Goal: Task Accomplishment & Management: Manage account settings

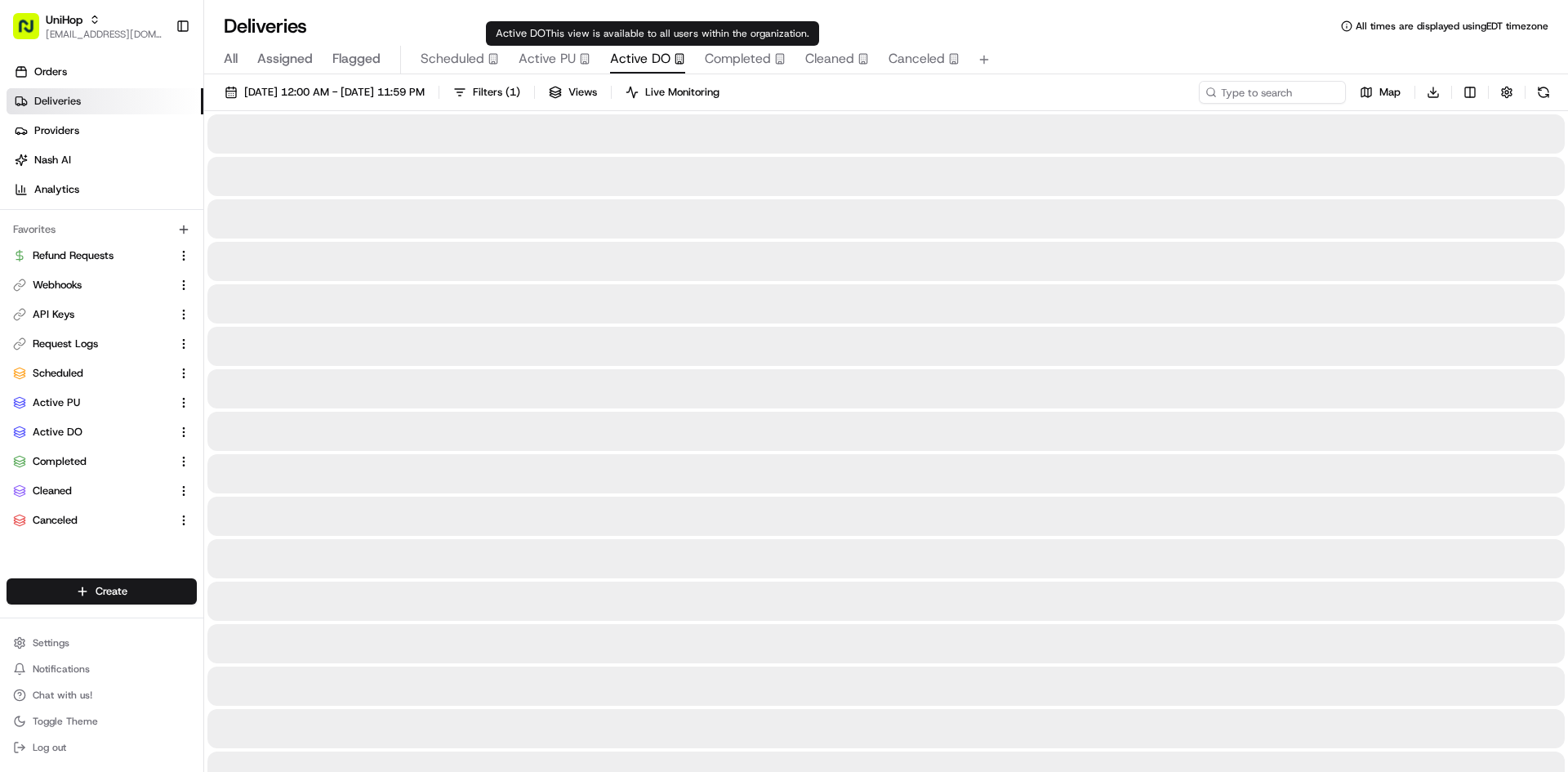
click at [651, 53] on span "Active DO" at bounding box center [640, 58] width 60 height 19
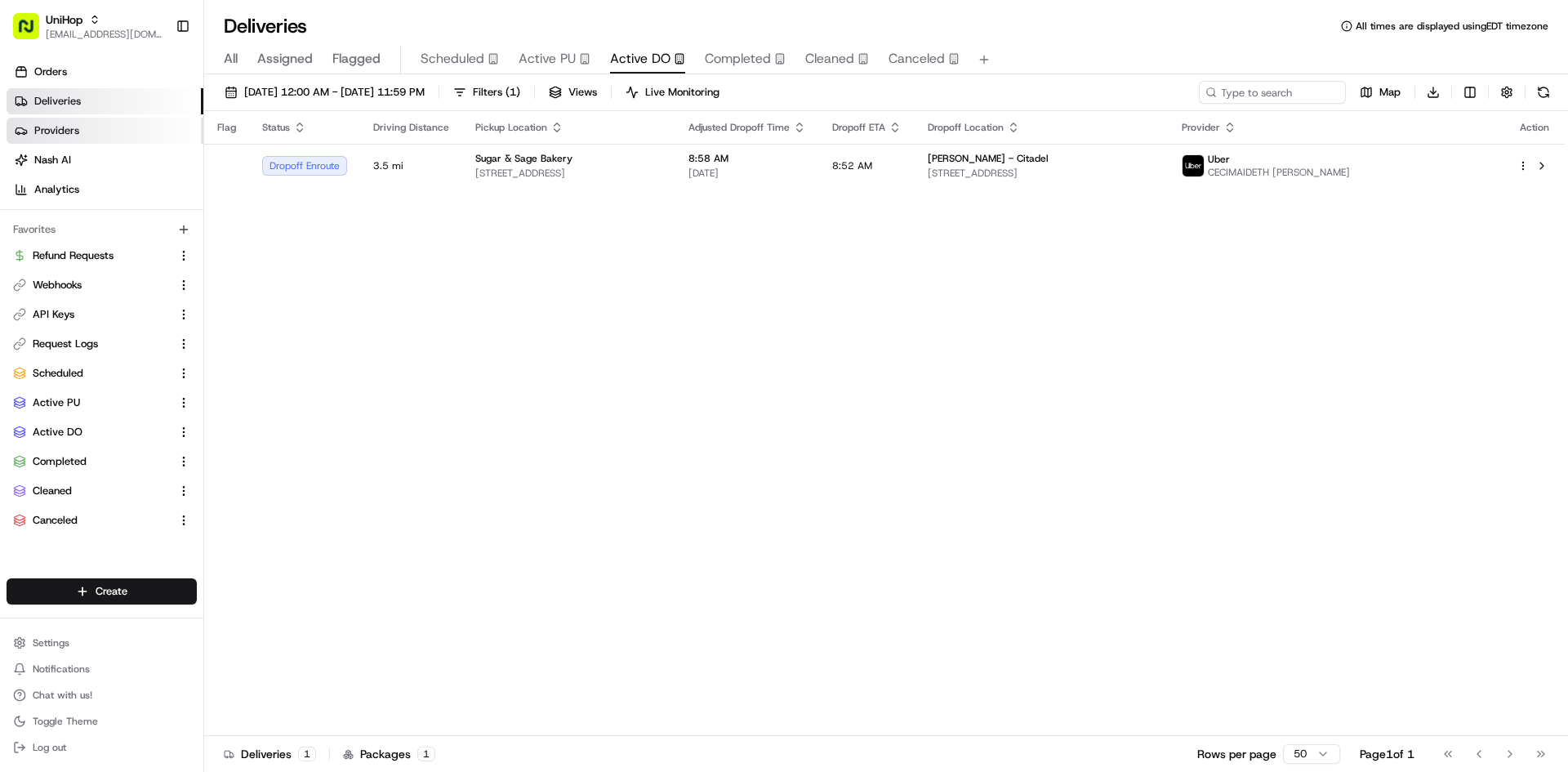
click at [91, 130] on link "Providers" at bounding box center [105, 130] width 197 height 26
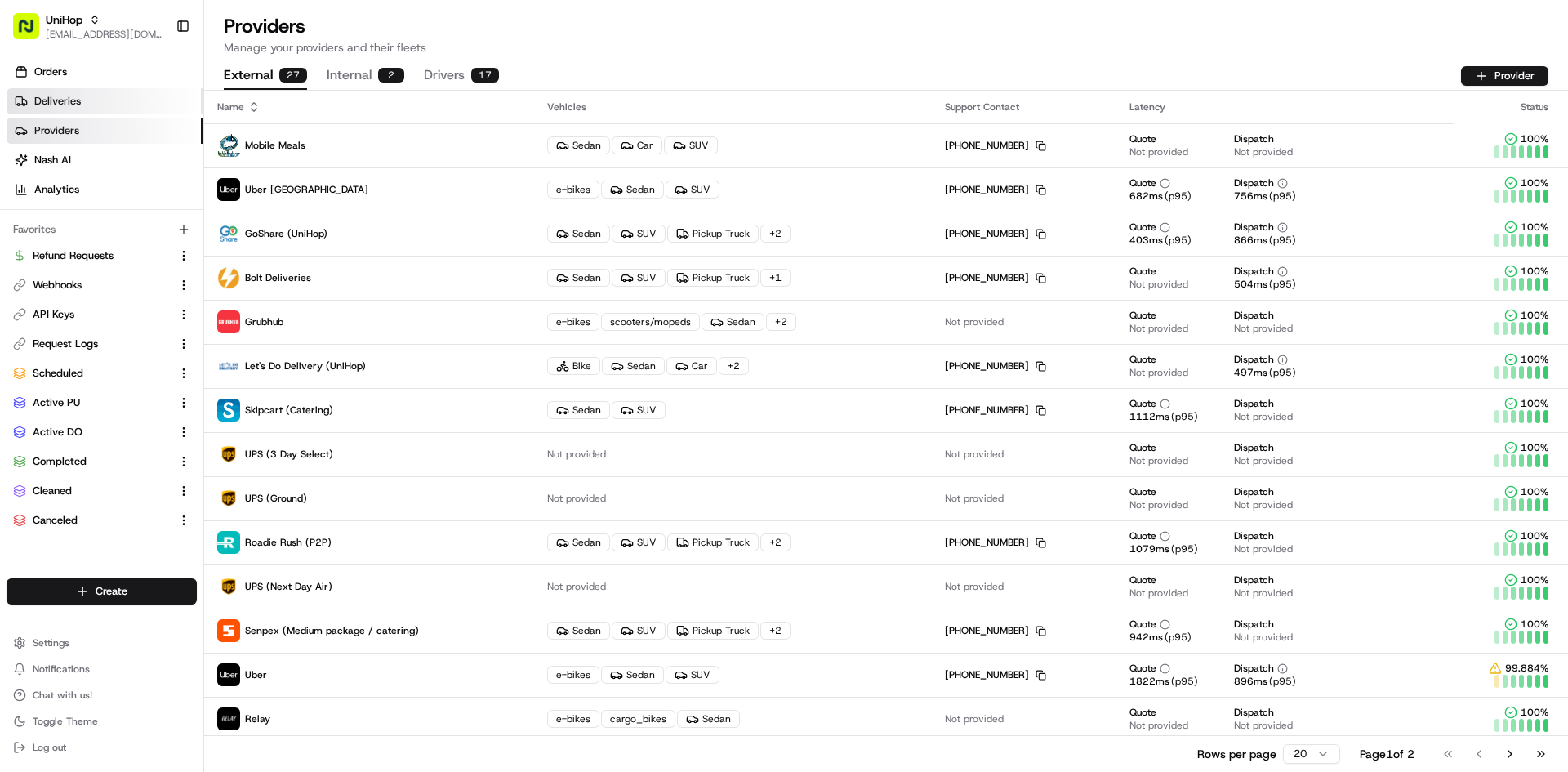
click at [147, 106] on link "Deliveries" at bounding box center [105, 101] width 197 height 26
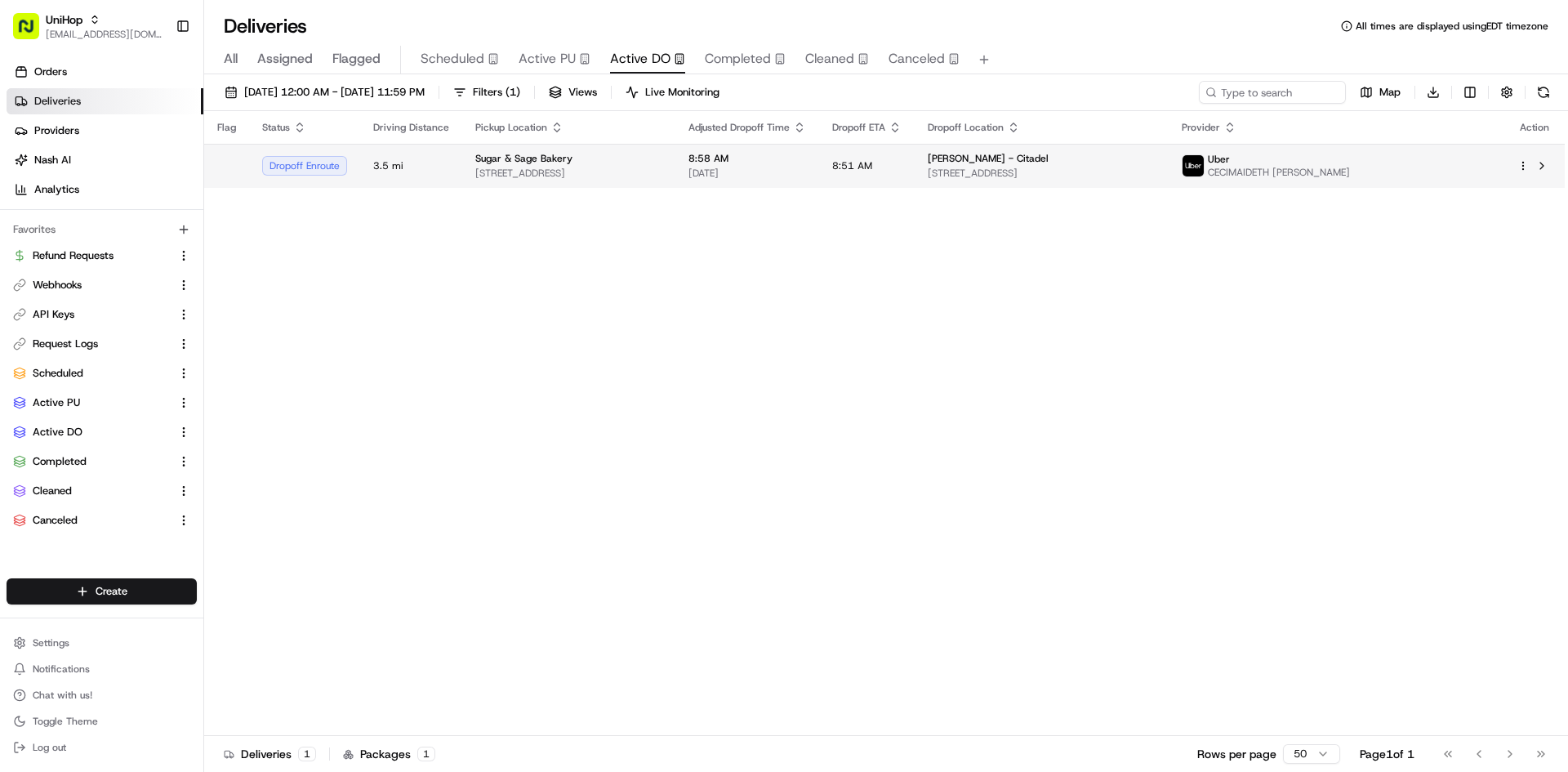
click at [644, 151] on div "Sugar & Sage Bakery" at bounding box center [569, 157] width 187 height 13
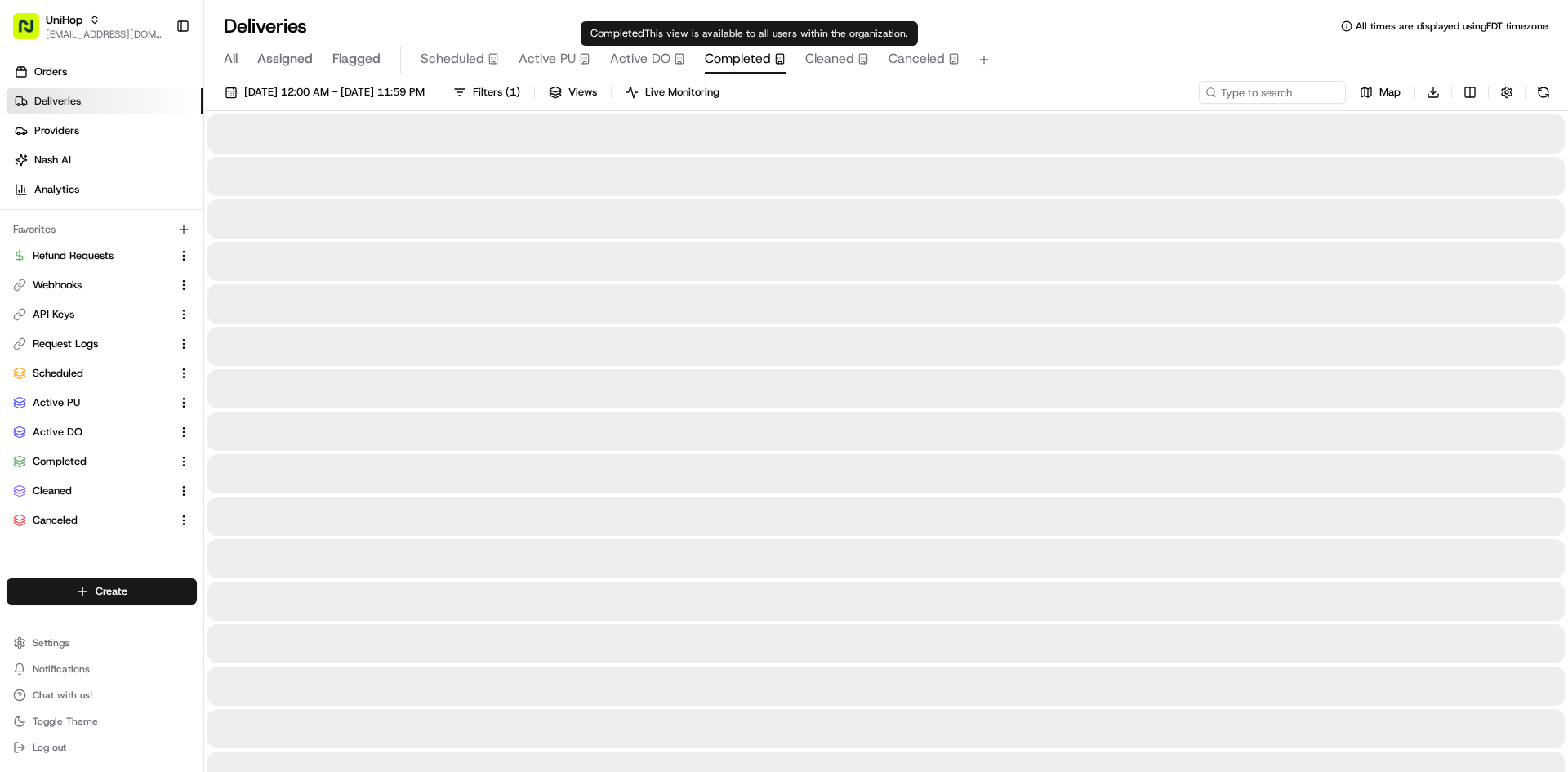
click at [722, 62] on span "Completed" at bounding box center [738, 58] width 66 height 19
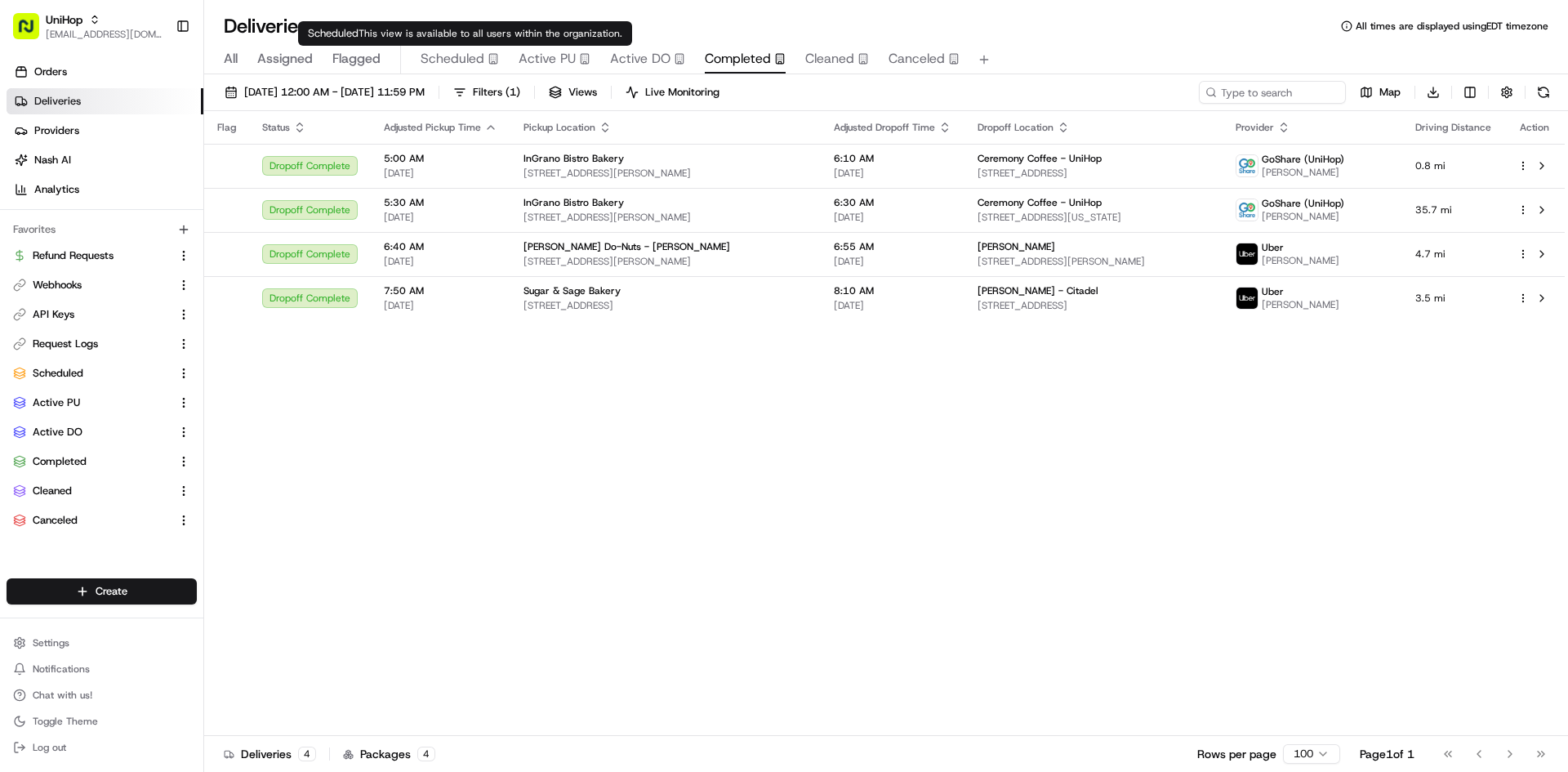
click at [471, 69] on button "Scheduled" at bounding box center [459, 59] width 79 height 28
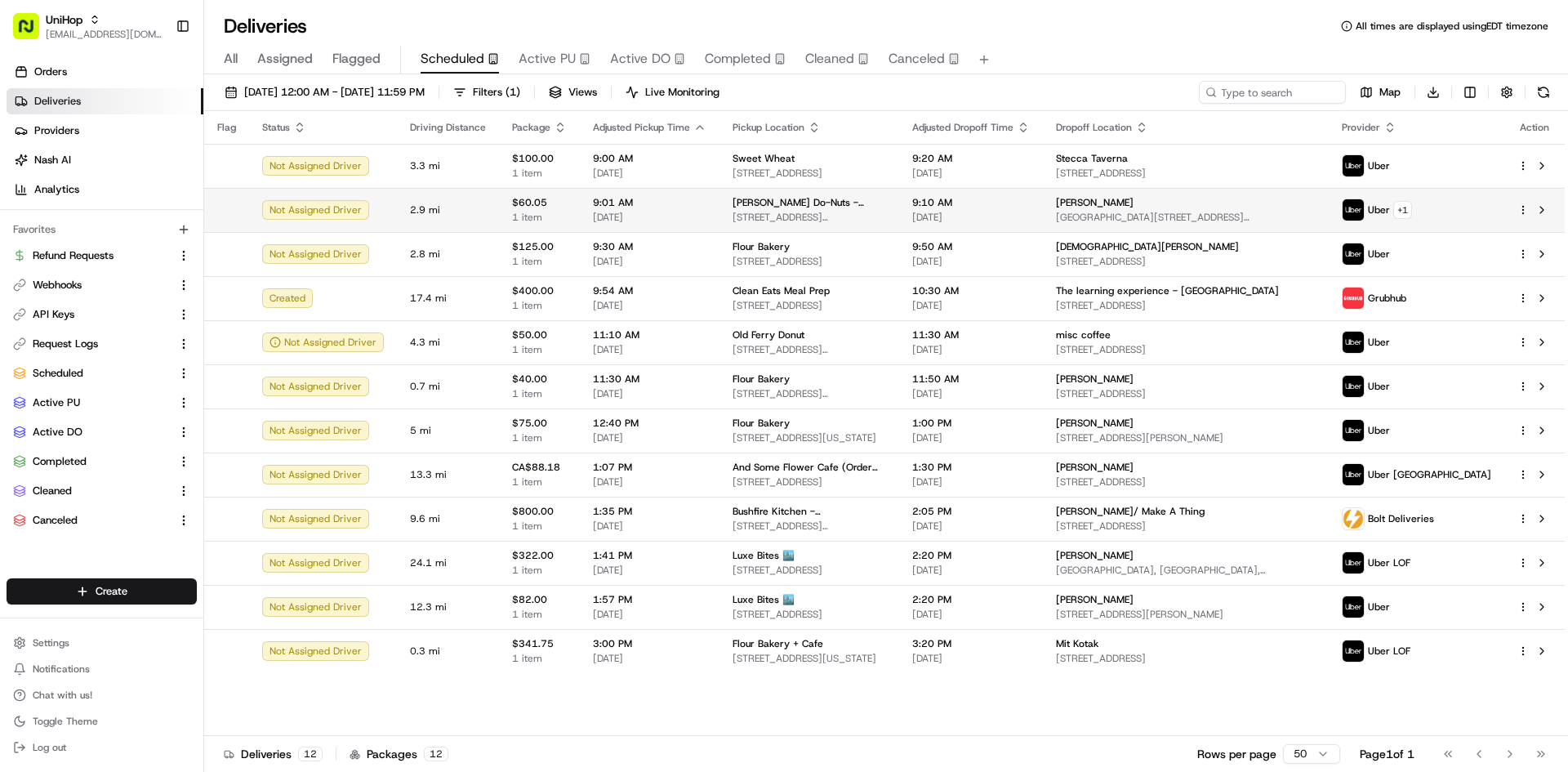
click at [1030, 215] on span "Aug 18 2025" at bounding box center [971, 217] width 117 height 13
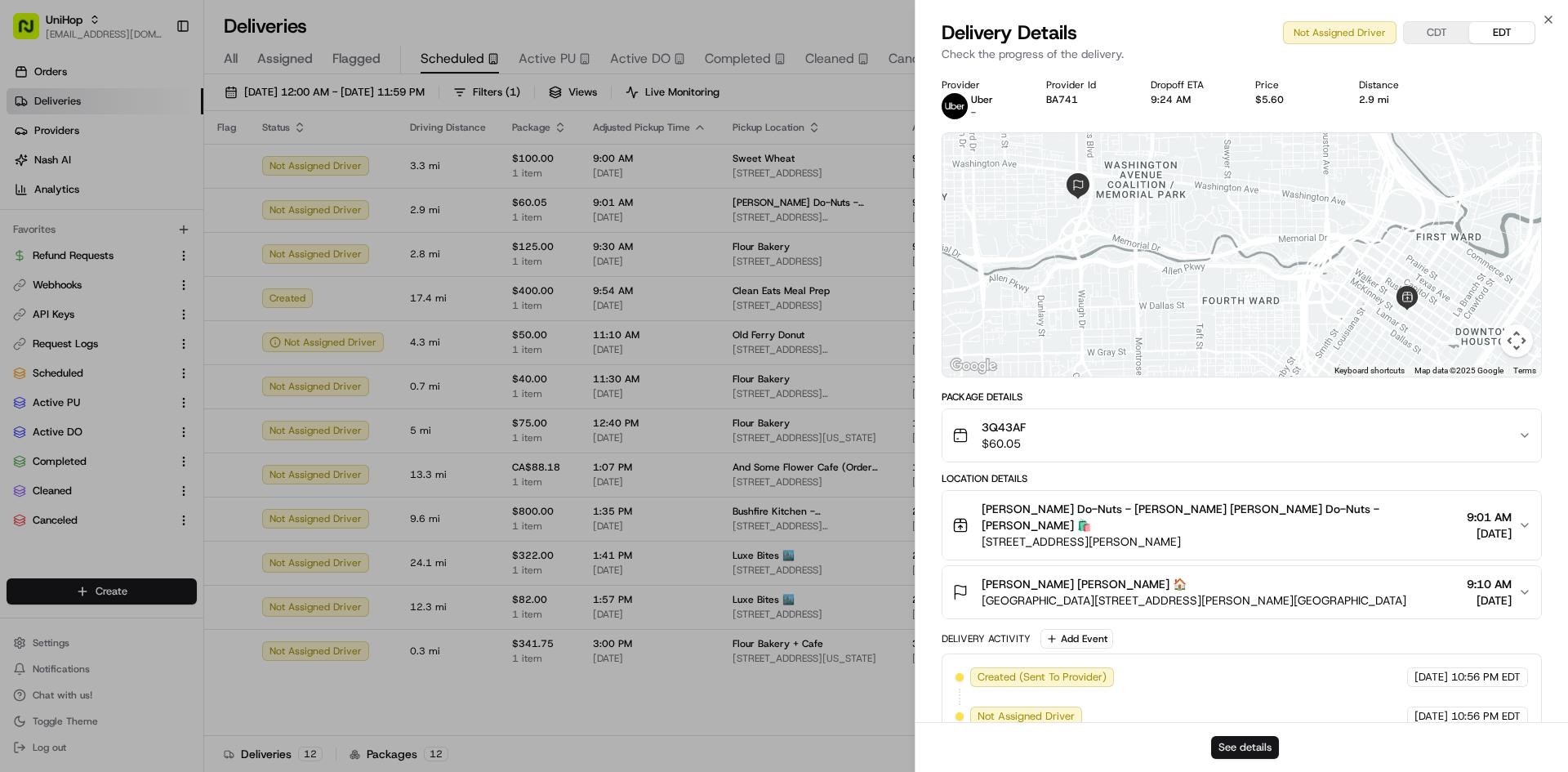
click at [1239, 738] on button "See details" at bounding box center [1245, 748] width 68 height 23
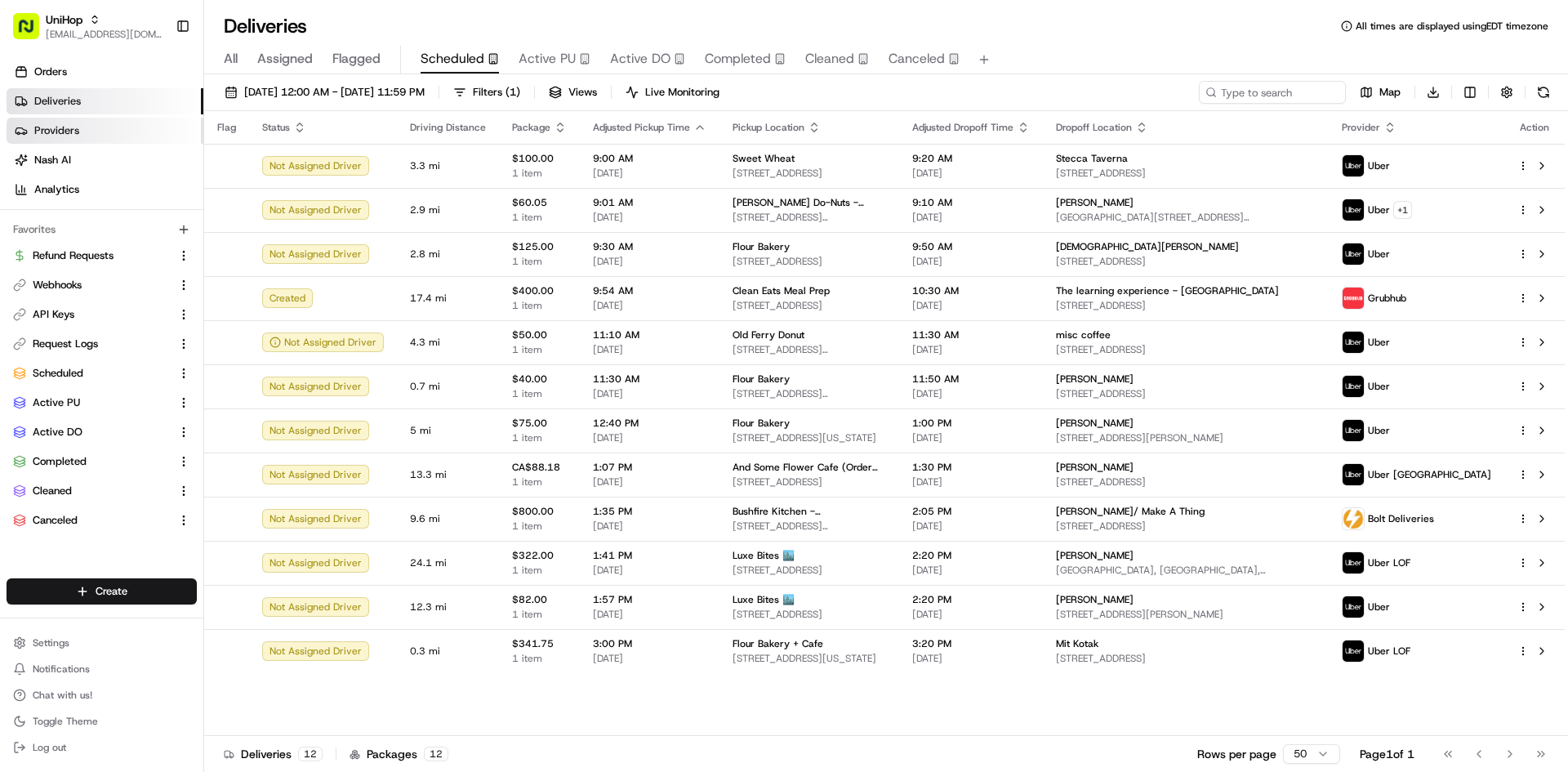
click at [127, 130] on link "Providers" at bounding box center [105, 130] width 197 height 26
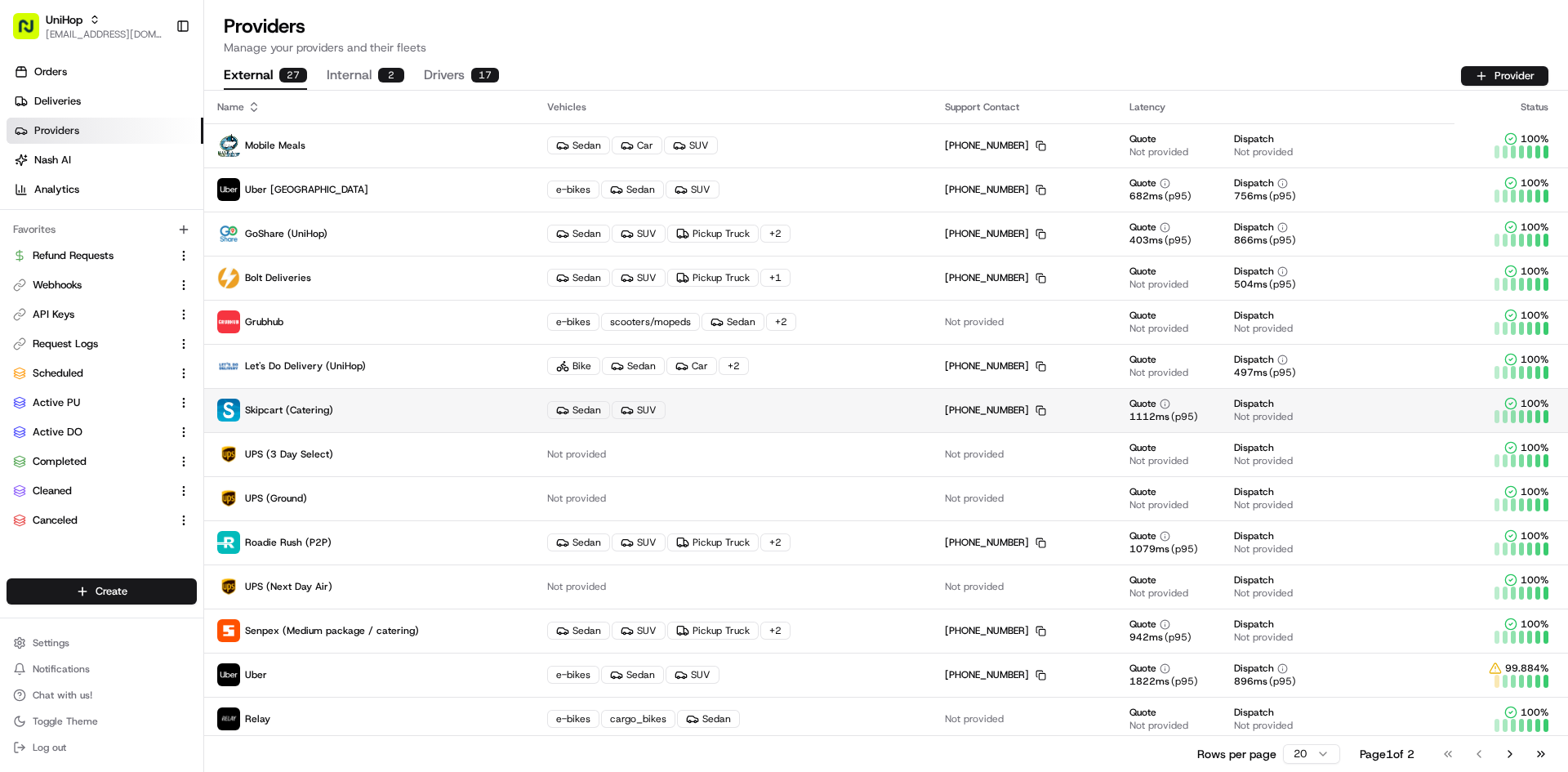
scroll to position [270, 0]
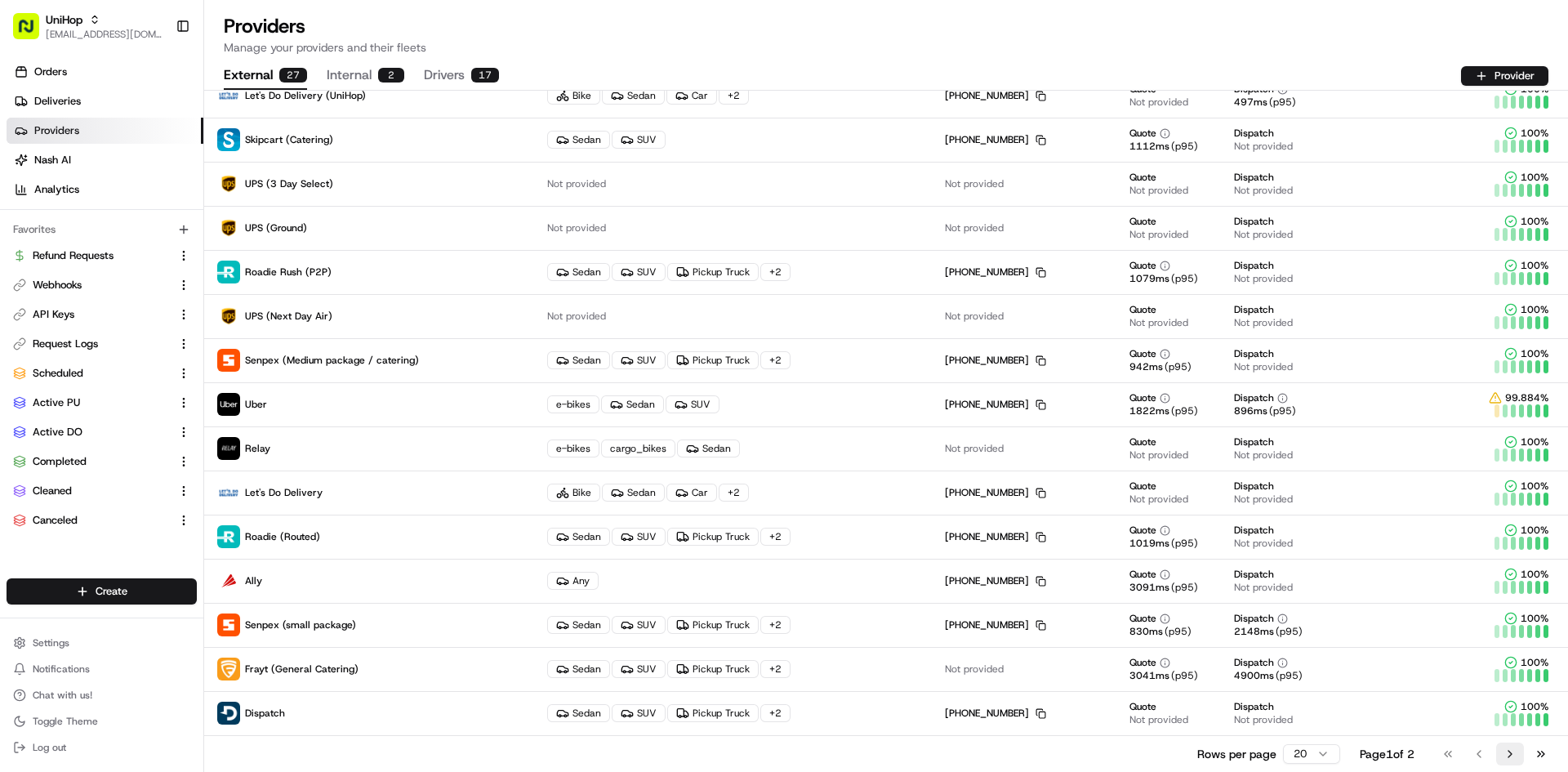
click at [1358, 747] on button "Go to next page" at bounding box center [1510, 755] width 28 height 23
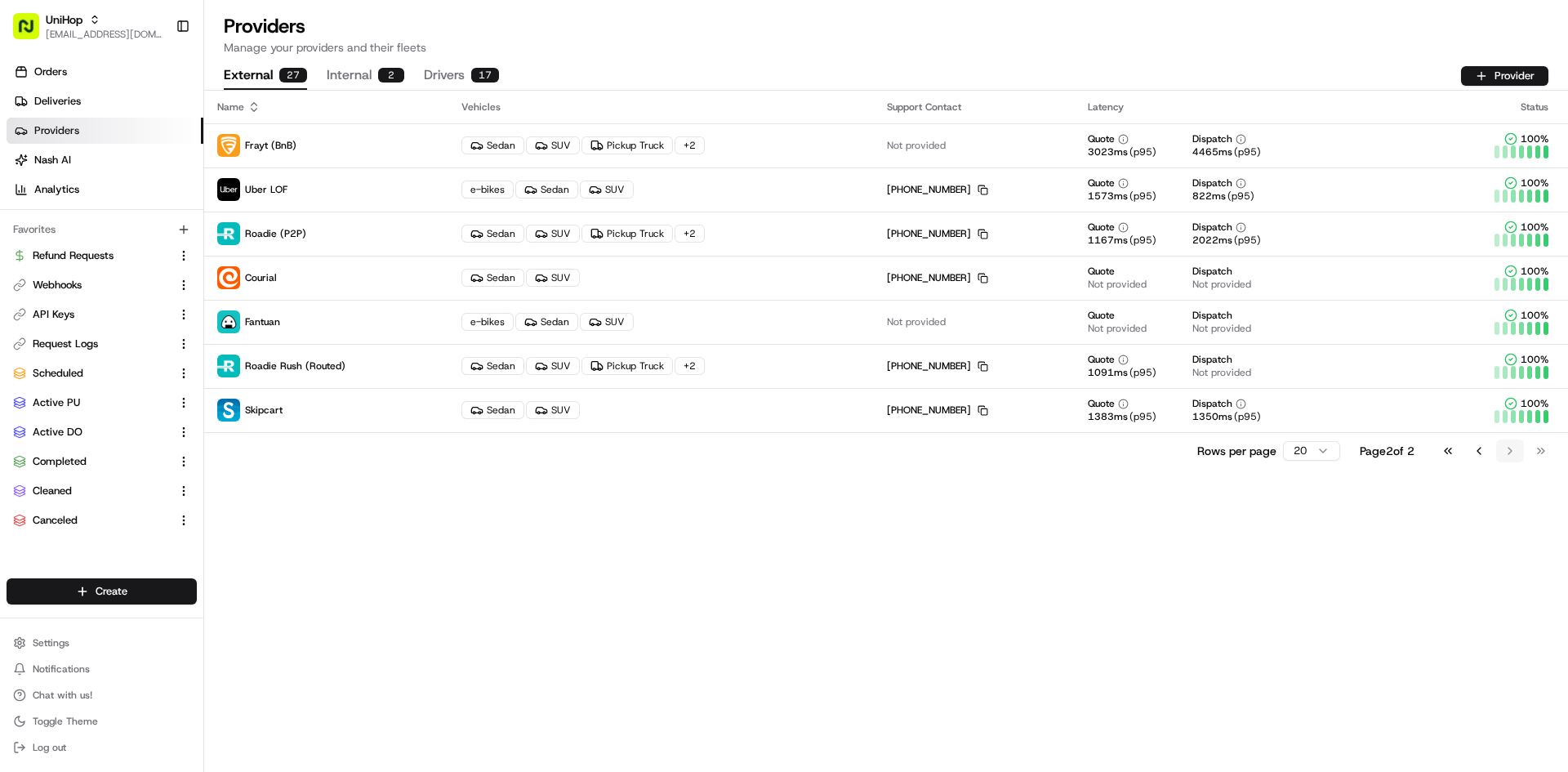
scroll to position [0, 0]
click at [118, 103] on link "Deliveries" at bounding box center [105, 101] width 197 height 26
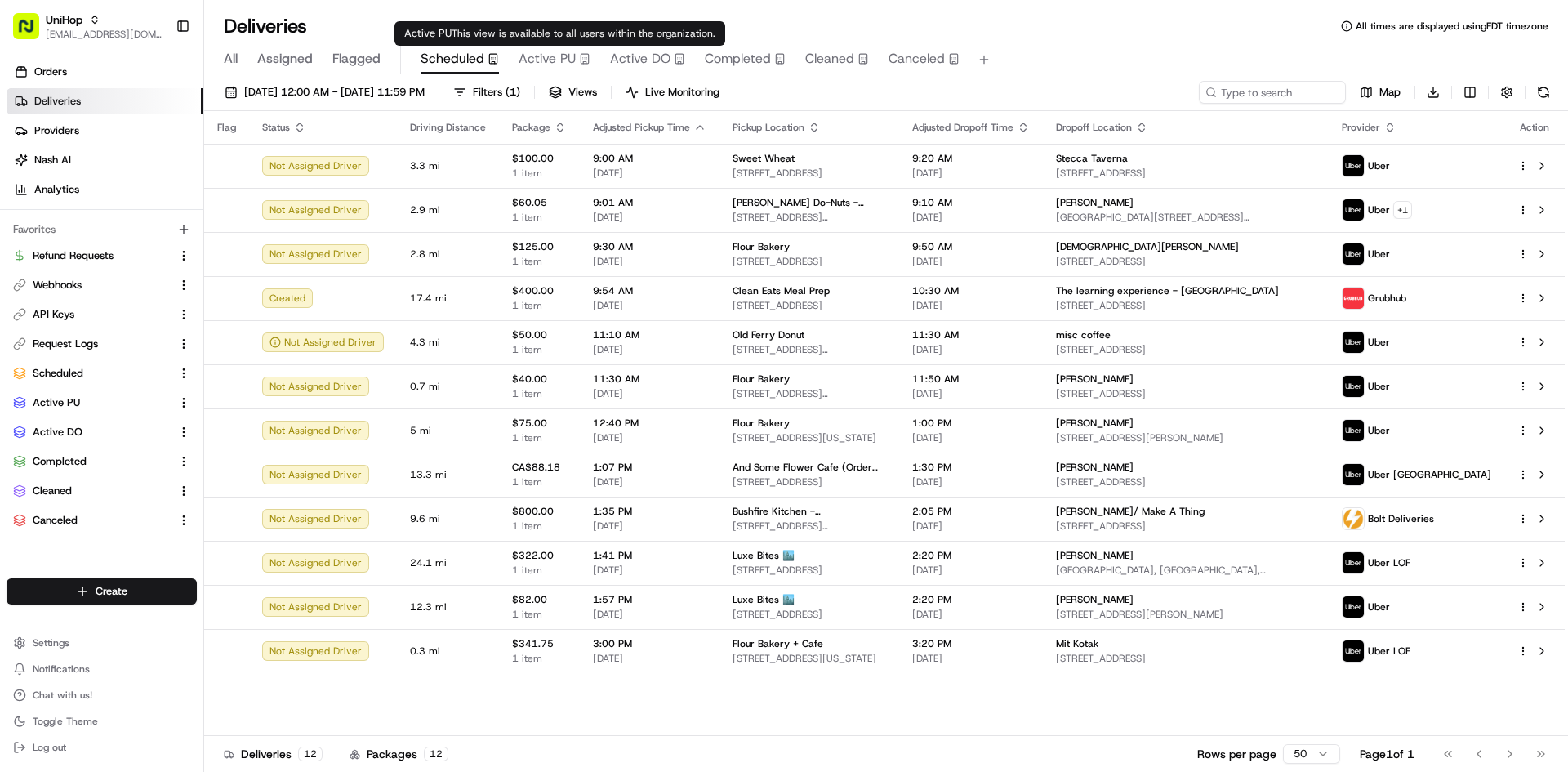
click at [524, 54] on span "Active PU" at bounding box center [547, 58] width 57 height 19
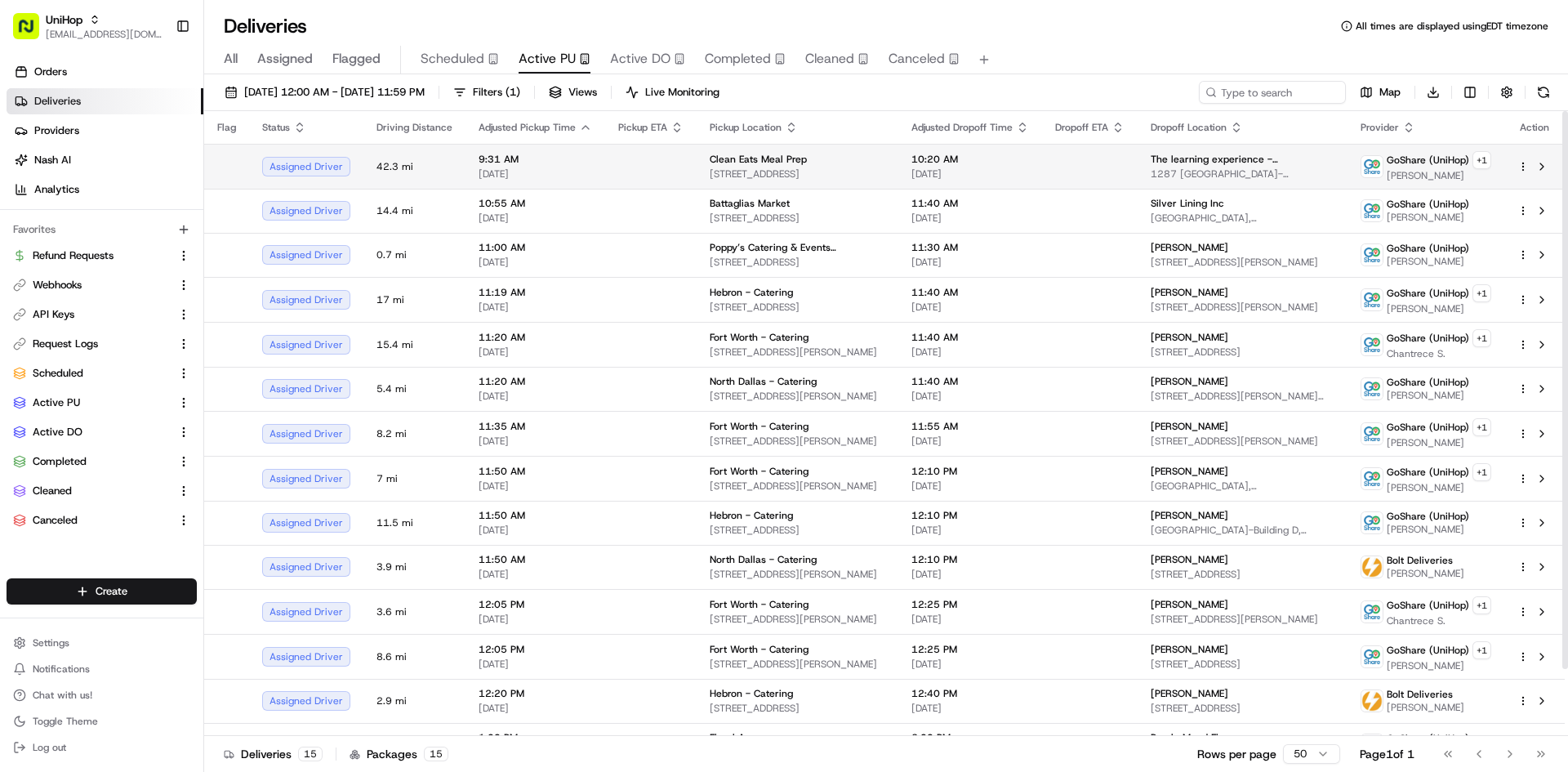
click at [523, 172] on span "Aug 18 2025" at bounding box center [535, 173] width 114 height 13
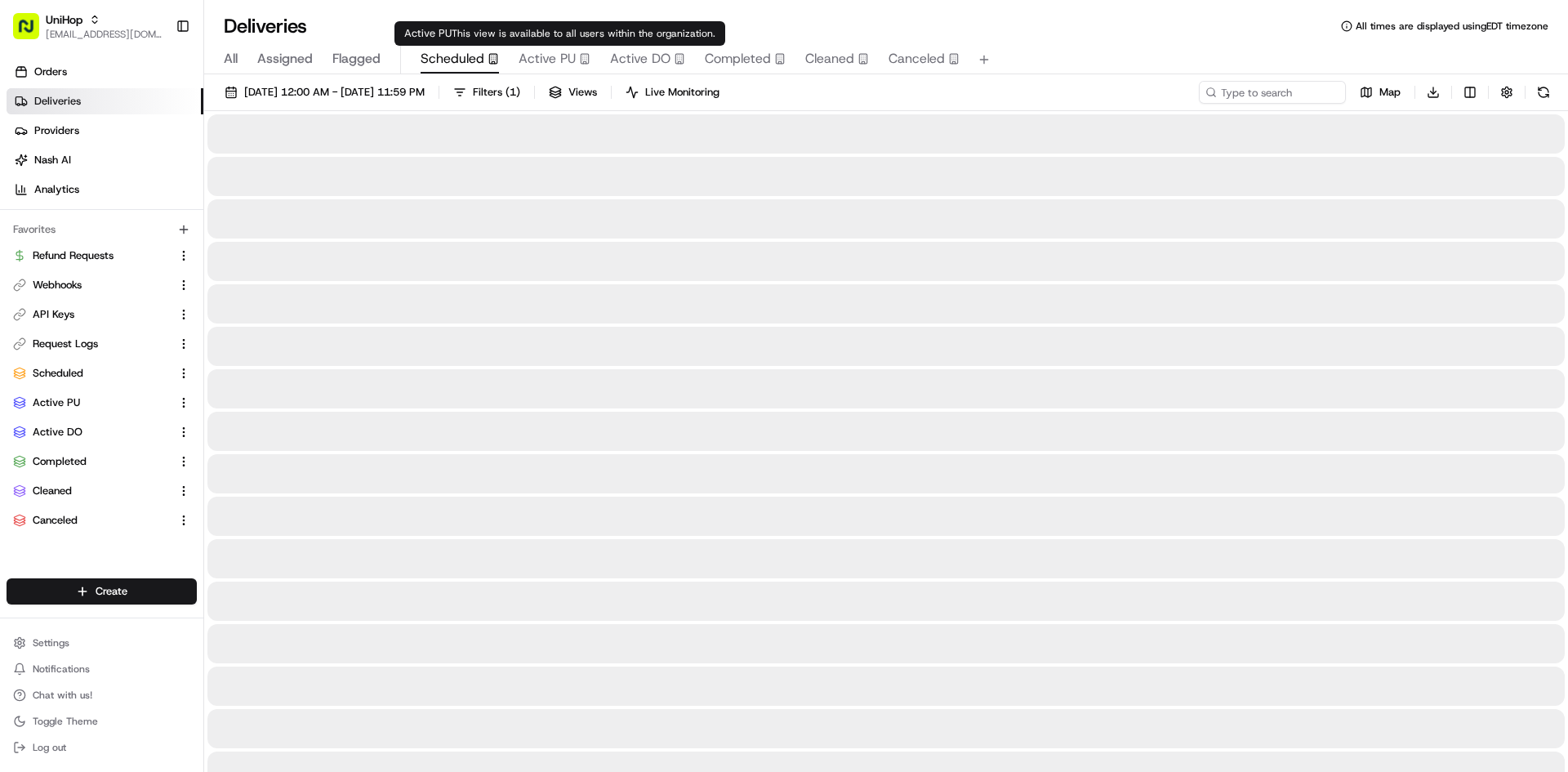
click at [493, 55] on icon "button" at bounding box center [493, 59] width 12 height 12
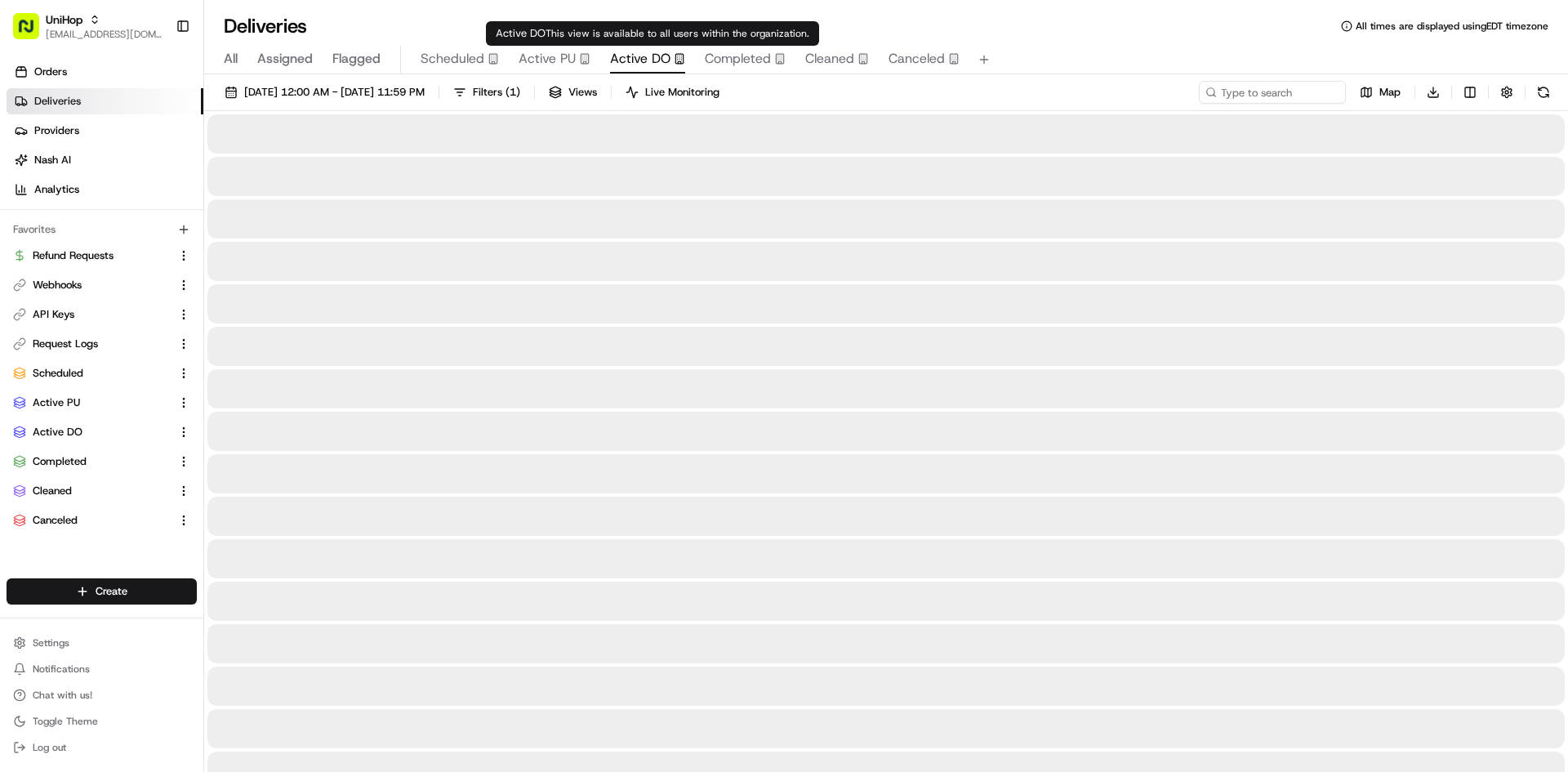
click at [636, 57] on span "Active DO" at bounding box center [640, 58] width 60 height 19
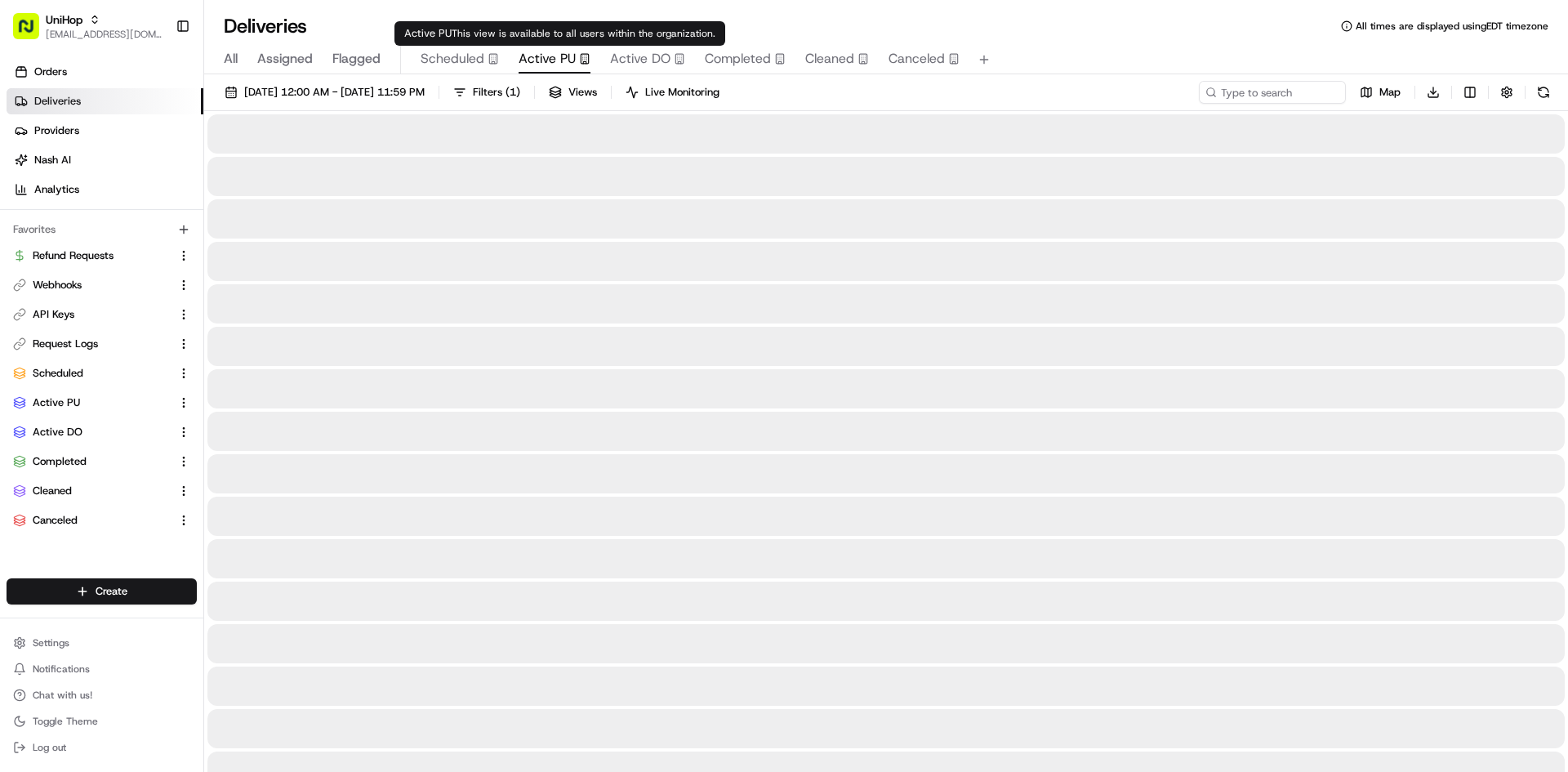
click at [582, 64] on div "Active PU" at bounding box center [554, 58] width 72 height 19
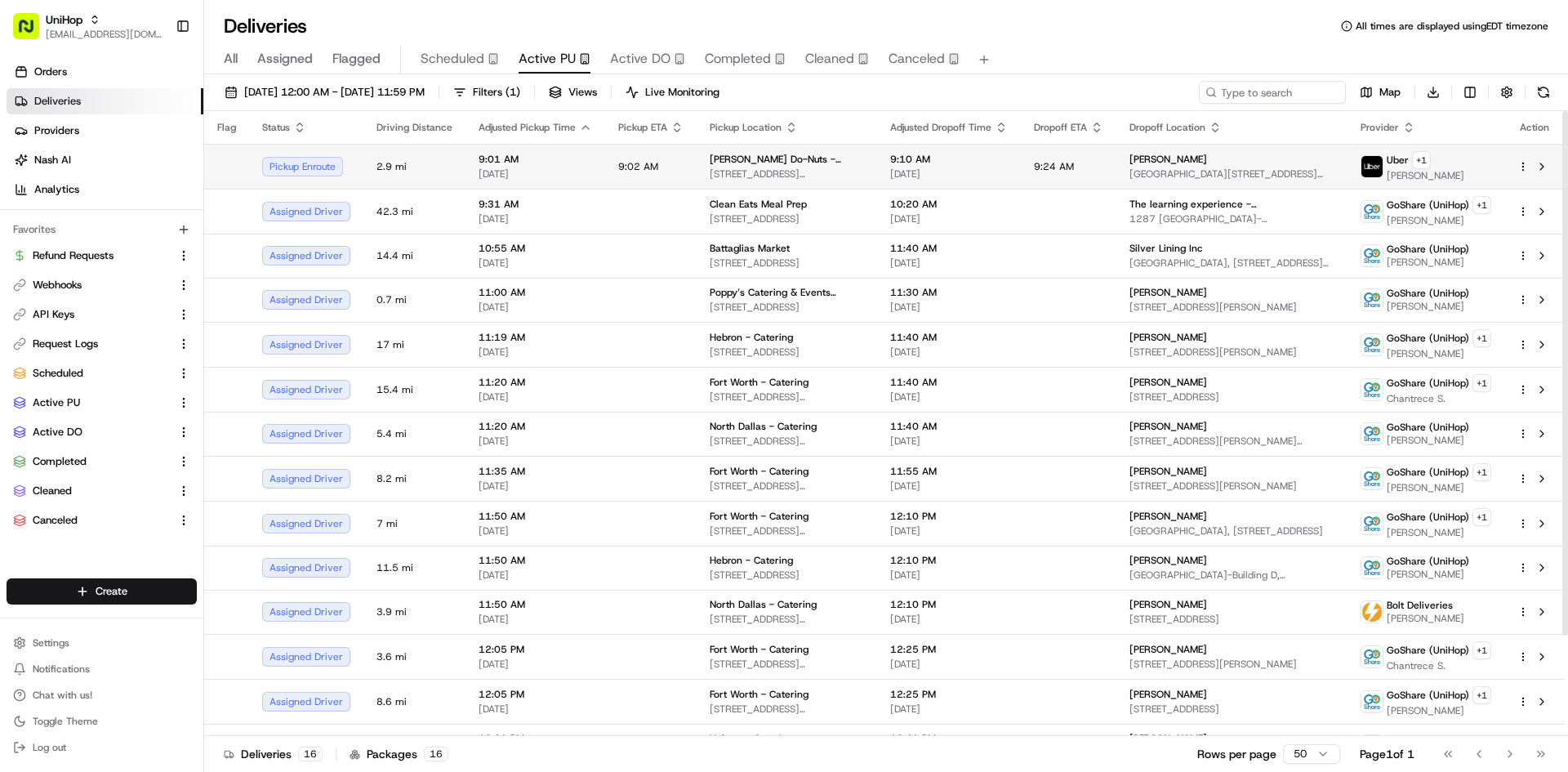
click at [714, 154] on span "Shipley Do-Nuts - McKinney" at bounding box center [786, 158] width 154 height 13
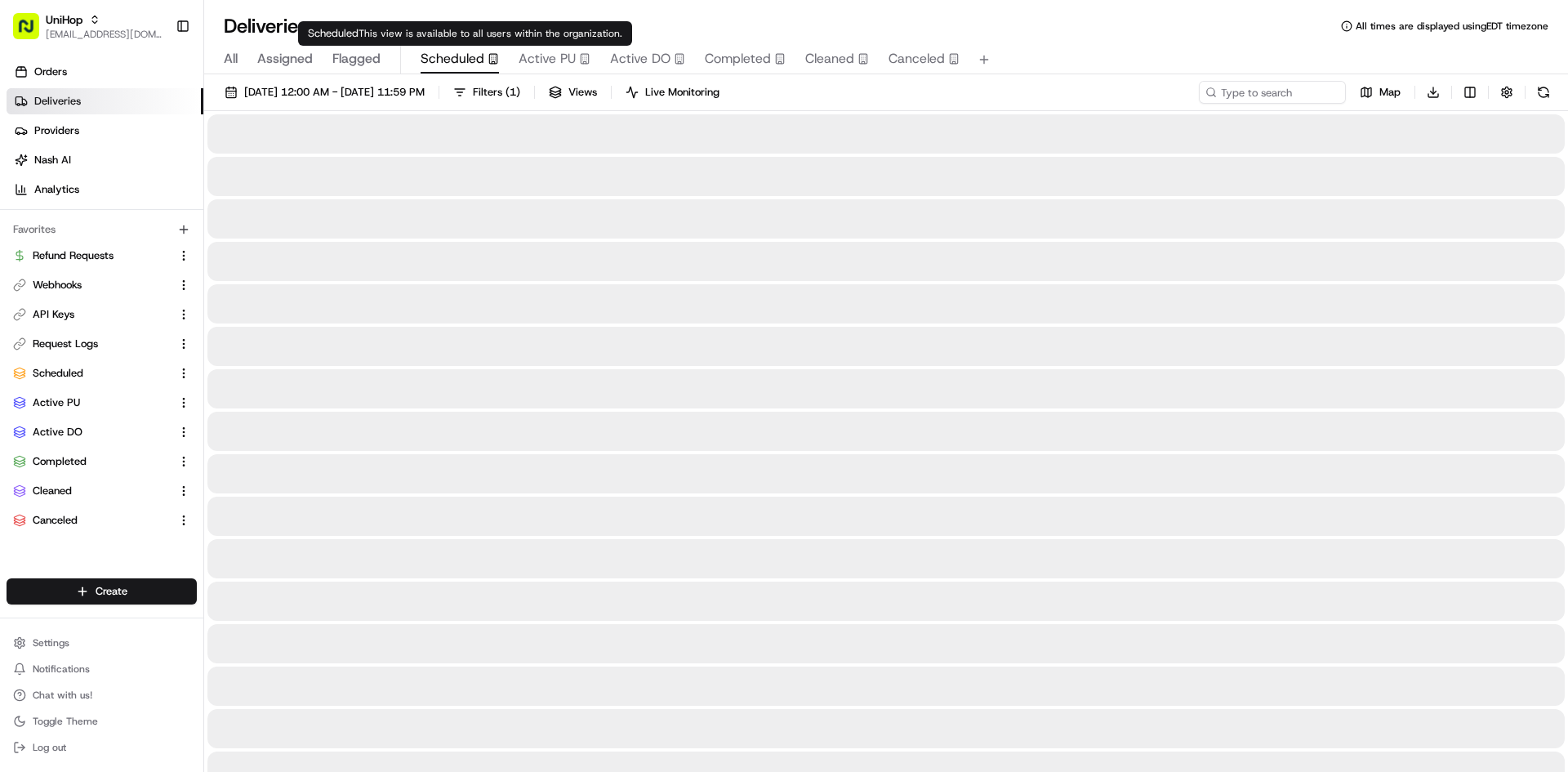
click at [460, 67] on span "Scheduled" at bounding box center [452, 58] width 64 height 19
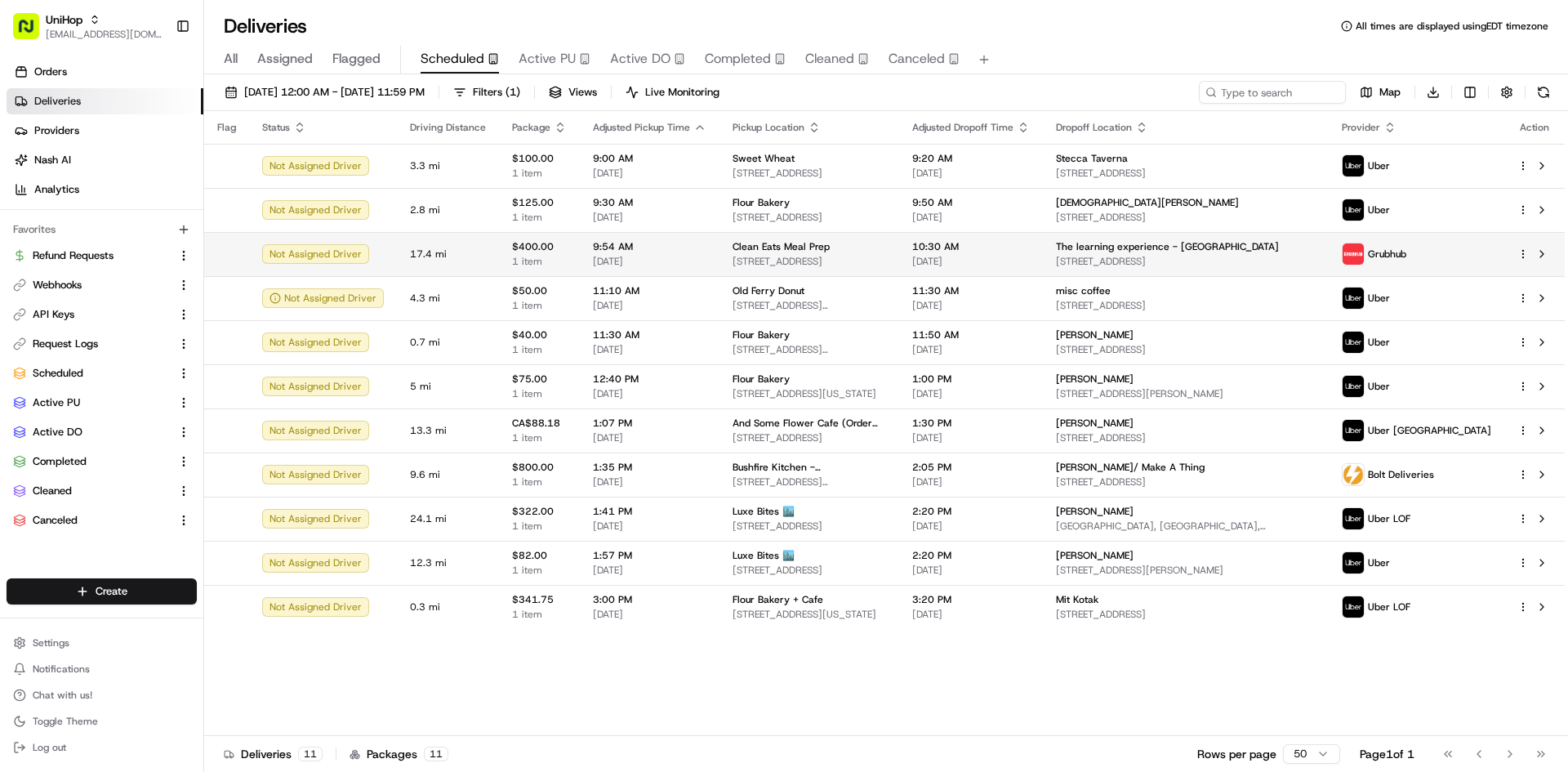
click at [541, 259] on span "1 item" at bounding box center [539, 260] width 54 height 13
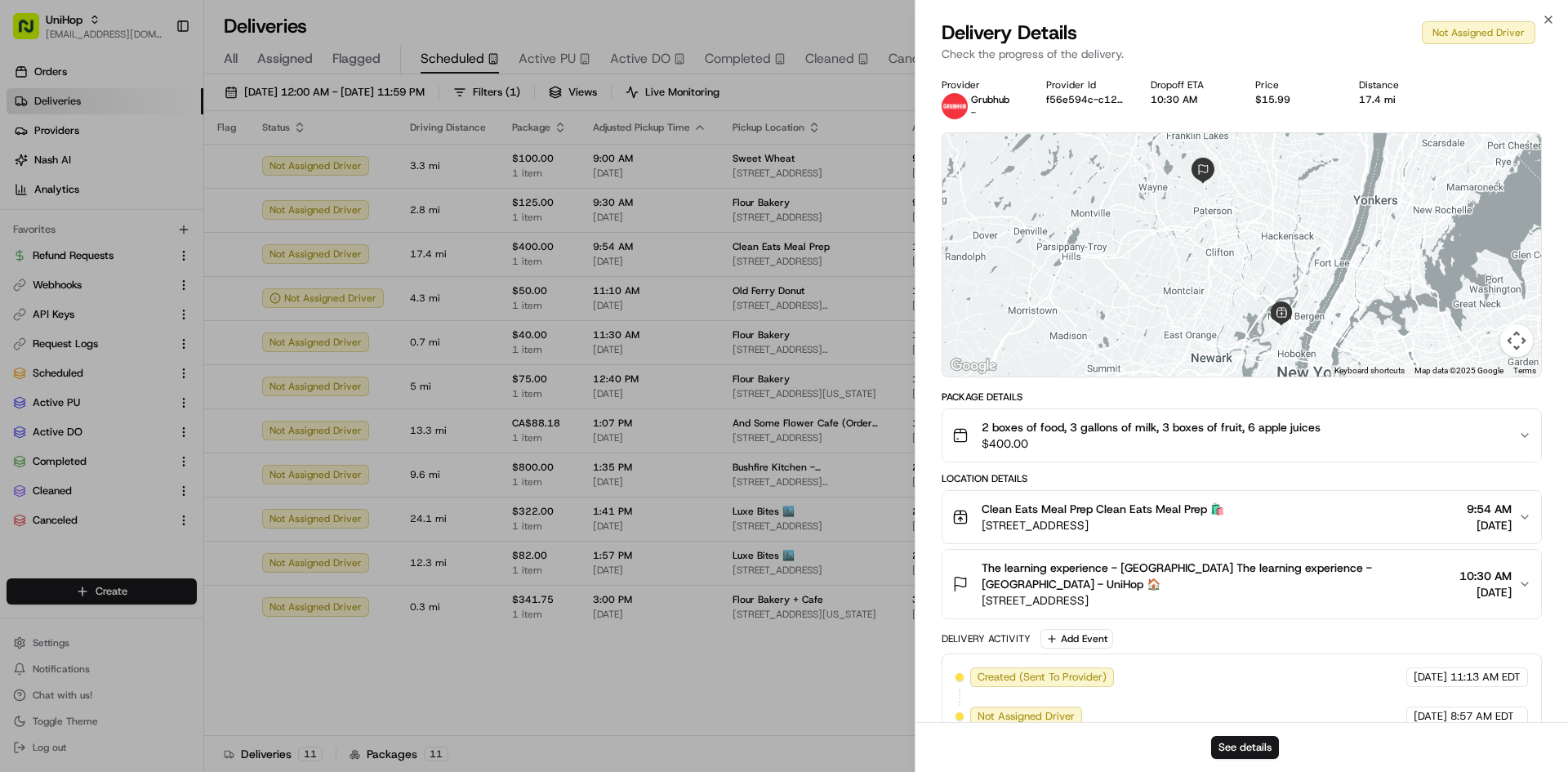
click at [1171, 434] on span "2 boxes of food, 3 gallons of milk, 3 boxes of fruit, 6 apple juices" at bounding box center [1151, 426] width 339 height 17
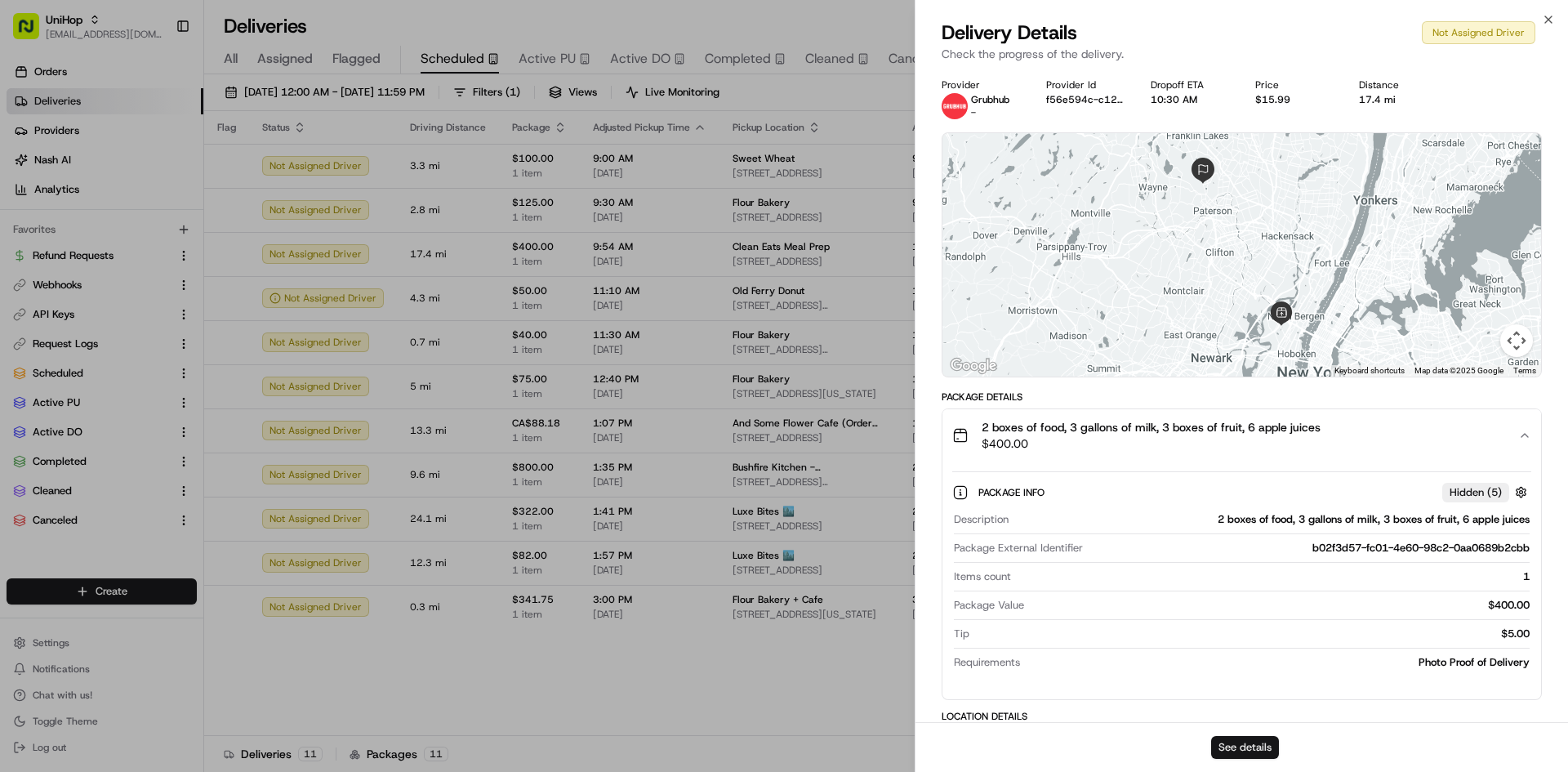
click at [1233, 746] on button "See details" at bounding box center [1245, 748] width 68 height 23
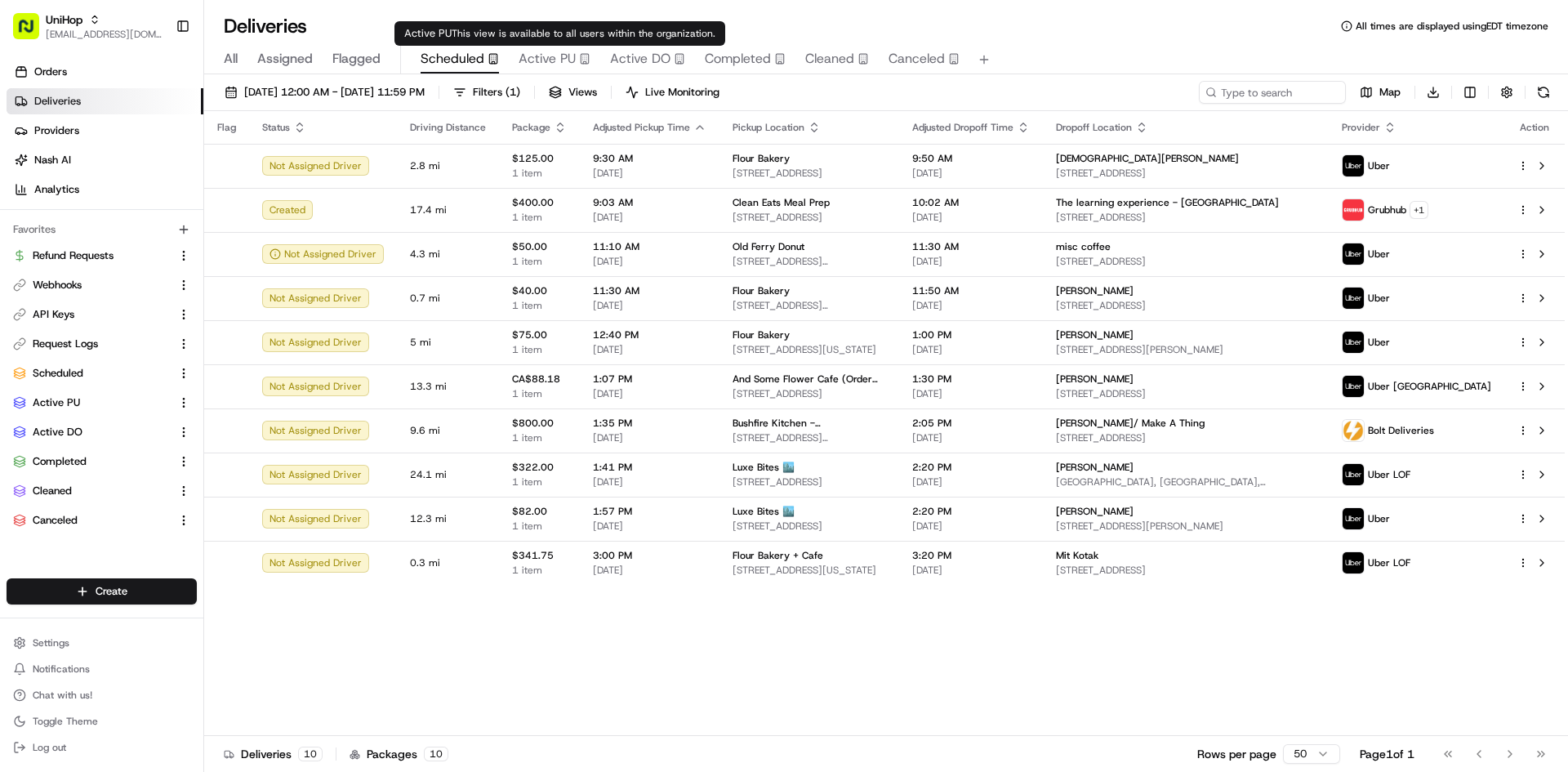
click at [538, 64] on span "Active PU" at bounding box center [547, 58] width 57 height 19
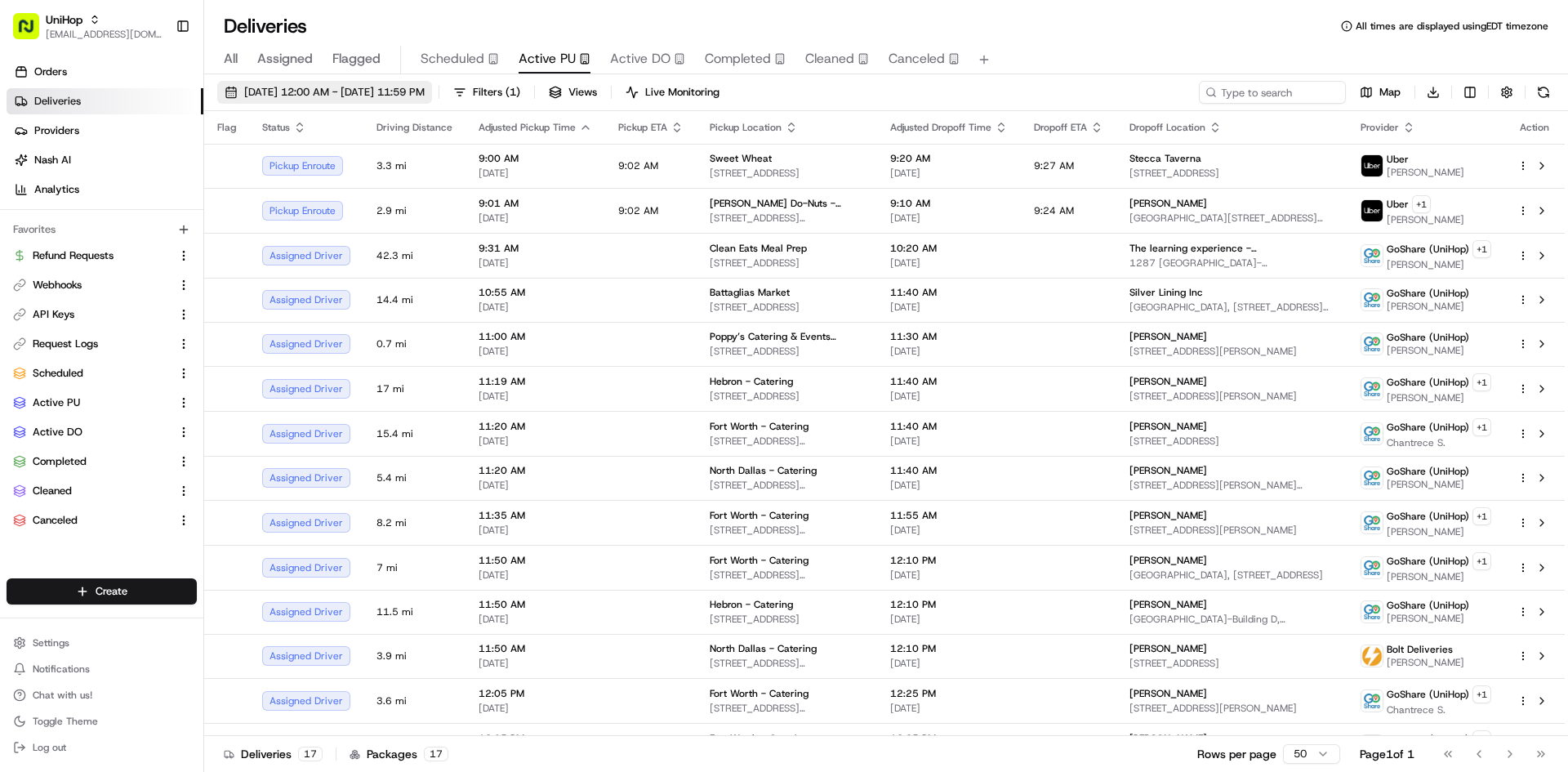
click at [410, 90] on span "Aug 18 2025 12:00 AM - Aug 18 2025 11:59 PM" at bounding box center [334, 91] width 181 height 15
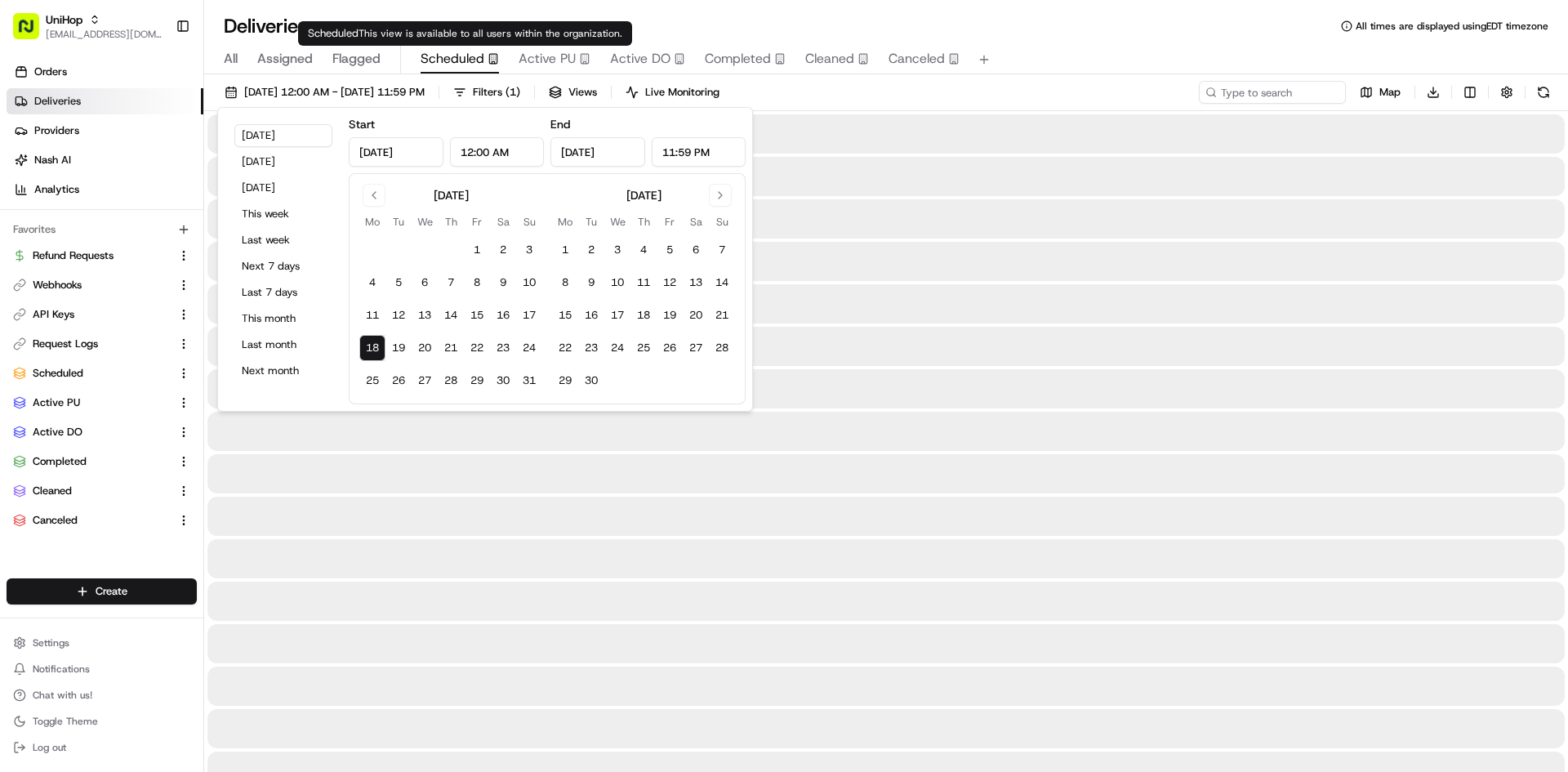
click at [456, 53] on span "Scheduled" at bounding box center [452, 58] width 64 height 19
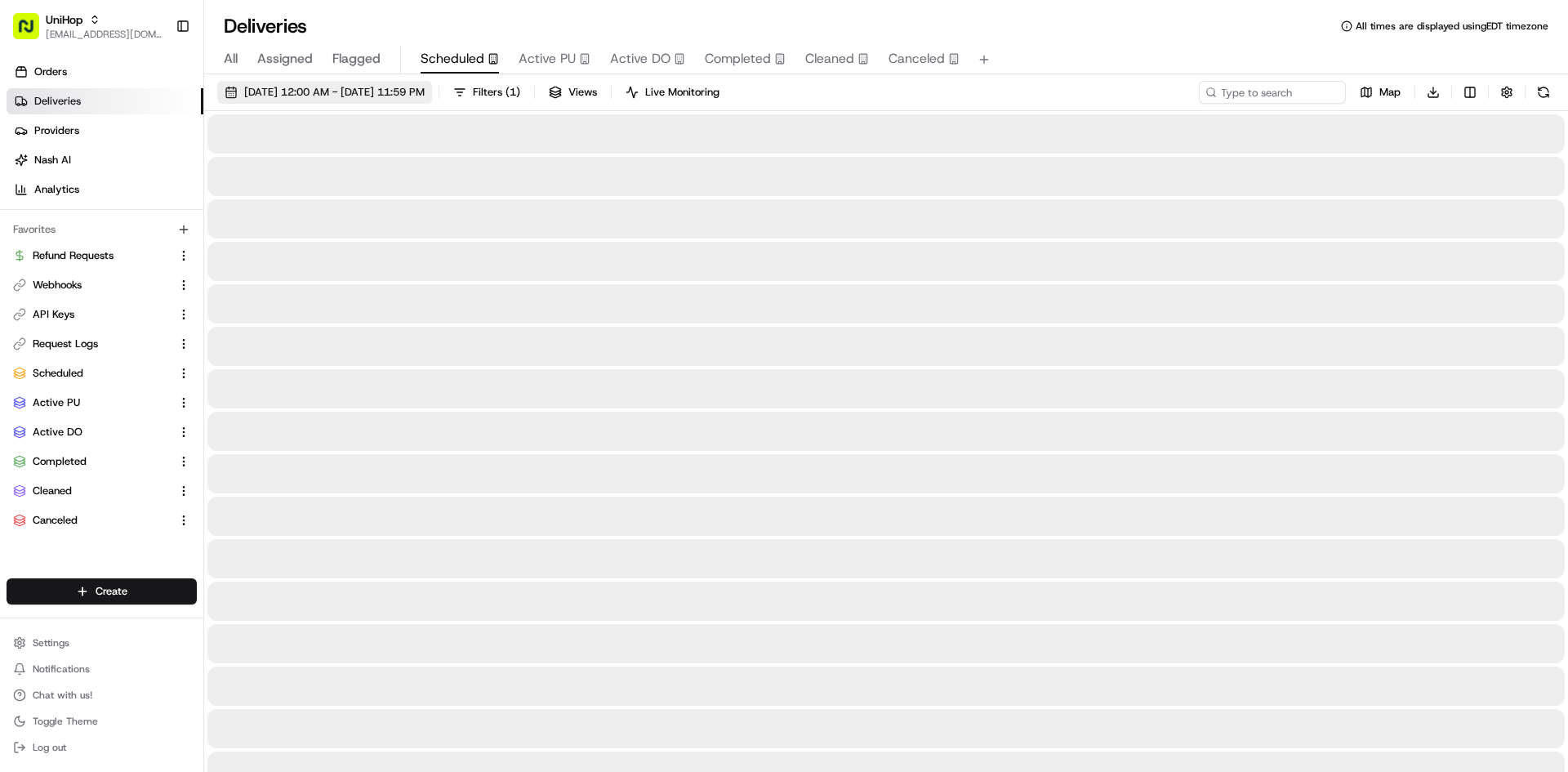
click at [418, 90] on span "Aug 18 2025 12:00 AM - Aug 18 2025 11:59 PM" at bounding box center [334, 91] width 181 height 15
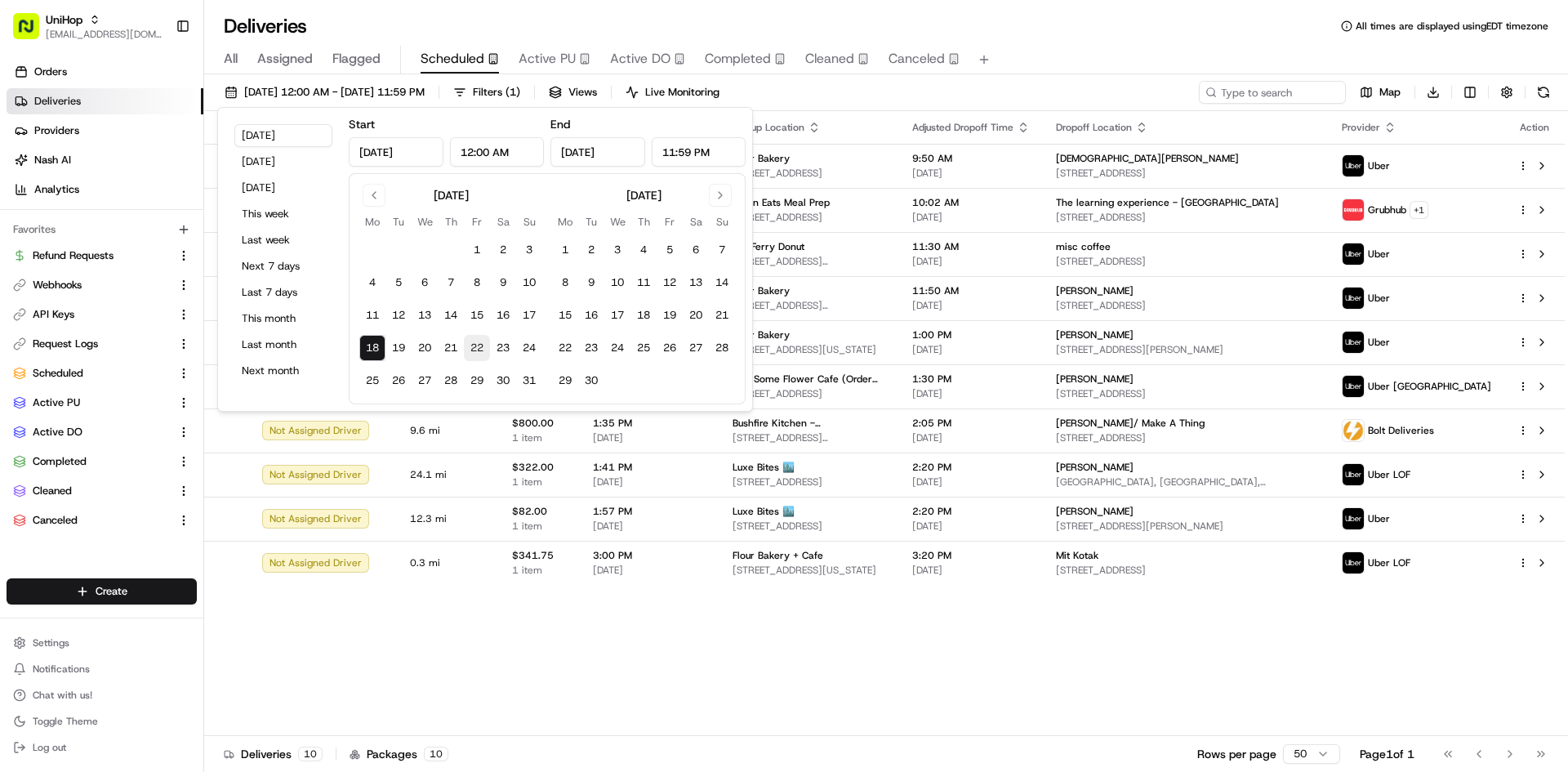
click at [468, 351] on button "22" at bounding box center [477, 348] width 26 height 26
type input "Aug 22, 2025"
click at [468, 351] on button "22" at bounding box center [477, 348] width 26 height 26
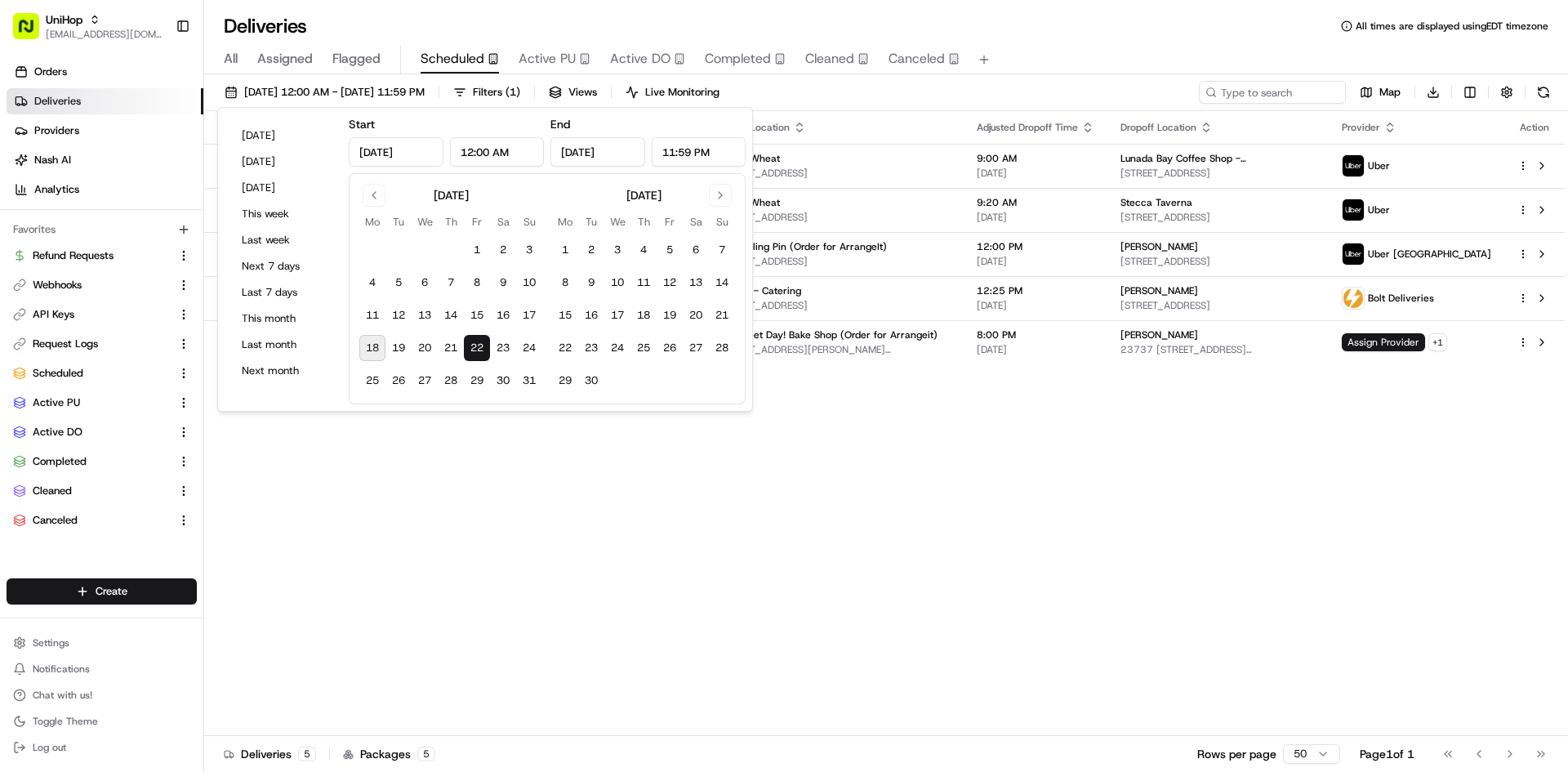
click at [829, 102] on div "Aug 22 2025 12:00 AM - Aug 22 2025 11:59 PM Filters ( 1 ) Views Live Monitoring…" at bounding box center [885, 95] width 1364 height 30
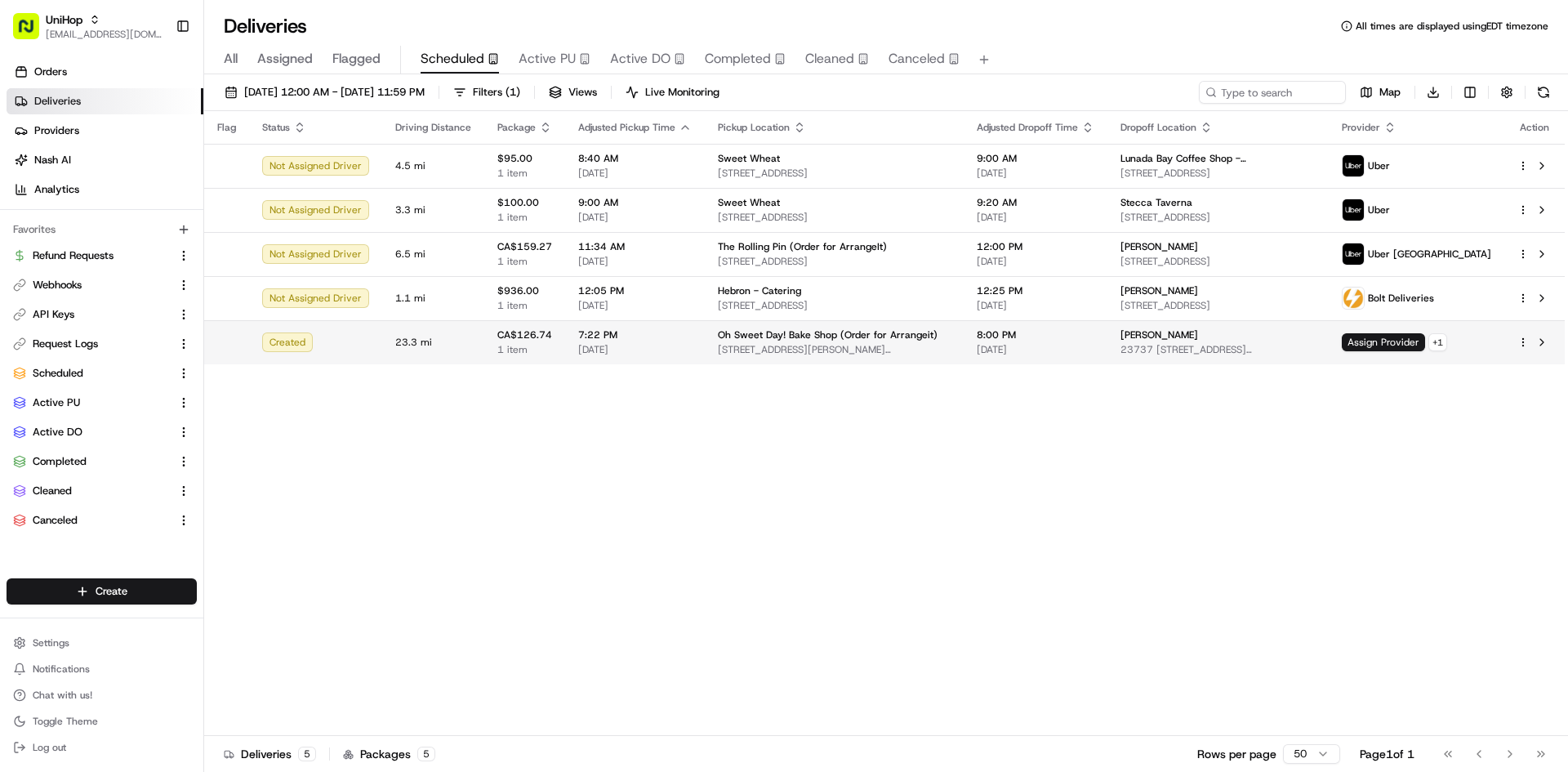
click at [775, 355] on span "2615A St Johns St, Port Moody, BC V3H 2B5, Canada" at bounding box center [834, 349] width 233 height 13
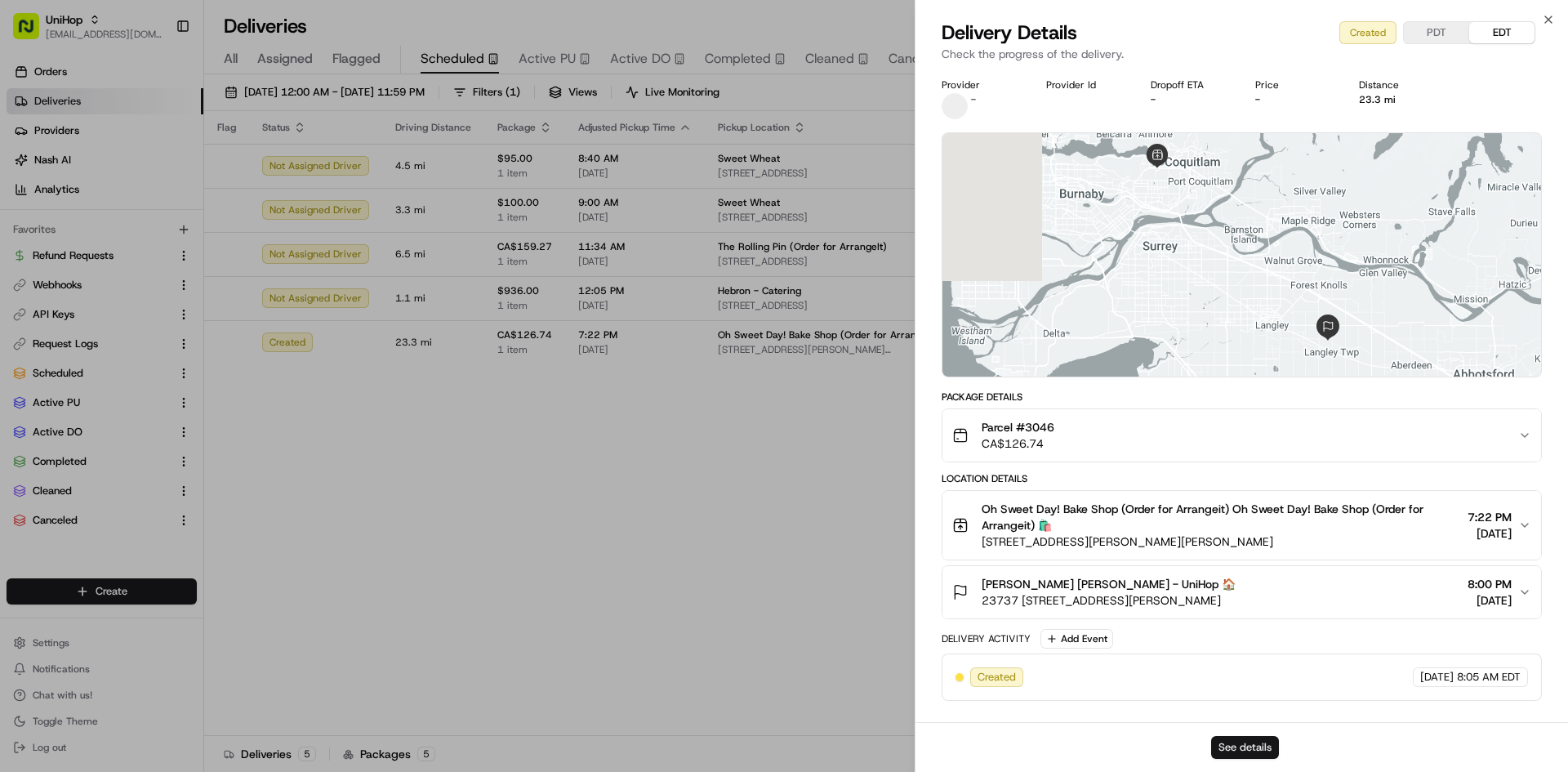
click at [1229, 743] on button "See details" at bounding box center [1245, 748] width 68 height 23
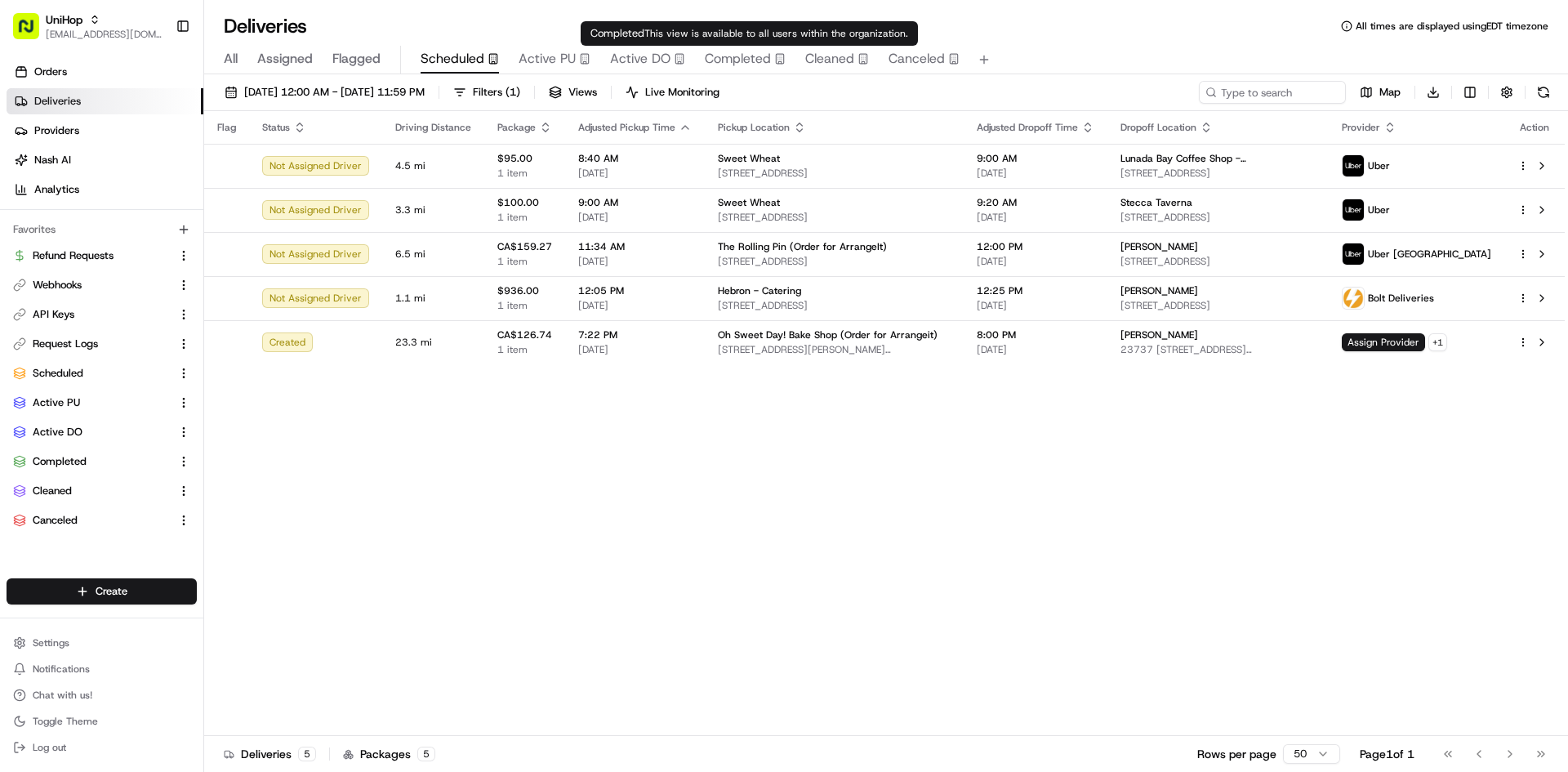
click at [726, 54] on span "Completed" at bounding box center [738, 58] width 66 height 19
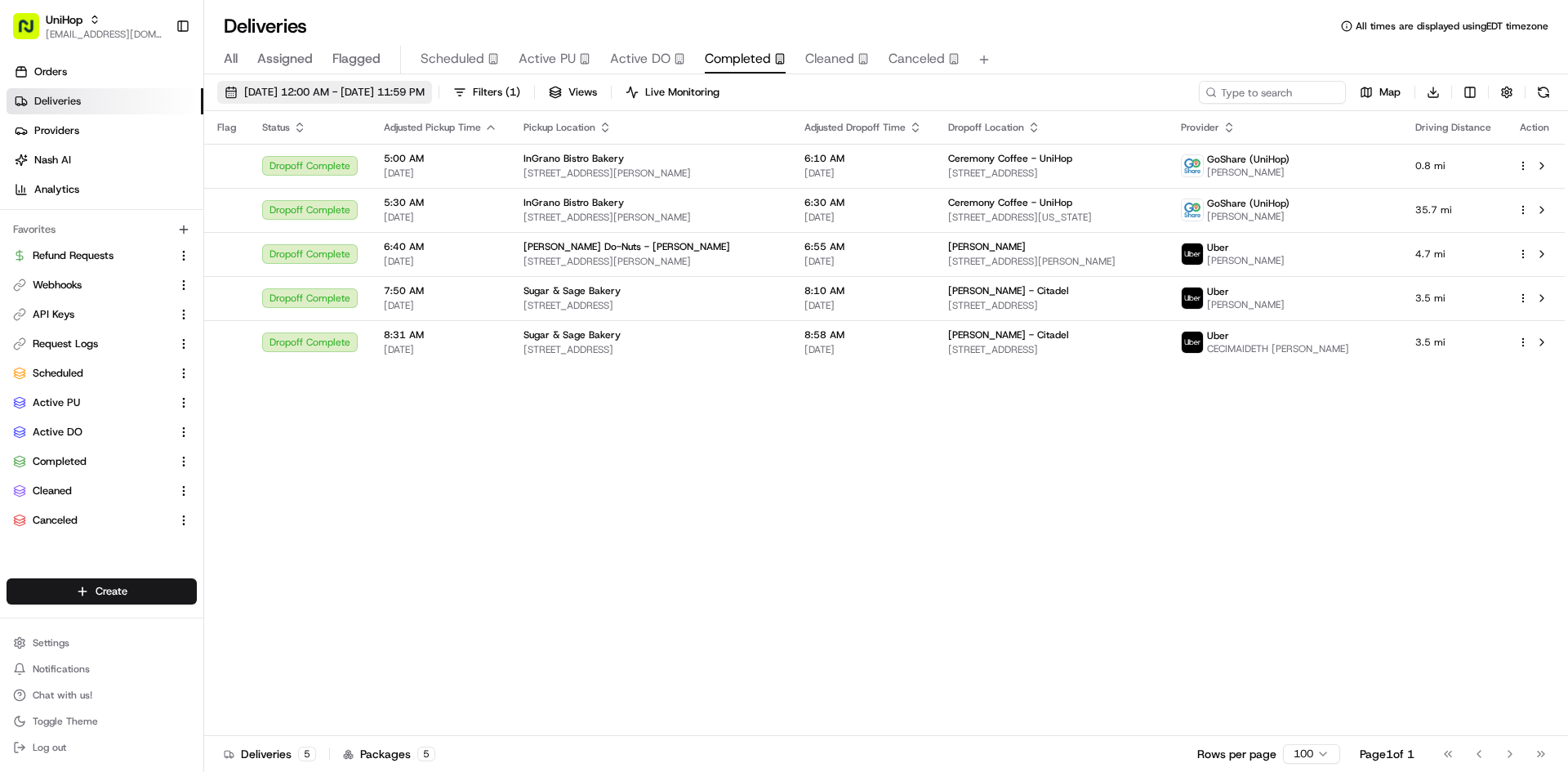
click at [387, 94] on span "Aug 18 2025 12:00 AM - Aug 18 2025 11:59 PM" at bounding box center [334, 91] width 181 height 15
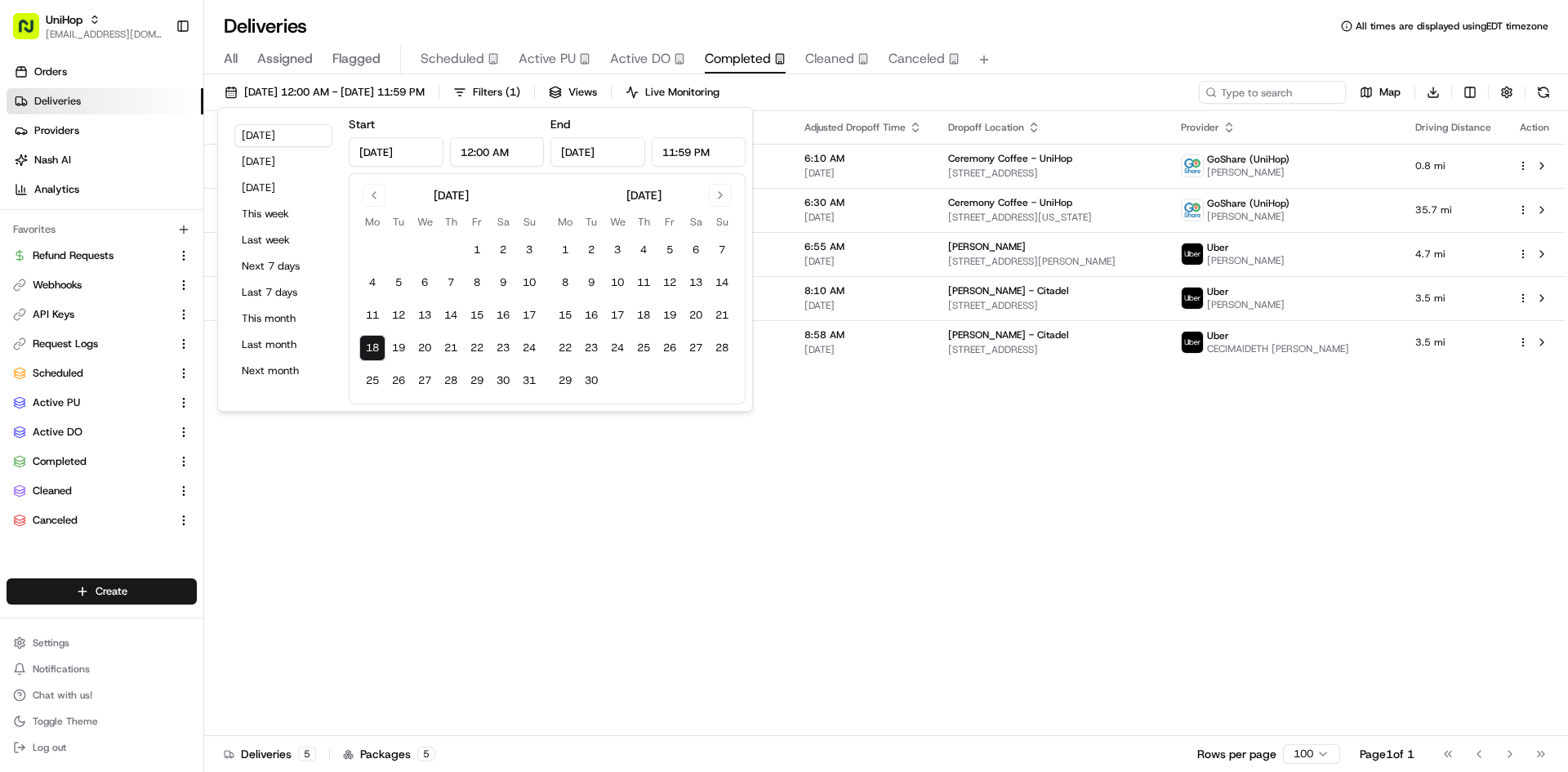
click at [1071, 60] on div "All Assigned Flagged Scheduled Active PU Active DO Completed Cleaned Canceled" at bounding box center [885, 59] width 1364 height 28
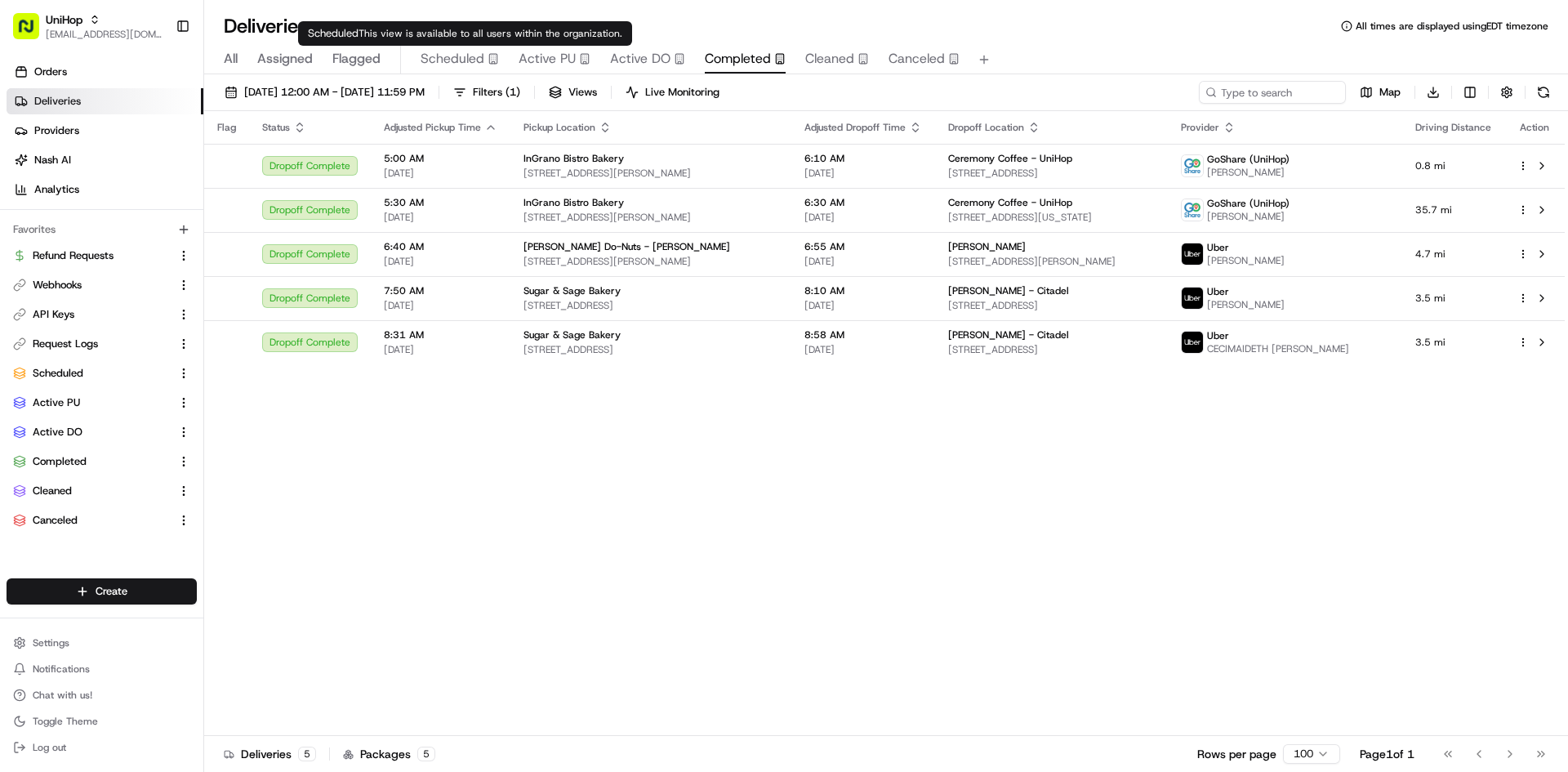
click at [458, 63] on span "Scheduled" at bounding box center [452, 58] width 64 height 19
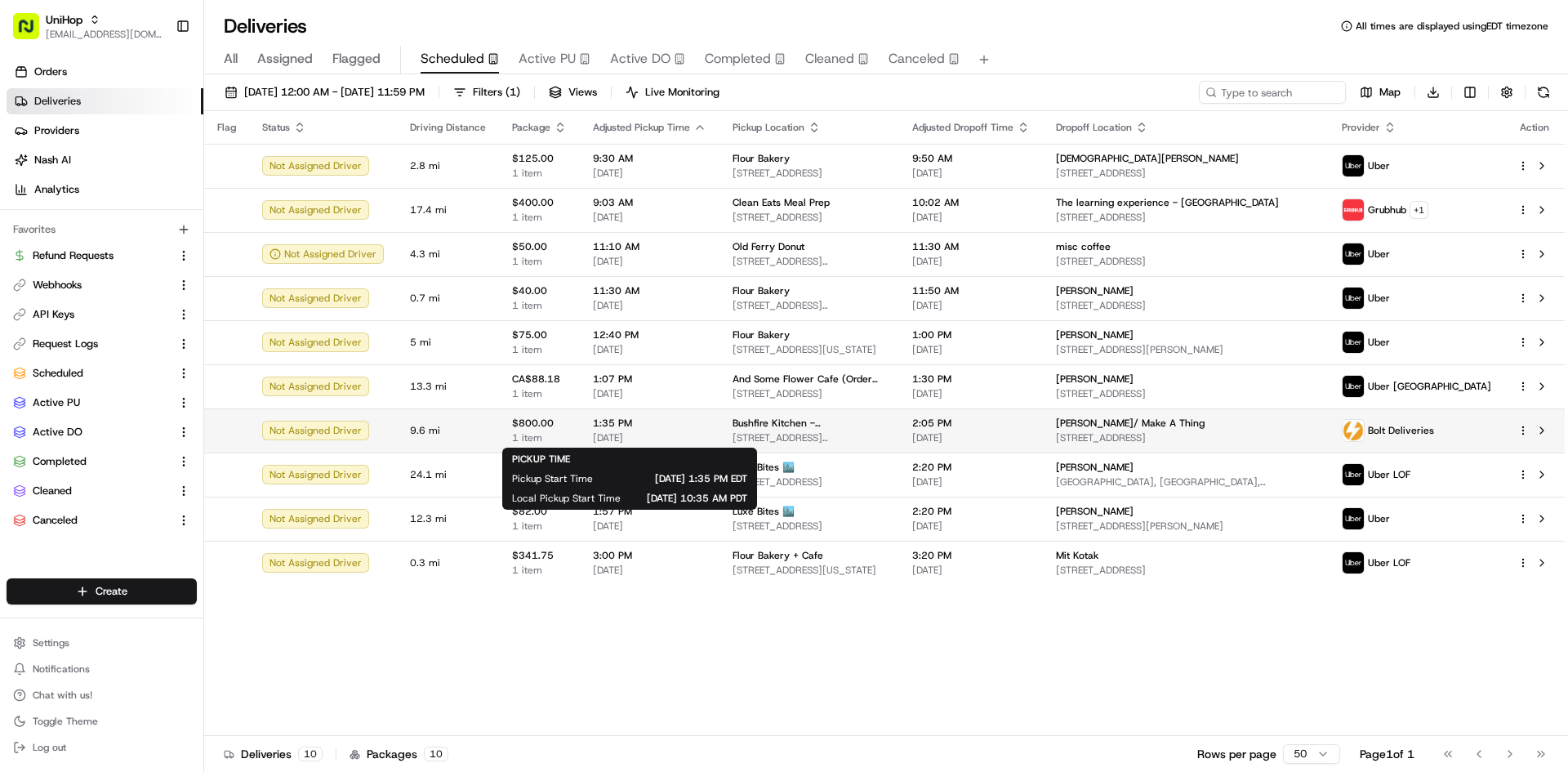
click at [641, 415] on td "1:35 PM Aug 18 2025" at bounding box center [650, 430] width 140 height 44
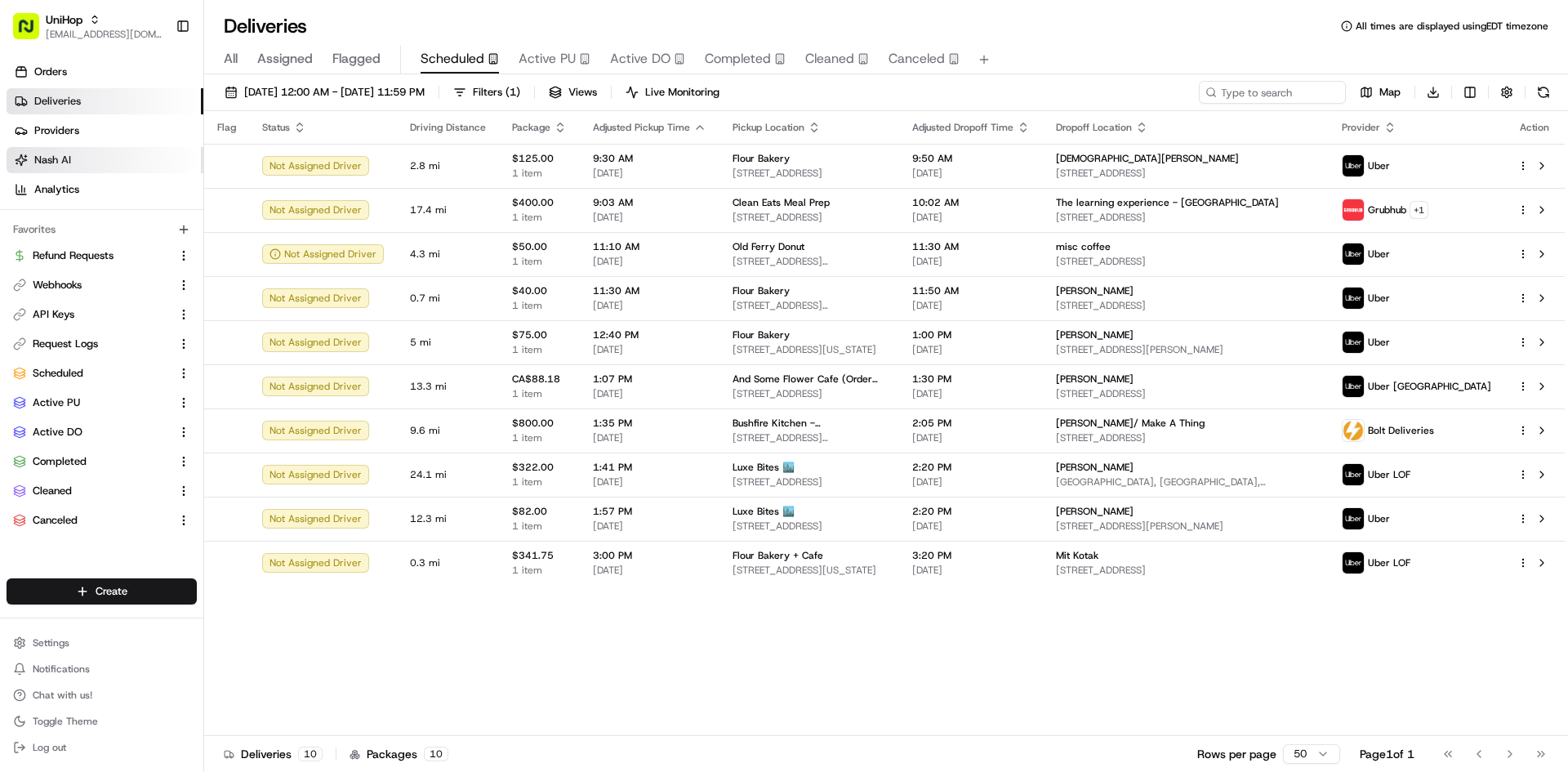
click at [120, 157] on link "Nash AI" at bounding box center [105, 159] width 197 height 26
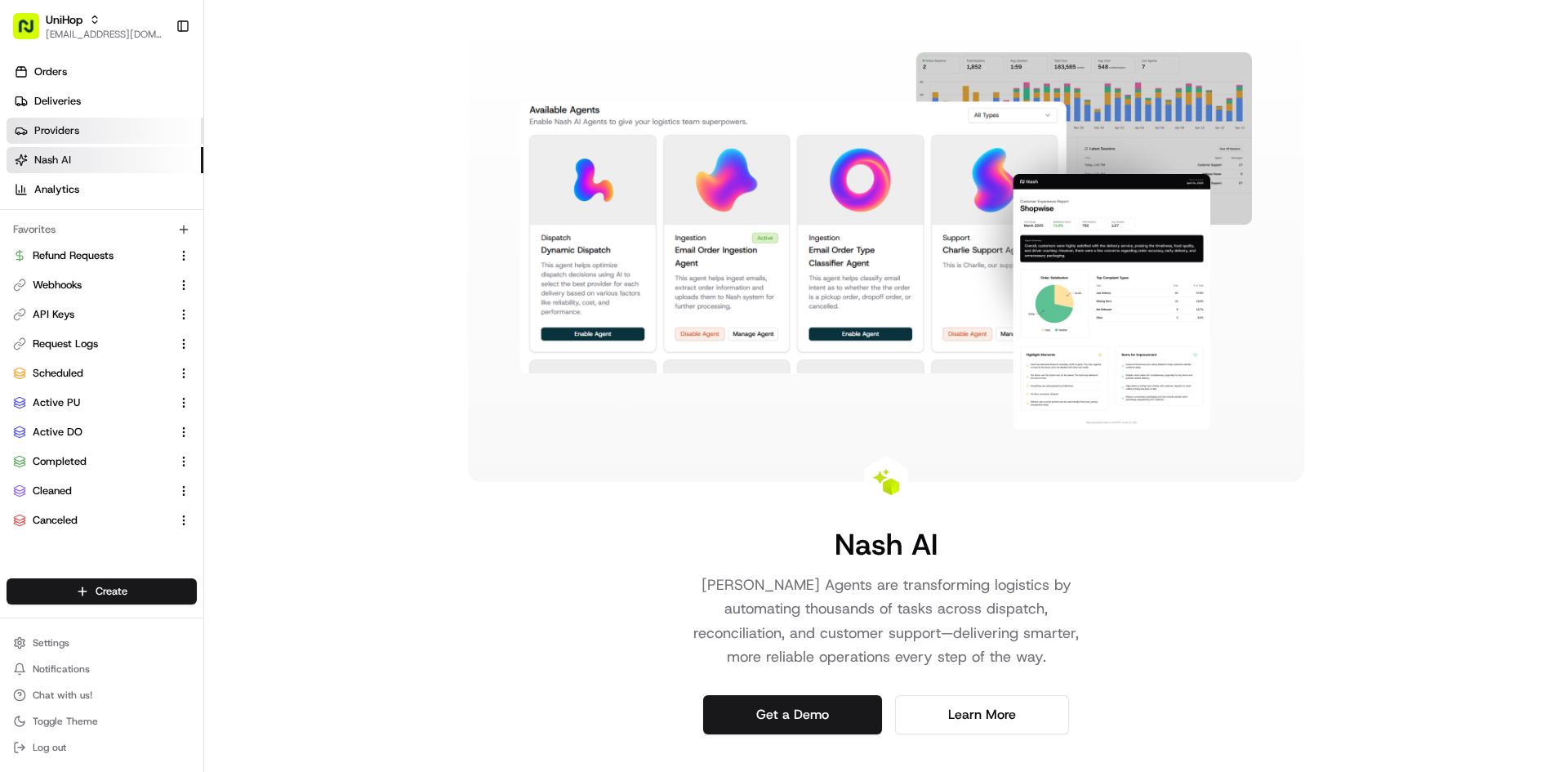
click at [133, 132] on link "Providers" at bounding box center [105, 130] width 197 height 26
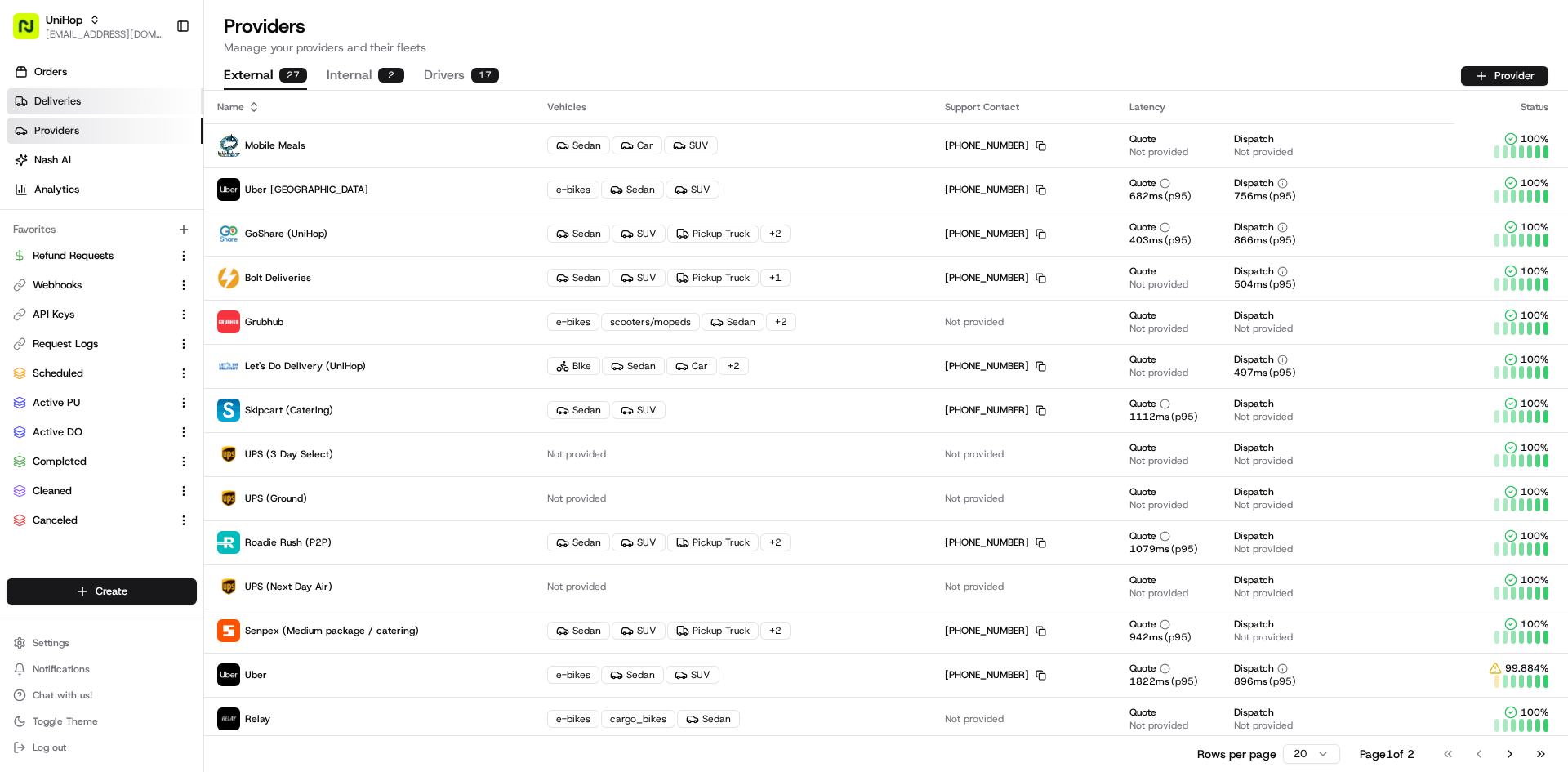
click at [131, 97] on link "Deliveries" at bounding box center [105, 101] width 197 height 26
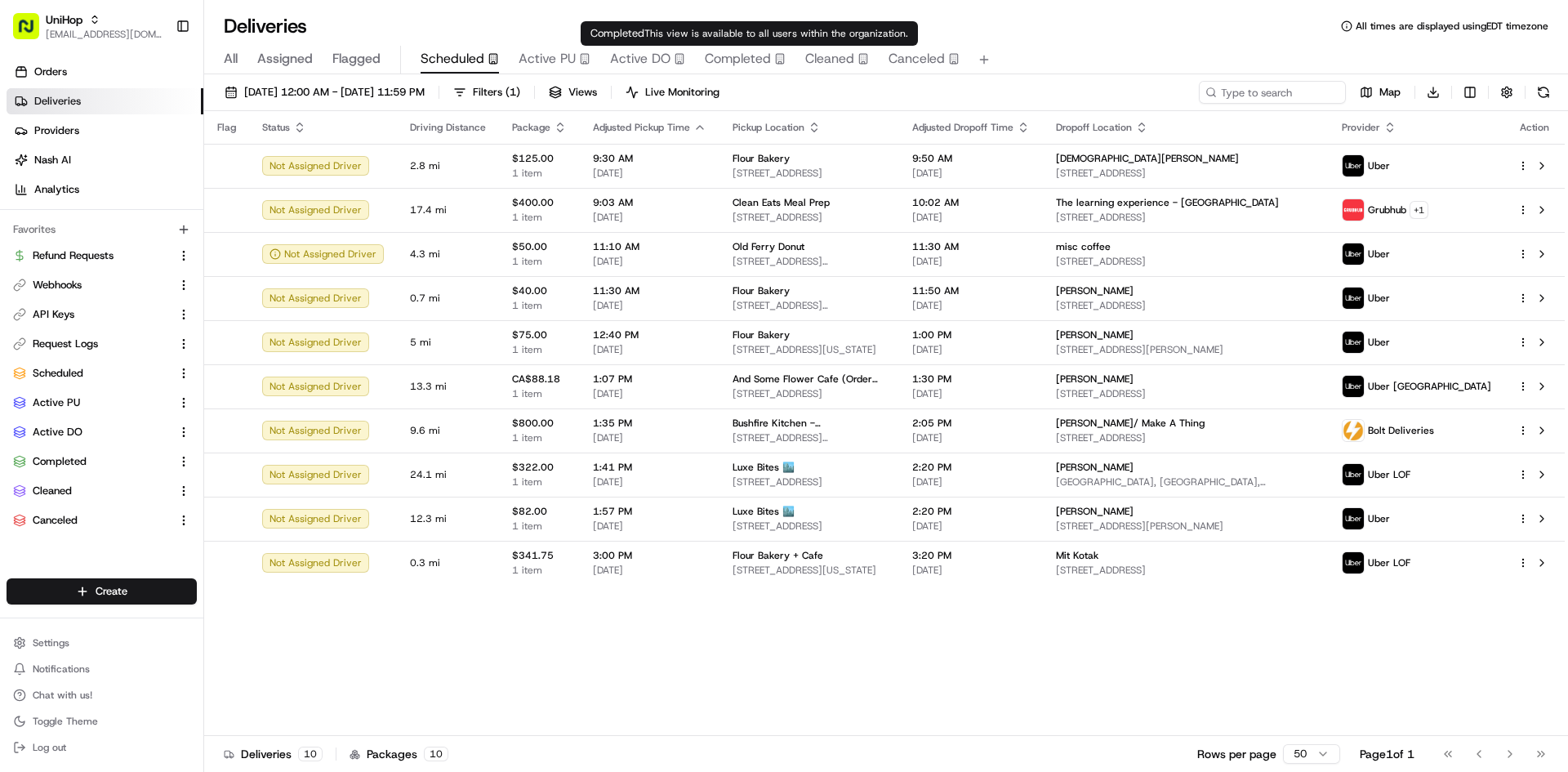
click at [754, 70] on button "Completed" at bounding box center [745, 59] width 81 height 28
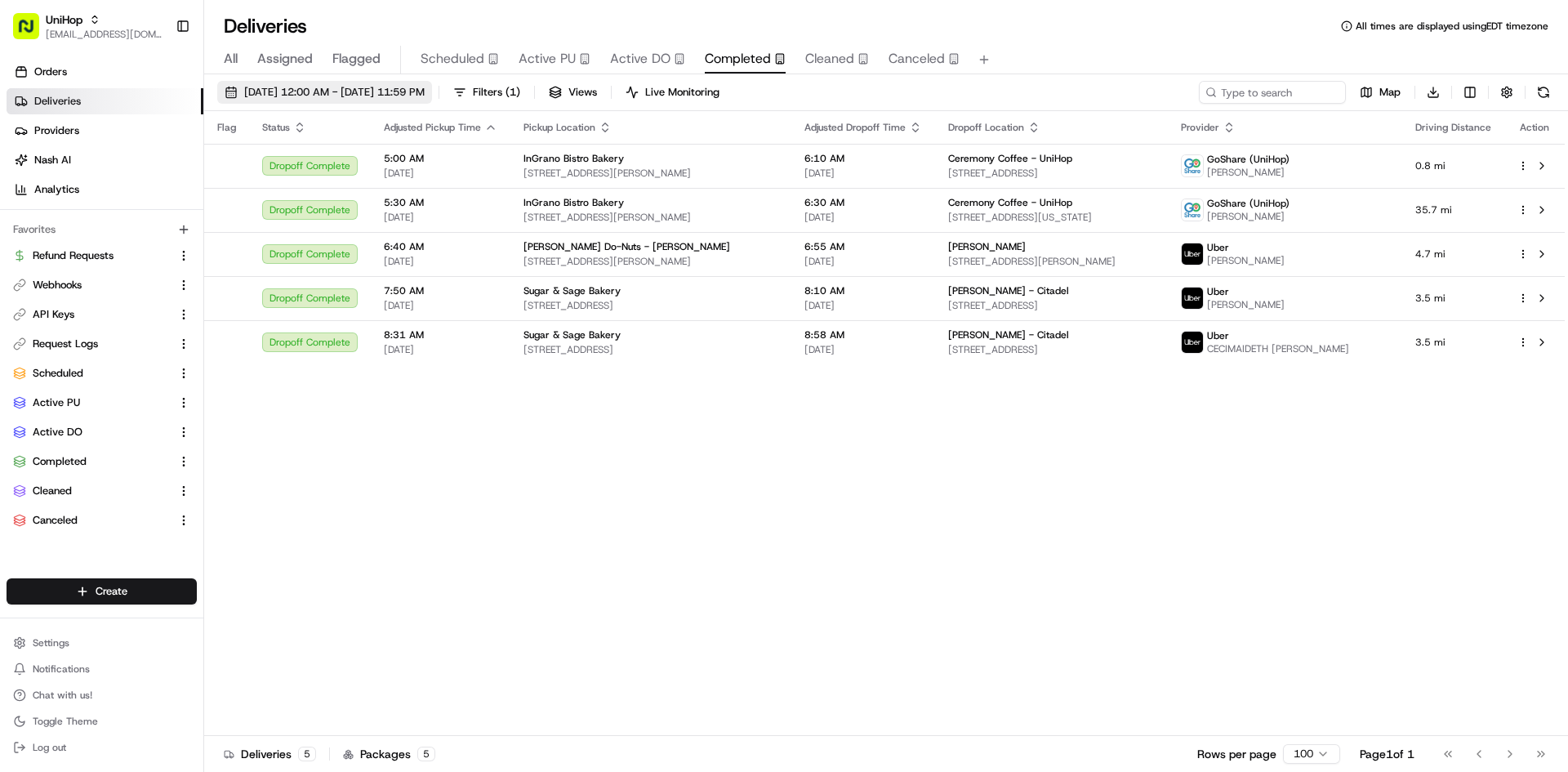
click at [407, 97] on span "Aug 18 2025 12:00 AM - Aug 18 2025 11:59 PM" at bounding box center [334, 91] width 181 height 15
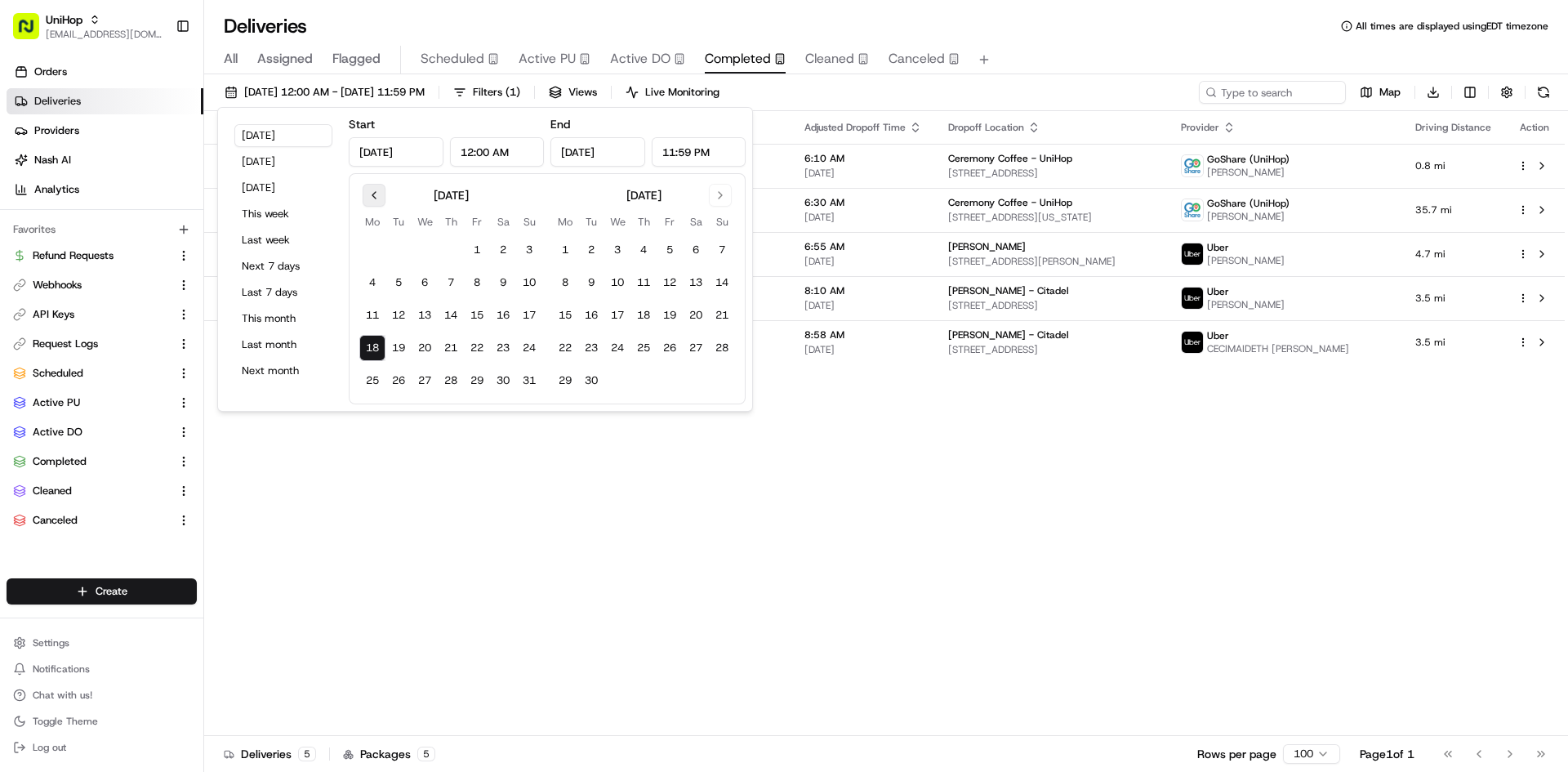
click at [378, 195] on button "Go to previous month" at bounding box center [374, 195] width 23 height 23
click at [450, 375] on button "31" at bounding box center [450, 381] width 26 height 26
type input "Jul 31, 2025"
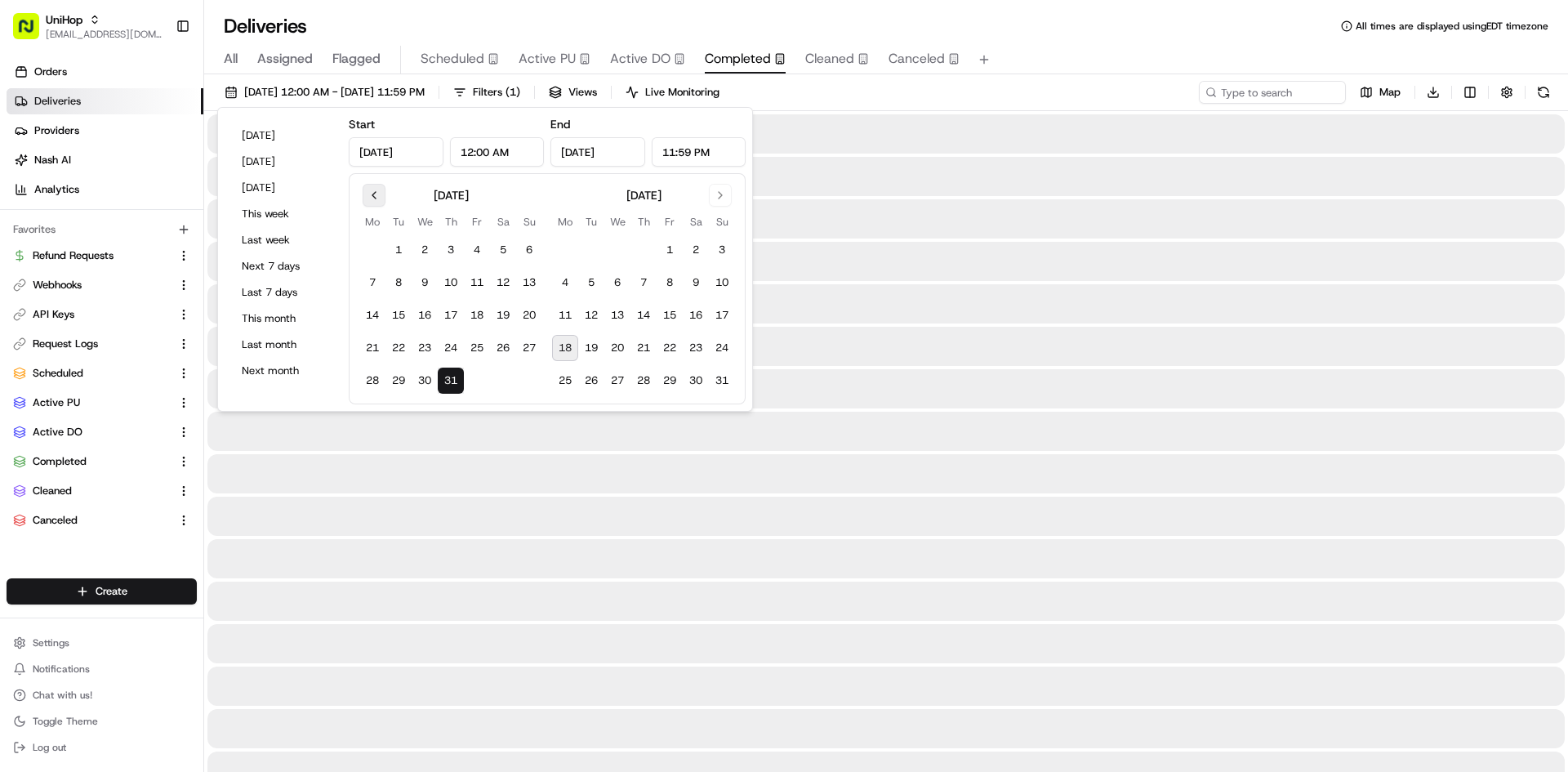
click at [369, 188] on button "Go to previous month" at bounding box center [374, 195] width 23 height 23
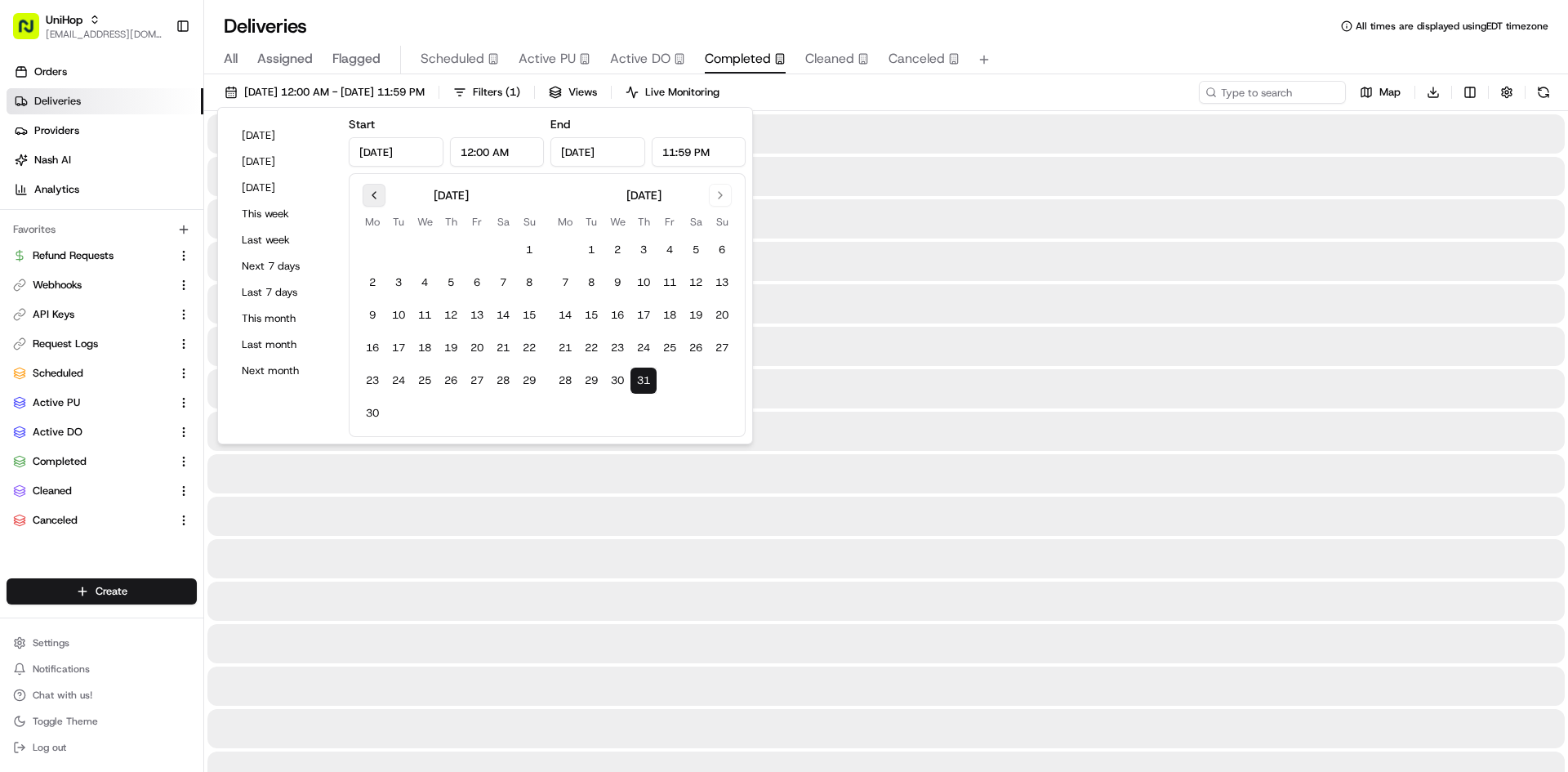
click at [369, 188] on button "Go to previous month" at bounding box center [374, 195] width 23 height 23
click at [450, 244] on button "1" at bounding box center [450, 250] width 26 height 26
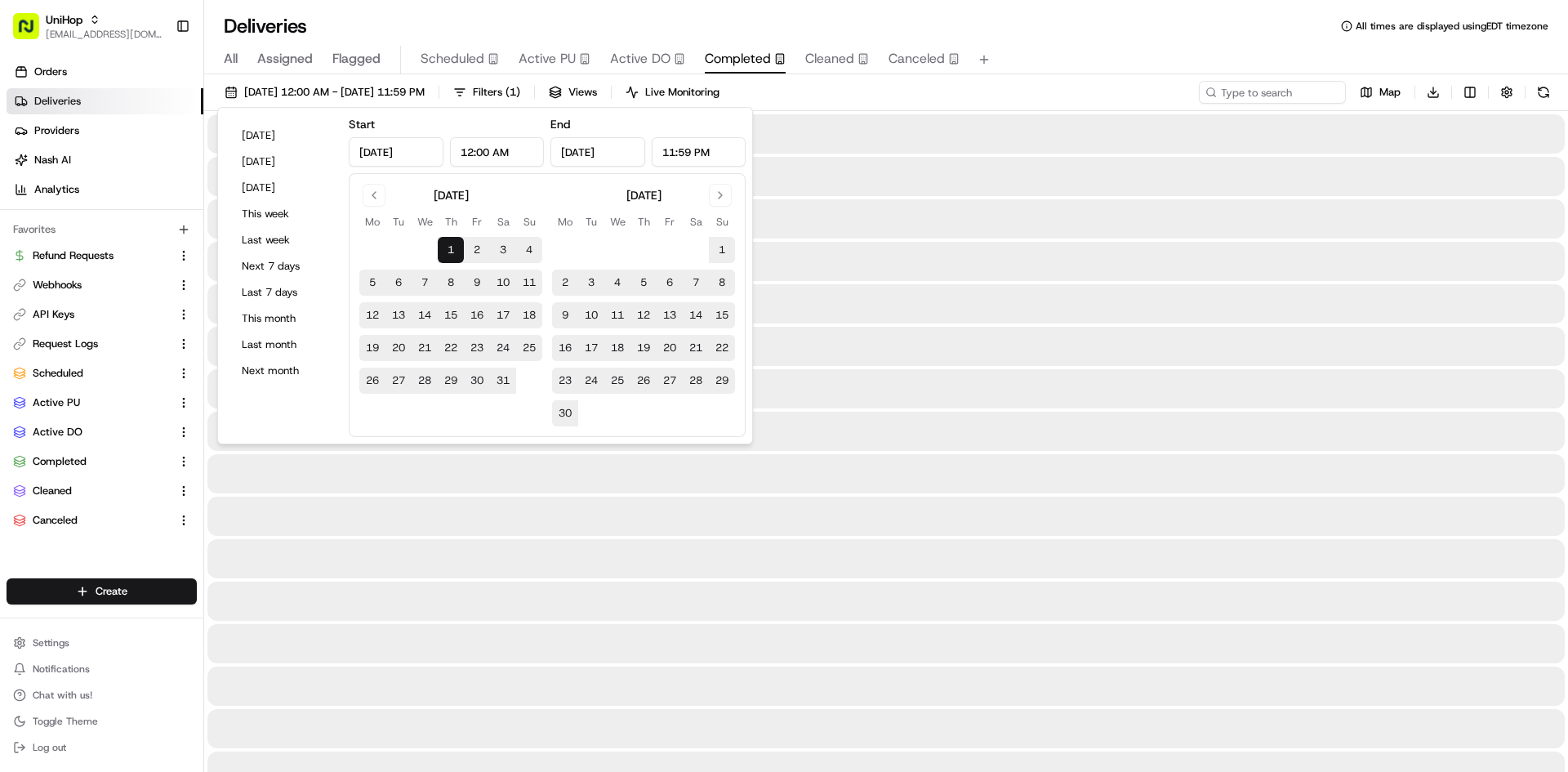
type input "May 1, 2025"
click at [1284, 92] on input at bounding box center [1248, 92] width 196 height 23
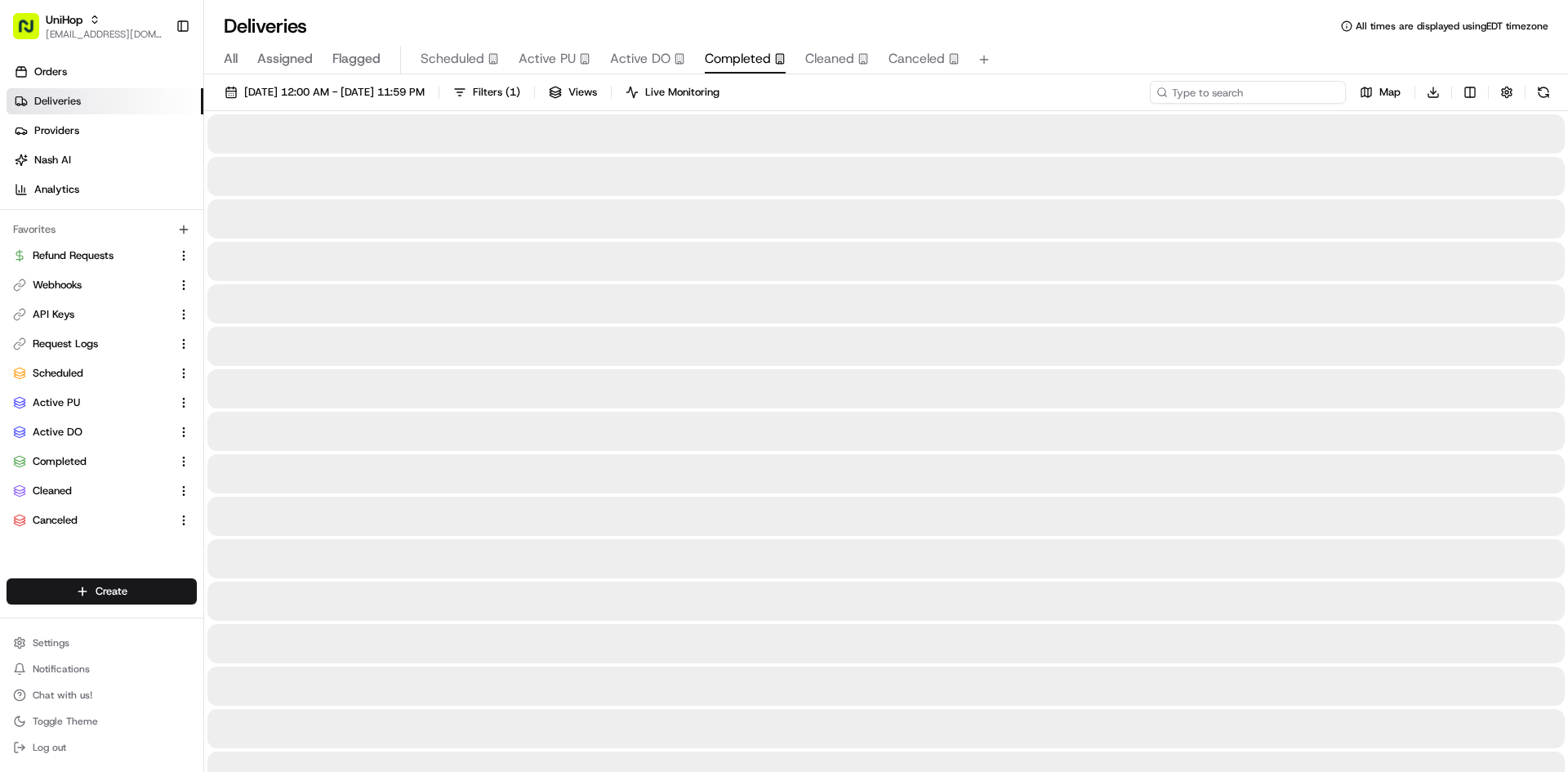
type input "v"
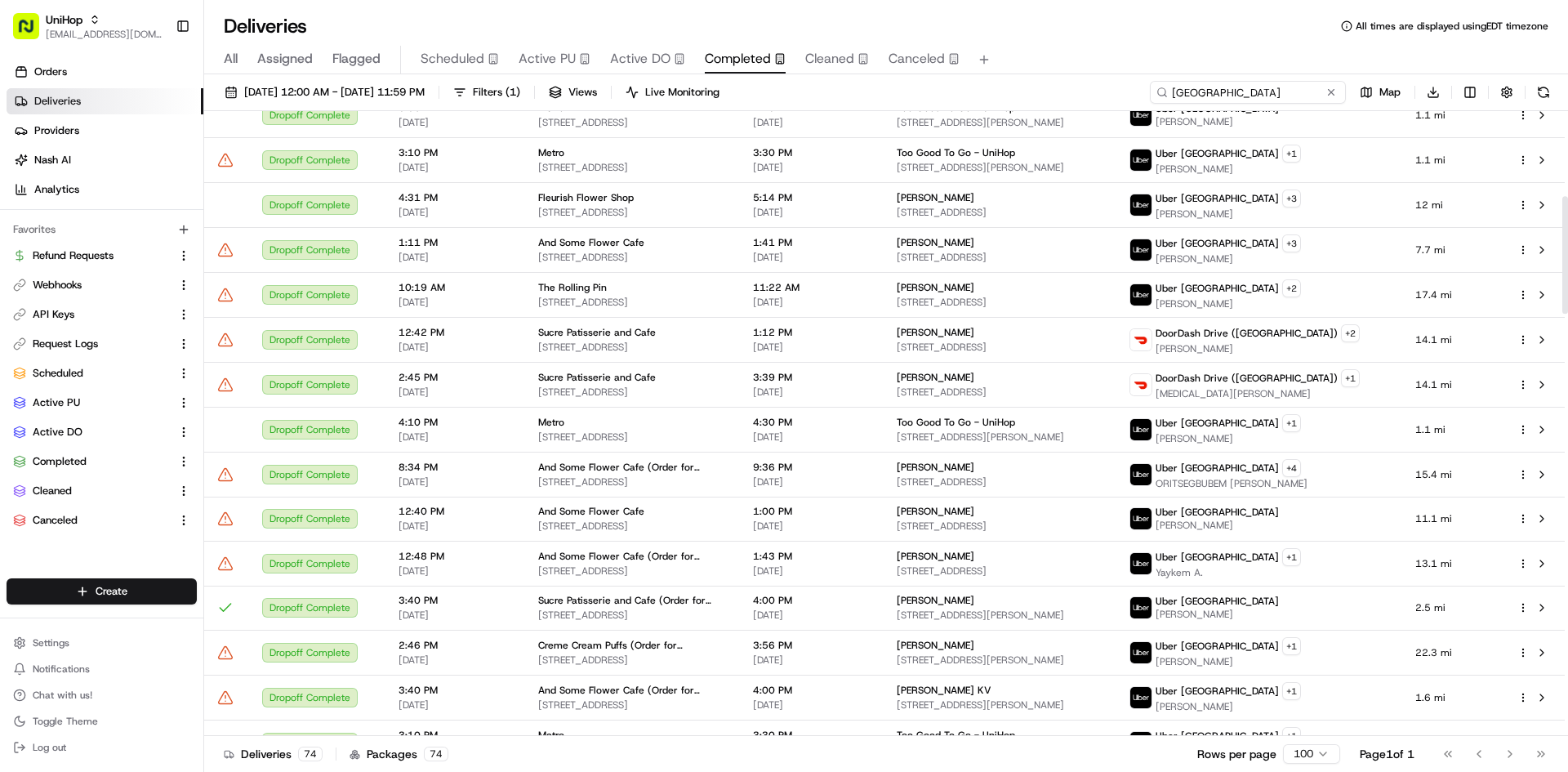
scroll to position [453, 0]
type input "canada"
click at [855, 326] on span "1:12 PM" at bounding box center [812, 331] width 117 height 13
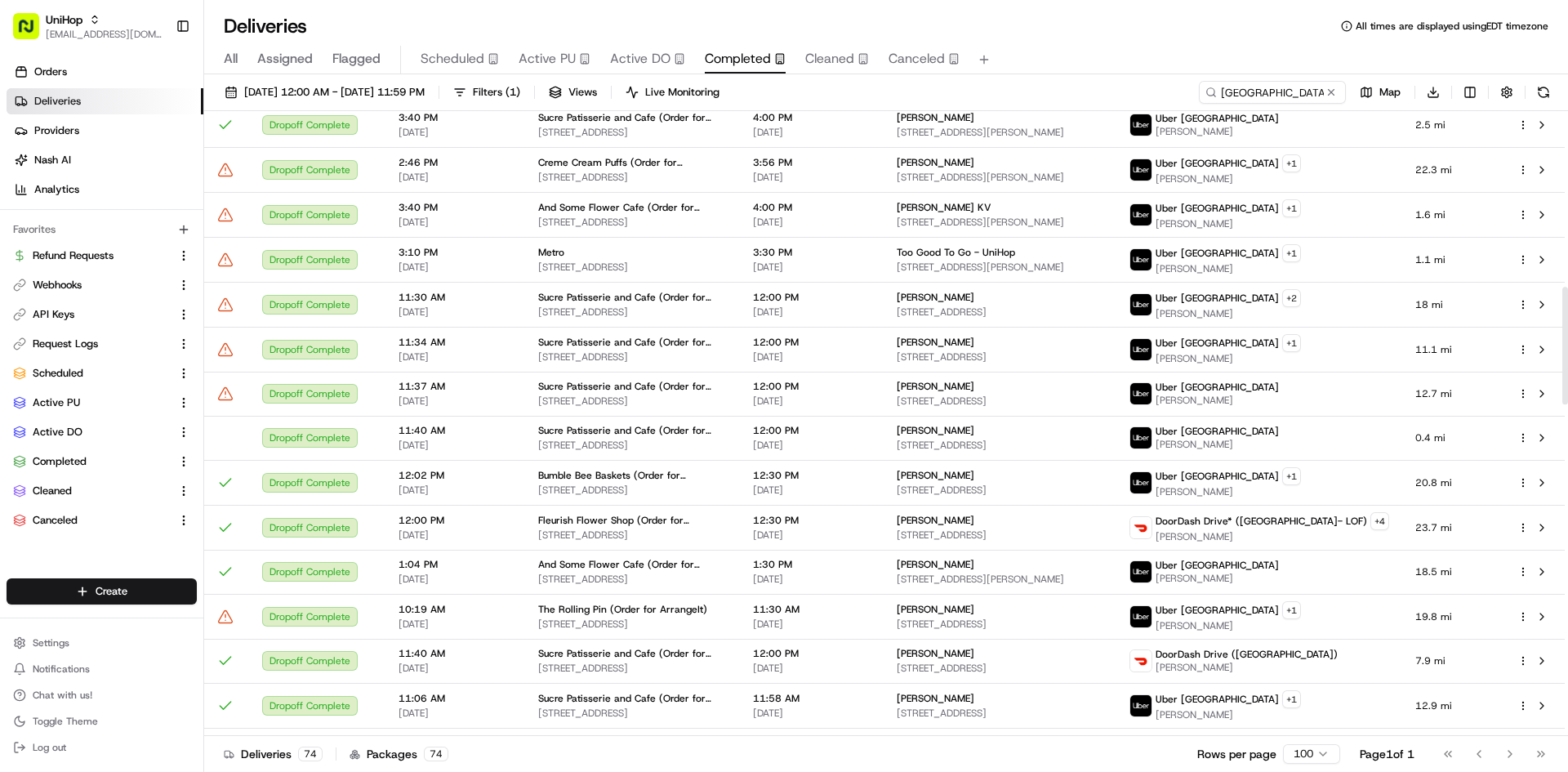
scroll to position [935, 0]
click at [424, 93] on span "May 1 2025 12:00 AM - Jul 31 2025 11:59 PM" at bounding box center [334, 91] width 181 height 15
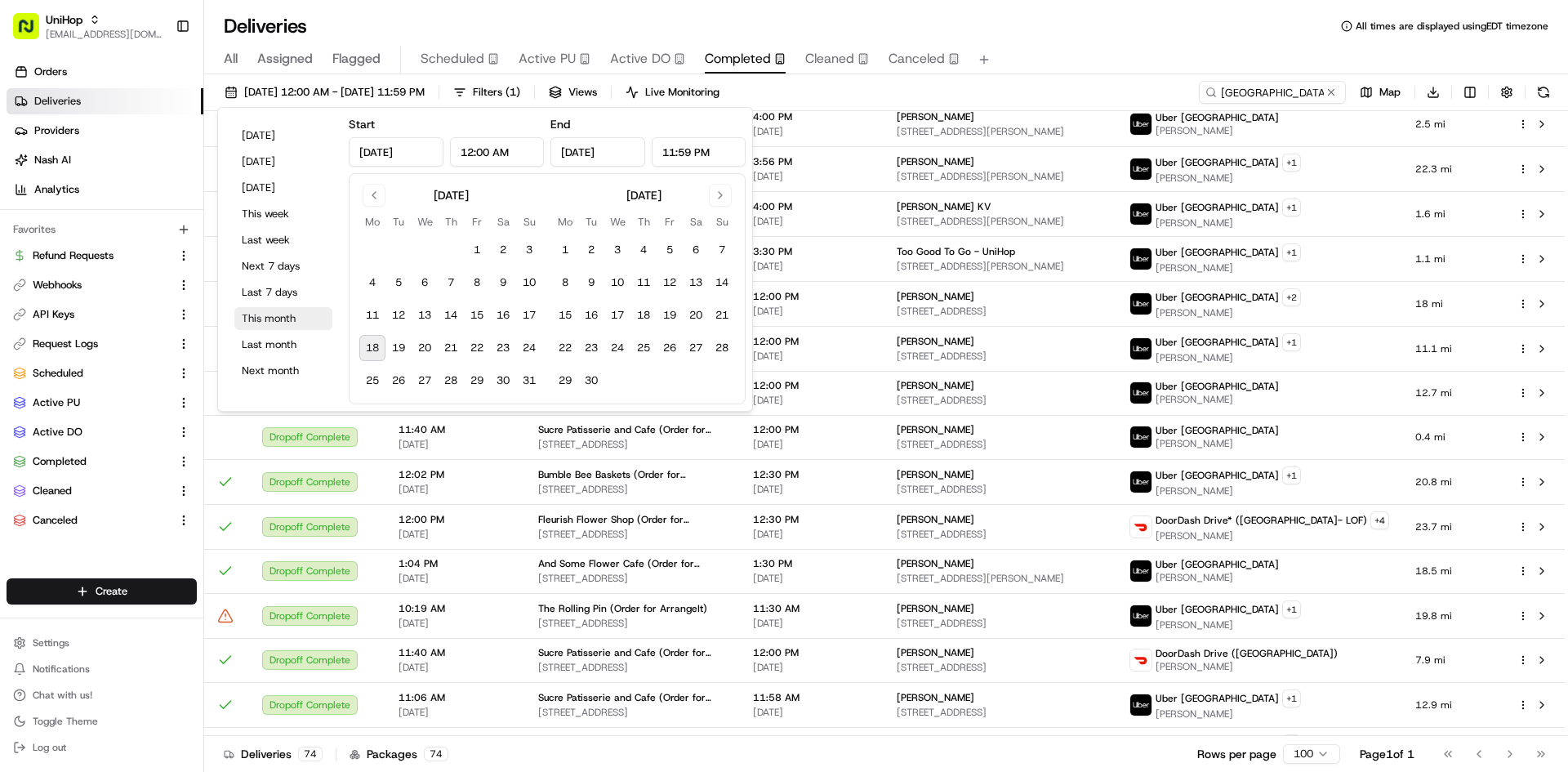
click at [286, 319] on button "This month" at bounding box center [283, 319] width 98 height 23
type input "Aug 1, 2025"
type input "Aug 31, 2025"
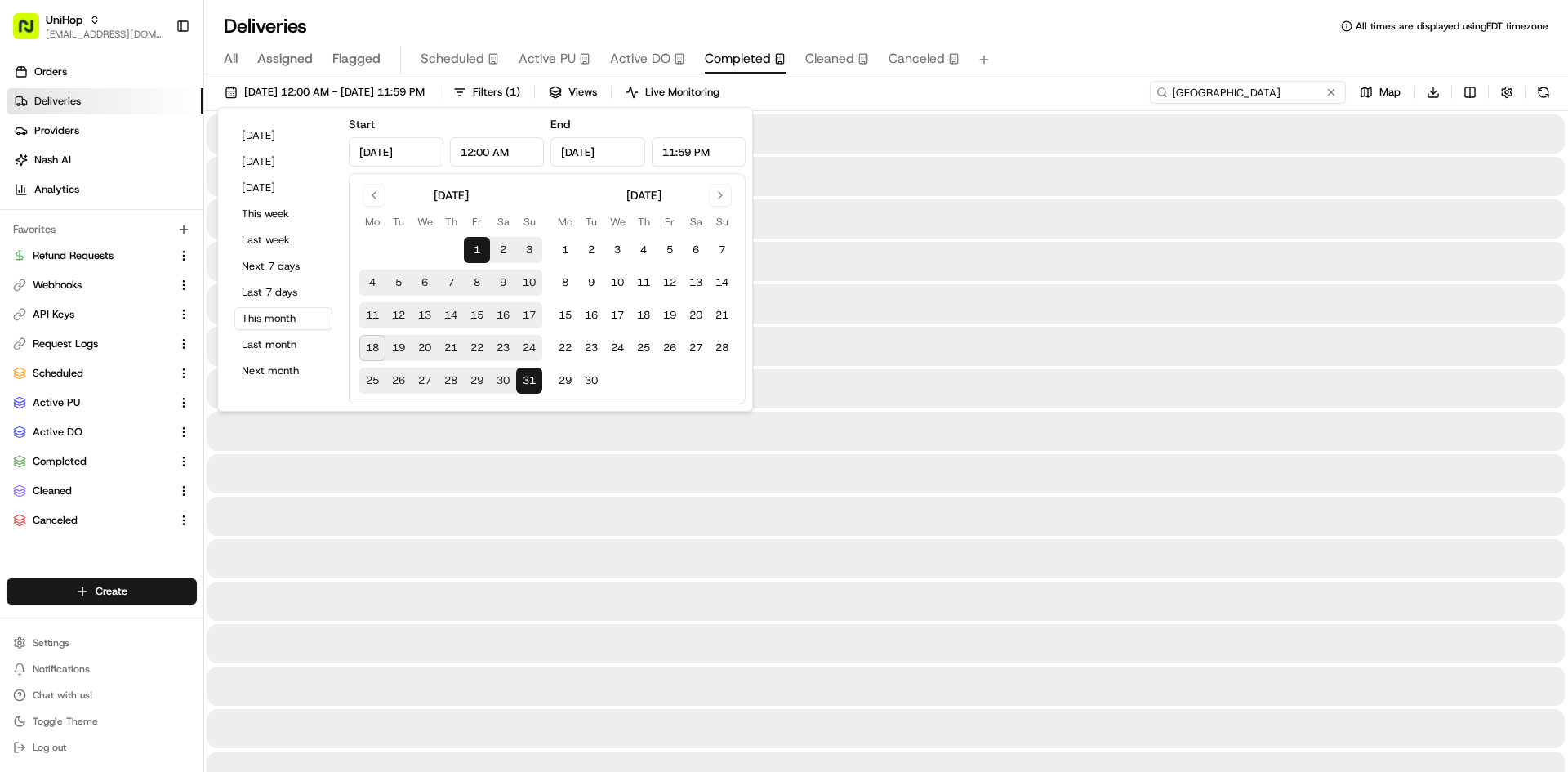
click at [1255, 86] on input "canada" at bounding box center [1248, 92] width 196 height 23
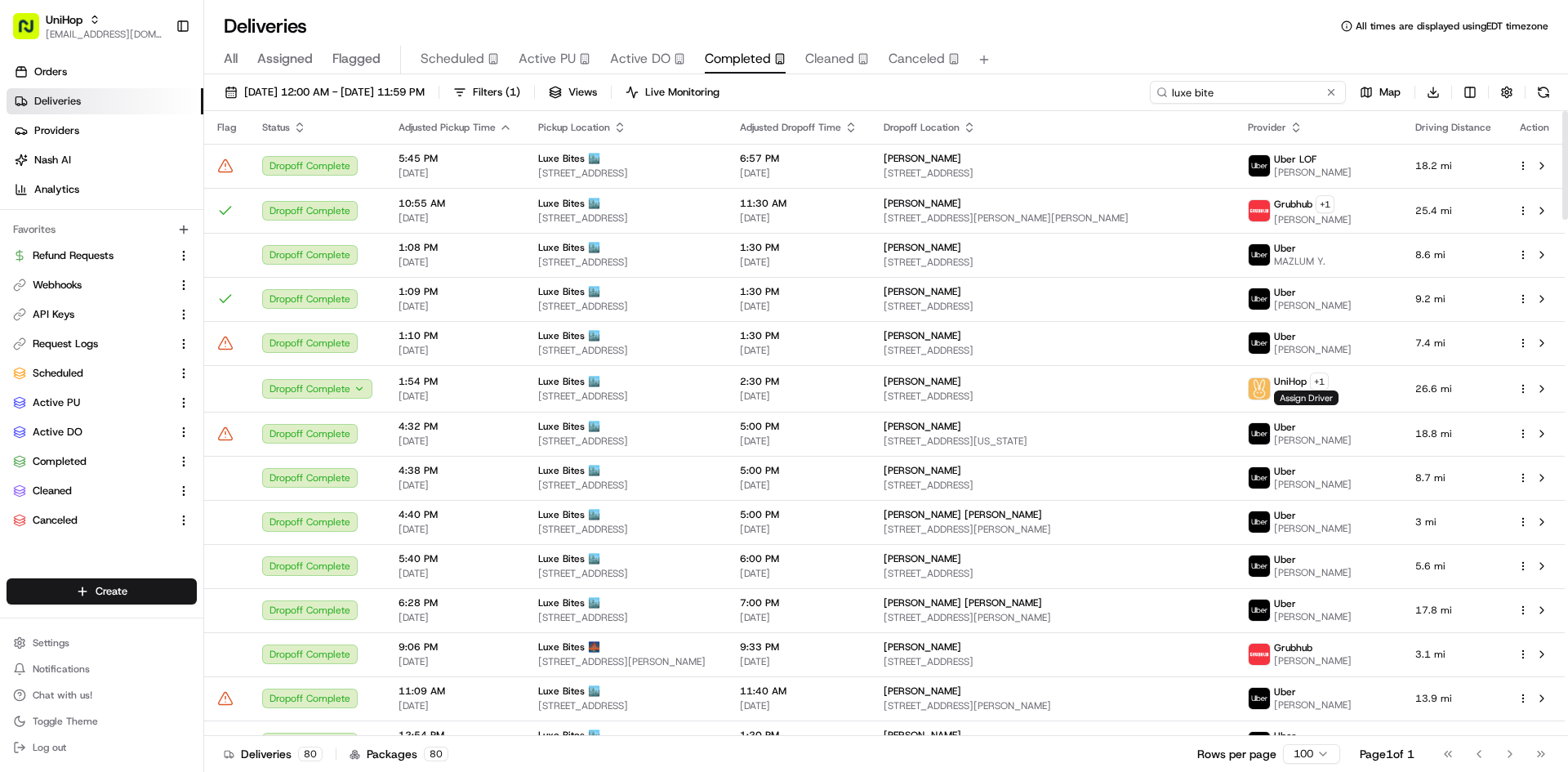
click at [1229, 95] on input "luxe bite" at bounding box center [1248, 92] width 196 height 23
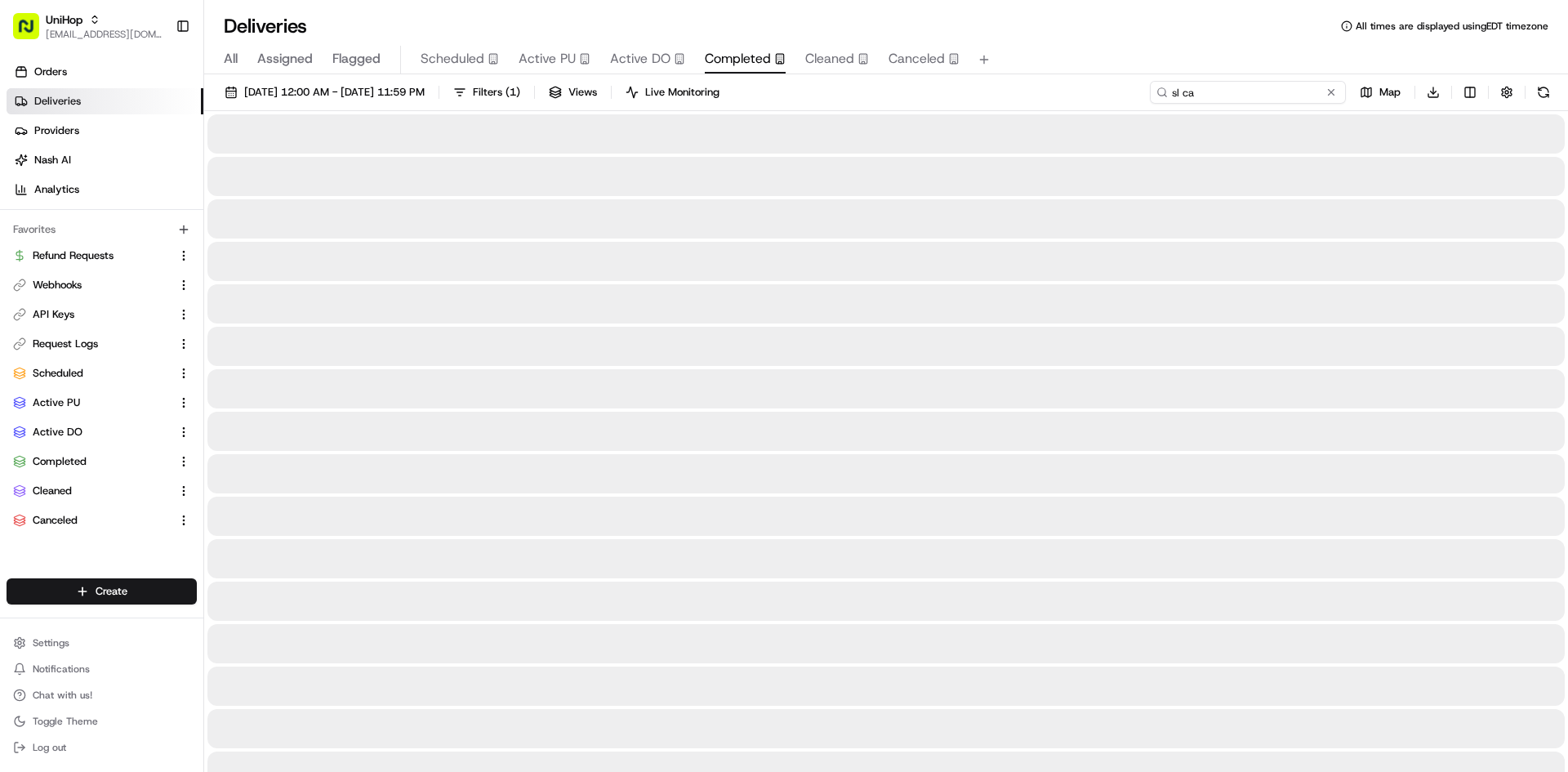
type input "smalke"
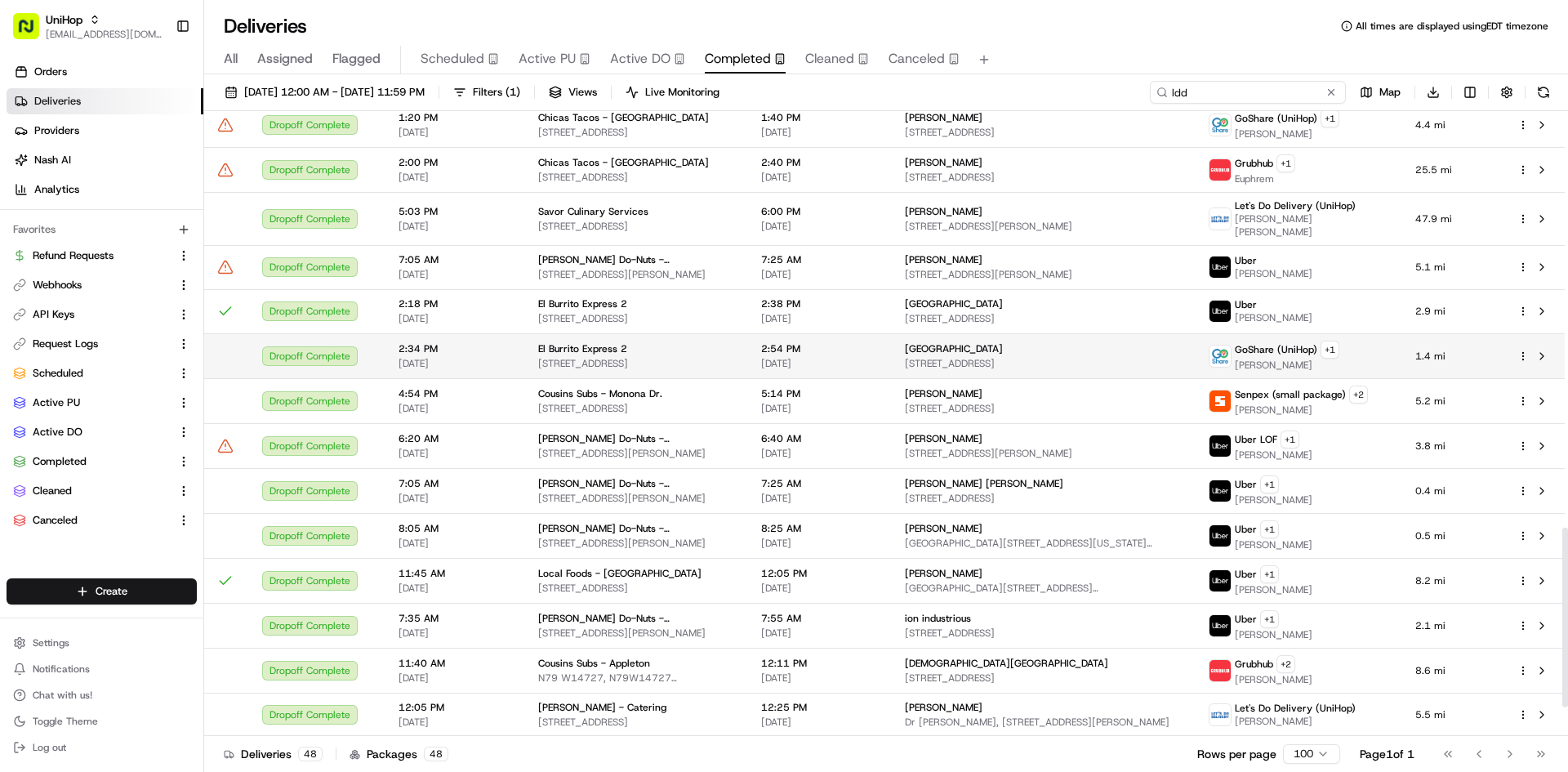
scroll to position [1415, 0]
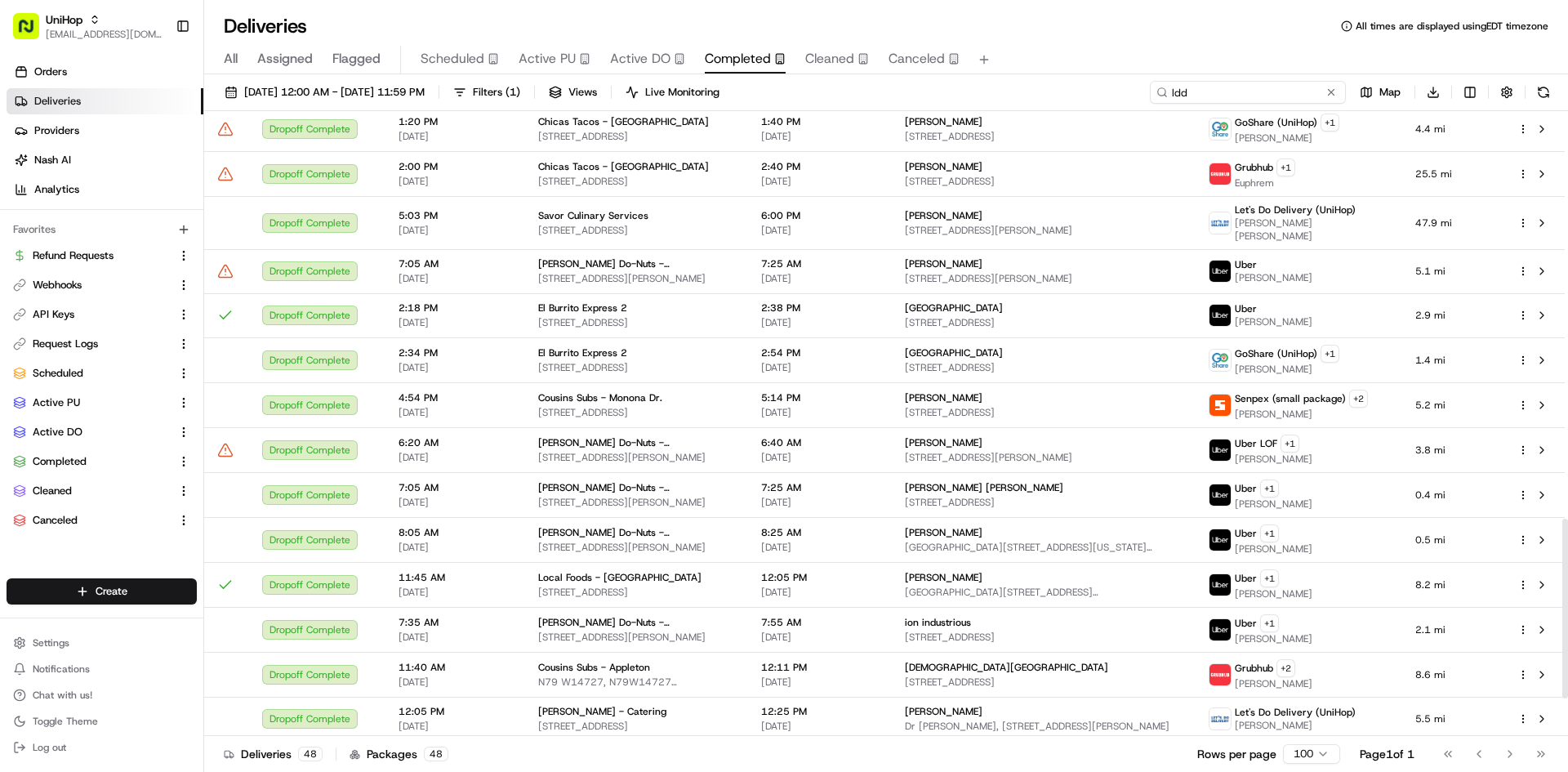
click at [1231, 89] on input "ldd" at bounding box center [1248, 92] width 196 height 23
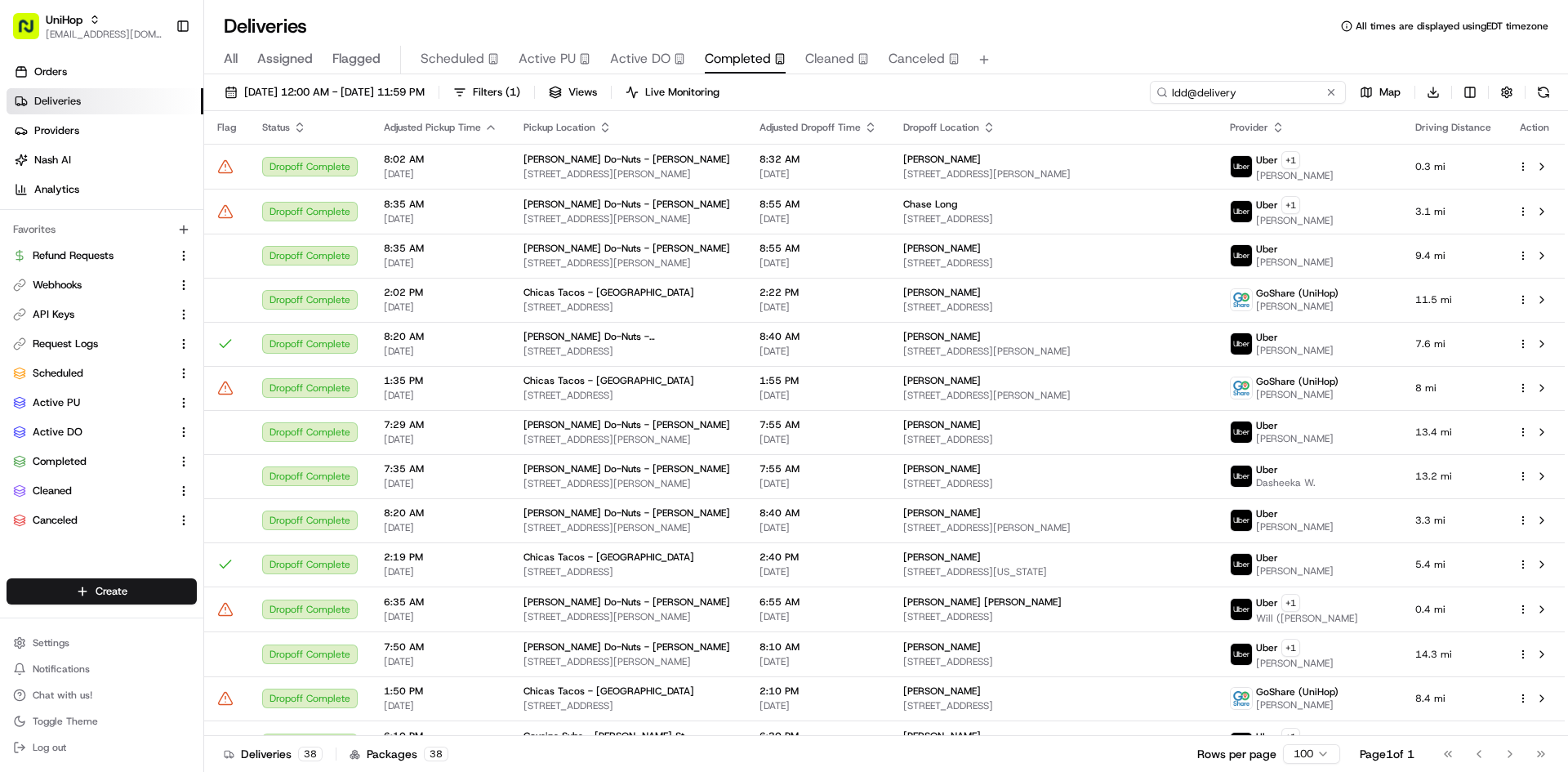
type input "ldd@delivery"
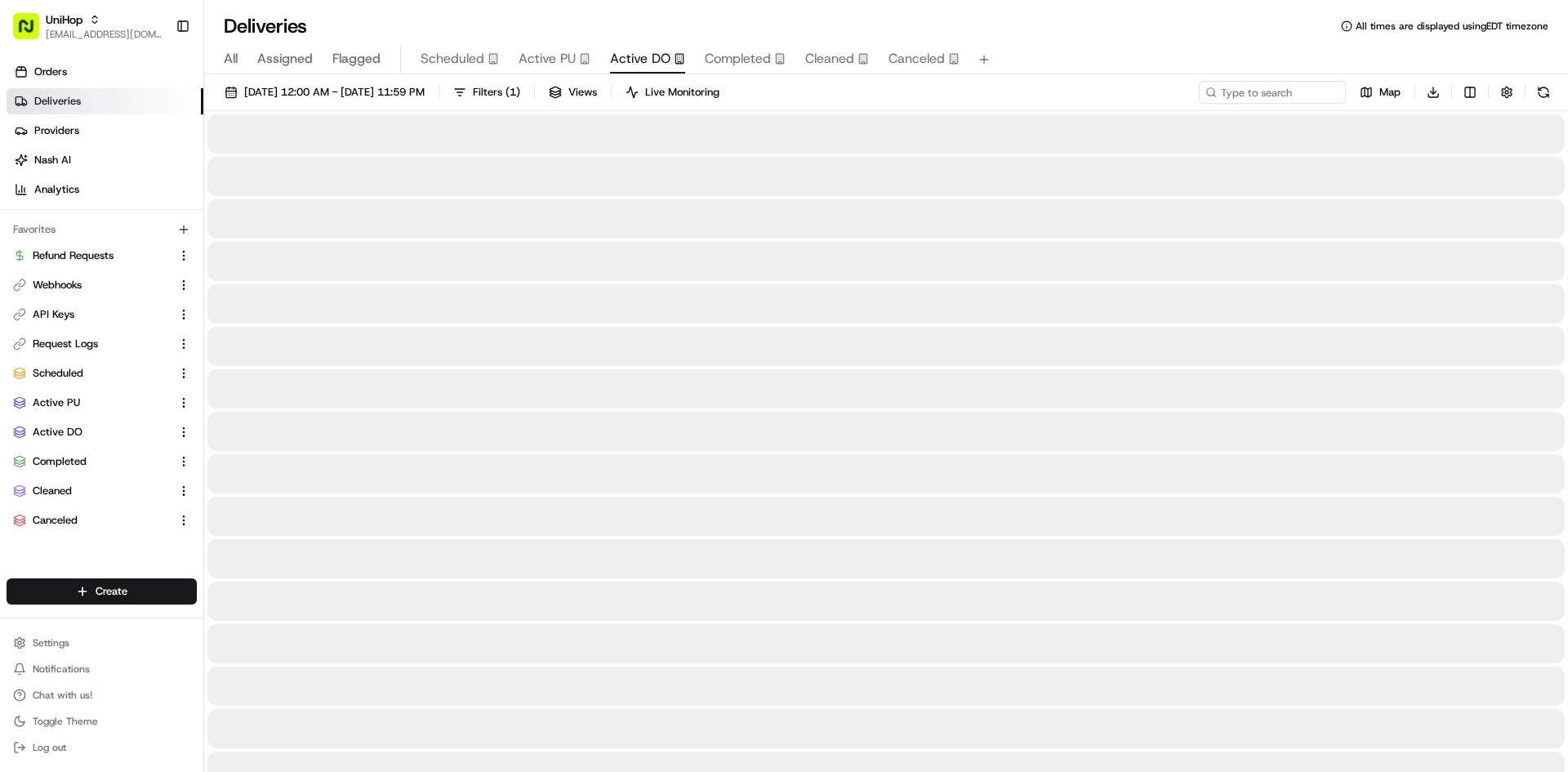
click at [665, 68] on button "Active DO" at bounding box center [647, 59] width 75 height 28
click at [765, 69] on button "Completed" at bounding box center [745, 59] width 81 height 28
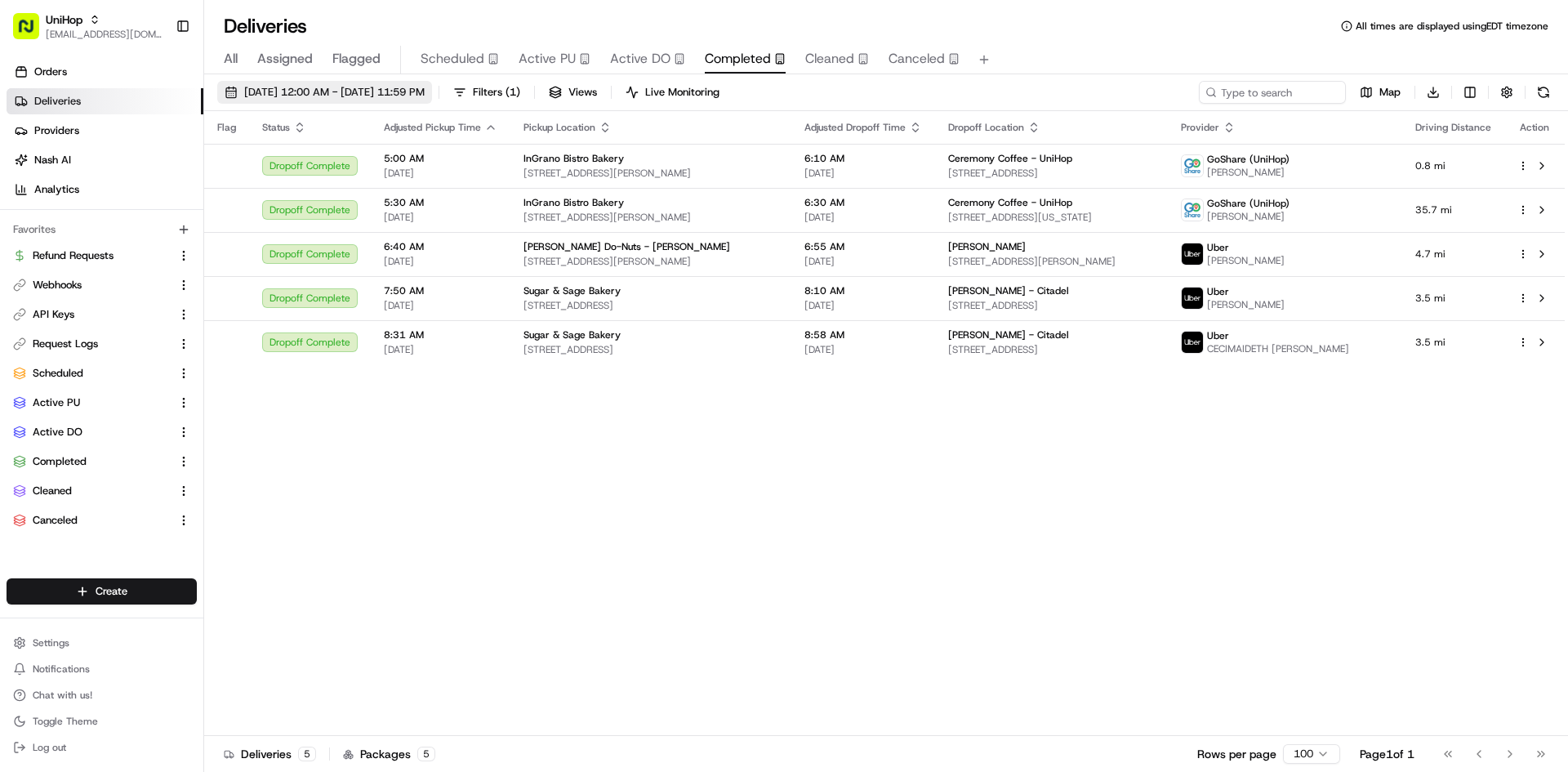
click at [424, 91] on span "Aug 18 2025 12:00 AM - Aug 18 2025 11:59 PM" at bounding box center [334, 91] width 181 height 15
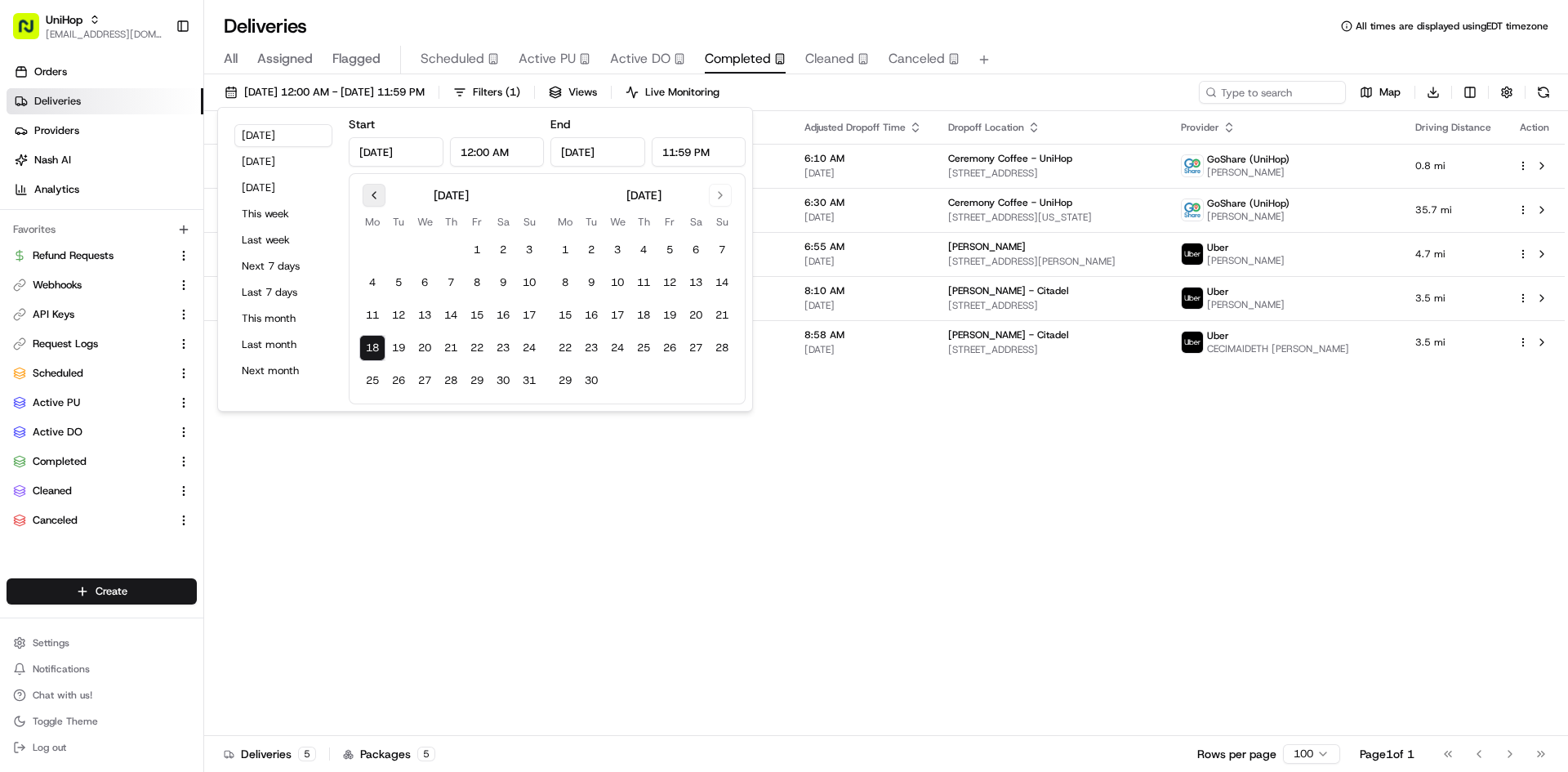
click at [372, 198] on button "Go to previous month" at bounding box center [374, 195] width 23 height 23
click at [530, 248] on button "1" at bounding box center [529, 250] width 26 height 26
type input "Jun 1, 2025"
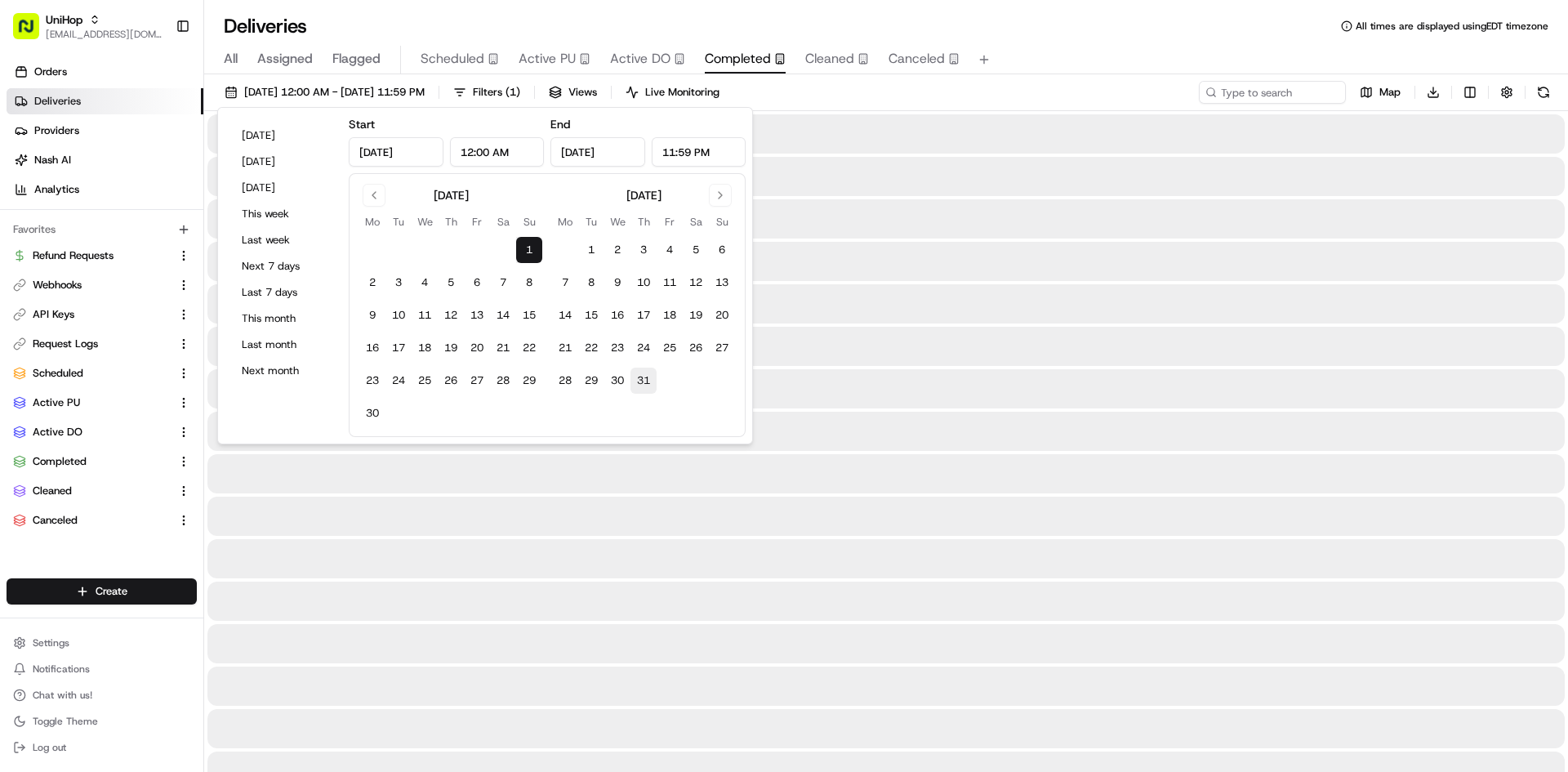
click at [643, 380] on button "31" at bounding box center [643, 381] width 26 height 26
type input "Jul 31, 2025"
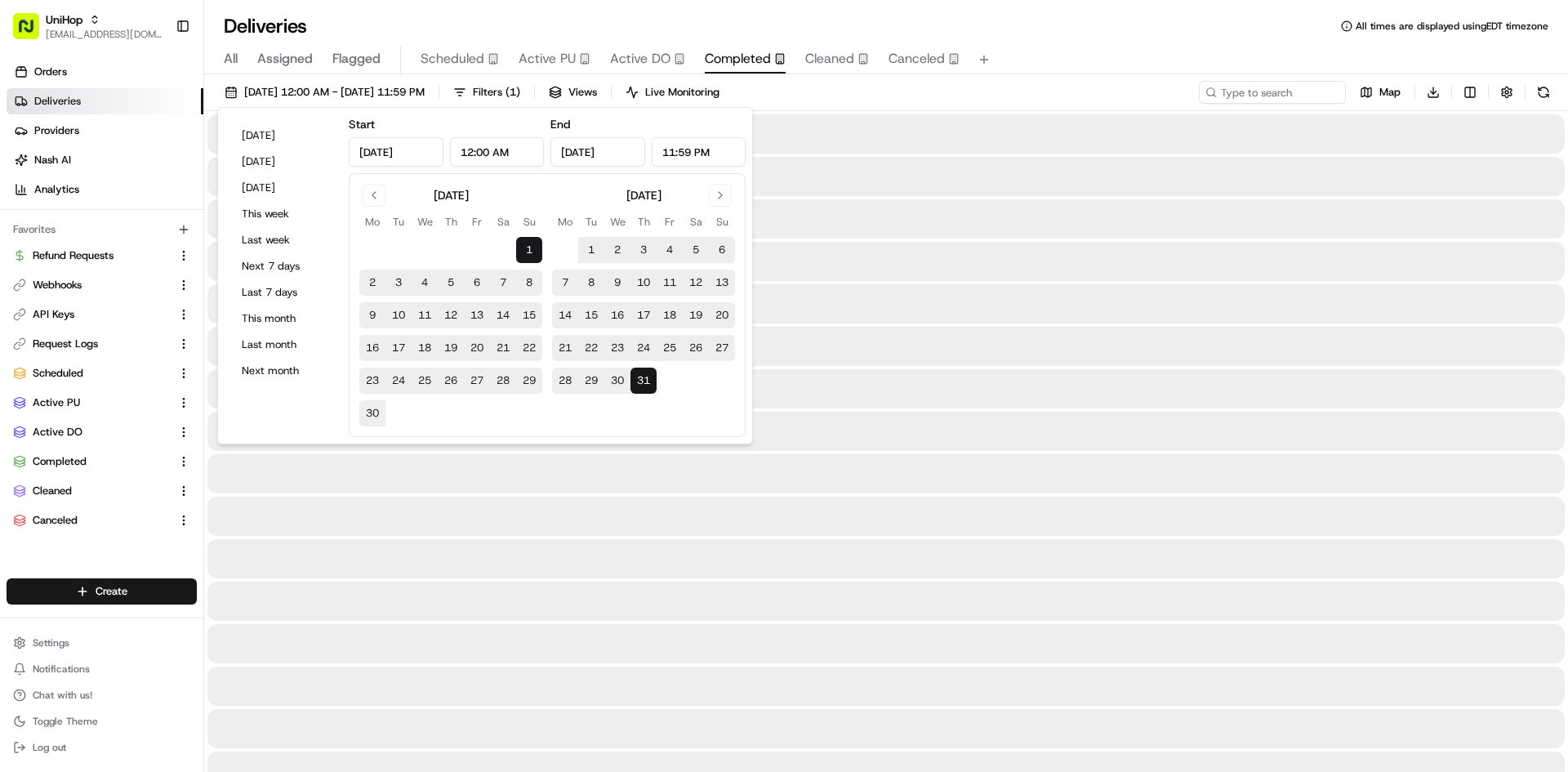
click at [1167, 87] on div "Jun 1 2025 12:00 AM - Jul 31 2025 11:59 PM Filters ( 1 ) Views Live Monitoring …" at bounding box center [885, 95] width 1364 height 30
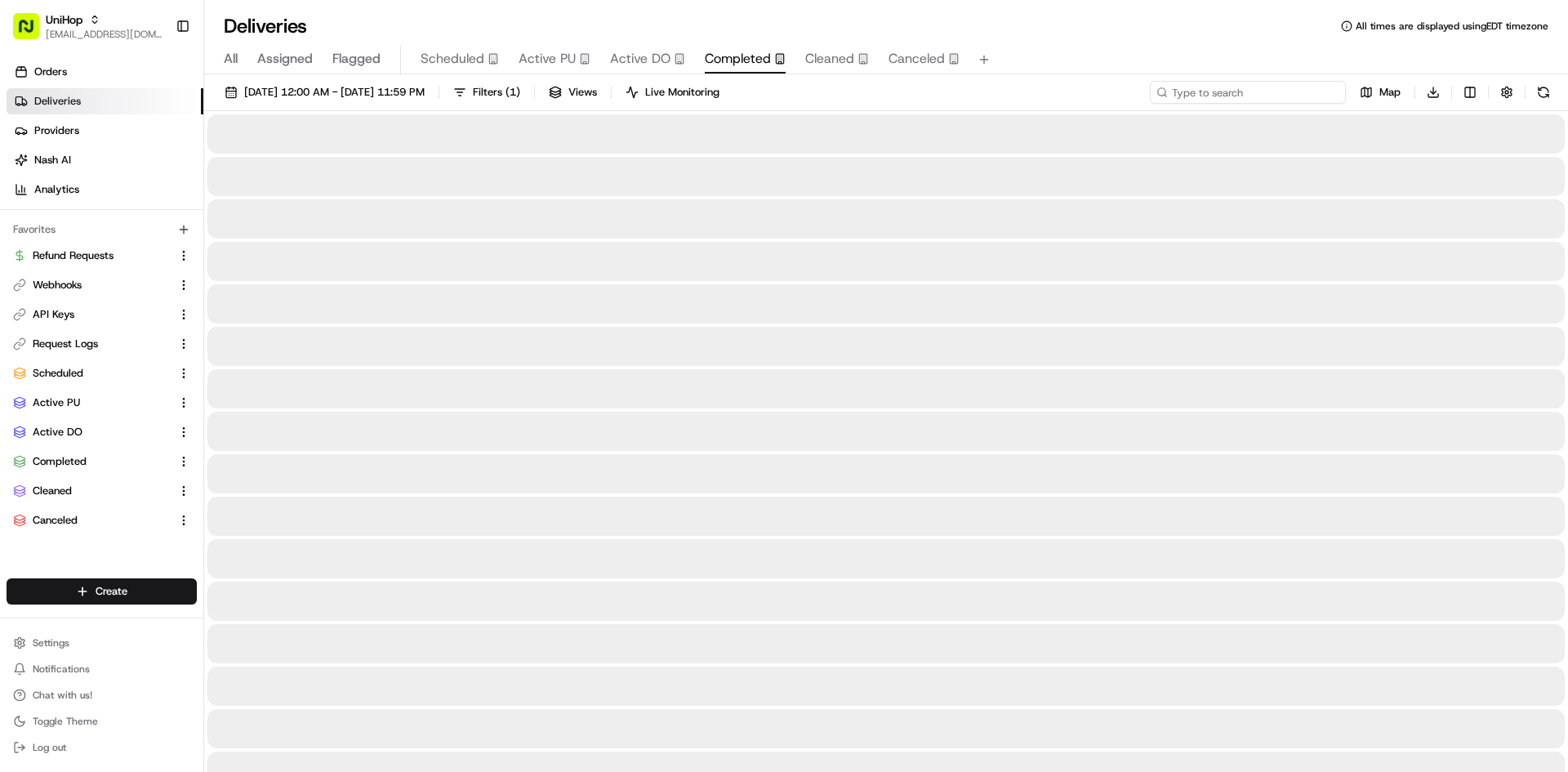
click at [1241, 90] on input at bounding box center [1248, 92] width 196 height 23
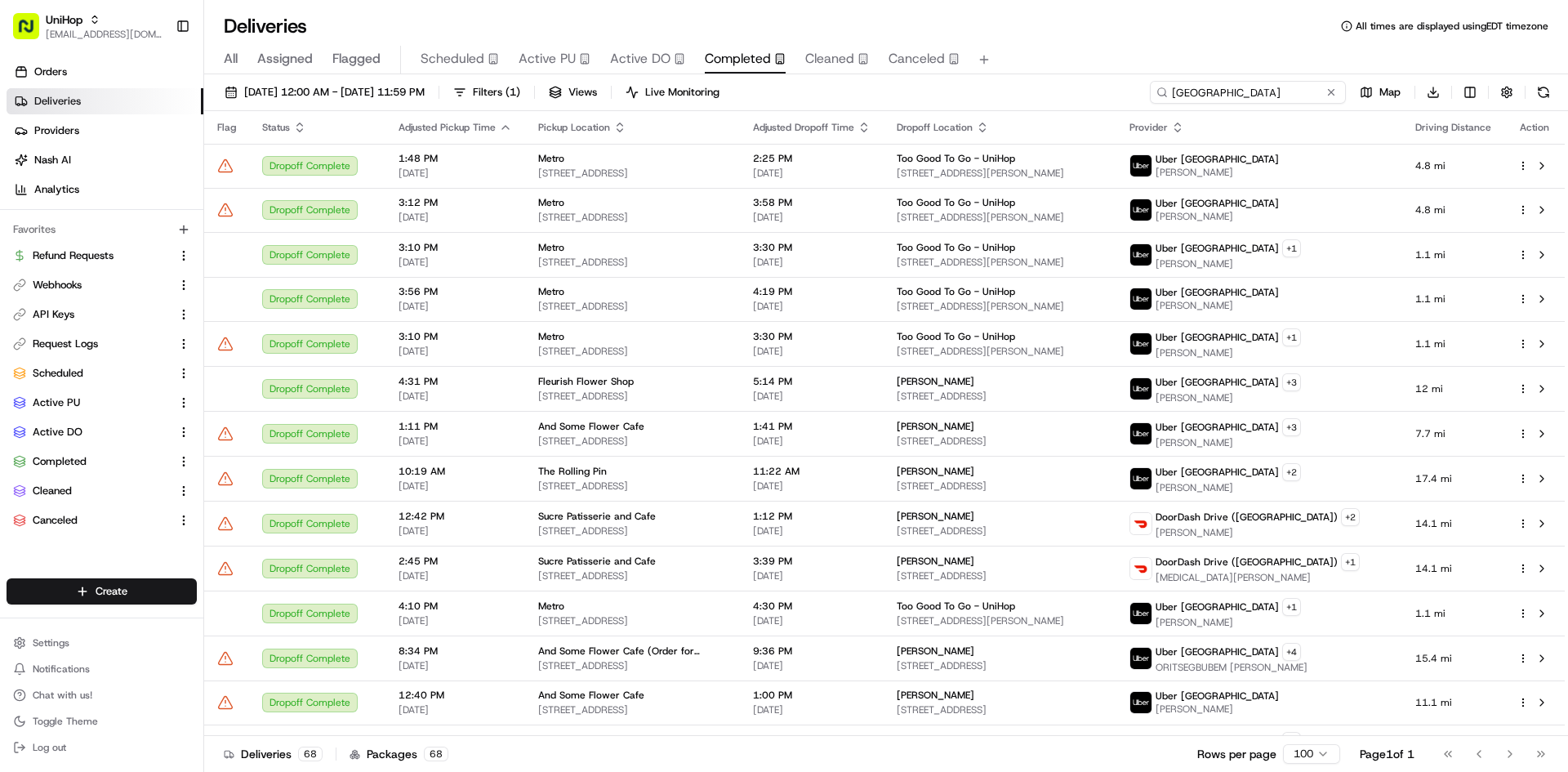
type input "canada"
click at [1046, 70] on div "All Assigned Flagged Scheduled Active PU Active DO Completed Cleaned Canceled" at bounding box center [885, 59] width 1364 height 28
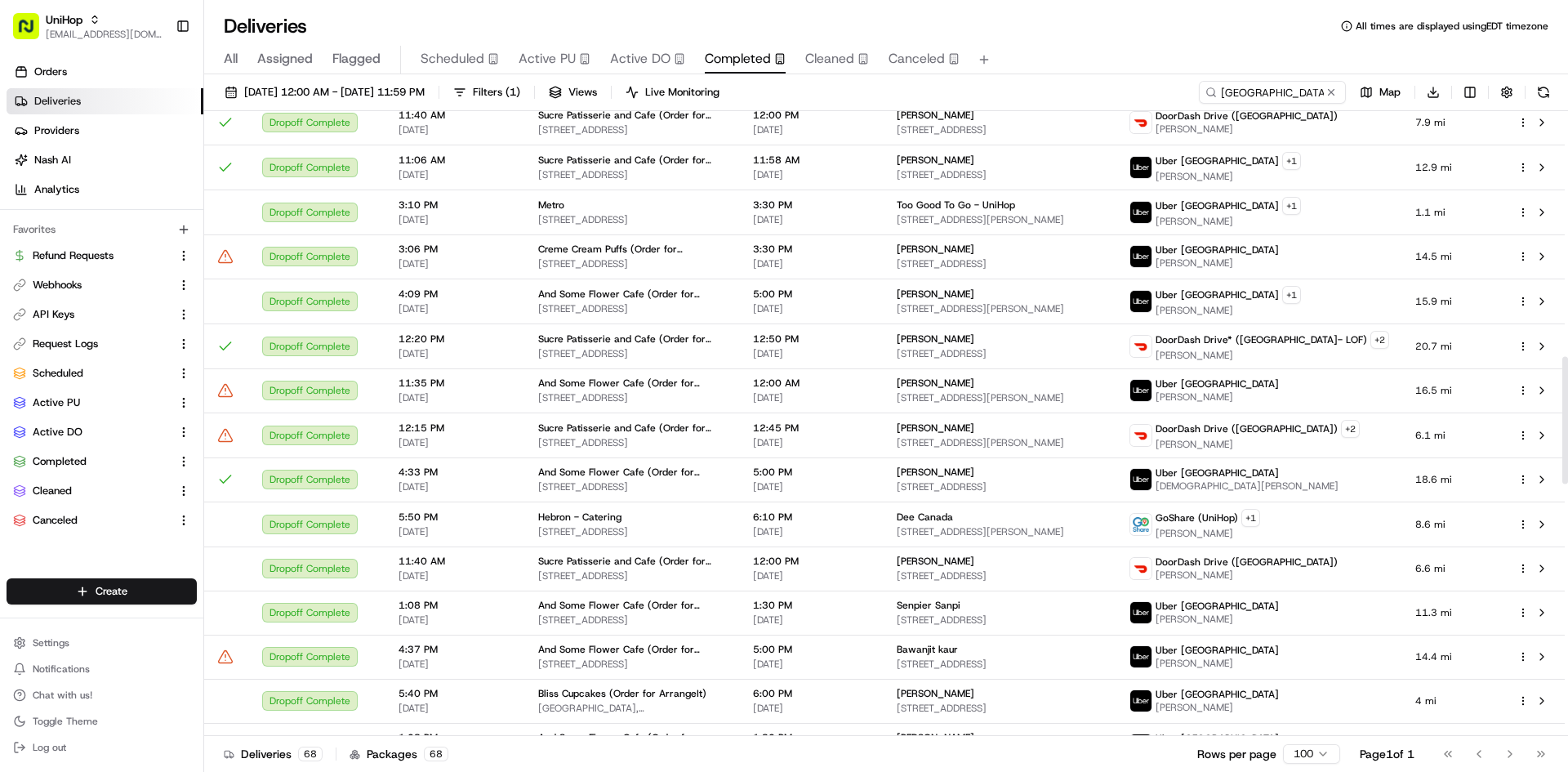
scroll to position [1199, 0]
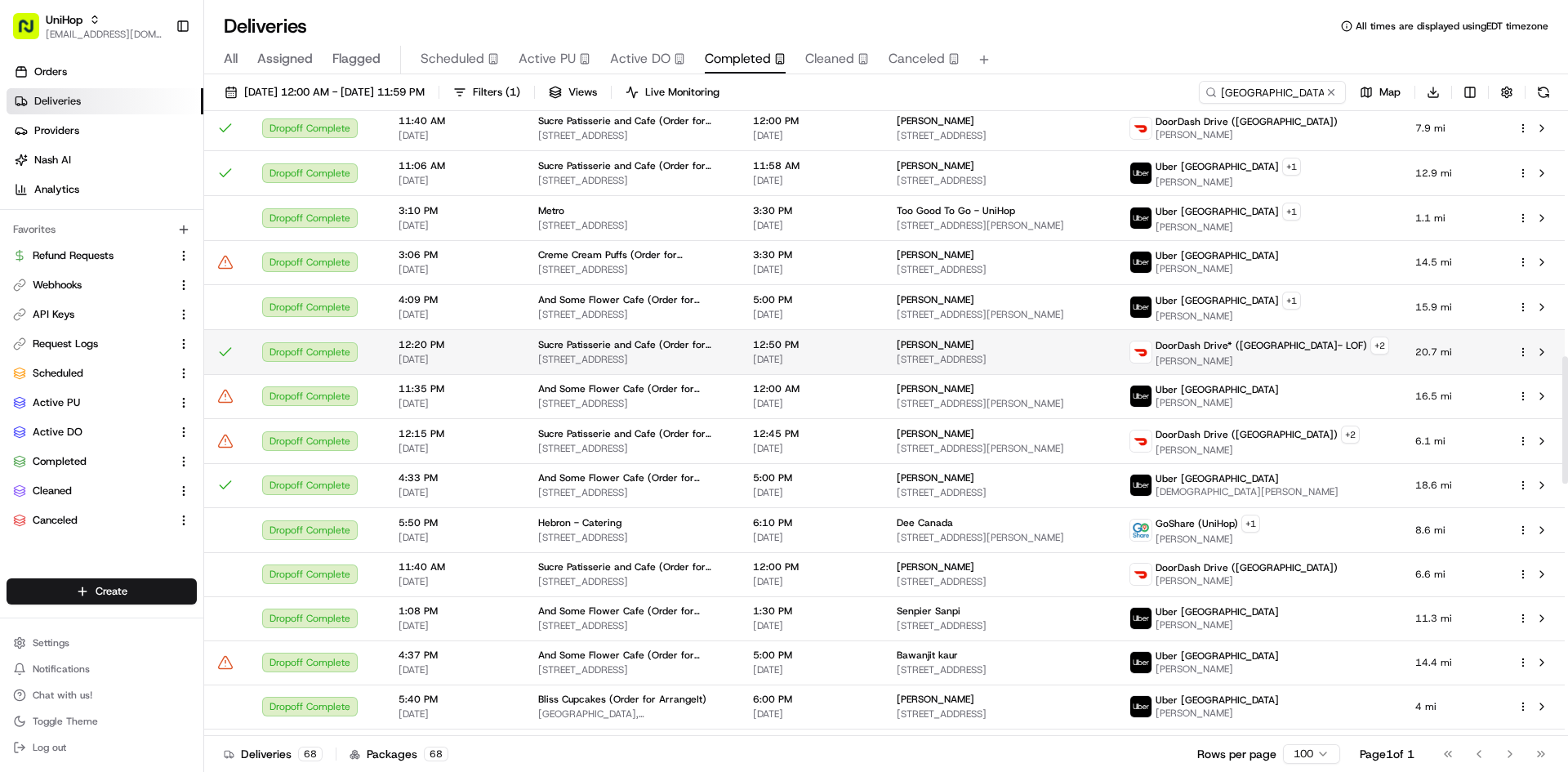
click at [1103, 351] on div "Adenike Adenigba 110 Setonstone Mnr SE, Calgary, AB T3M 3G4, Canada" at bounding box center [1000, 352] width 207 height 28
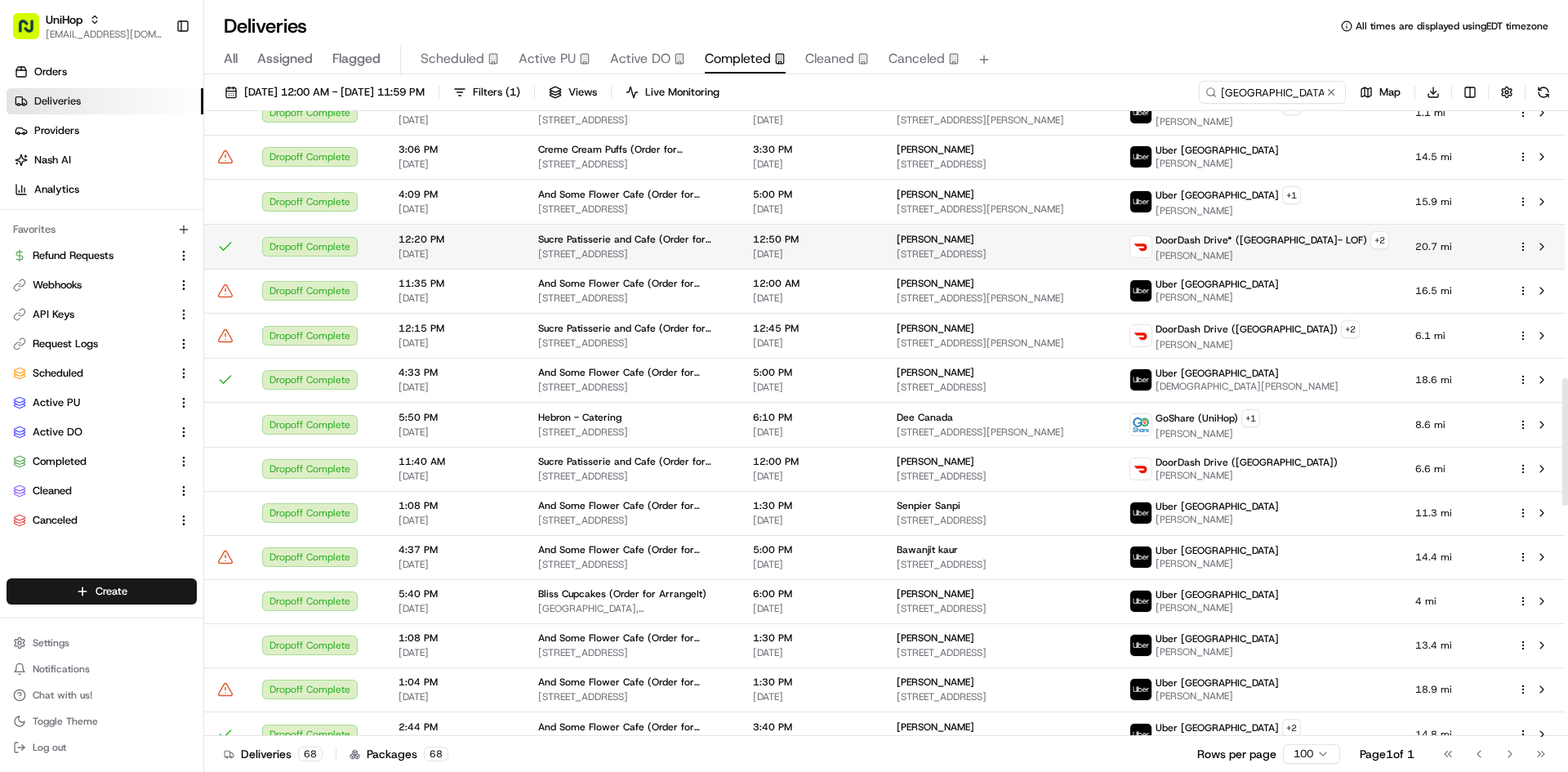
scroll to position [1303, 0]
click at [694, 244] on span "Sucre Patisserie and Cafe (Order for Arrangeit)" at bounding box center [632, 240] width 188 height 13
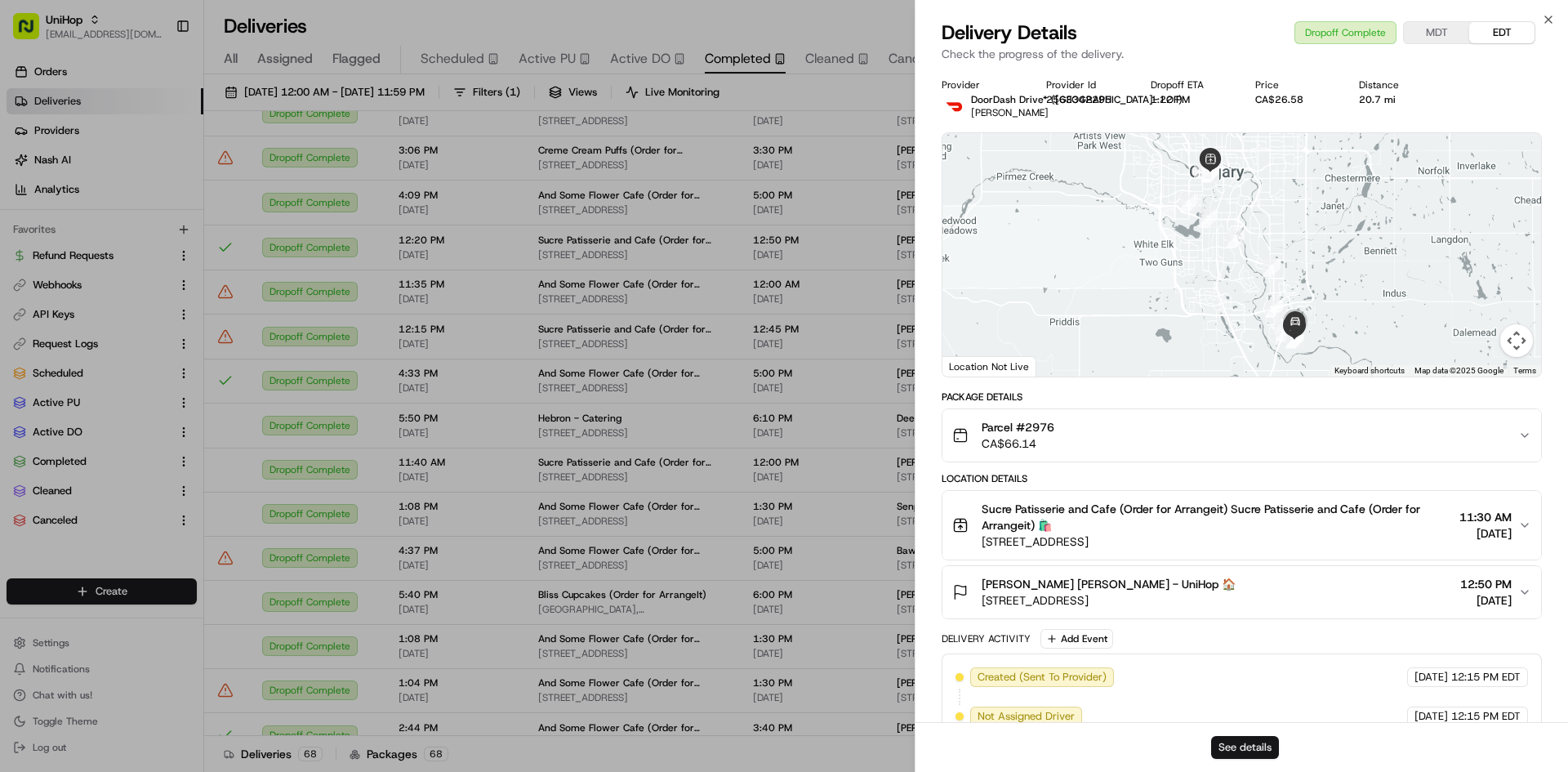
click at [1247, 748] on button "See details" at bounding box center [1245, 748] width 68 height 23
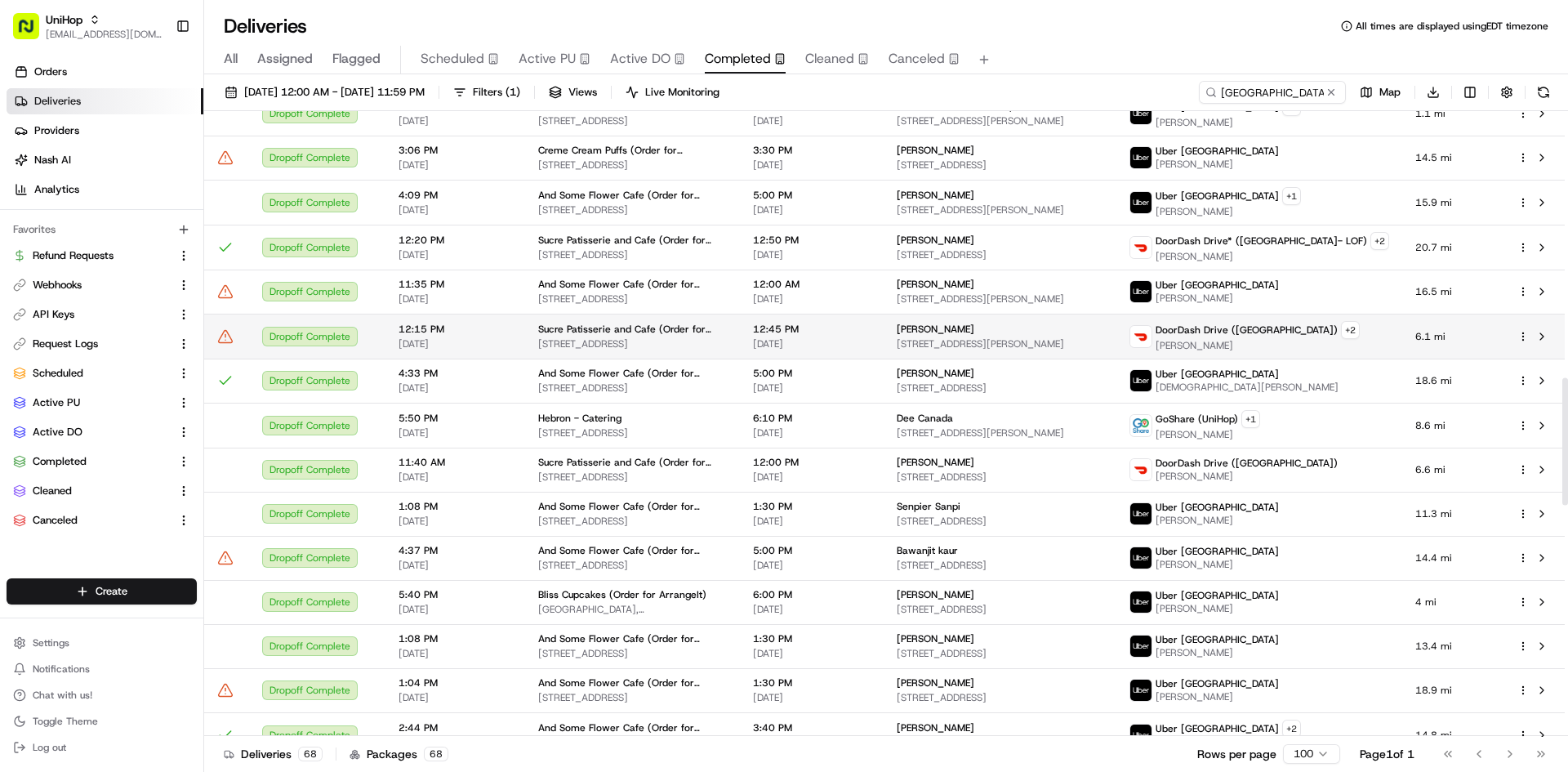
click at [953, 338] on td "Sharanya Telu 320 Grier Ave NE #2302, Calgary, AB T2K 3V4, Canada" at bounding box center [1000, 336] width 233 height 45
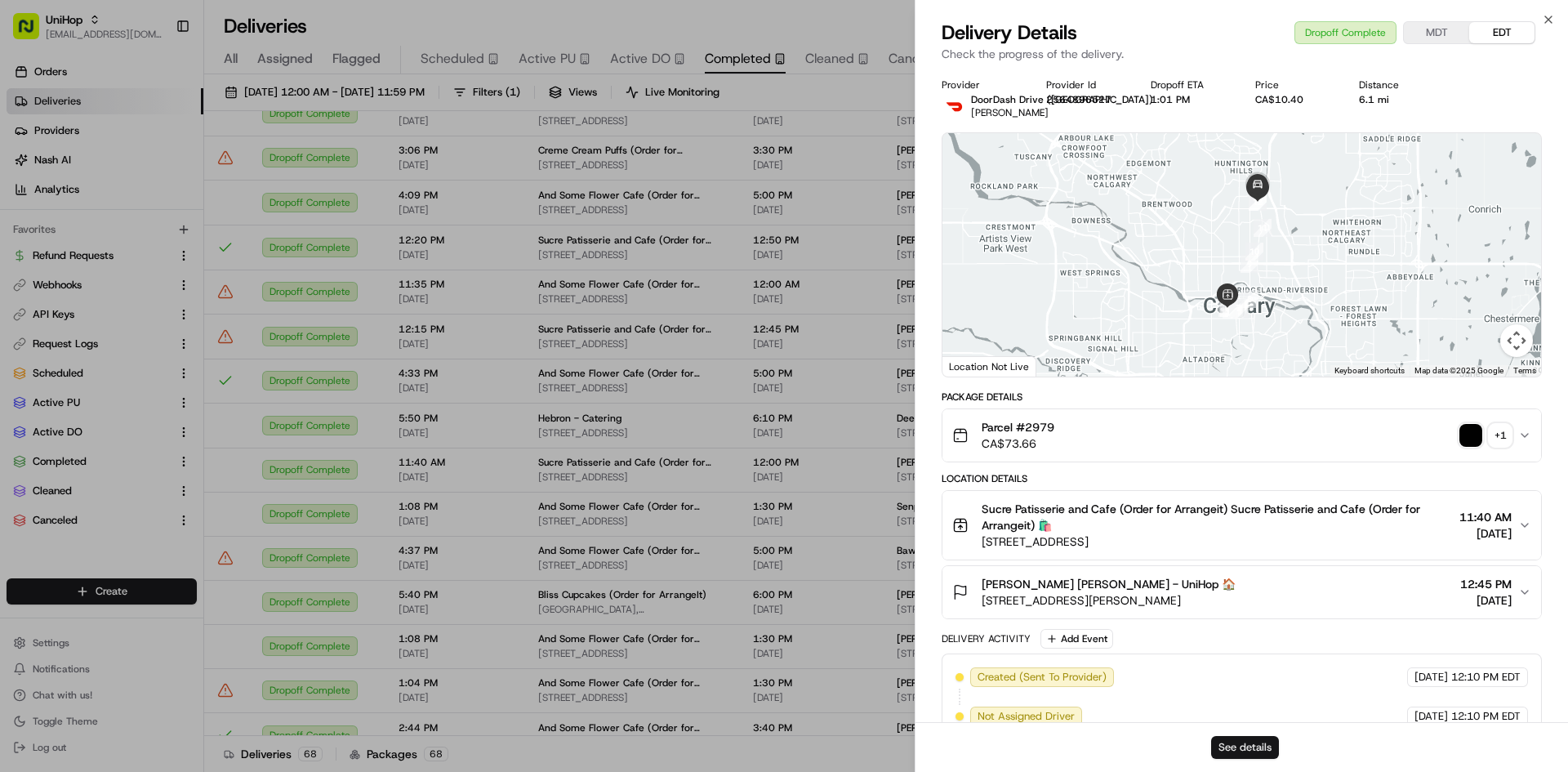
click at [1245, 750] on button "See details" at bounding box center [1245, 748] width 68 height 23
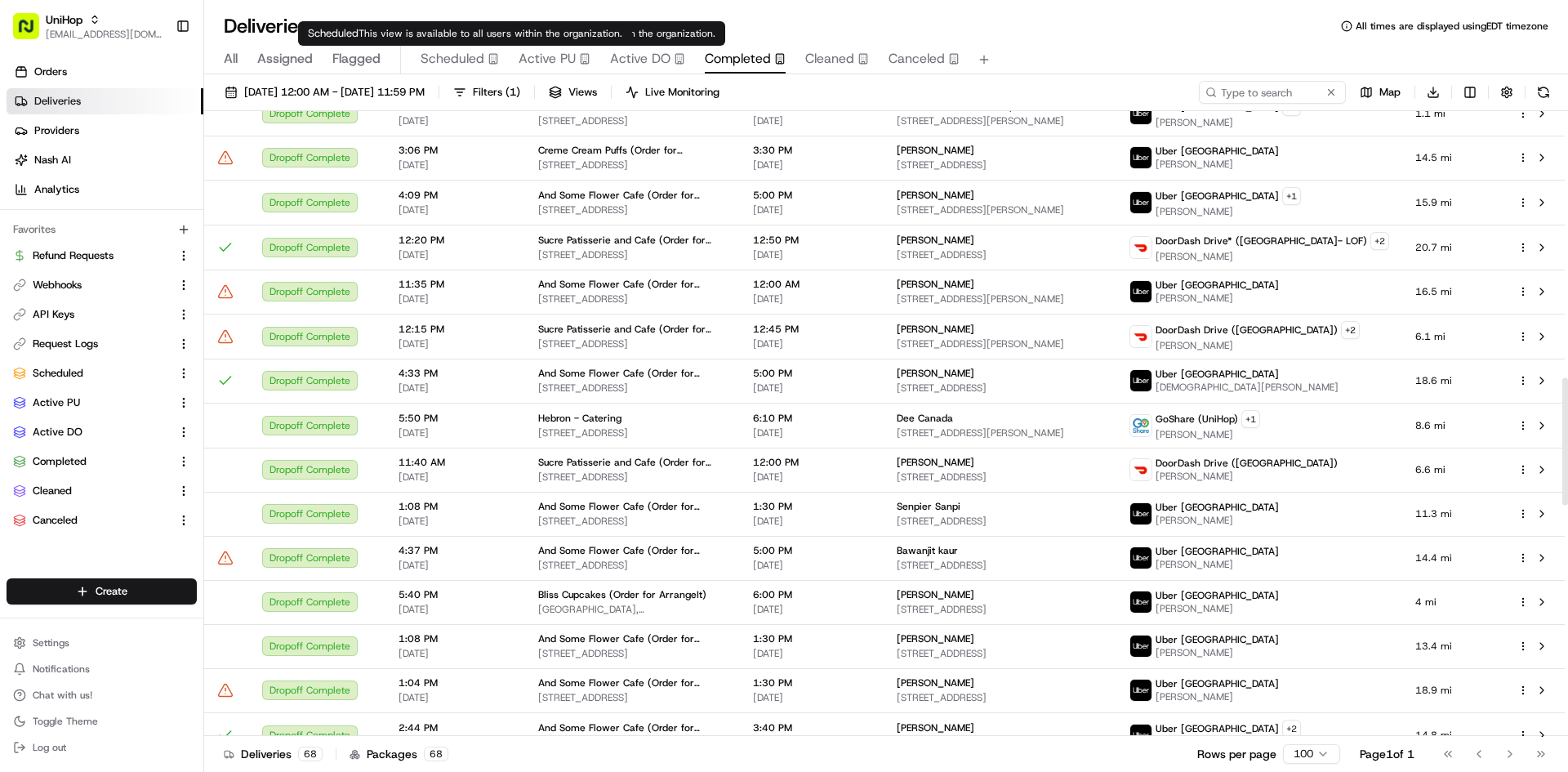
click at [479, 49] on span "Scheduled" at bounding box center [452, 58] width 64 height 19
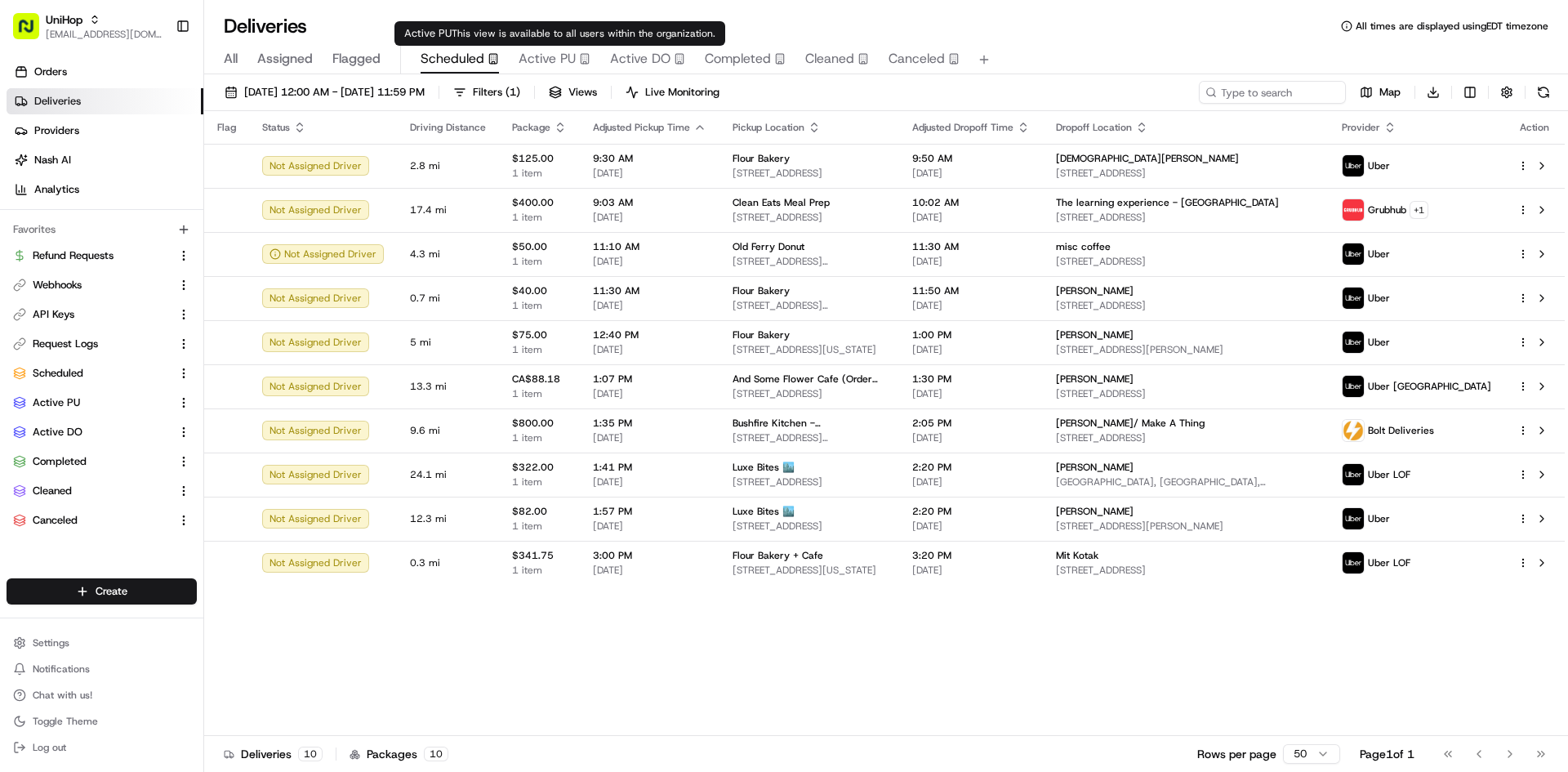
click at [556, 54] on span "Active PU" at bounding box center [547, 58] width 57 height 19
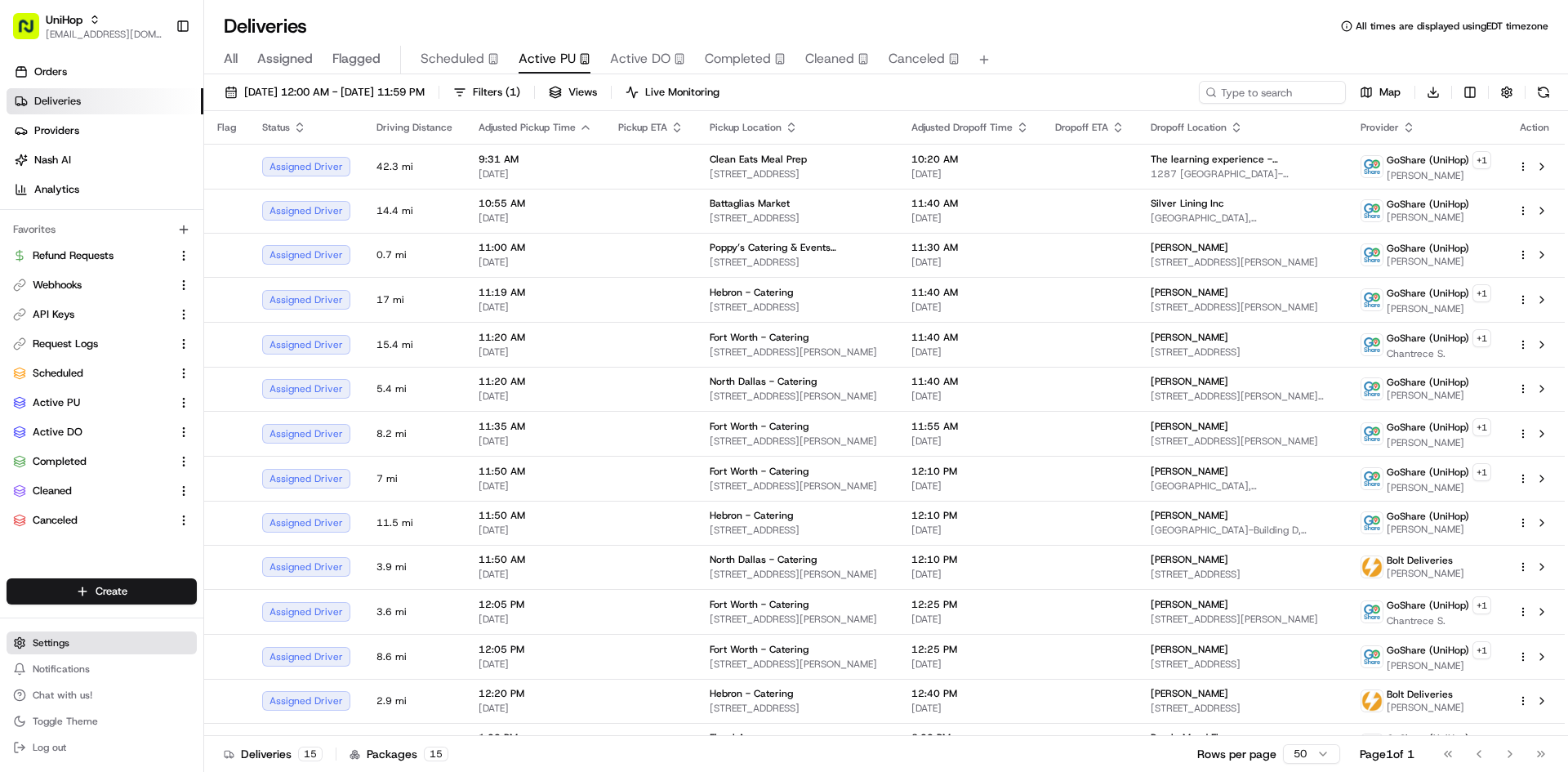
click at [111, 640] on button "Settings" at bounding box center [102, 643] width 190 height 23
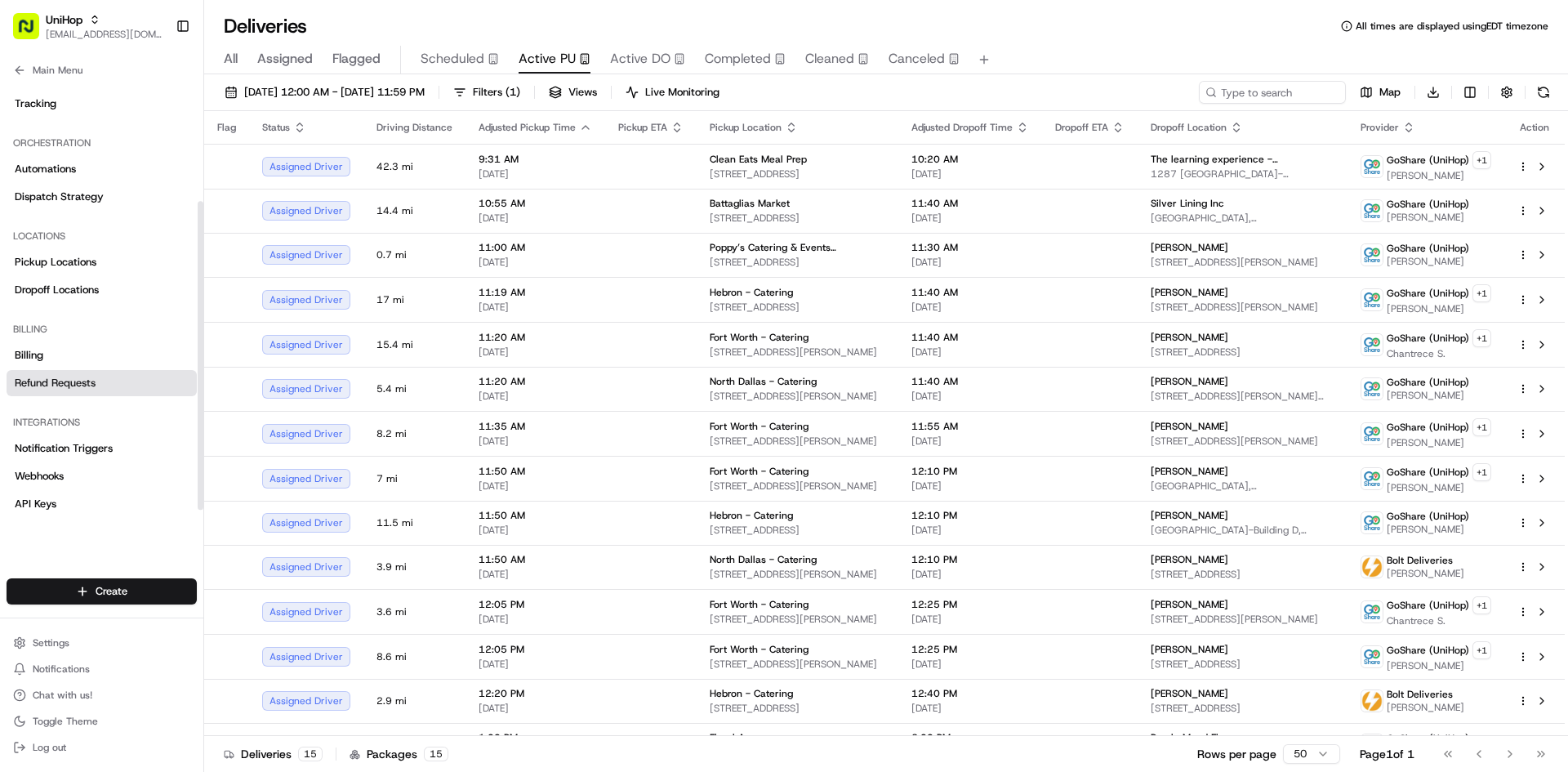
click at [79, 386] on span "Refund Requests" at bounding box center [54, 383] width 81 height 15
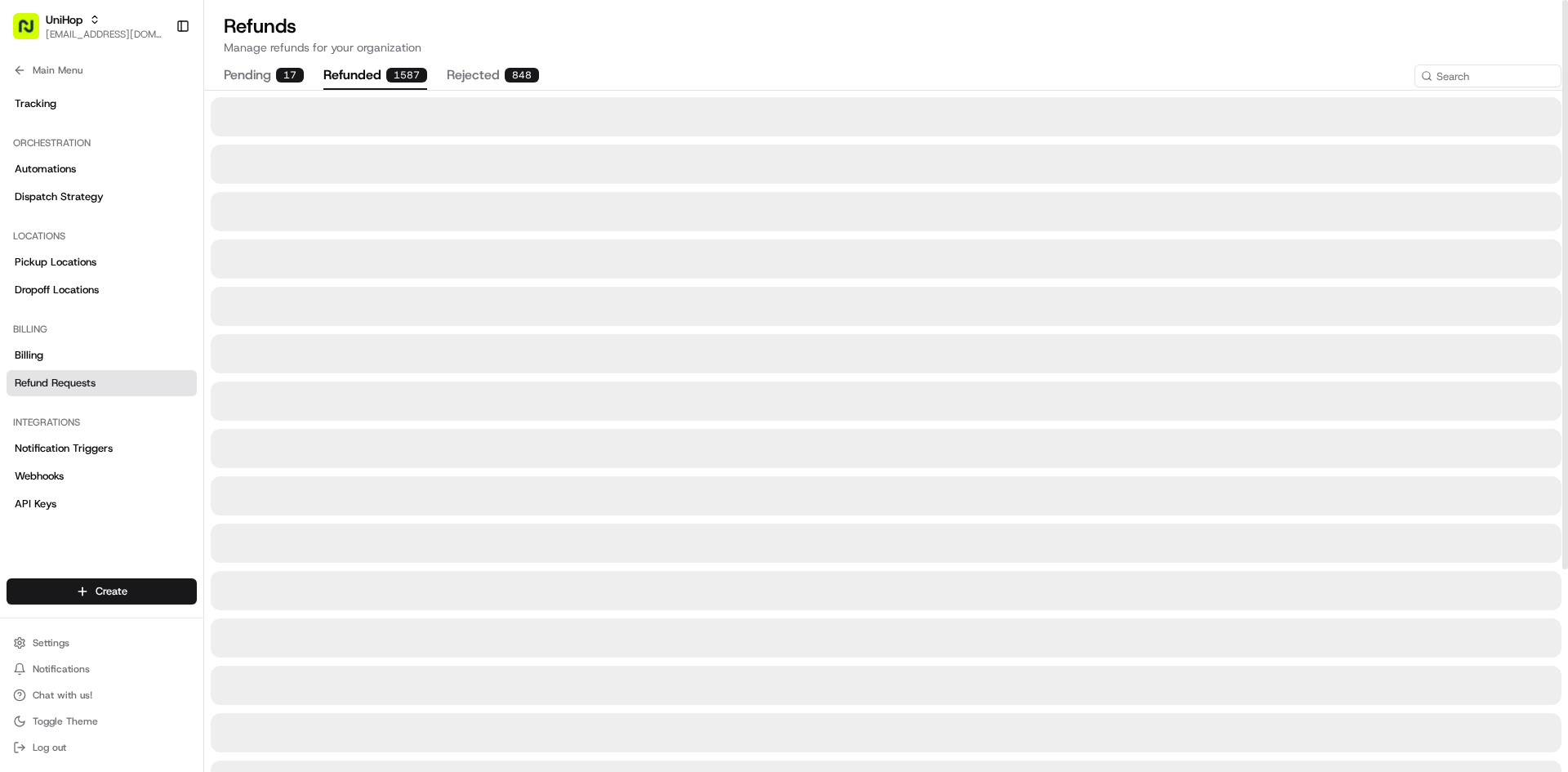
click at [399, 80] on div "1587" at bounding box center [407, 75] width 41 height 15
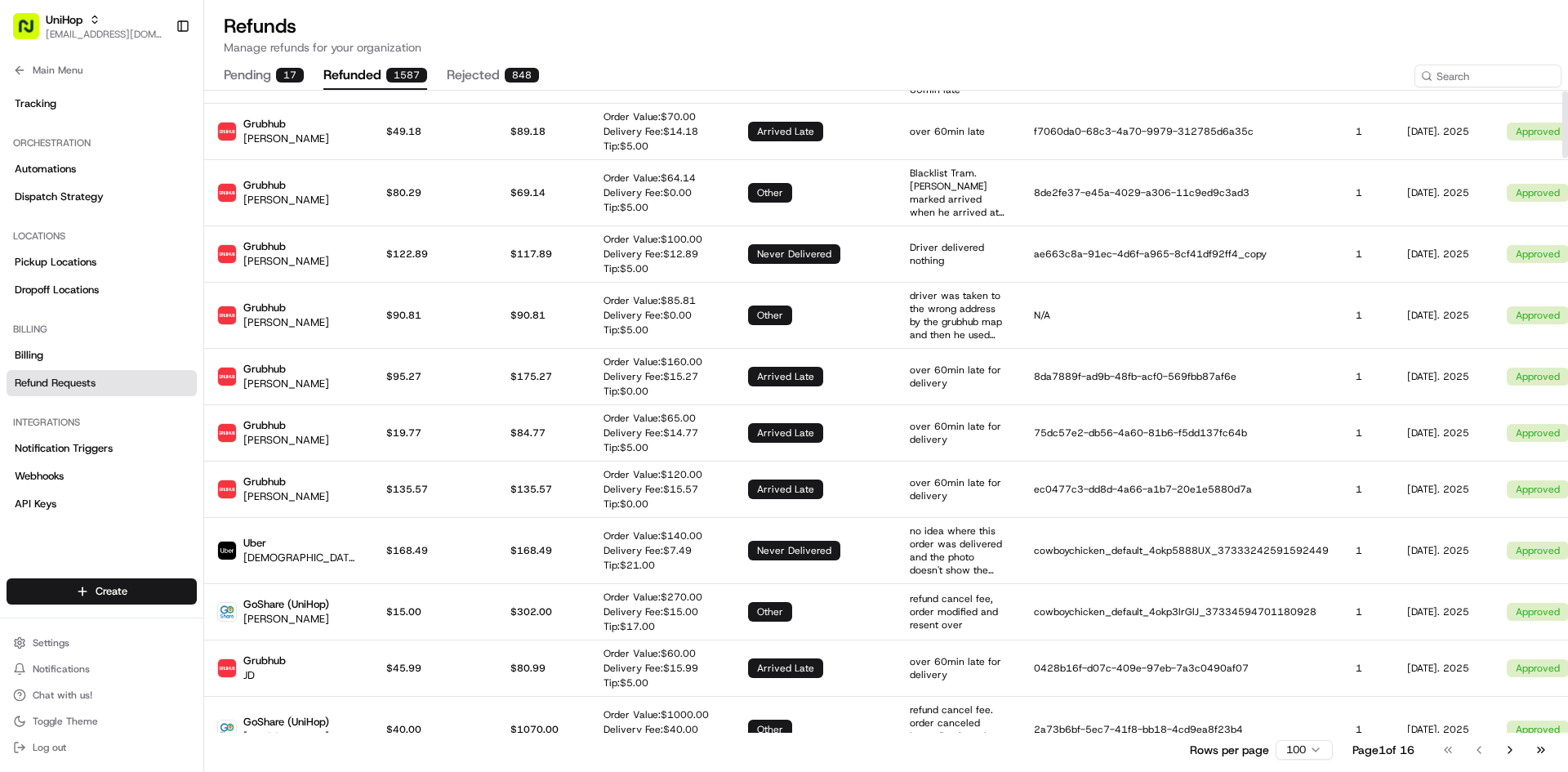
scroll to position [5, 0]
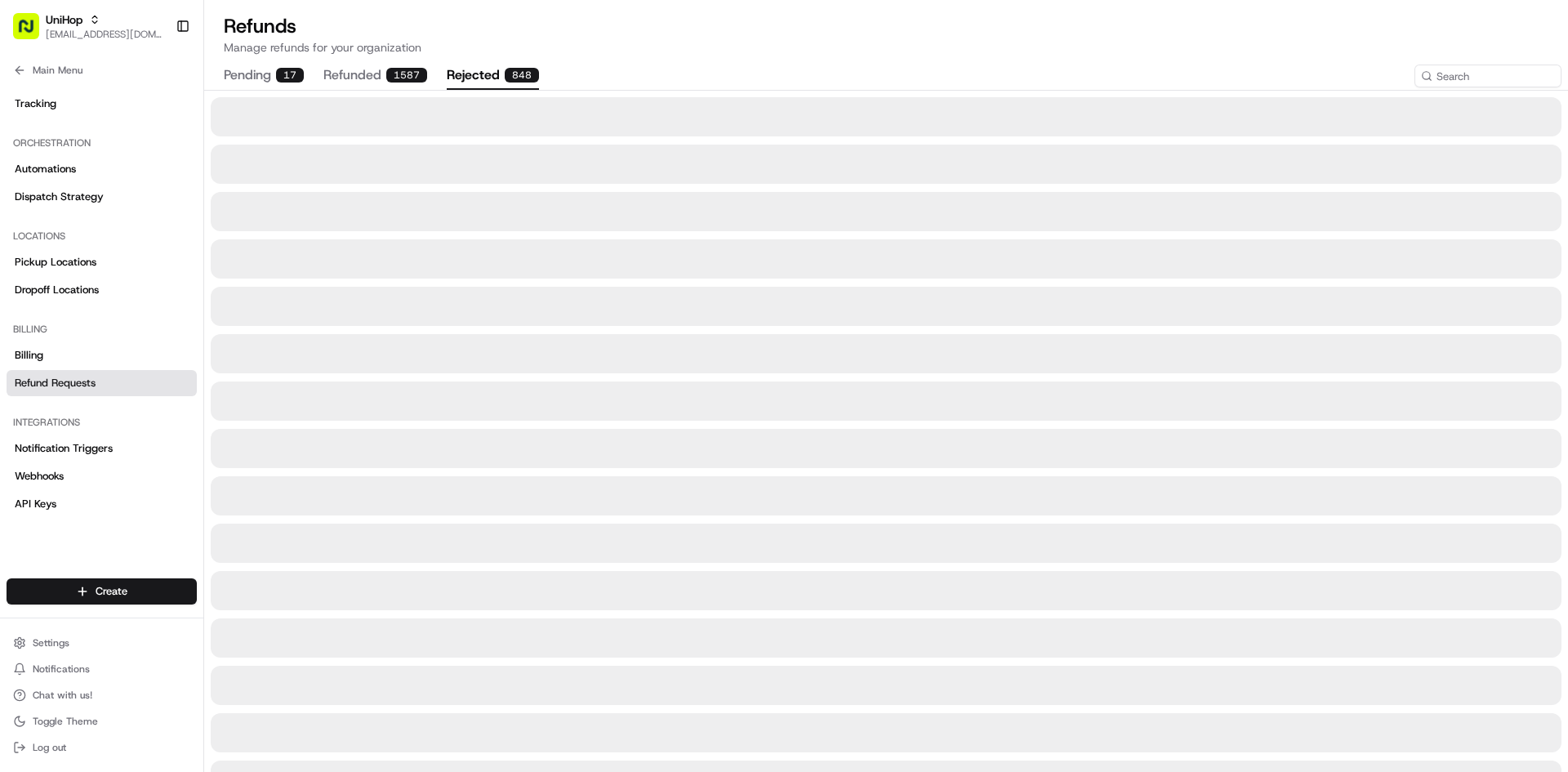
click at [485, 65] on button "rejected 848" at bounding box center [492, 76] width 92 height 28
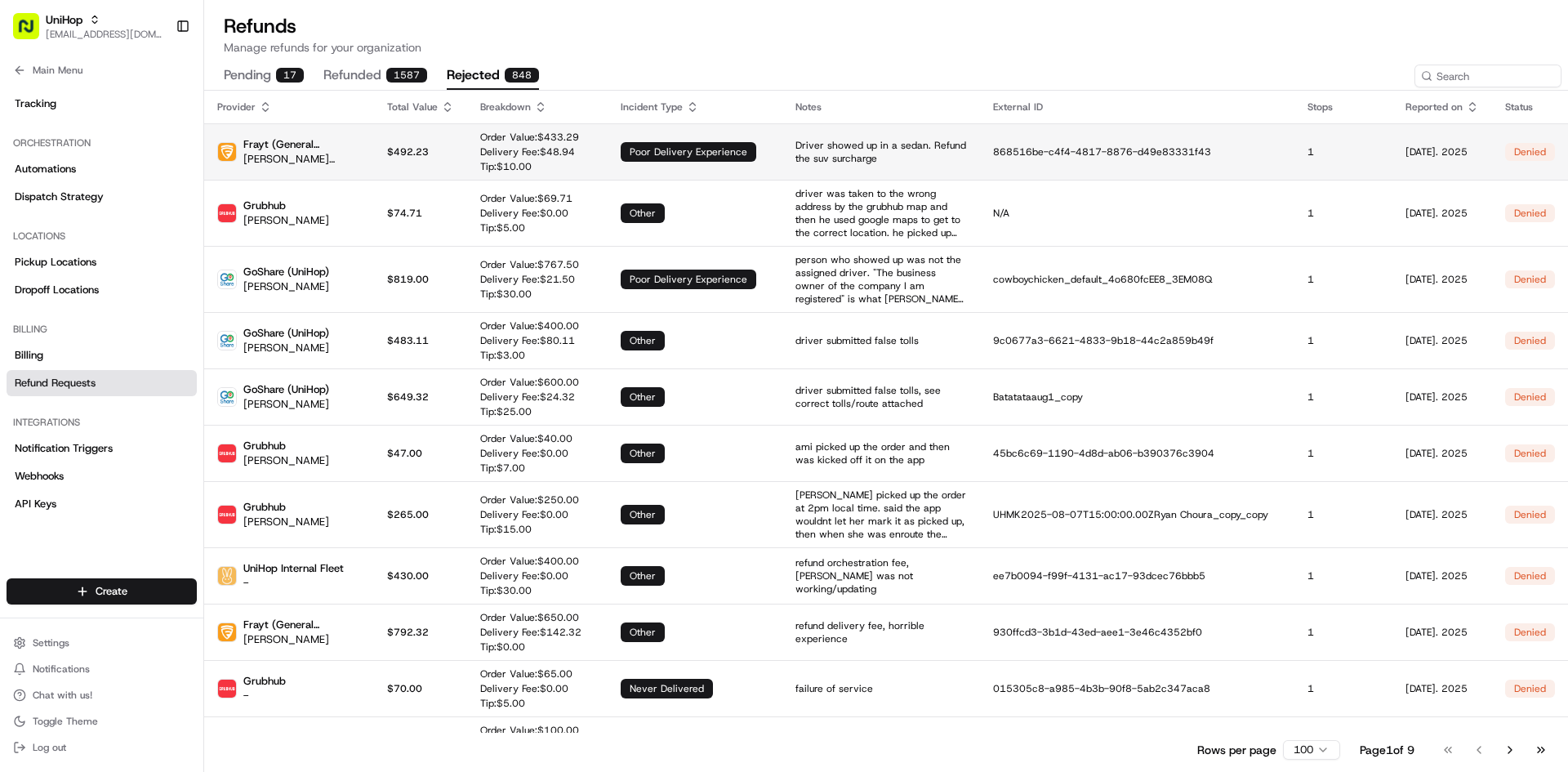
click at [481, 147] on p "Delivery Fee: $ 48.94" at bounding box center [530, 151] width 99 height 13
click at [821, 161] on p "Driver showed up in a sedan. Refund the suv surcharge" at bounding box center [881, 151] width 172 height 26
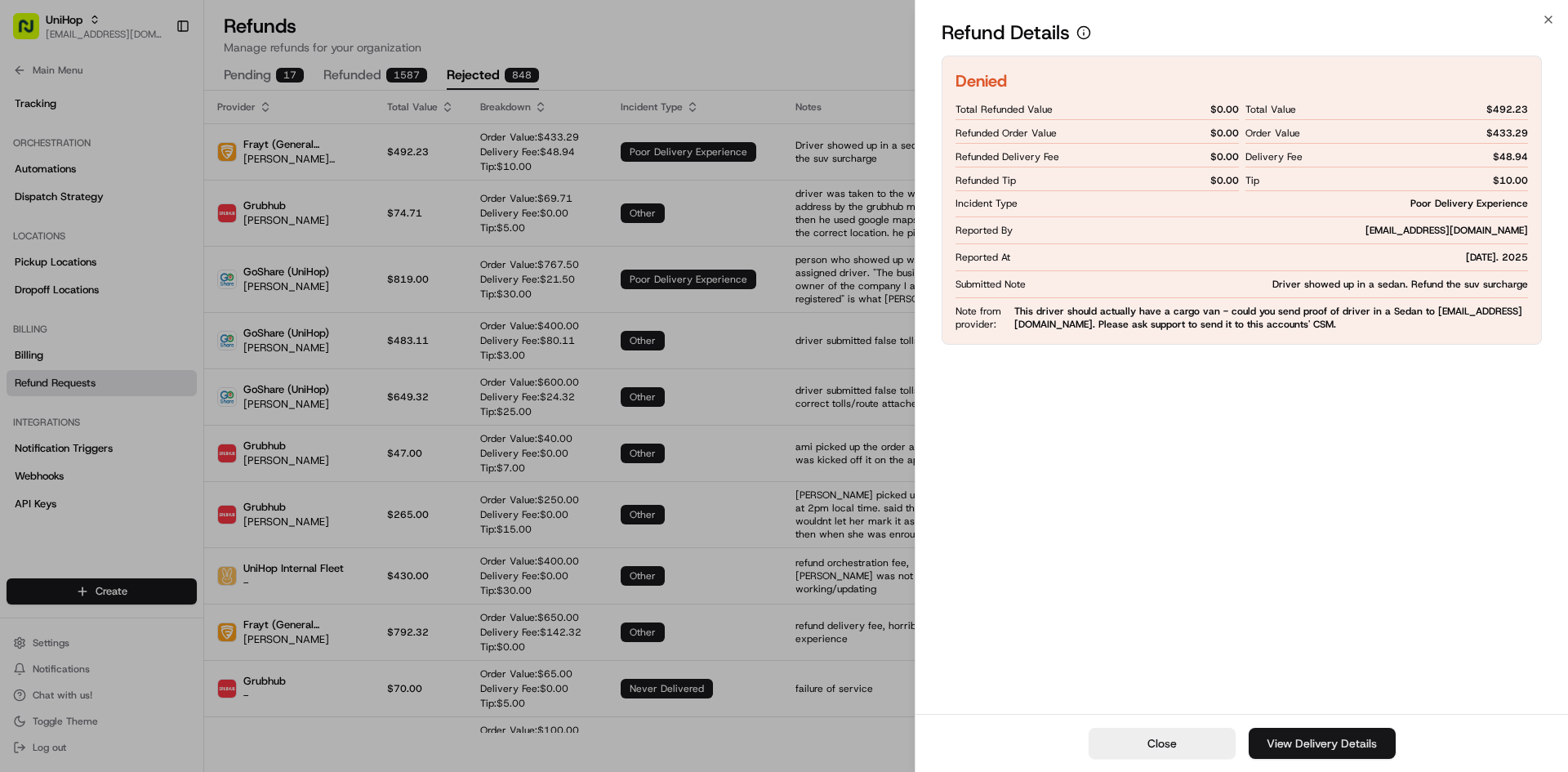
click at [1346, 734] on link "View Delivery Details" at bounding box center [1321, 743] width 147 height 31
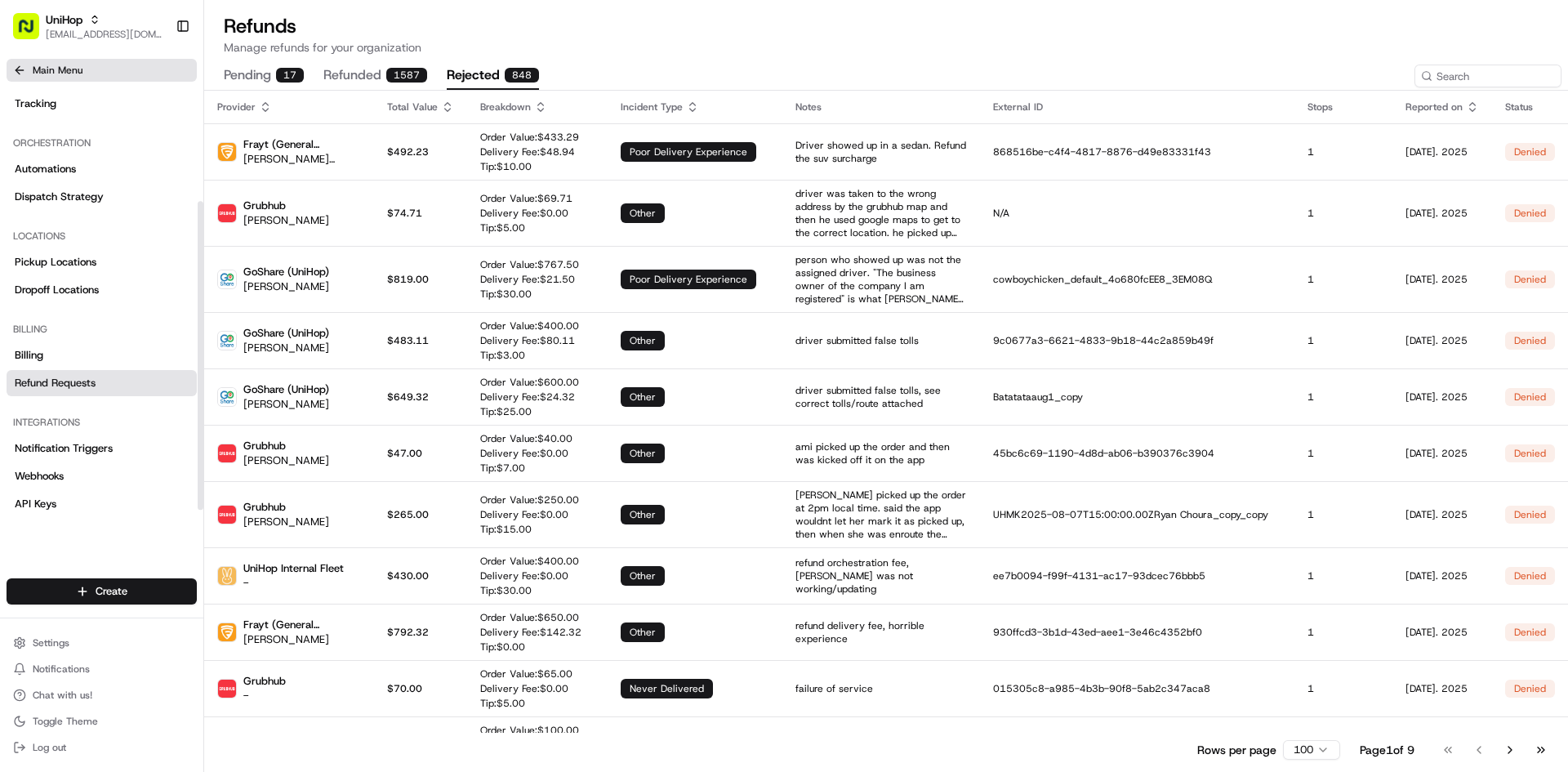
click at [64, 77] on button "Main Menu" at bounding box center [102, 71] width 190 height 23
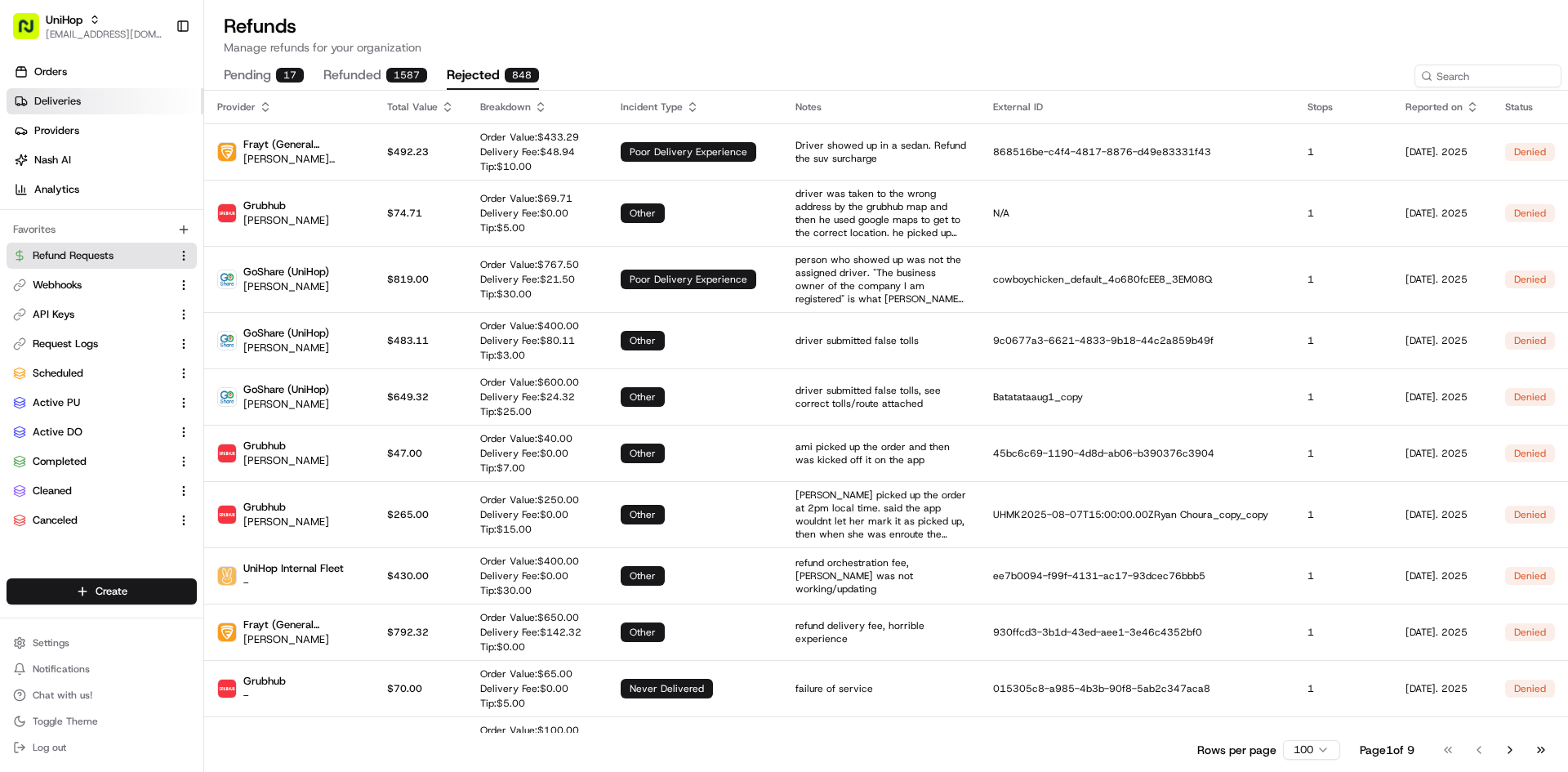
click at [80, 95] on link "Deliveries" at bounding box center [105, 101] width 197 height 26
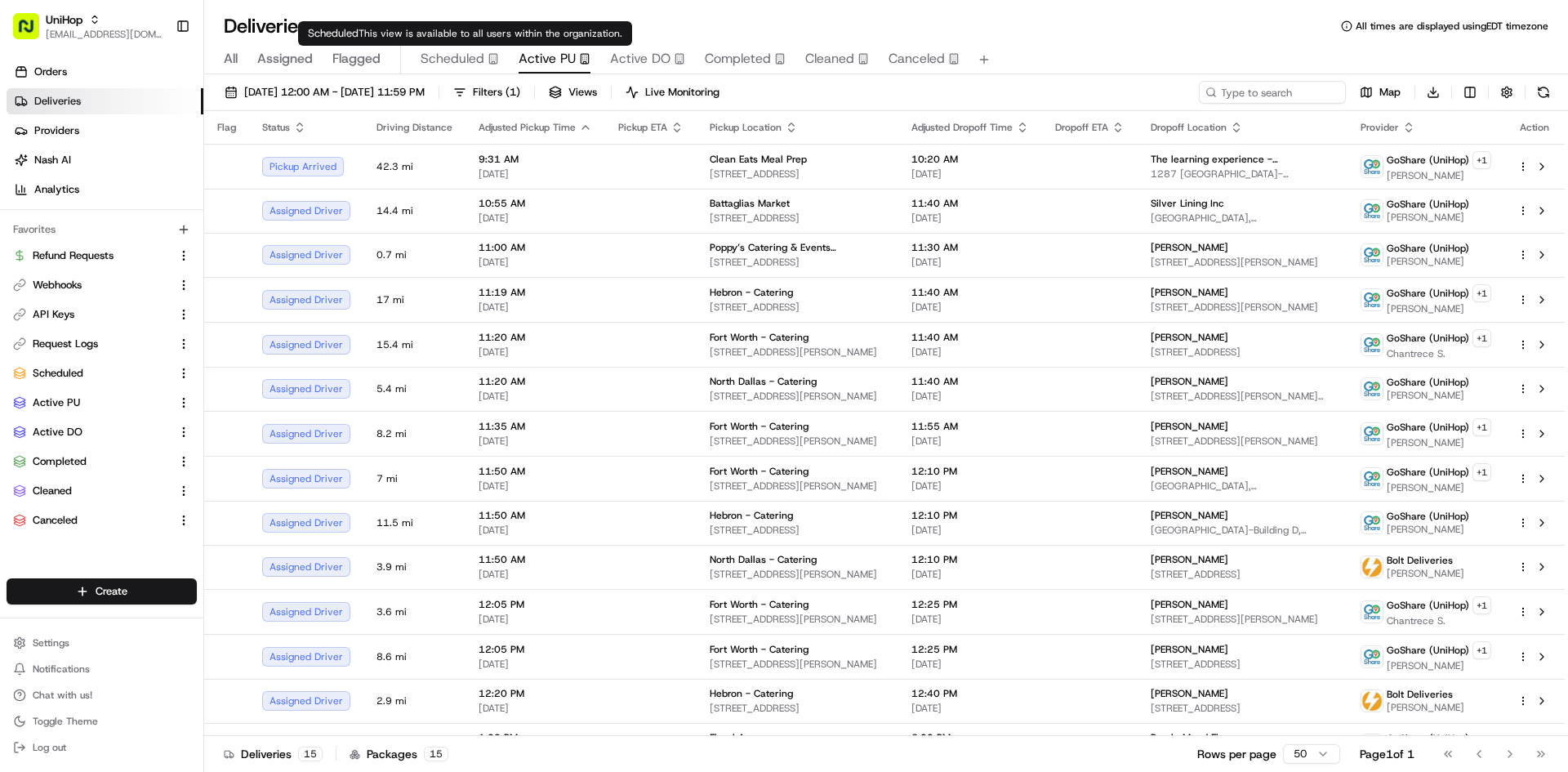
click at [464, 63] on span "Scheduled" at bounding box center [452, 58] width 64 height 19
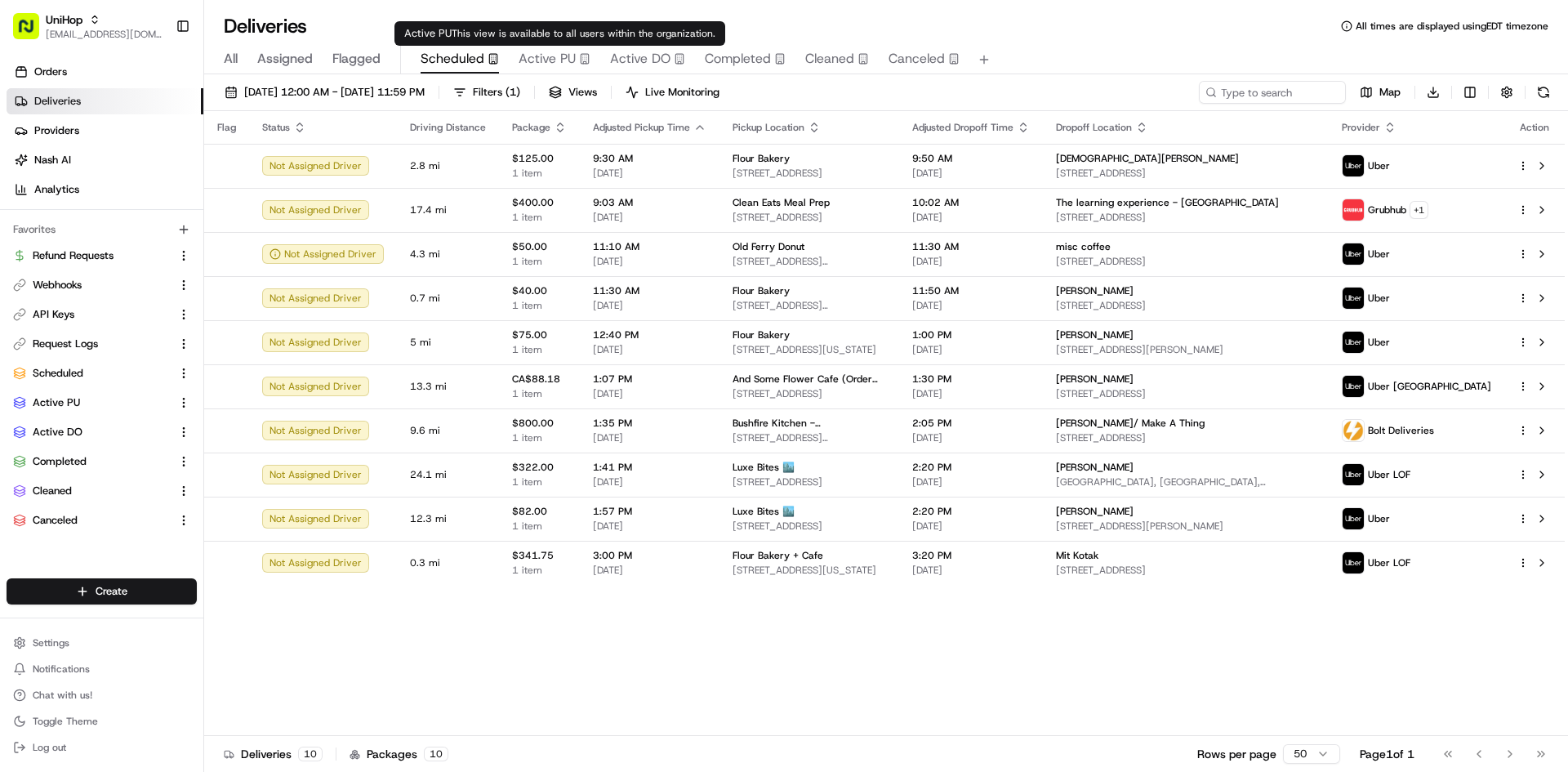
click at [573, 64] on div "Active PU" at bounding box center [554, 58] width 72 height 19
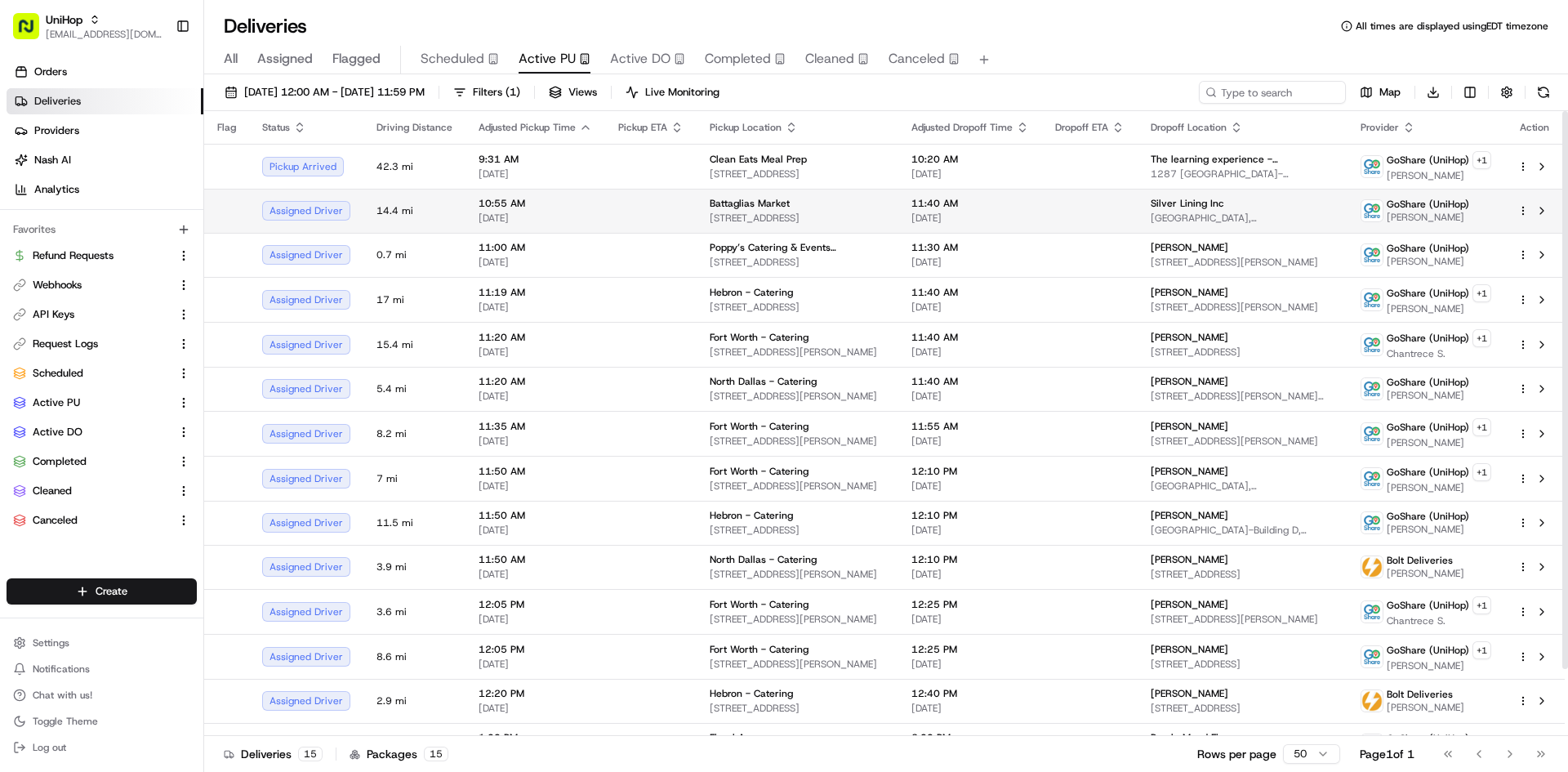
click at [641, 198] on td at bounding box center [651, 210] width 91 height 44
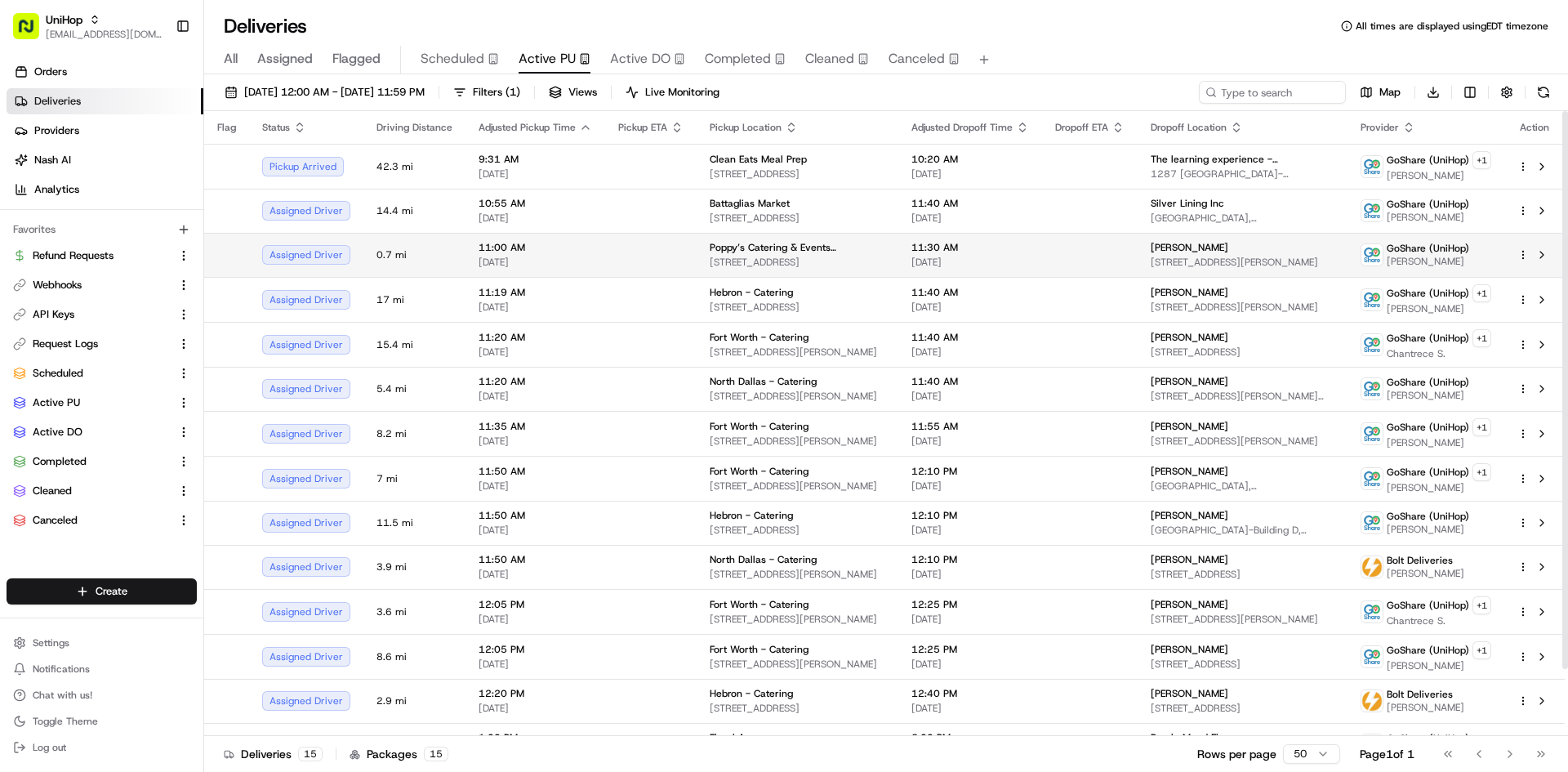
click at [642, 254] on td at bounding box center [651, 254] width 91 height 44
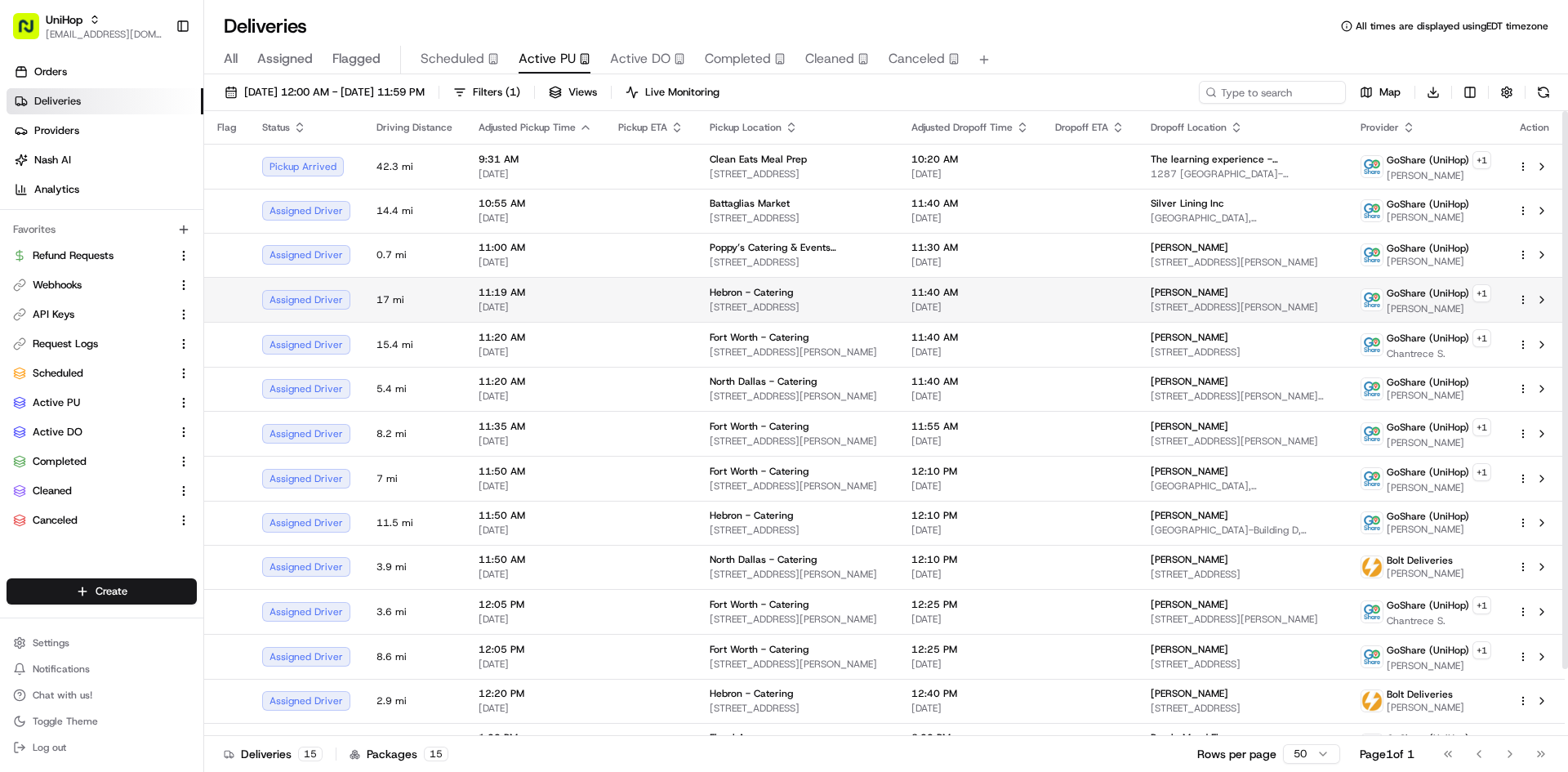
click at [701, 306] on td "Hebron - Catering 3450 E Hebron Pkwy, Carrollton, TX 75010, United States" at bounding box center [797, 299] width 202 height 45
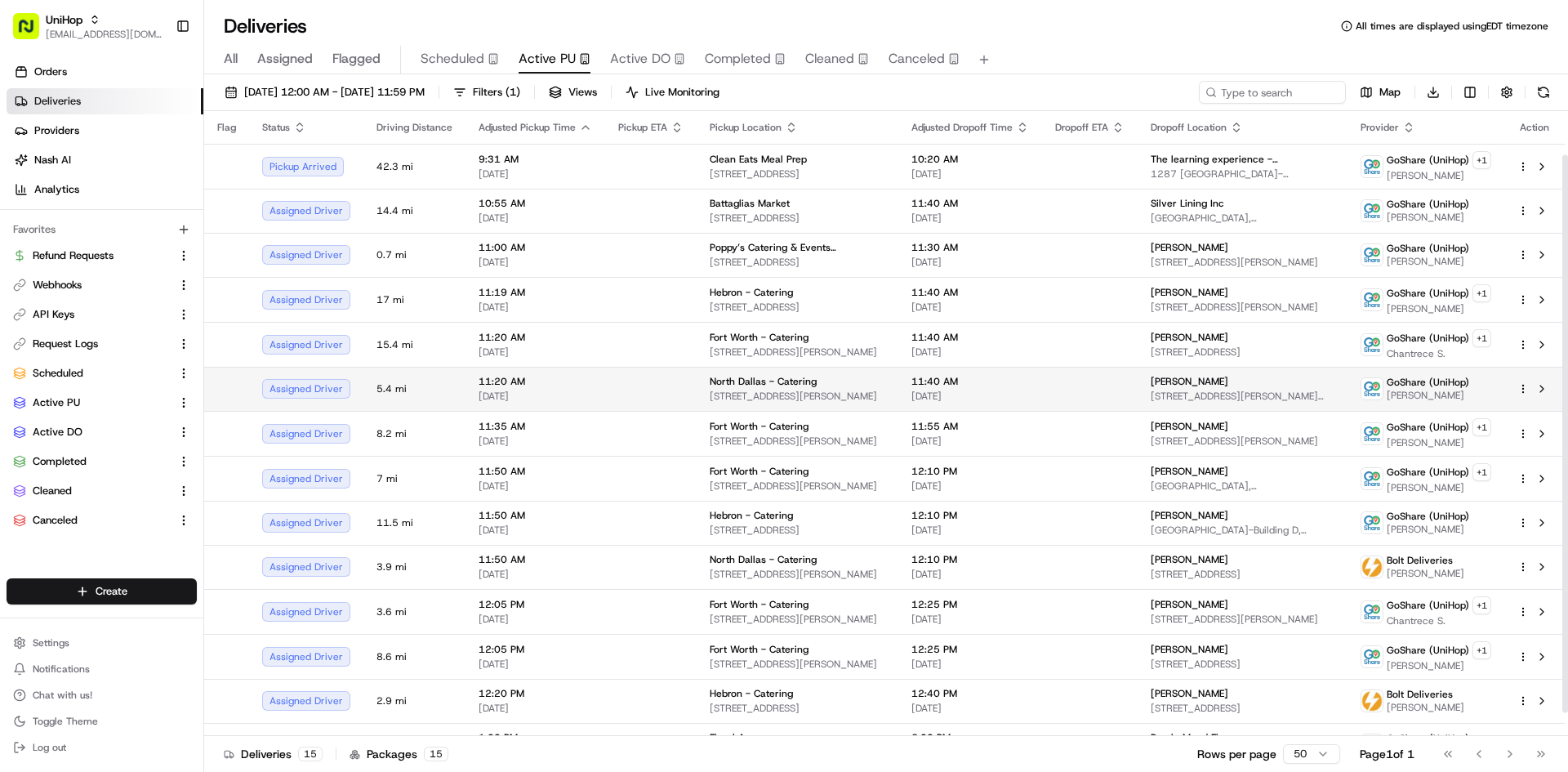
scroll to position [75, 0]
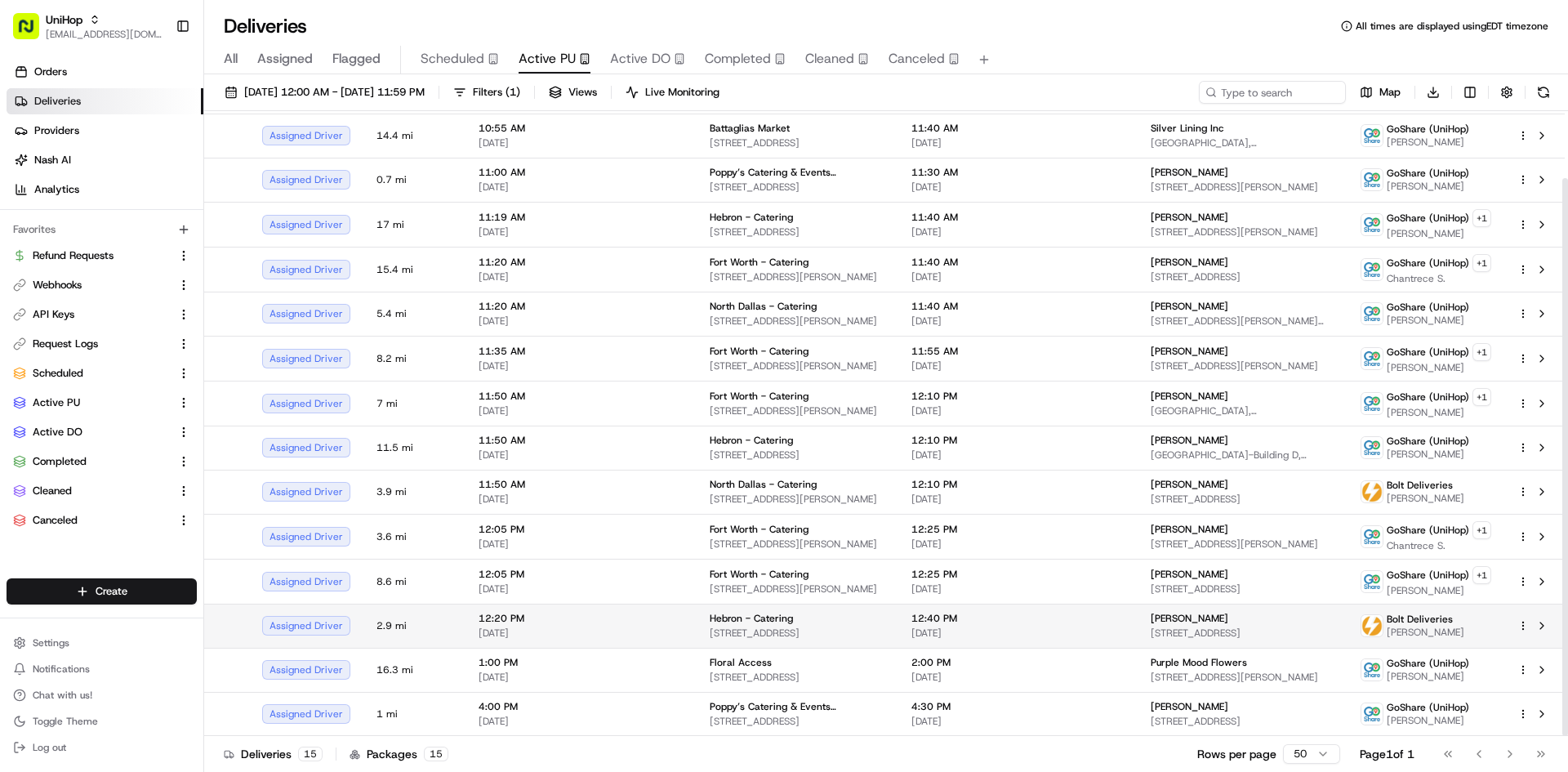
click at [1076, 623] on td at bounding box center [1089, 625] width 95 height 44
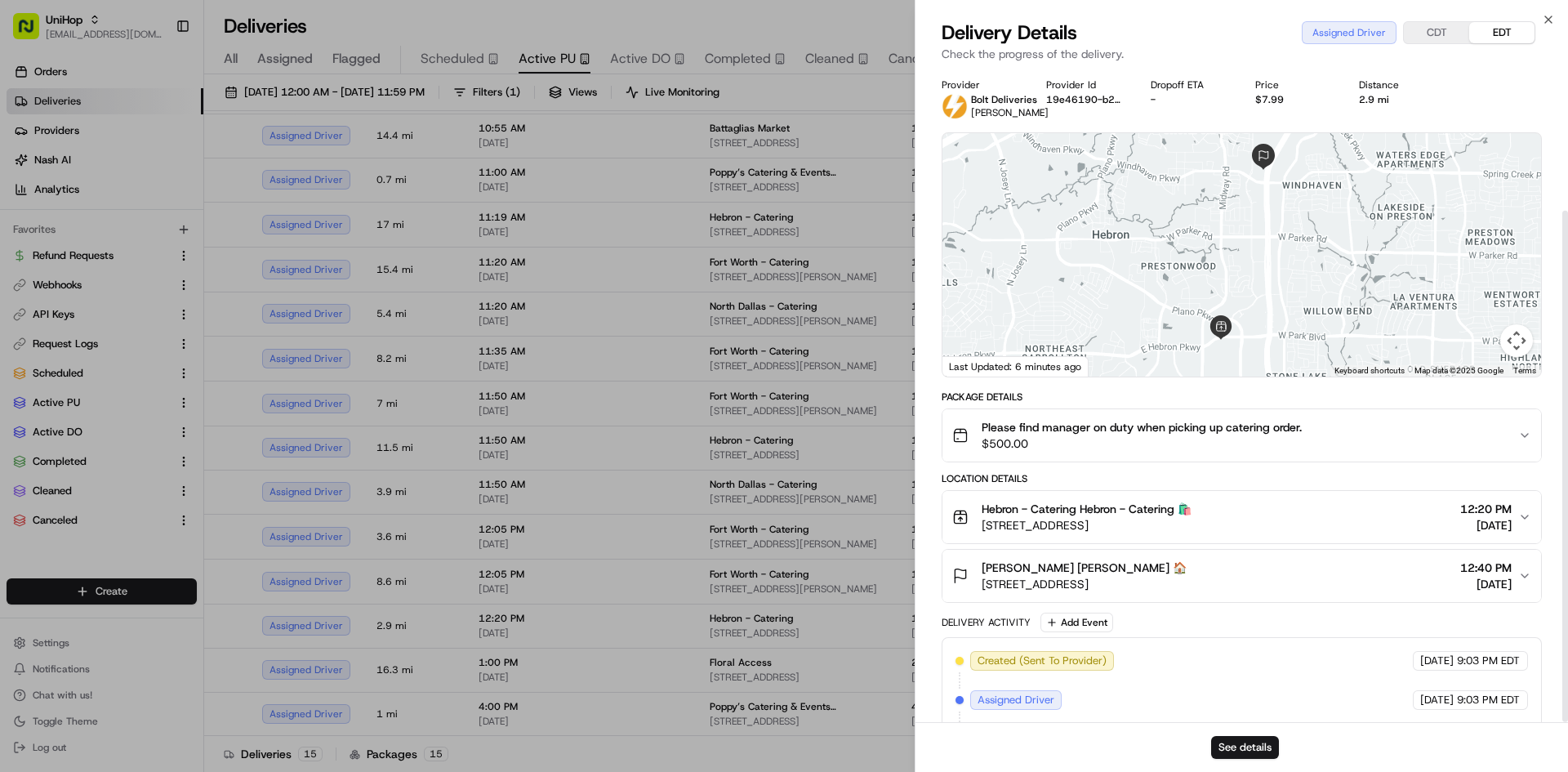
scroll to position [182, 0]
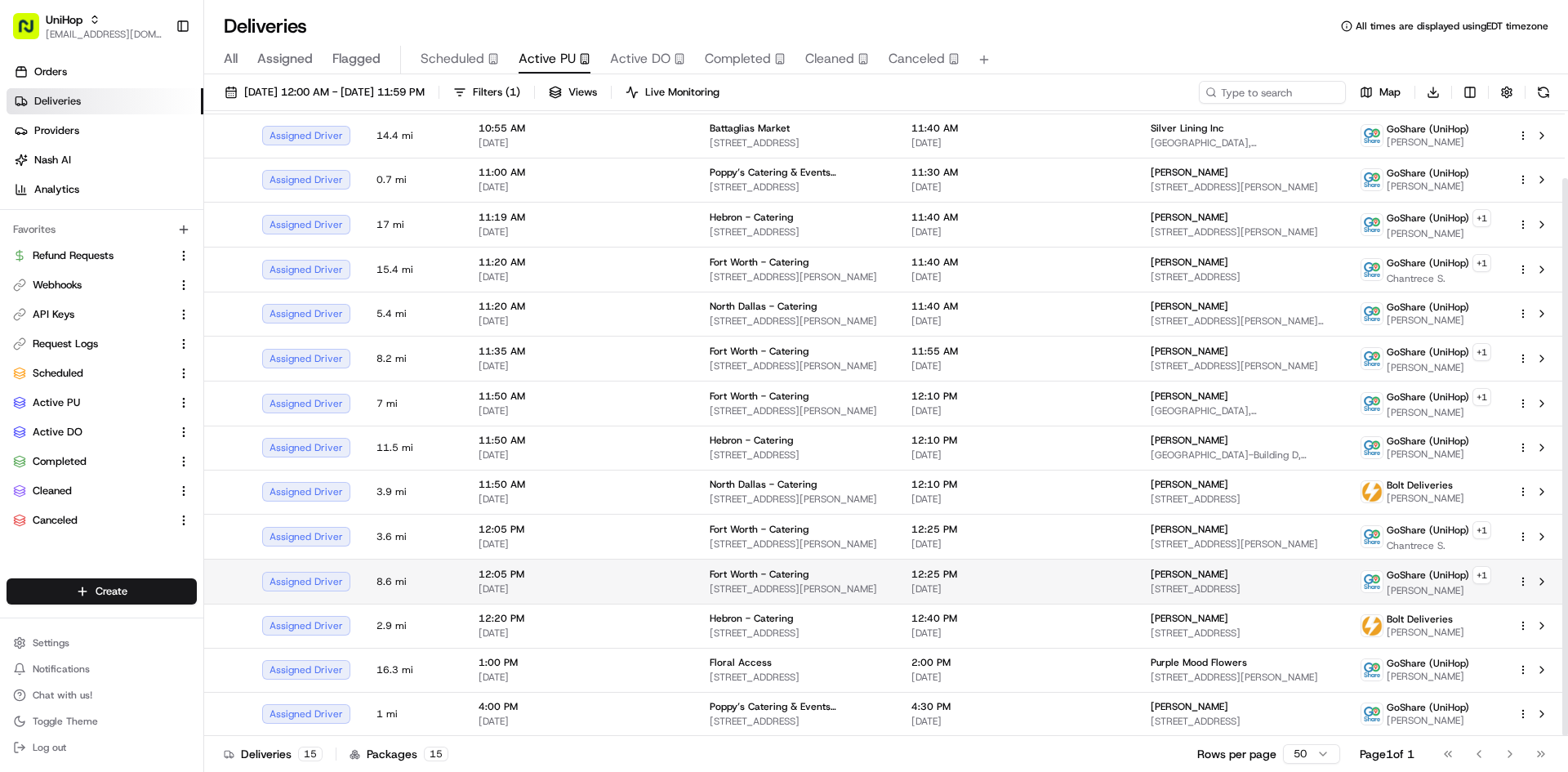
click at [749, 565] on td "Fort Worth - Catering 4972 Overton Ridge Blvd, Fort Worth, TX 76132, USA" at bounding box center [797, 581] width 202 height 45
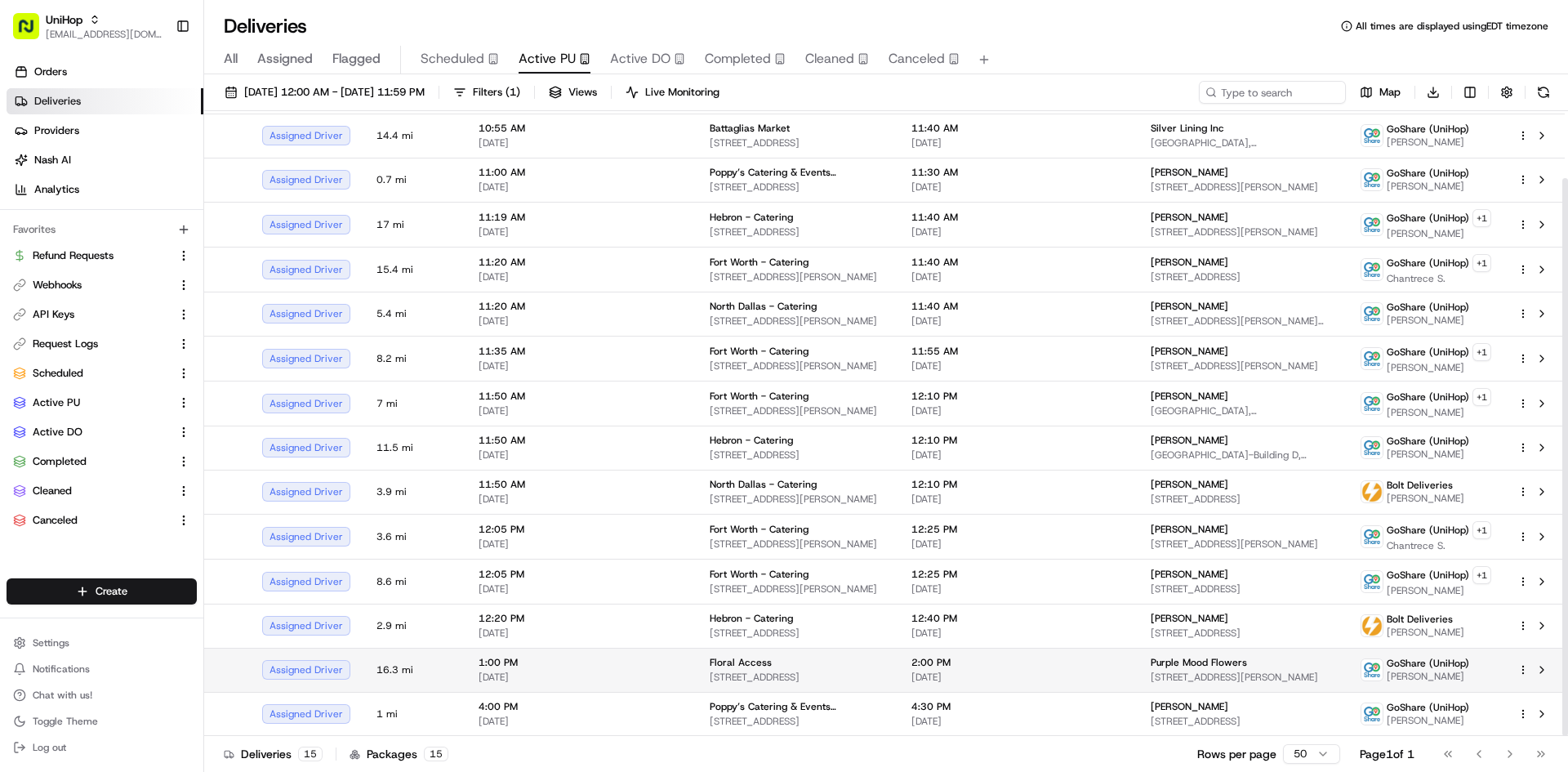
click at [681, 656] on td at bounding box center [651, 669] width 91 height 44
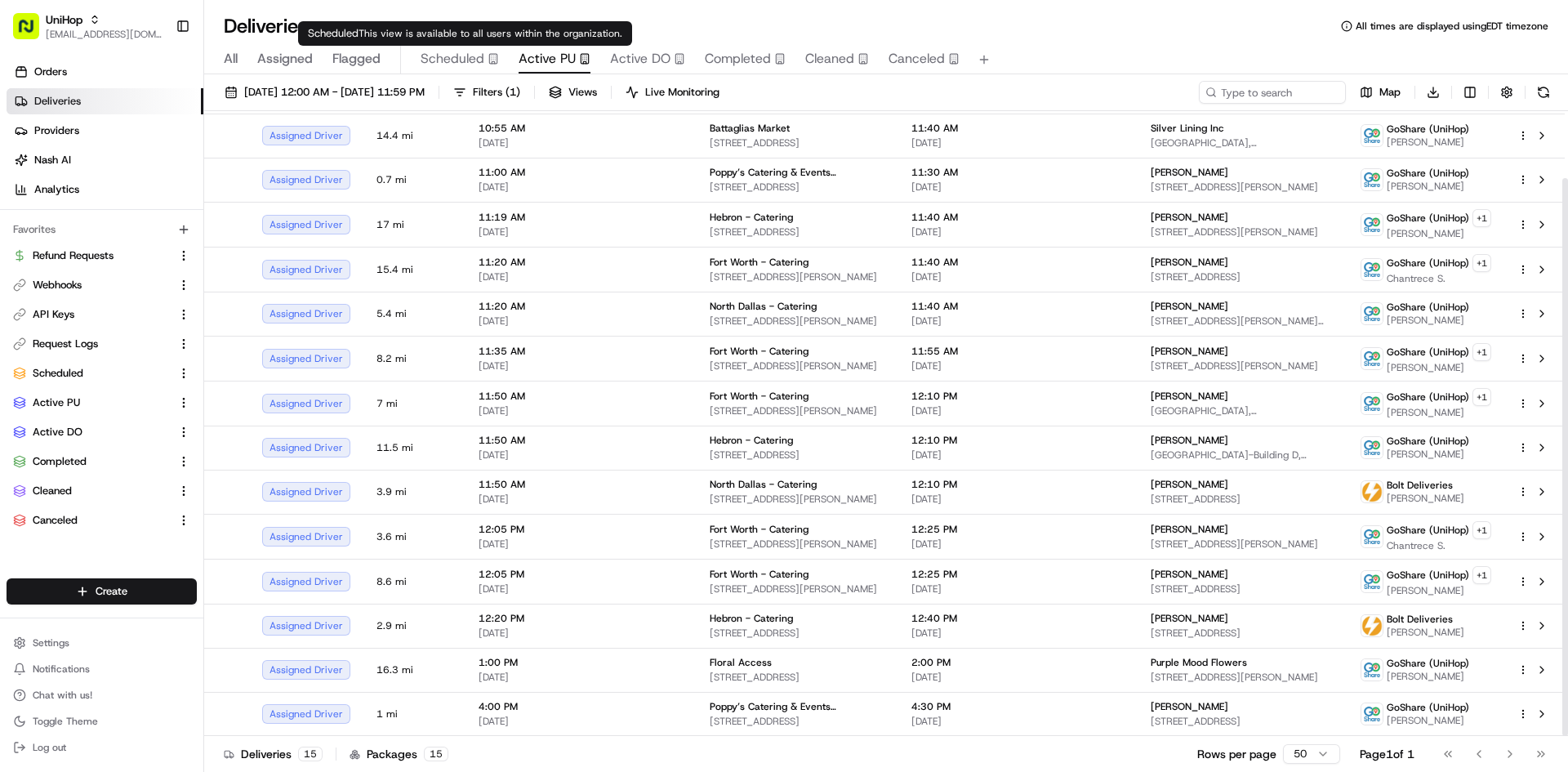
click at [472, 64] on span "Scheduled" at bounding box center [452, 58] width 64 height 19
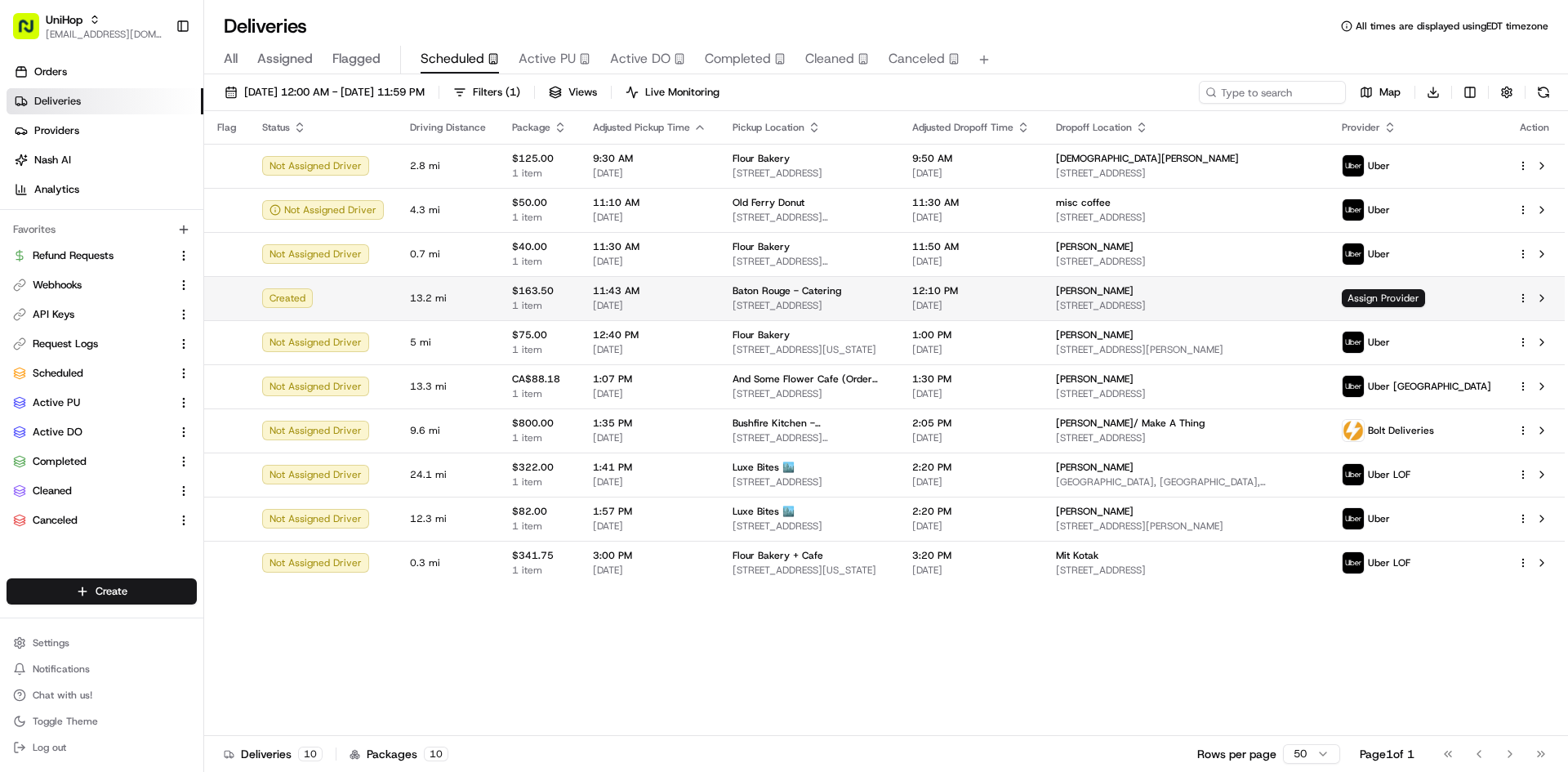
click at [984, 300] on span "[DATE]" at bounding box center [971, 305] width 117 height 13
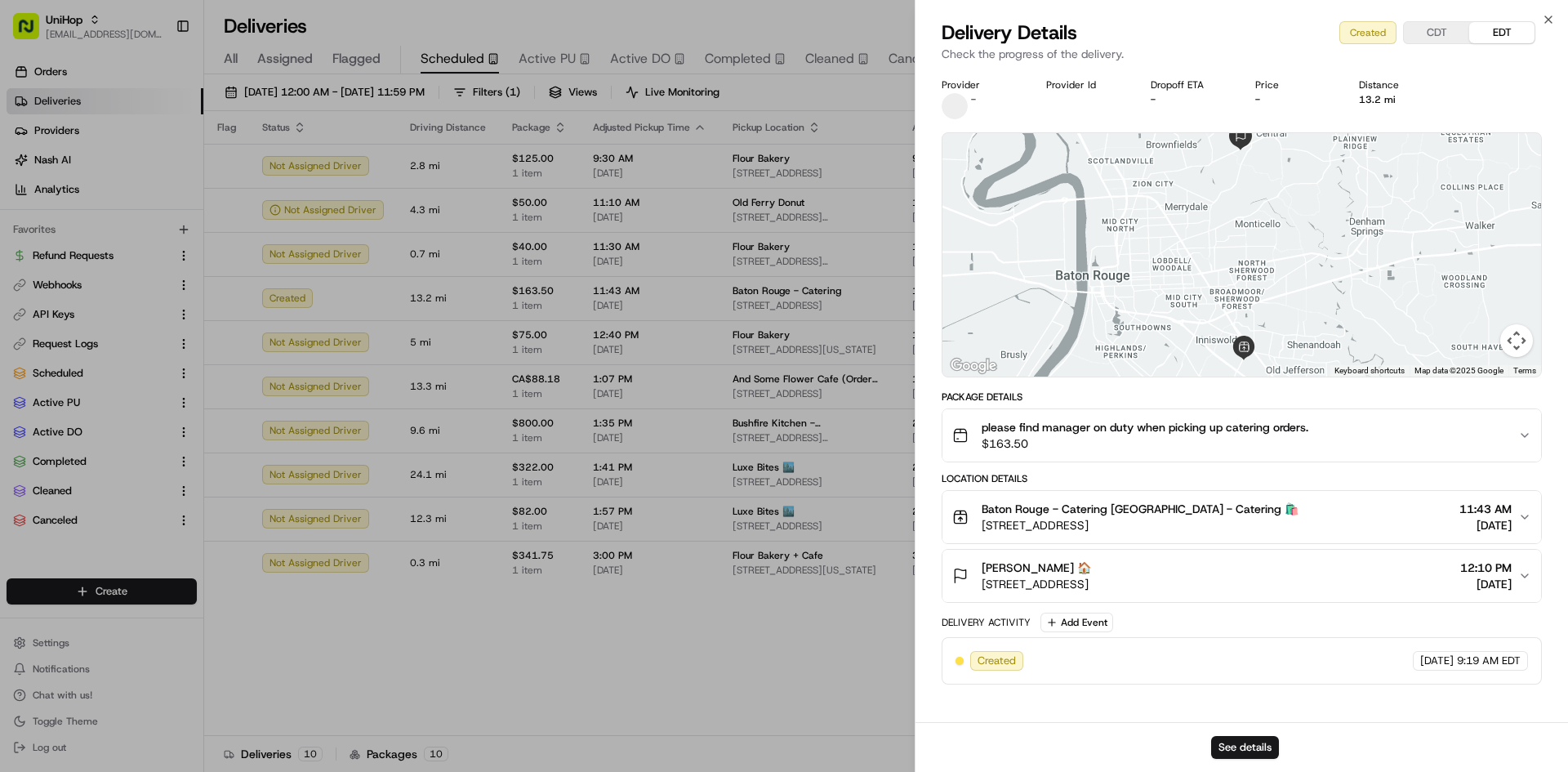
click at [1131, 447] on span "$163.50" at bounding box center [1145, 443] width 326 height 17
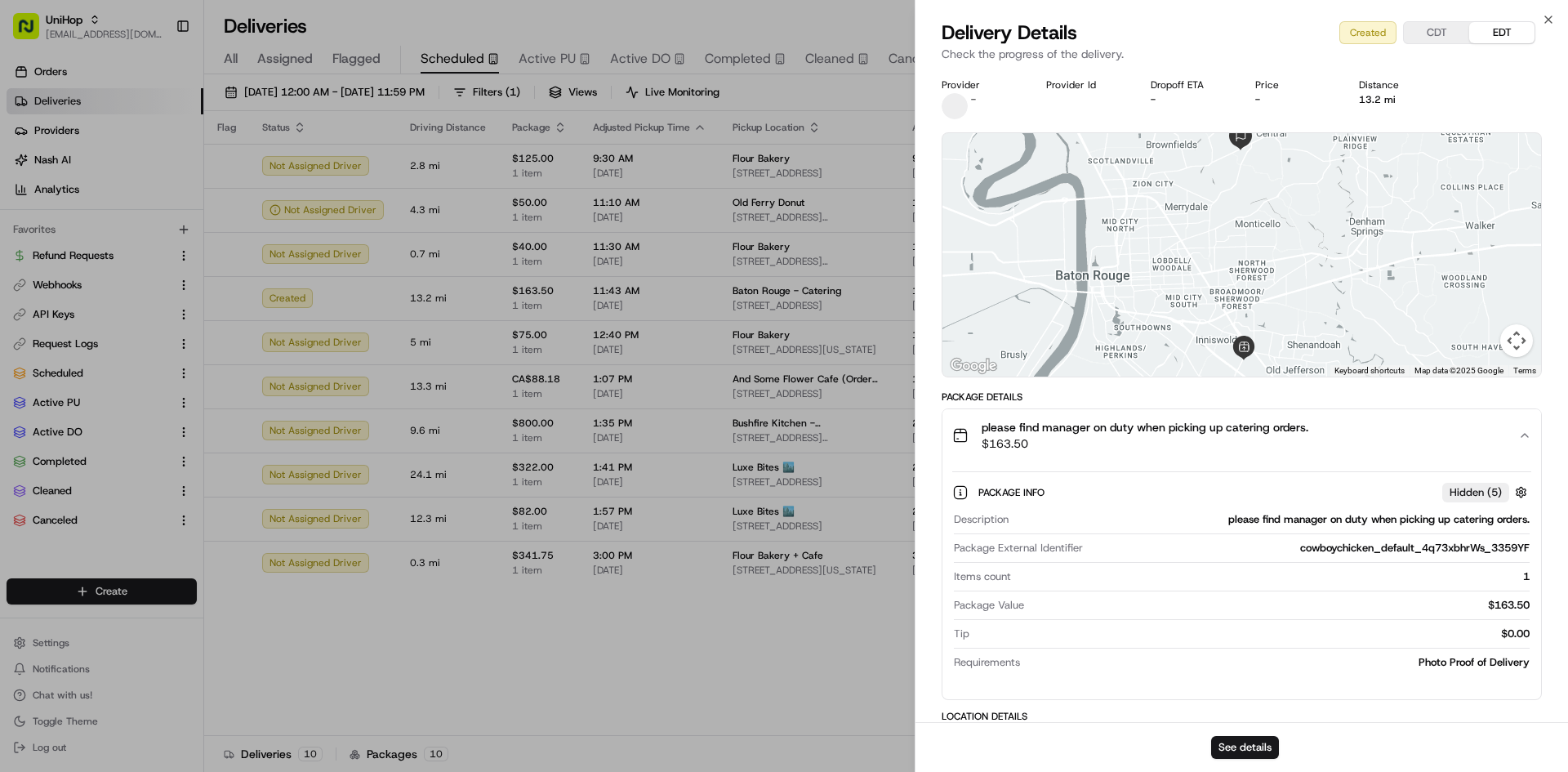
click at [1131, 447] on span "$163.50" at bounding box center [1145, 443] width 326 height 17
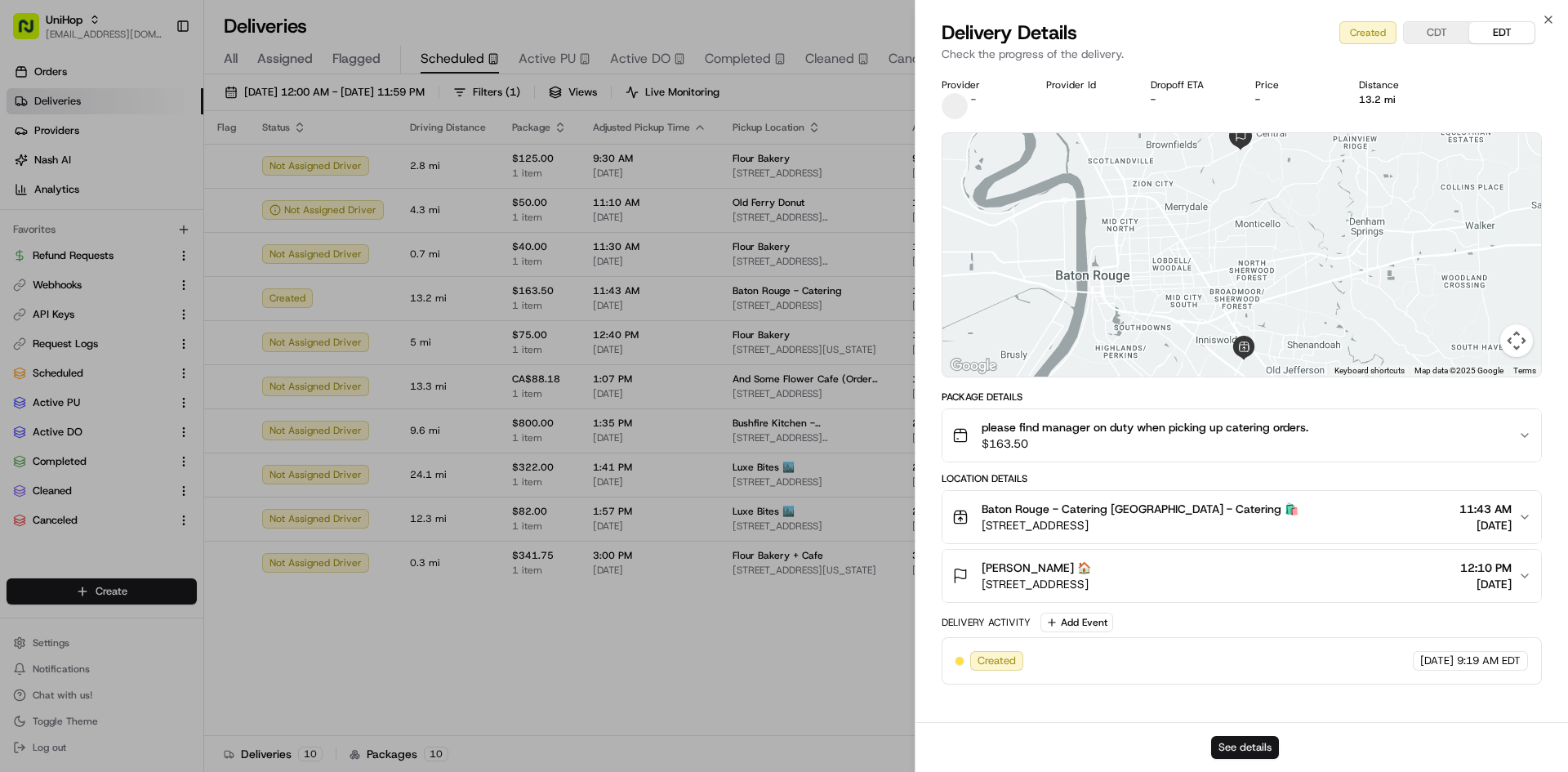
click at [1246, 747] on button "See details" at bounding box center [1245, 748] width 68 height 23
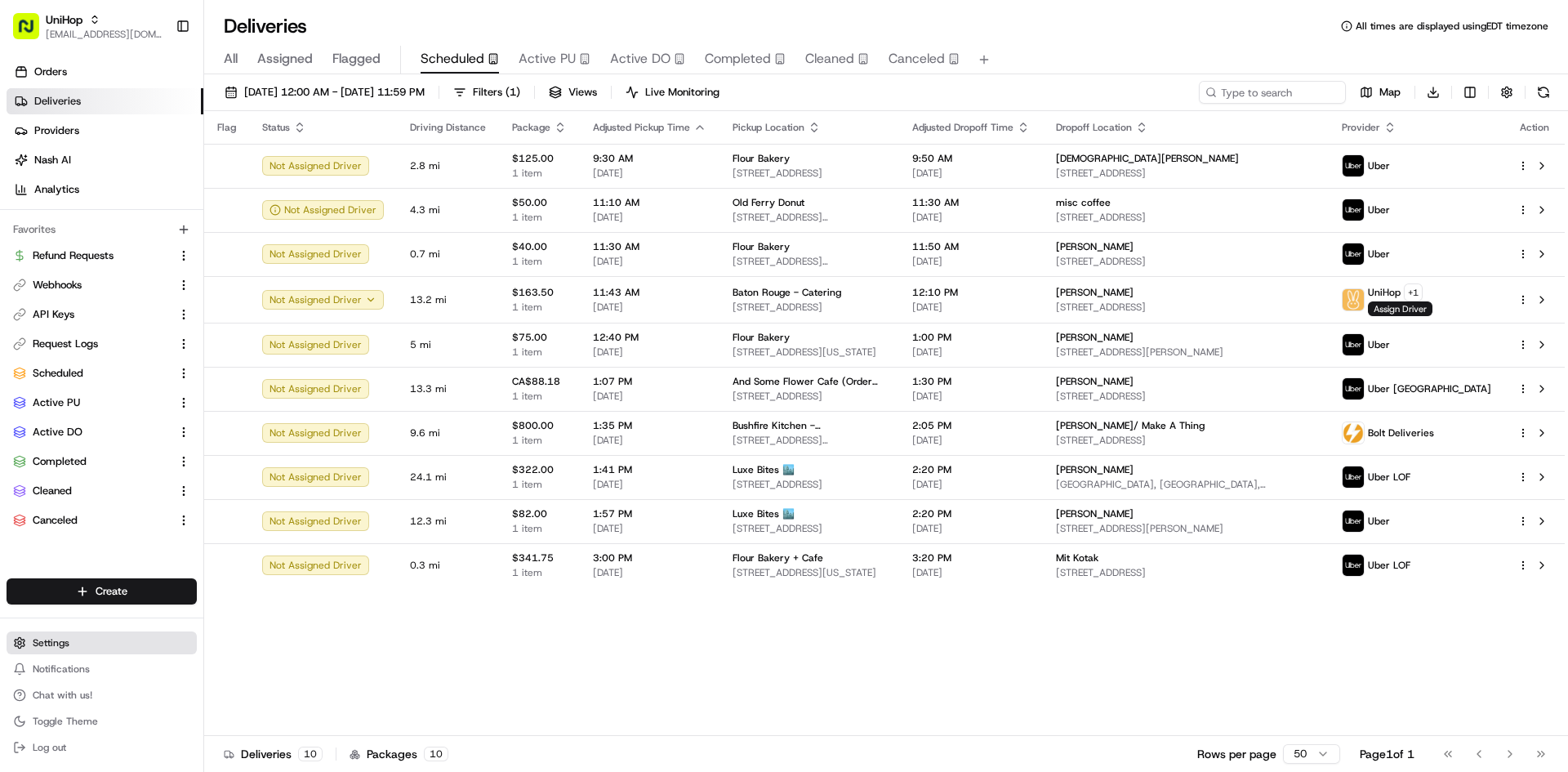
click at [78, 646] on button "Settings" at bounding box center [102, 643] width 190 height 23
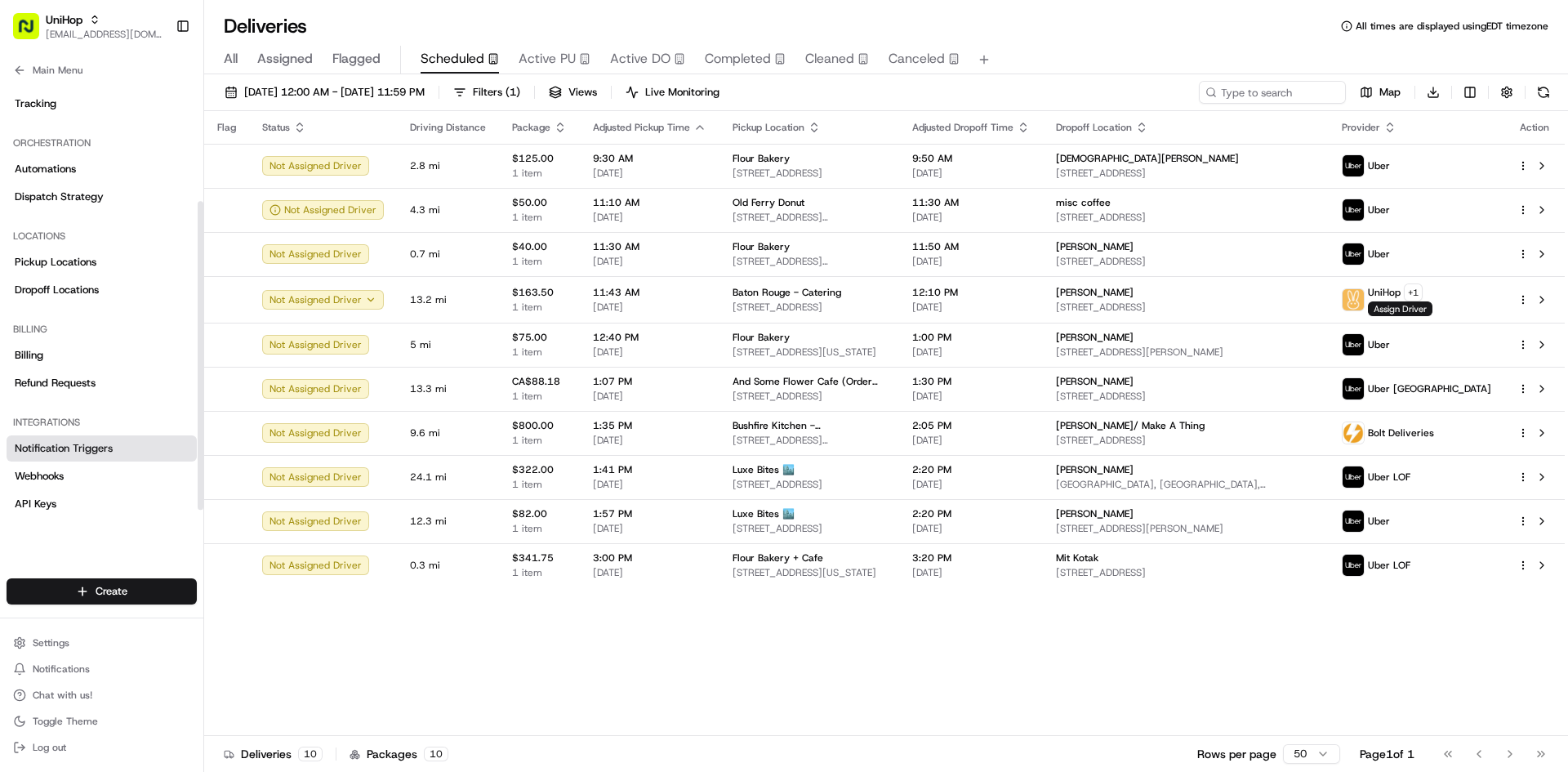
scroll to position [176, 0]
click at [125, 200] on link "Dispatch Strategy" at bounding box center [102, 193] width 190 height 26
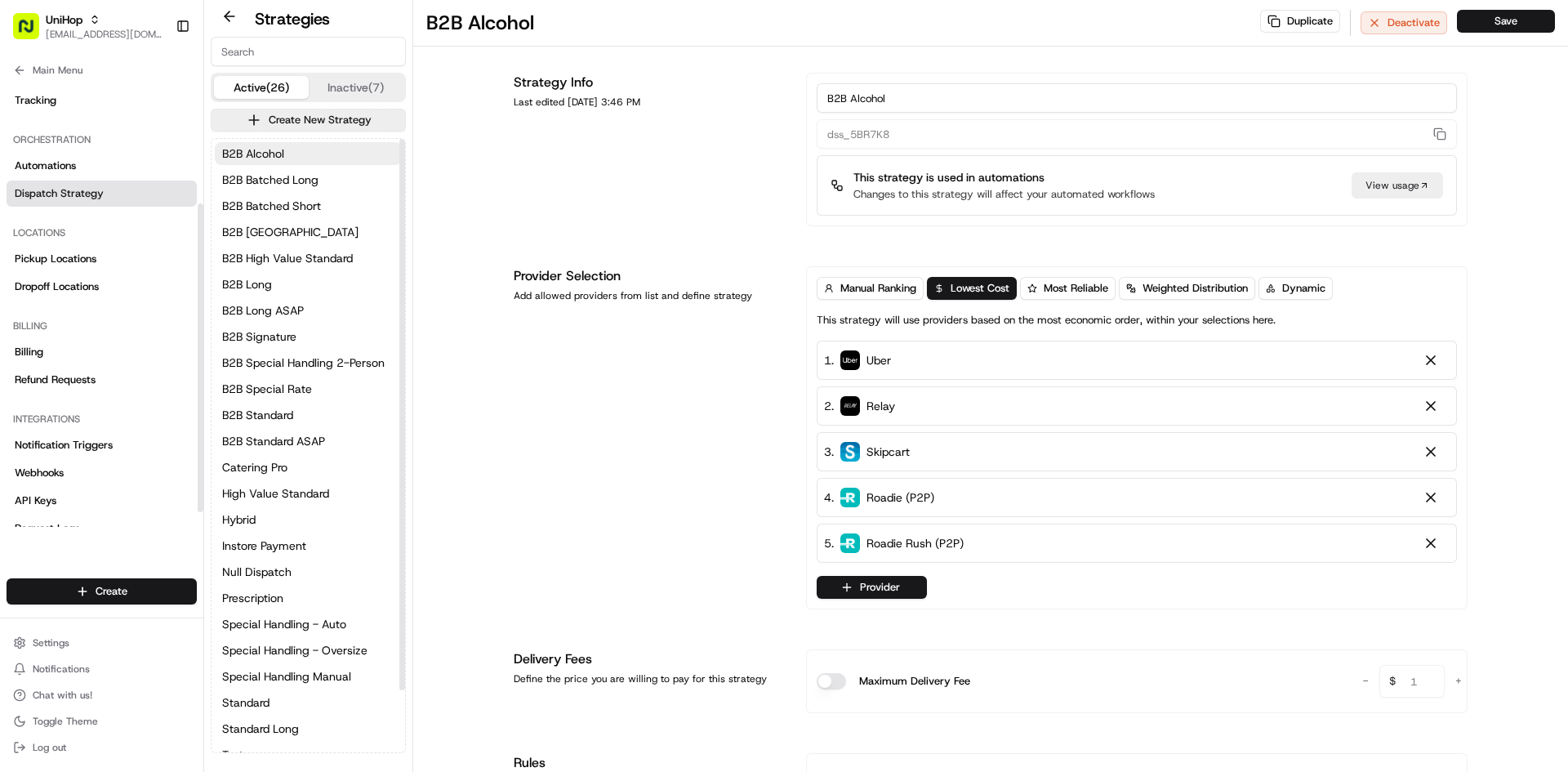
click at [324, 54] on input at bounding box center [308, 51] width 195 height 29
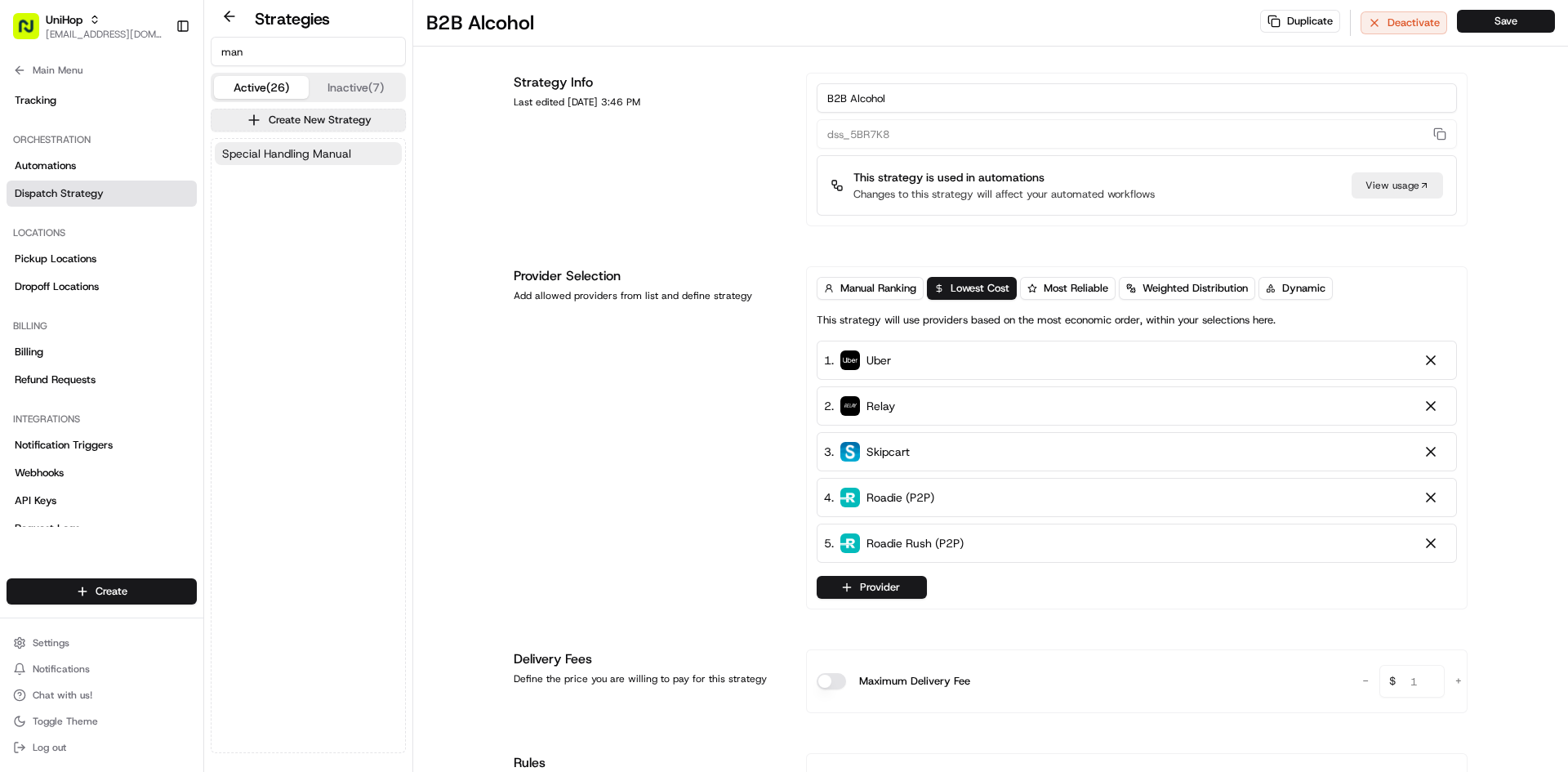
type input "man"
click at [290, 151] on span "Special Handling Manual" at bounding box center [286, 153] width 129 height 17
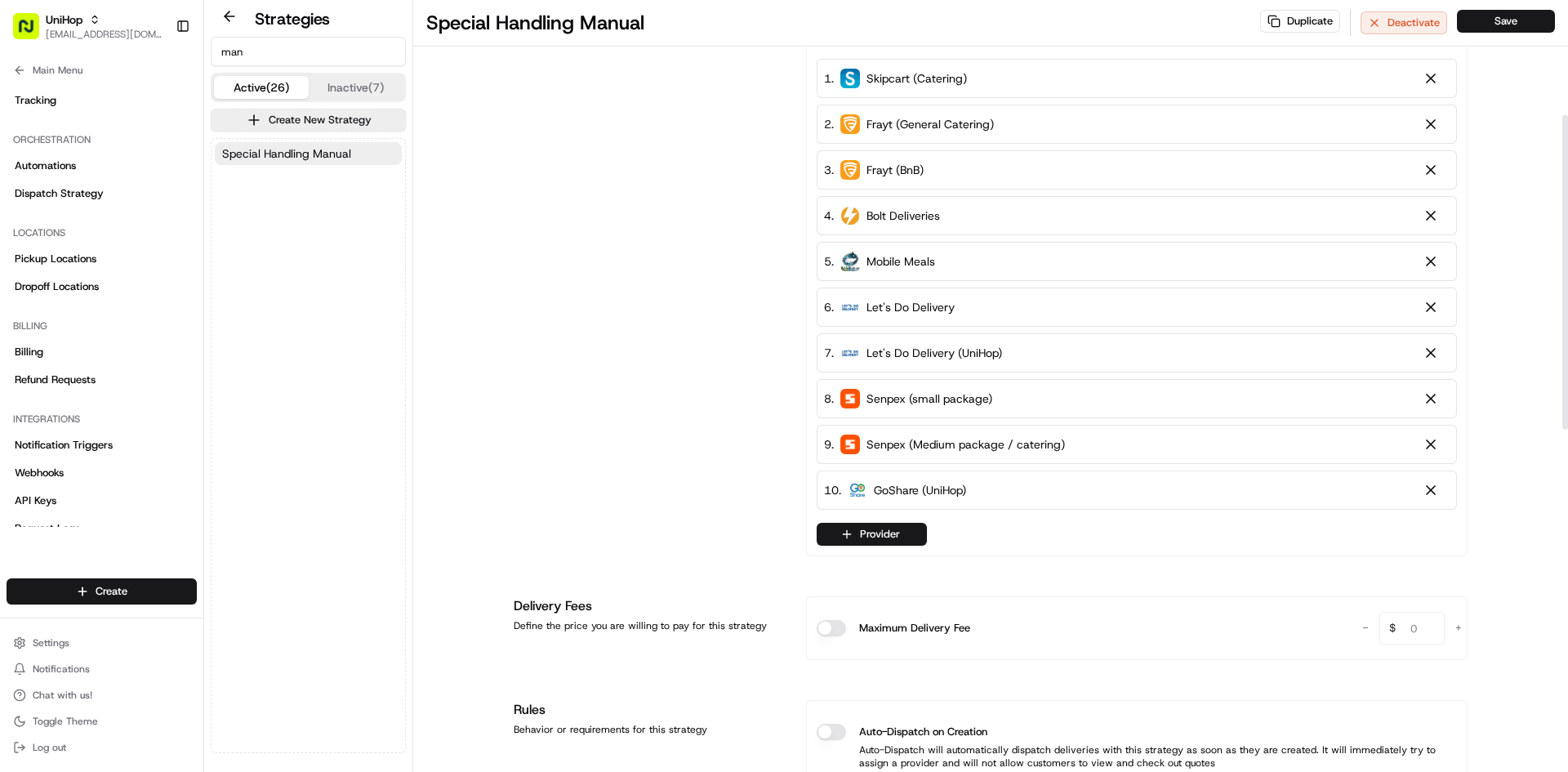
scroll to position [283, 0]
click at [857, 522] on button "Provider" at bounding box center [872, 533] width 111 height 23
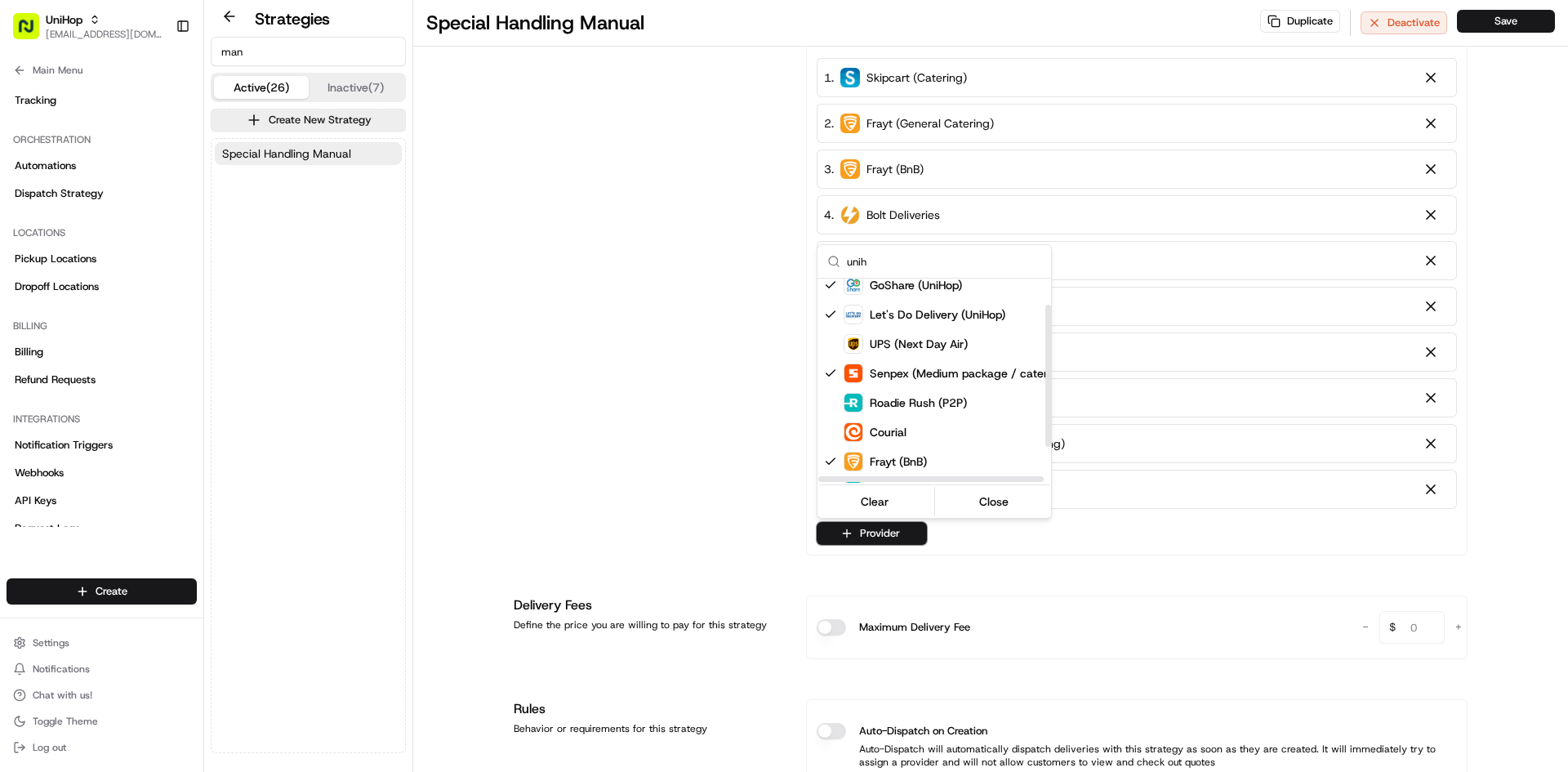
scroll to position [0, 0]
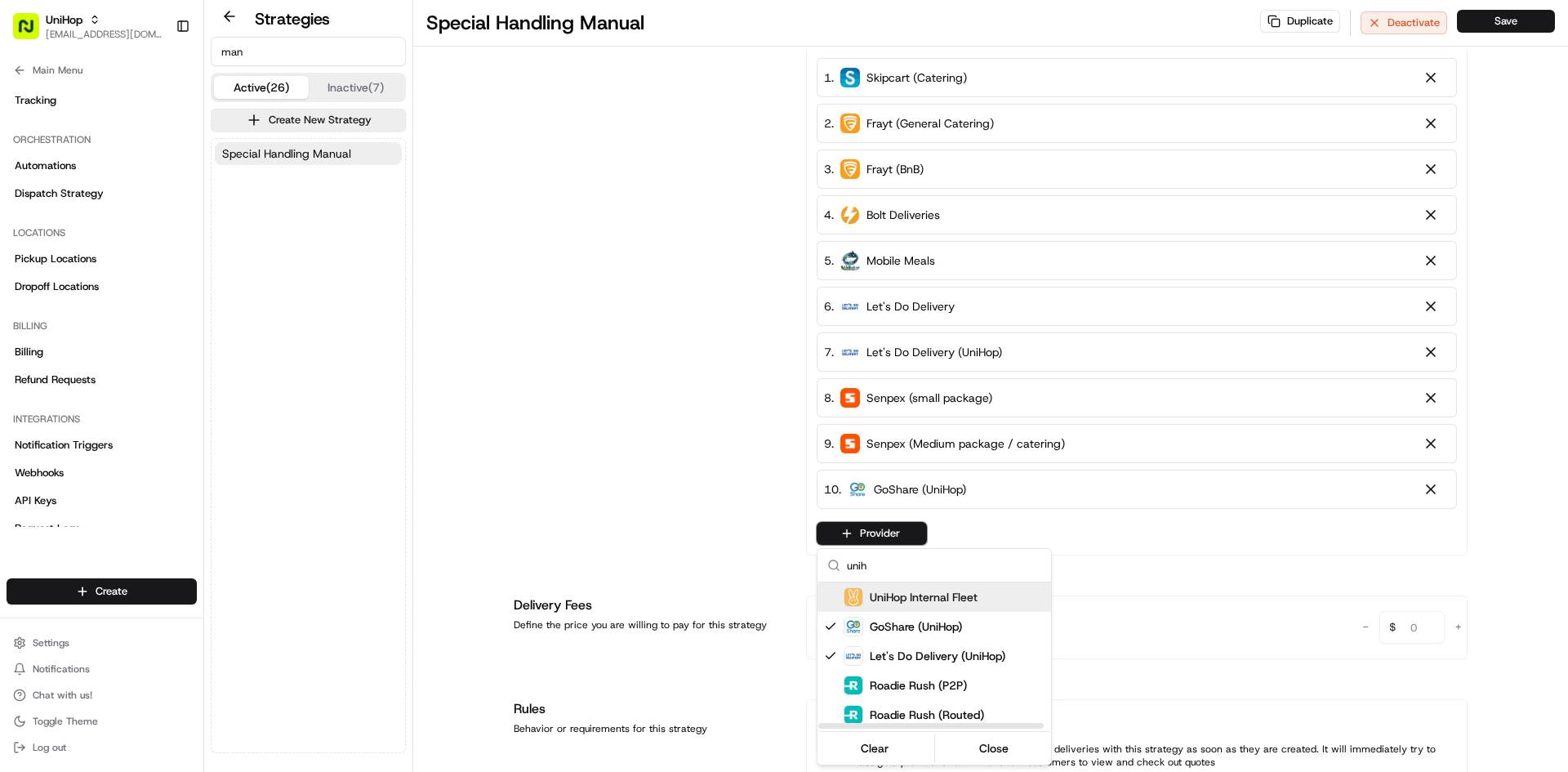
type input "unih"
click at [935, 590] on span "UniHop Internal Fleet" at bounding box center [923, 596] width 108 height 17
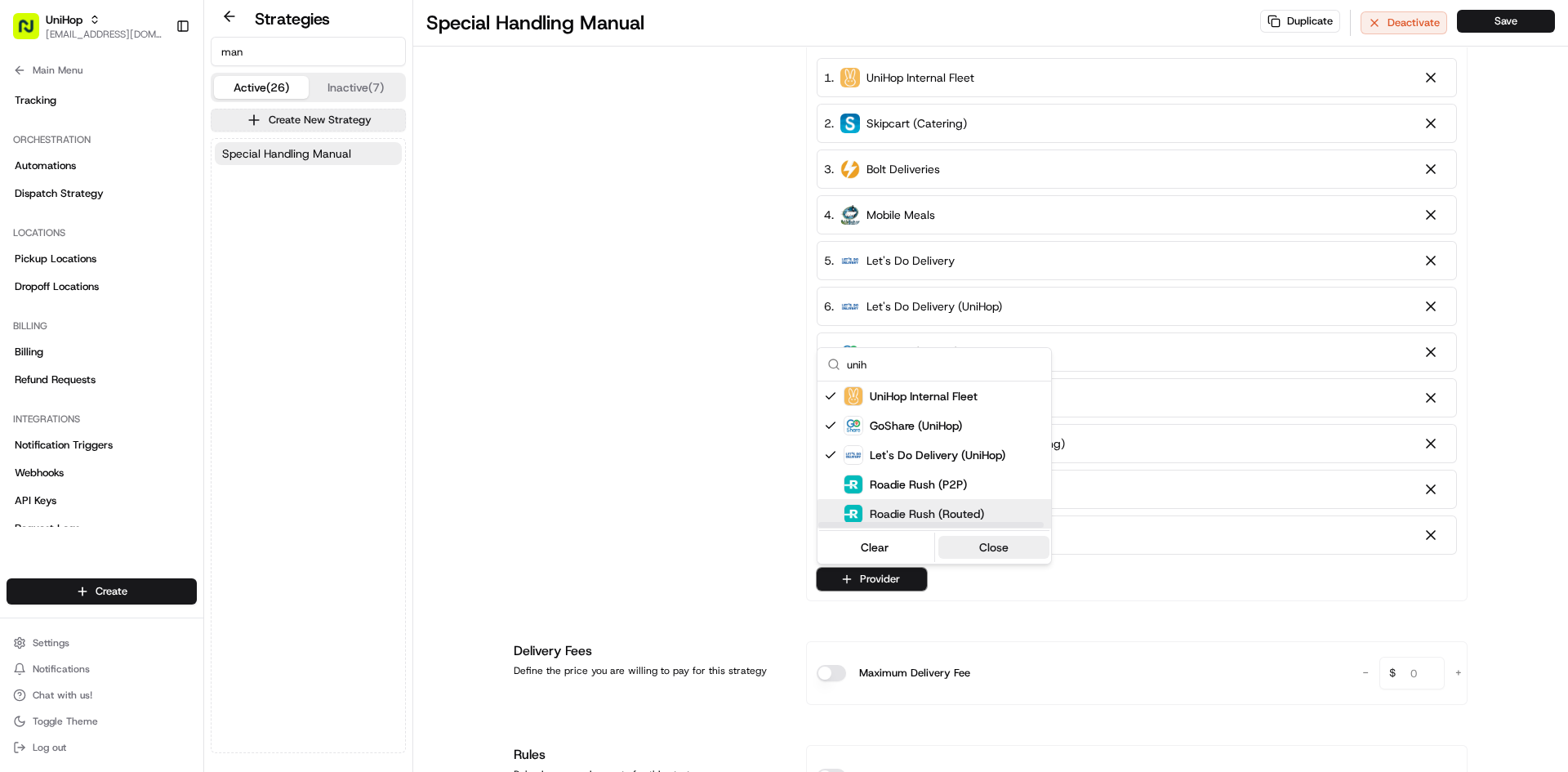
click at [1016, 544] on button "Close" at bounding box center [993, 548] width 112 height 23
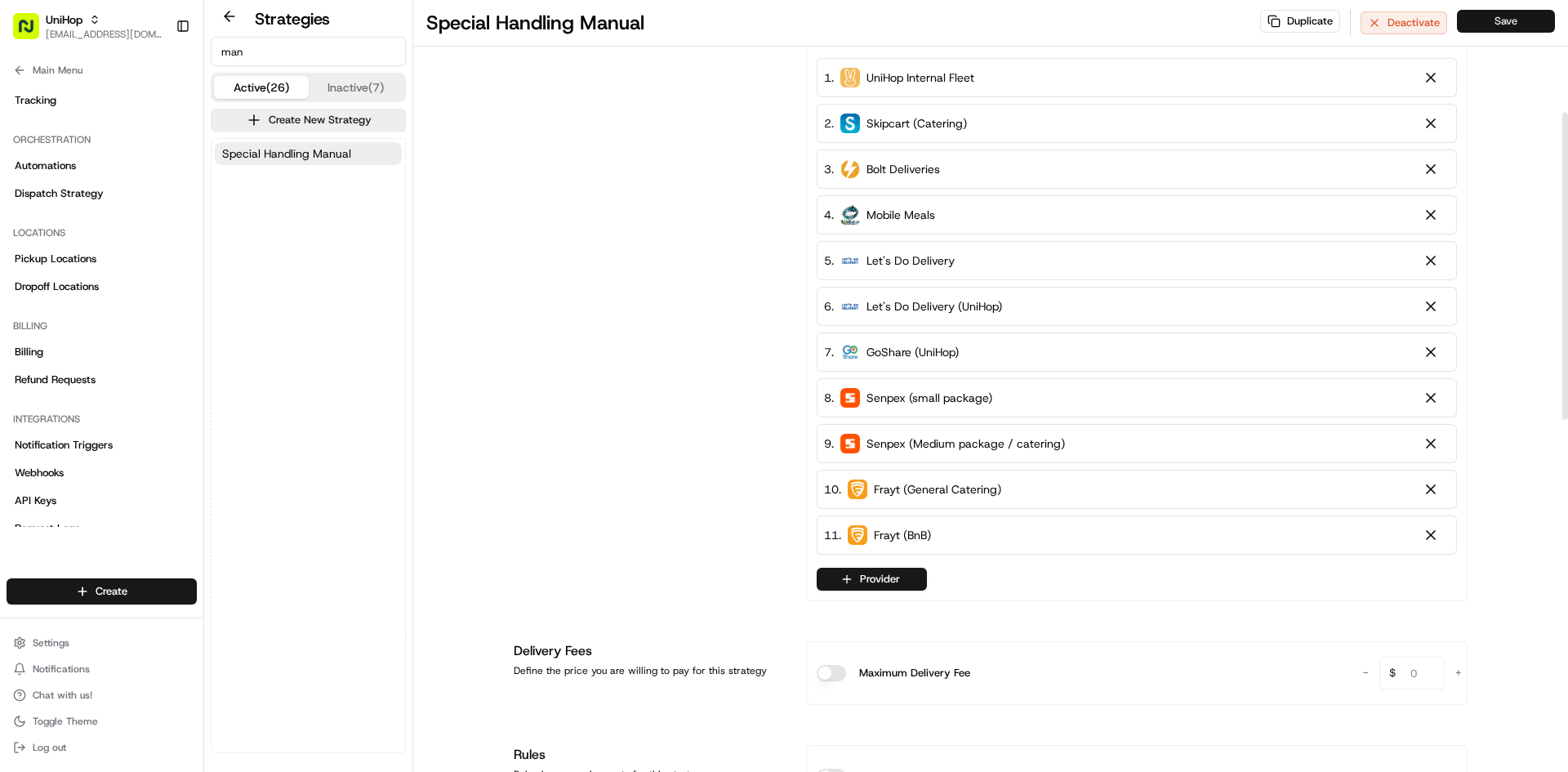
click at [1358, 17] on button "Save" at bounding box center [1506, 21] width 98 height 23
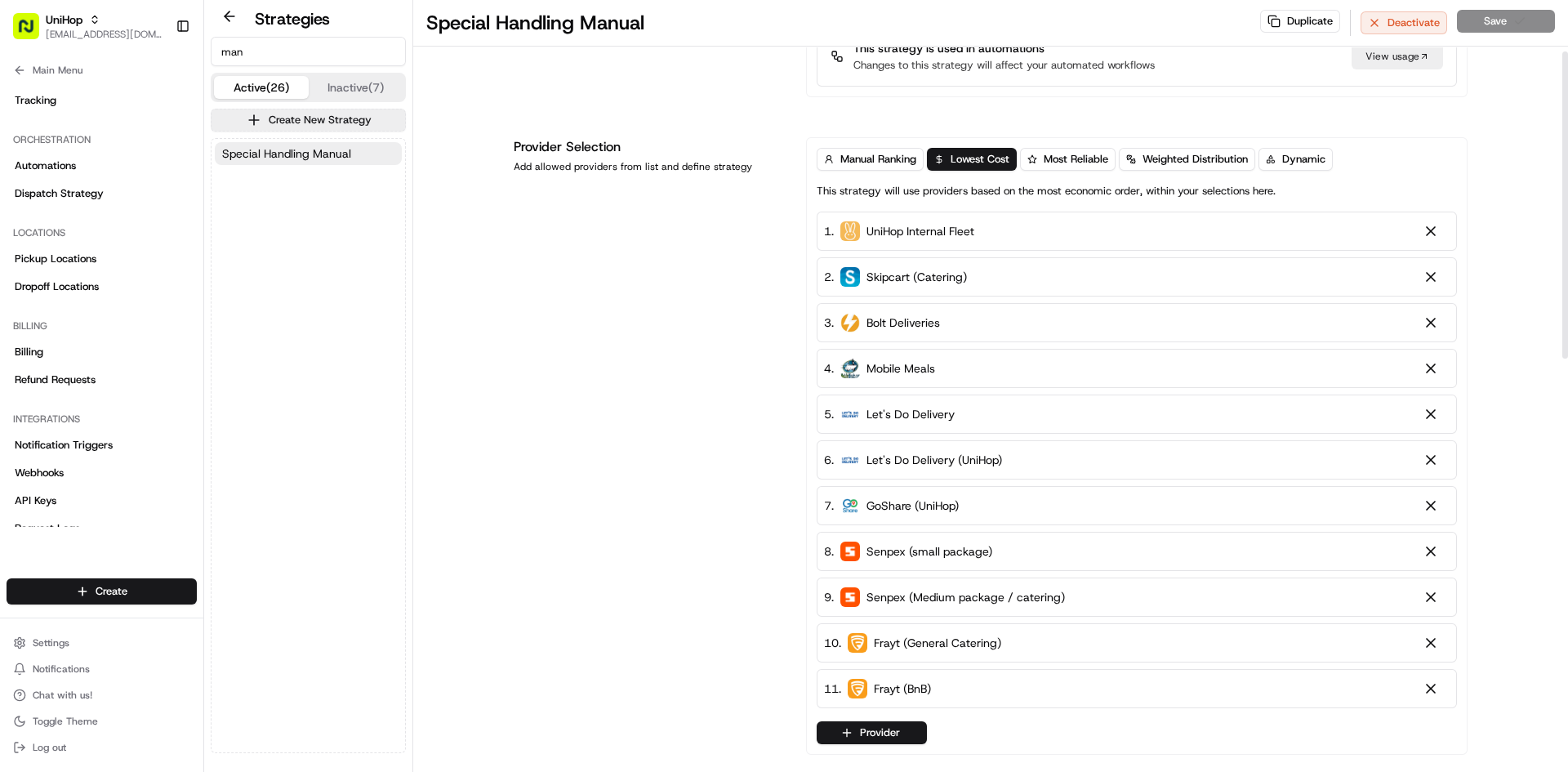
scroll to position [123, 0]
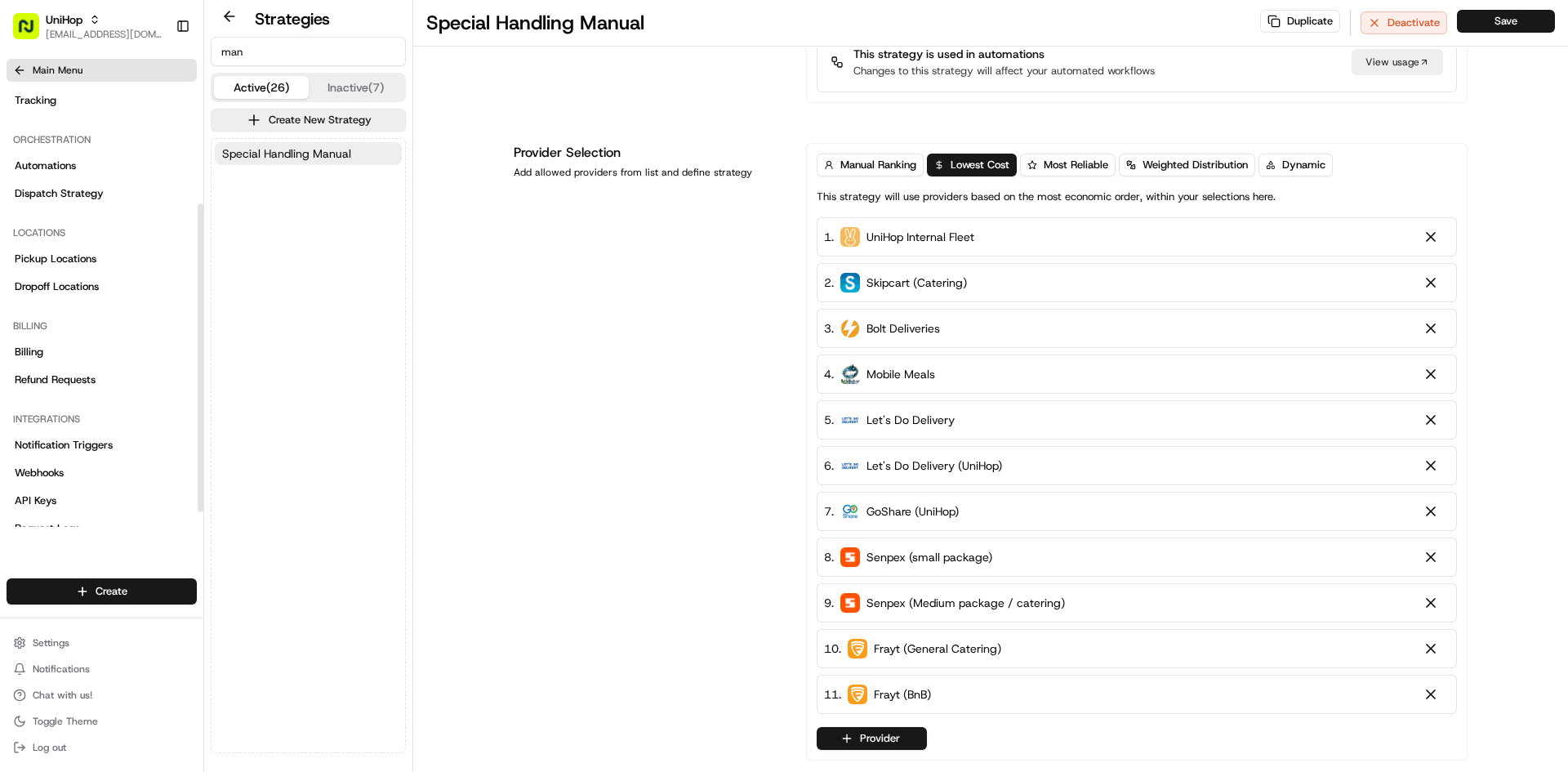
click at [89, 70] on button "Main Menu" at bounding box center [102, 71] width 190 height 23
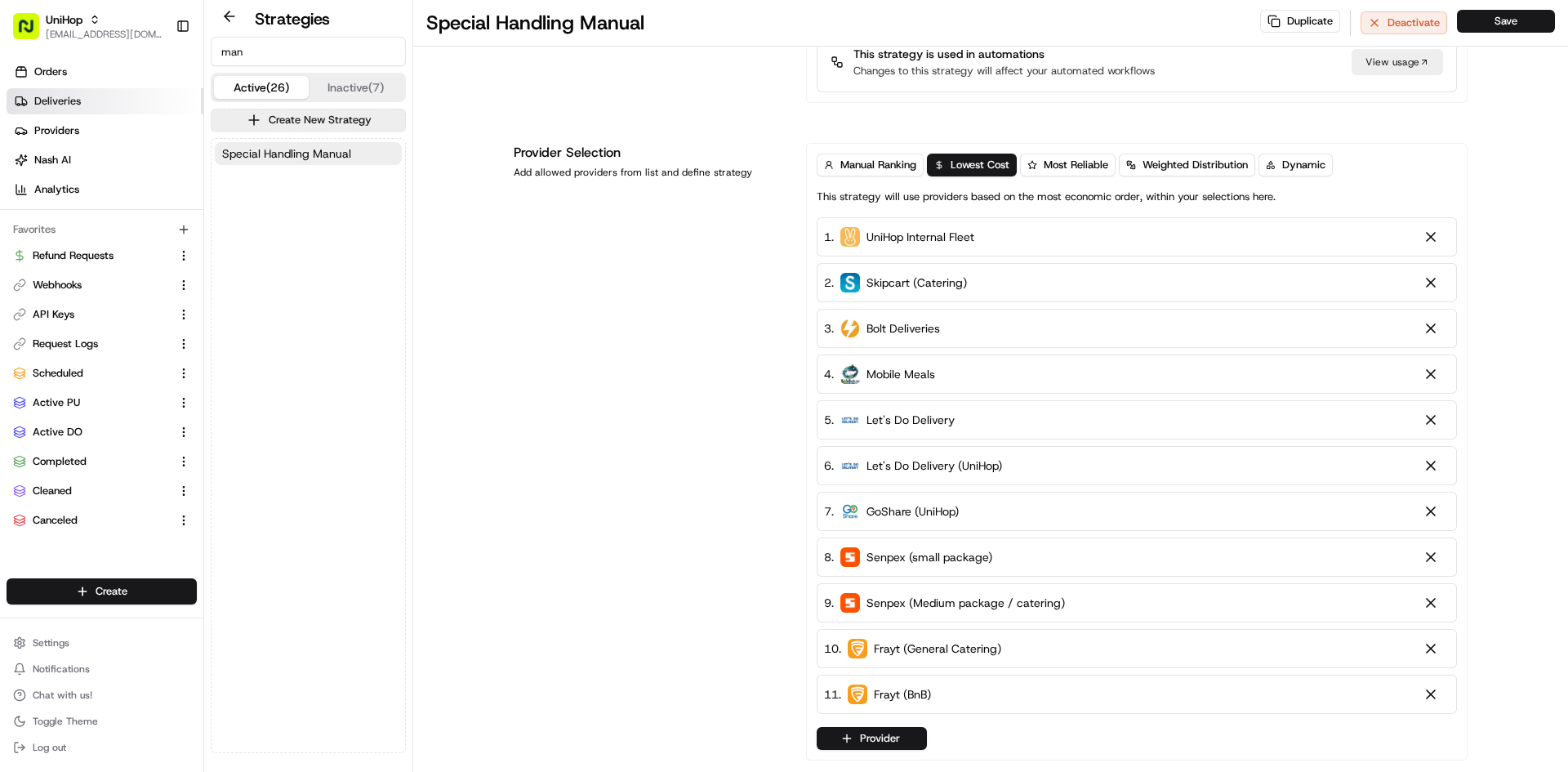
click at [87, 96] on link "Deliveries" at bounding box center [105, 101] width 197 height 26
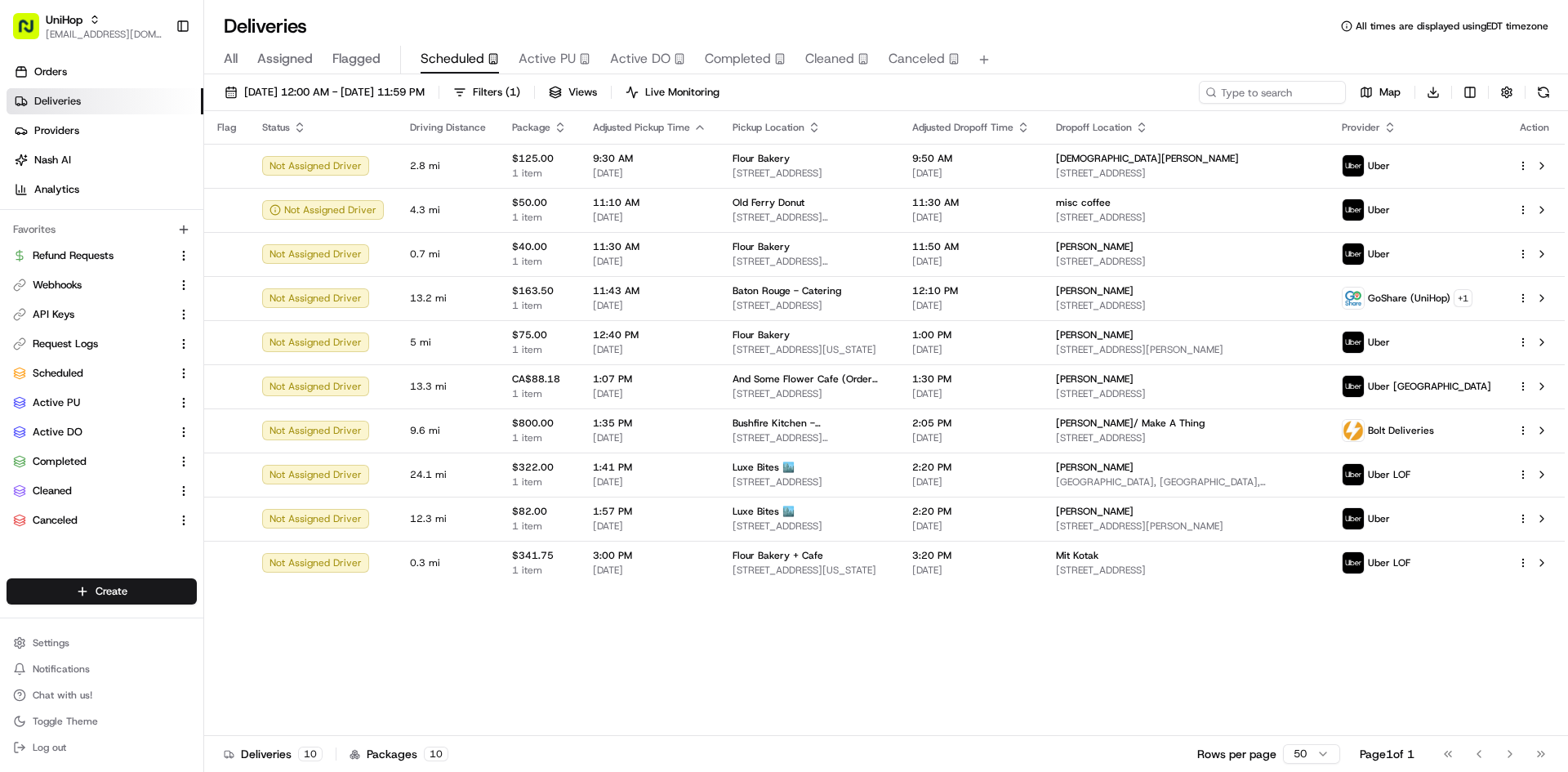
click at [549, 44] on div "All Assigned Flagged Scheduled Active PU Active DO Completed Cleaned Canceled" at bounding box center [885, 56] width 1364 height 35
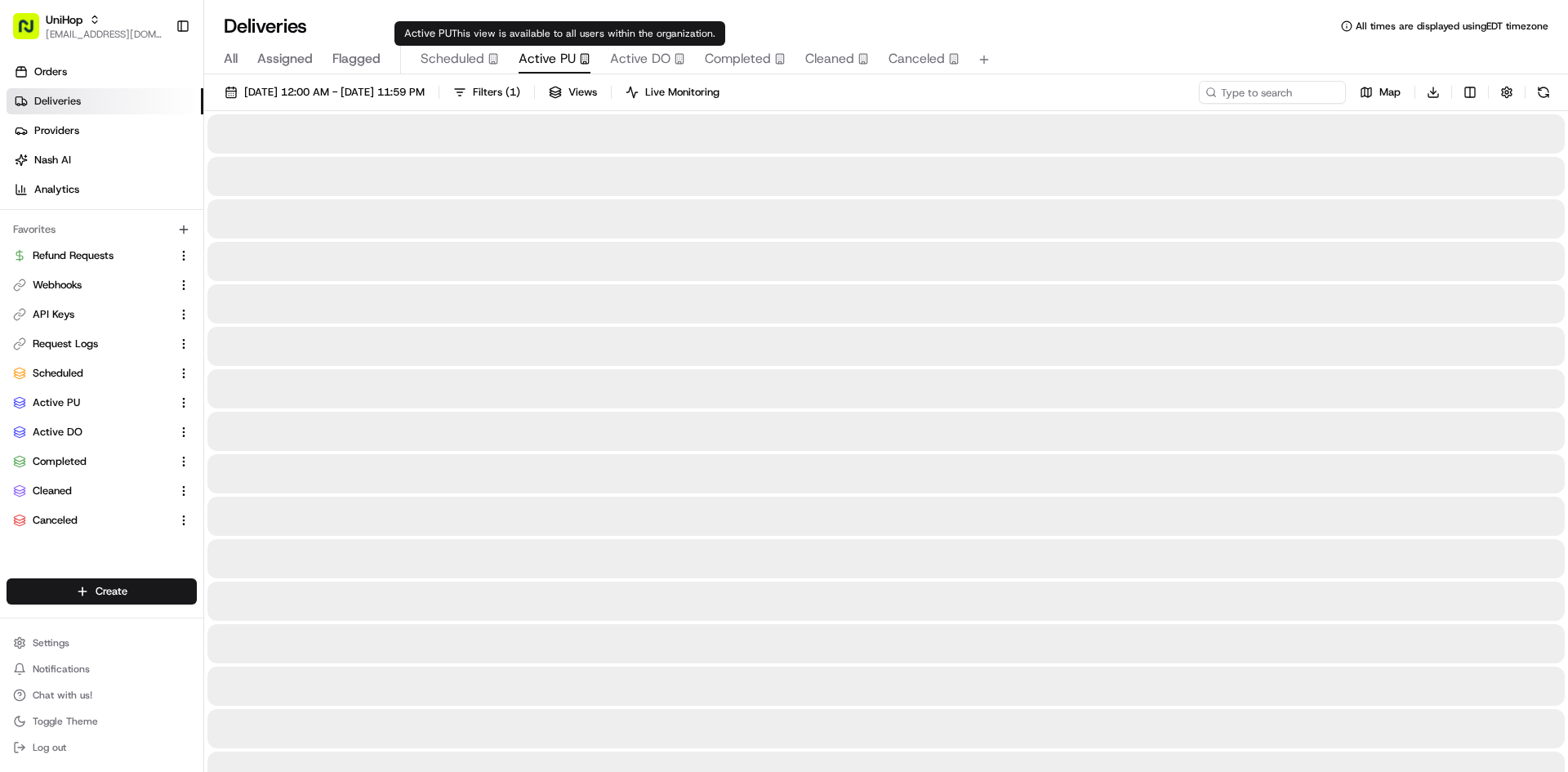
click at [563, 59] on span "Active PU" at bounding box center [547, 58] width 57 height 19
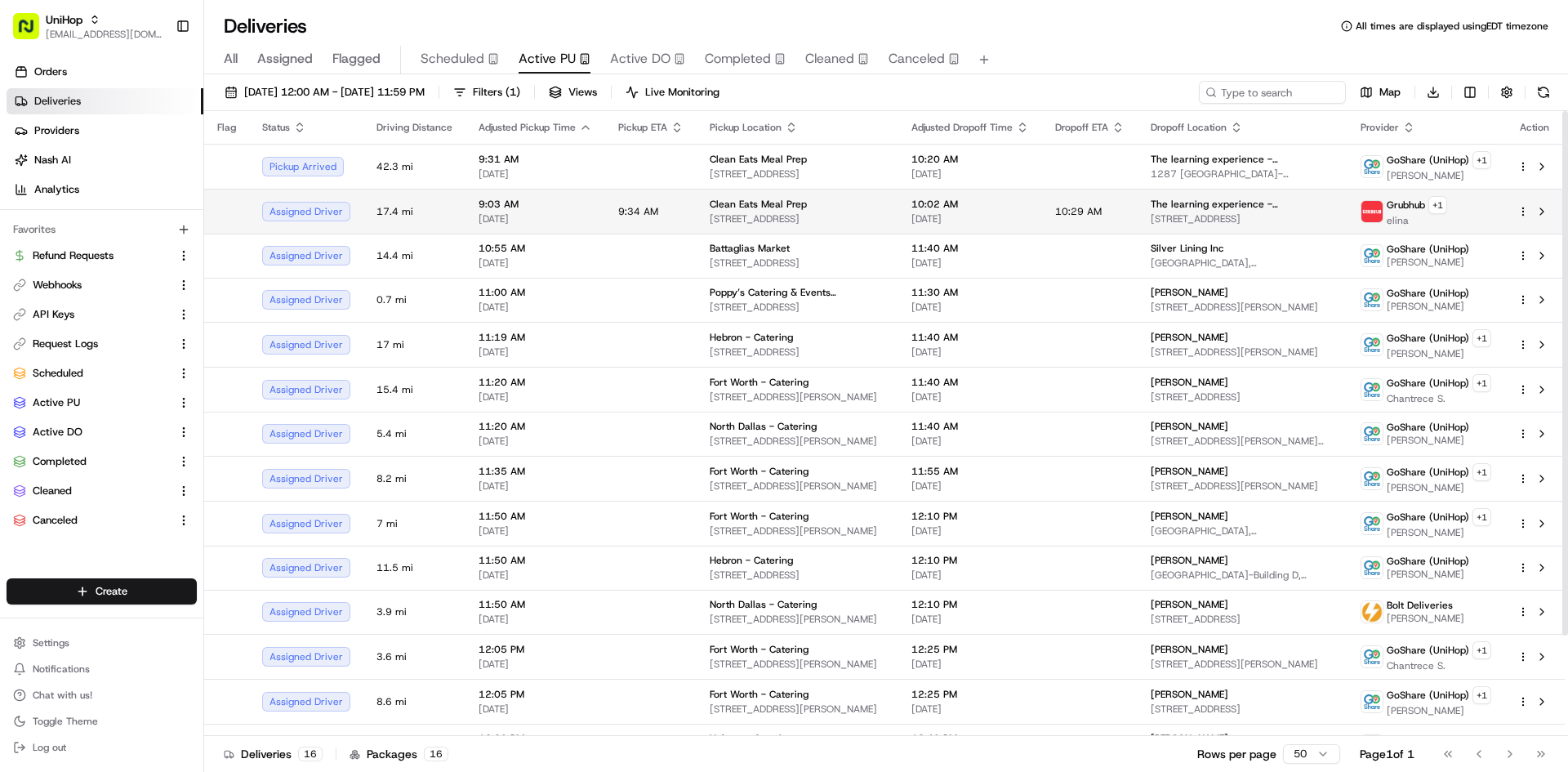
click at [670, 207] on td "9:34 AM" at bounding box center [651, 211] width 91 height 45
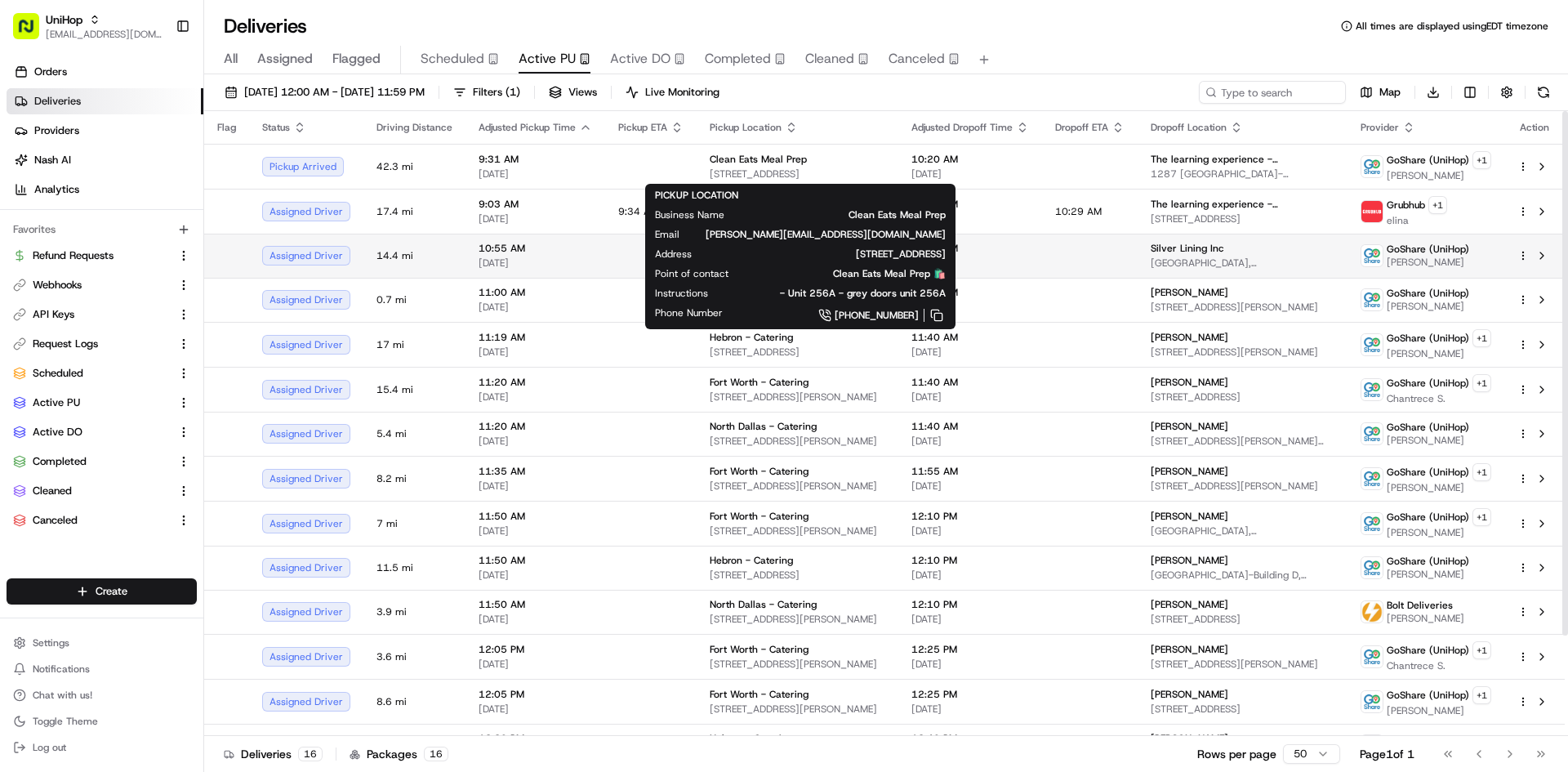
click at [615, 263] on td at bounding box center [651, 255] width 91 height 44
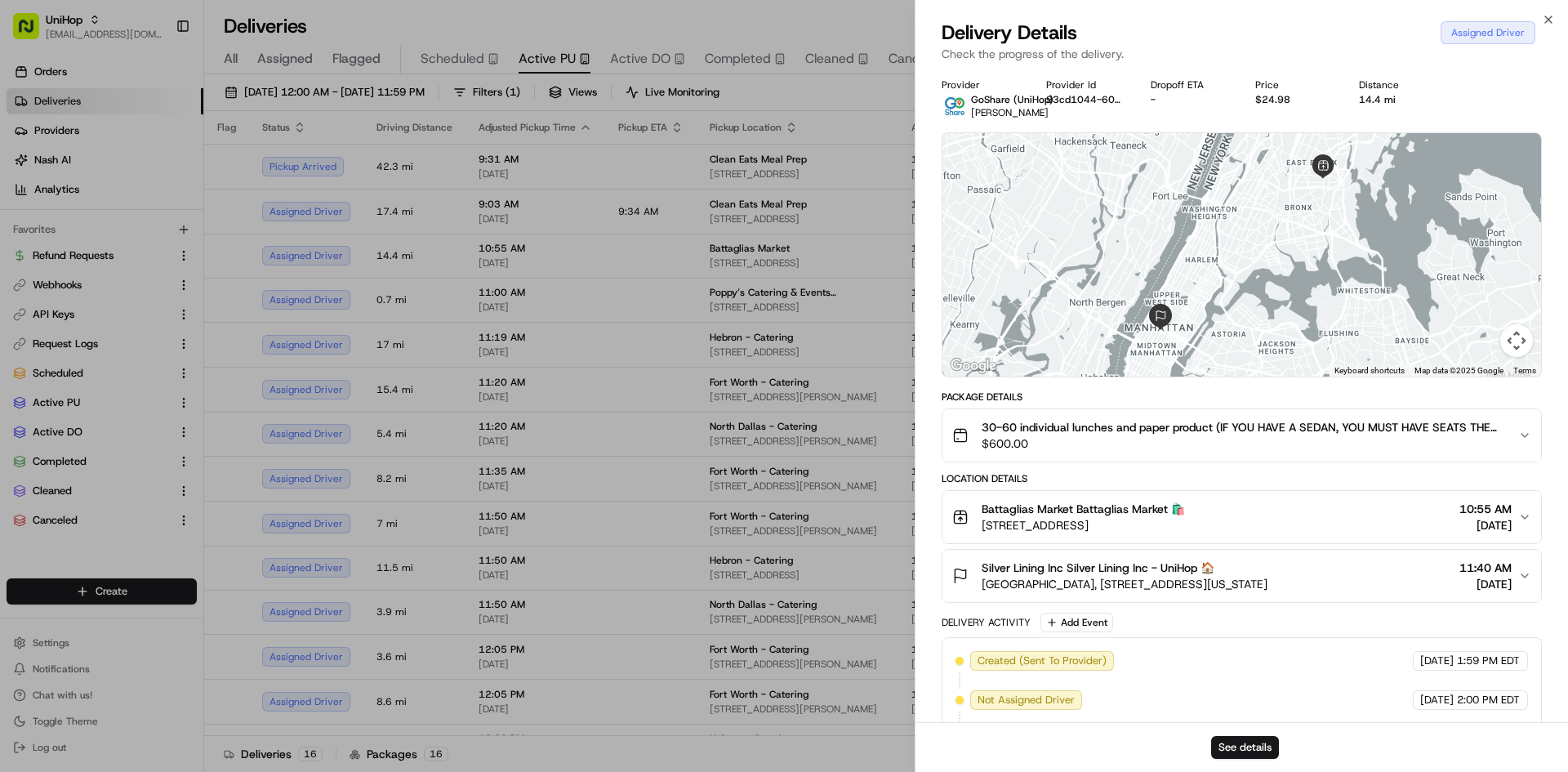
scroll to position [129, 0]
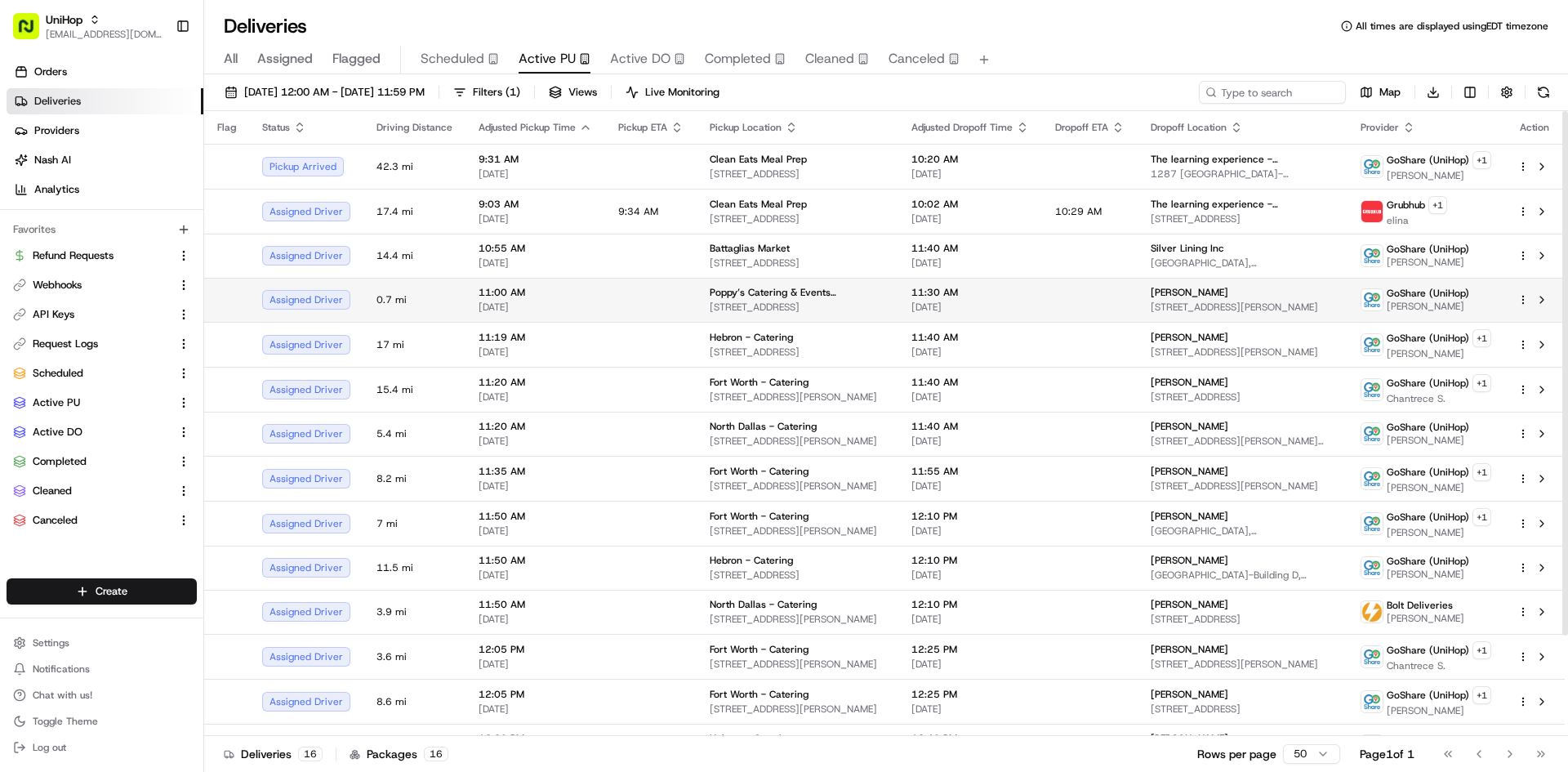
click at [653, 295] on td at bounding box center [651, 299] width 91 height 44
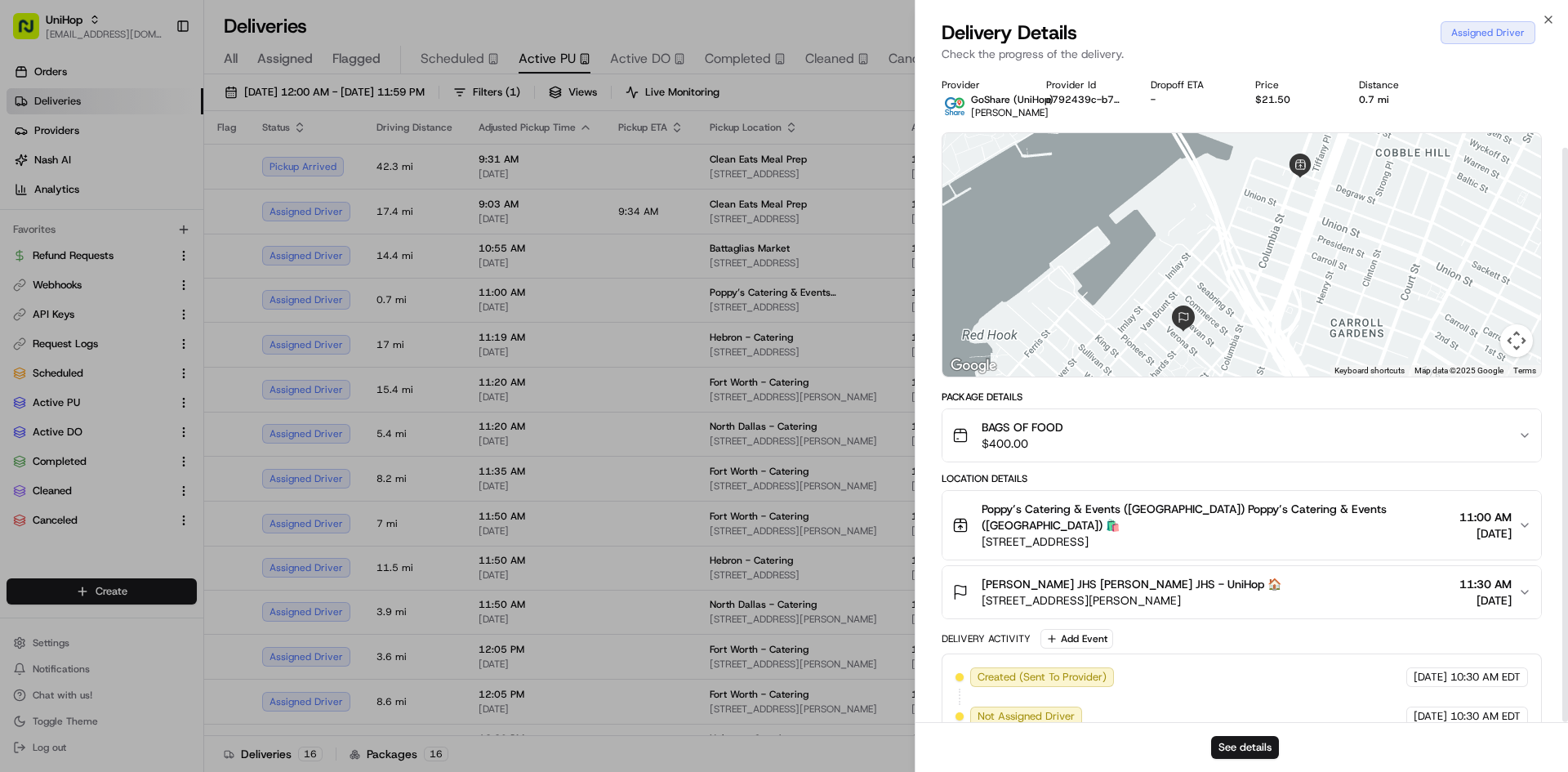
scroll to position [90, 0]
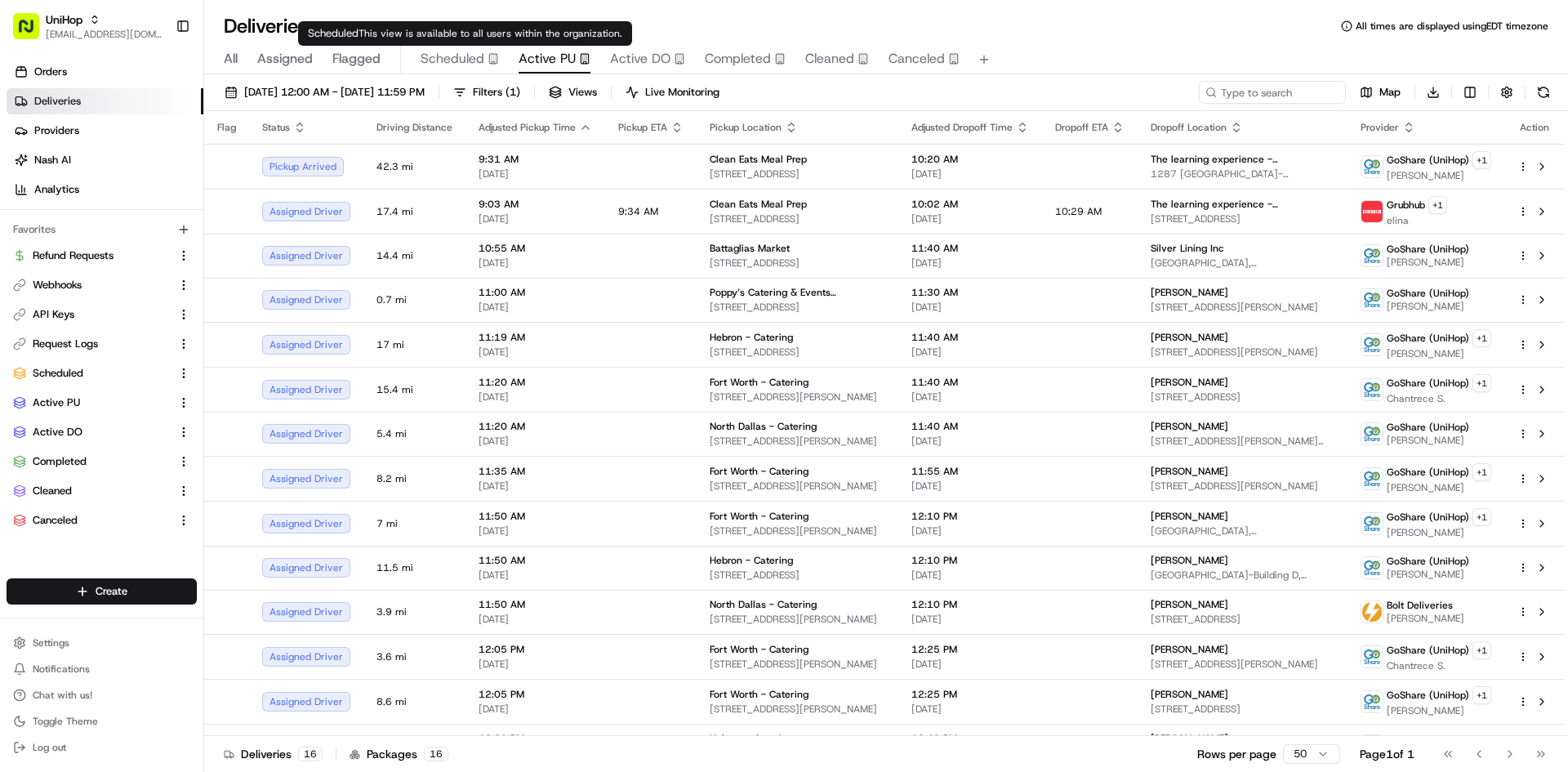
click at [469, 57] on span "Scheduled" at bounding box center [452, 58] width 64 height 19
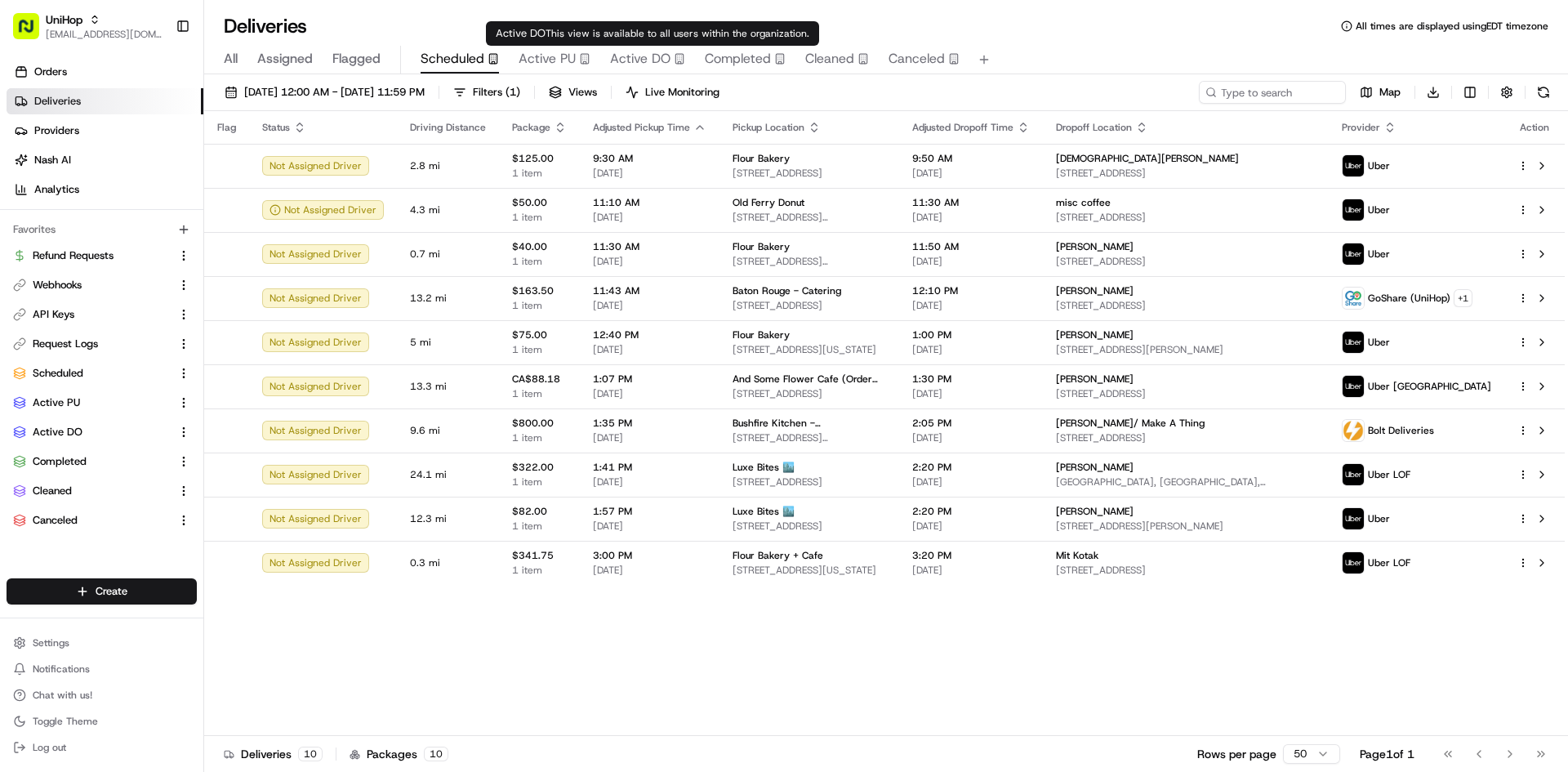
click at [650, 63] on span "Active DO" at bounding box center [640, 58] width 60 height 19
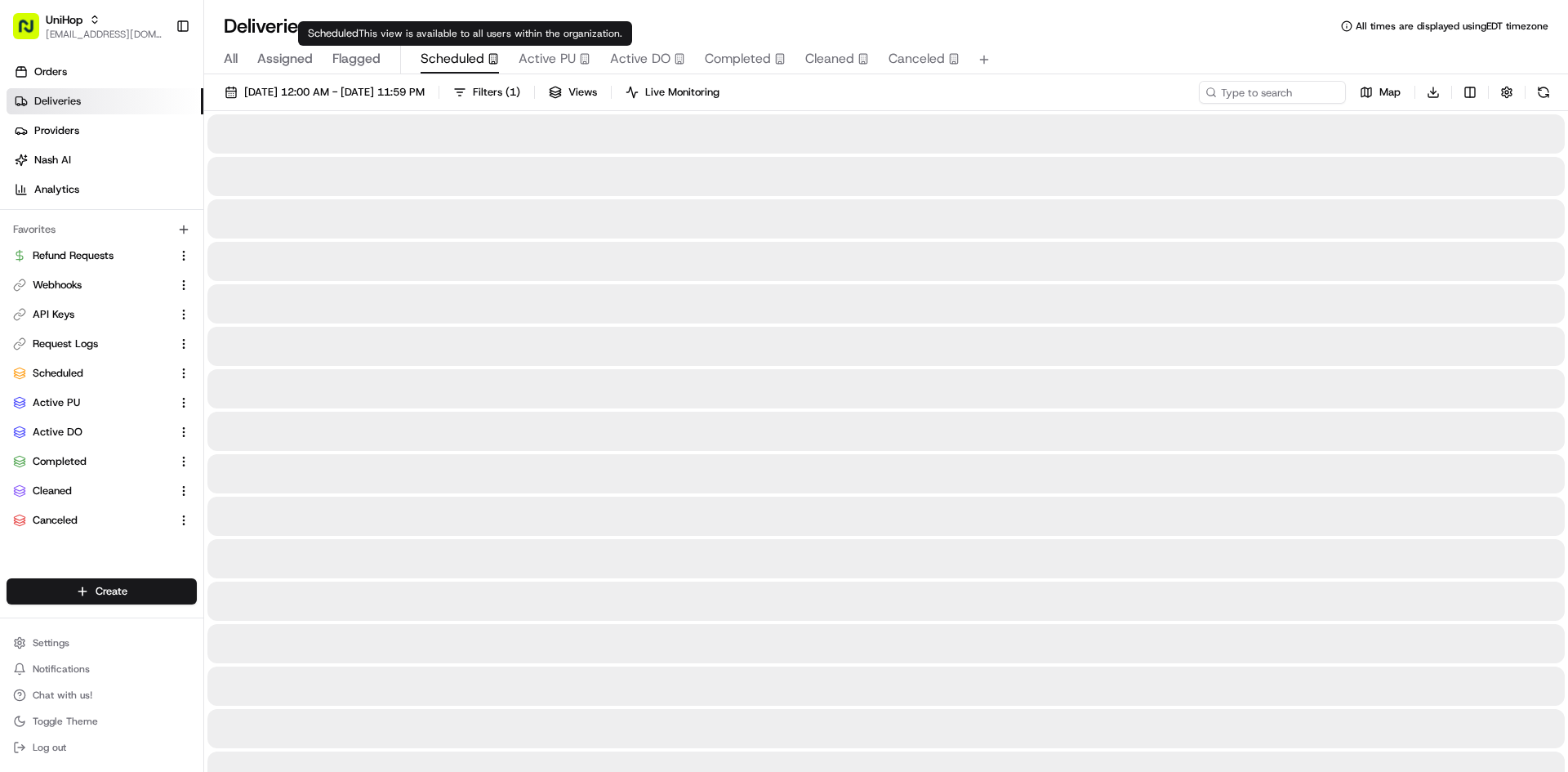
click at [478, 57] on span "Scheduled" at bounding box center [452, 58] width 64 height 19
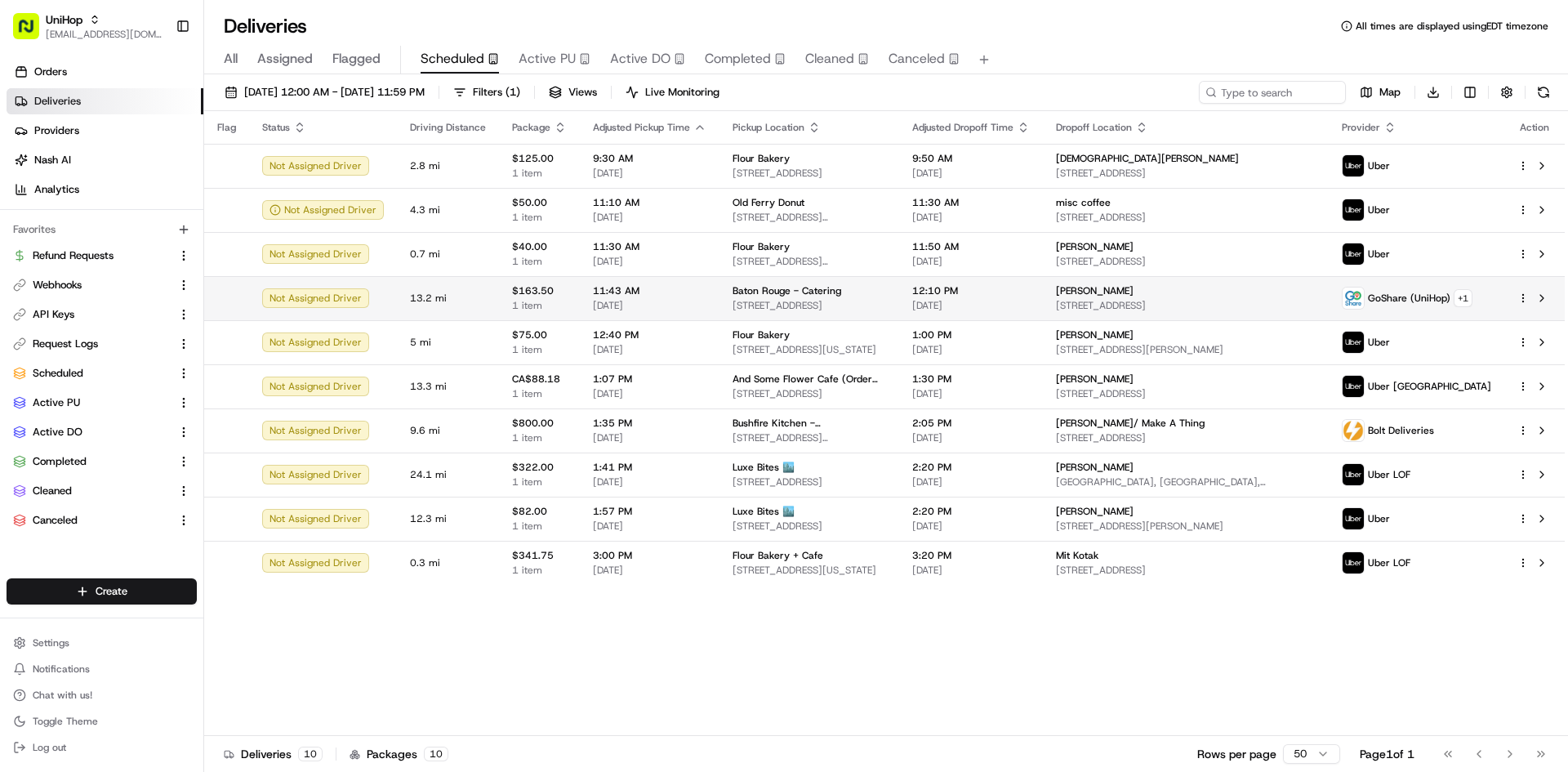
click at [626, 293] on span "11:43 AM" at bounding box center [650, 290] width 114 height 13
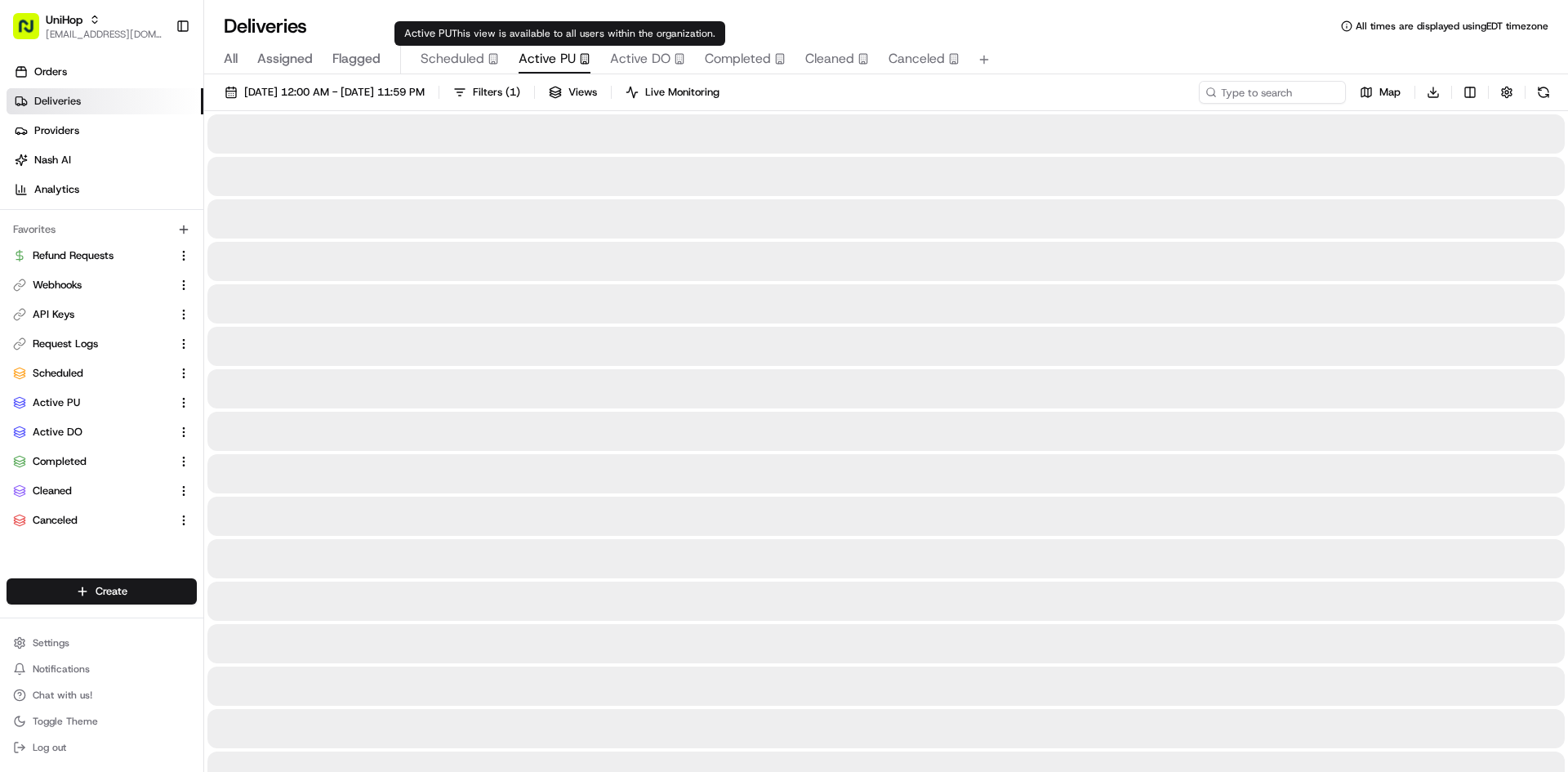
click at [580, 62] on icon "button" at bounding box center [584, 59] width 12 height 12
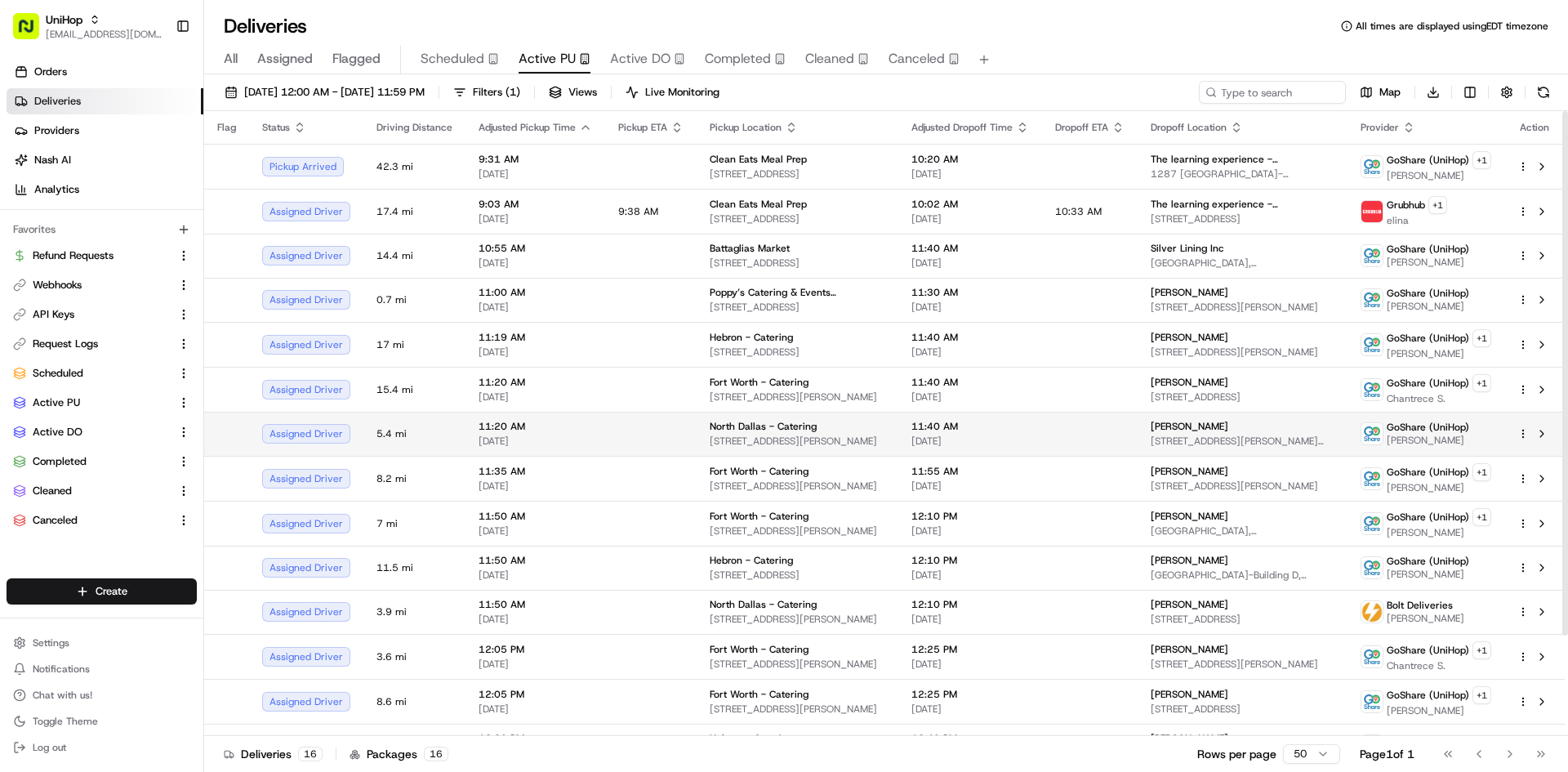
scroll to position [120, 0]
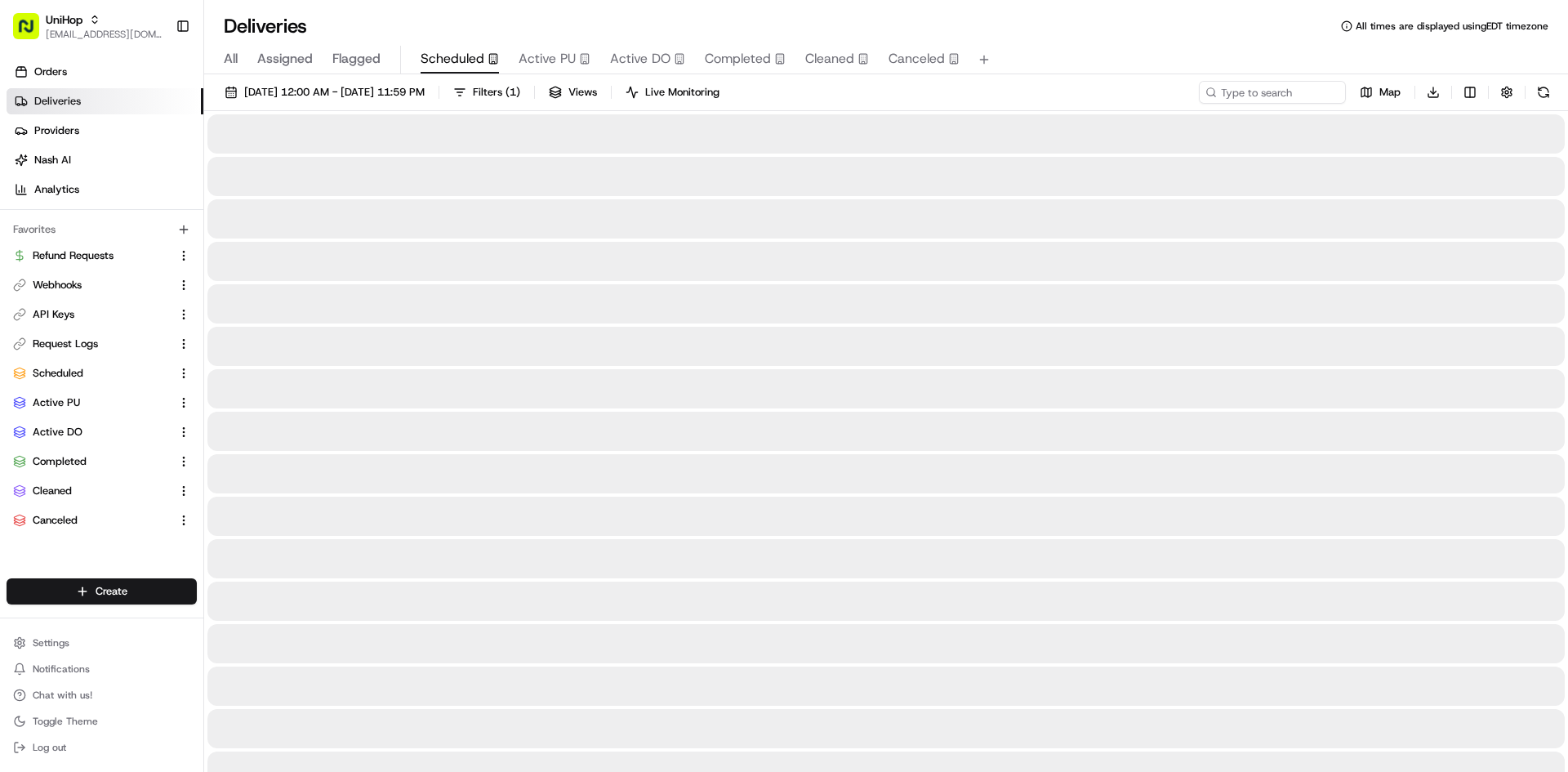
click at [485, 72] on button "Scheduled" at bounding box center [459, 59] width 79 height 28
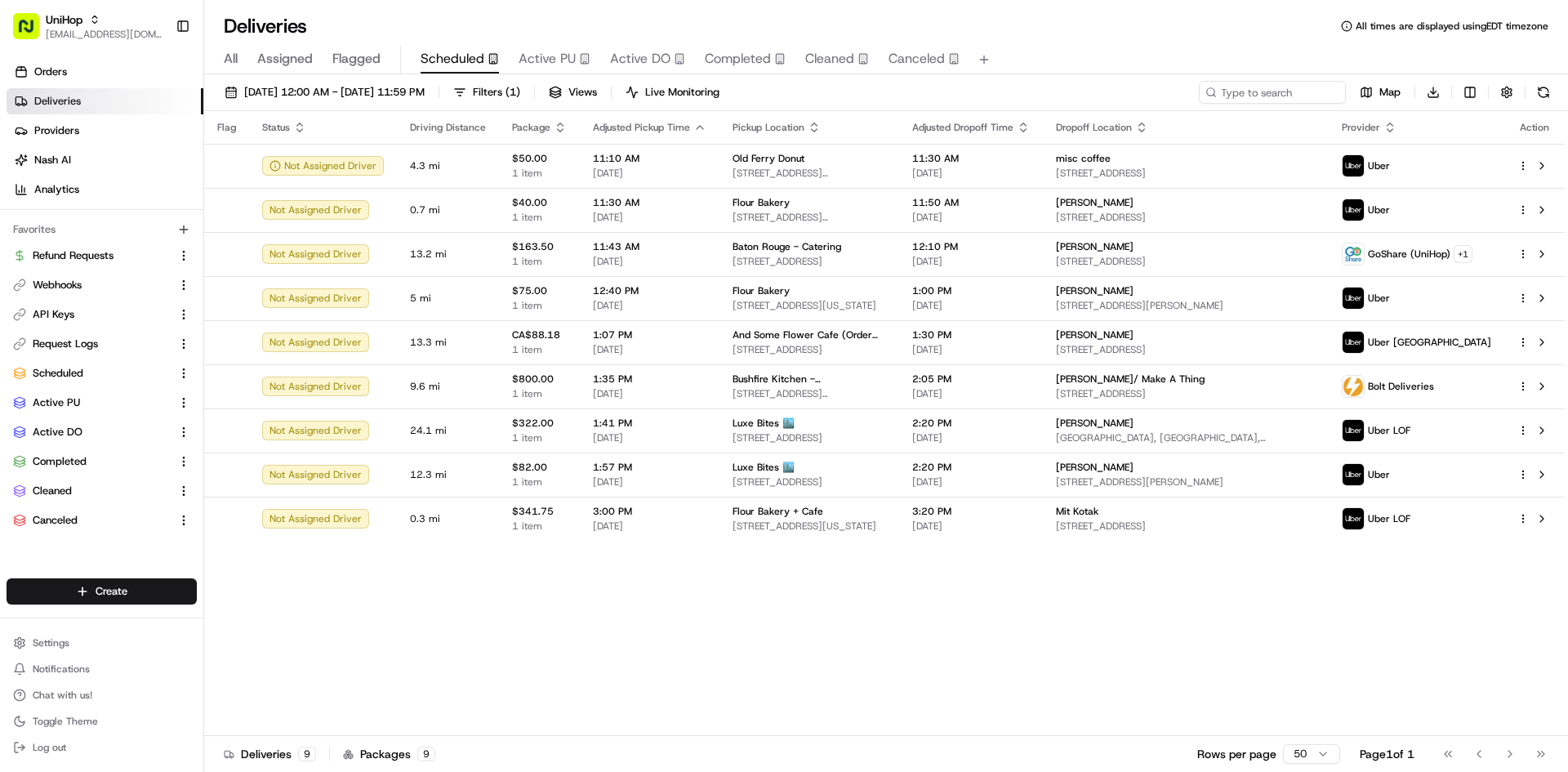
click at [567, 66] on span "Active PU" at bounding box center [547, 58] width 57 height 19
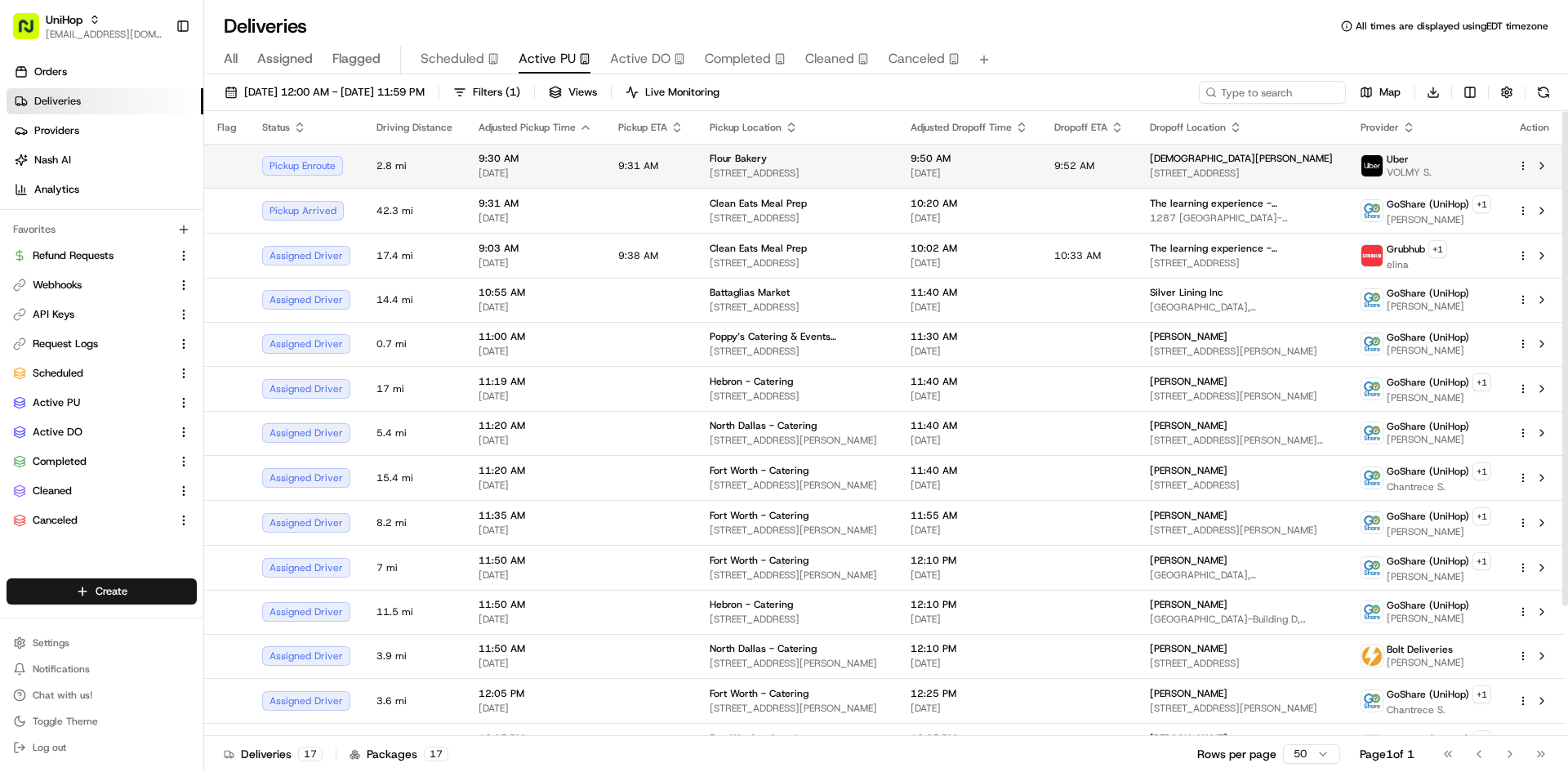
click at [660, 151] on td "9:31 AM" at bounding box center [651, 165] width 91 height 44
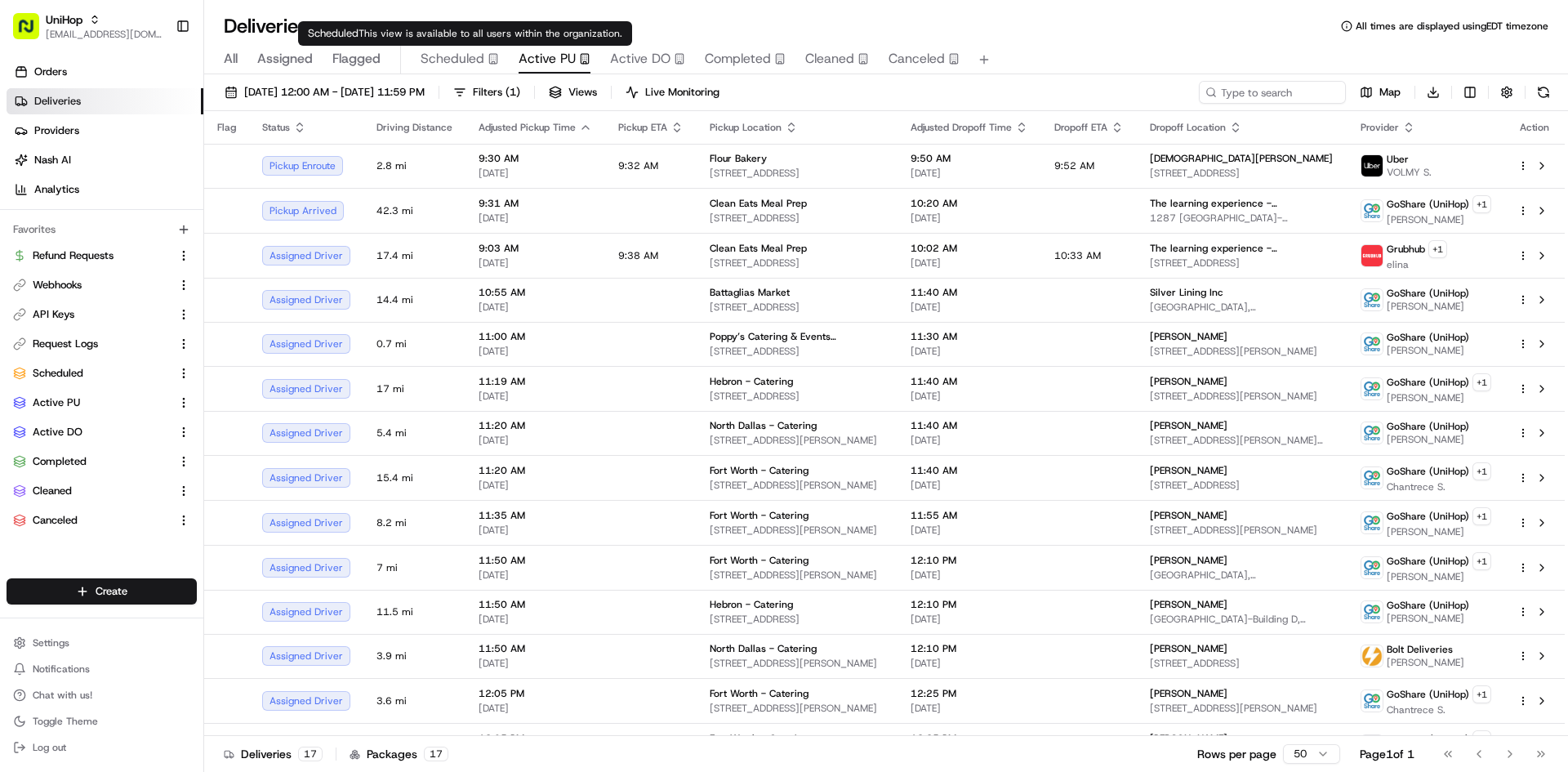
click at [480, 57] on span "Scheduled" at bounding box center [452, 58] width 64 height 19
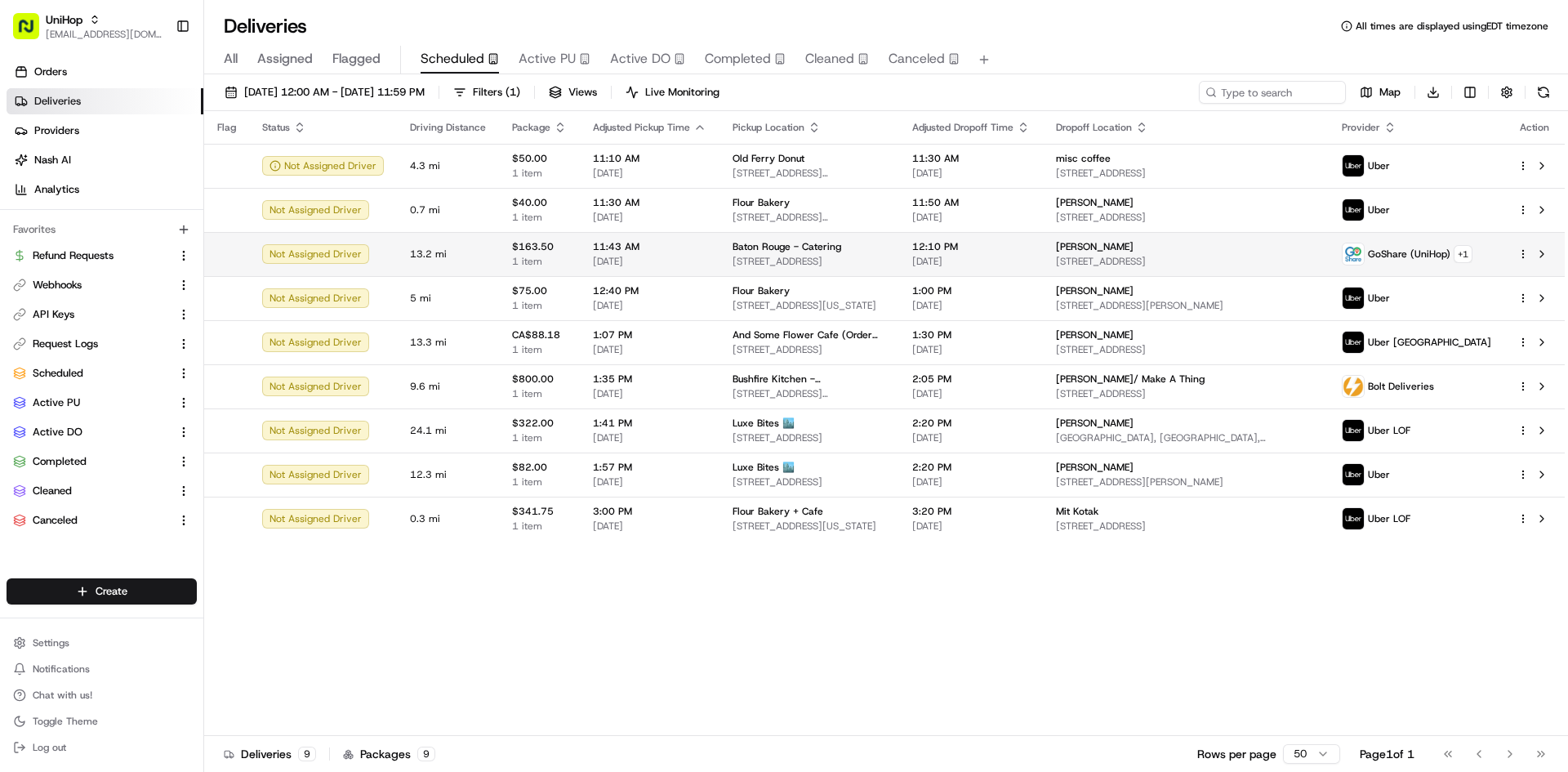
click at [719, 252] on td "Baton Rouge - Catering 6555 Siegen Ln, Baton Rouge, LA 70809, USA" at bounding box center [809, 253] width 180 height 44
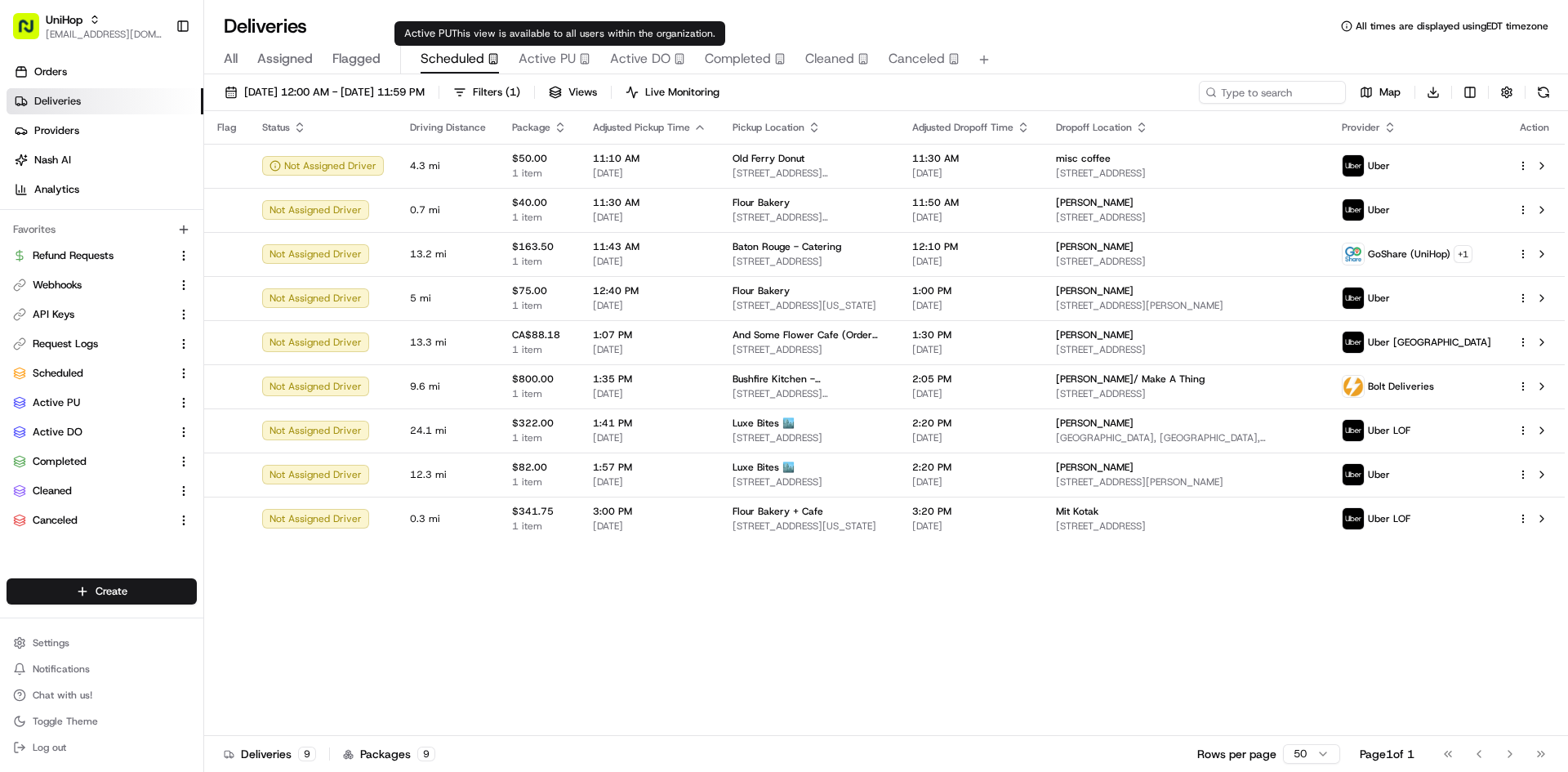
click at [527, 55] on span "Active PU" at bounding box center [547, 58] width 57 height 19
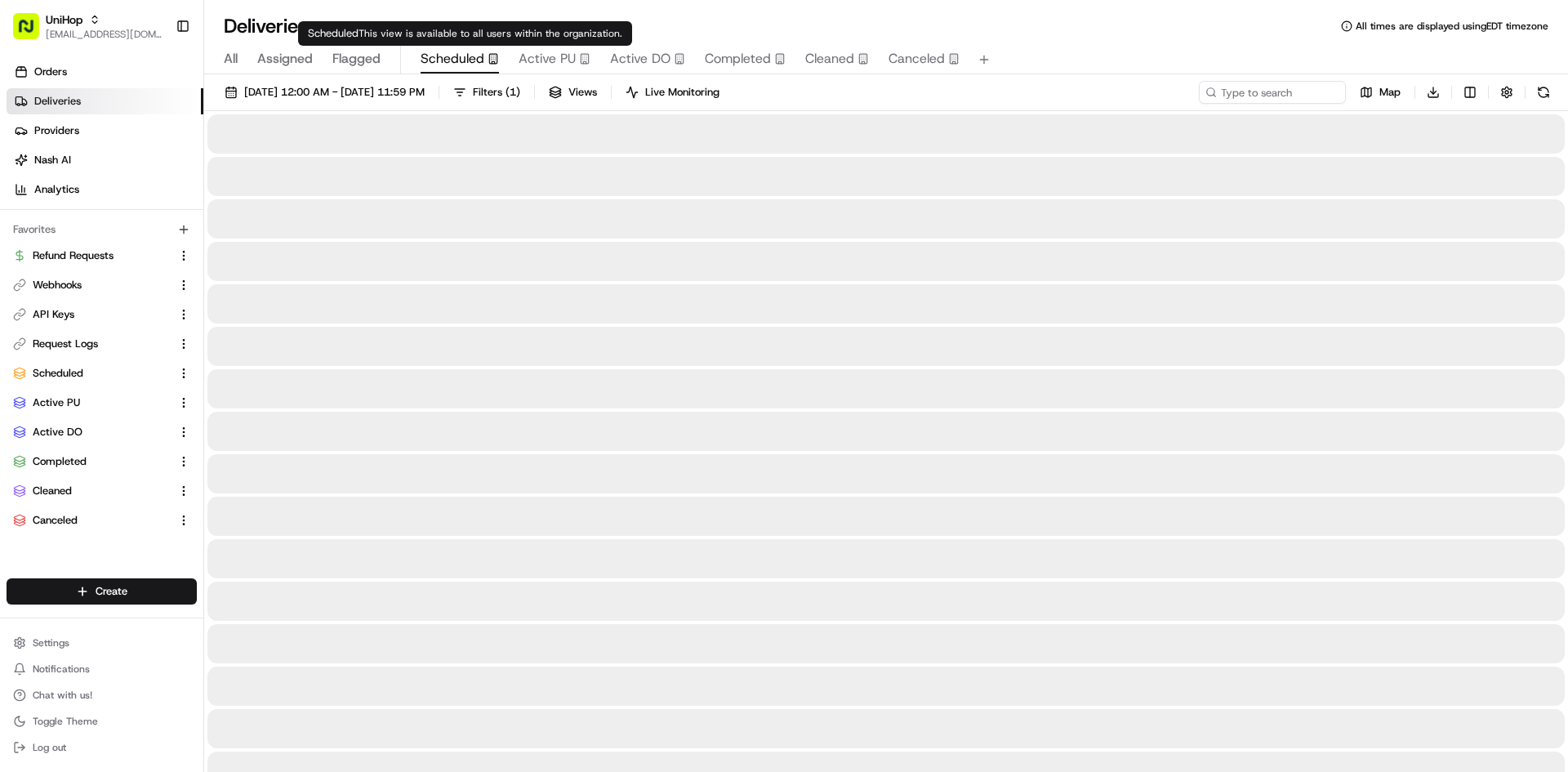
click at [451, 63] on span "Scheduled" at bounding box center [452, 58] width 64 height 19
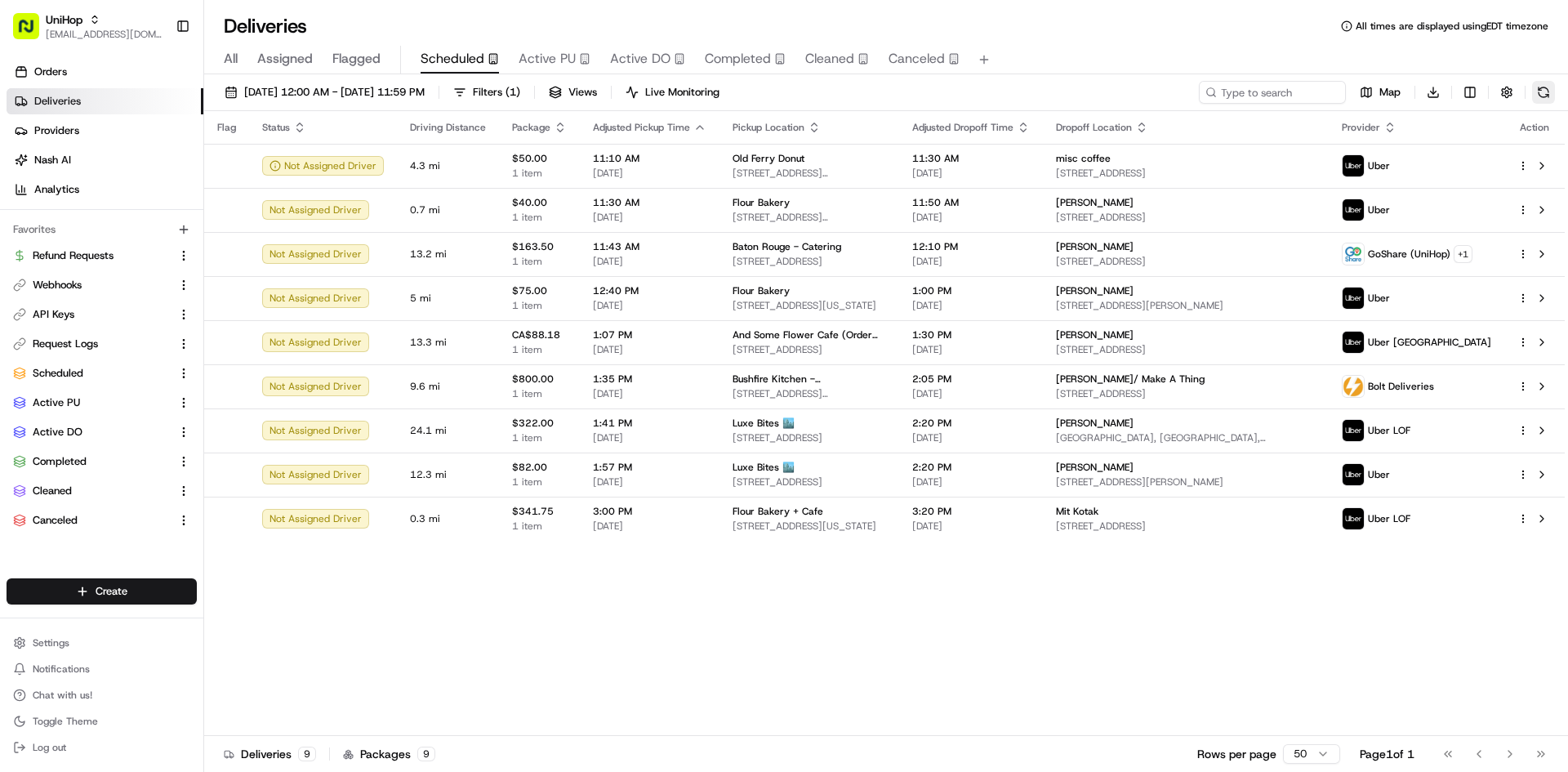
click at [1358, 87] on button at bounding box center [1544, 92] width 23 height 23
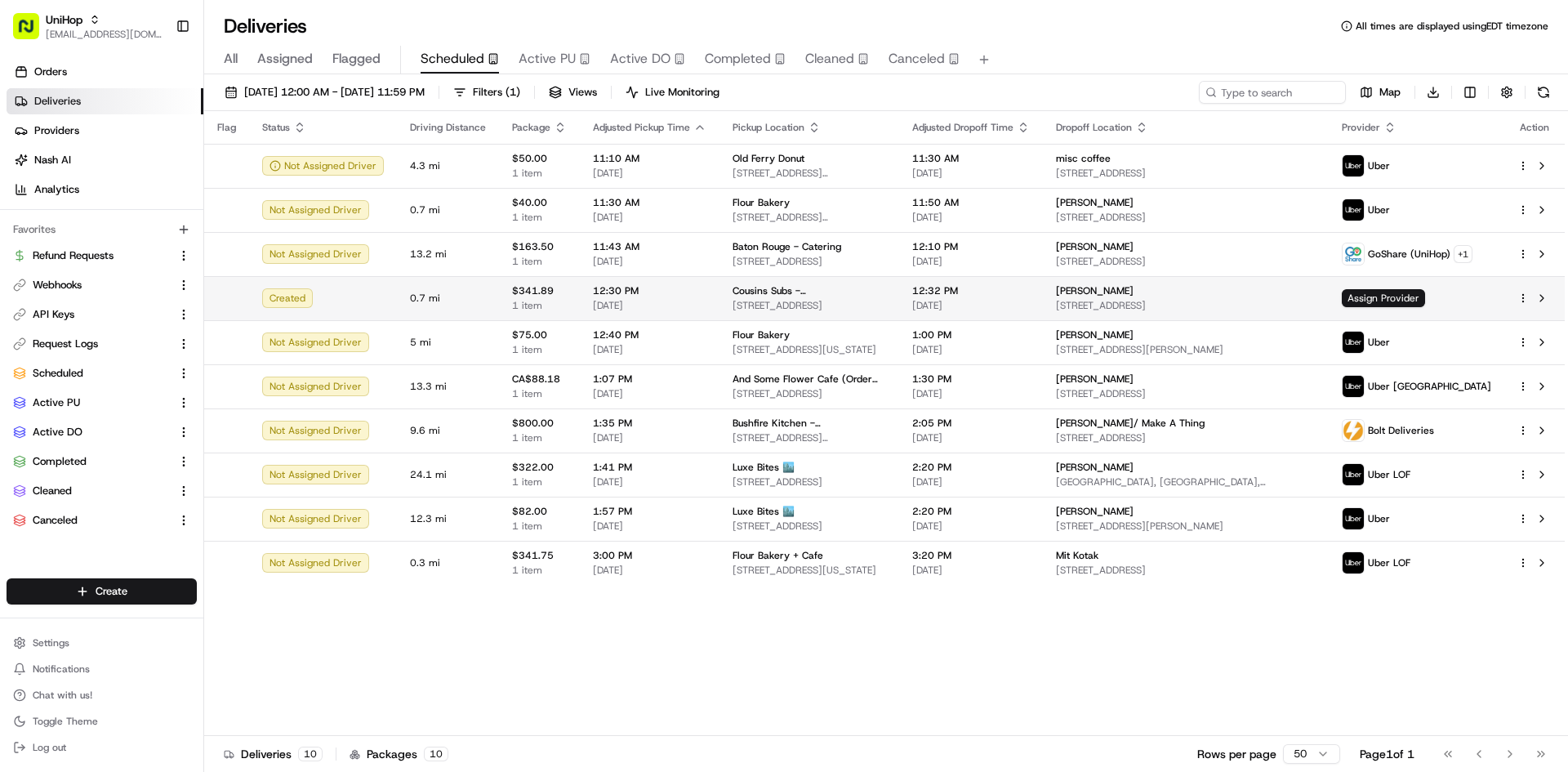
click at [1233, 309] on span "1423 Monroe St, Madison, WI 53711, USA" at bounding box center [1185, 305] width 259 height 13
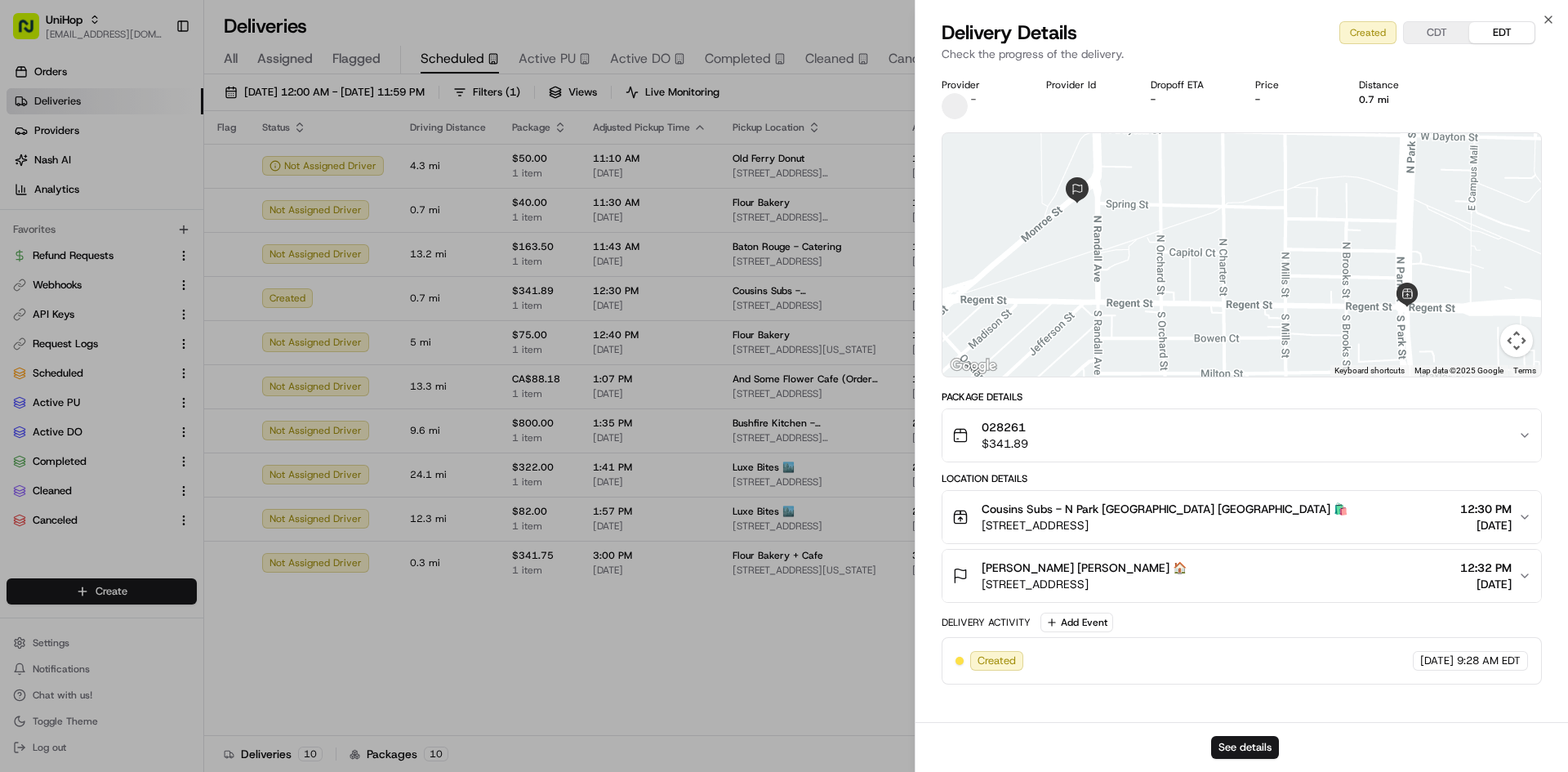
click at [1213, 418] on button "028261 $341.89" at bounding box center [1242, 435] width 599 height 52
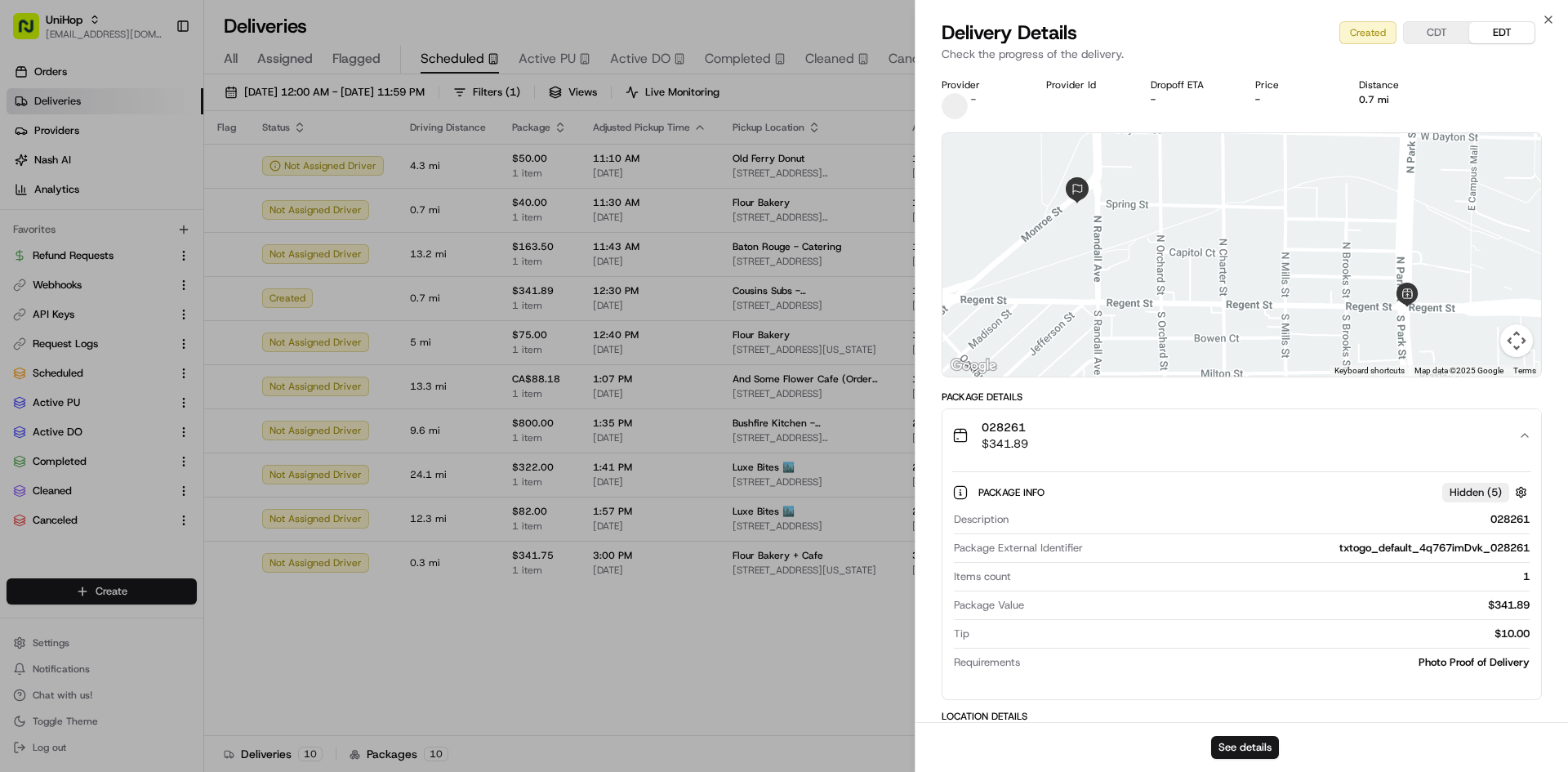
click at [1211, 418] on button "028261 $341.89" at bounding box center [1242, 435] width 599 height 52
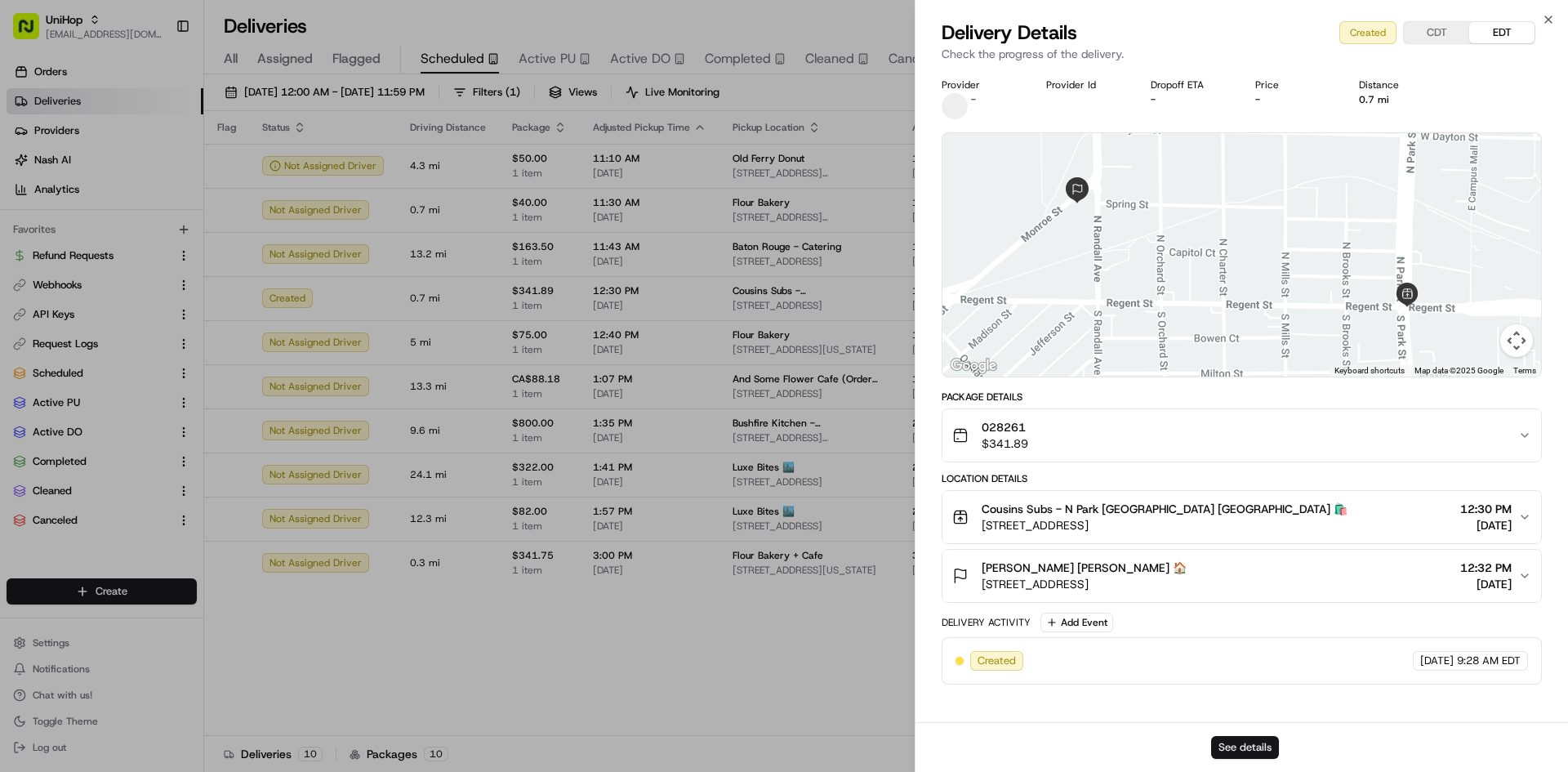
click at [1242, 746] on button "See details" at bounding box center [1245, 748] width 68 height 23
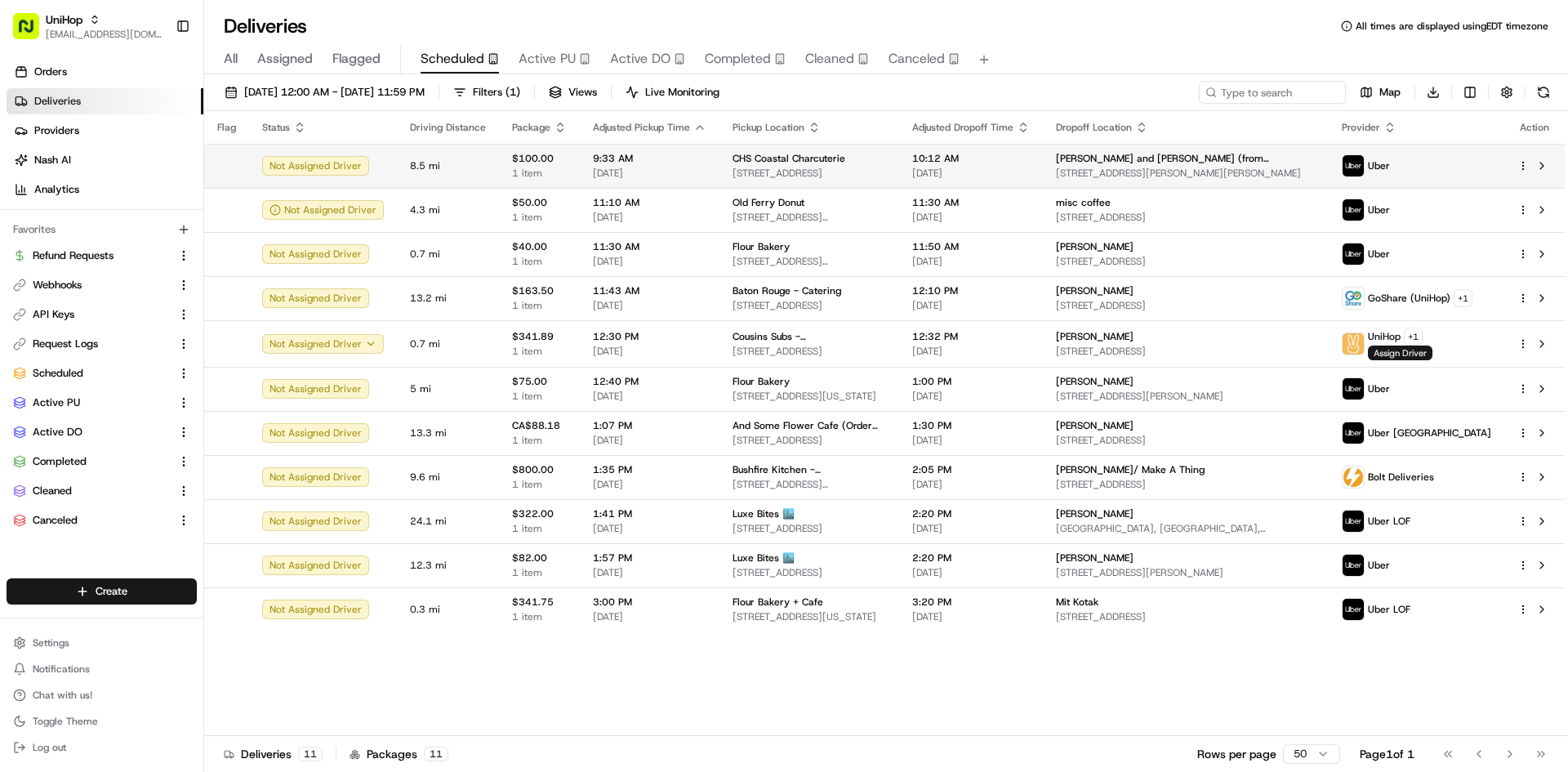
click at [631, 165] on div "9:33 AM Aug 18 2025" at bounding box center [650, 165] width 114 height 28
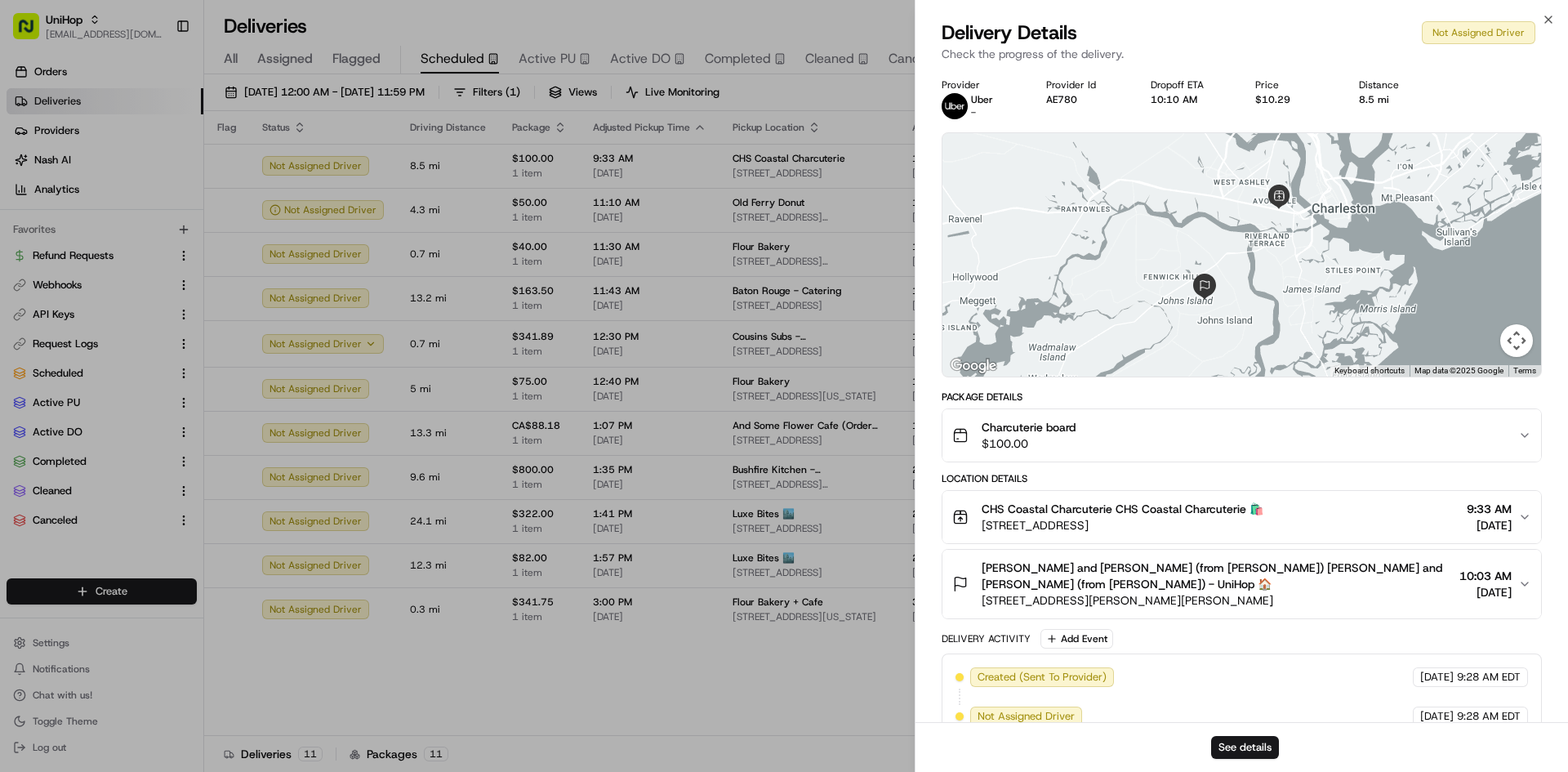
click at [1020, 443] on span "$100.00" at bounding box center [1028, 443] width 94 height 17
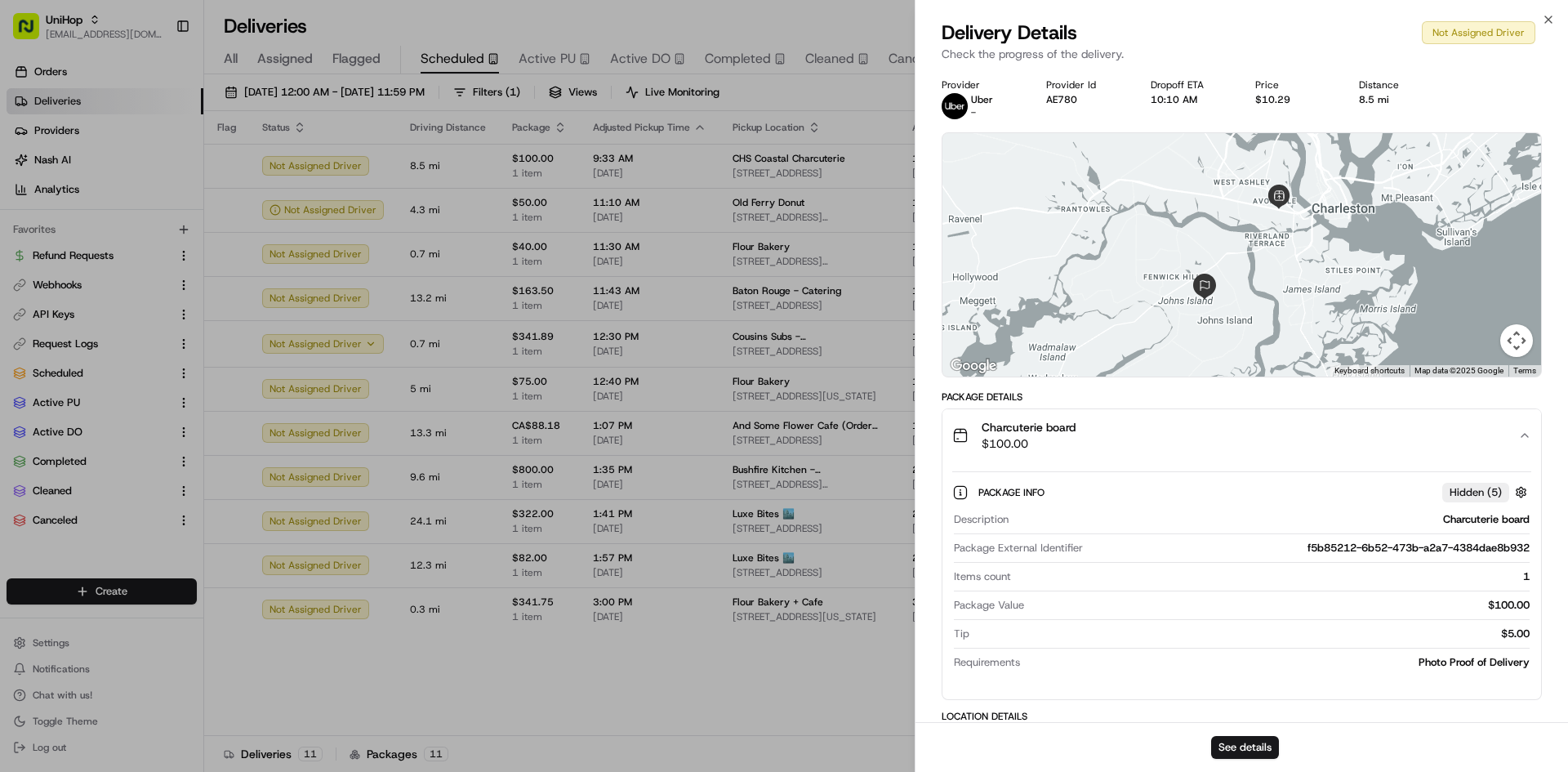
click at [1020, 443] on span "$100.00" at bounding box center [1028, 443] width 94 height 17
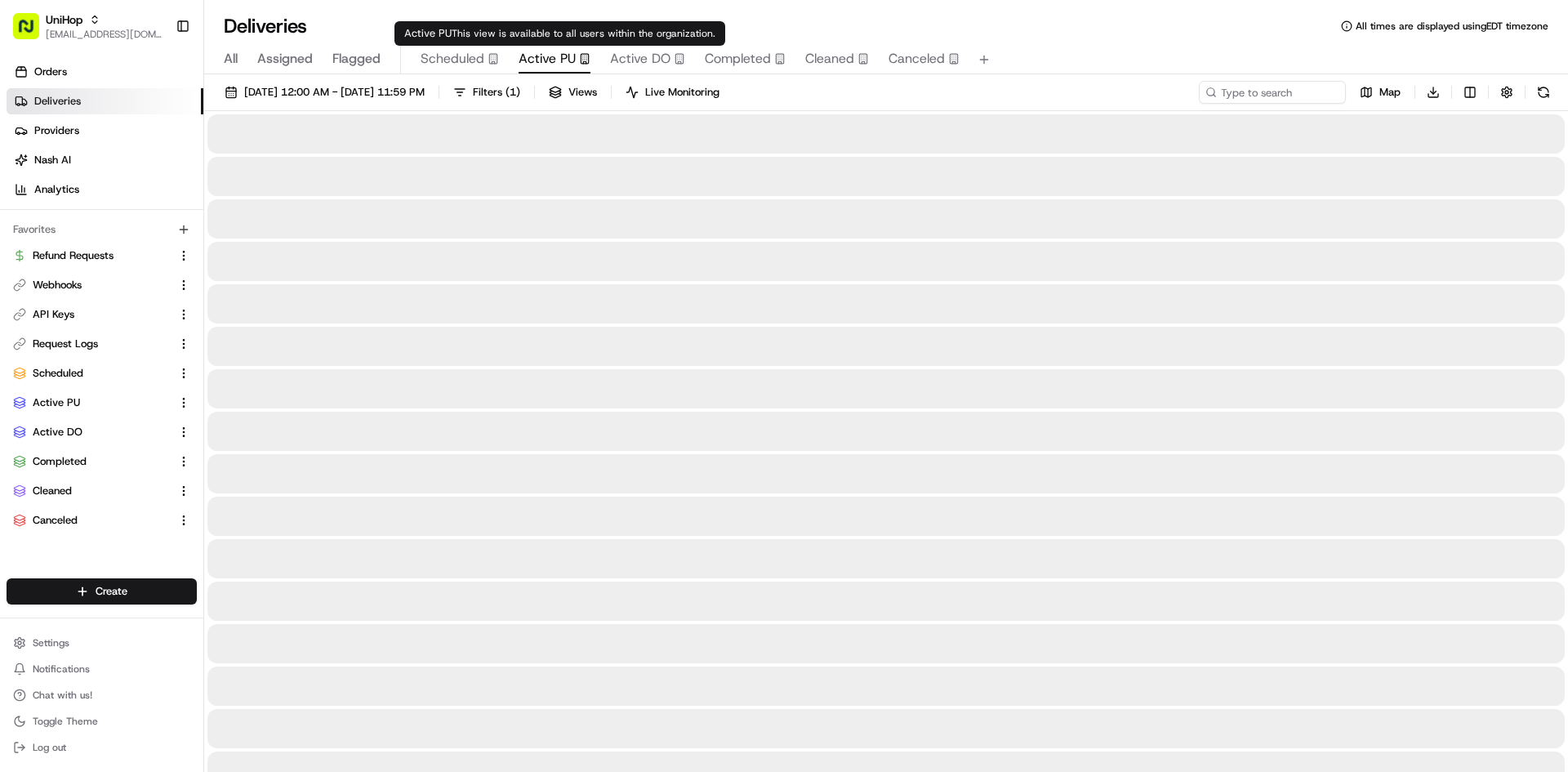
click at [558, 57] on span "Active PU" at bounding box center [547, 58] width 57 height 19
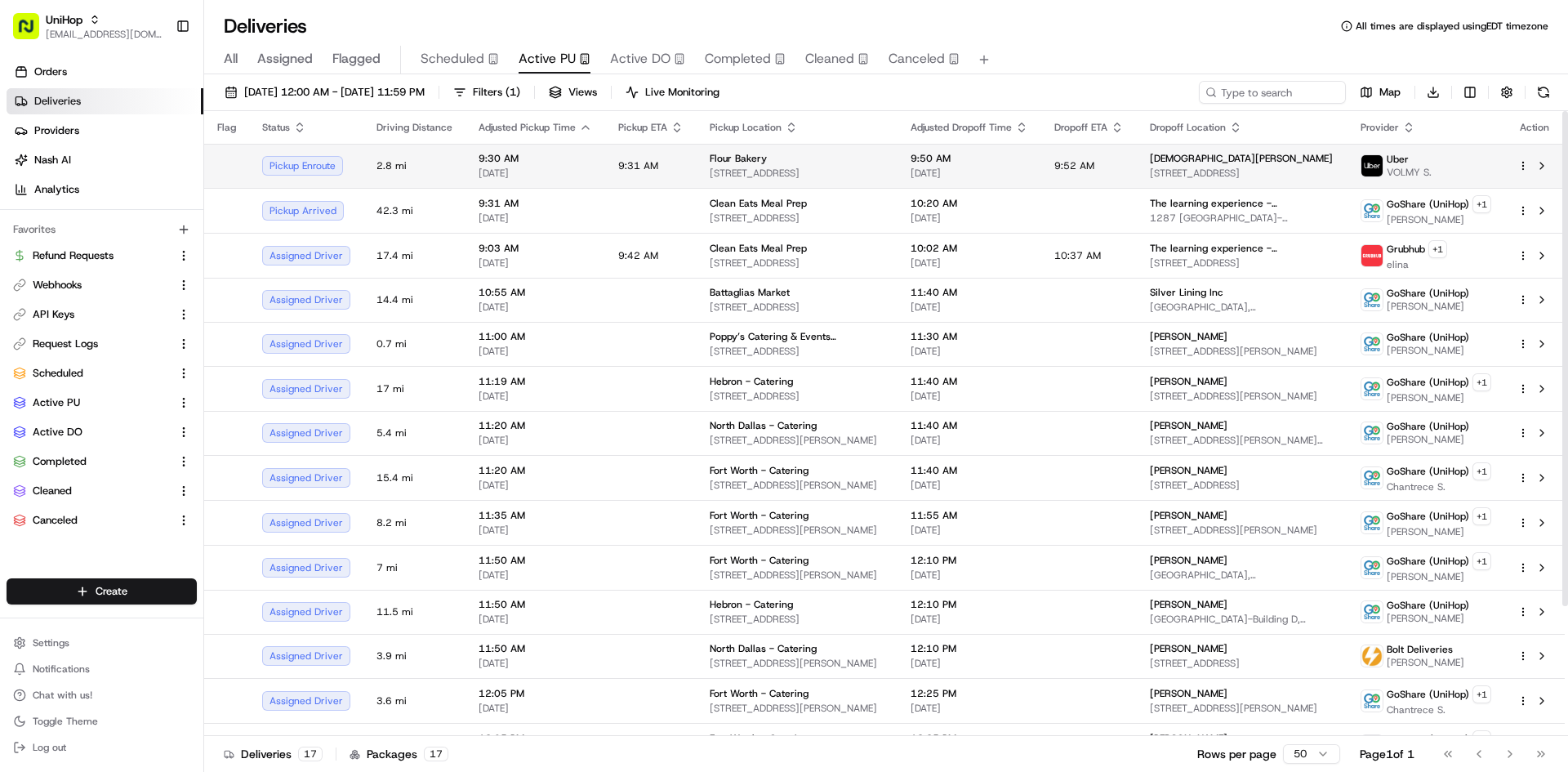
click at [668, 157] on td "9:31 AM" at bounding box center [651, 165] width 91 height 44
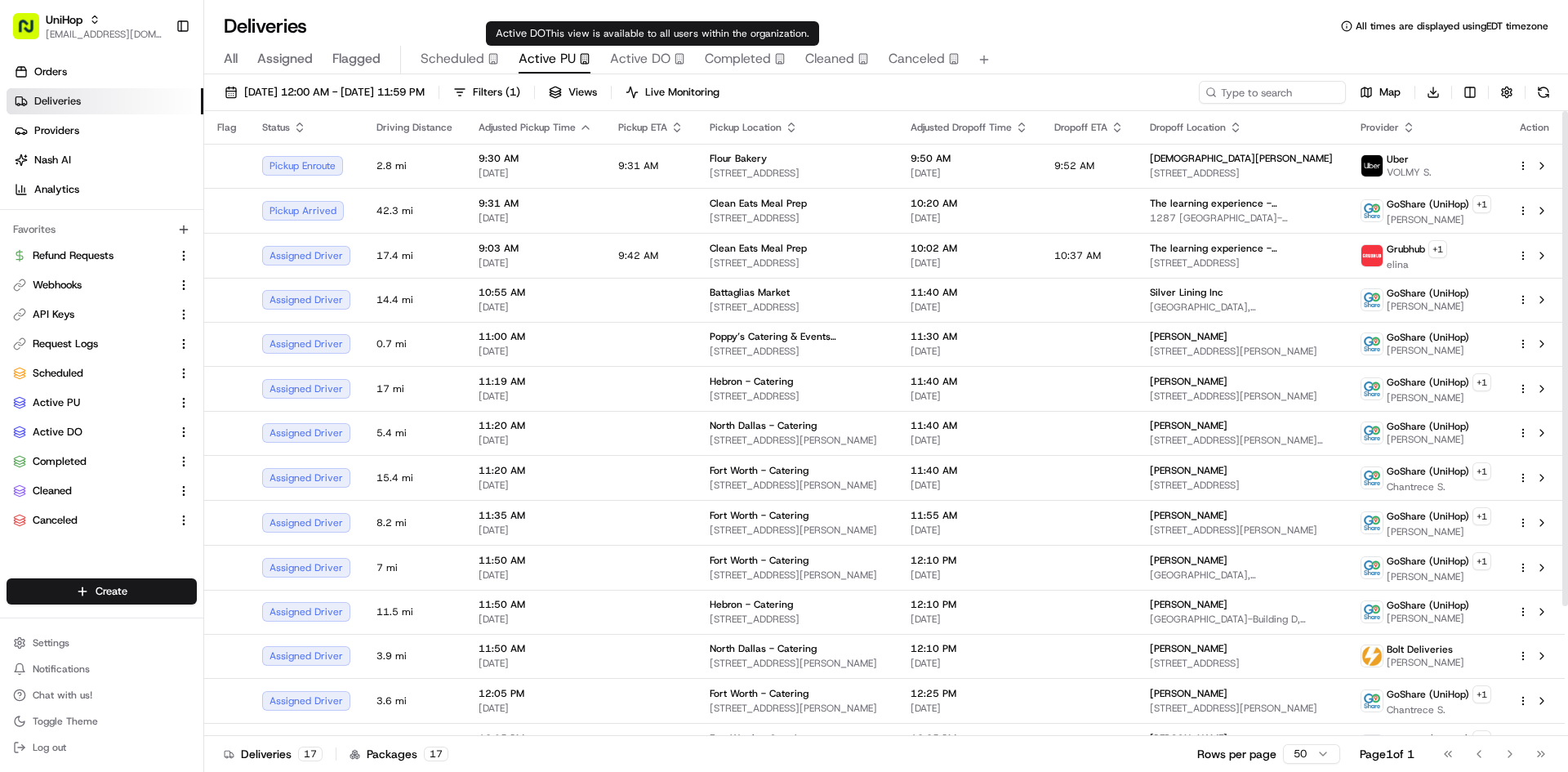
click at [662, 58] on span "Active DO" at bounding box center [640, 58] width 60 height 19
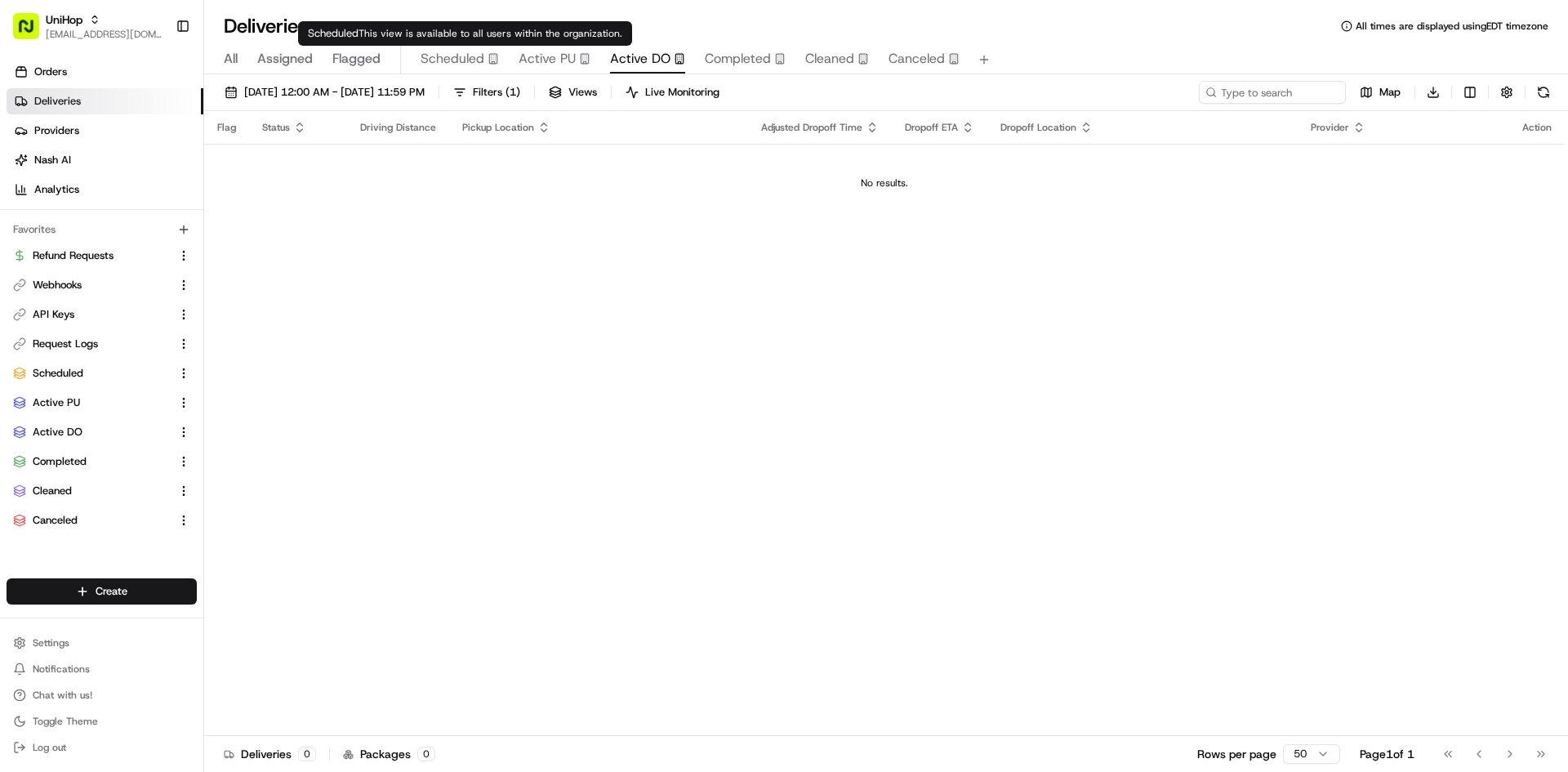
click at [465, 50] on span "Scheduled" at bounding box center [452, 58] width 64 height 19
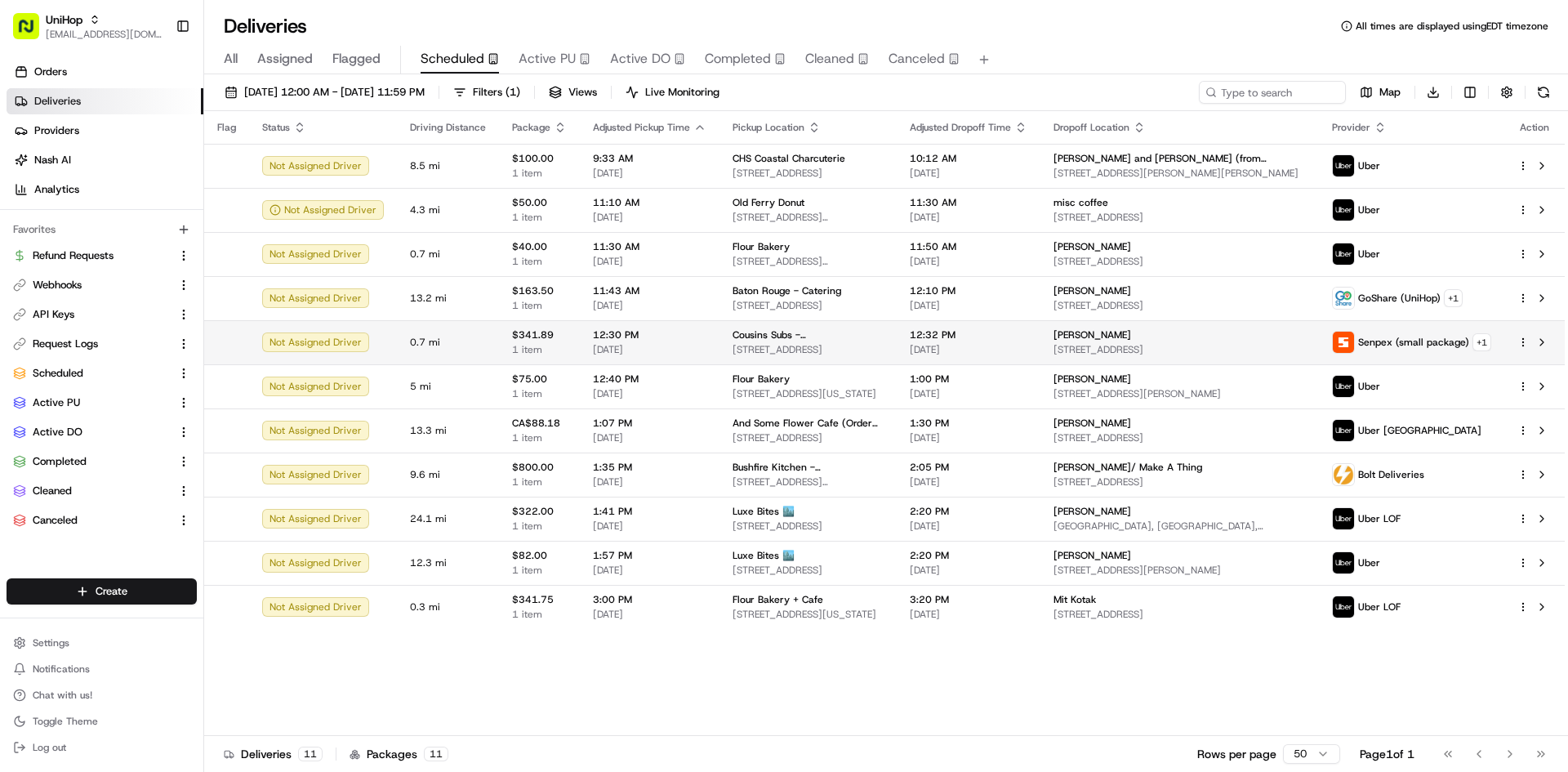
click at [719, 351] on td "Cousins Subs - N Park St 1 N Park St, Madison, WI 53715, USA" at bounding box center [808, 342] width 178 height 44
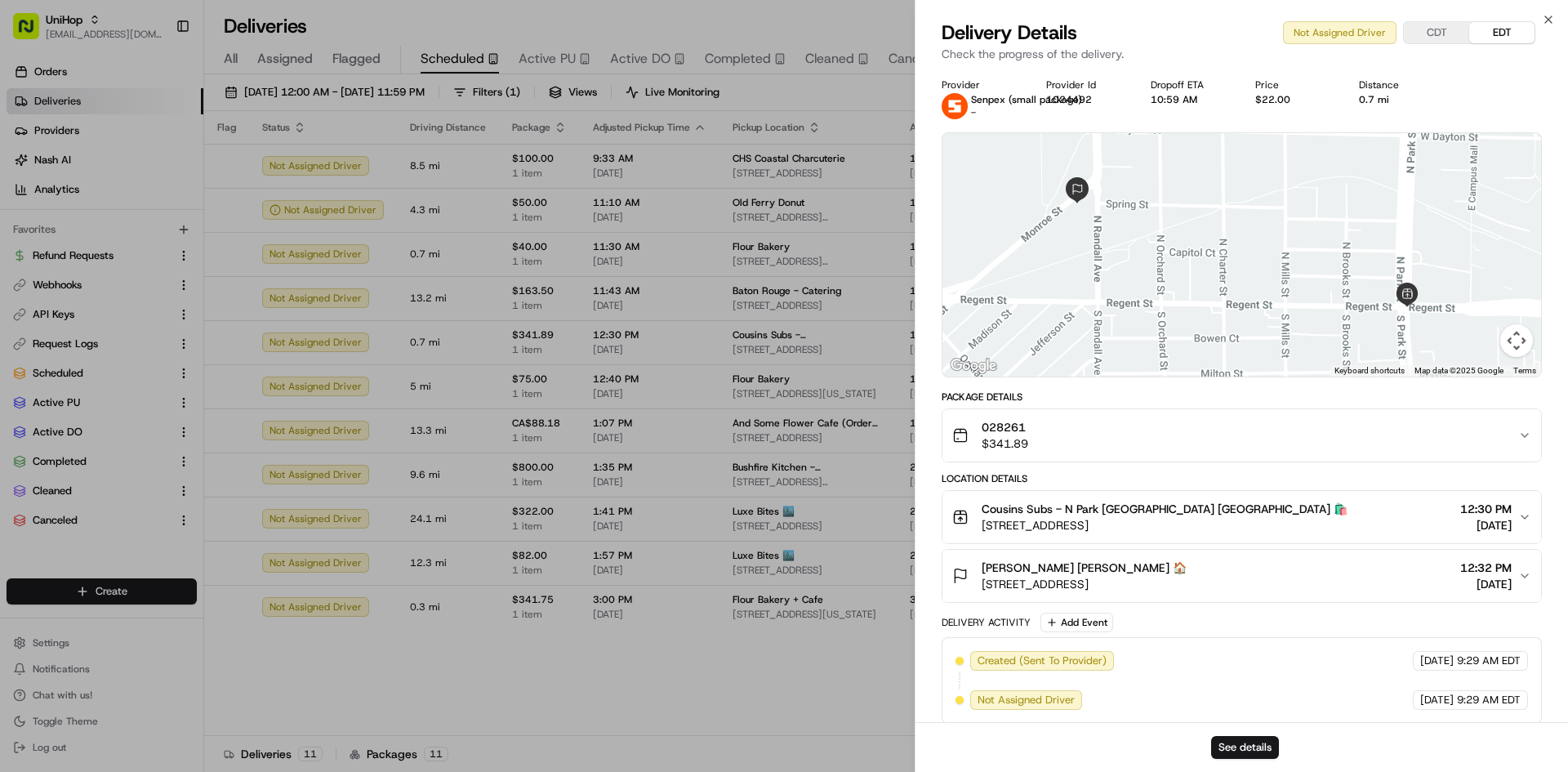
click at [1087, 583] on span "1423 Monroe St, Madison, WI 53711, USA" at bounding box center [1084, 584] width 205 height 17
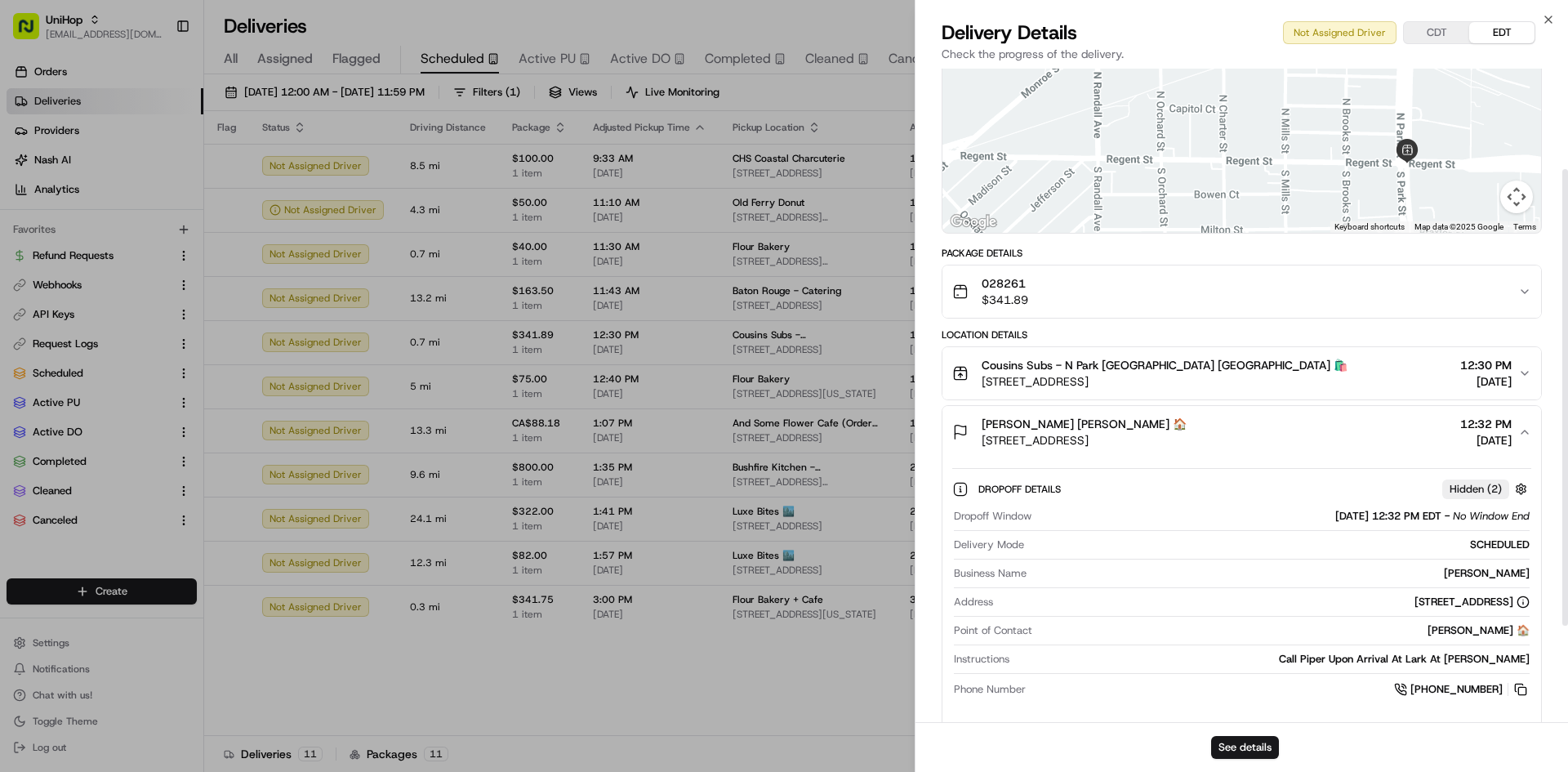
scroll to position [156, 0]
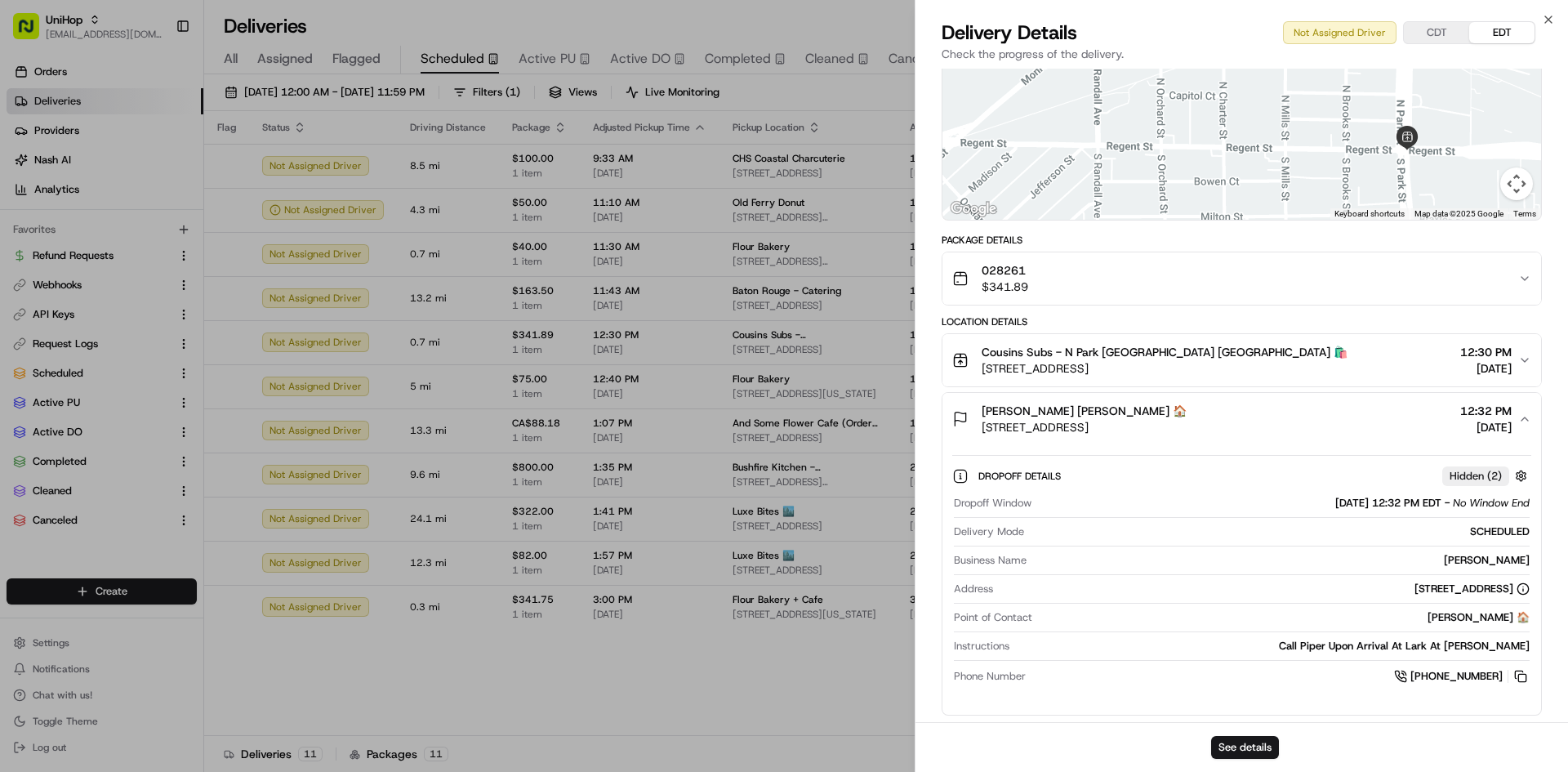
click at [1178, 352] on span "Cousins Subs - N Park St Cousins Subs - N Park St 🛍️" at bounding box center [1164, 352] width 366 height 17
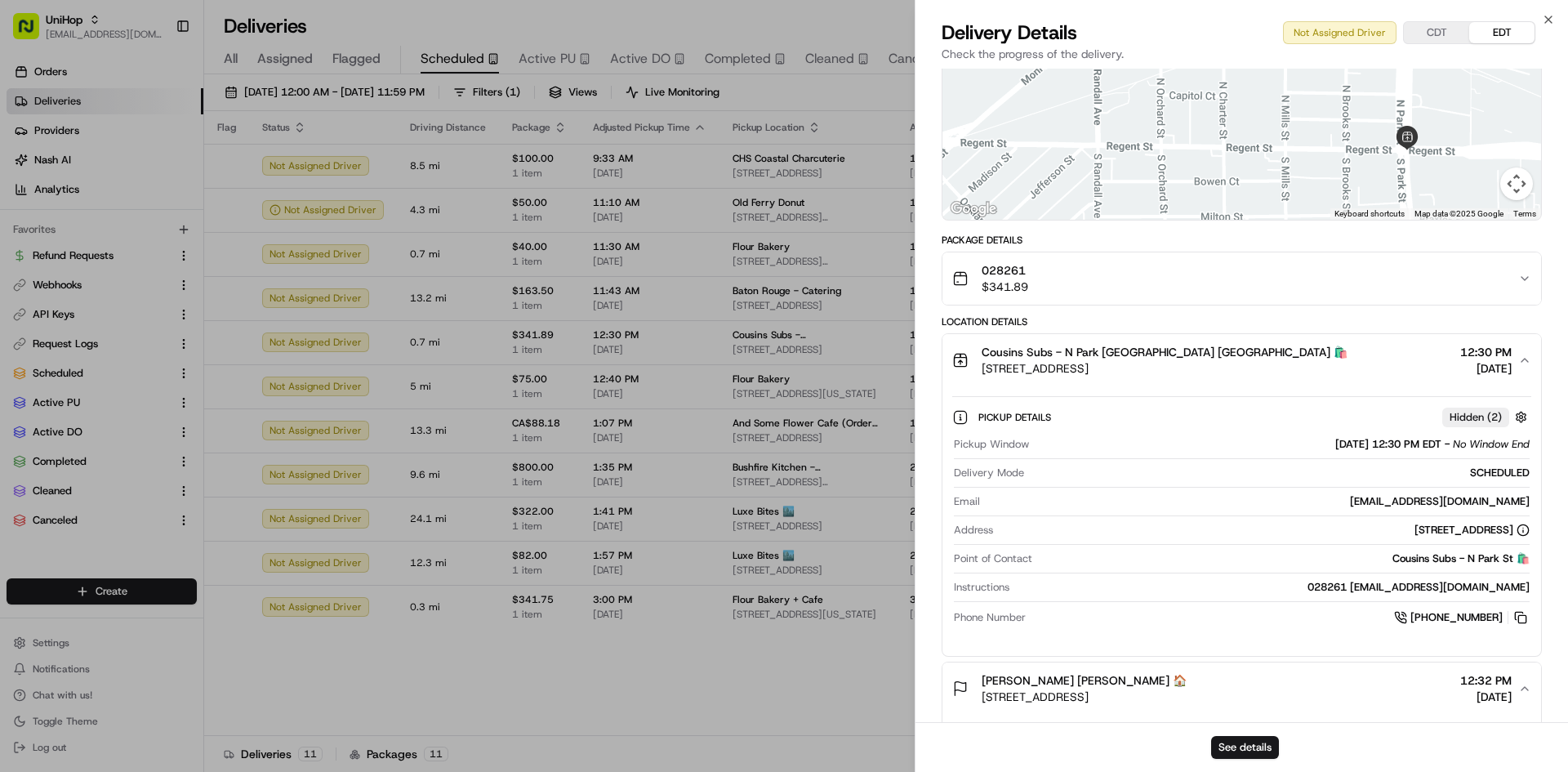
scroll to position [0, 0]
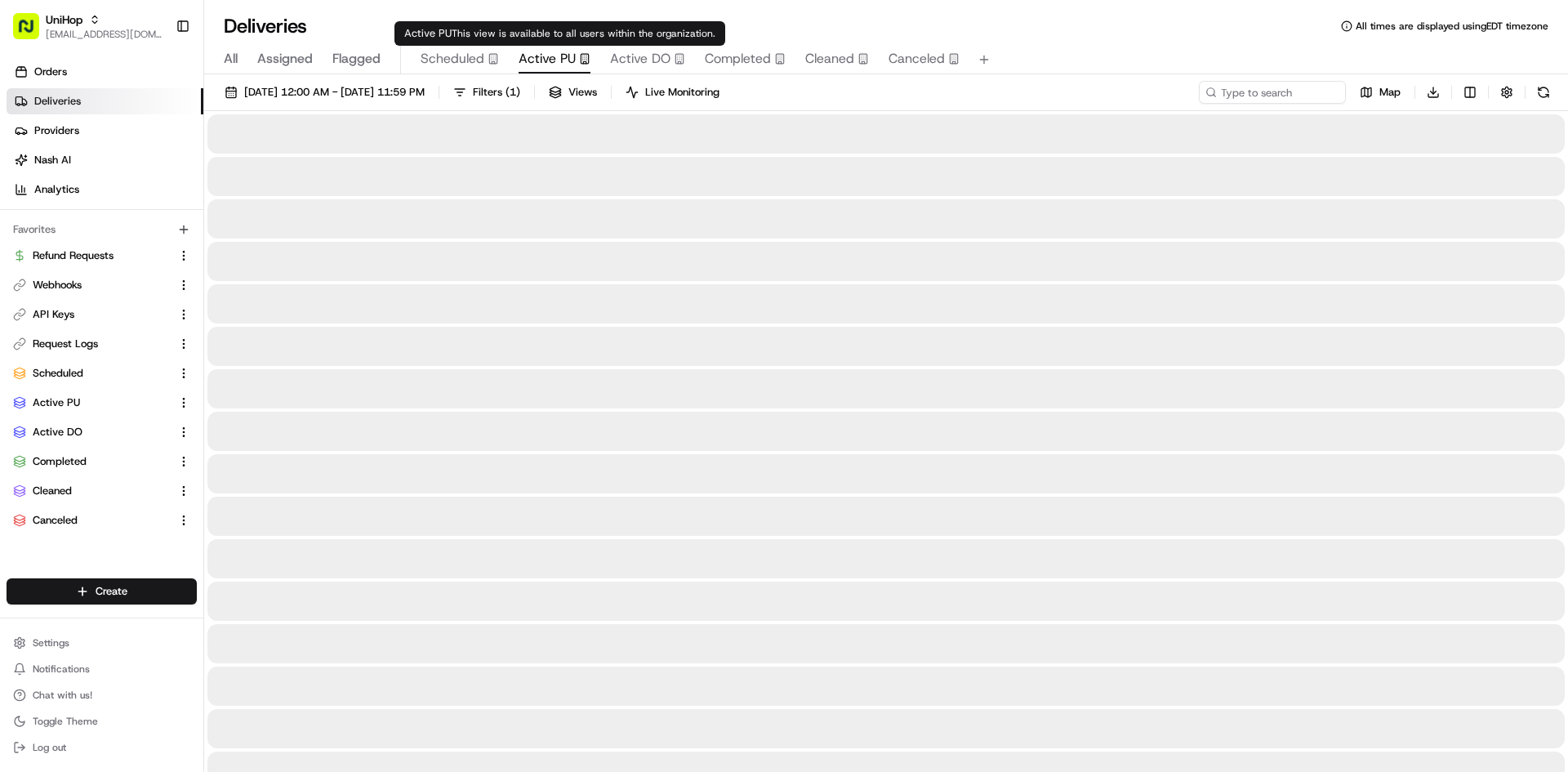
click at [572, 50] on span "Active PU" at bounding box center [547, 58] width 57 height 19
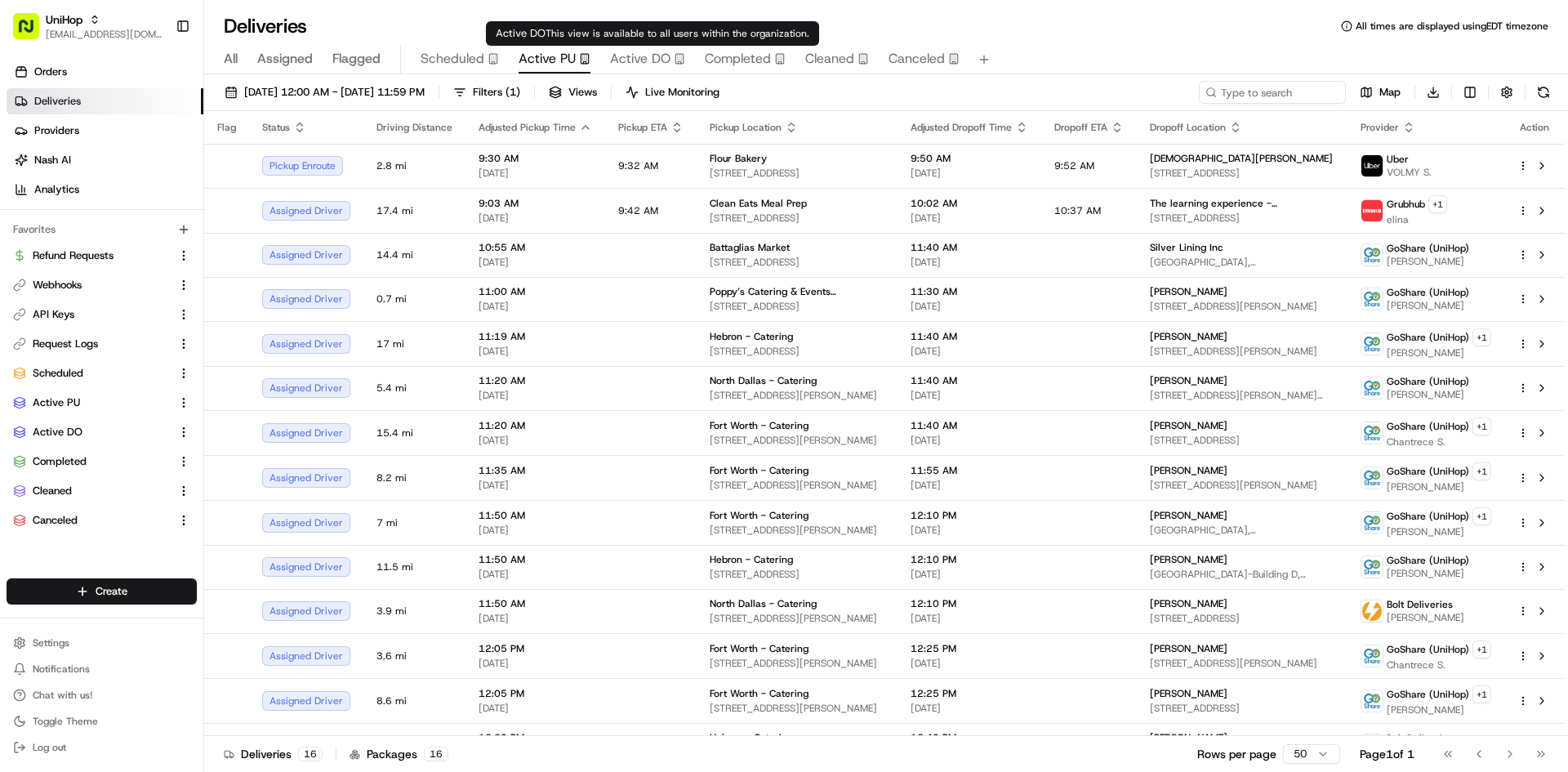
click at [654, 59] on span "Active DO" at bounding box center [640, 58] width 60 height 19
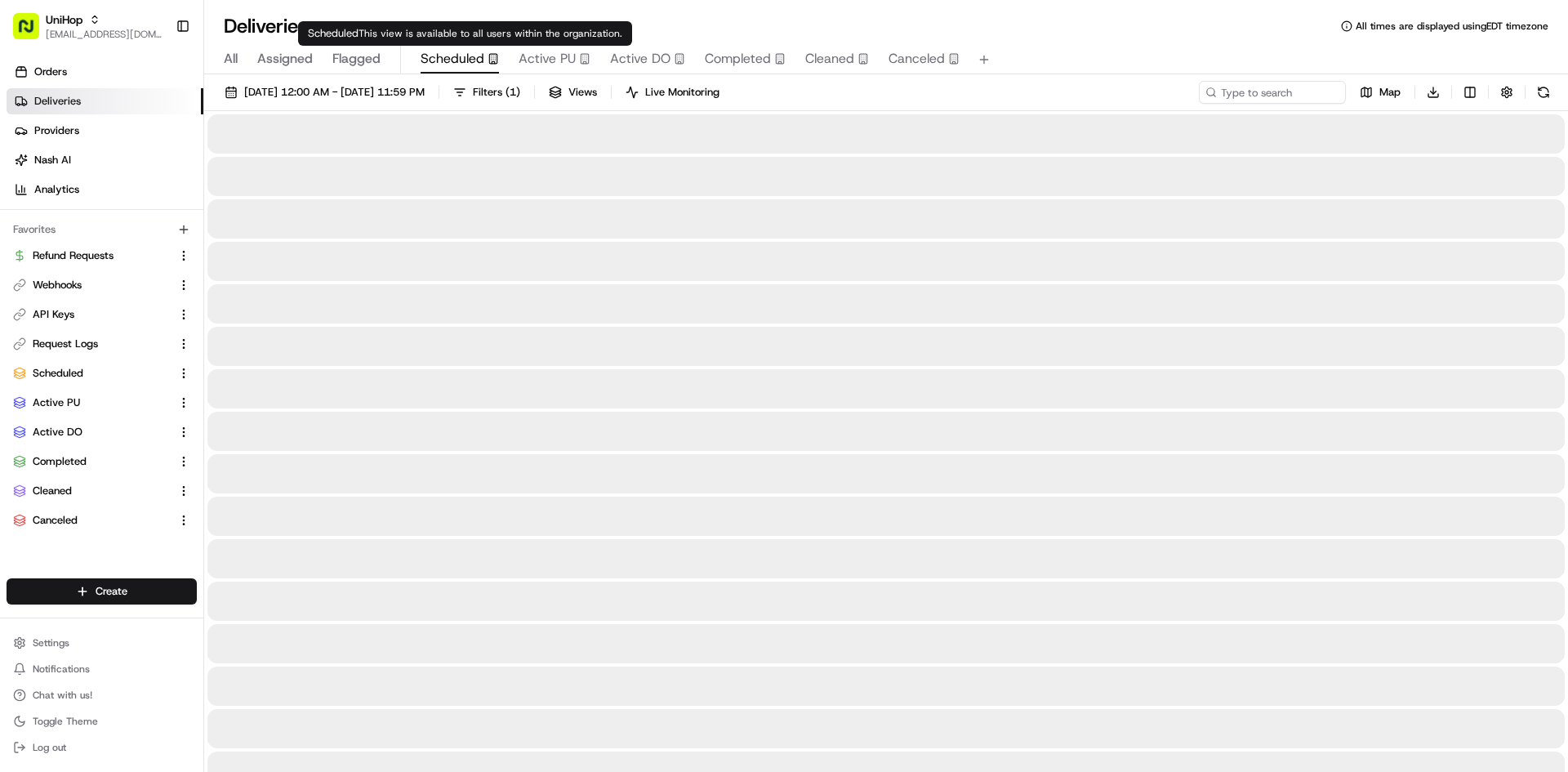
click at [451, 65] on span "Scheduled" at bounding box center [452, 58] width 64 height 19
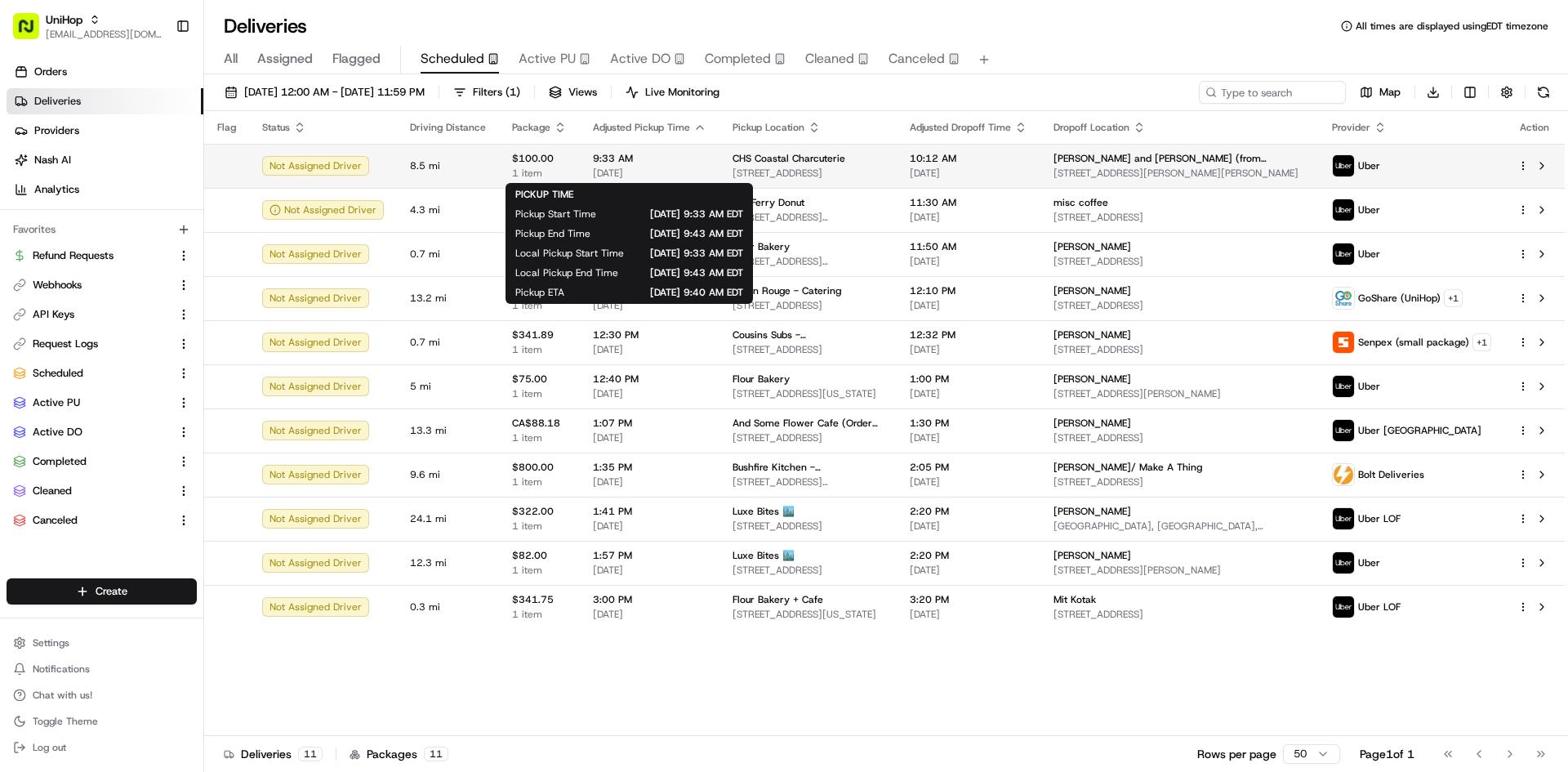
click at [606, 171] on span "[DATE]" at bounding box center [650, 173] width 114 height 13
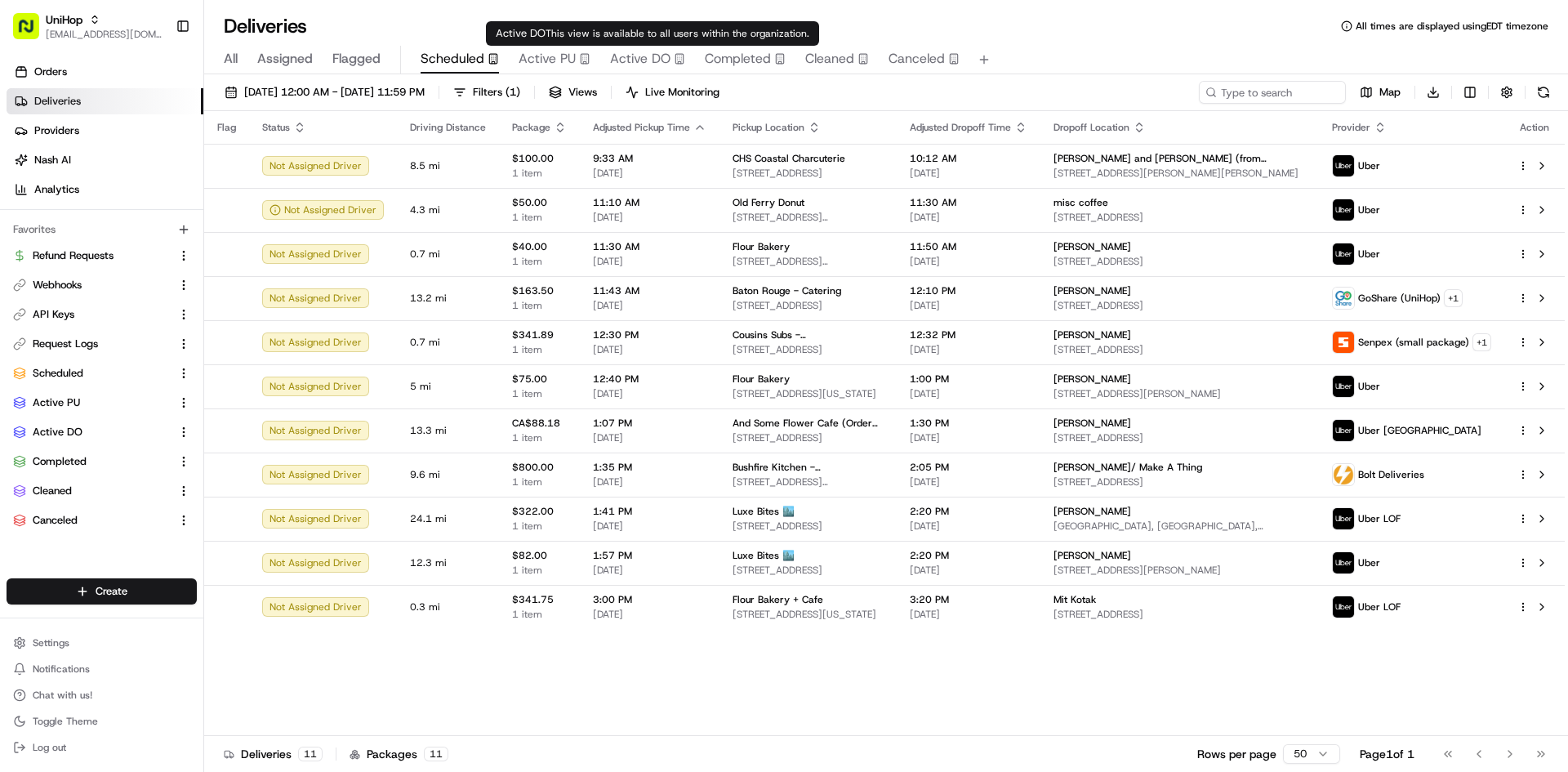
click at [668, 61] on div "Active DO" at bounding box center [647, 58] width 75 height 19
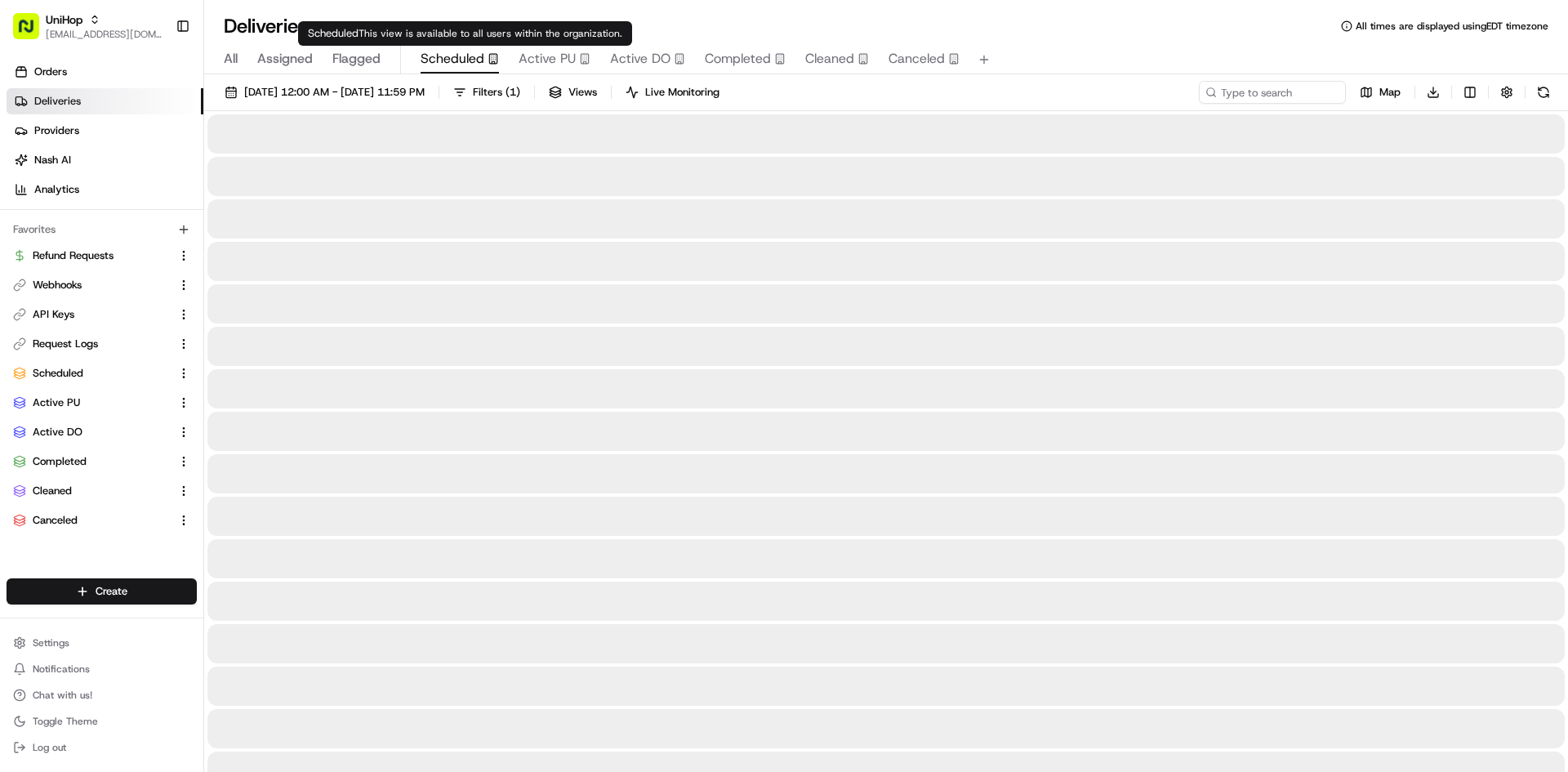
click at [476, 60] on span "Scheduled" at bounding box center [452, 58] width 64 height 19
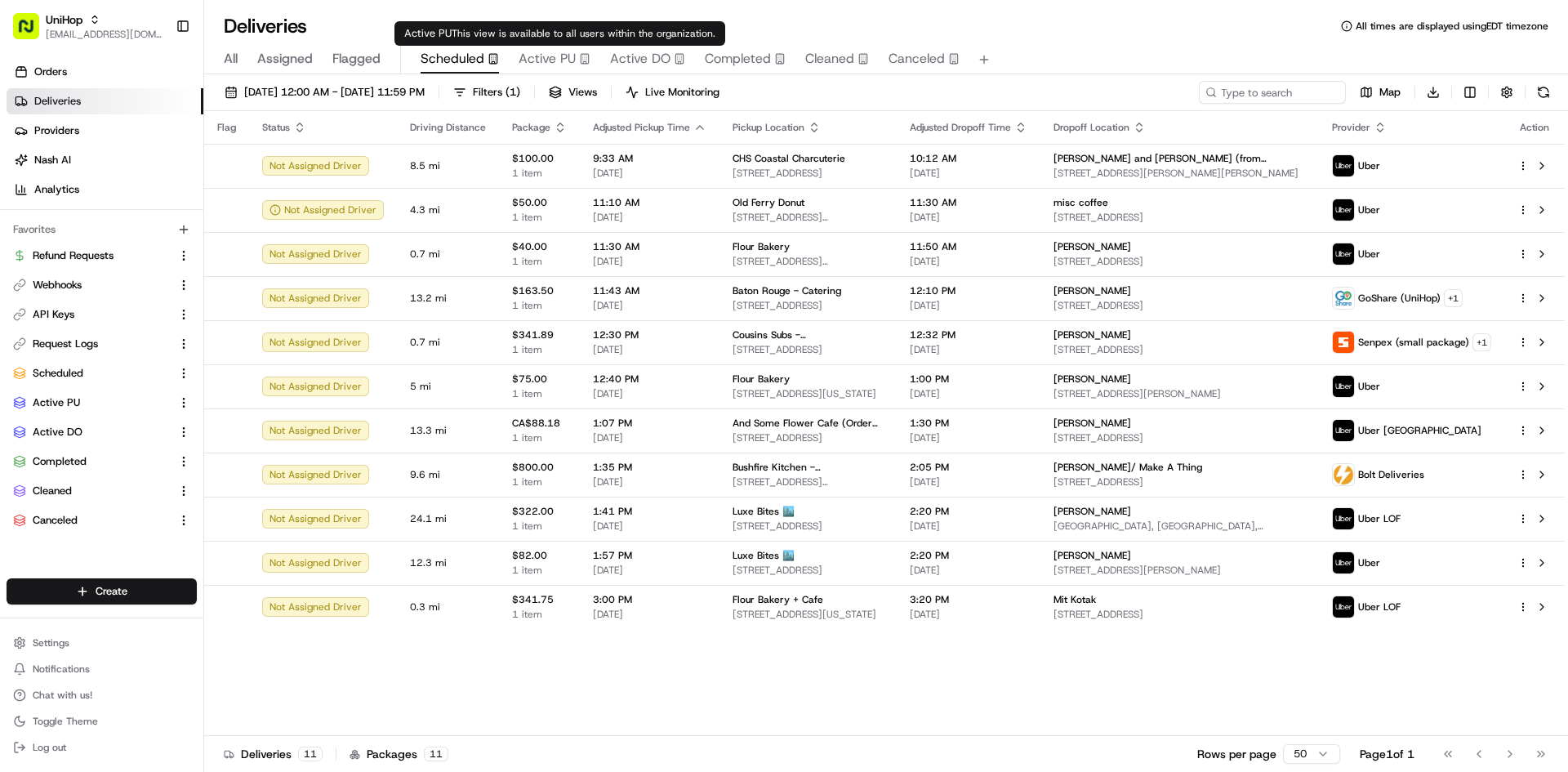
click at [568, 62] on span "Active PU" at bounding box center [547, 58] width 57 height 19
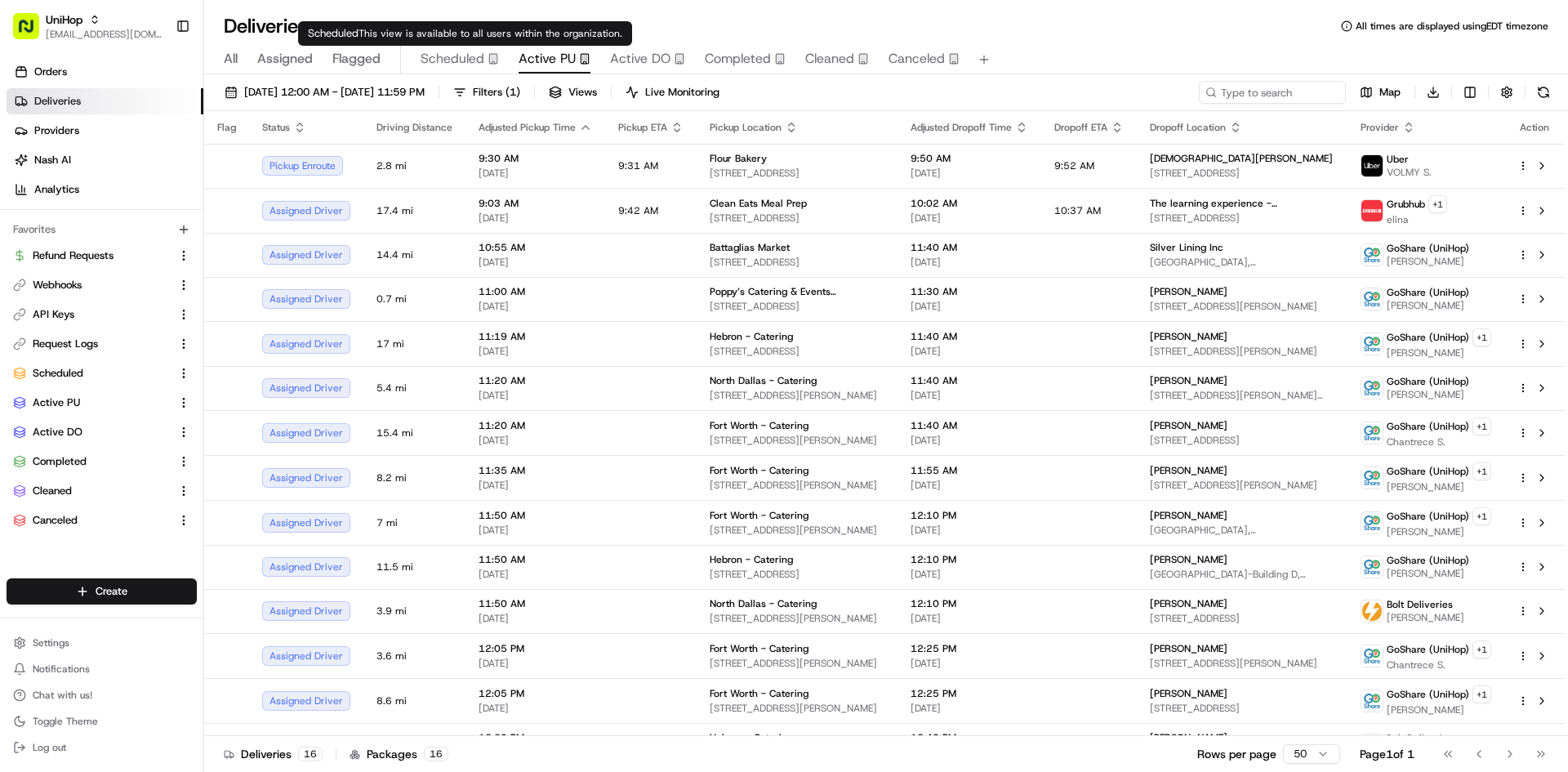
click at [455, 55] on span "Scheduled" at bounding box center [452, 58] width 64 height 19
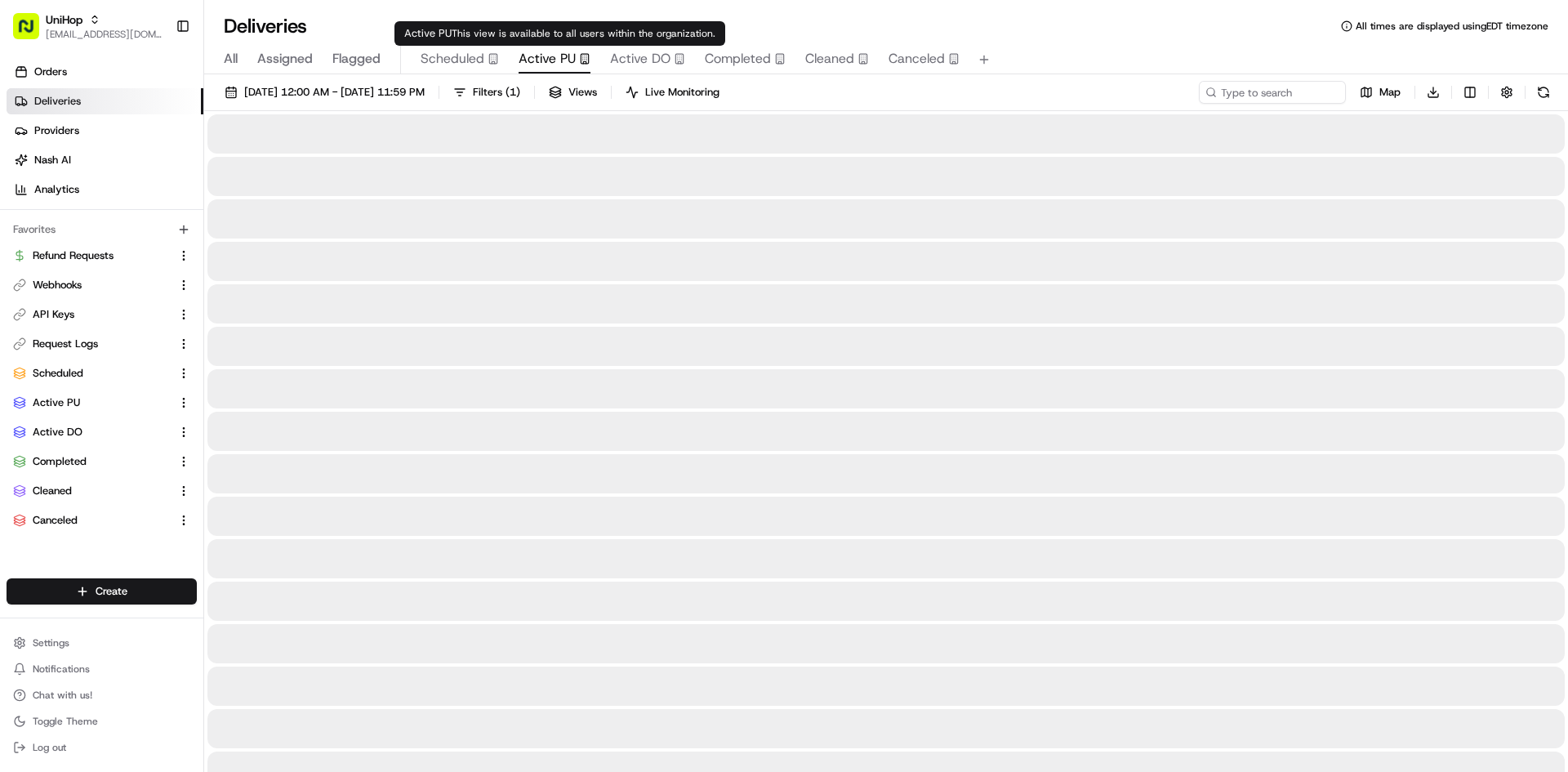
click at [579, 49] on div "Active PU" at bounding box center [554, 58] width 72 height 19
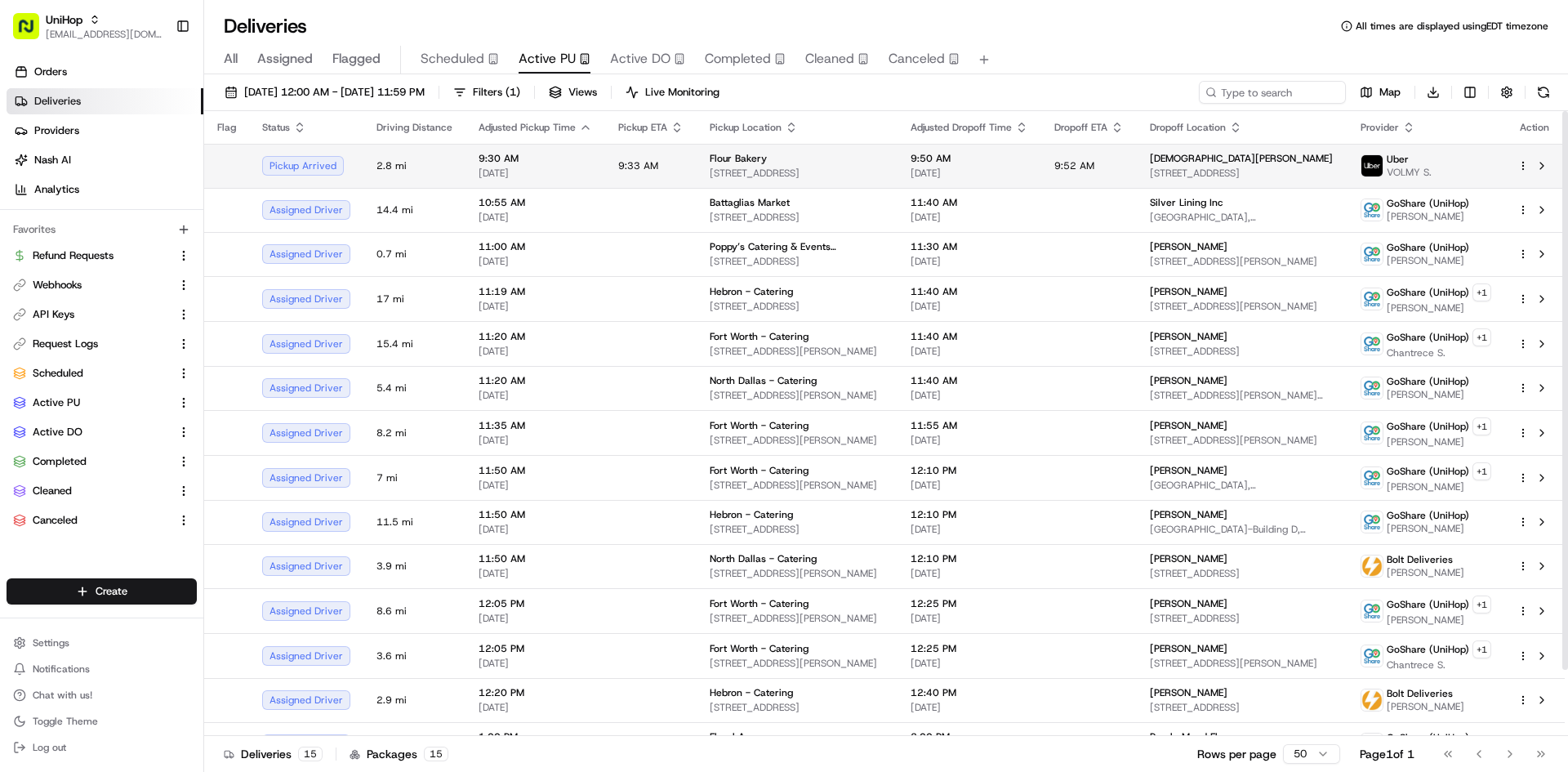
click at [768, 156] on div "Flour Bakery" at bounding box center [797, 157] width 175 height 13
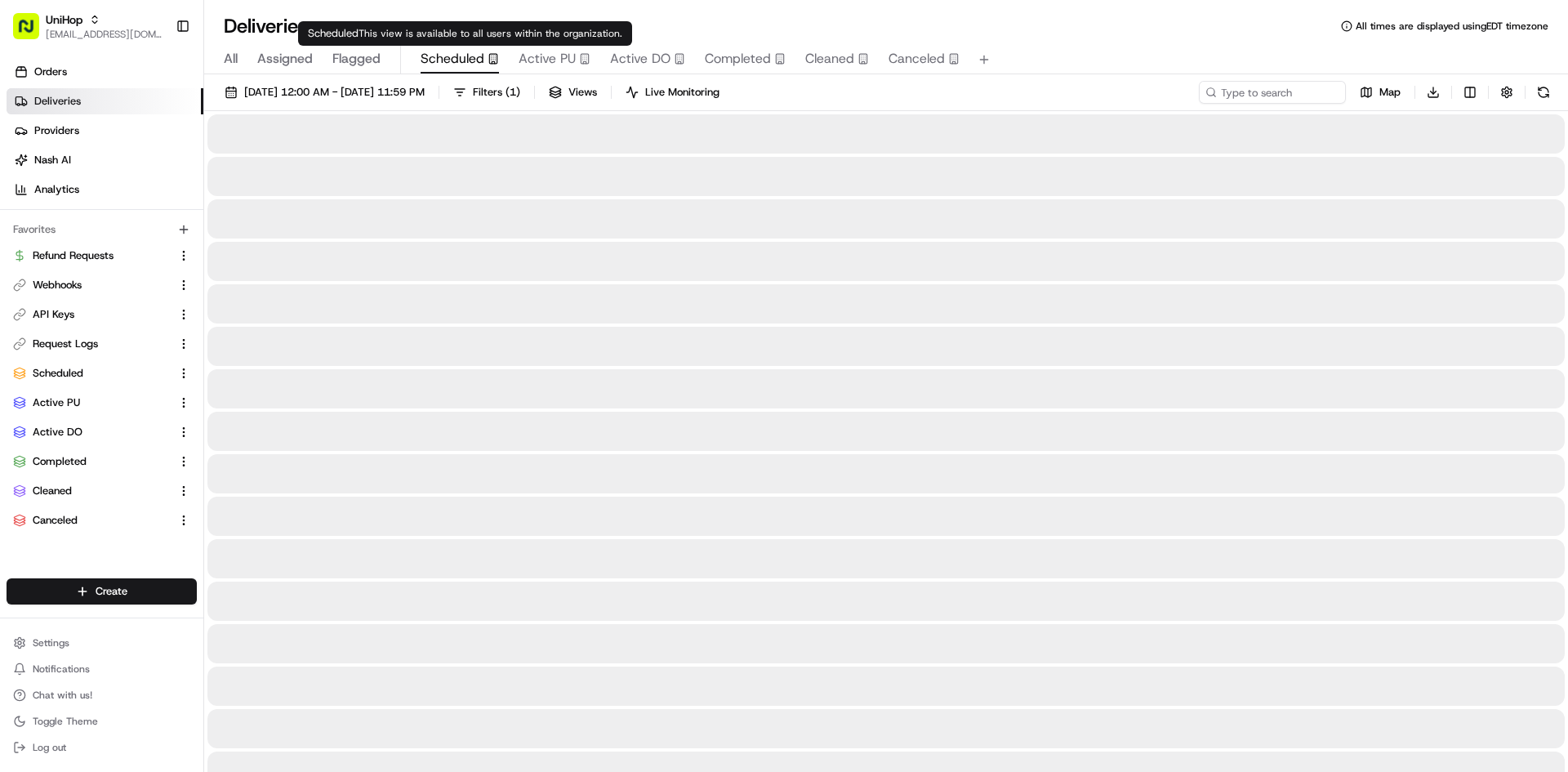
click at [469, 58] on span "Scheduled" at bounding box center [452, 58] width 64 height 19
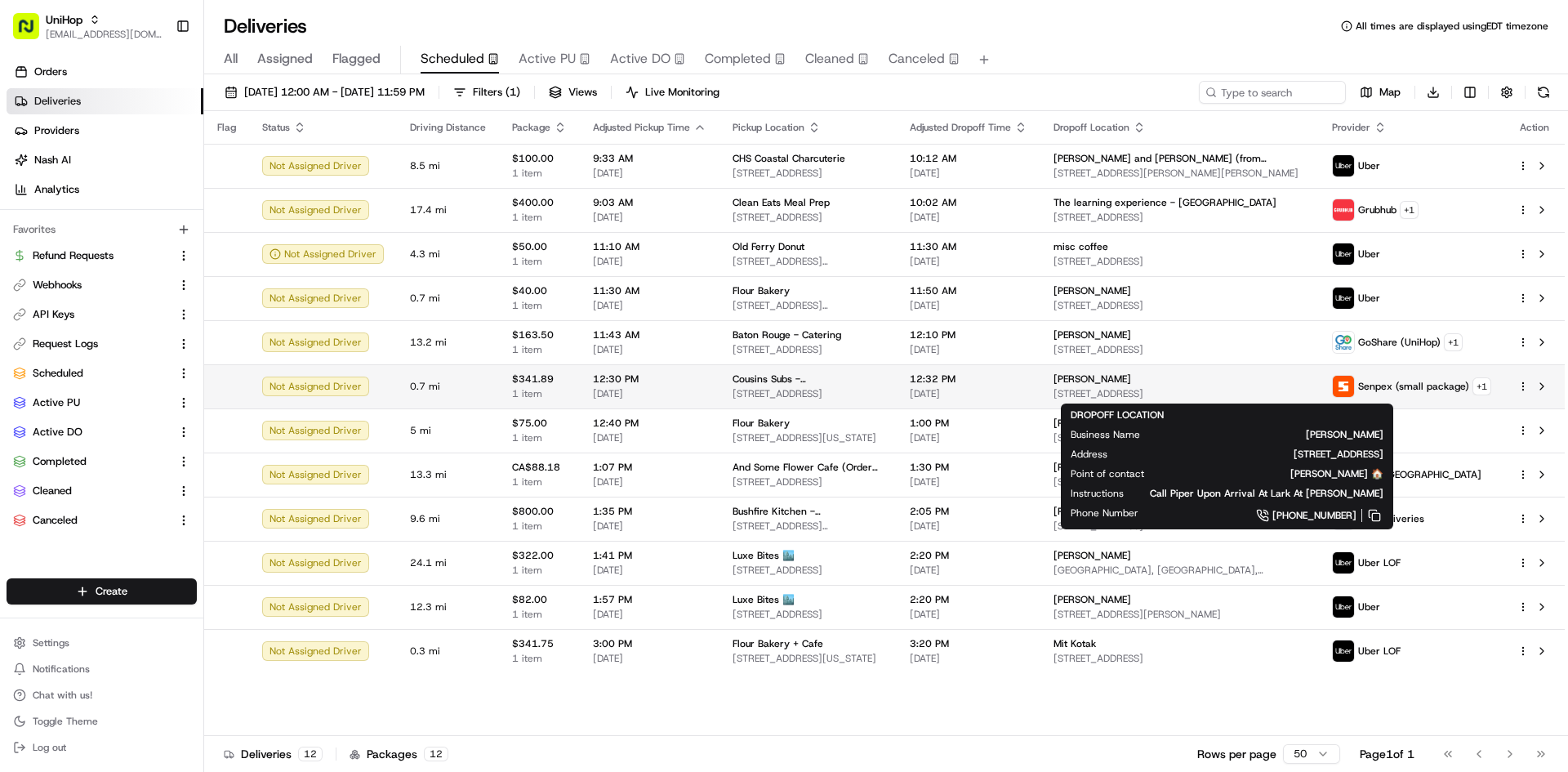
click at [1211, 387] on span "1423 Monroe St, Madison, WI 53711, USA" at bounding box center [1180, 393] width 252 height 13
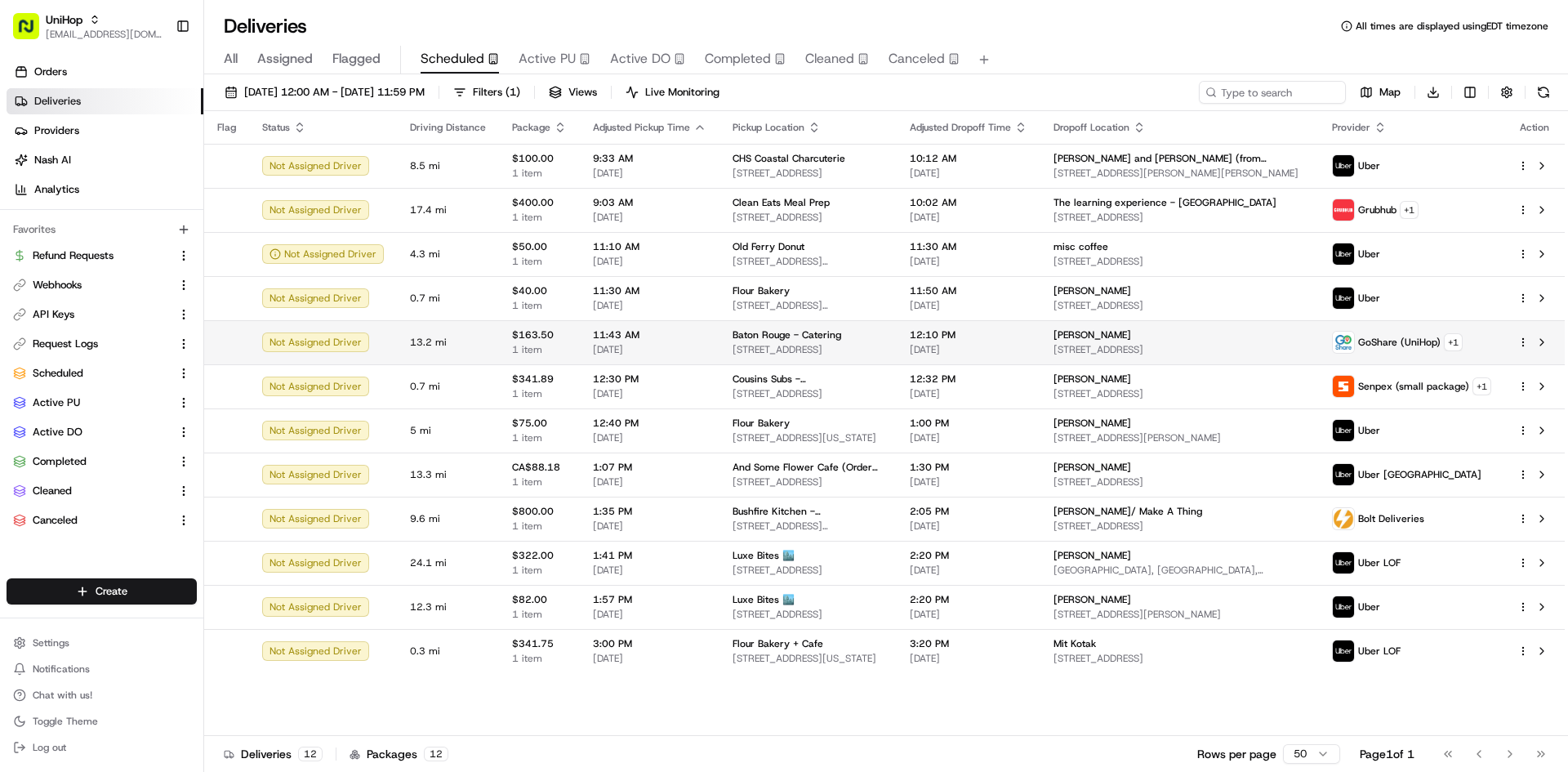
click at [858, 335] on div "Baton Rouge - Catering" at bounding box center [808, 334] width 151 height 13
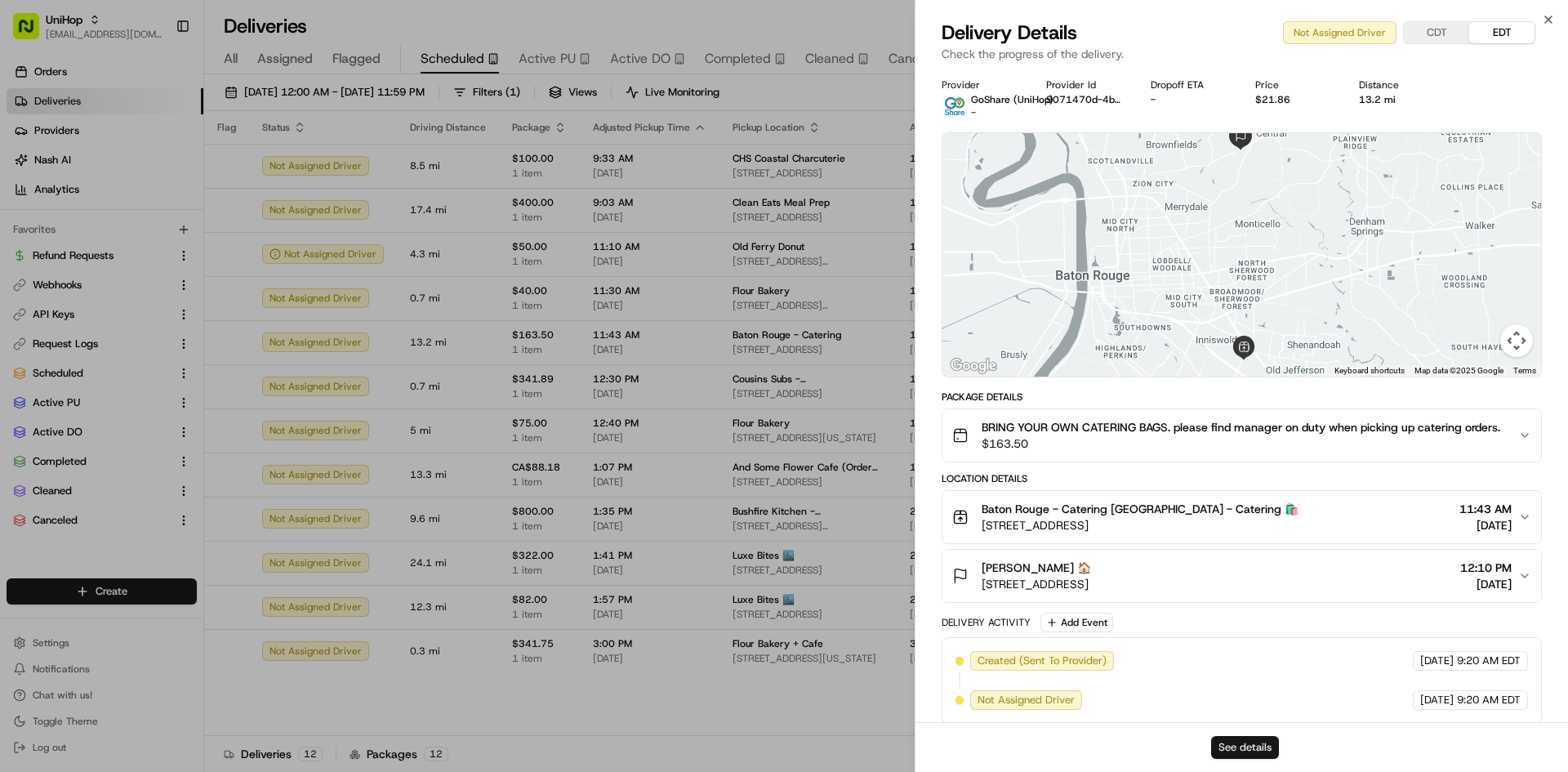
click at [1230, 742] on button "See details" at bounding box center [1245, 748] width 68 height 23
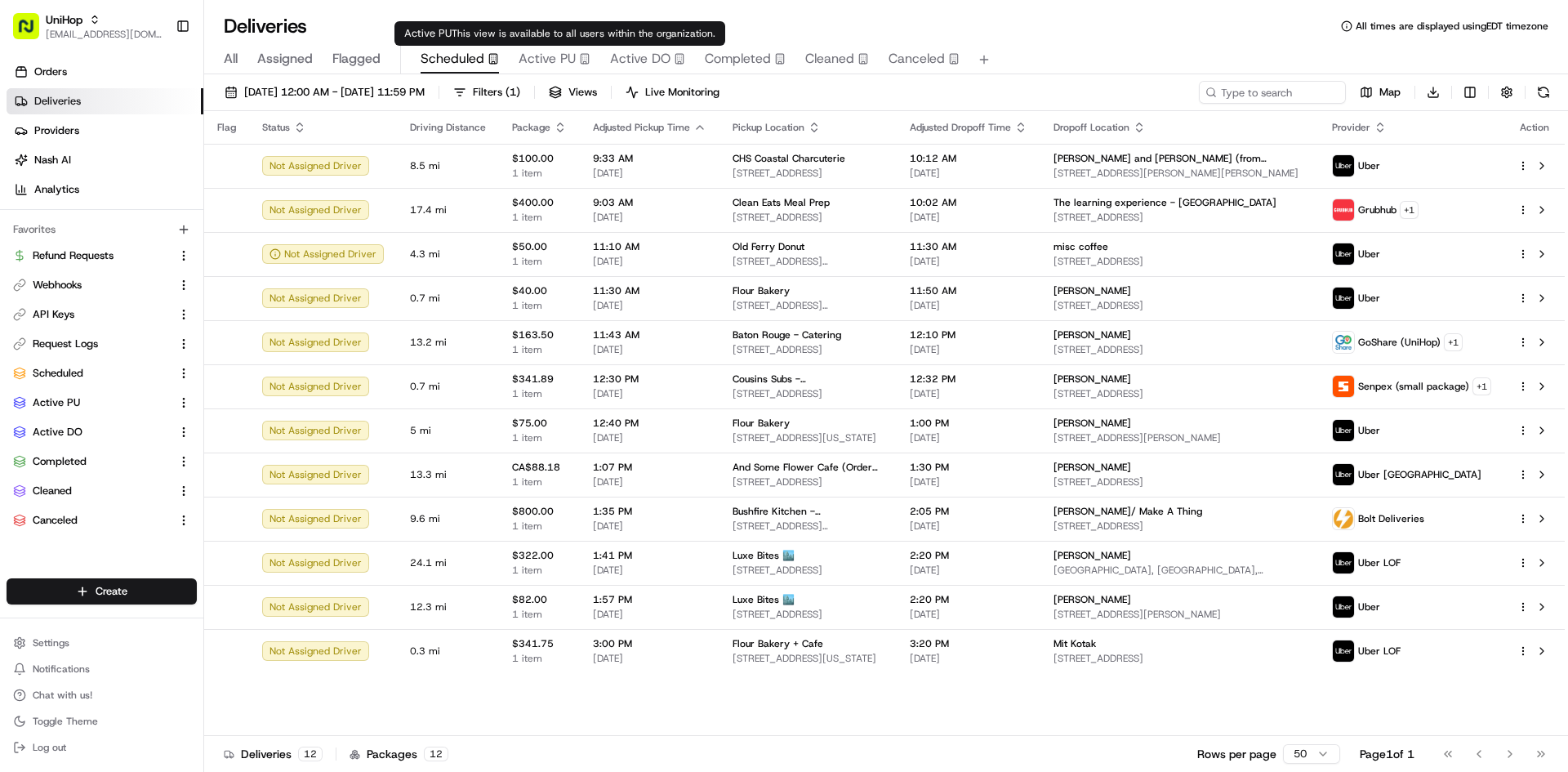
click at [579, 64] on div "Active PU" at bounding box center [554, 58] width 72 height 19
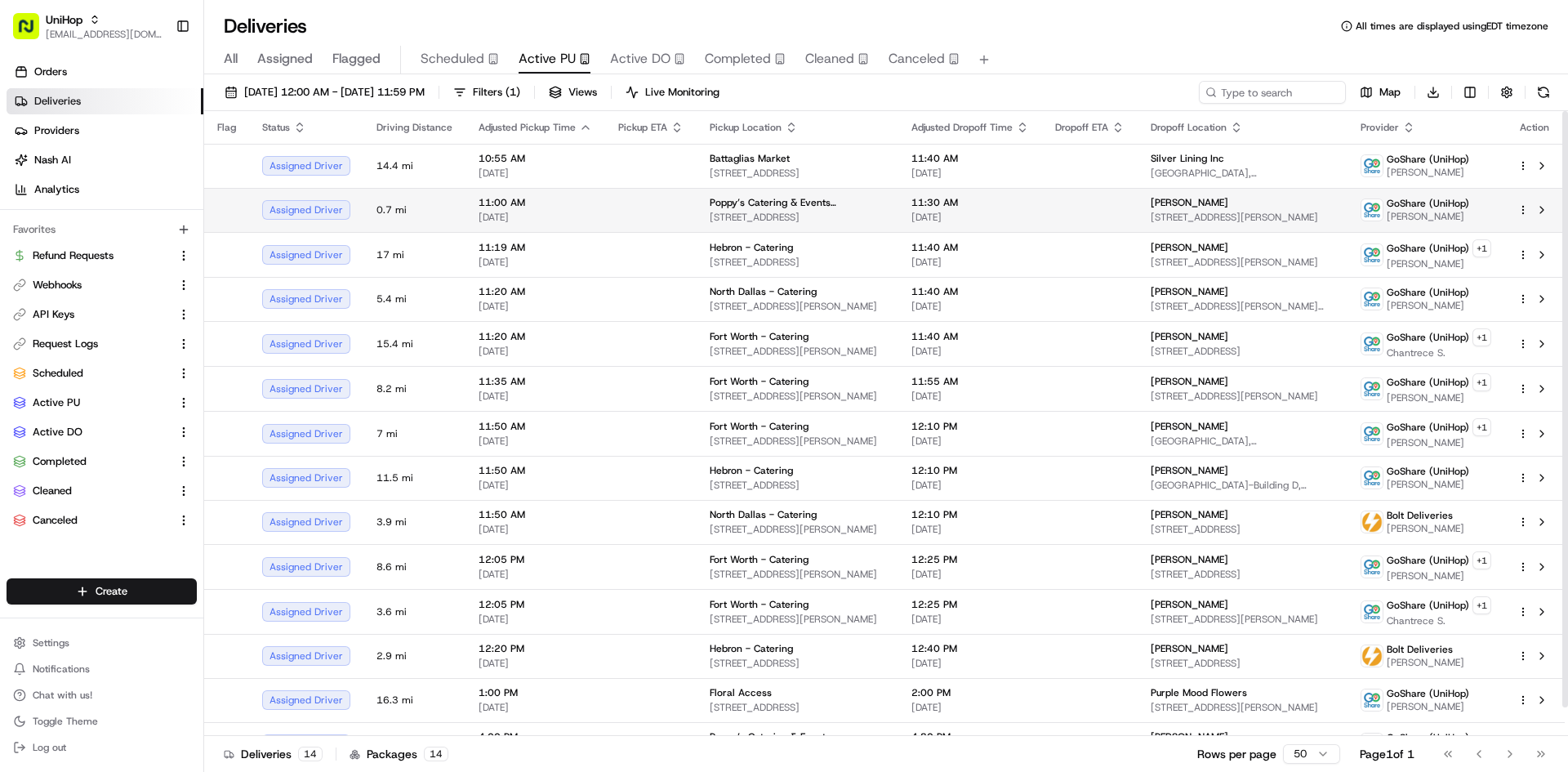
click at [1138, 230] on td "Paul JHS 80 Richards St, Brooklyn, NY 11231, USA" at bounding box center [1243, 209] width 210 height 44
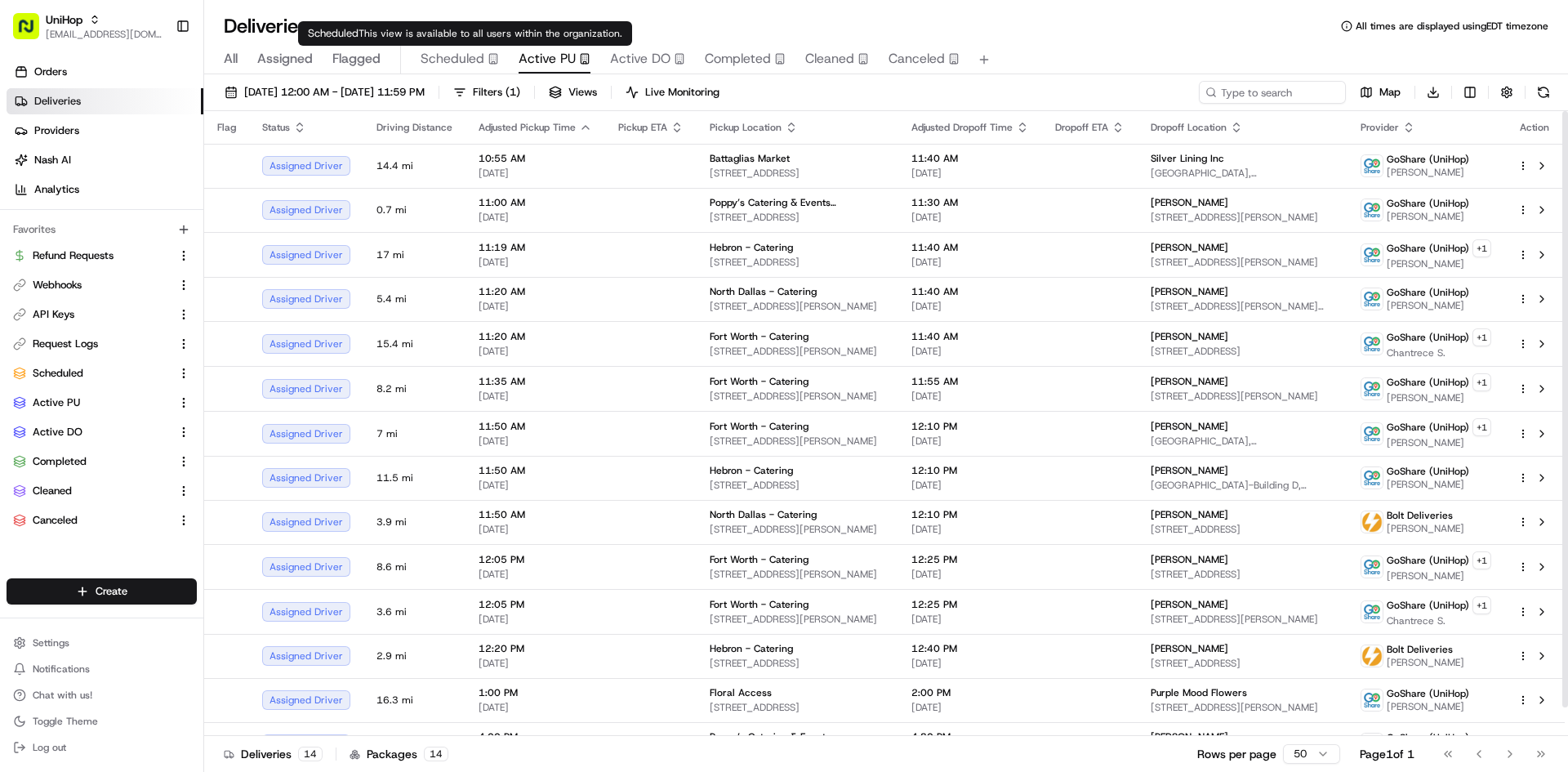
click at [478, 63] on span "Scheduled" at bounding box center [452, 58] width 64 height 19
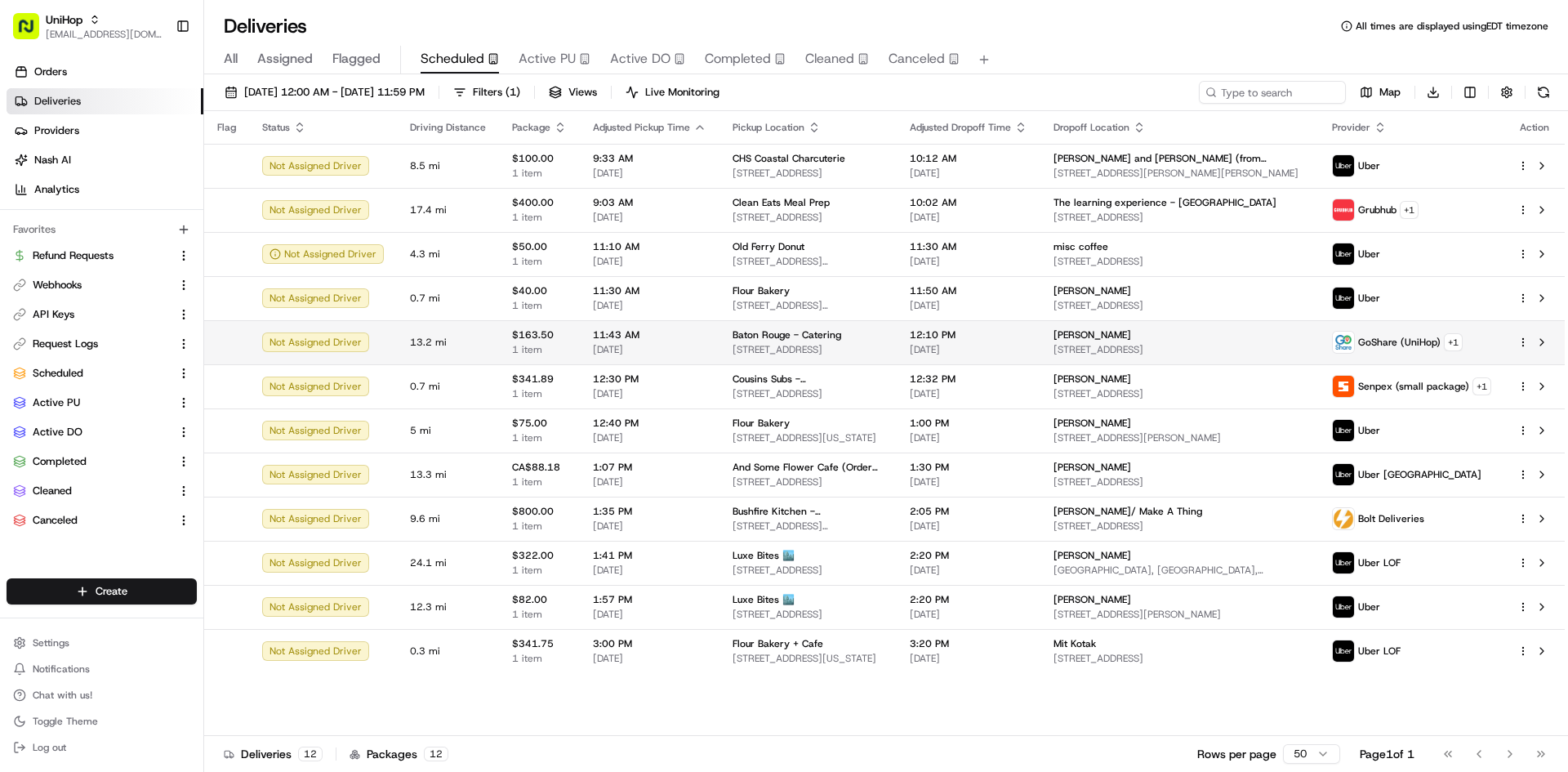
click at [984, 335] on span "12:10 PM" at bounding box center [968, 334] width 117 height 13
click at [827, 335] on span "Baton Rouge - Catering" at bounding box center [786, 334] width 109 height 13
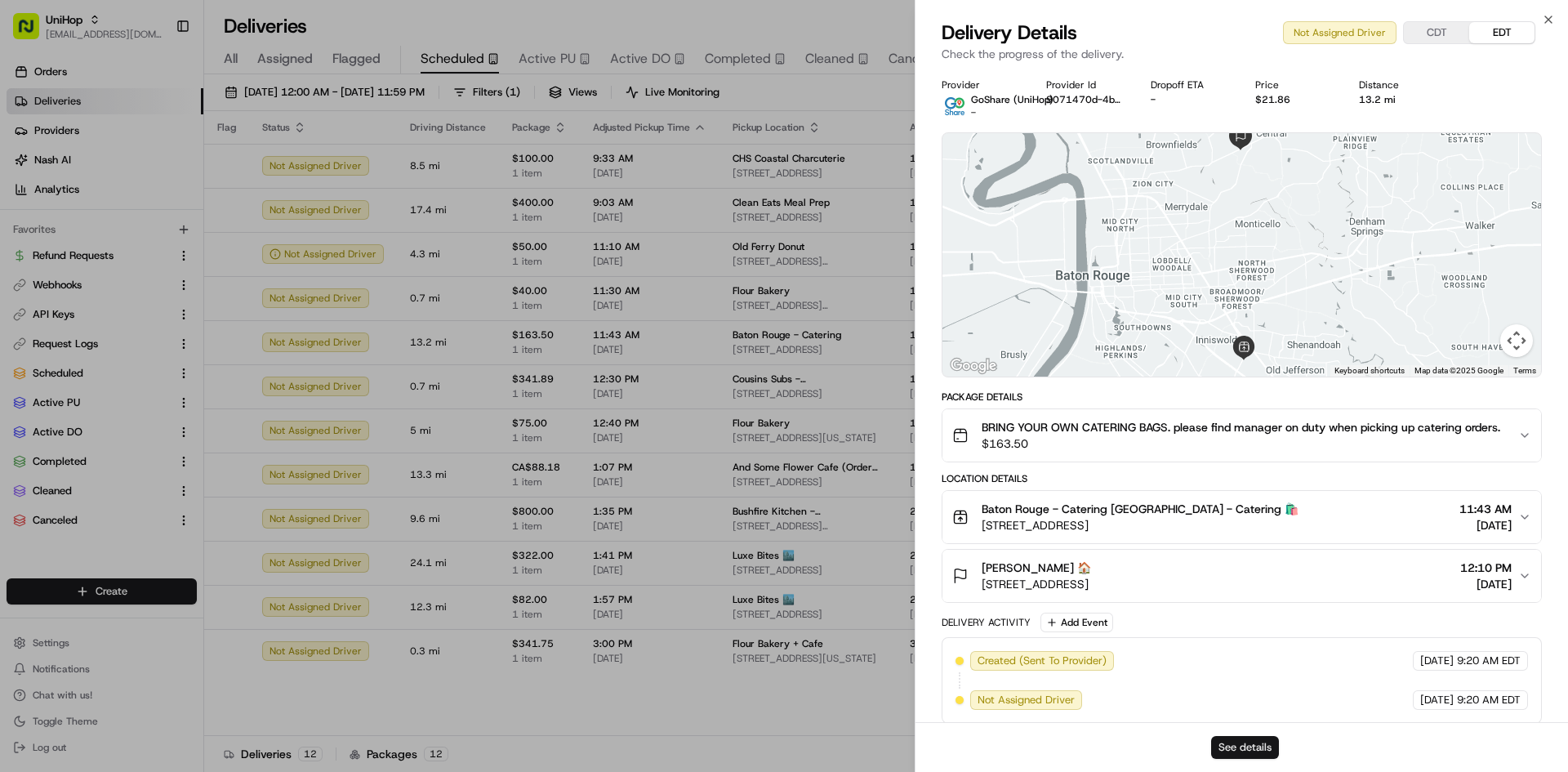
click at [1231, 748] on button "See details" at bounding box center [1245, 748] width 68 height 23
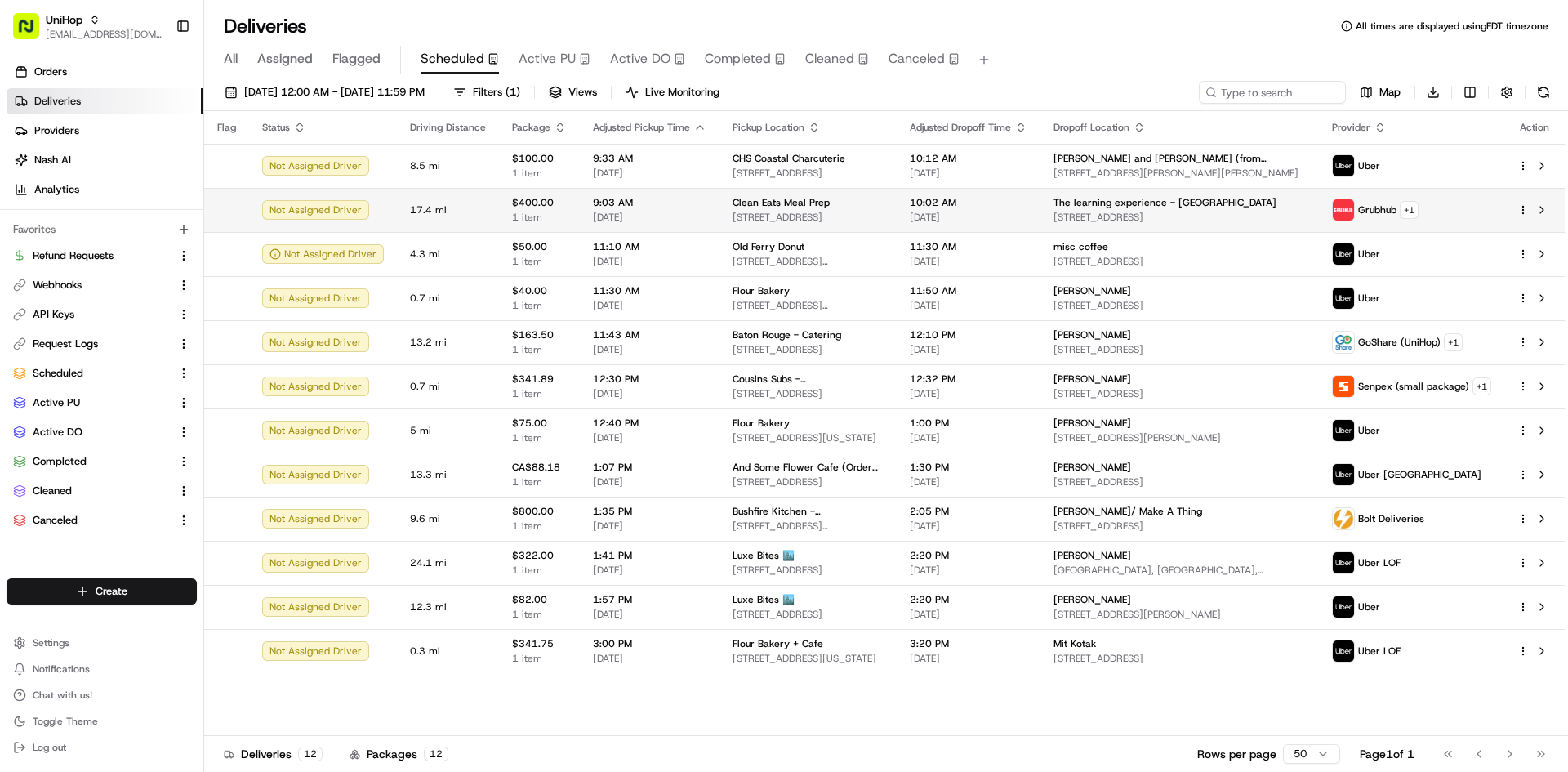
click at [678, 220] on span "[DATE]" at bounding box center [650, 217] width 114 height 13
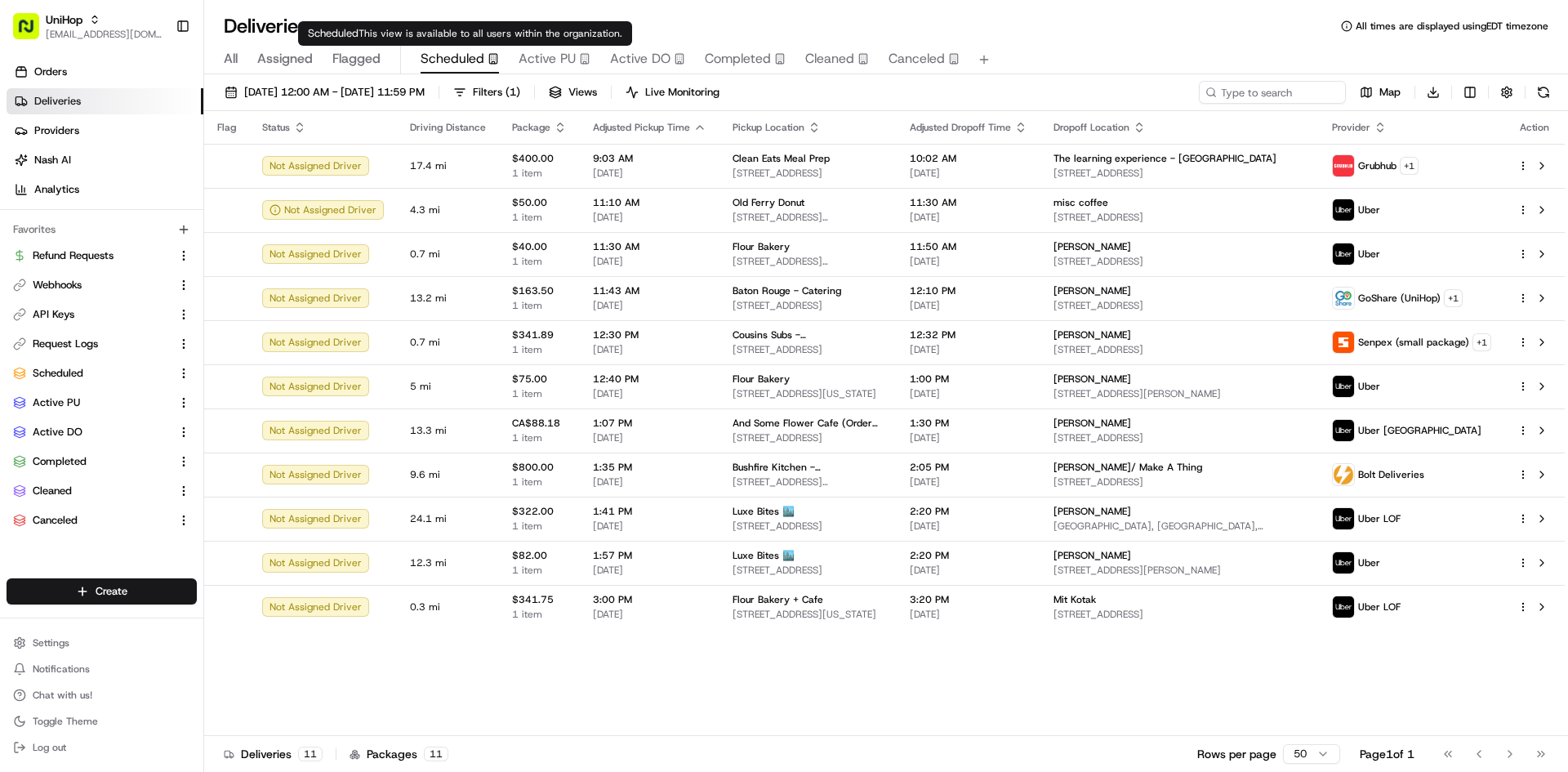
click at [522, 52] on span "Active PU" at bounding box center [547, 58] width 57 height 19
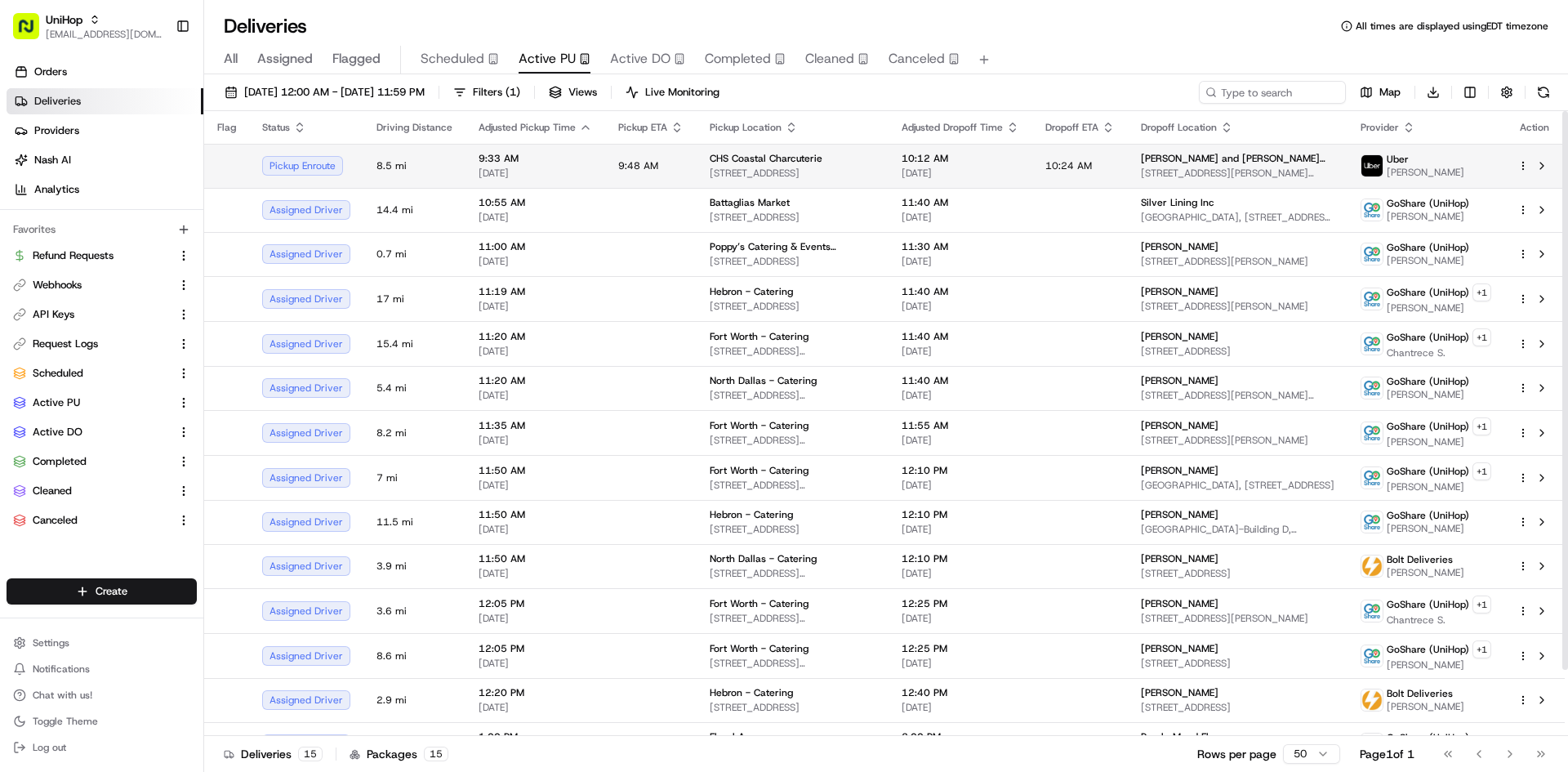
click at [577, 160] on span "9:33 AM" at bounding box center [535, 157] width 114 height 13
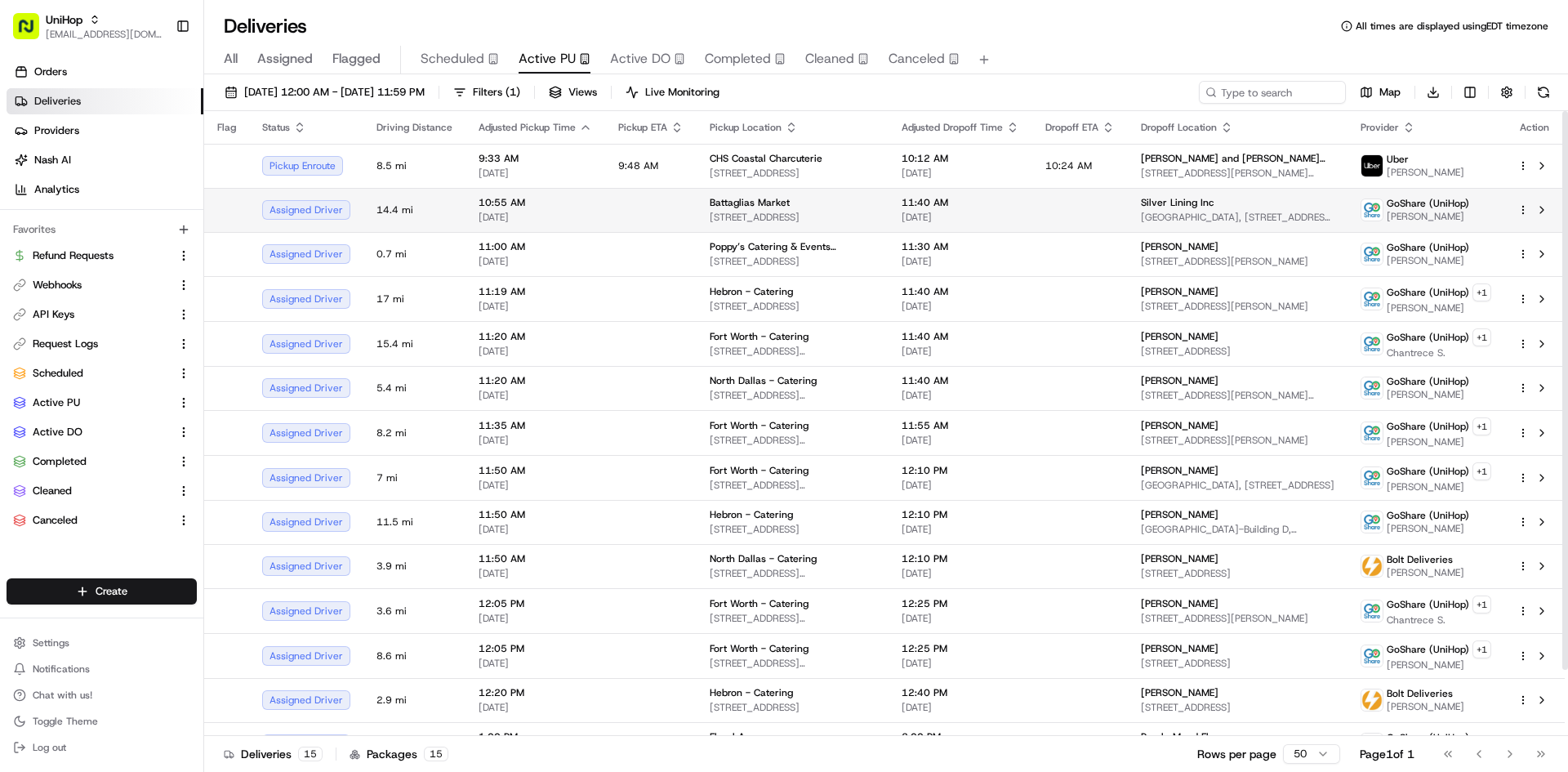
click at [613, 219] on td at bounding box center [651, 209] width 91 height 44
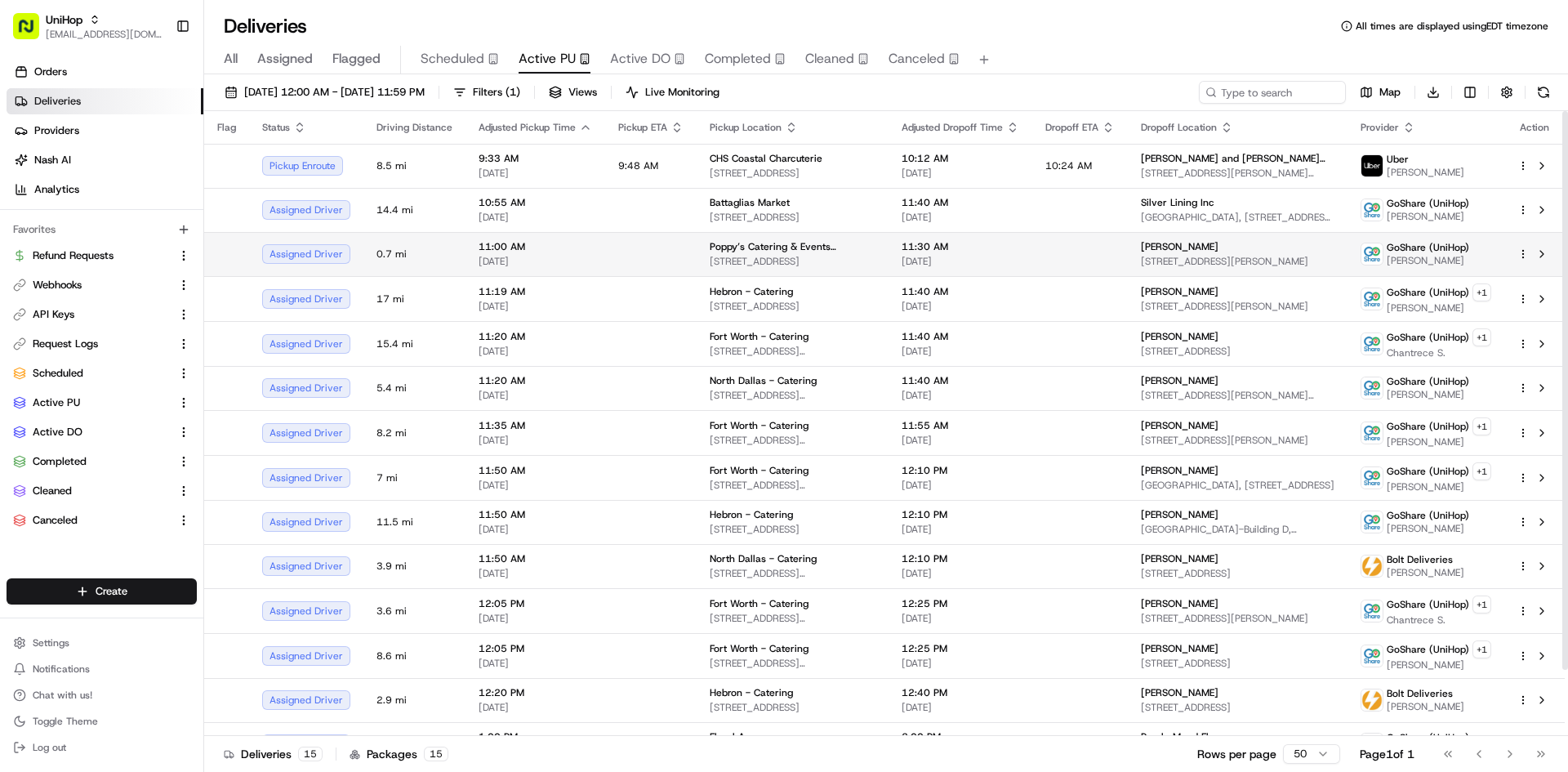
click at [610, 241] on td at bounding box center [651, 253] width 91 height 44
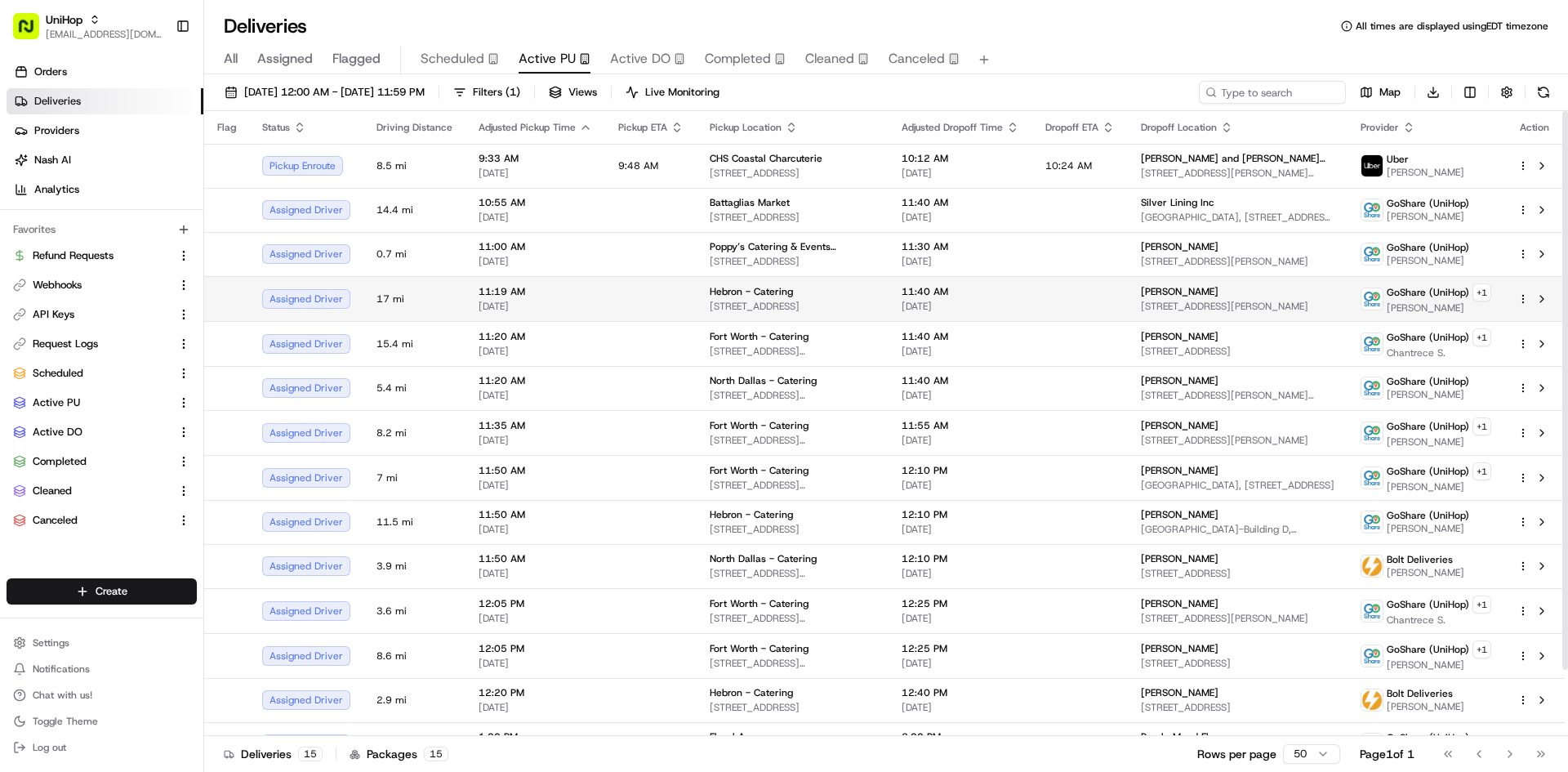
click at [605, 280] on td at bounding box center [651, 298] width 91 height 45
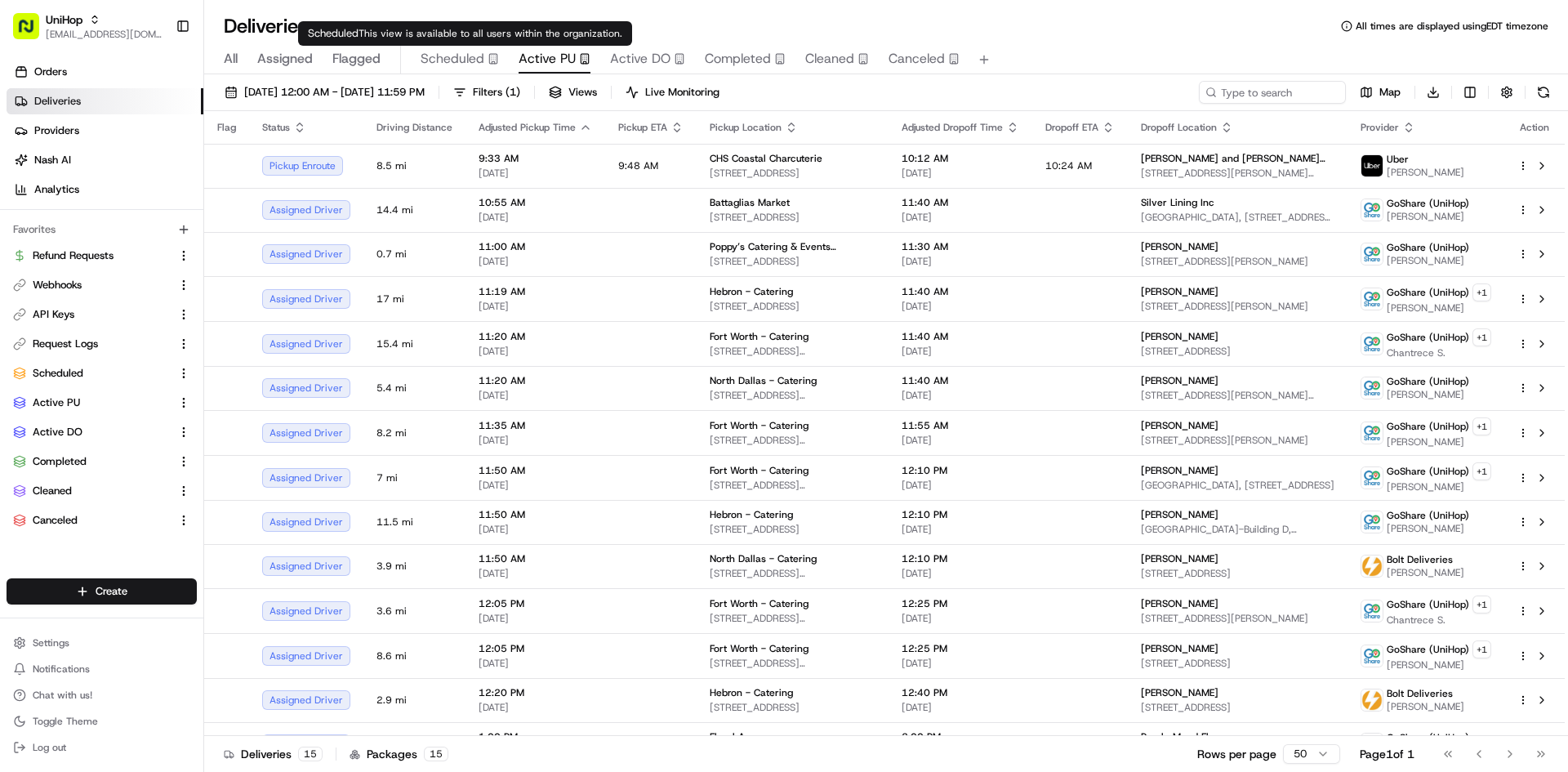
click at [460, 66] on span "Scheduled" at bounding box center [452, 58] width 64 height 19
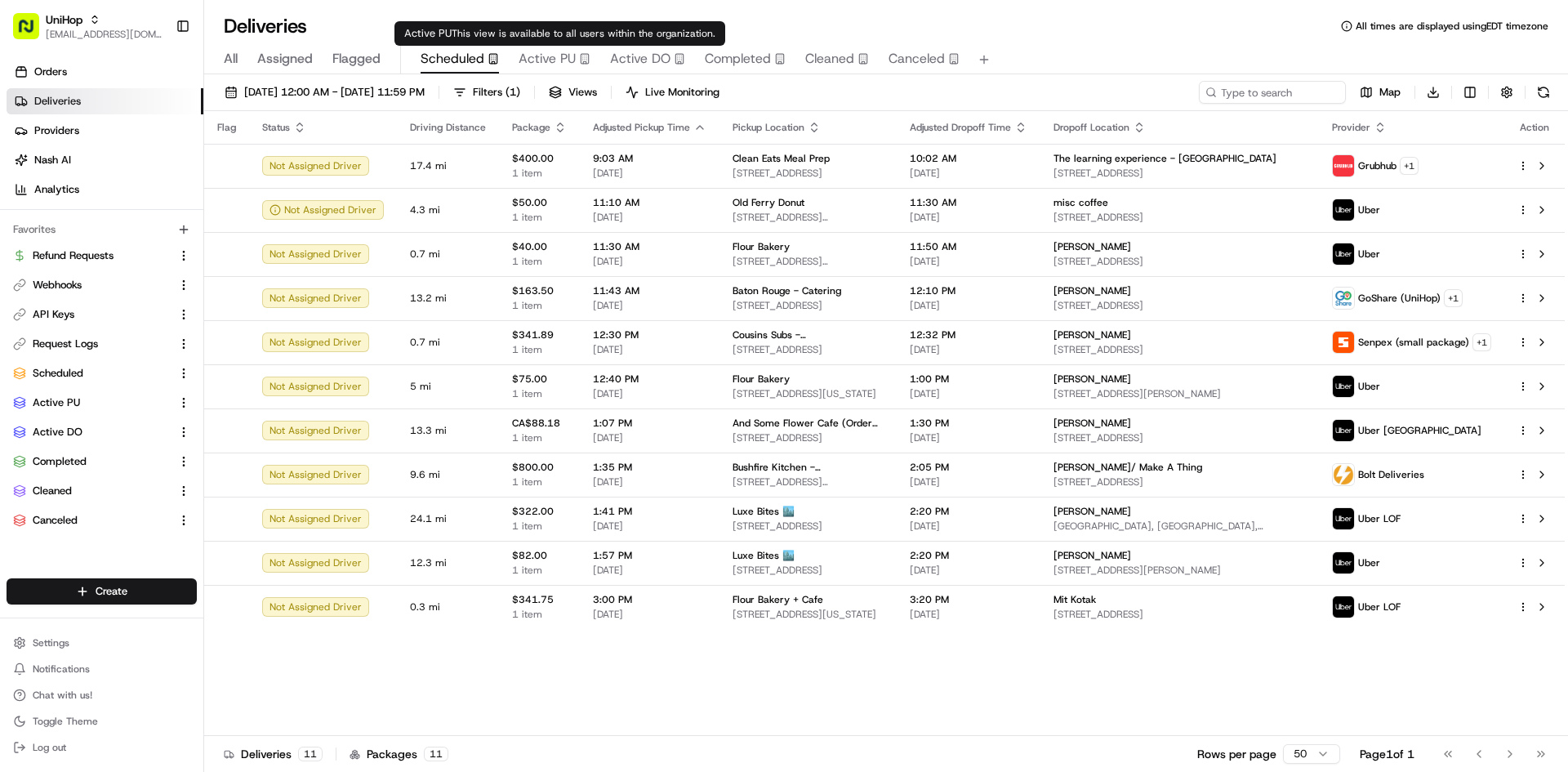
click at [559, 66] on span "Active PU" at bounding box center [547, 58] width 57 height 19
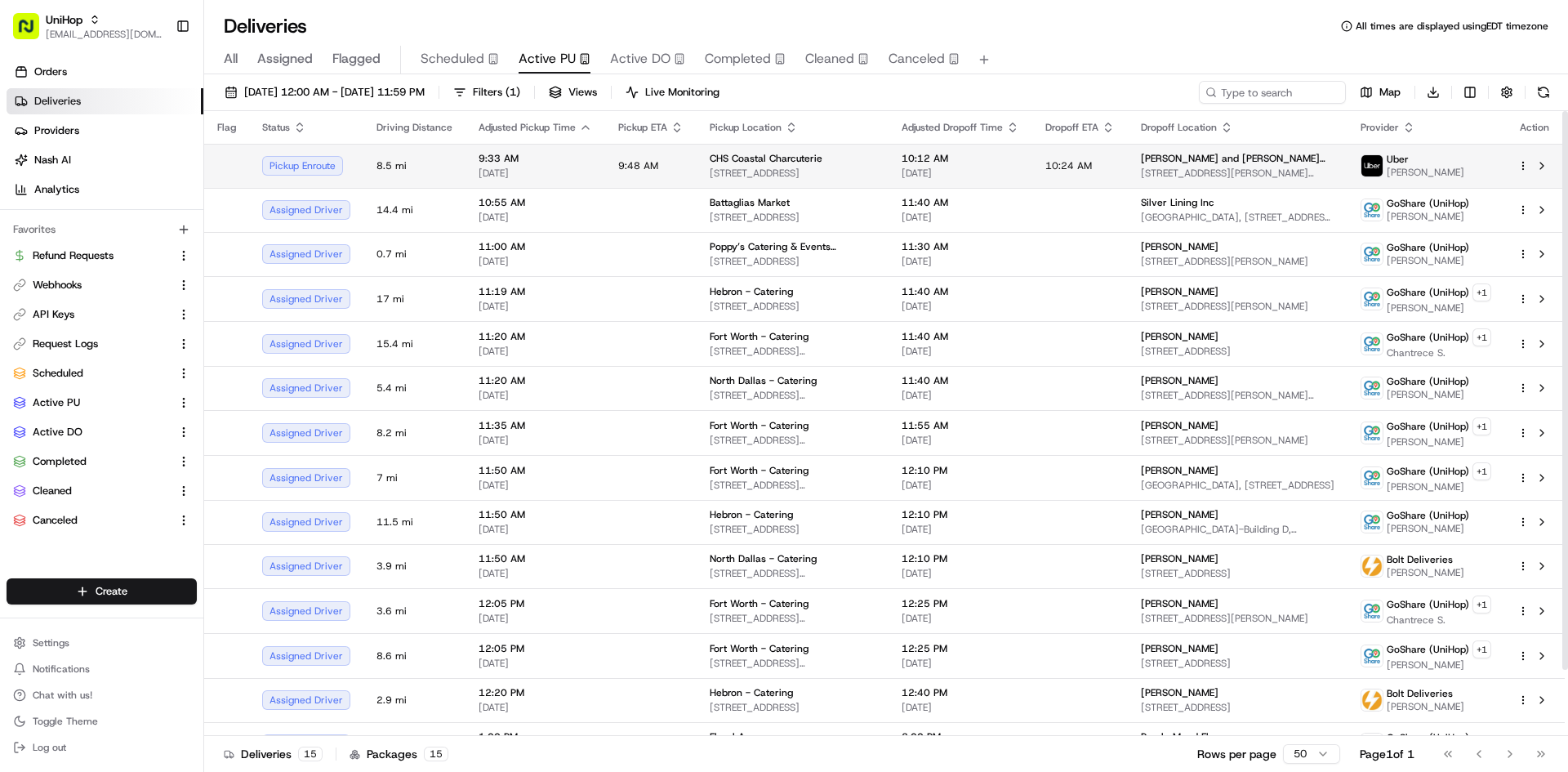
click at [643, 165] on span "9:48 AM" at bounding box center [638, 165] width 40 height 13
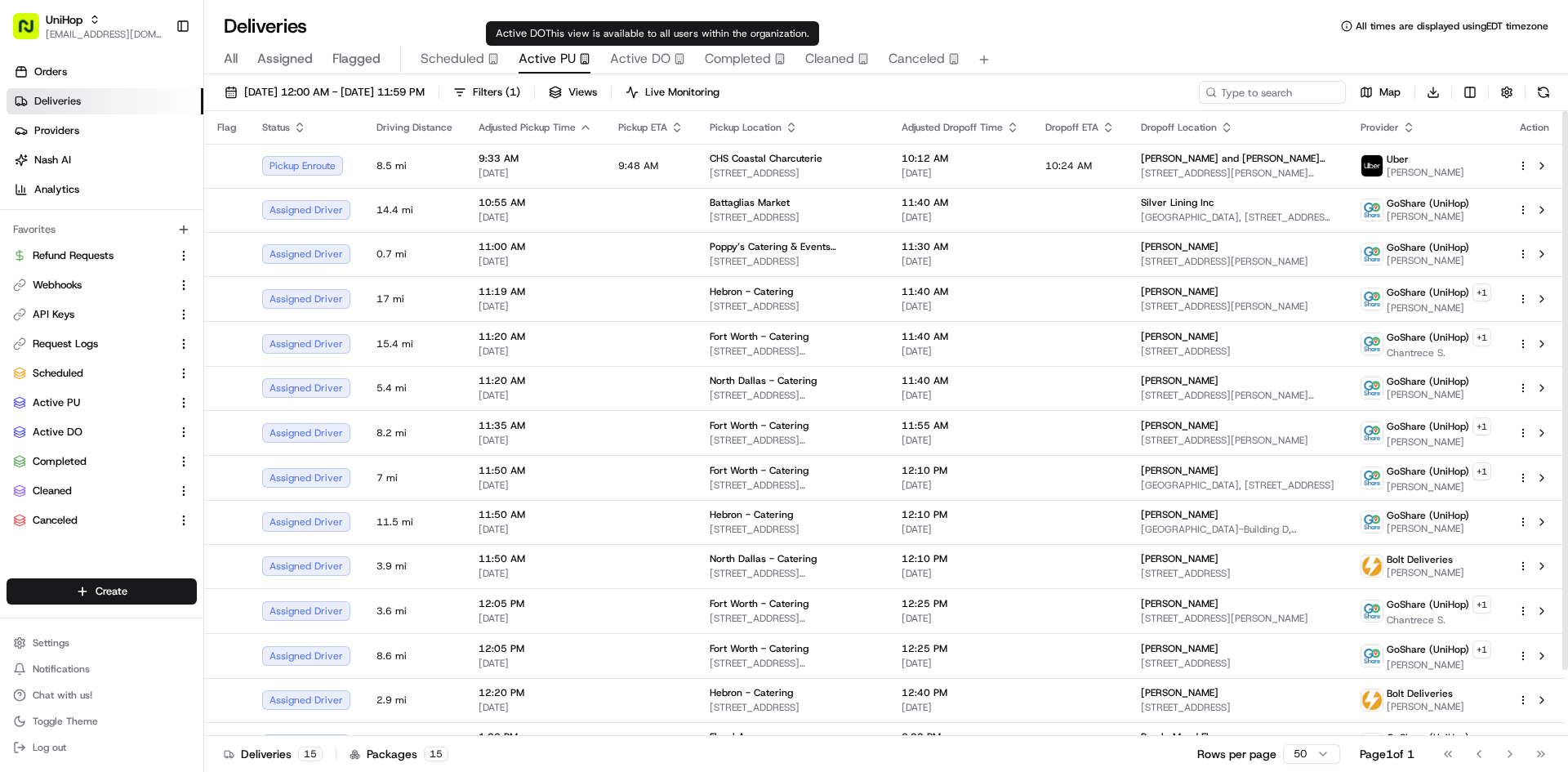
click at [645, 55] on span "Active DO" at bounding box center [640, 58] width 60 height 19
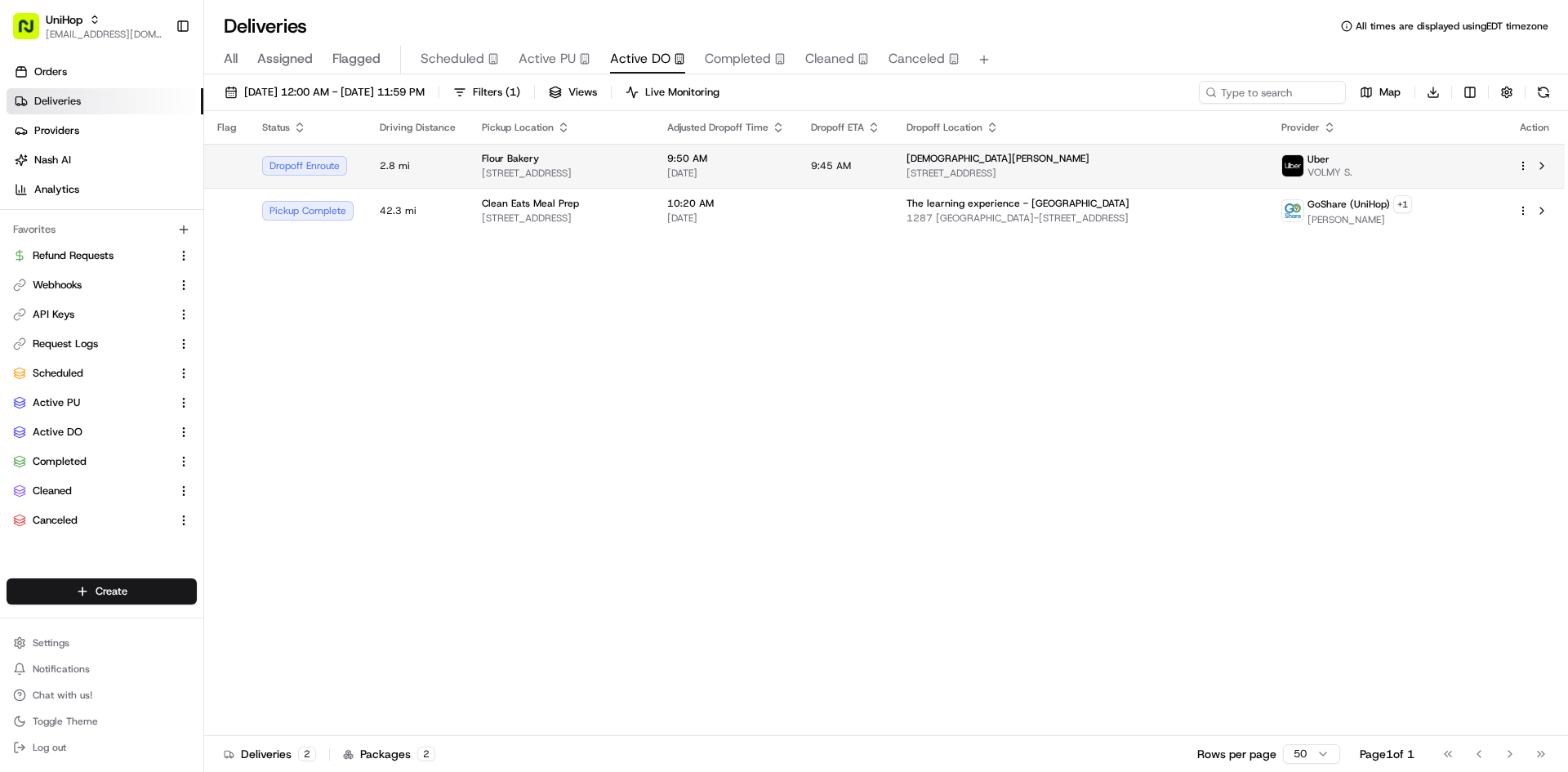
click at [641, 165] on div "Flour Bakery 114 Mt Auburn St, Cambridge, MA 02138, USA" at bounding box center [561, 165] width 159 height 28
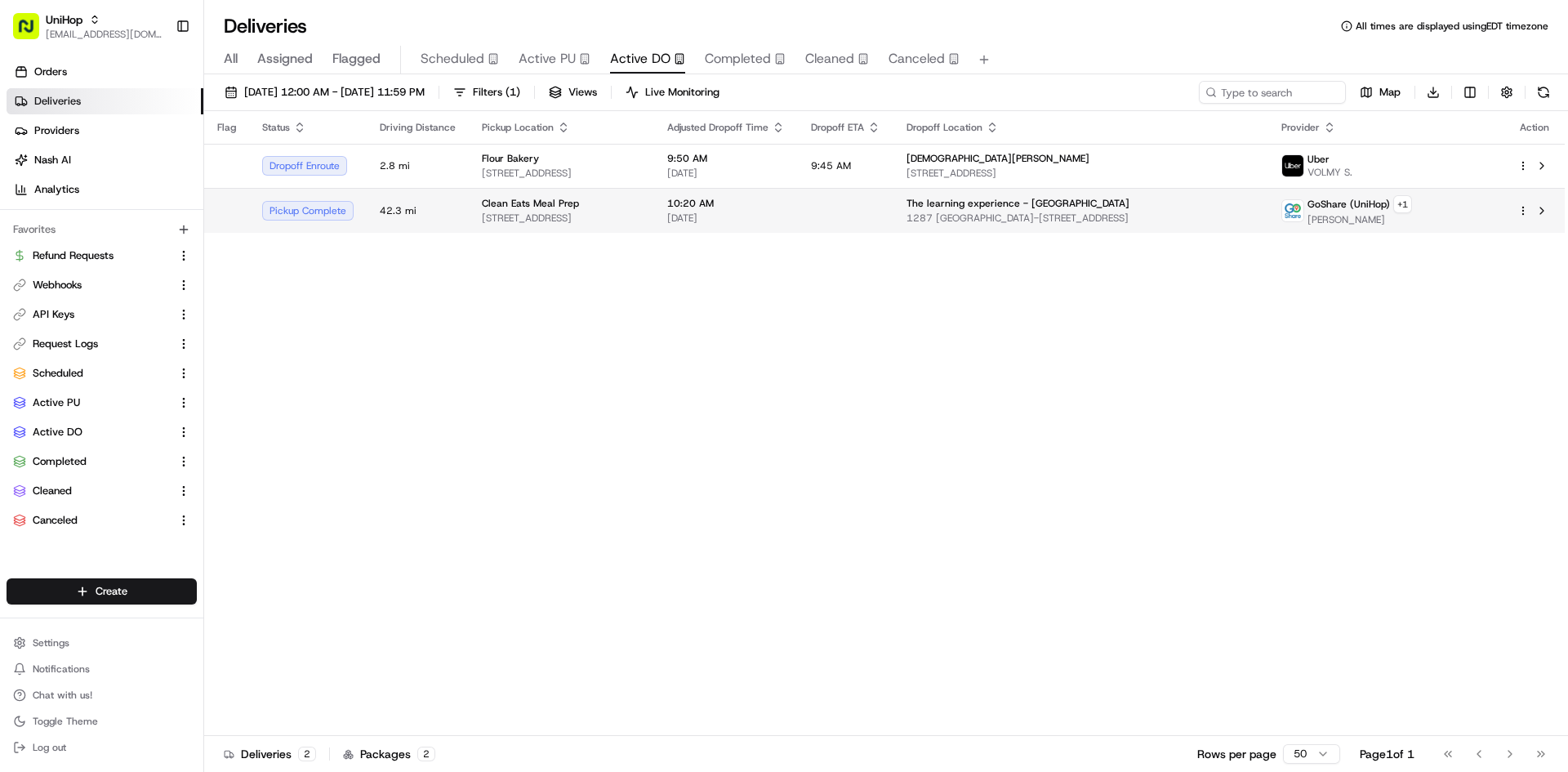
click at [596, 214] on span "[STREET_ADDRESS]" at bounding box center [561, 218] width 159 height 13
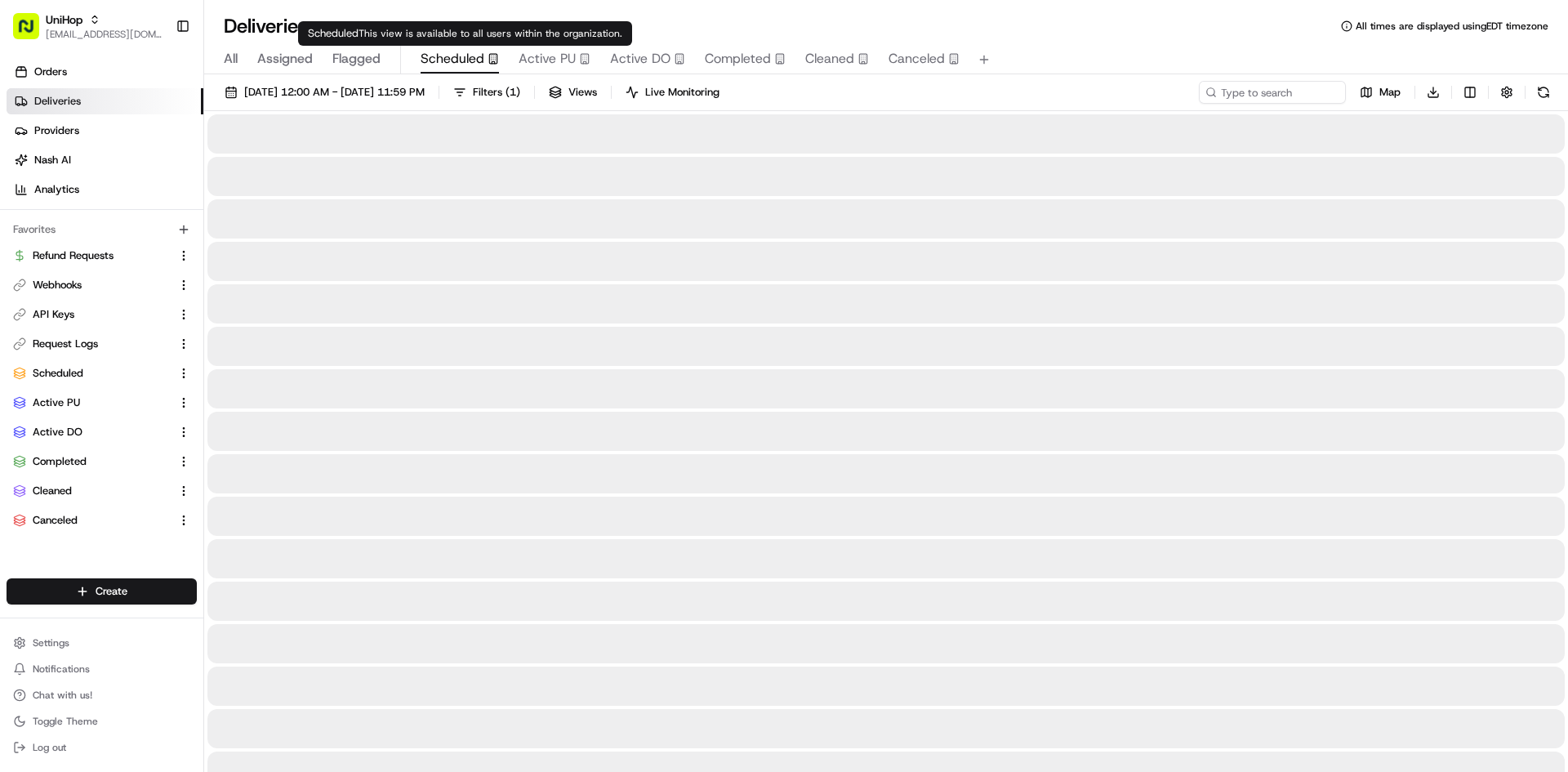
click at [460, 71] on button "Scheduled" at bounding box center [459, 59] width 79 height 28
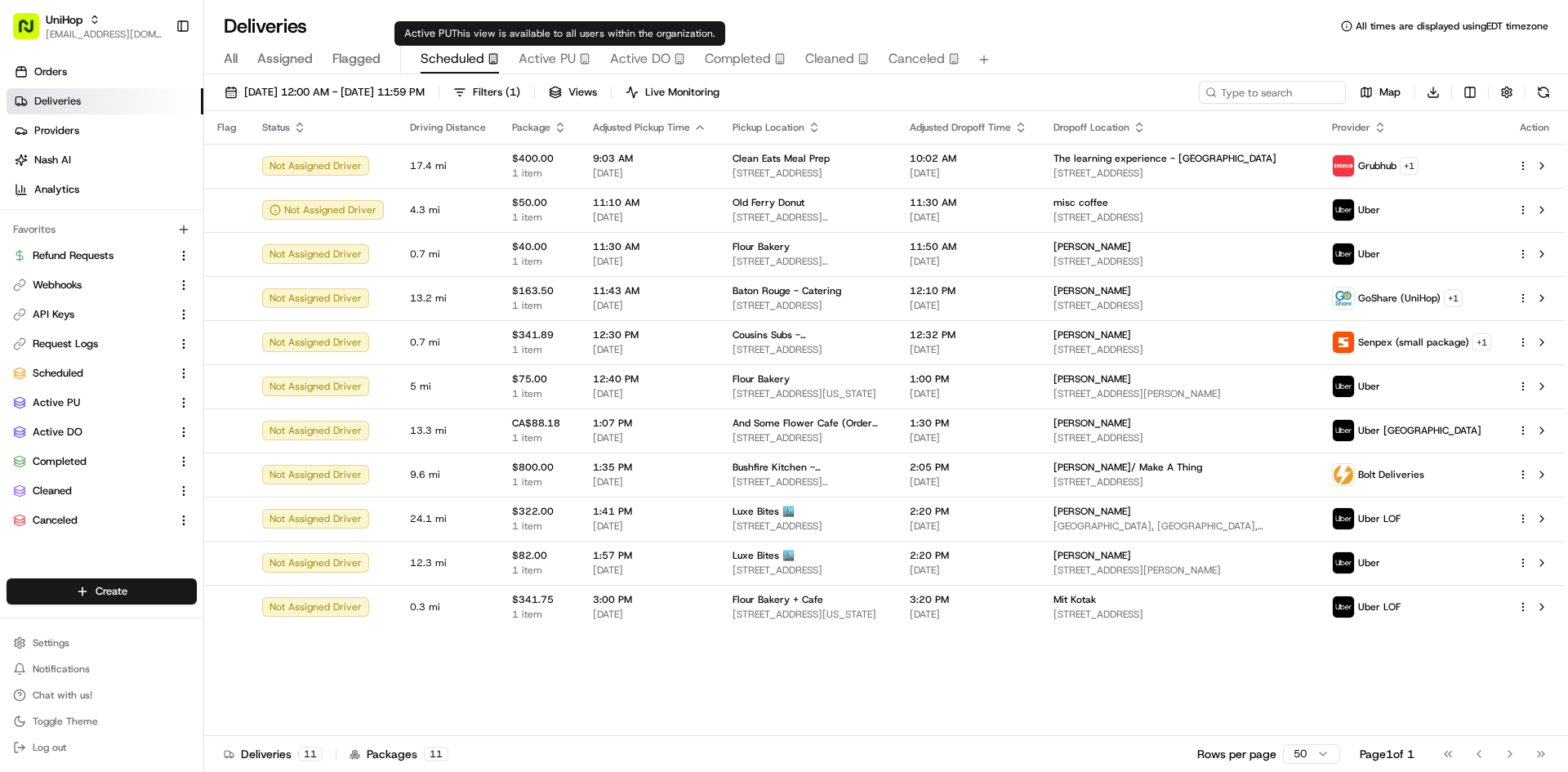
click at [568, 58] on span "Active PU" at bounding box center [547, 58] width 57 height 19
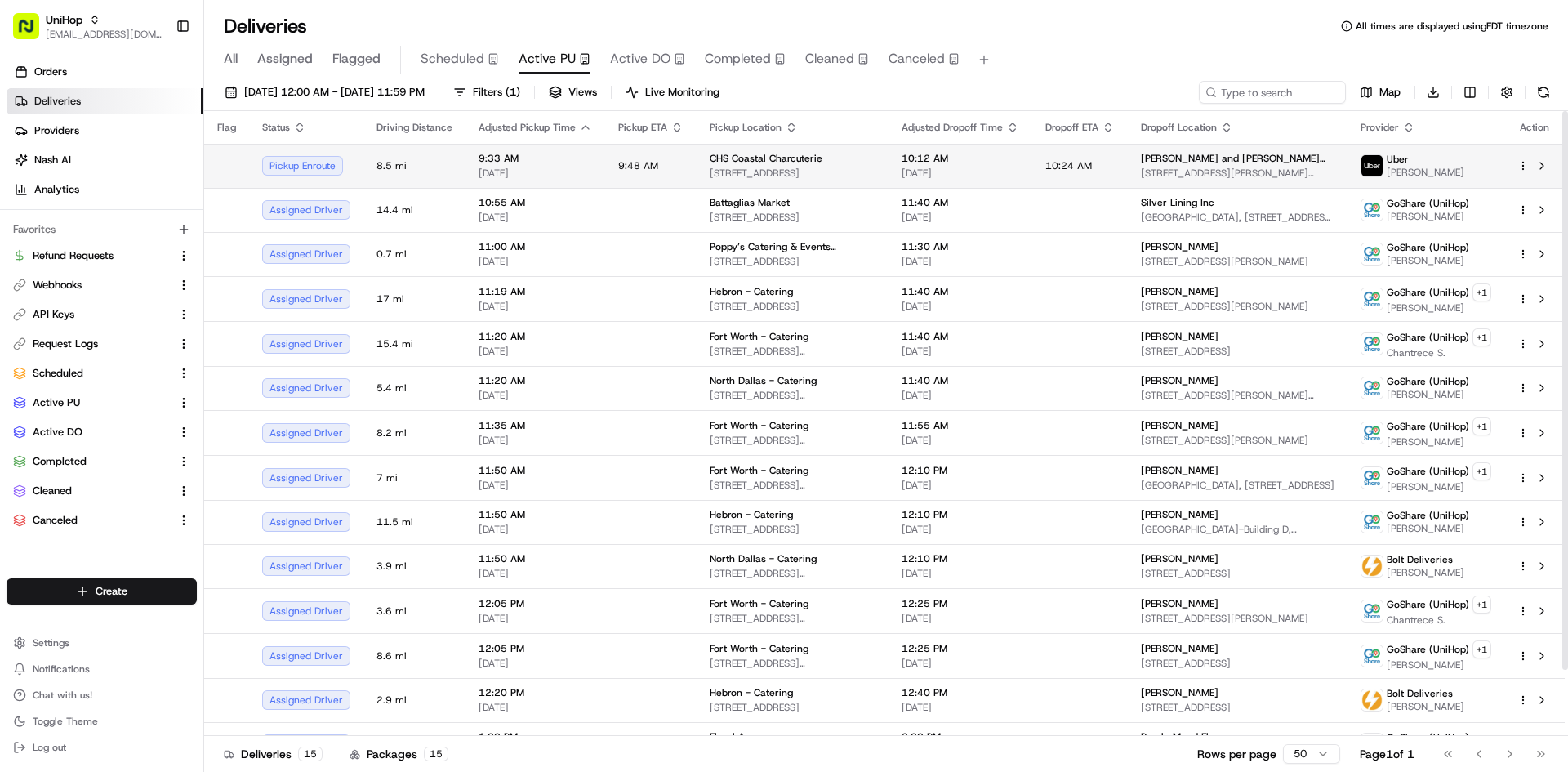
click at [676, 180] on td "9:48 AM" at bounding box center [651, 165] width 91 height 44
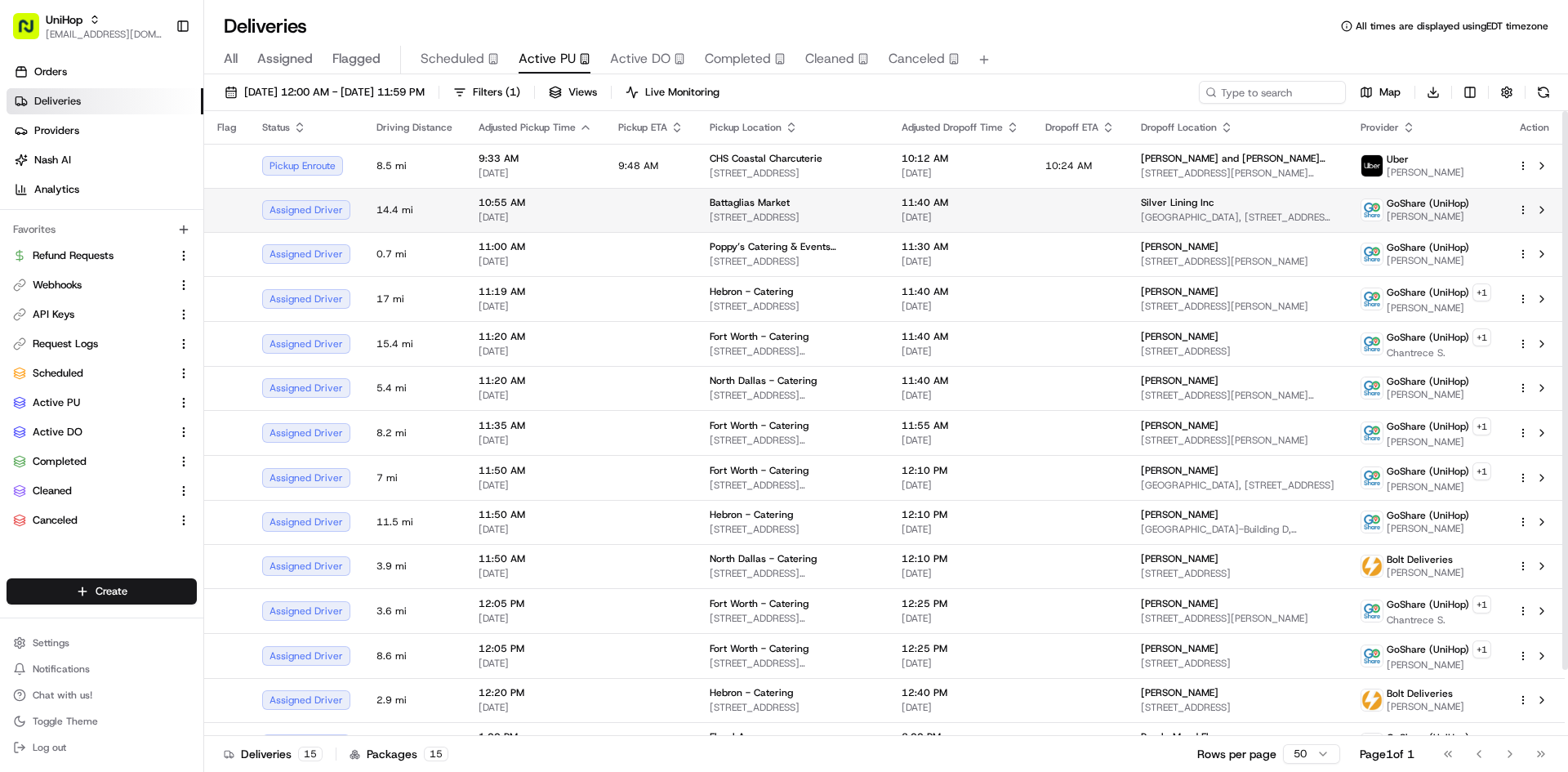
click at [710, 203] on span "Battaglias Market" at bounding box center [750, 202] width 80 height 13
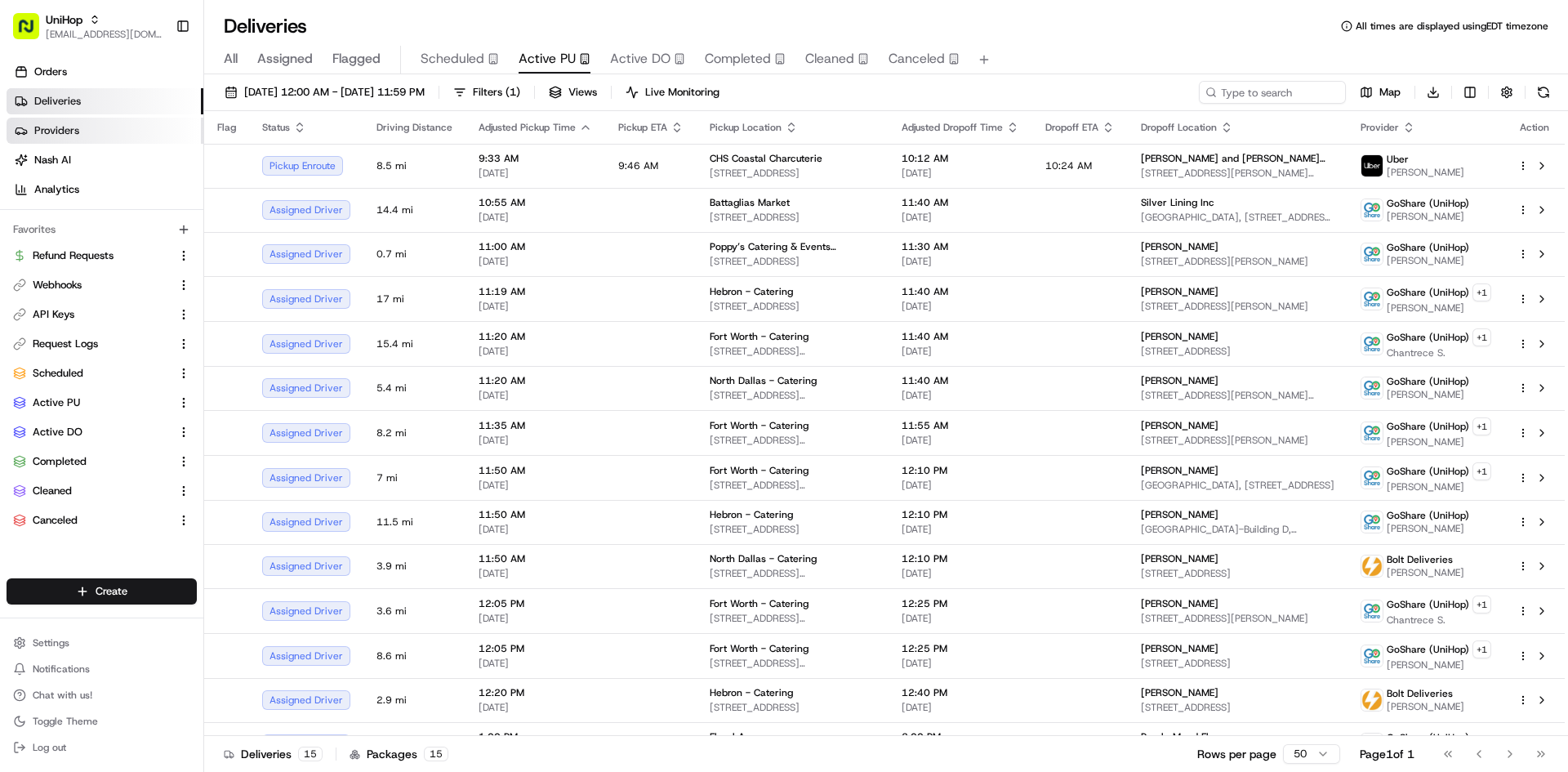
click at [106, 120] on link "Providers" at bounding box center [105, 130] width 197 height 26
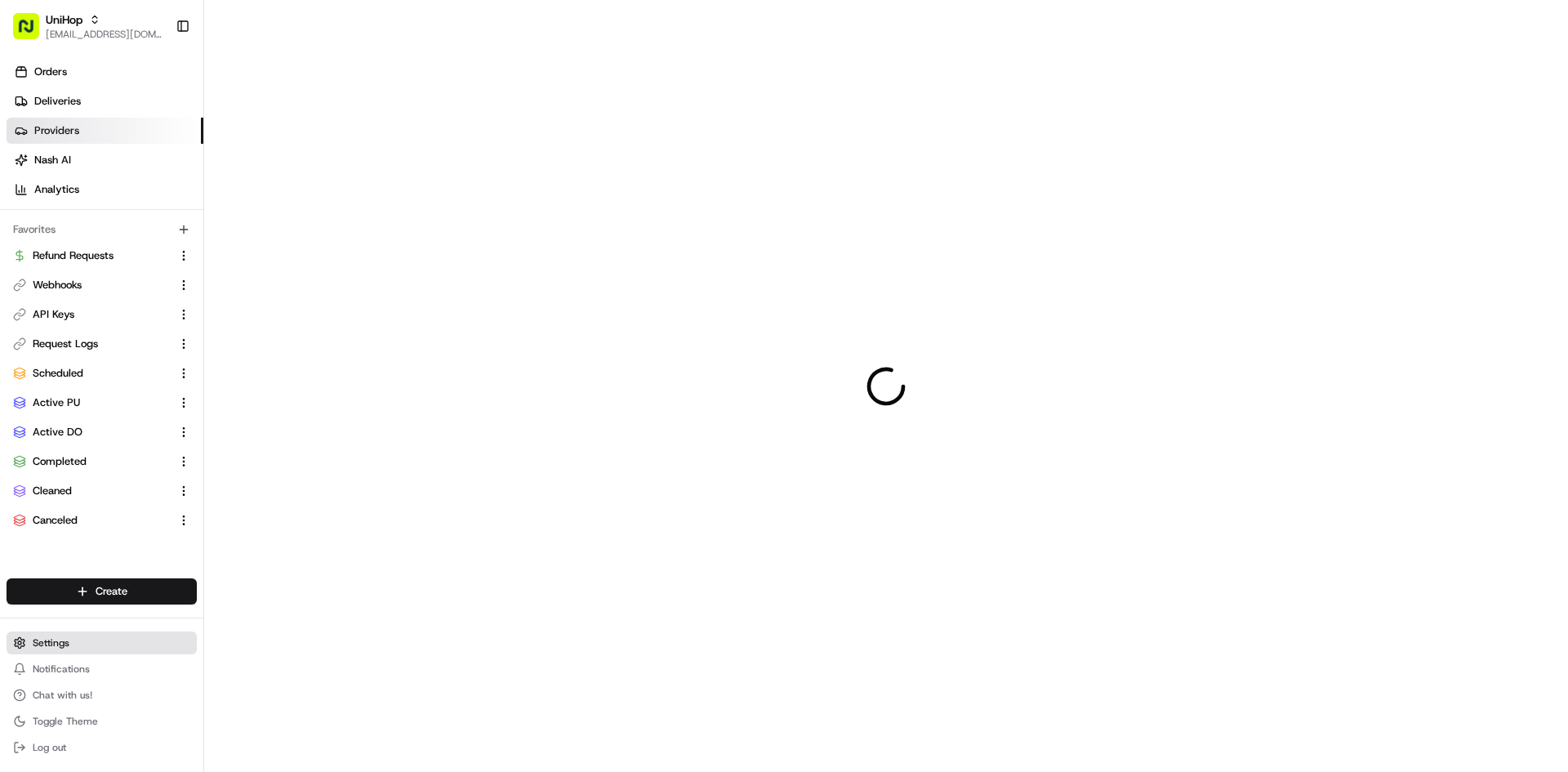
click at [133, 645] on button "Settings" at bounding box center [102, 643] width 190 height 23
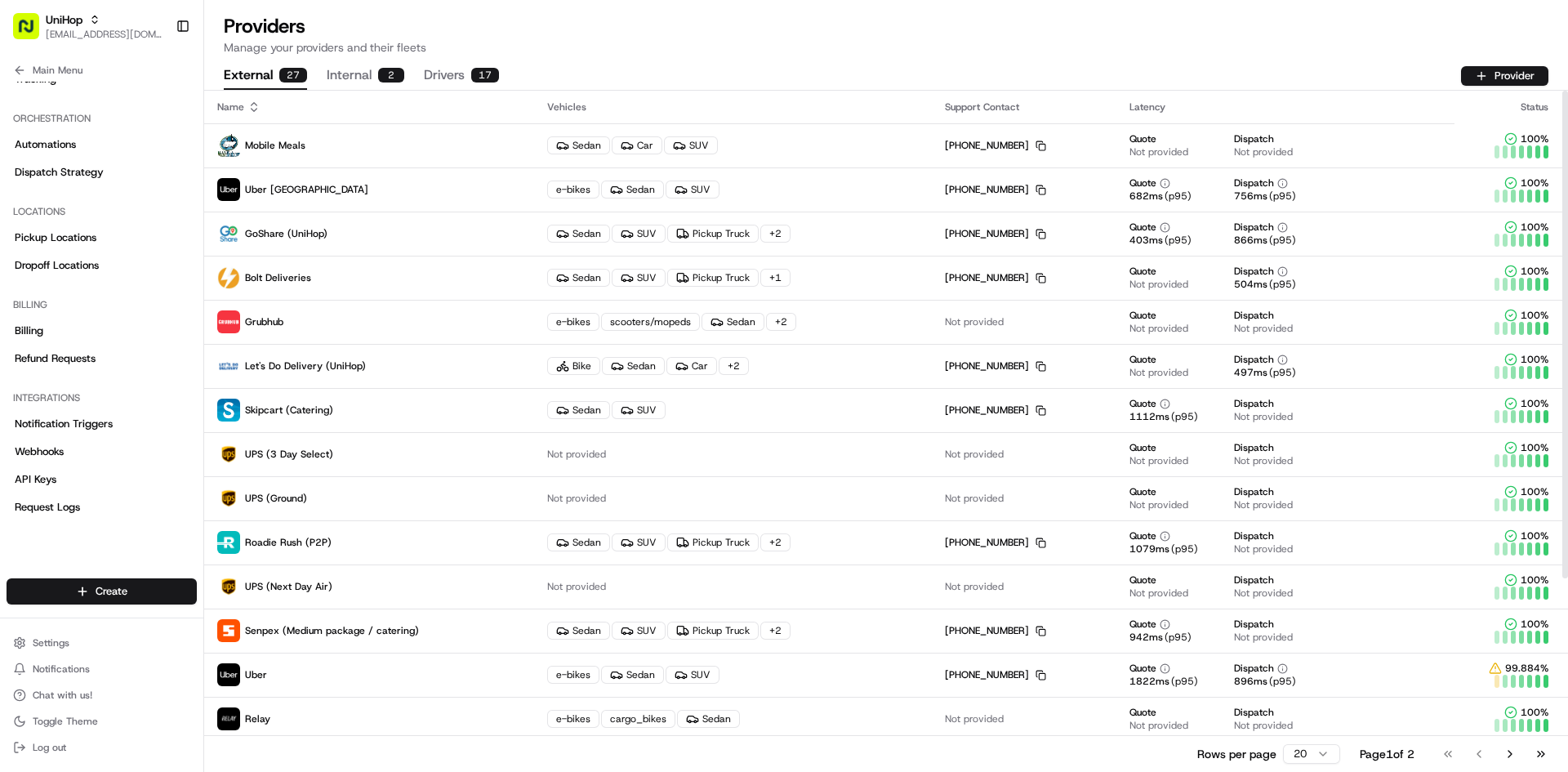
scroll to position [1, 0]
click at [351, 66] on button "Internal 2" at bounding box center [365, 76] width 78 height 28
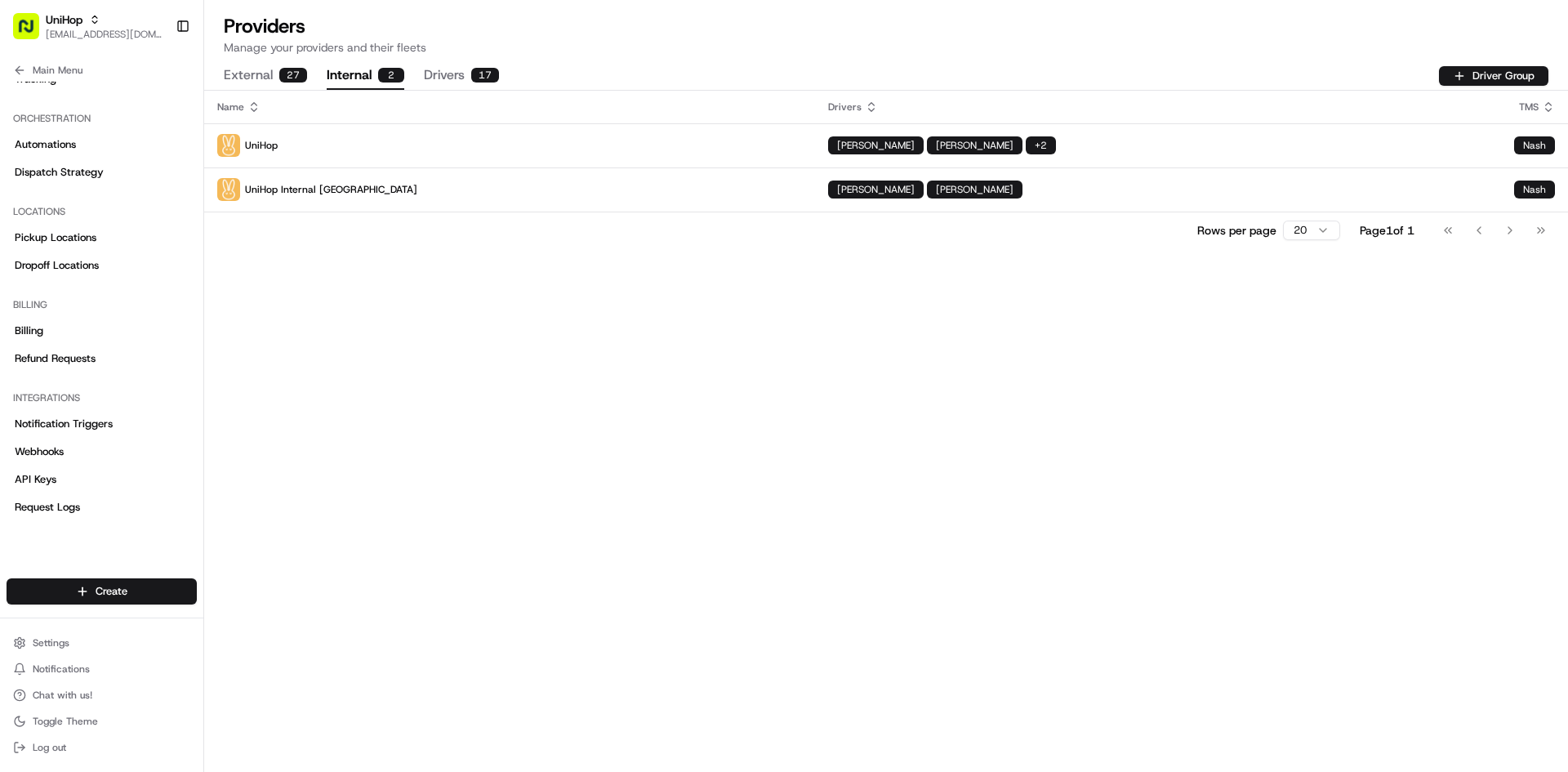
click at [445, 74] on button "Drivers 17" at bounding box center [461, 76] width 75 height 28
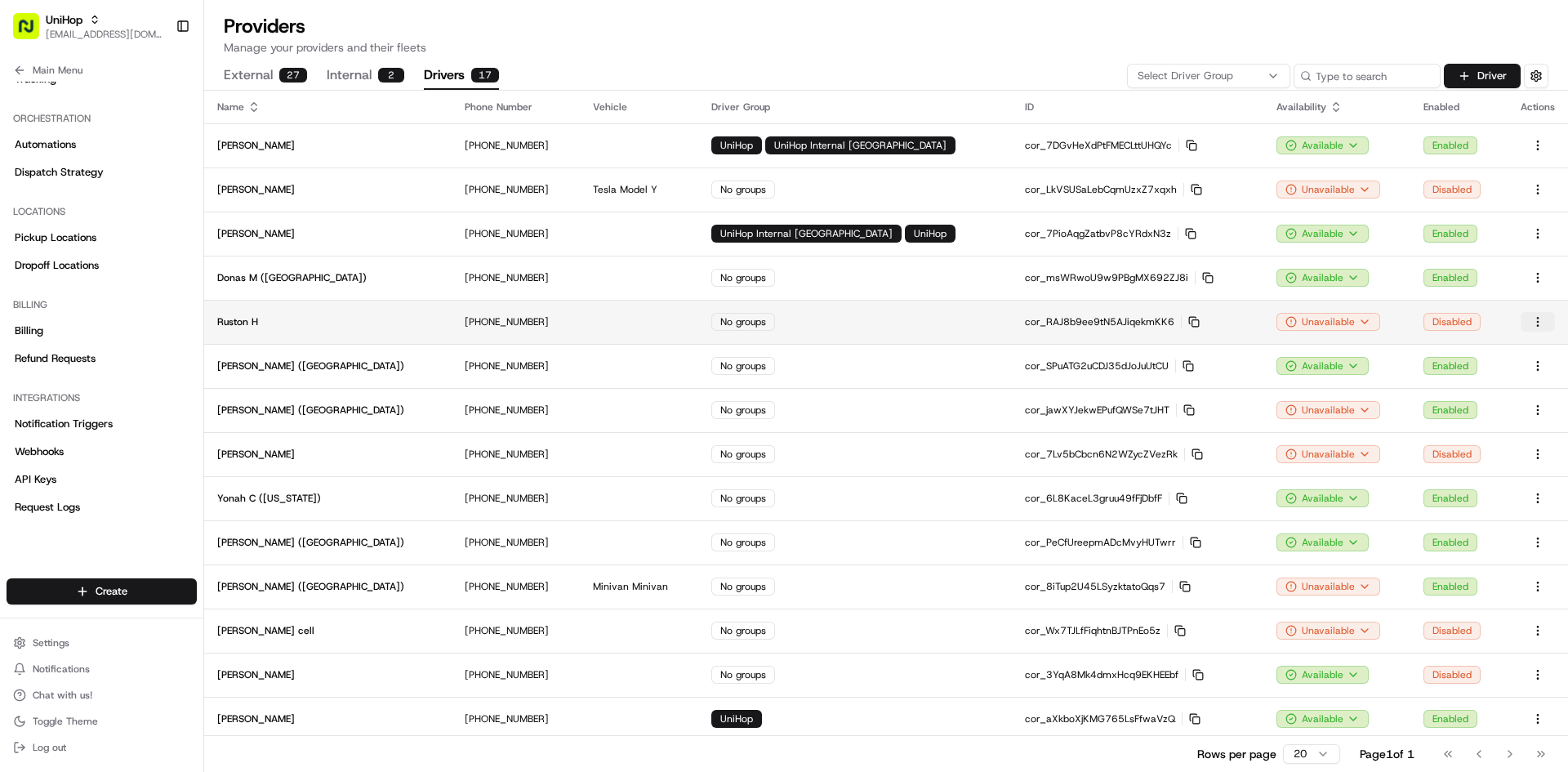
click at [1358, 317] on html "UniHop contact@unihop.app Toggle Sidebar Orders Deliveries Providers Nash AI An…" at bounding box center [784, 386] width 1568 height 772
click at [81, 71] on html "UniHop contact@unihop.app Toggle Sidebar Orders Deliveries Providers Nash AI An…" at bounding box center [784, 386] width 1568 height 772
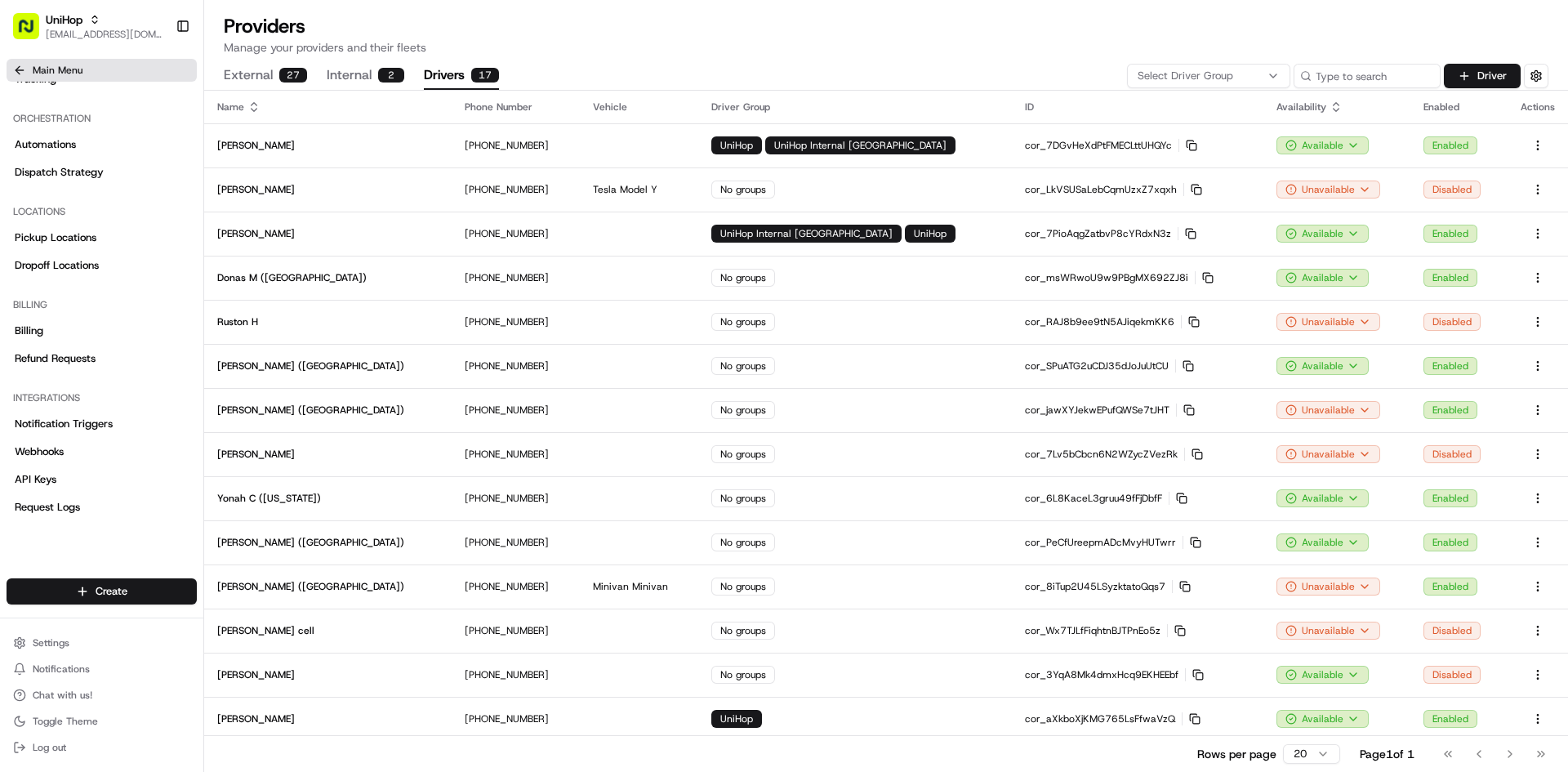
click at [80, 71] on span "Main Menu" at bounding box center [57, 70] width 50 height 13
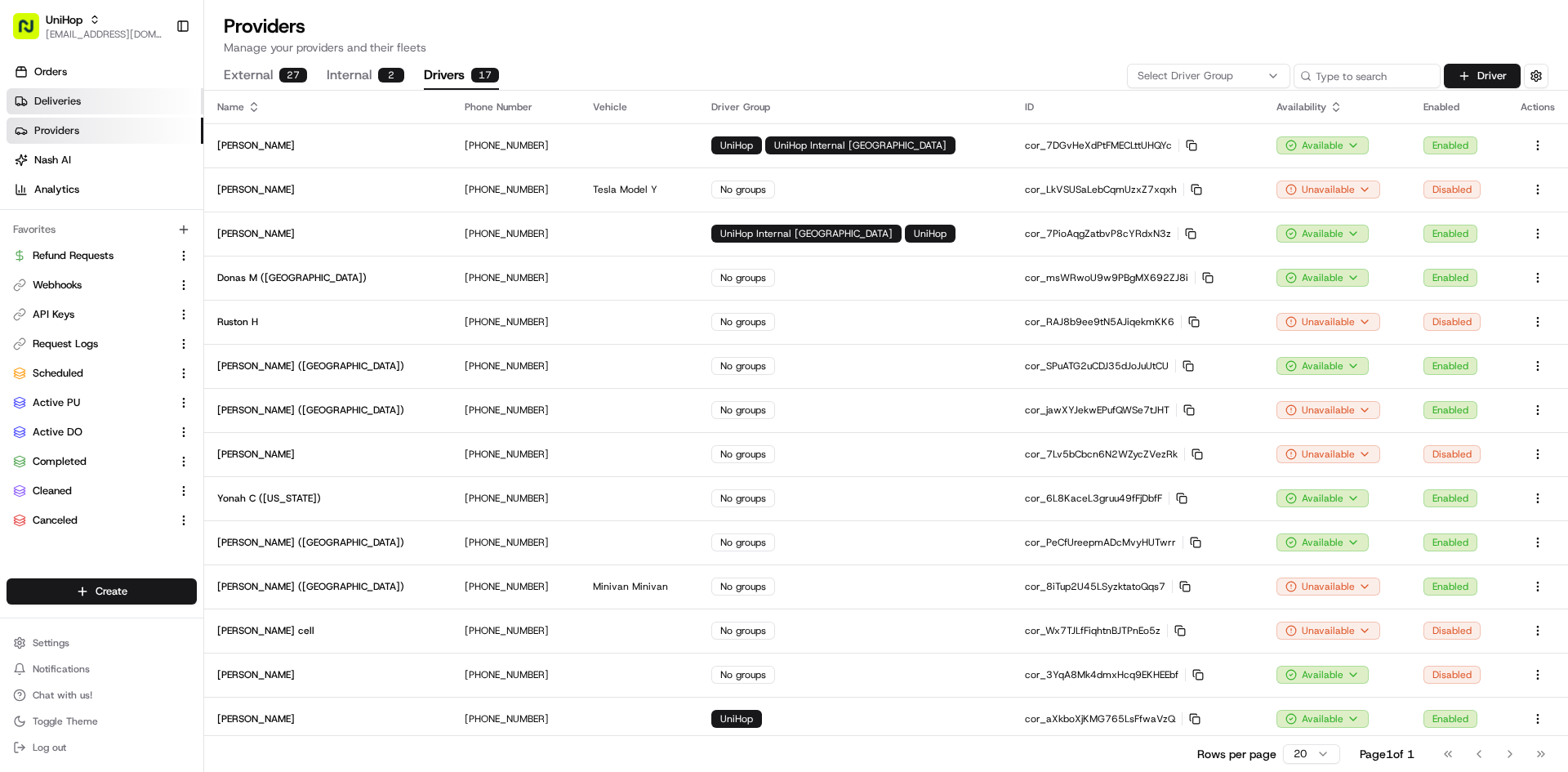
click at [80, 95] on span "Deliveries" at bounding box center [57, 101] width 47 height 15
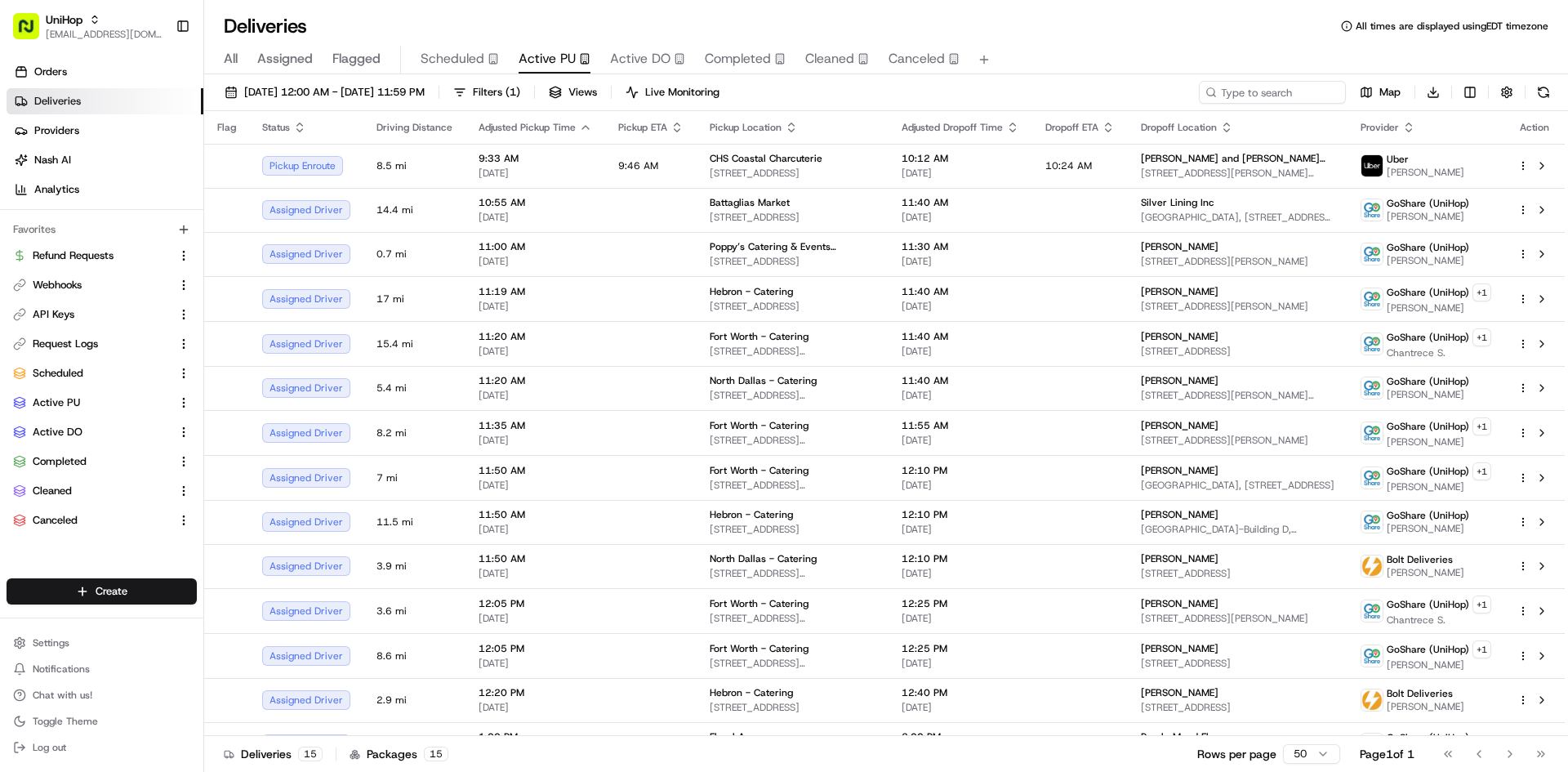
click at [449, 70] on button "Scheduled" at bounding box center [459, 59] width 79 height 28
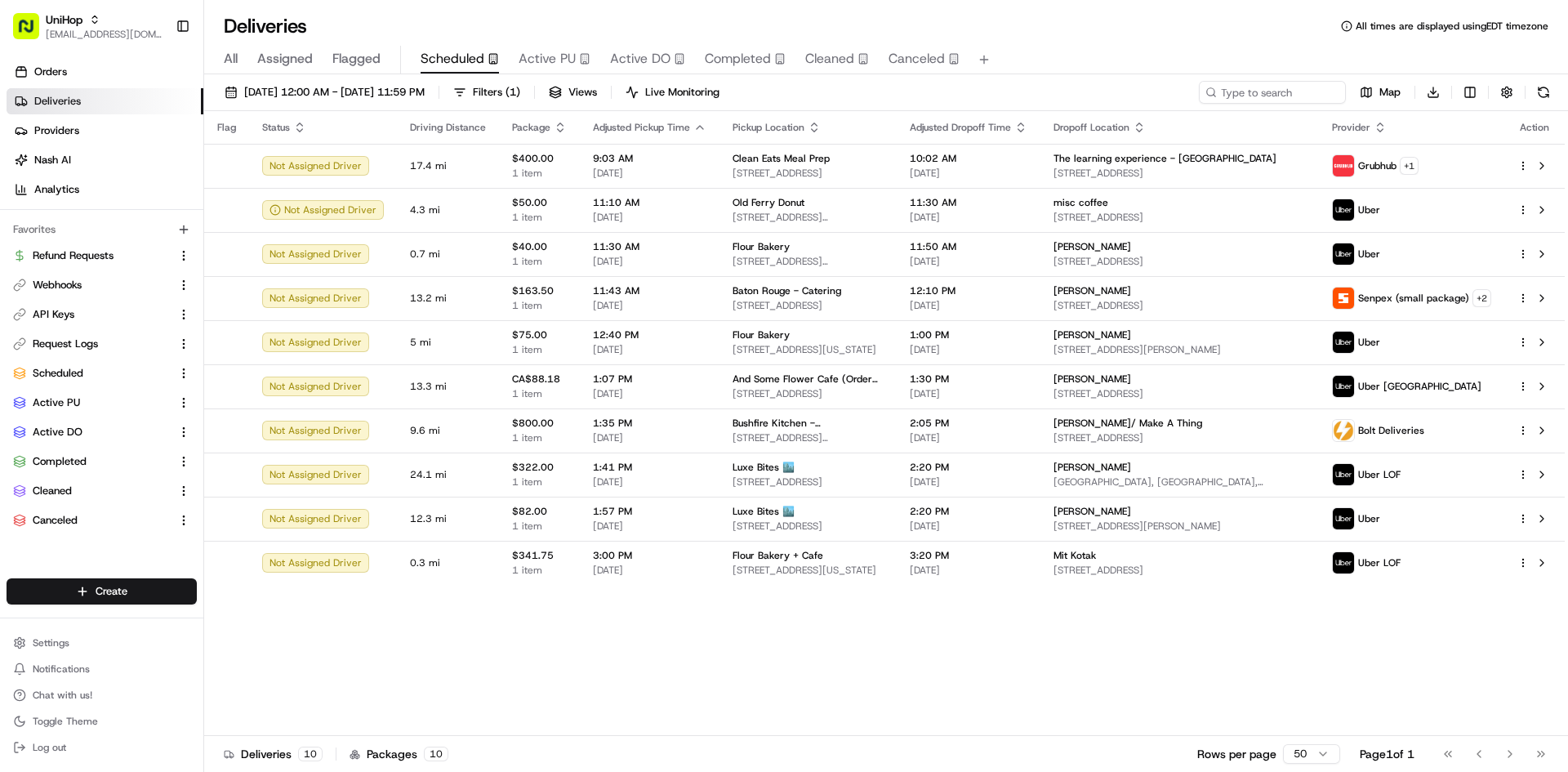
click at [576, 64] on div "Active PU" at bounding box center [554, 58] width 72 height 19
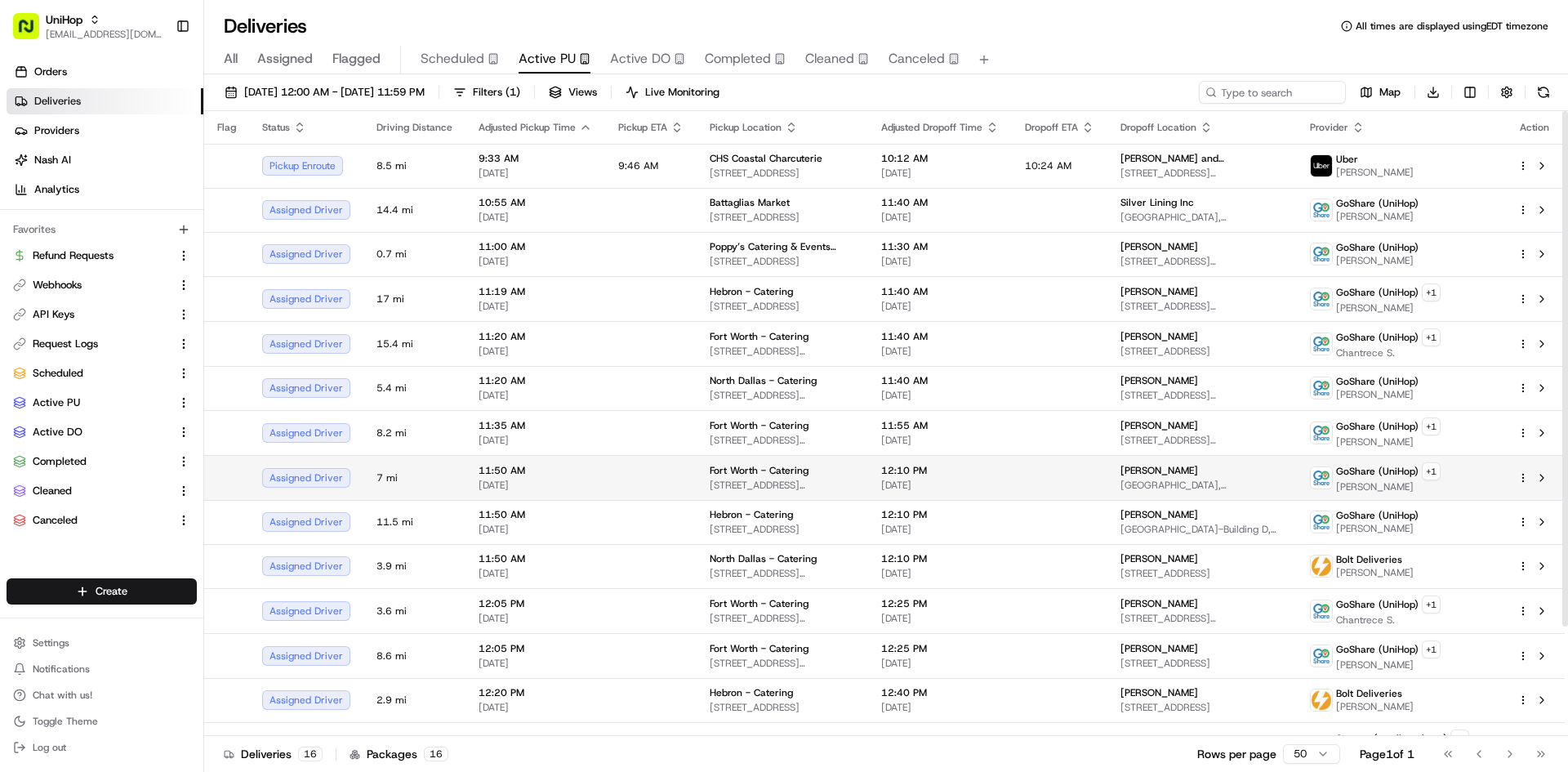
scroll to position [132, 0]
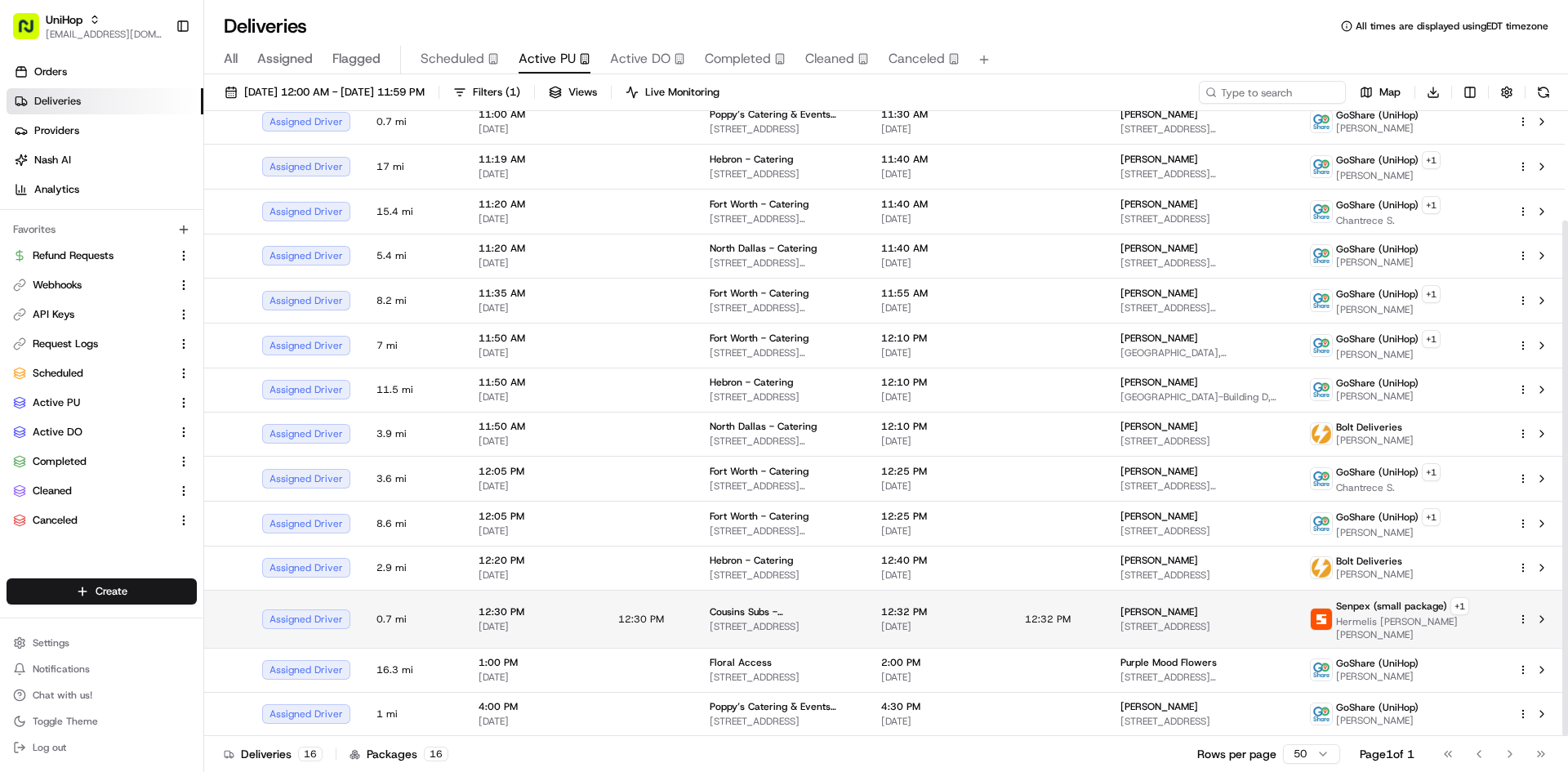
click at [909, 602] on td "12:32 PM Aug 18 2025" at bounding box center [940, 619] width 144 height 58
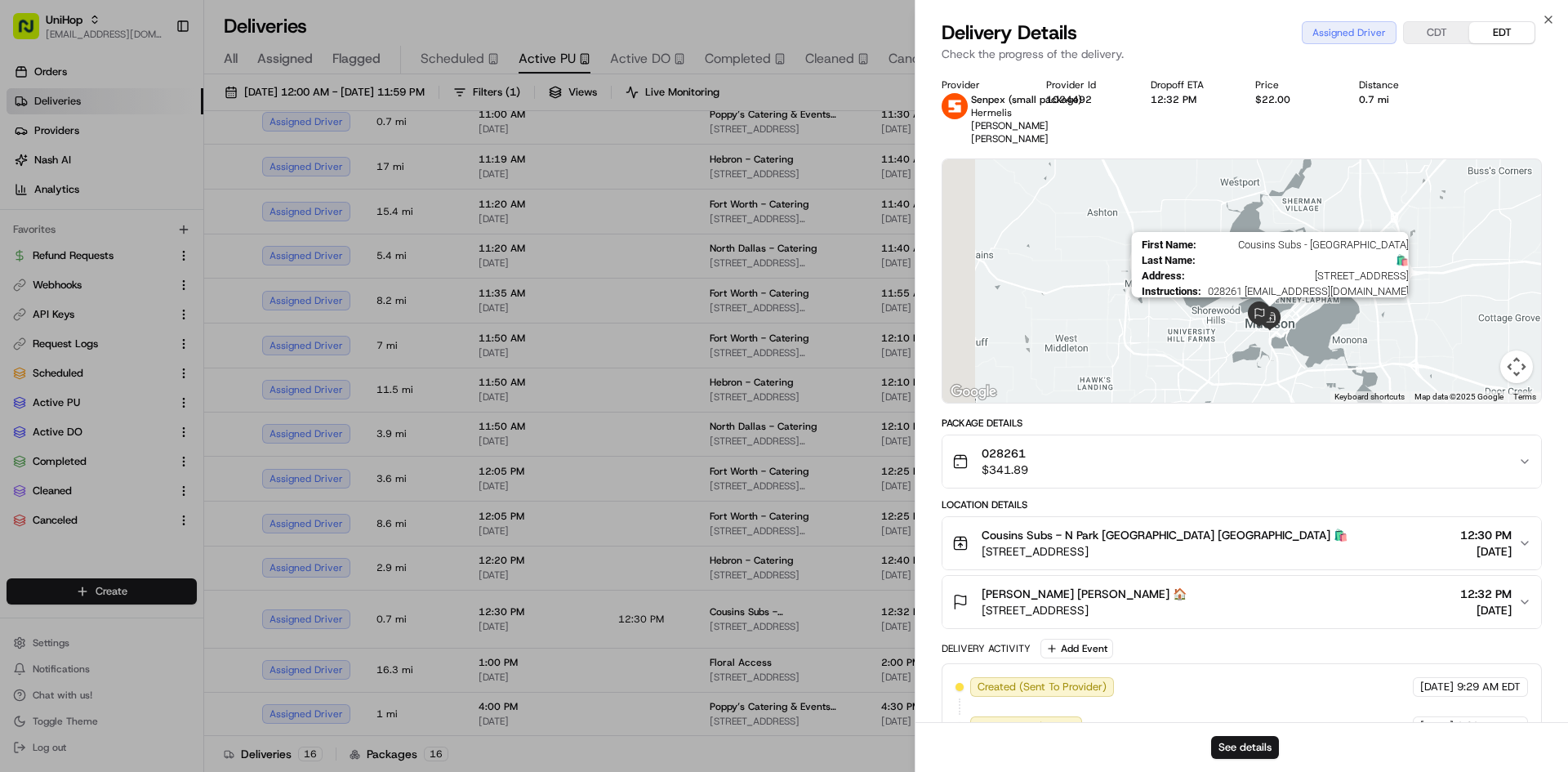
drag, startPoint x: 1066, startPoint y: 311, endPoint x: 1274, endPoint y: 319, distance: 208.2
click at [1274, 319] on img at bounding box center [1270, 319] width 38 height 38
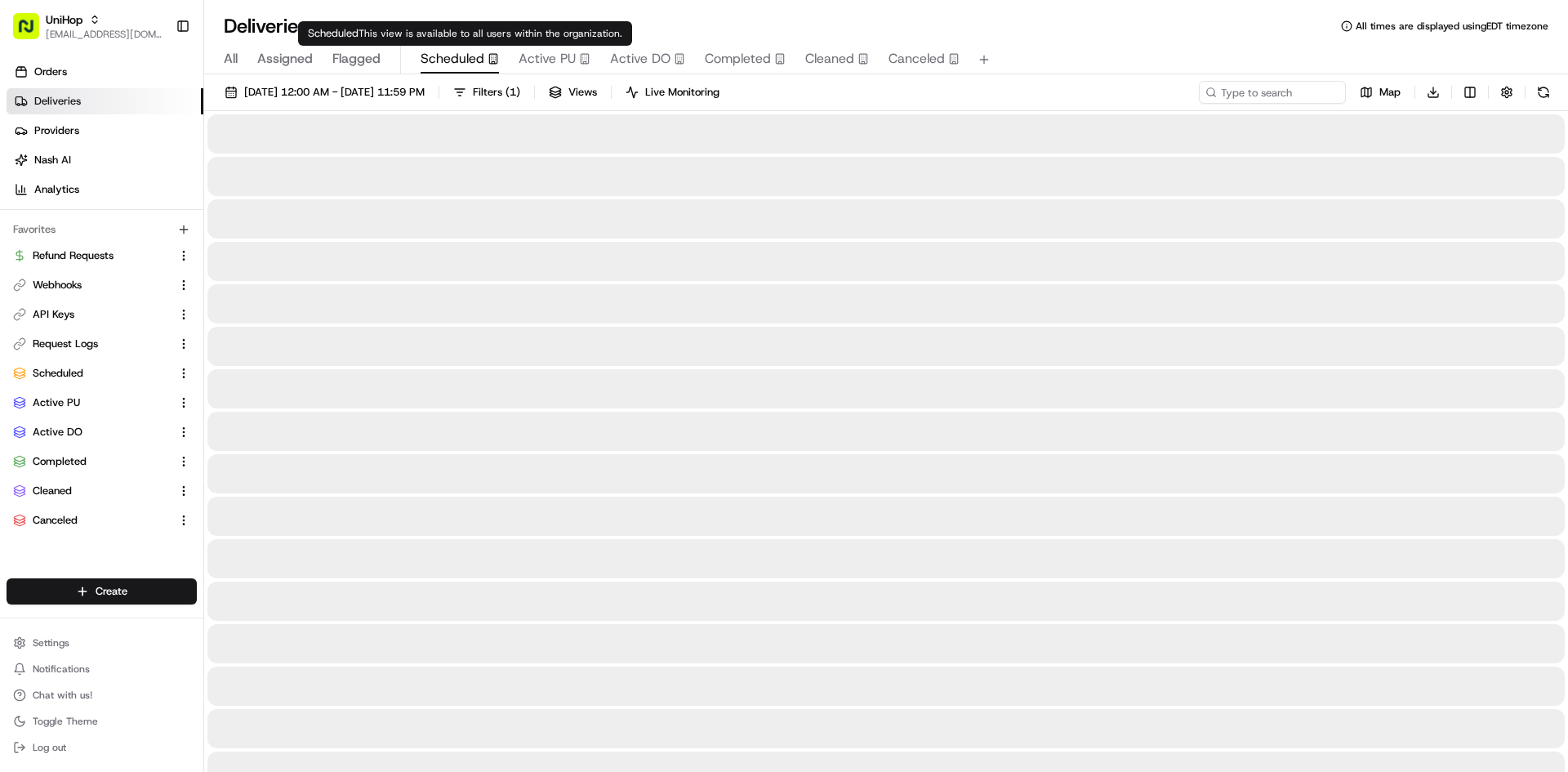
click at [460, 62] on span "Scheduled" at bounding box center [452, 58] width 64 height 19
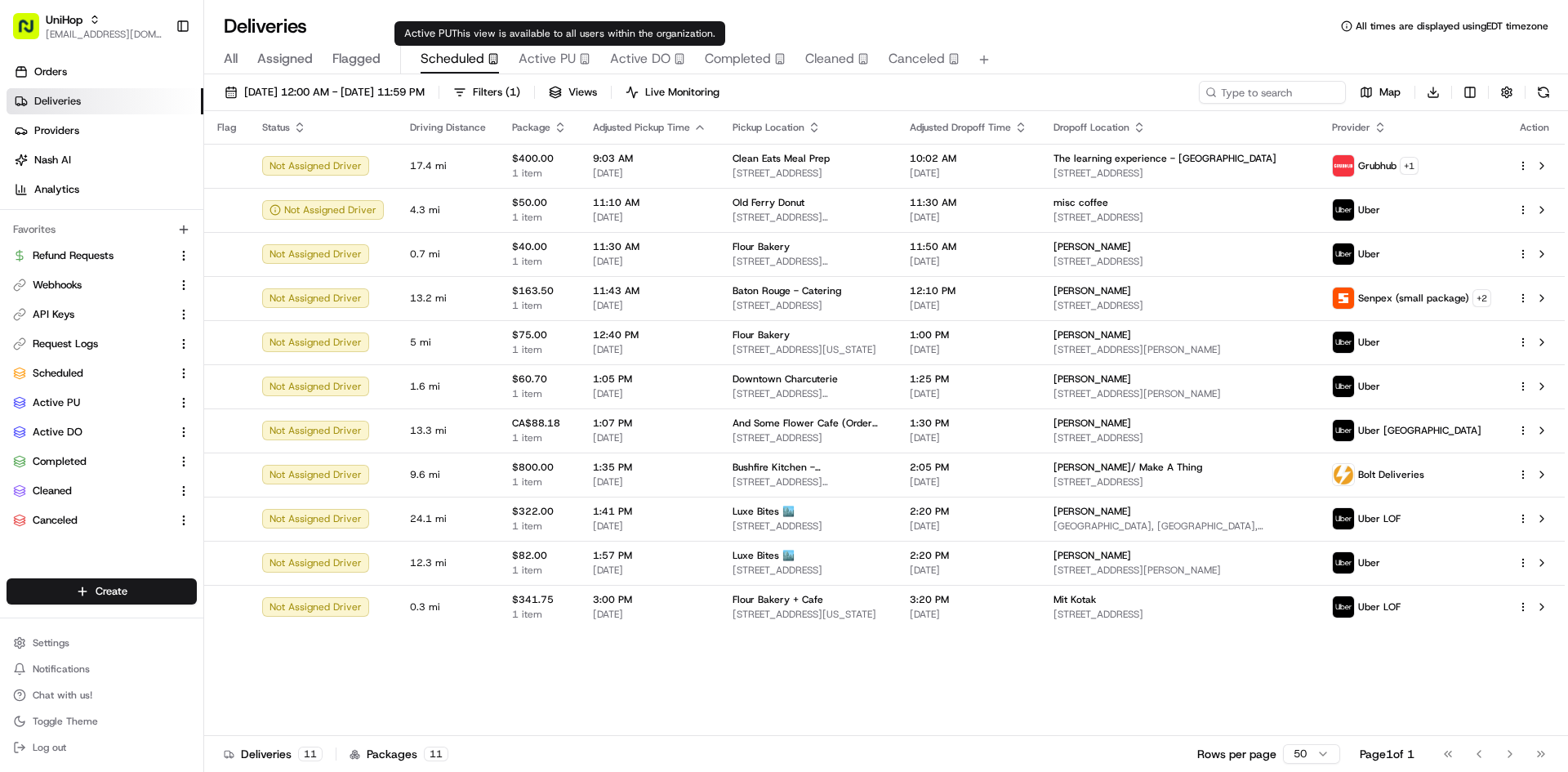
click at [557, 54] on span "Active PU" at bounding box center [547, 58] width 57 height 19
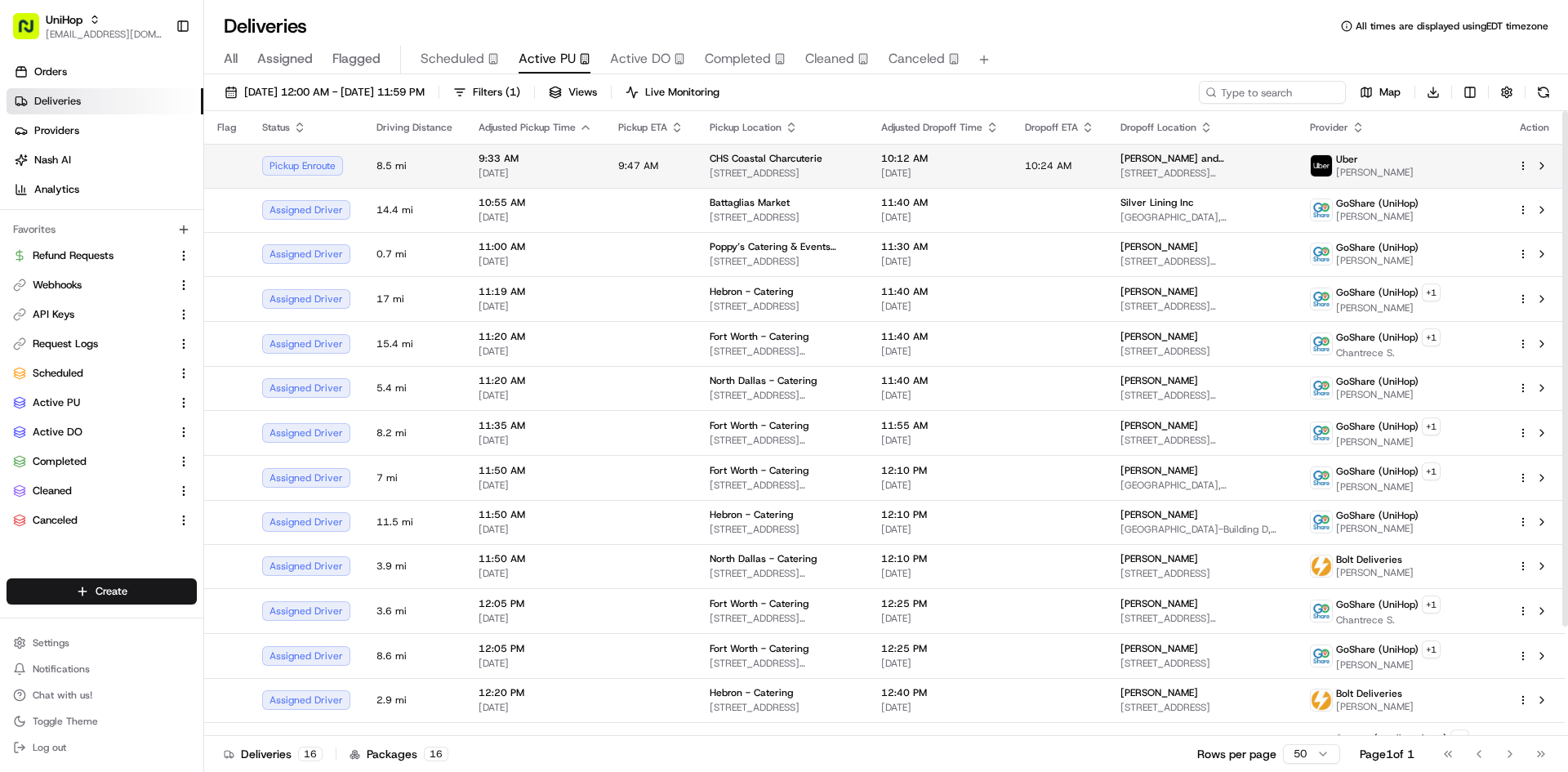
click at [640, 167] on span "9:47 AM" at bounding box center [638, 165] width 40 height 13
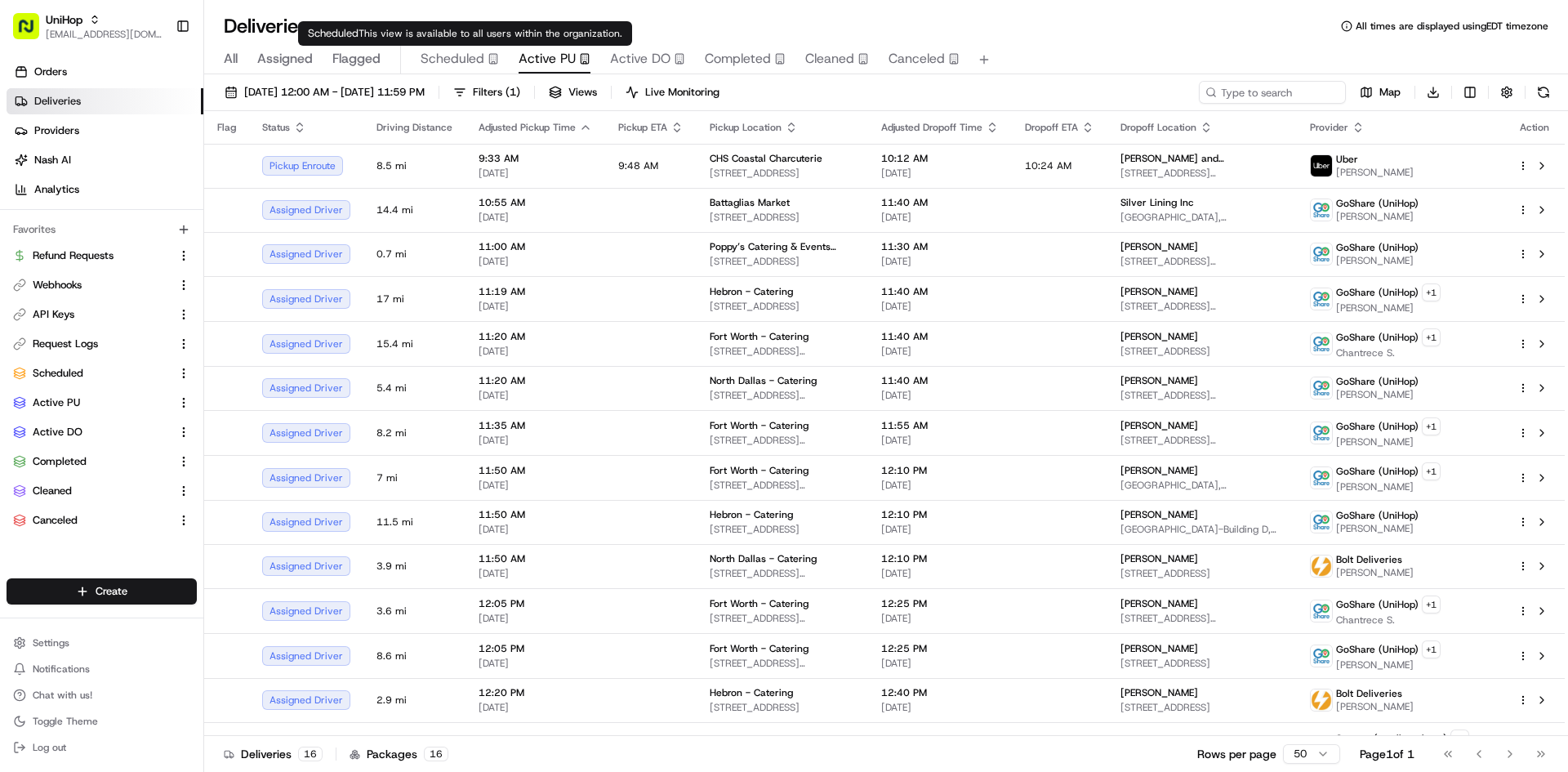
click at [481, 65] on span "Scheduled" at bounding box center [452, 58] width 64 height 19
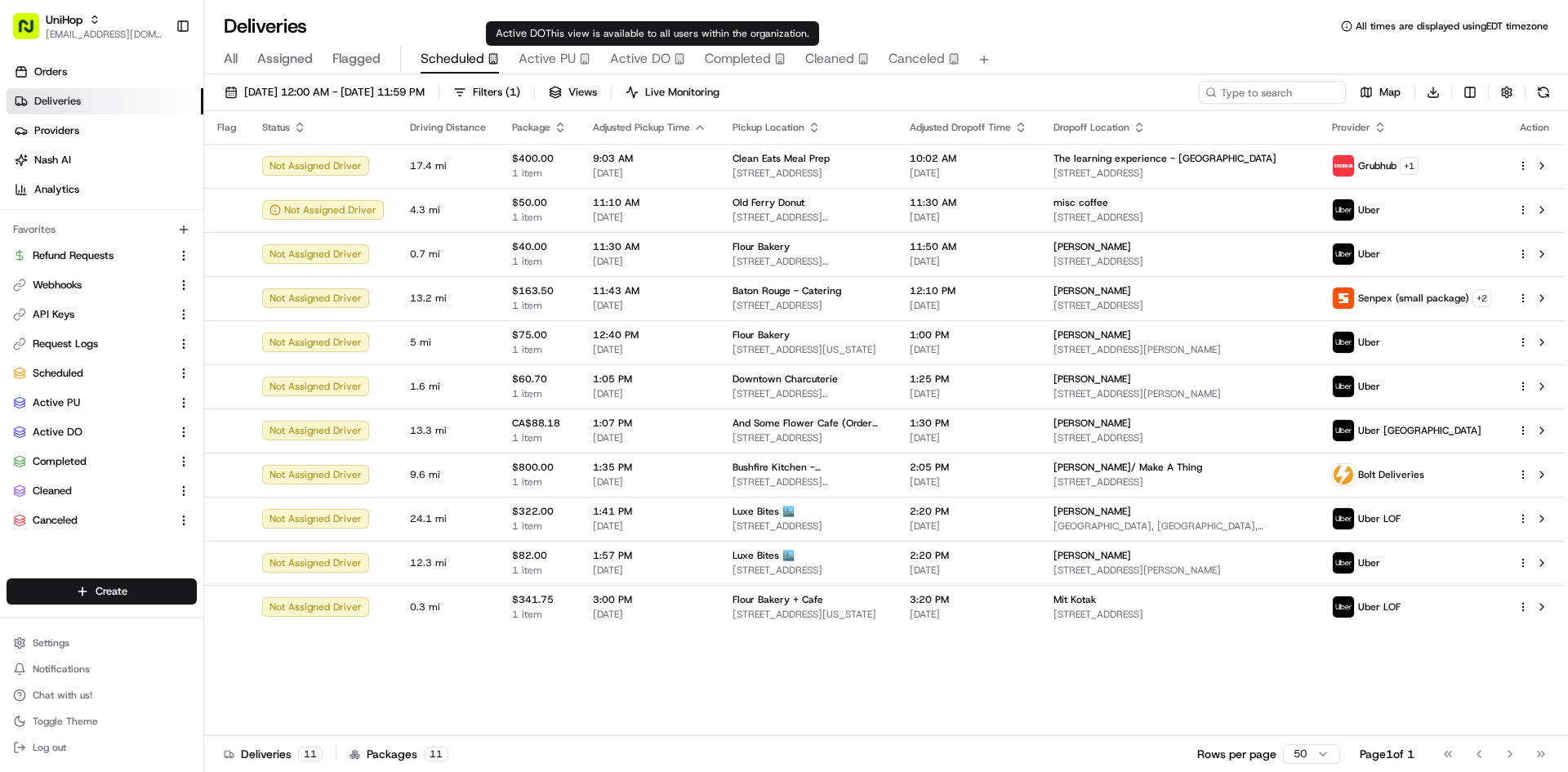
click at [635, 64] on span "Active DO" at bounding box center [640, 58] width 60 height 19
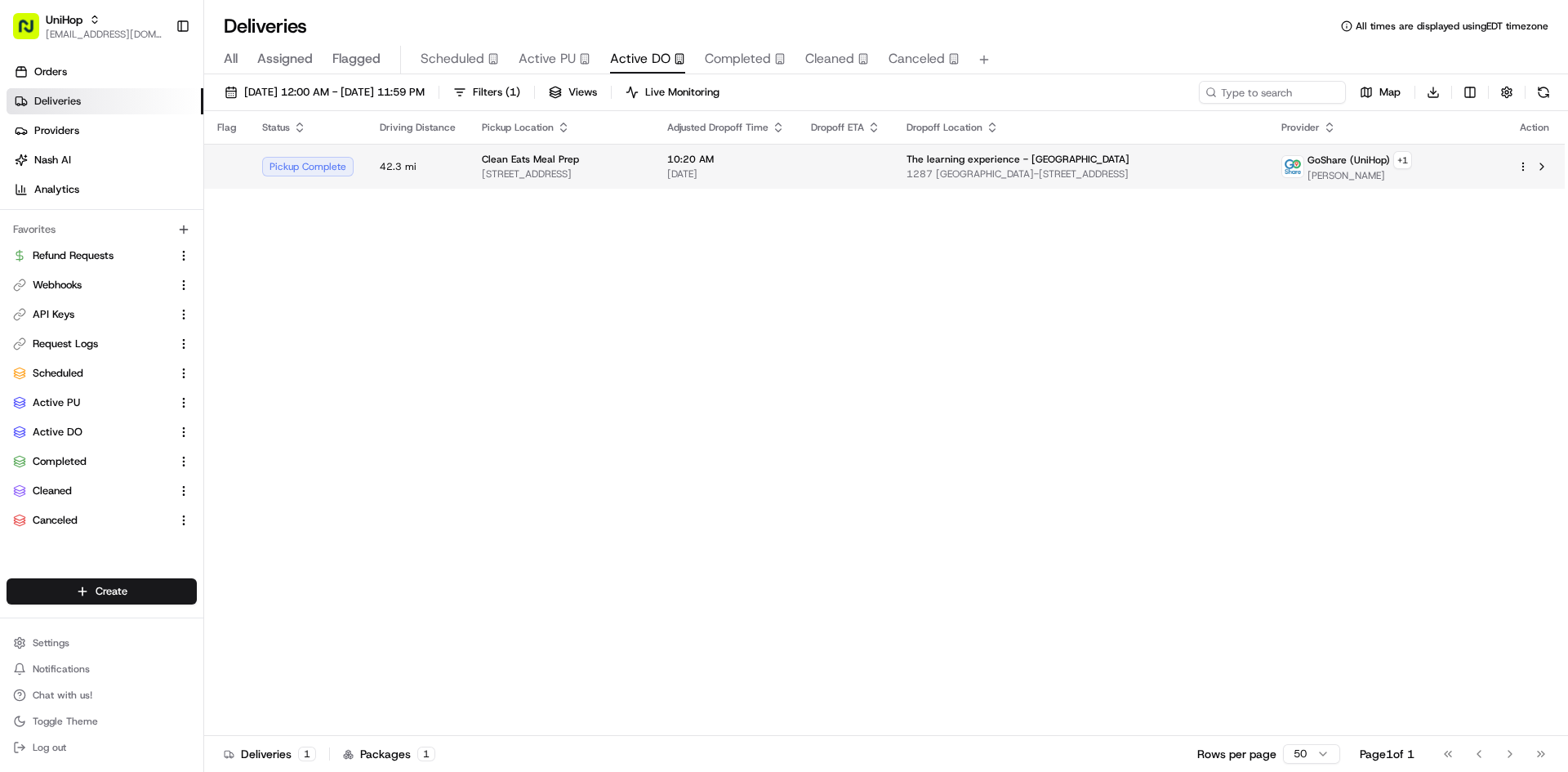
click at [641, 162] on div "Clean Eats Meal Prep" at bounding box center [561, 158] width 159 height 13
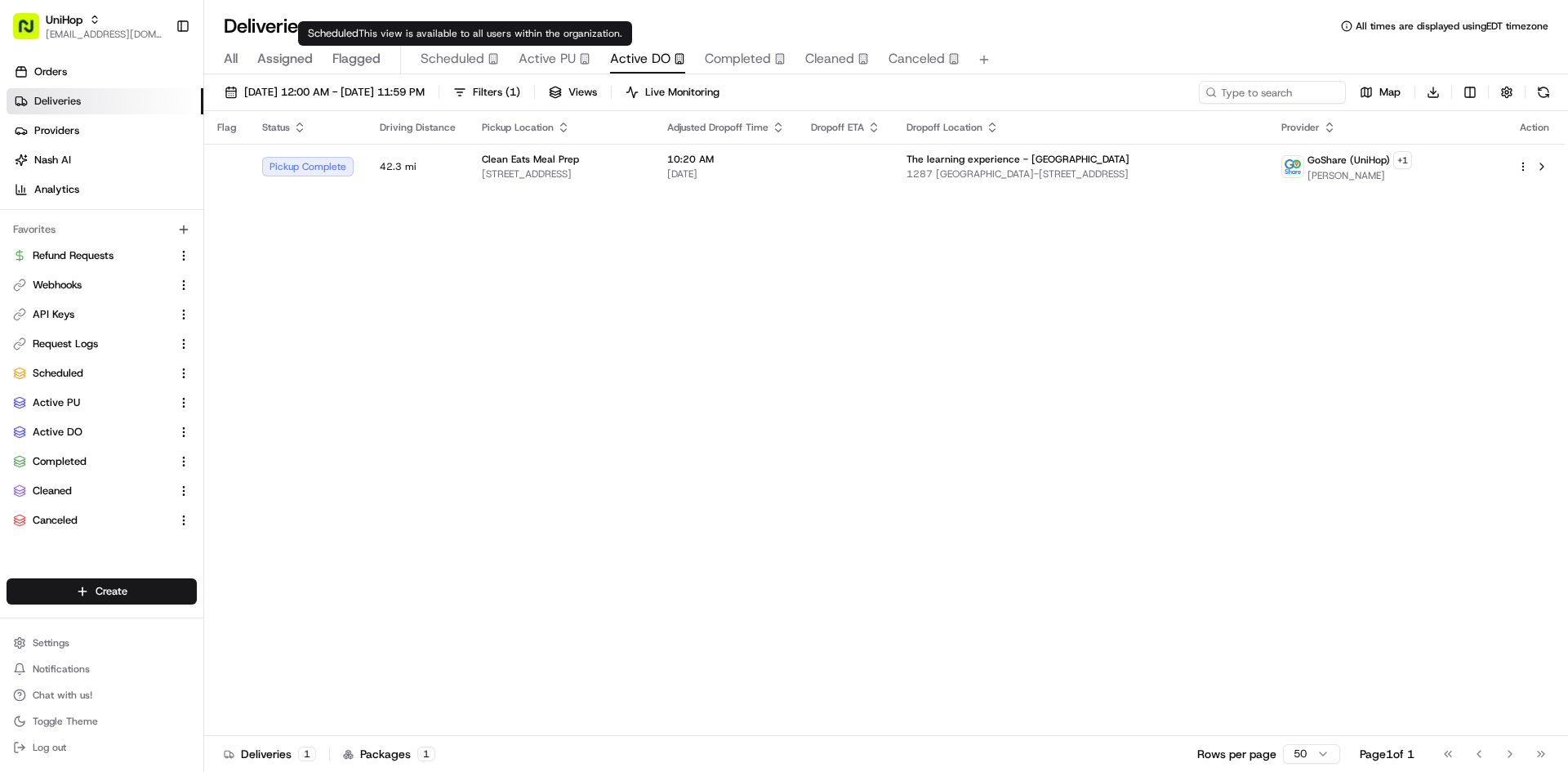
click at [448, 59] on span "Scheduled" at bounding box center [452, 58] width 64 height 19
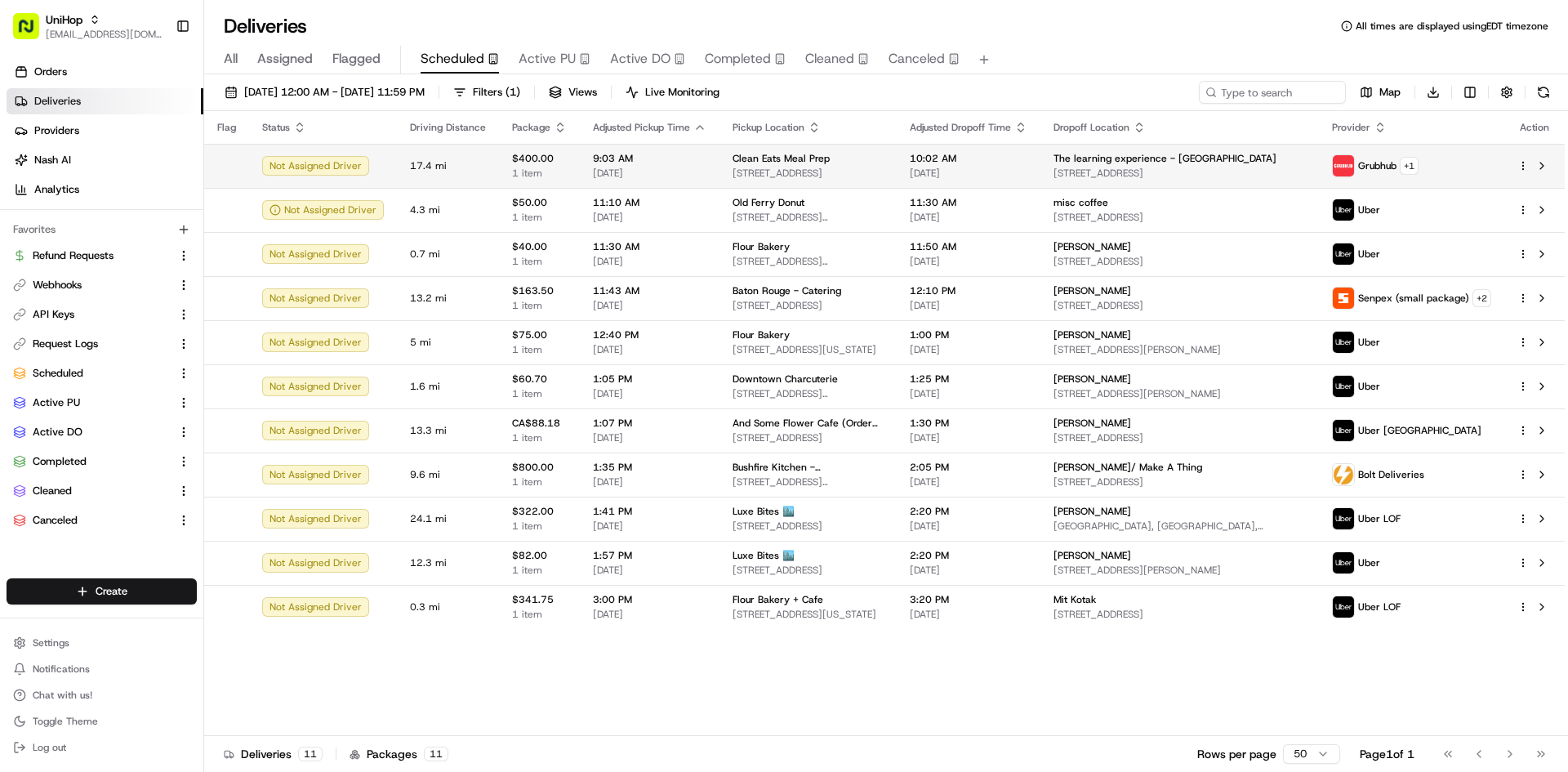
click at [580, 162] on td "9:03 AM Aug 18 2025" at bounding box center [650, 165] width 140 height 44
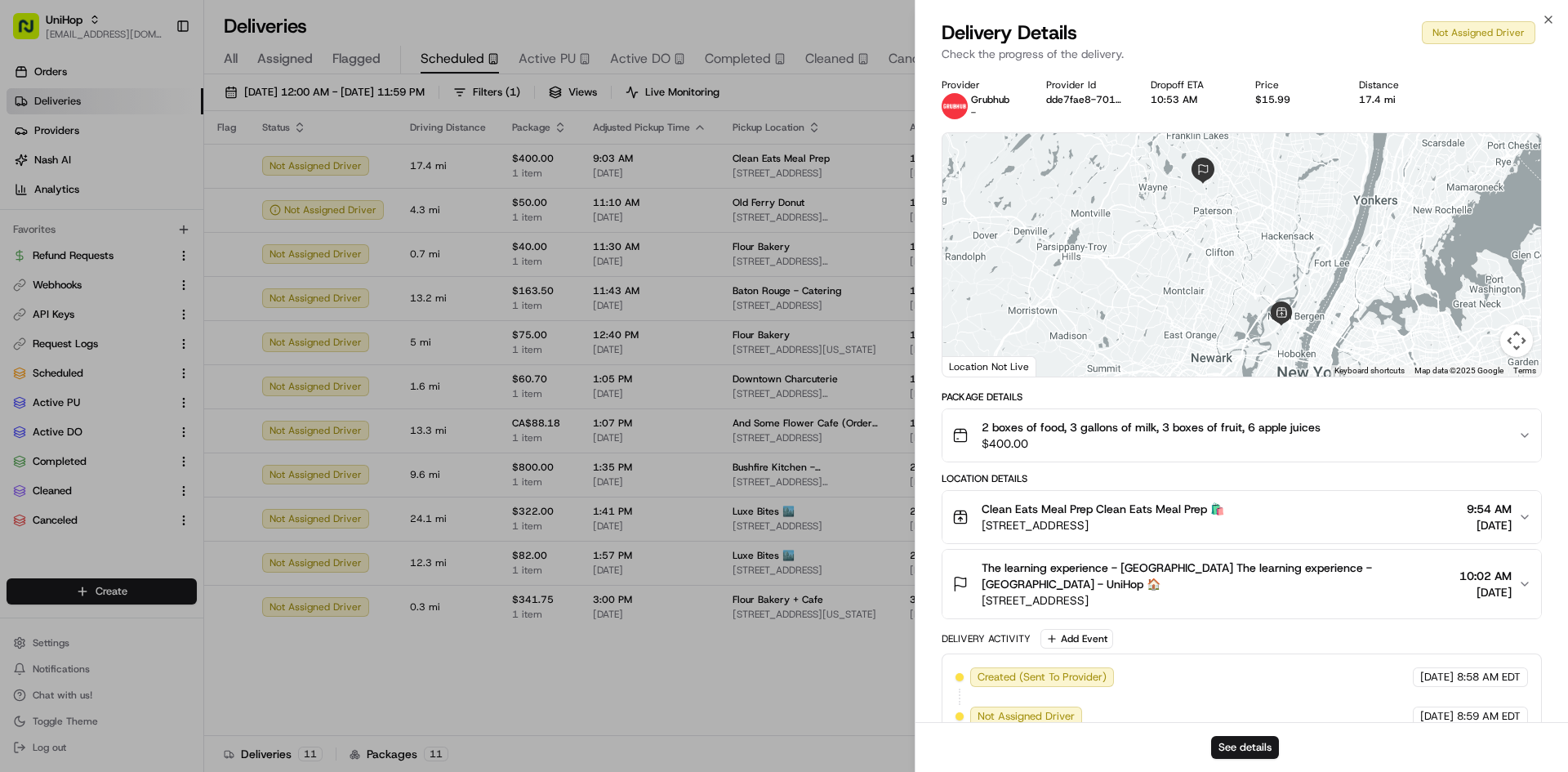
click at [1017, 565] on span "The learning experience - [GEOGRAPHIC_DATA] The learning experience - [GEOGRAPH…" at bounding box center [1217, 576] width 471 height 33
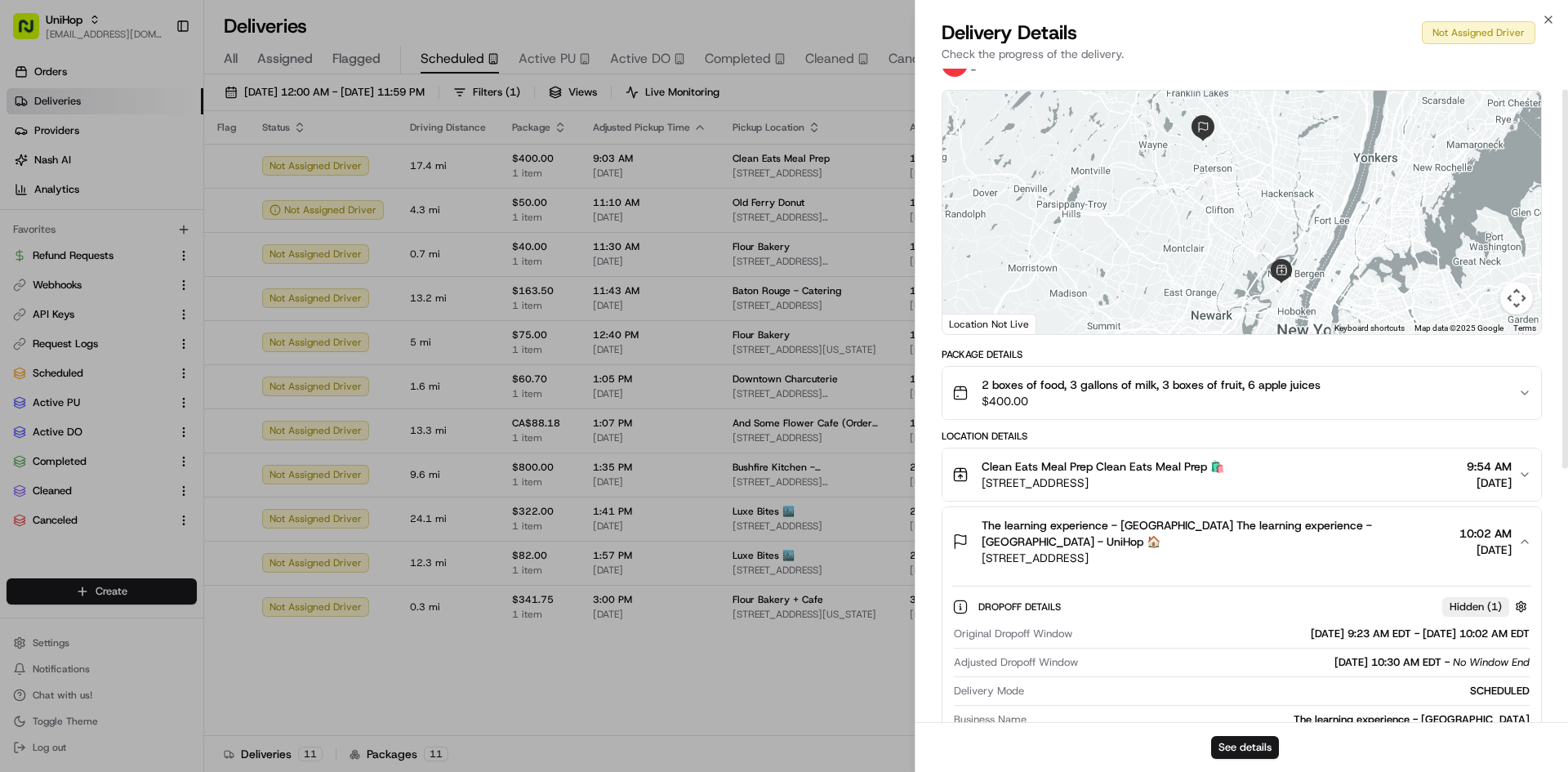
scroll to position [46, 0]
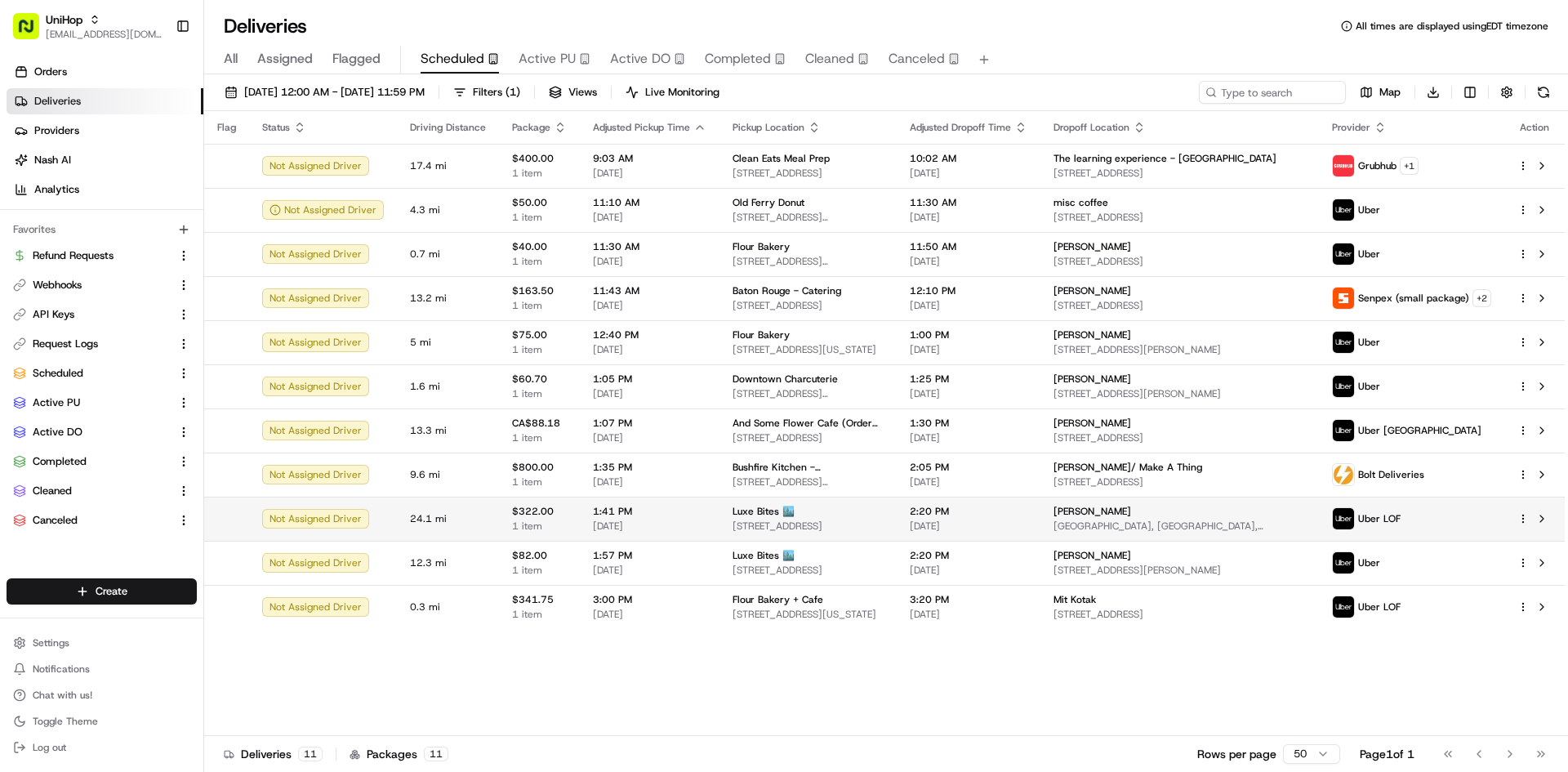
click at [686, 520] on span "[DATE]" at bounding box center [650, 525] width 114 height 13
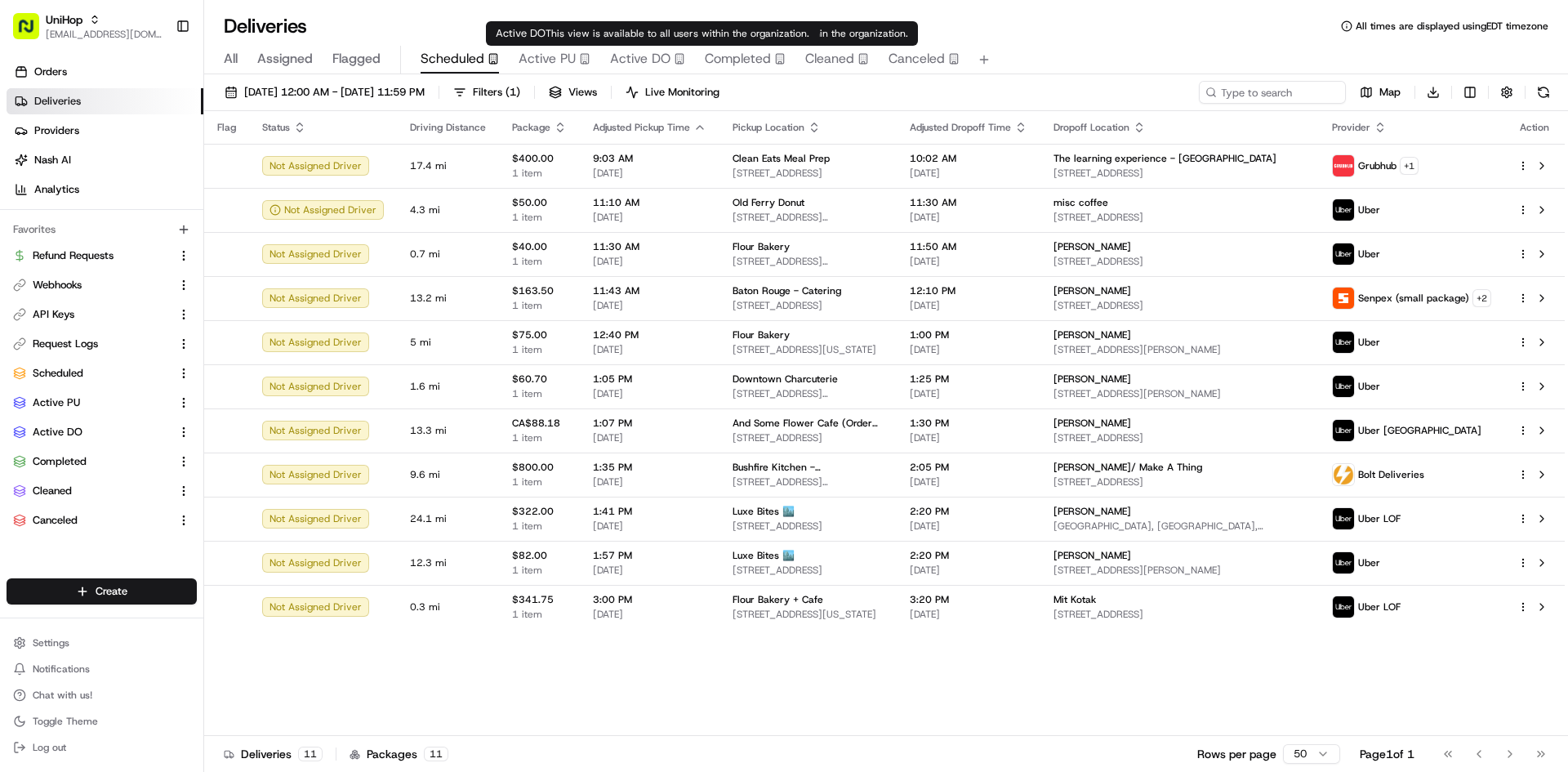
click at [653, 67] on span "Active DO" at bounding box center [640, 58] width 60 height 19
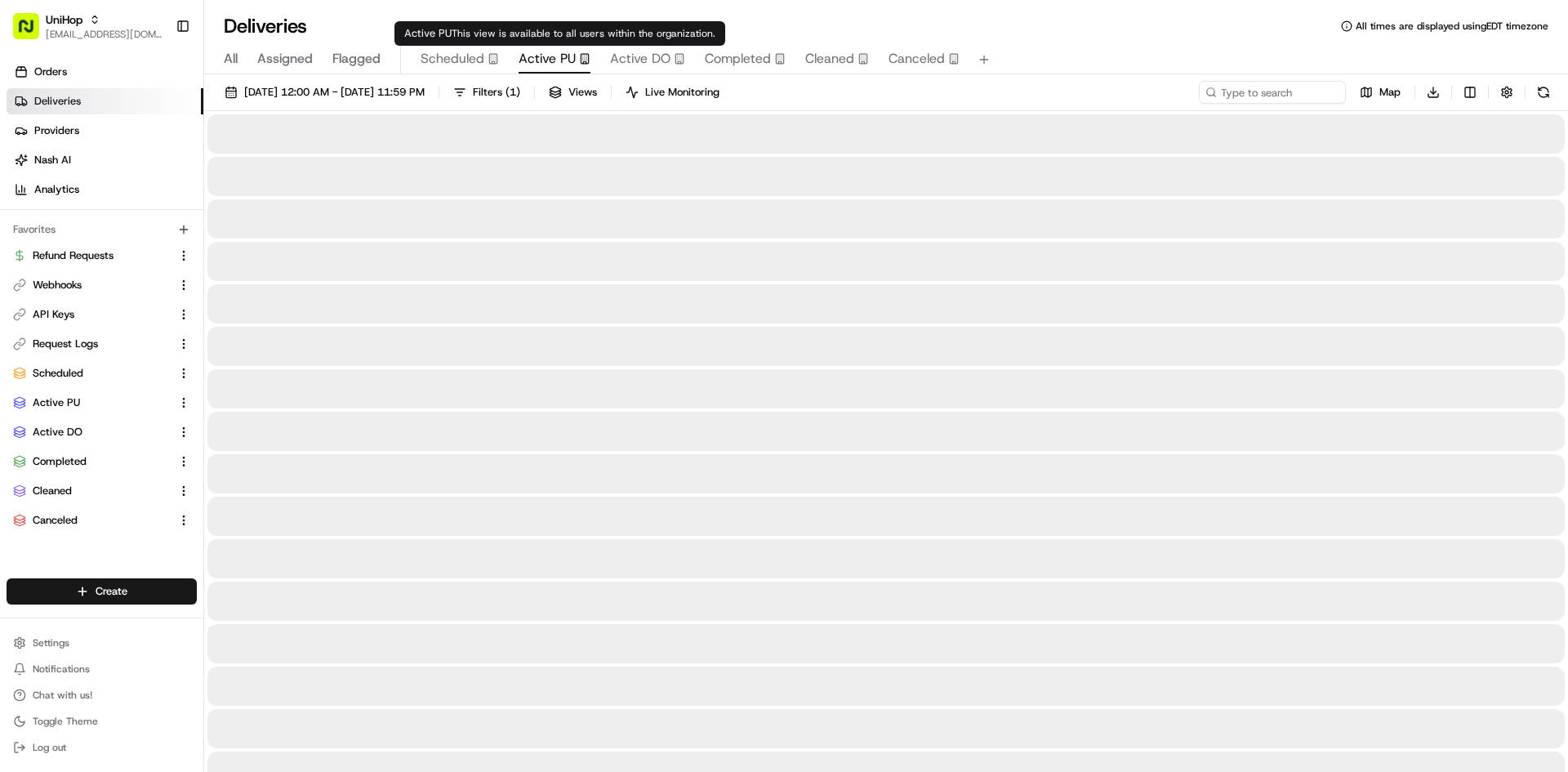
click at [551, 67] on span "Active PU" at bounding box center [547, 58] width 57 height 19
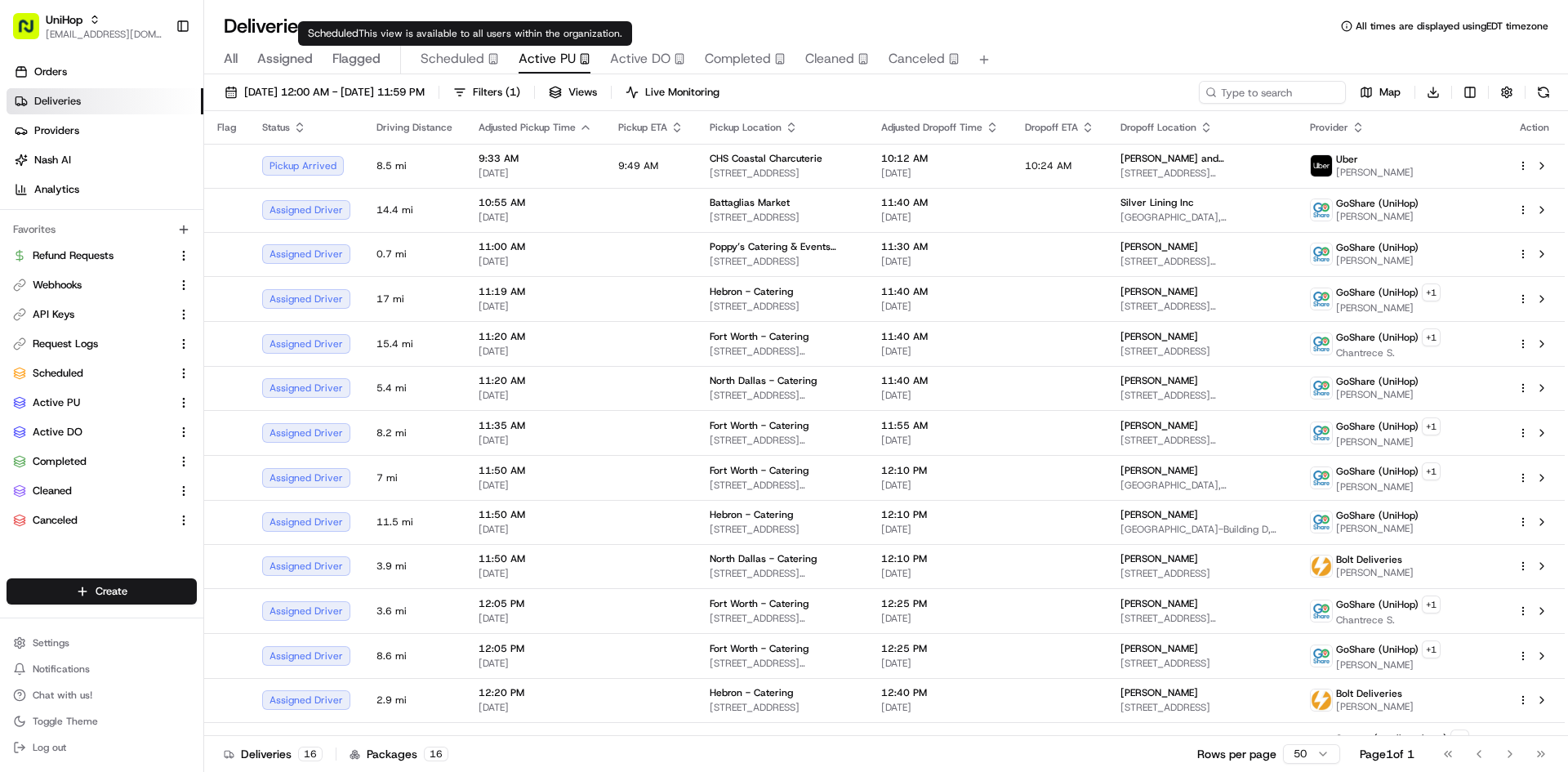
click at [470, 60] on span "Scheduled" at bounding box center [452, 58] width 64 height 19
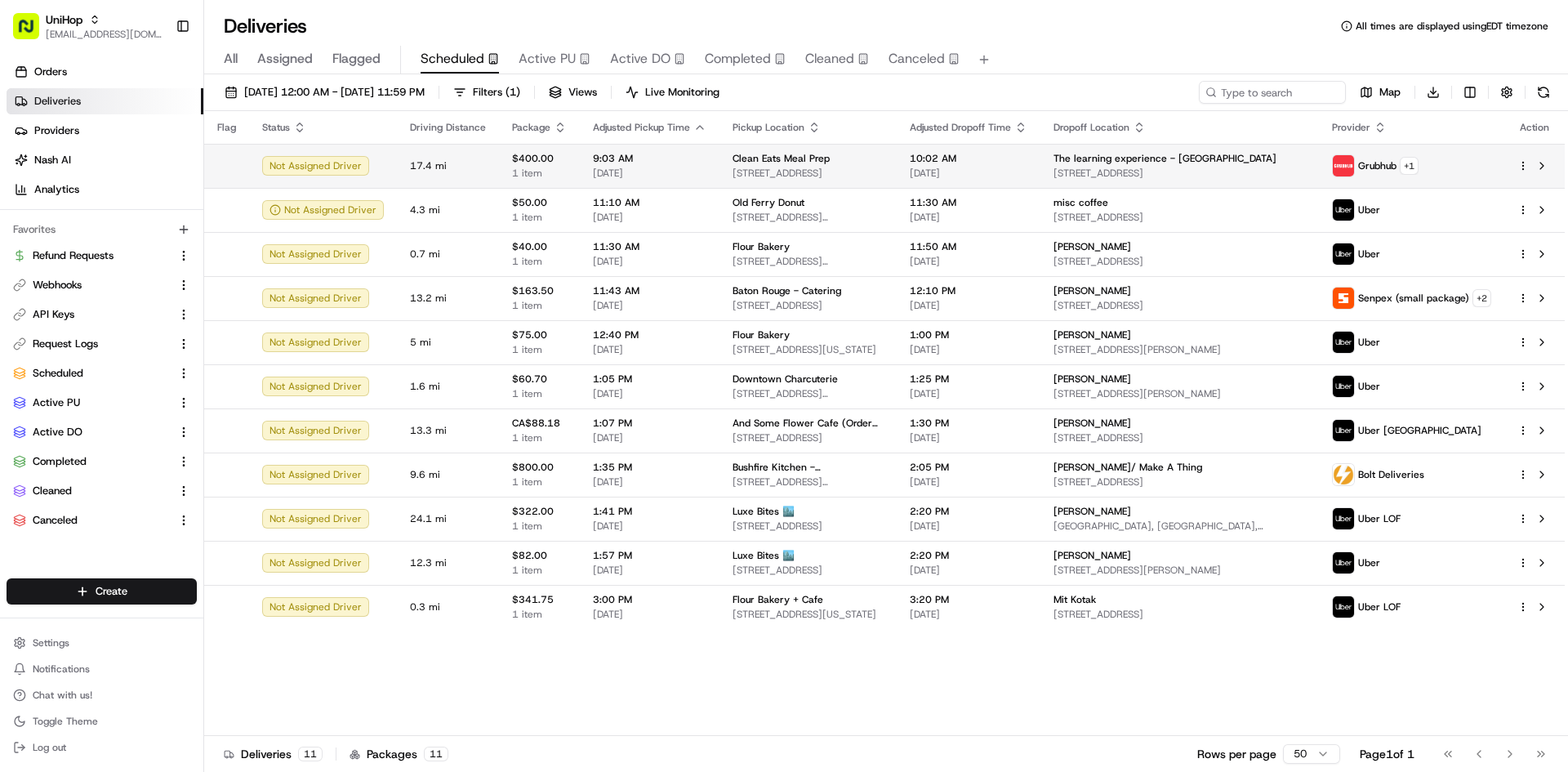
click at [856, 167] on span "[STREET_ADDRESS]" at bounding box center [808, 173] width 151 height 13
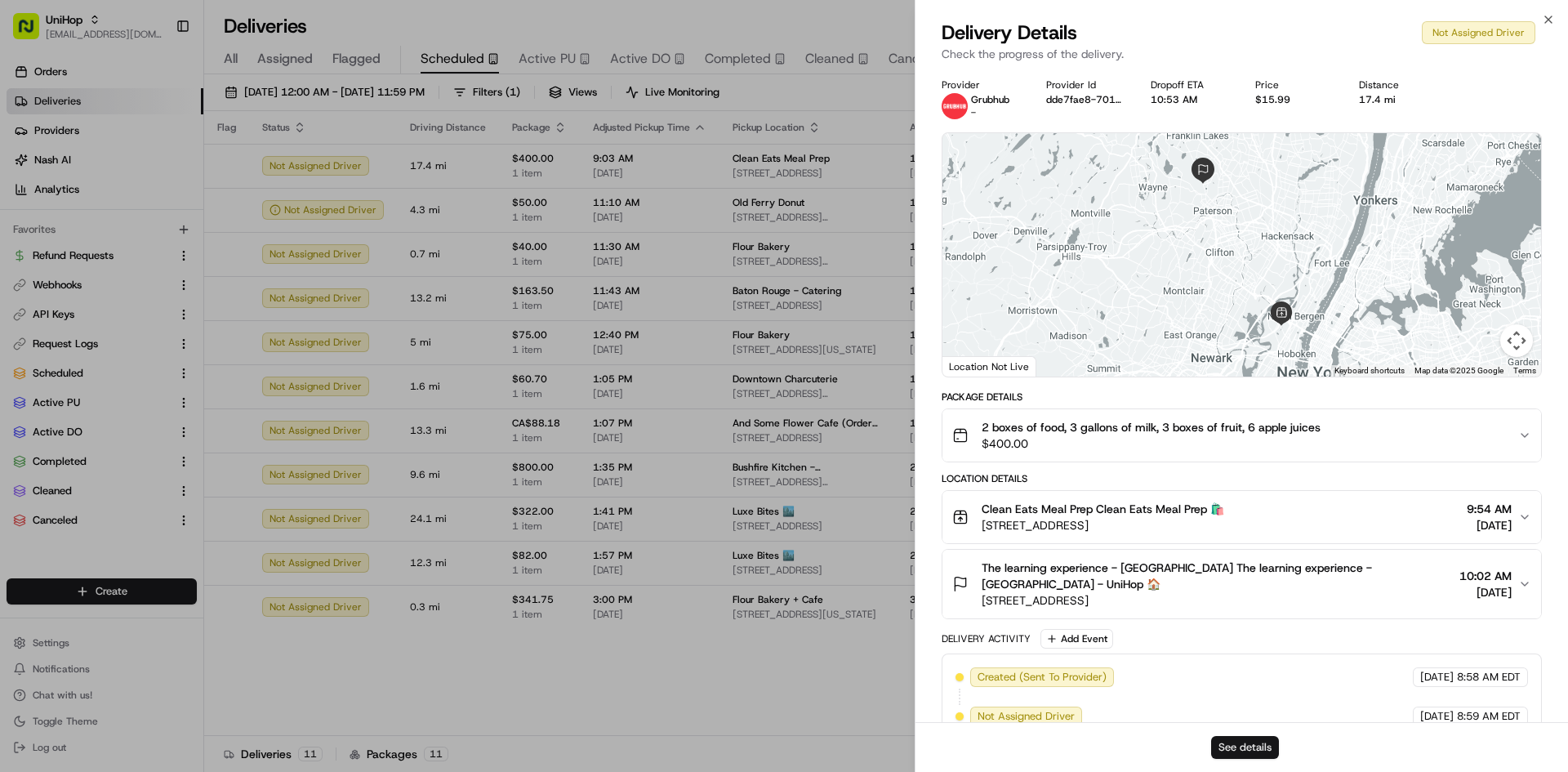
click at [1254, 738] on button "See details" at bounding box center [1245, 748] width 68 height 23
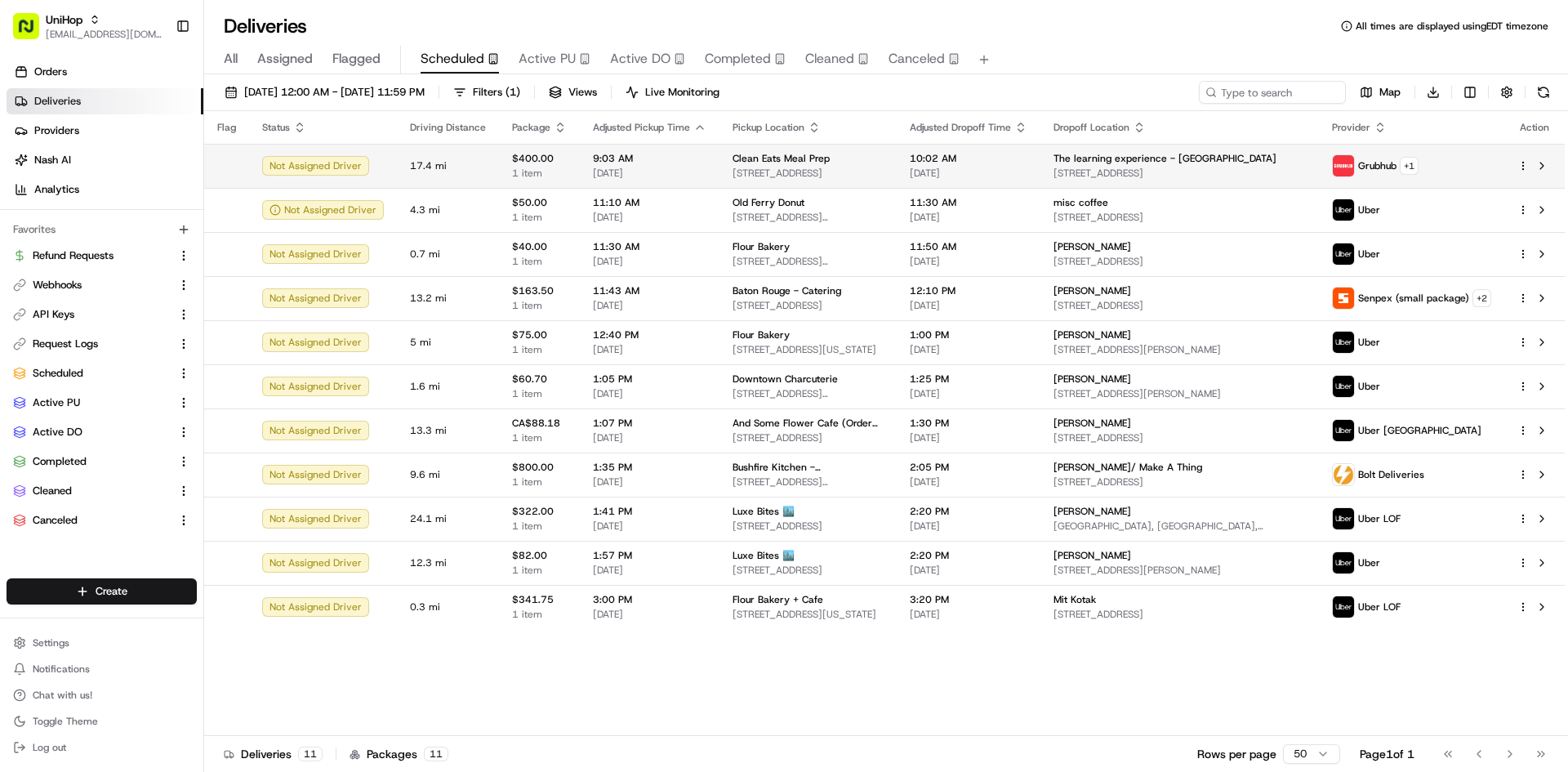
click at [611, 181] on td "9:03 AM Aug 18 2025" at bounding box center [650, 165] width 140 height 44
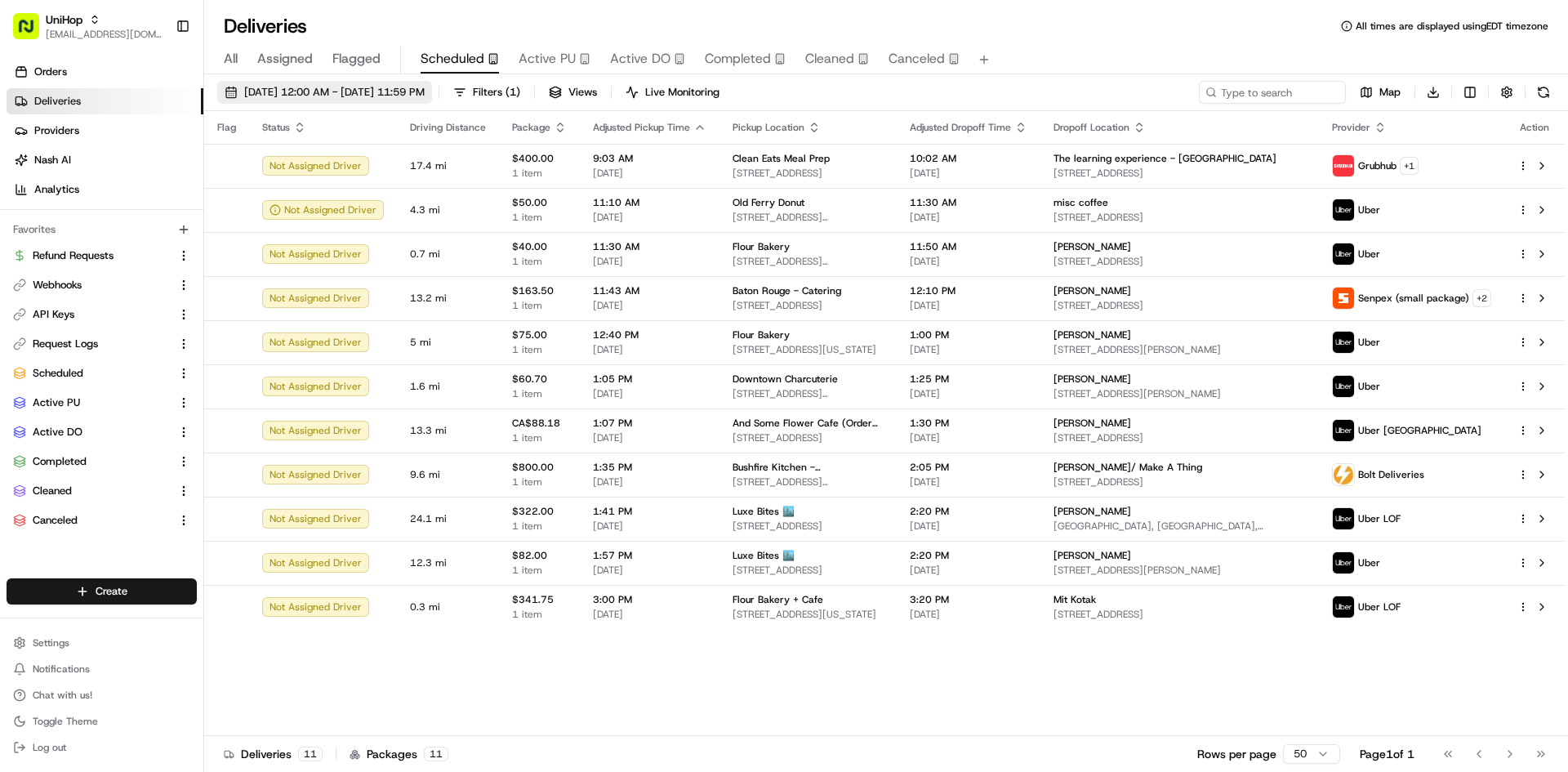
click at [424, 88] on span "Aug 18 2025 12:00 AM - Aug 18 2025 11:59 PM" at bounding box center [334, 91] width 181 height 15
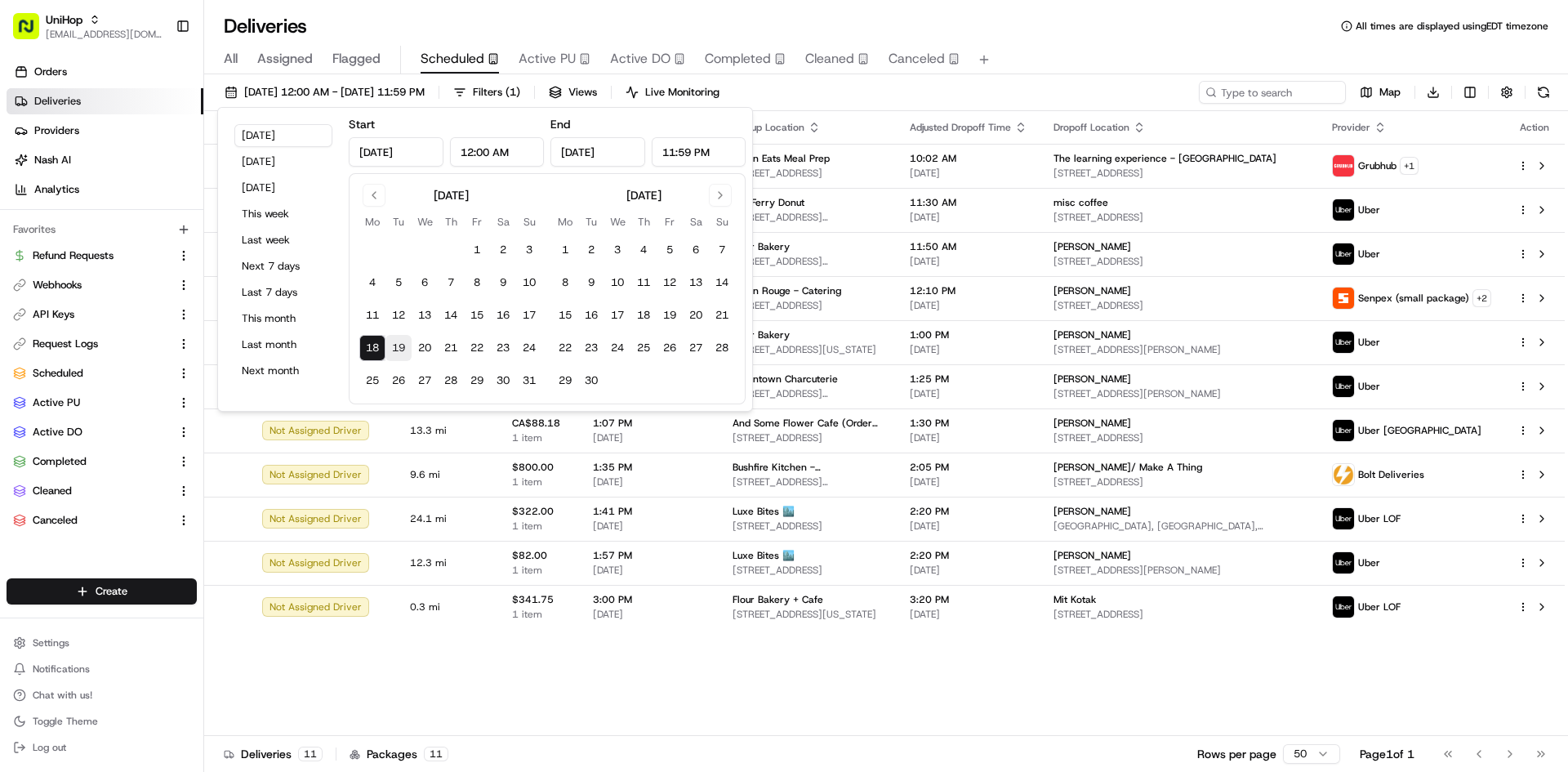
click at [407, 349] on button "19" at bounding box center [398, 348] width 26 height 26
type input "Aug 19, 2025"
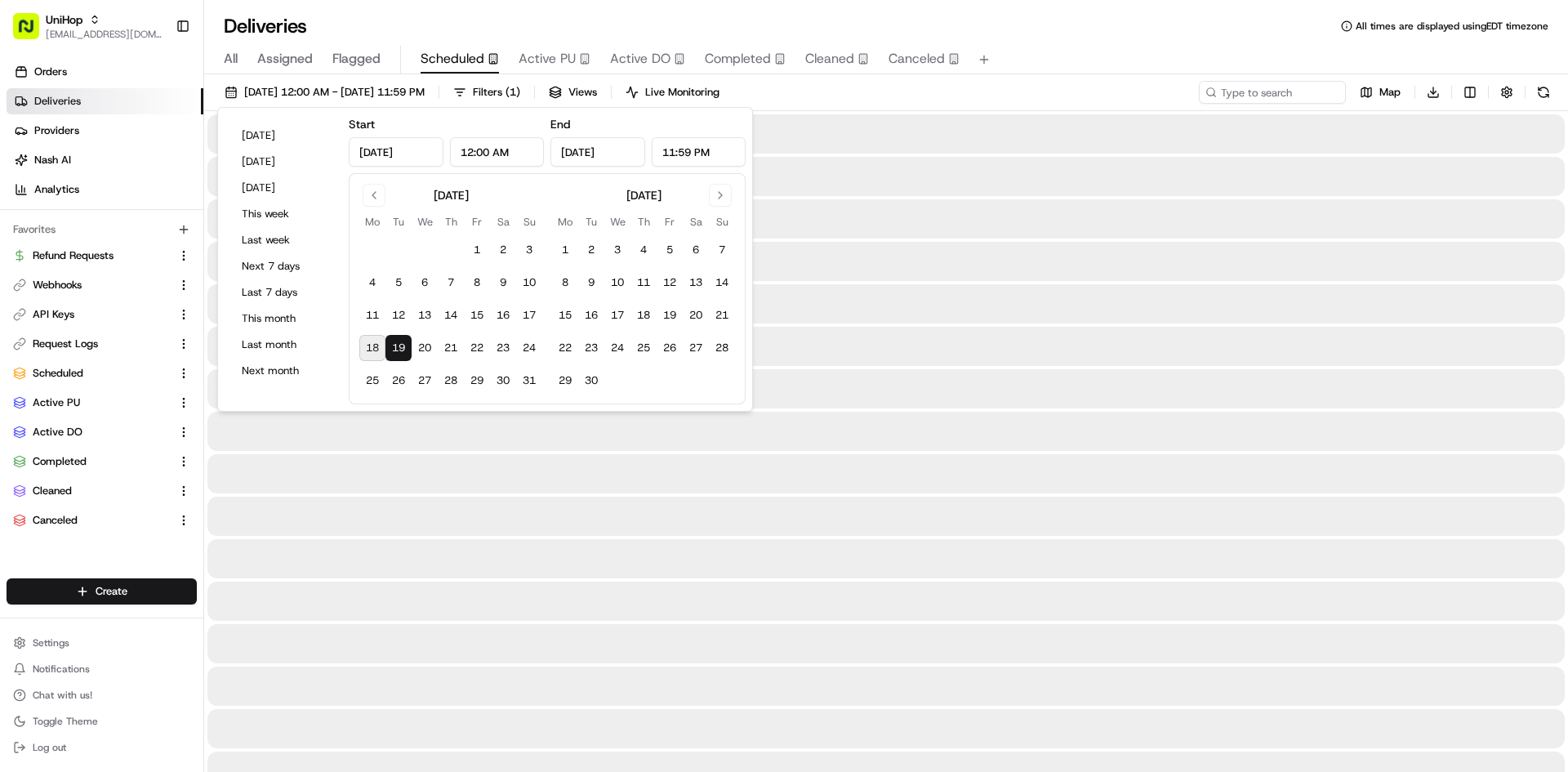
click at [407, 349] on button "19" at bounding box center [398, 348] width 26 height 26
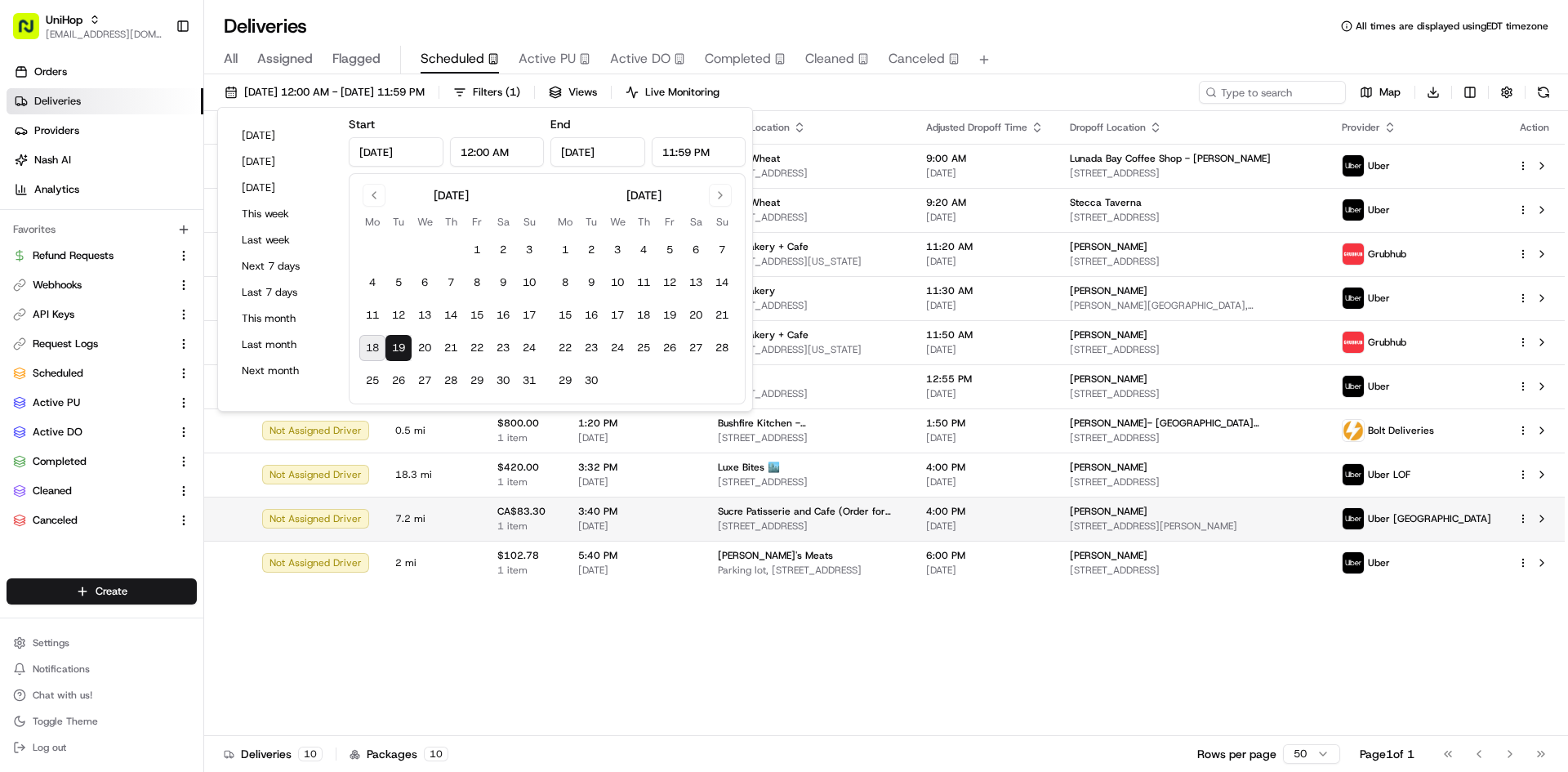
click at [671, 514] on span "3:40 PM" at bounding box center [635, 511] width 114 height 13
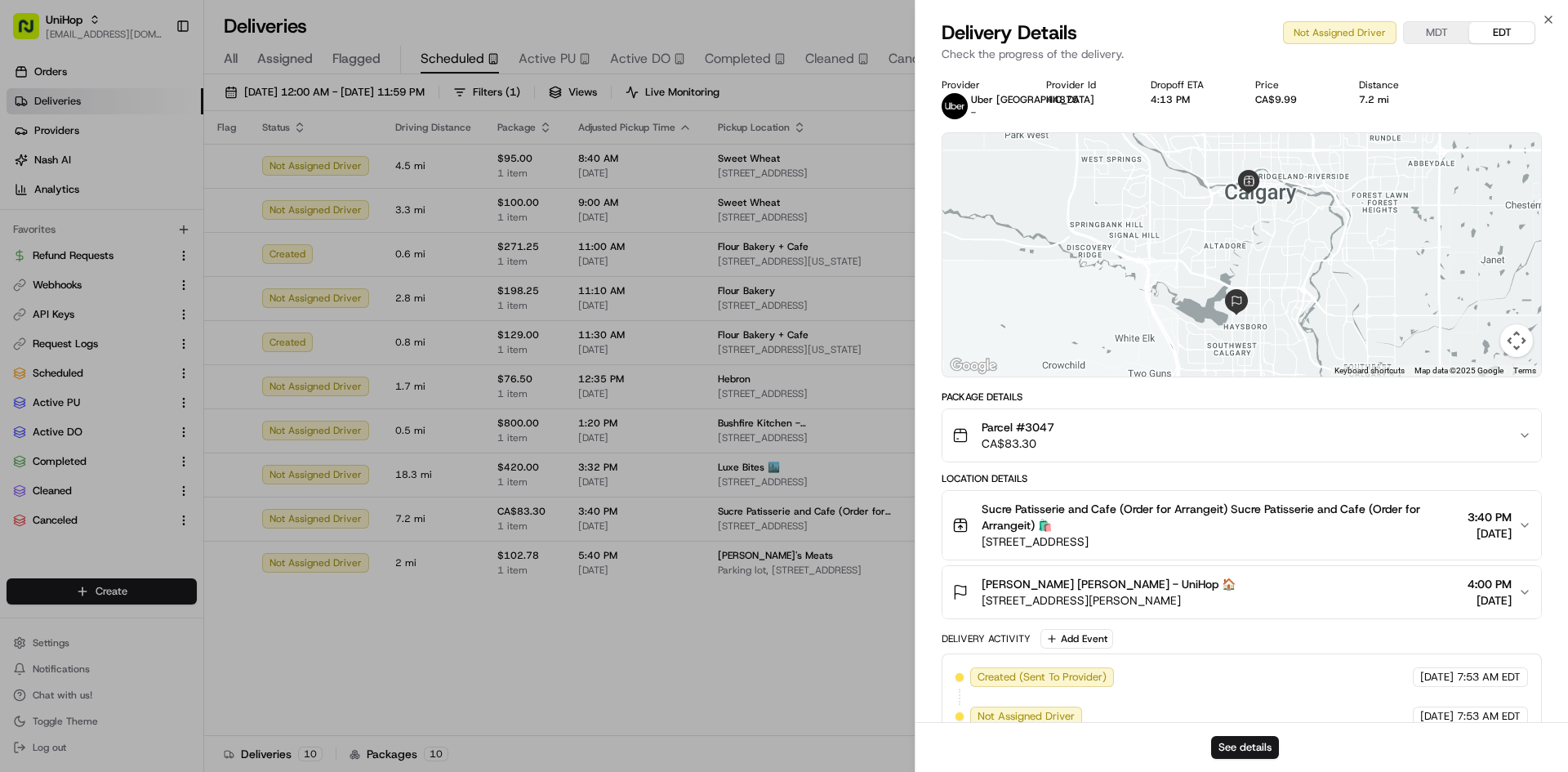
click at [1258, 759] on div "See details" at bounding box center [1242, 747] width 652 height 50
click at [1252, 750] on button "See details" at bounding box center [1245, 748] width 68 height 23
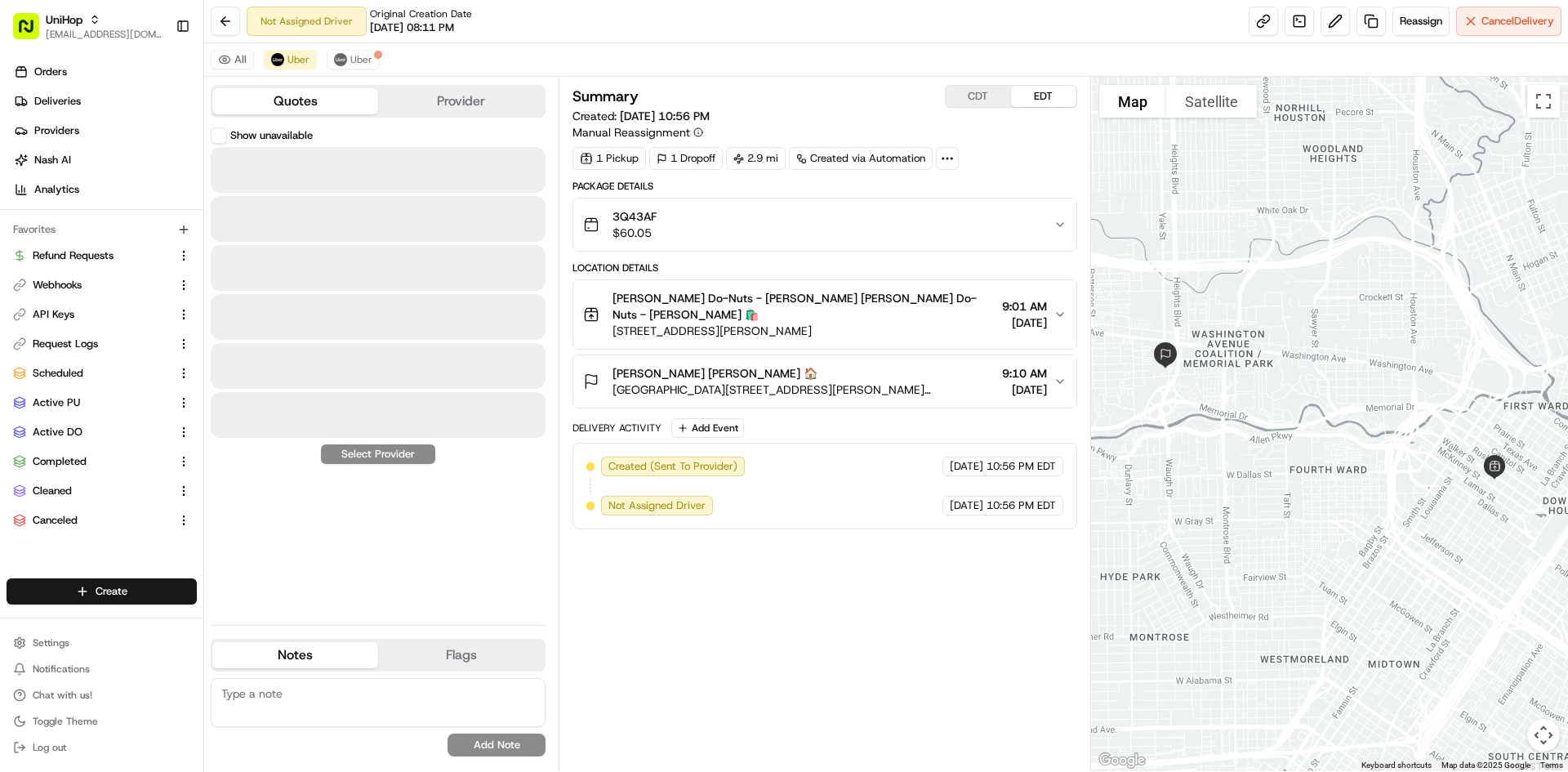
click at [339, 103] on button "Quotes" at bounding box center [295, 101] width 166 height 26
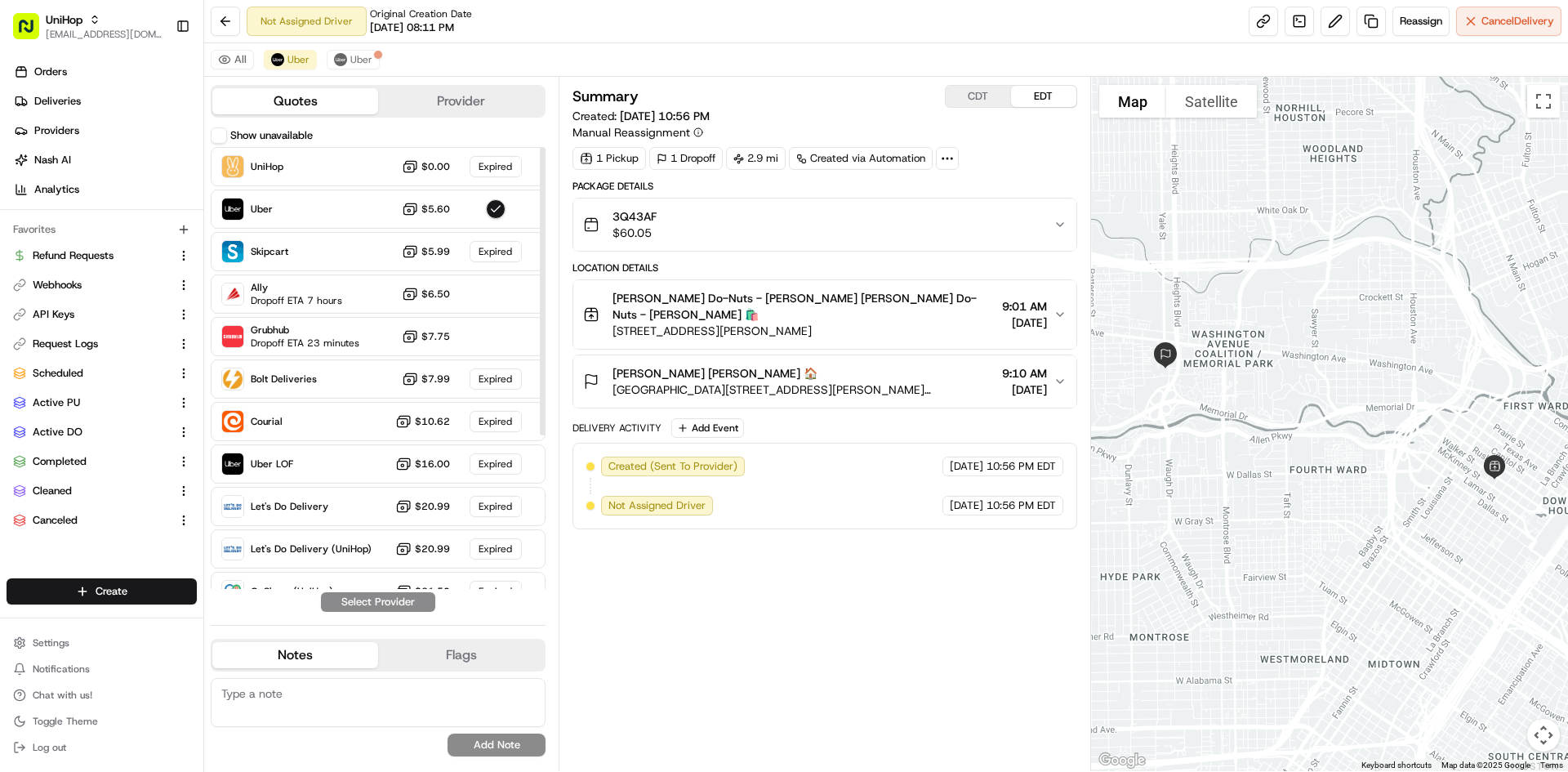
click at [223, 138] on button "Show unavailable" at bounding box center [218, 135] width 17 height 17
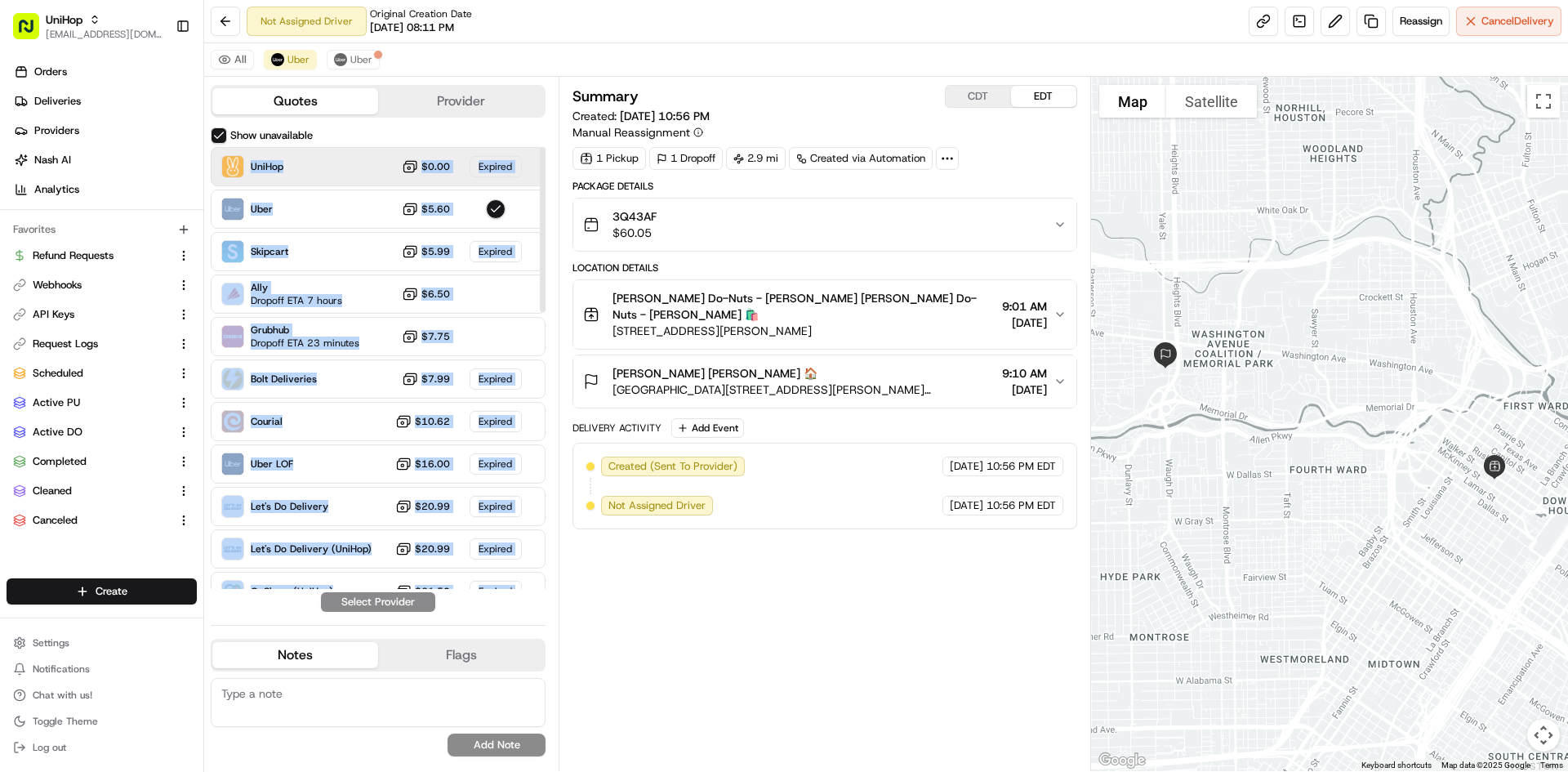
drag, startPoint x: 485, startPoint y: 609, endPoint x: 250, endPoint y: 164, distance: 503.2
click at [250, 164] on div "Show unavailable UniHop $0.00 Expired Uber $5.60 Skipcart $5.99 Expired Ally Dr…" at bounding box center [378, 369] width 335 height 485
copy div "UniHop $0.00 Expired Uber $5.60 Skipcart $5.99 Expired Ally Dropoff ETA 7 hours…"
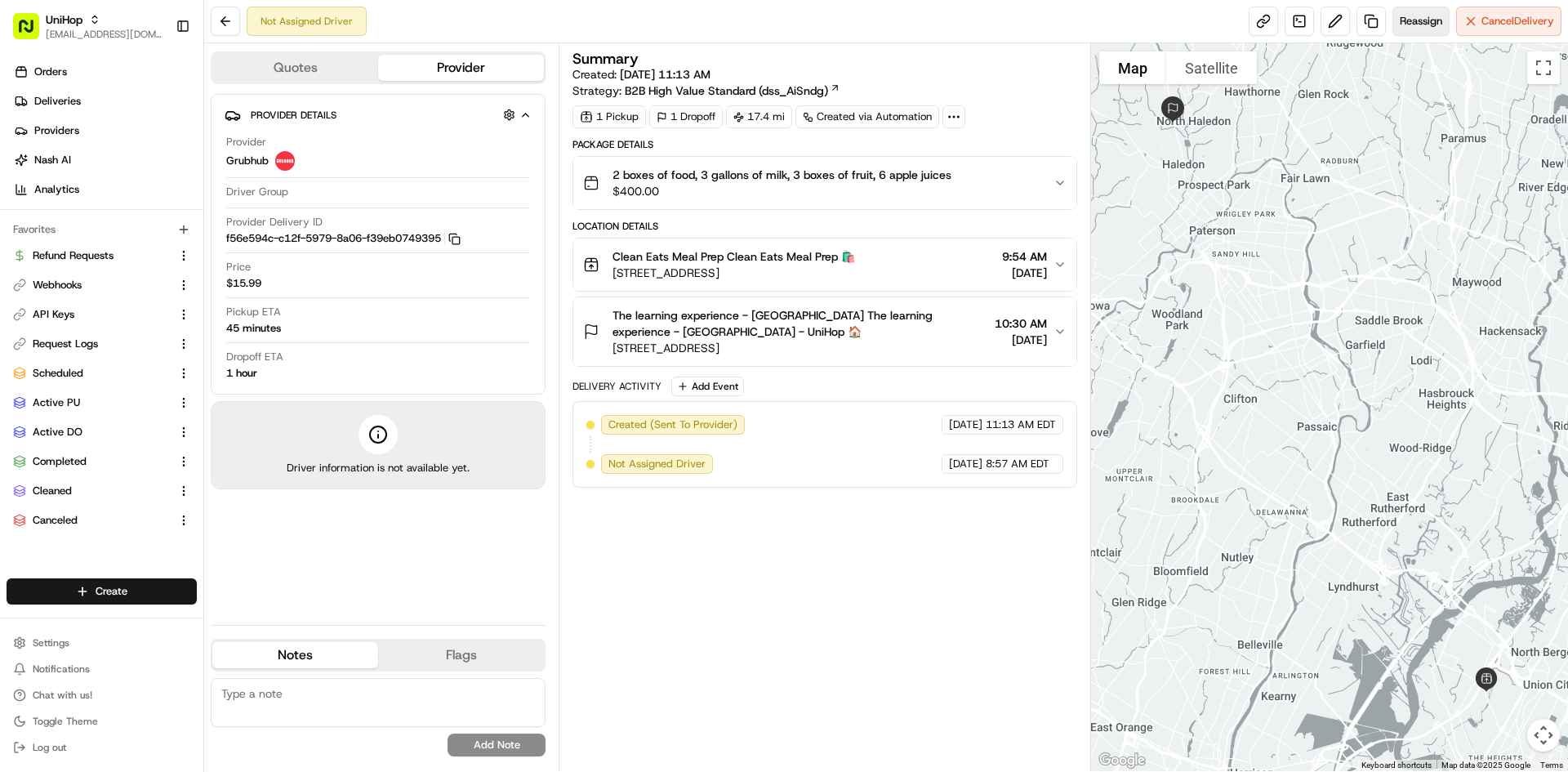
click at [1410, 23] on span "Reassign" at bounding box center [1421, 20] width 43 height 15
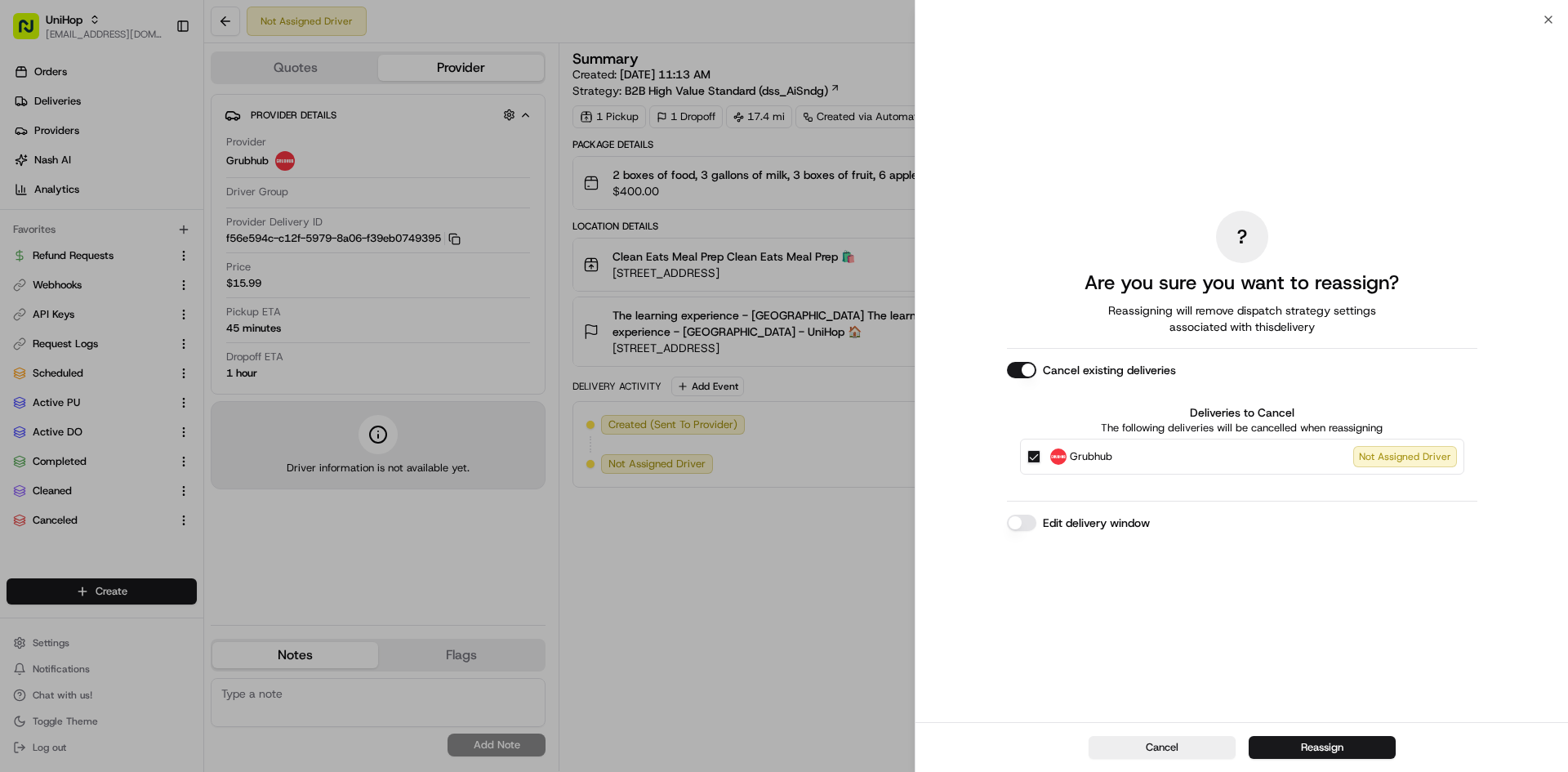
click at [1147, 465] on label "Grubhub Not Assigned Driver" at bounding box center [1253, 456] width 407 height 21
click at [1041, 463] on button "Grubhub Not Assigned Driver" at bounding box center [1033, 455] width 13 height 13
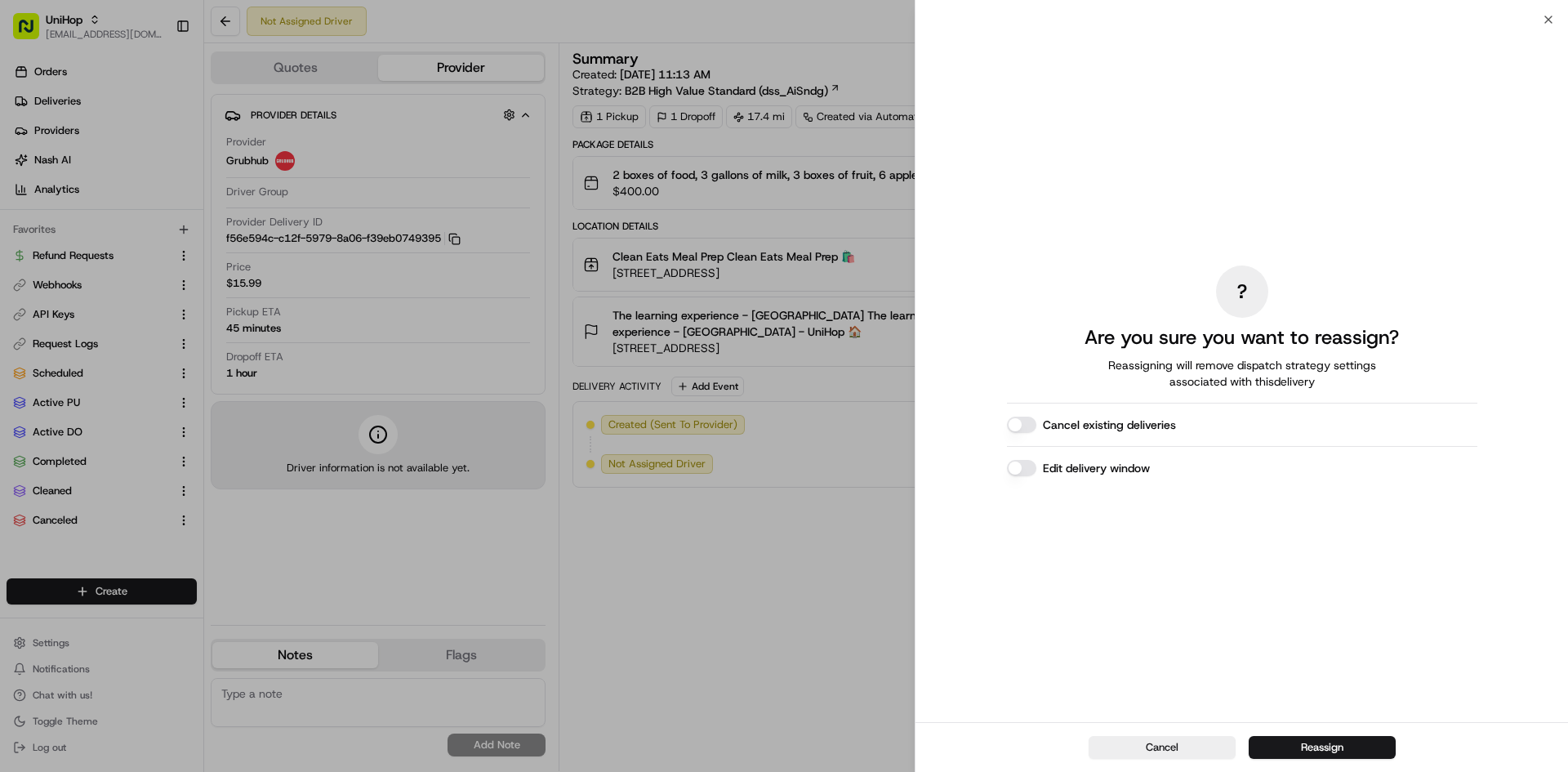
click at [1117, 465] on label "Edit delivery window" at bounding box center [1096, 468] width 107 height 17
click at [1036, 465] on button "Edit delivery window" at bounding box center [1021, 468] width 29 height 17
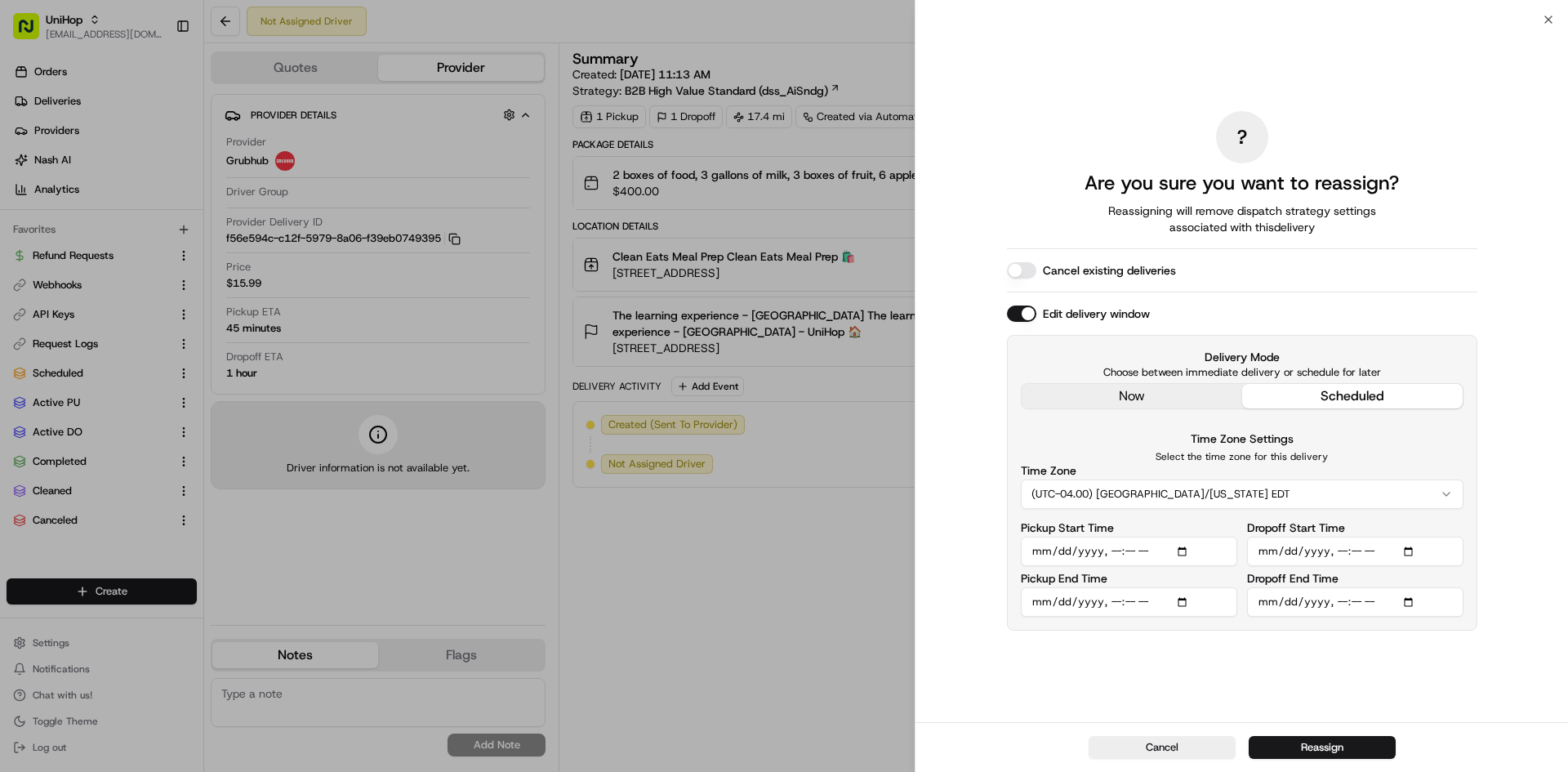
click at [1167, 387] on div "? Are you sure you want to reassign? Reassigning will remove dispatch strategy …" at bounding box center [1242, 371] width 470 height 696
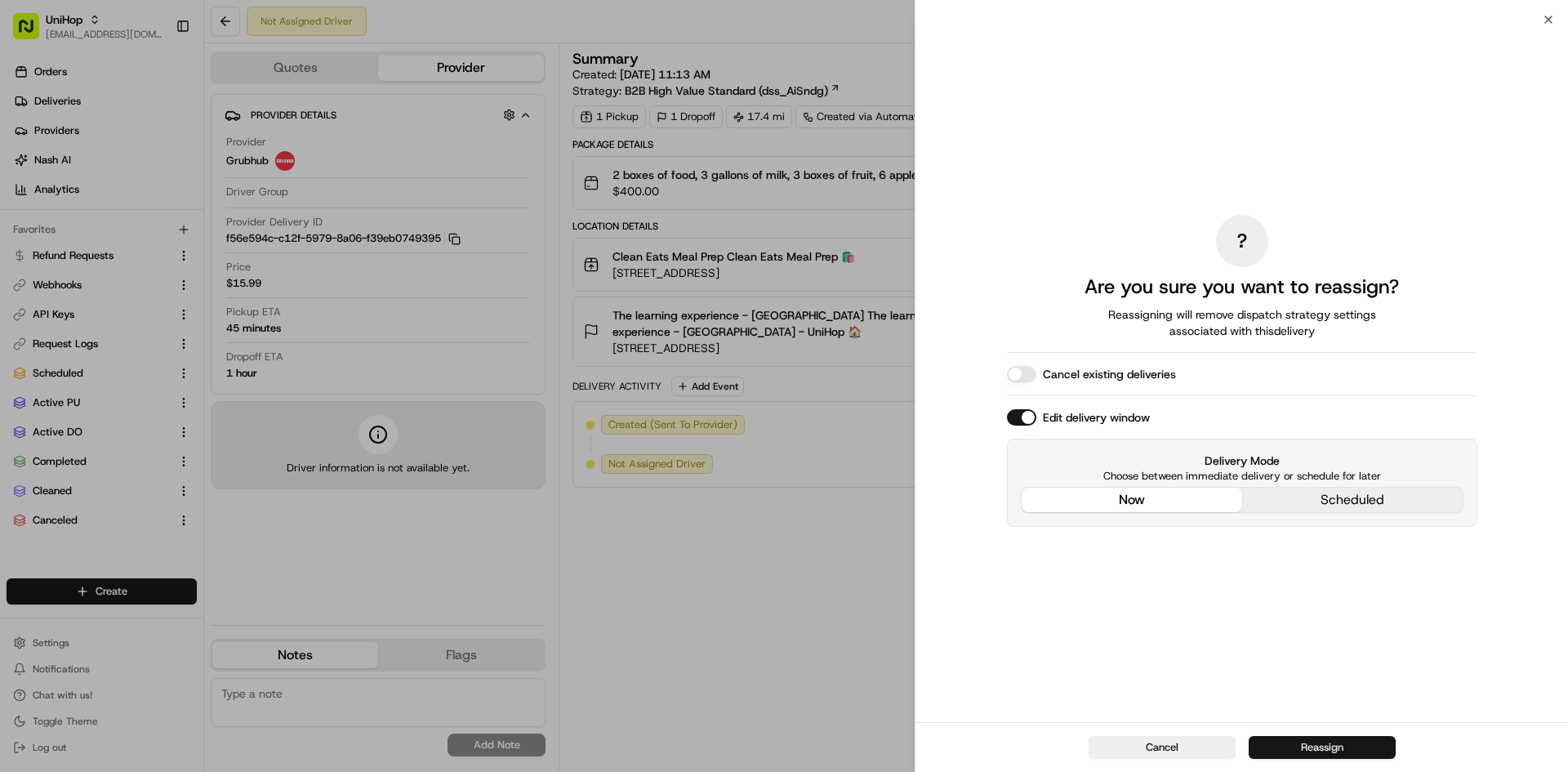
click at [1357, 743] on button "Reassign" at bounding box center [1321, 748] width 147 height 23
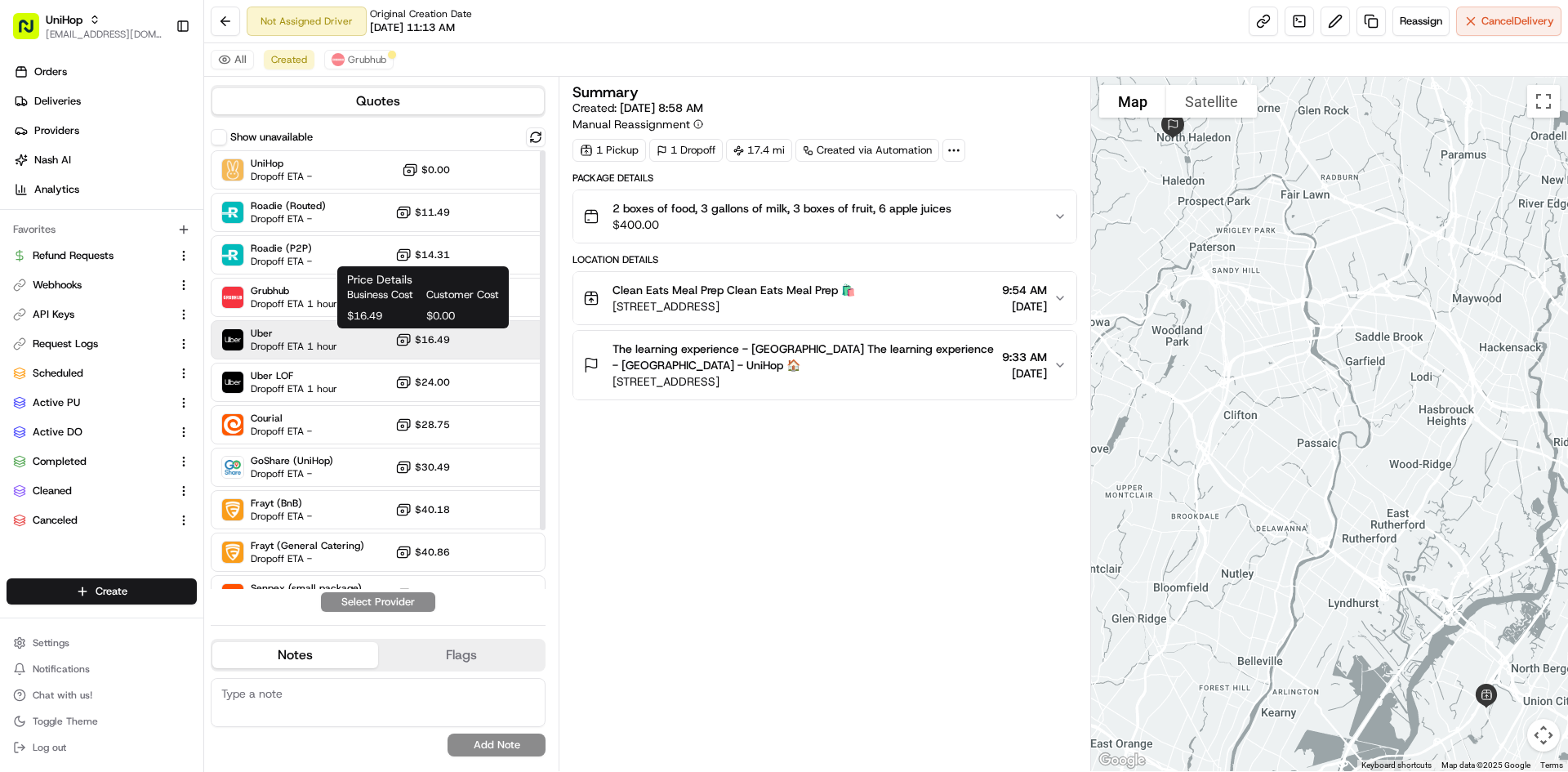
click at [418, 342] on span "$16.49" at bounding box center [432, 339] width 35 height 13
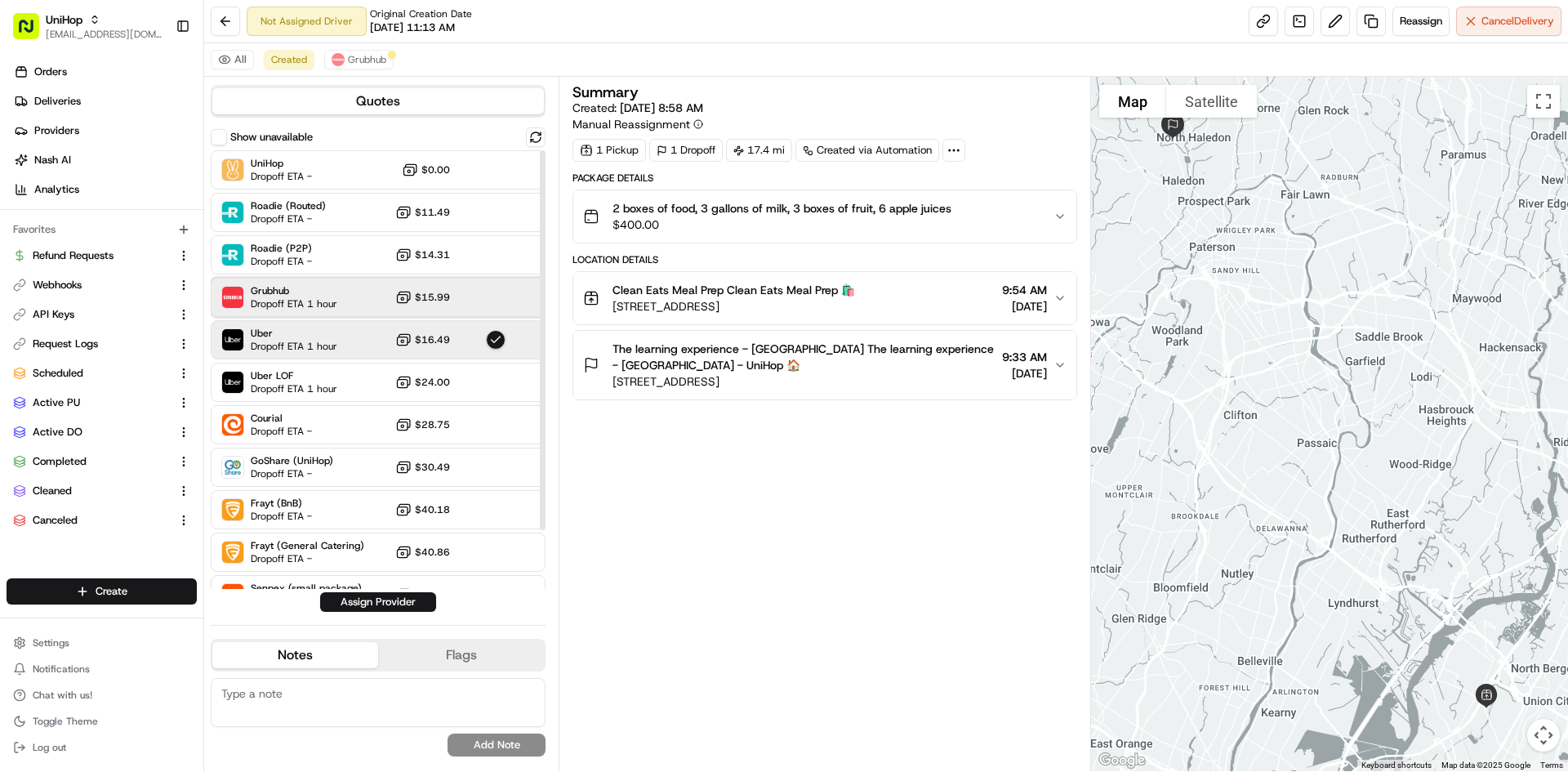
click at [474, 292] on div "Grubhub Dropoff ETA 1 hour $15.99" at bounding box center [378, 297] width 335 height 39
click at [410, 602] on button "Assign Provider" at bounding box center [378, 602] width 116 height 19
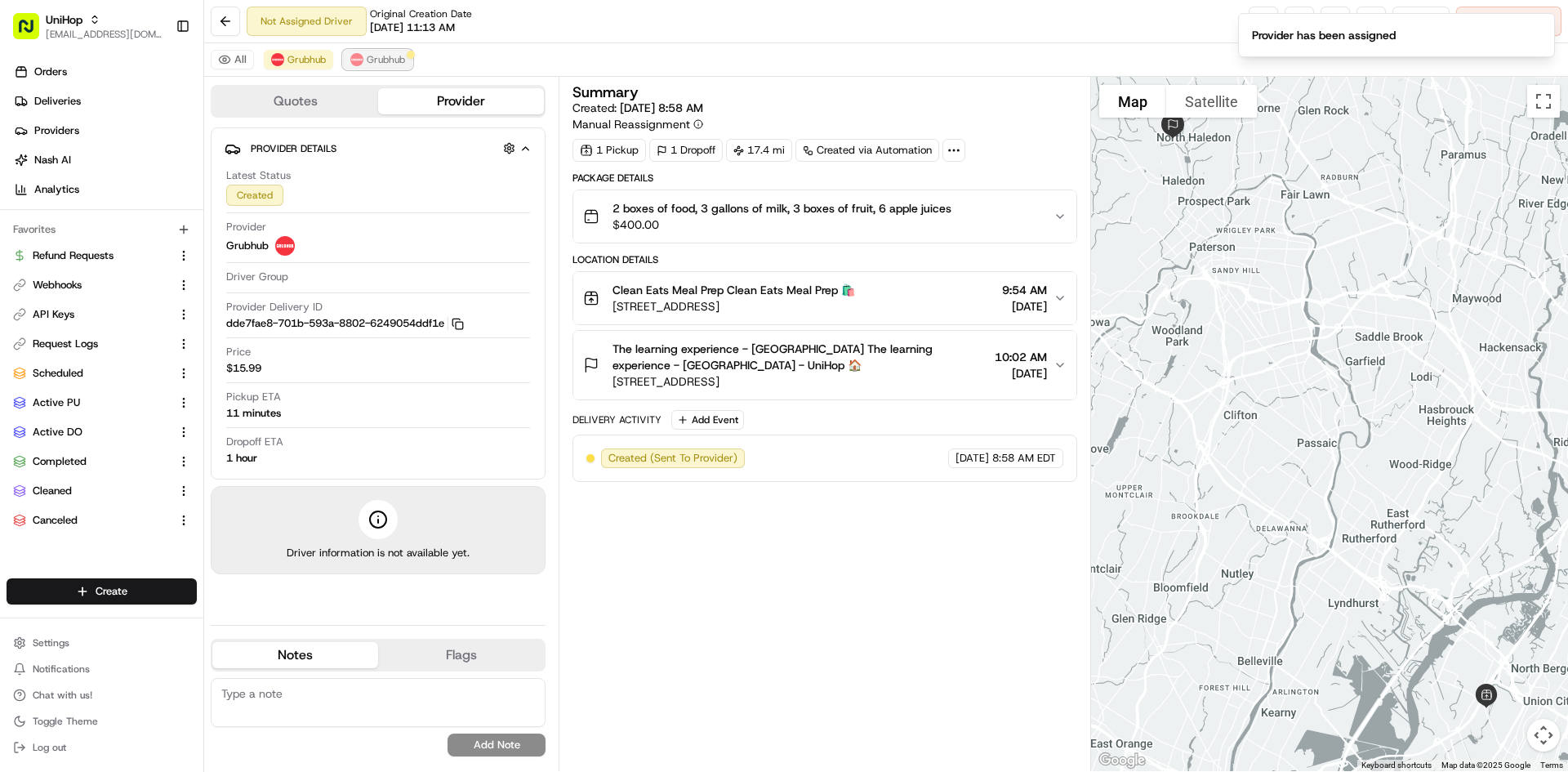
click at [381, 59] on span "Grubhub" at bounding box center [386, 59] width 39 height 13
click at [1542, 27] on icon "Notifications (F8)" at bounding box center [1540, 26] width 13 height 13
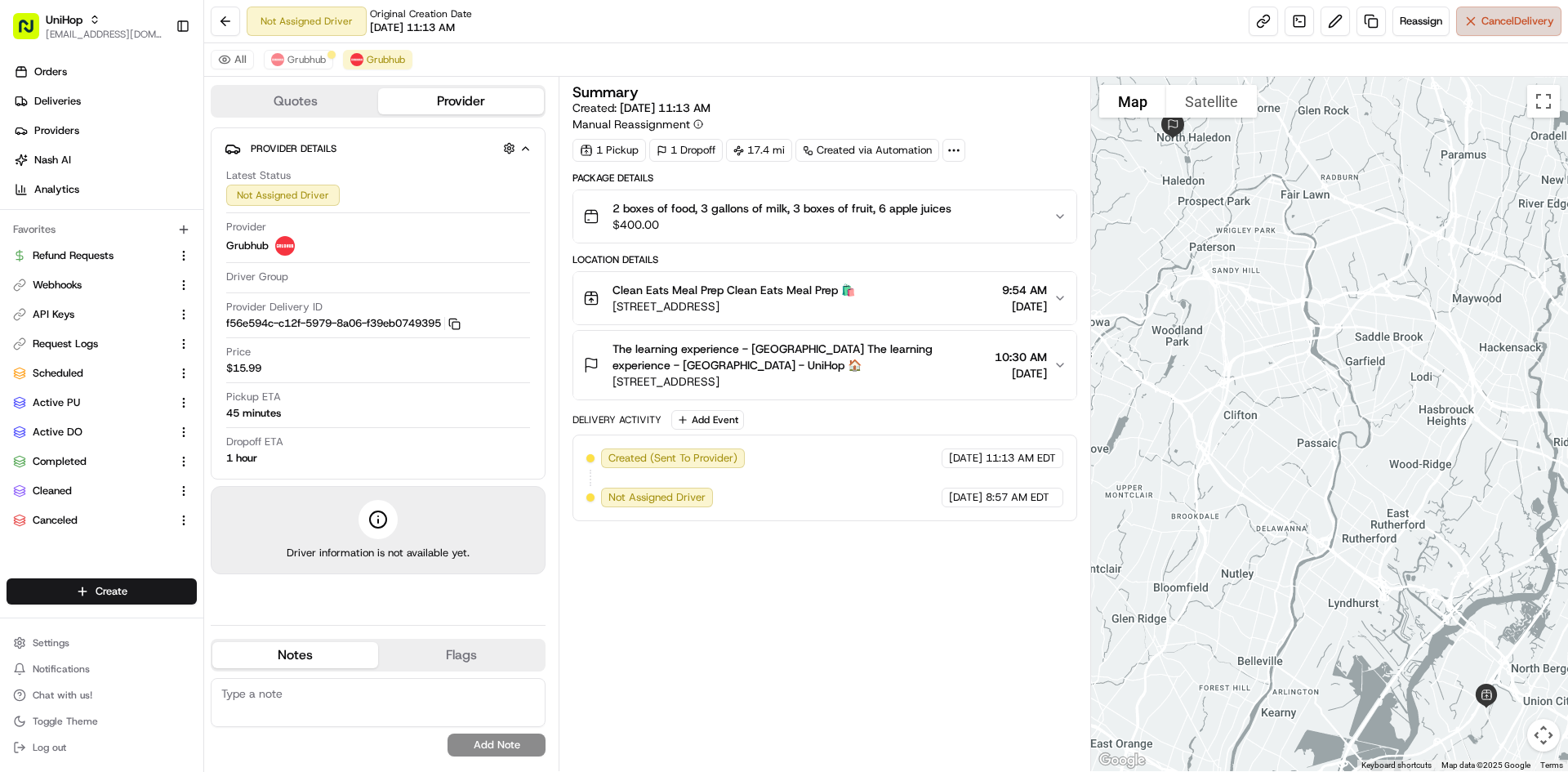
click at [1534, 23] on span "Cancel Delivery" at bounding box center [1518, 20] width 73 height 15
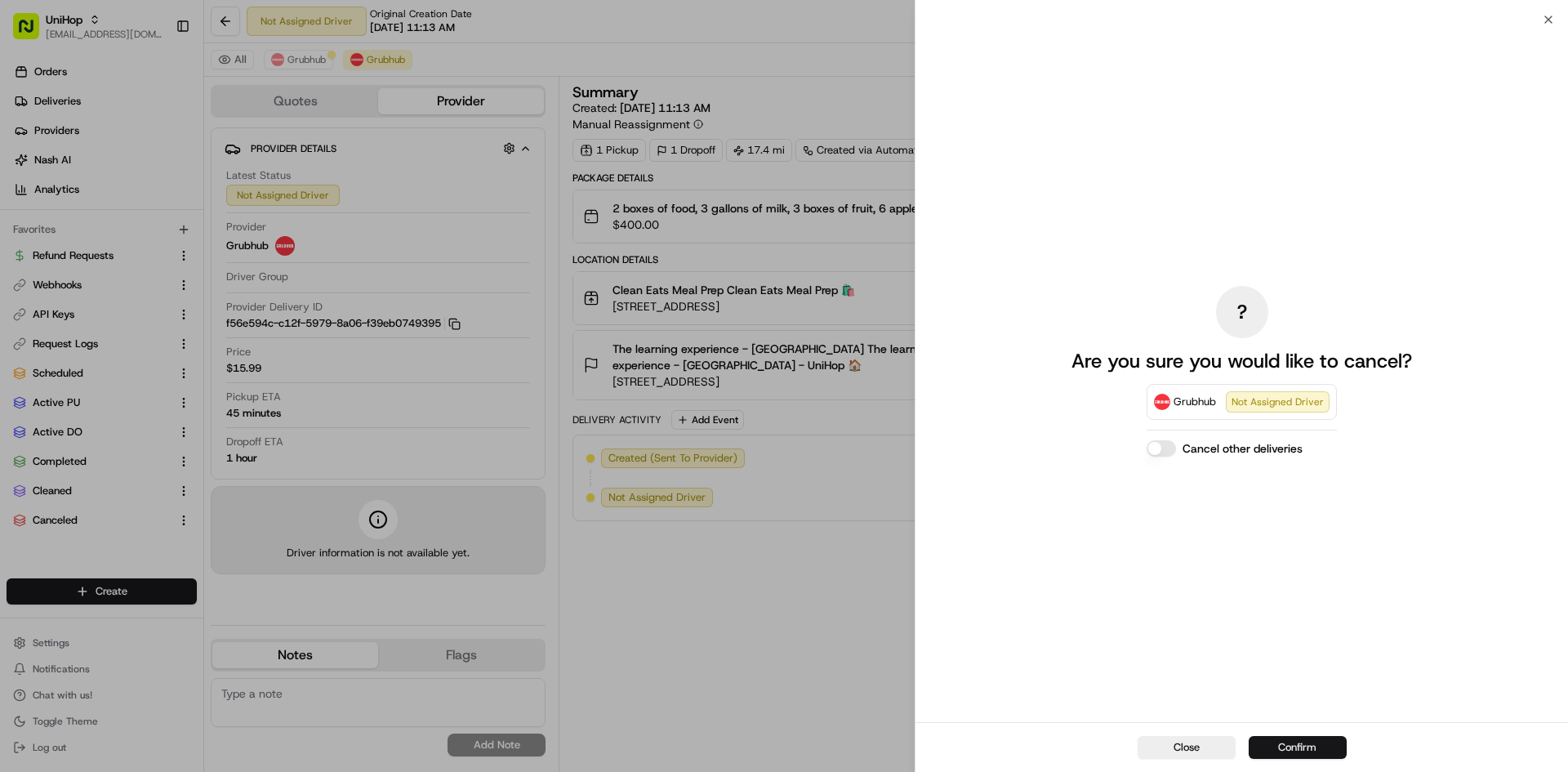
click at [1308, 744] on button "Confirm" at bounding box center [1297, 748] width 98 height 23
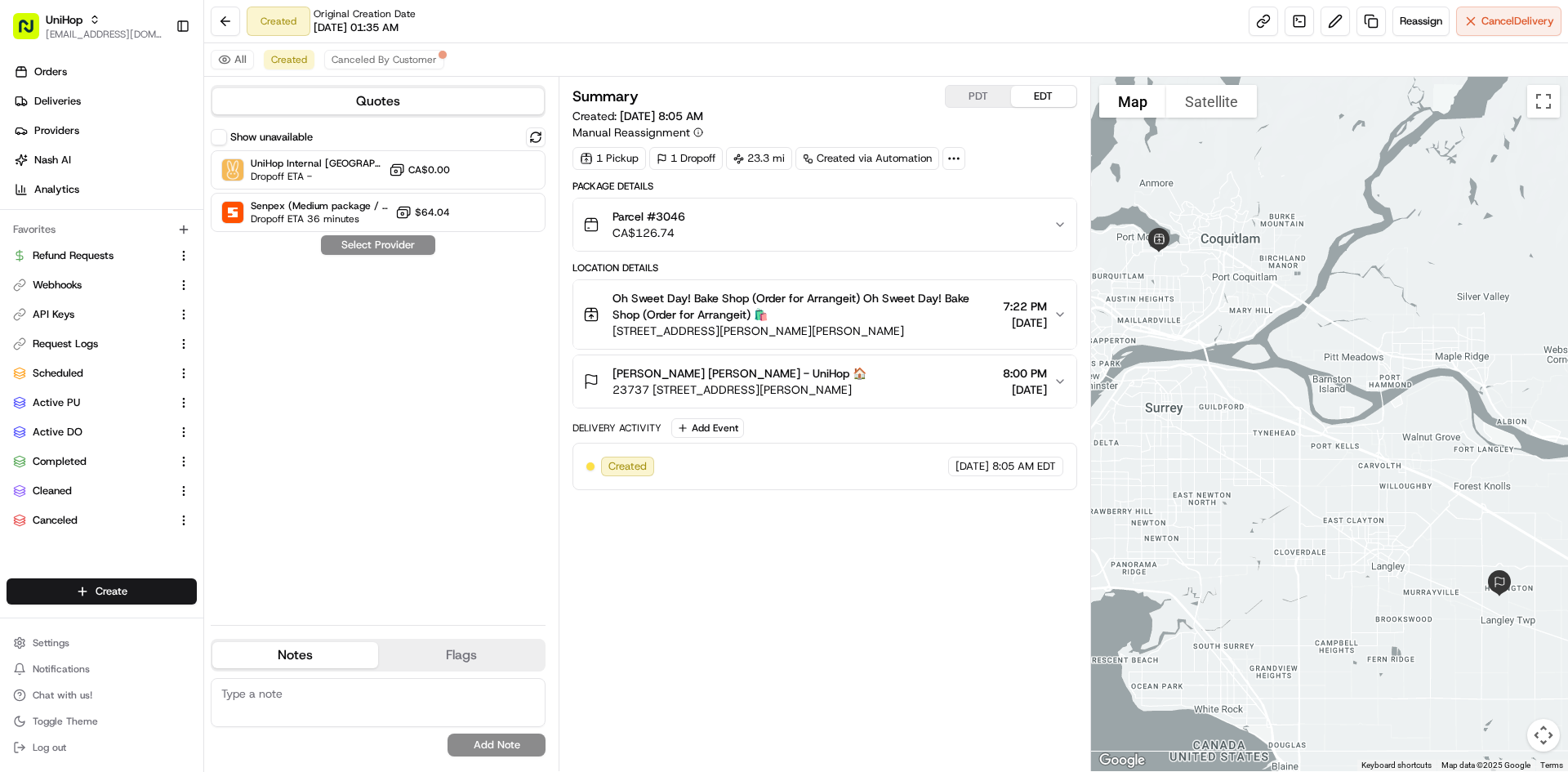
click at [219, 136] on button "Show unavailable" at bounding box center [218, 137] width 17 height 17
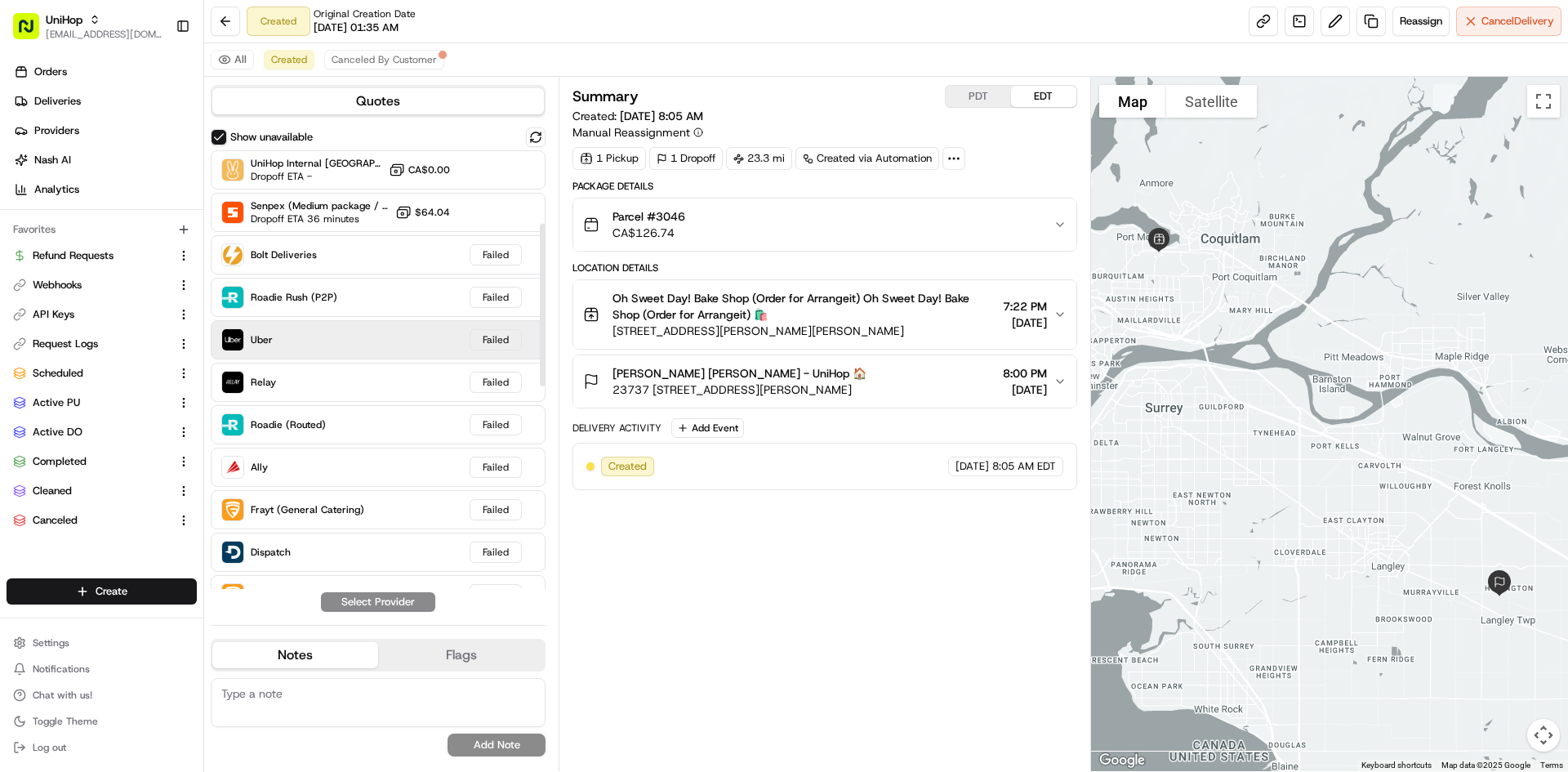
scroll to position [748, 0]
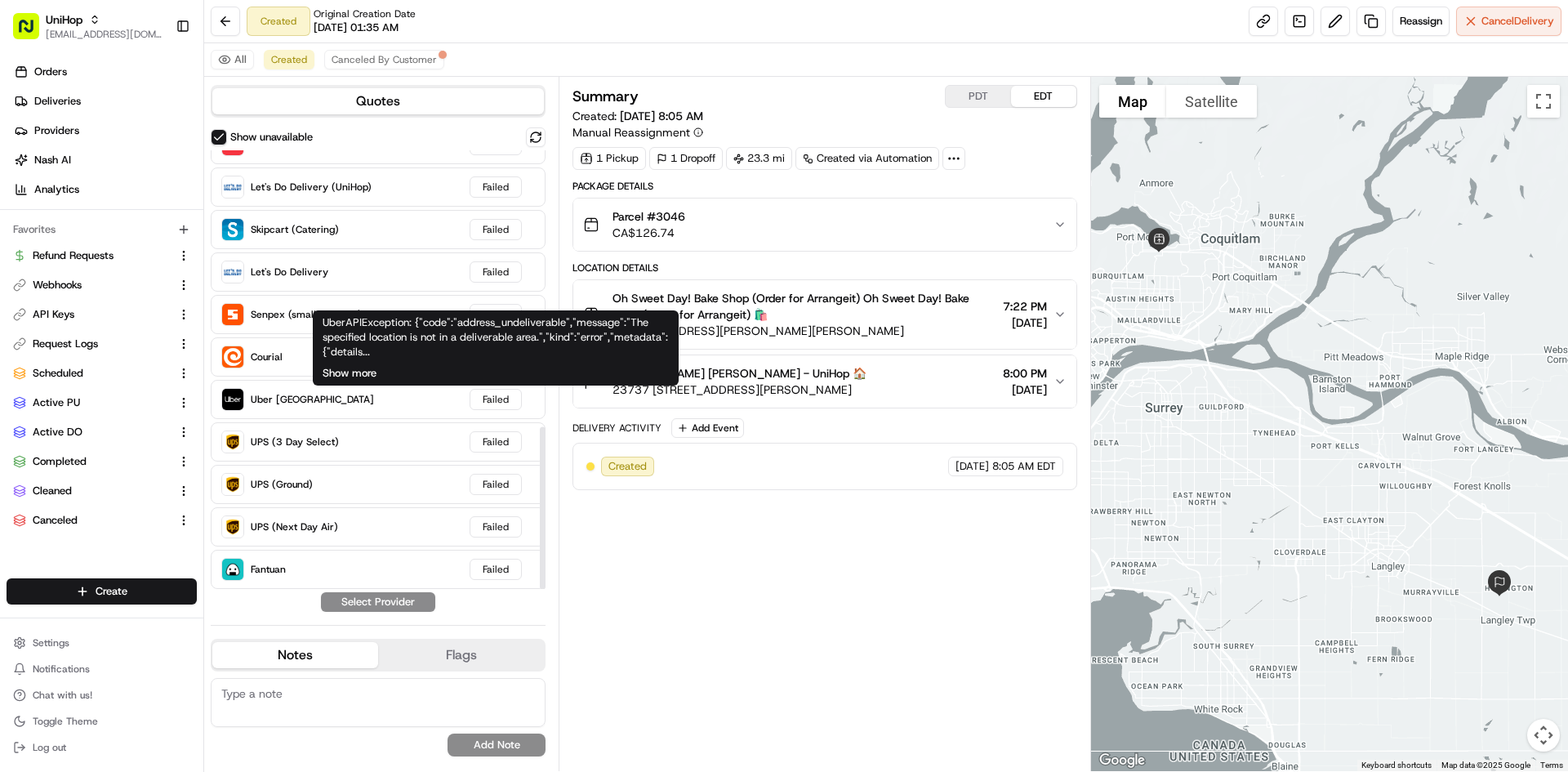
click at [340, 379] on button "Show more" at bounding box center [350, 373] width 54 height 15
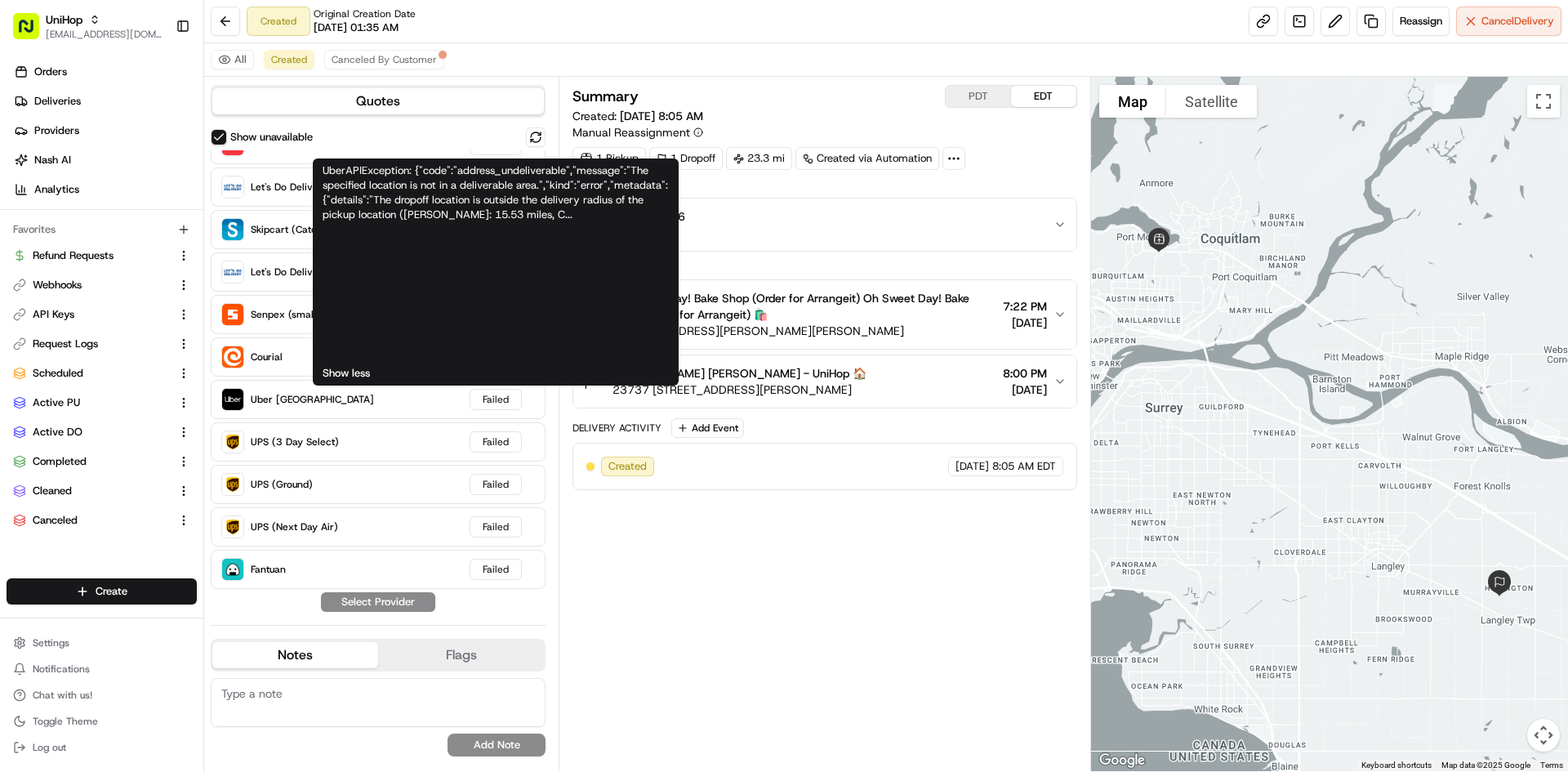
click at [348, 372] on button "Show less" at bounding box center [346, 373] width 48 height 15
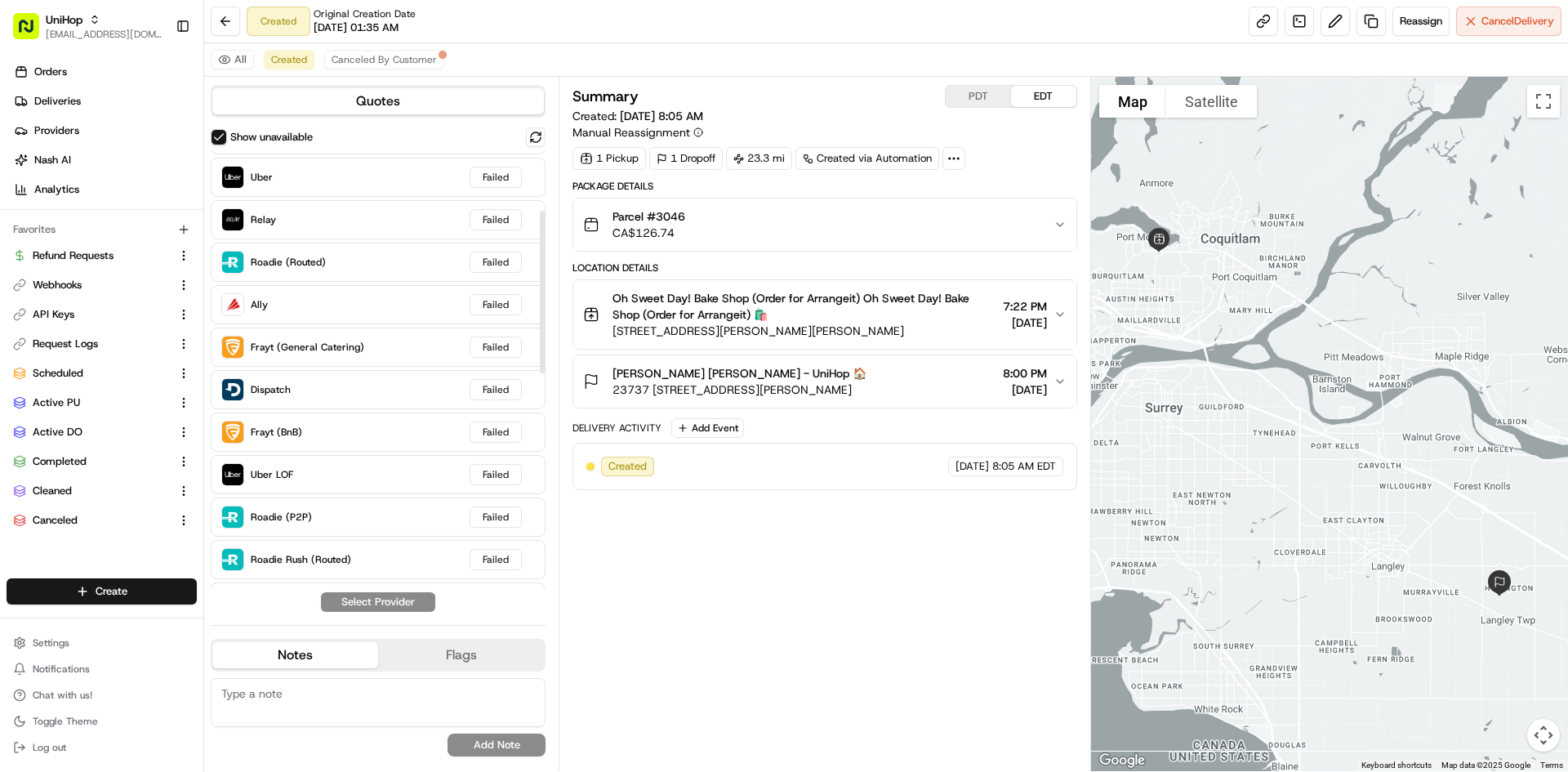
scroll to position [0, 0]
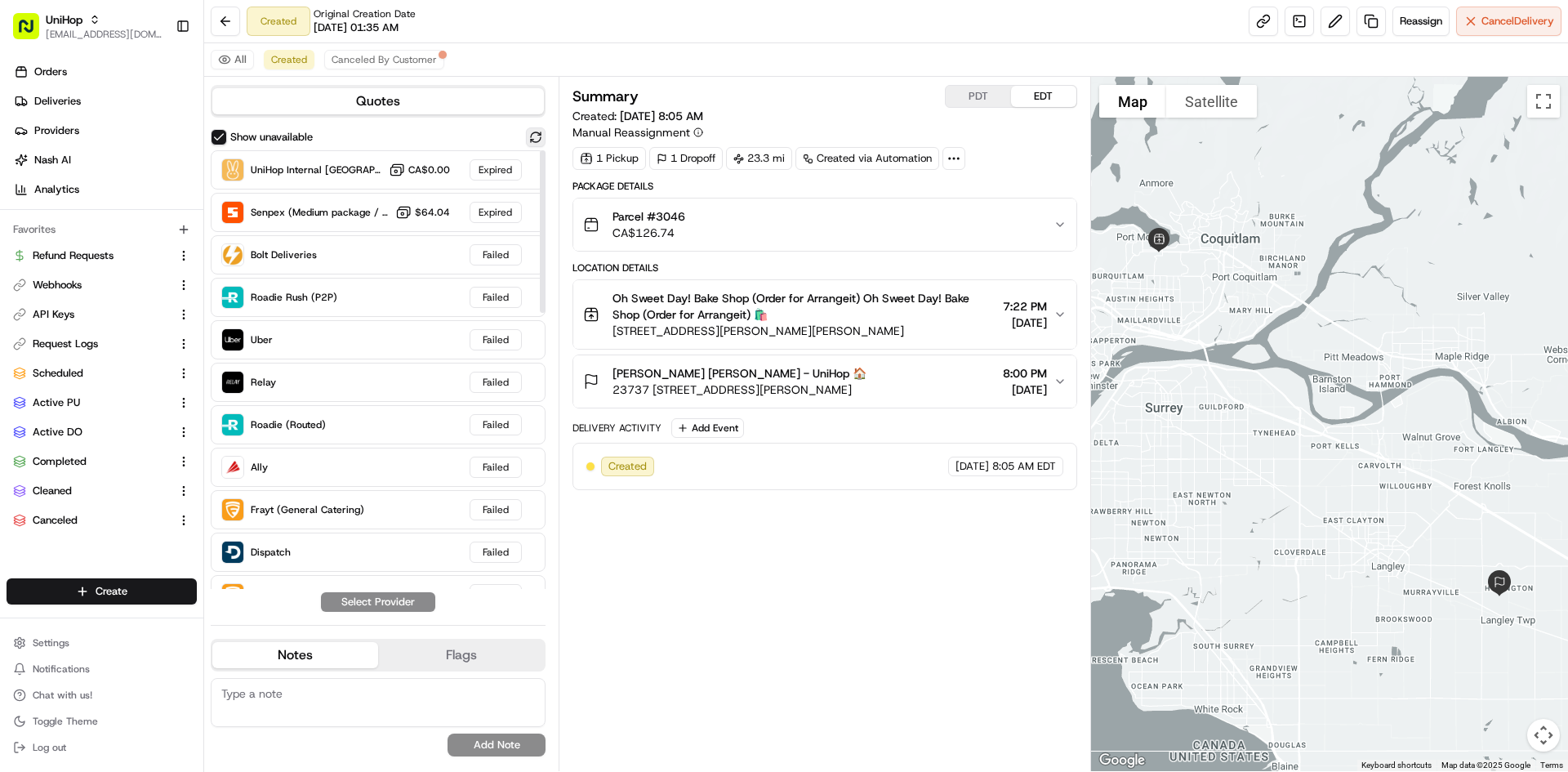
click button
click span "Parcel #3046"
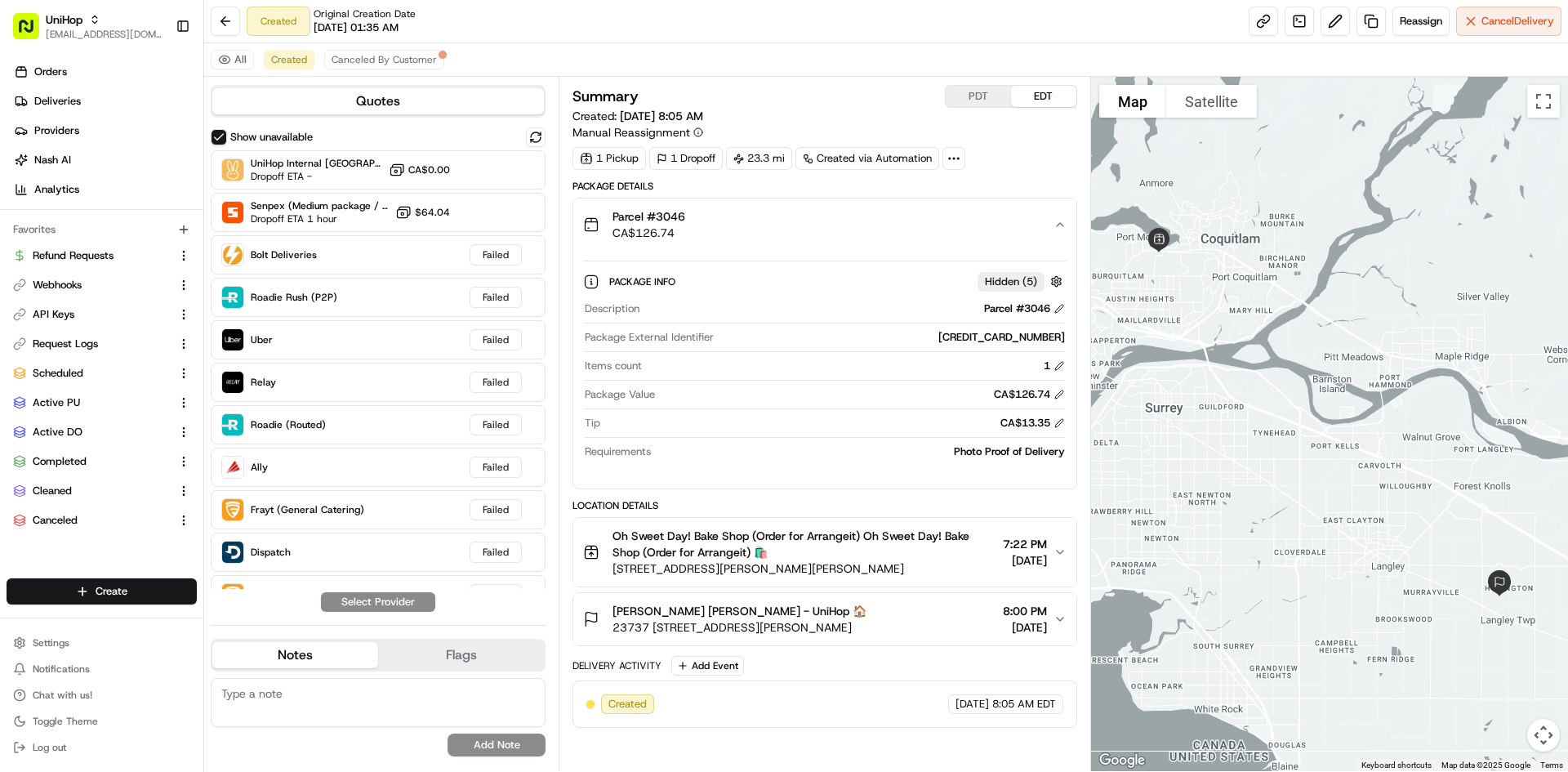
click span "Parcel #3046"
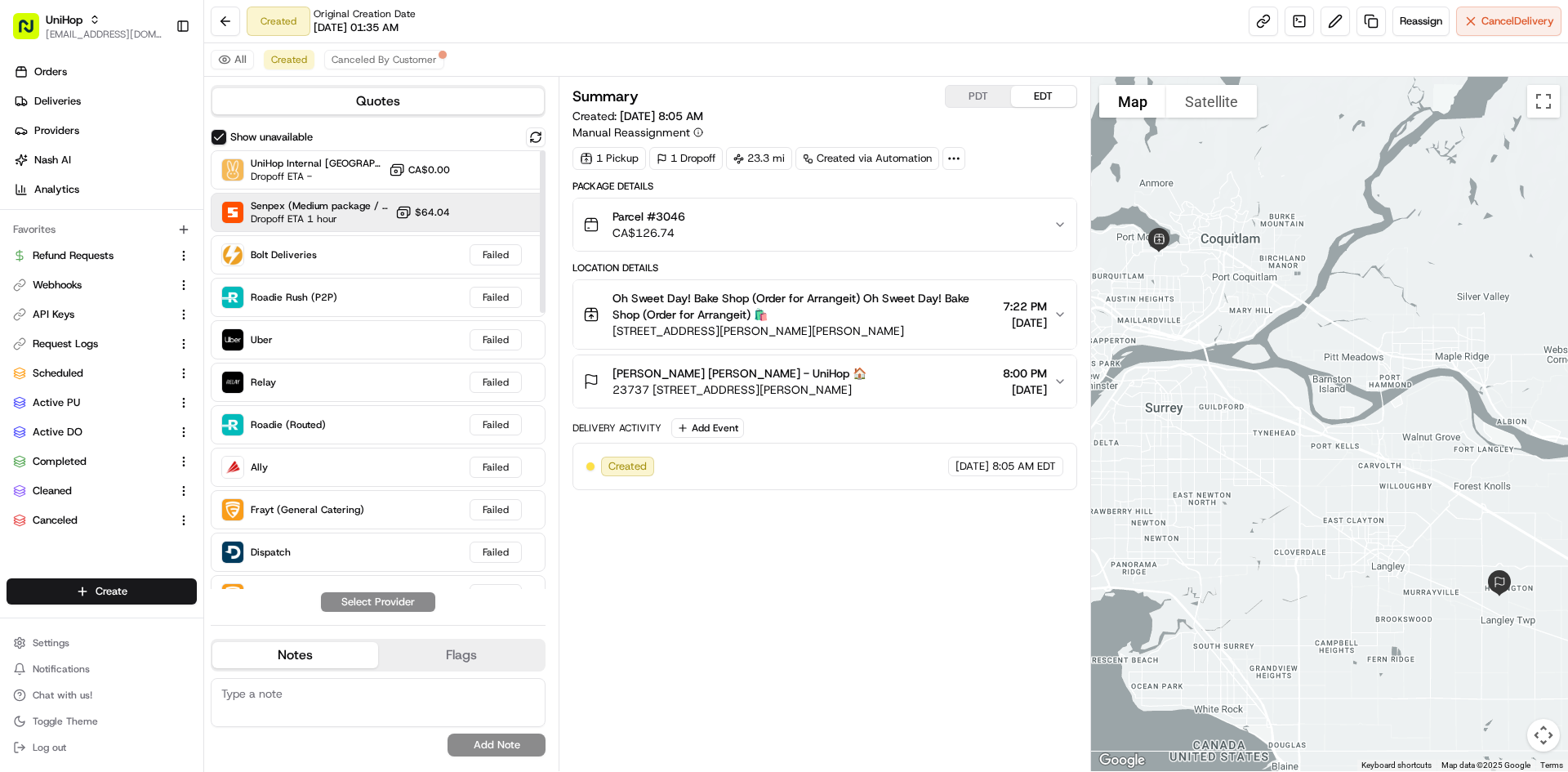
click div
click div "Senpex (Medium package / catering) Dropoff ETA 1 hour $64.04"
click button "Assign Provider"
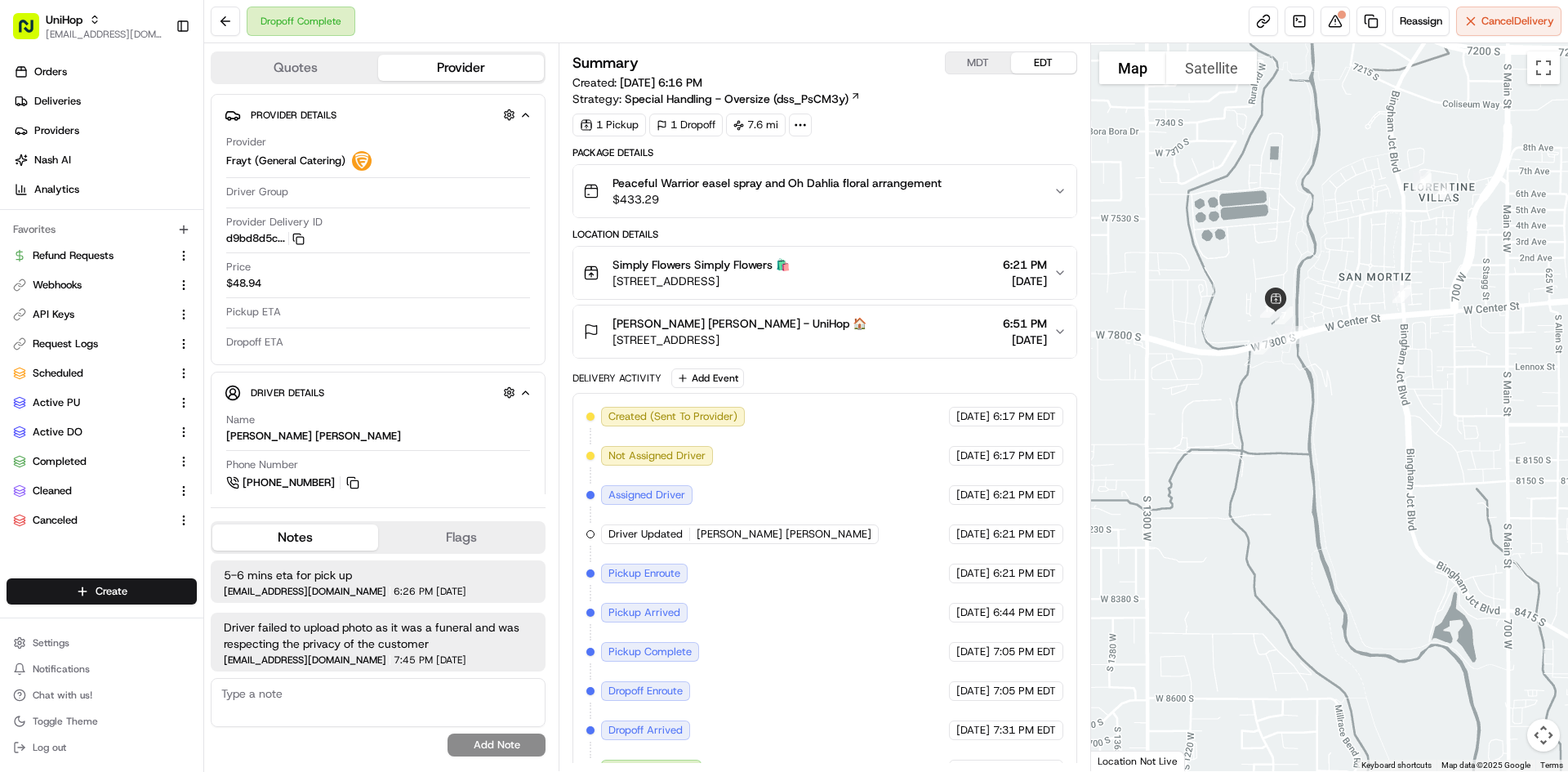
drag, startPoint x: 1438, startPoint y: 151, endPoint x: 1462, endPoint y: 250, distance: 101.9
click at [1462, 250] on div at bounding box center [1330, 407] width 478 height 727
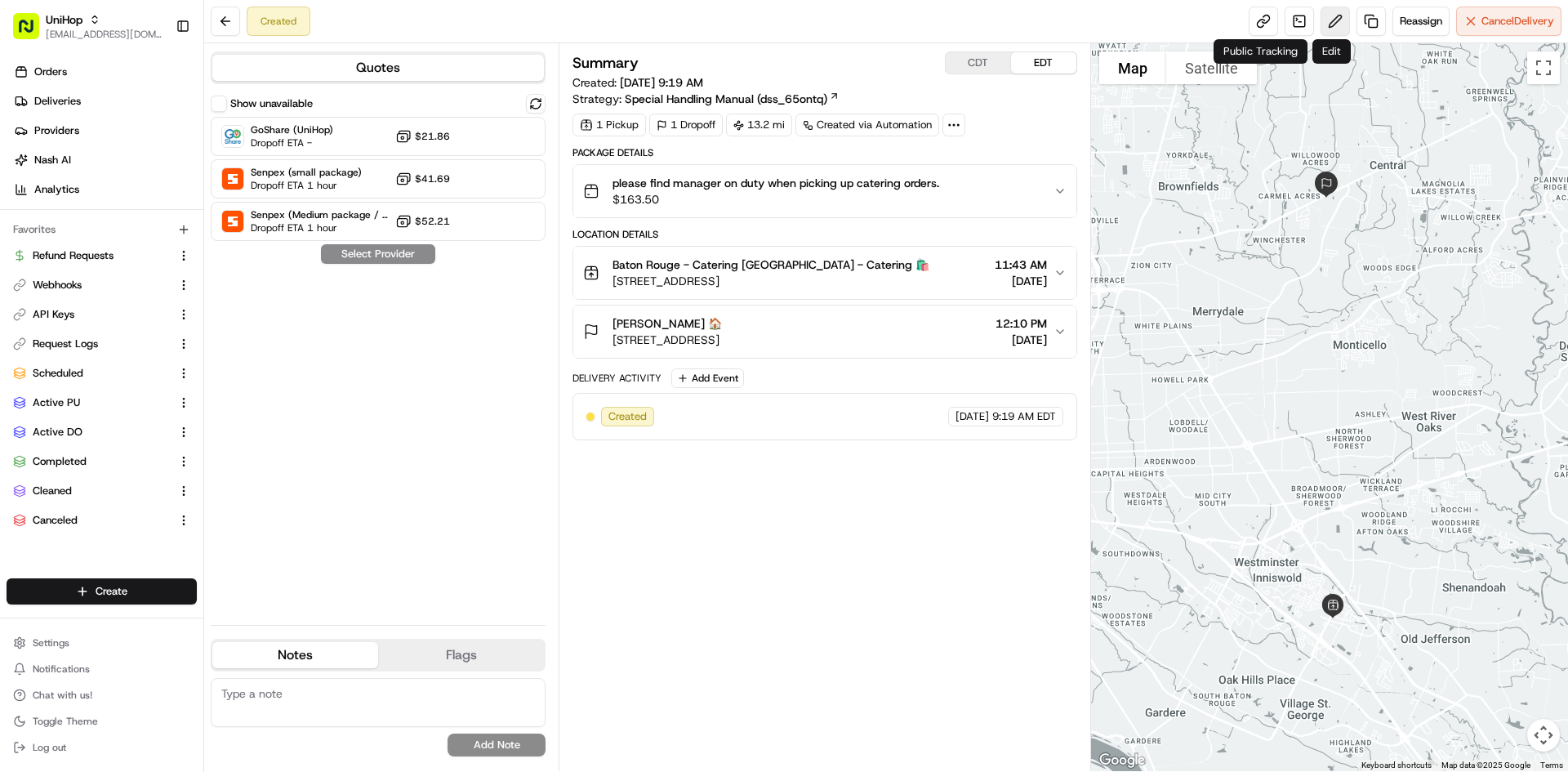
click at [1328, 23] on button at bounding box center [1335, 21] width 29 height 29
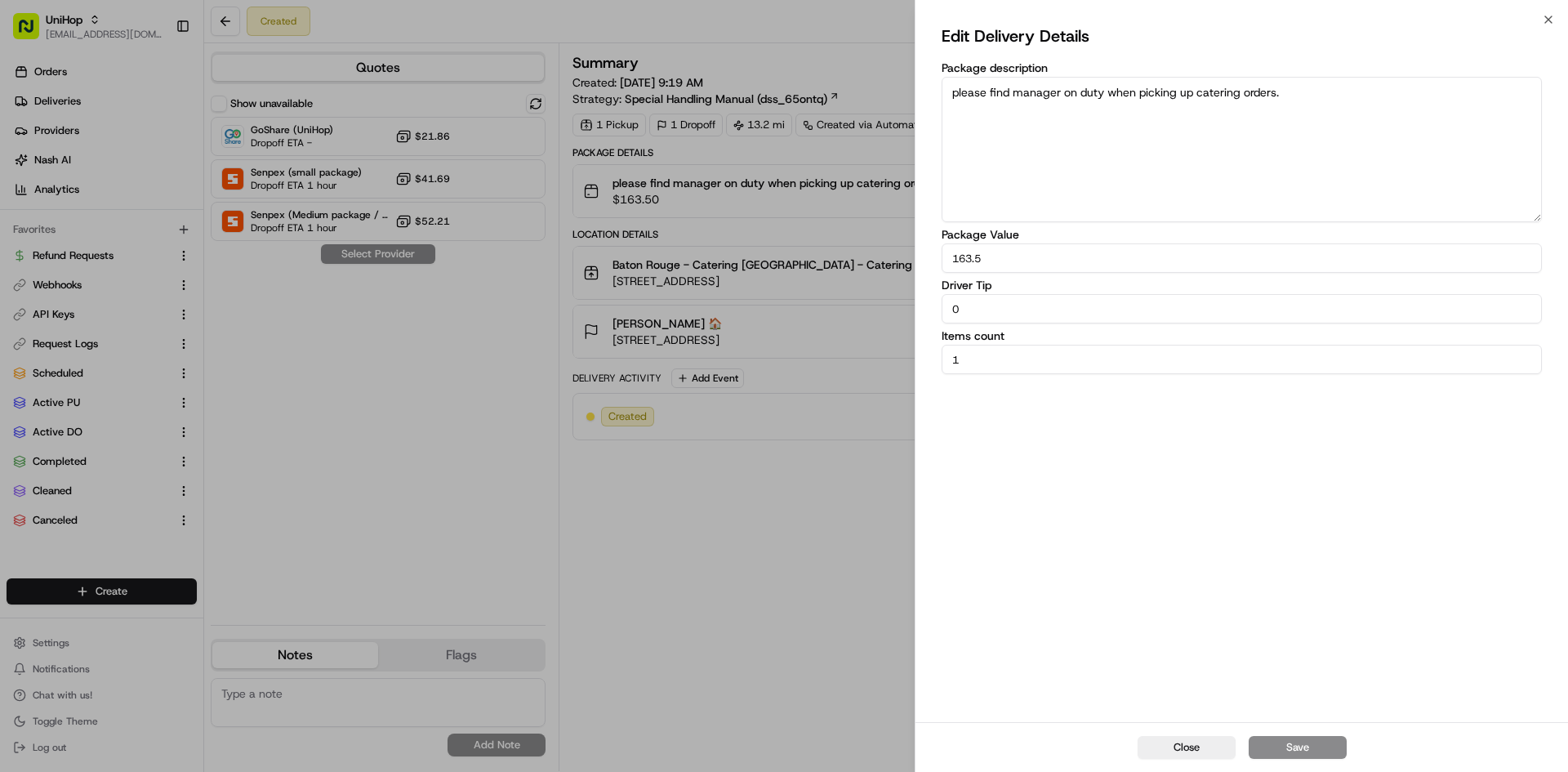
drag, startPoint x: 1027, startPoint y: 301, endPoint x: 875, endPoint y: 315, distance: 152.6
click at [875, 315] on body "UniHop [EMAIL_ADDRESS][DOMAIN_NAME] Toggle Sidebar Orders Deliveries Providers …" at bounding box center [784, 386] width 1568 height 772
type input "5"
click at [1266, 747] on button "Save" at bounding box center [1297, 748] width 98 height 23
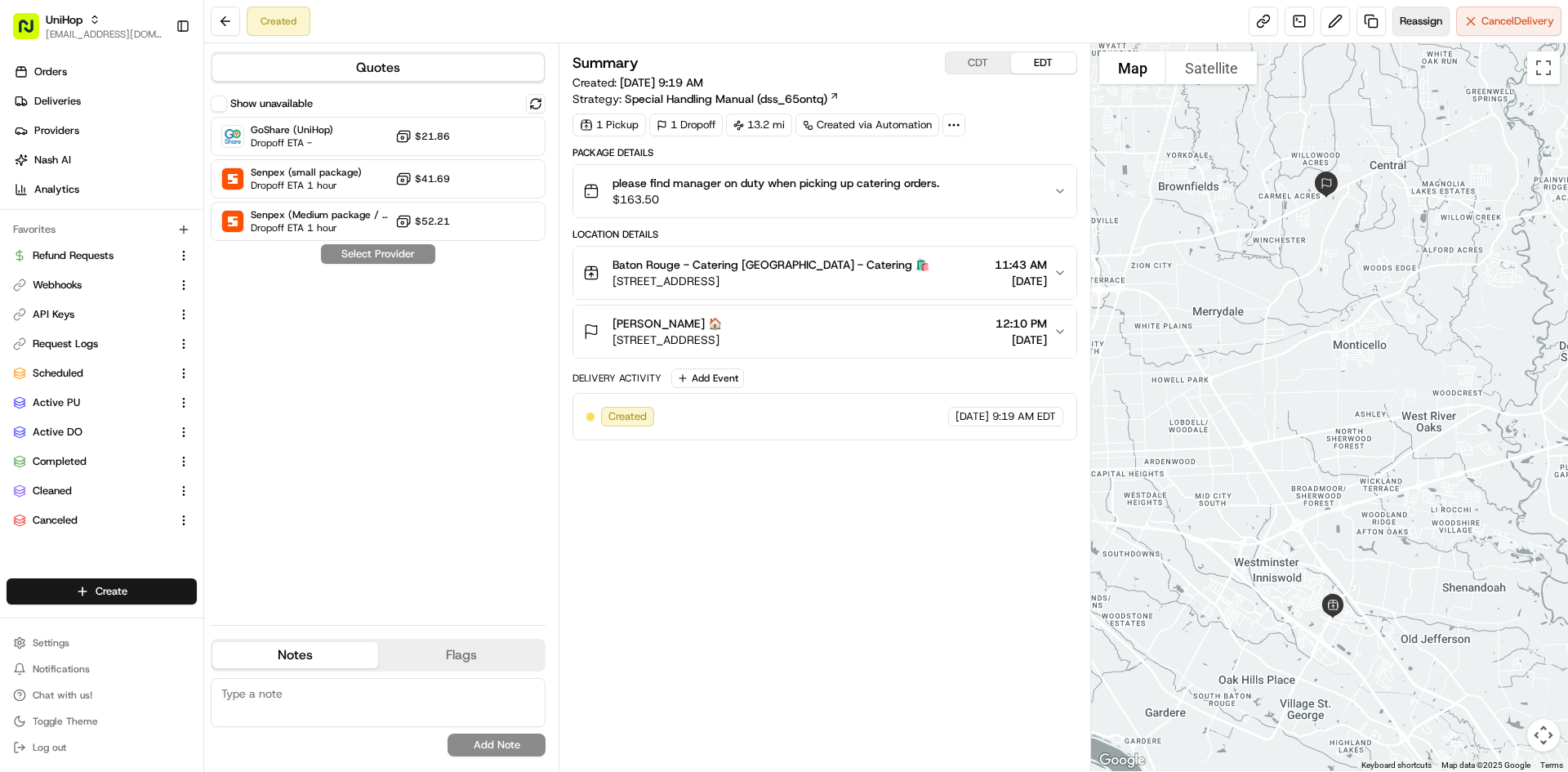
click at [1419, 18] on span "Reassign" at bounding box center [1421, 20] width 43 height 15
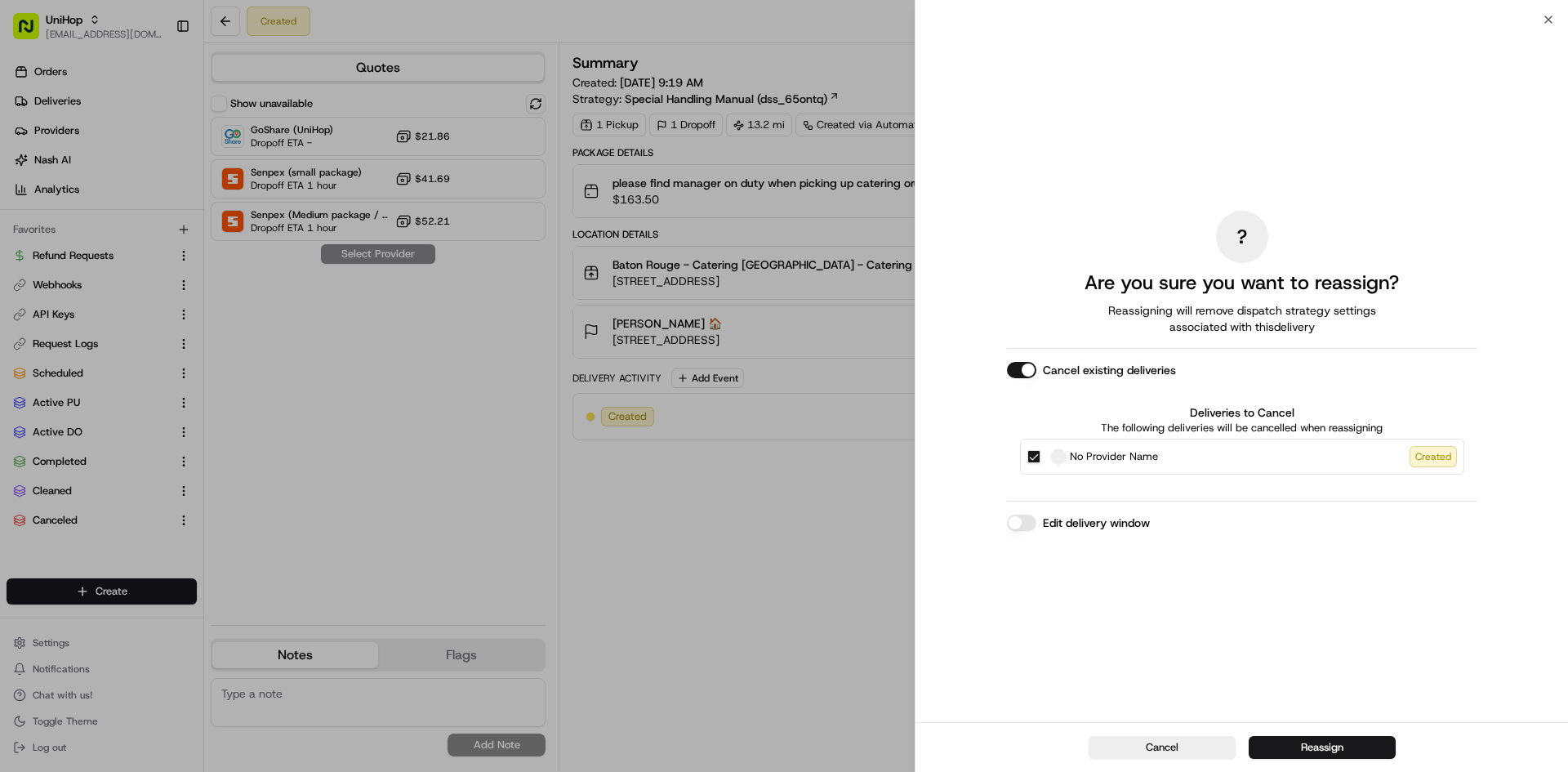
click at [1190, 464] on label "No Provider Name Created" at bounding box center [1253, 456] width 407 height 21
click at [1041, 463] on button "No Provider Name Created" at bounding box center [1033, 455] width 13 height 13
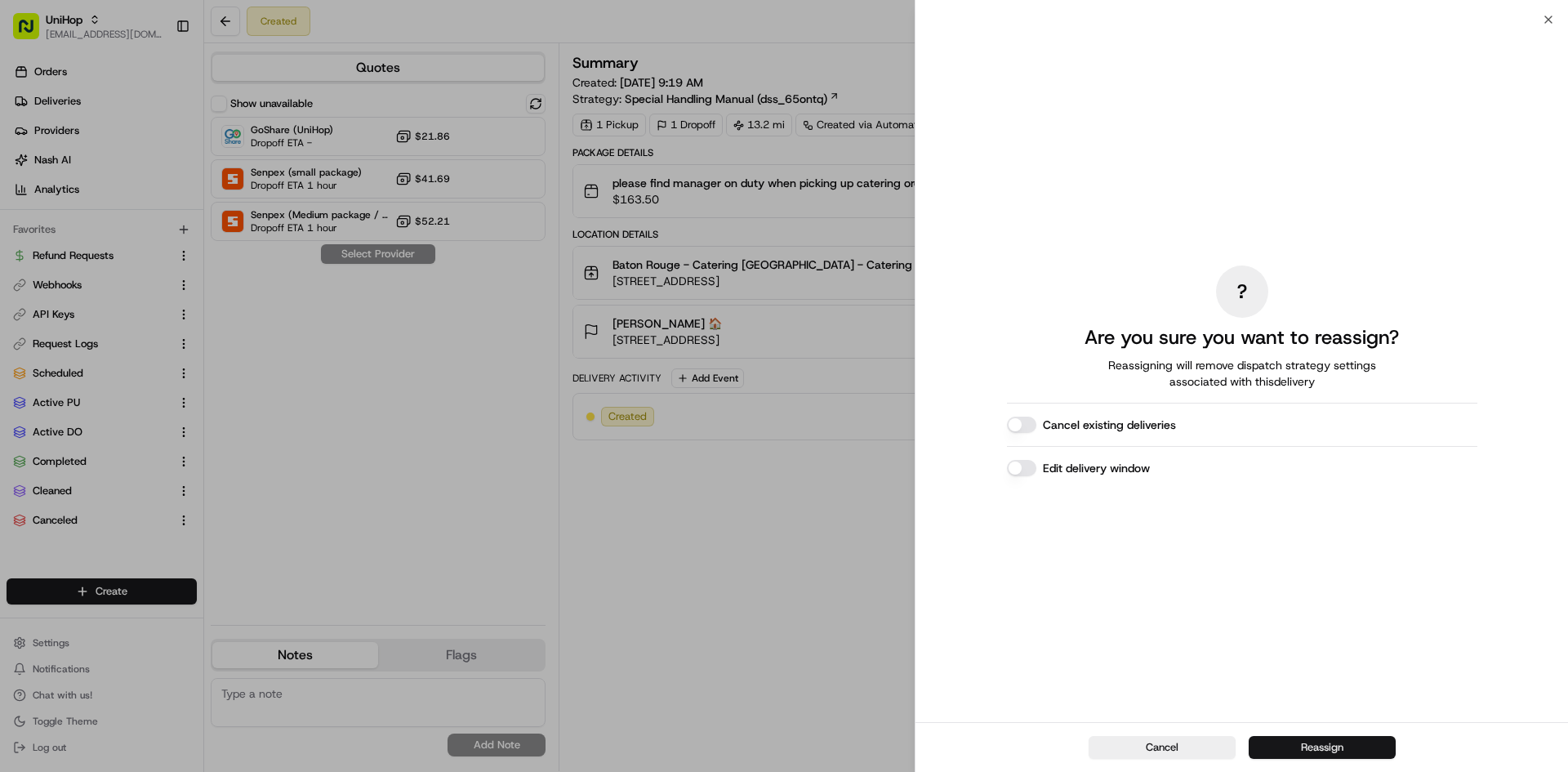
click at [1261, 747] on button "Reassign" at bounding box center [1321, 748] width 147 height 23
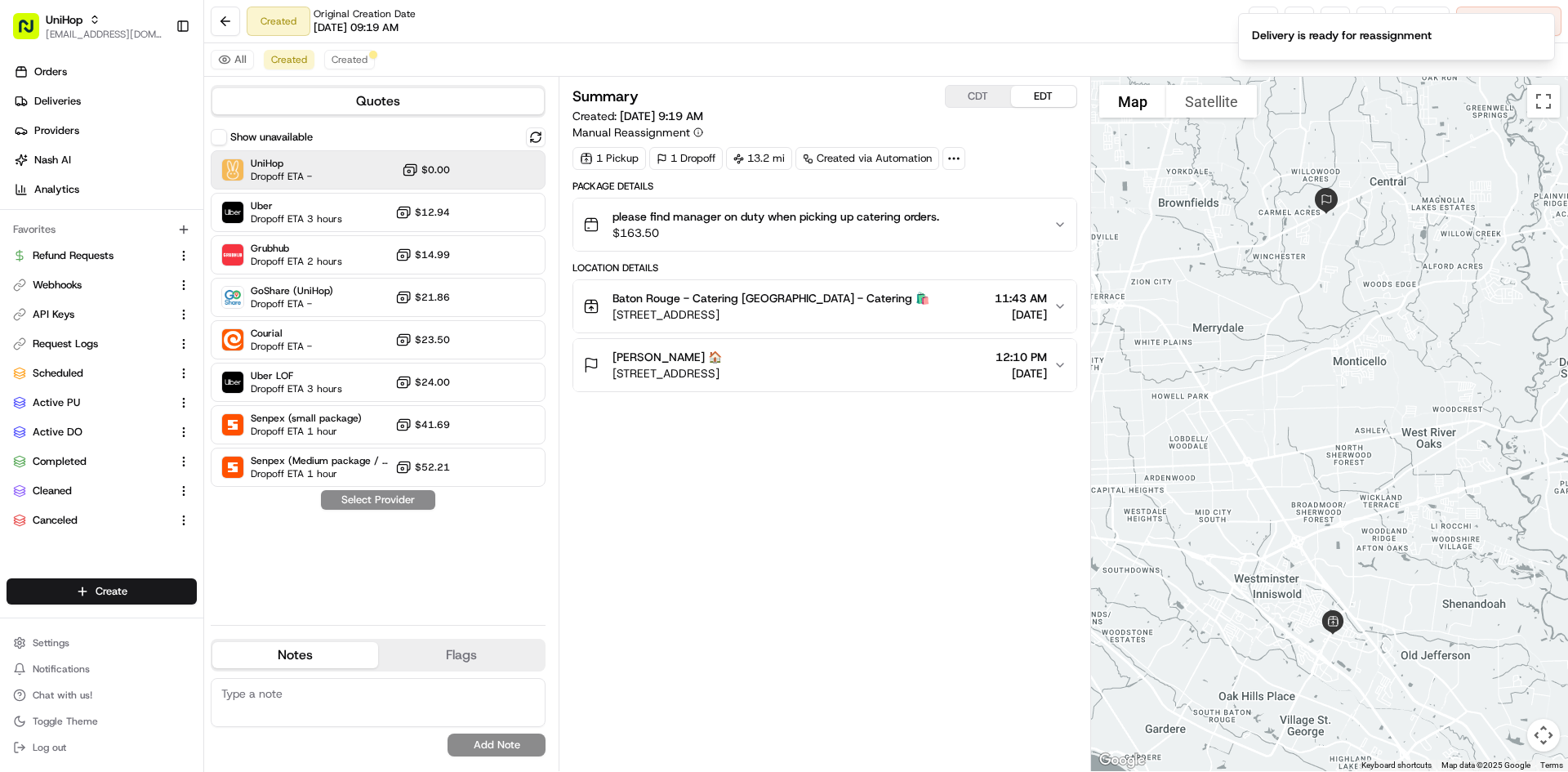
click at [417, 162] on body "UniHop [EMAIL_ADDRESS][DOMAIN_NAME] Toggle Sidebar Orders Deliveries Providers …" at bounding box center [784, 386] width 1568 height 772
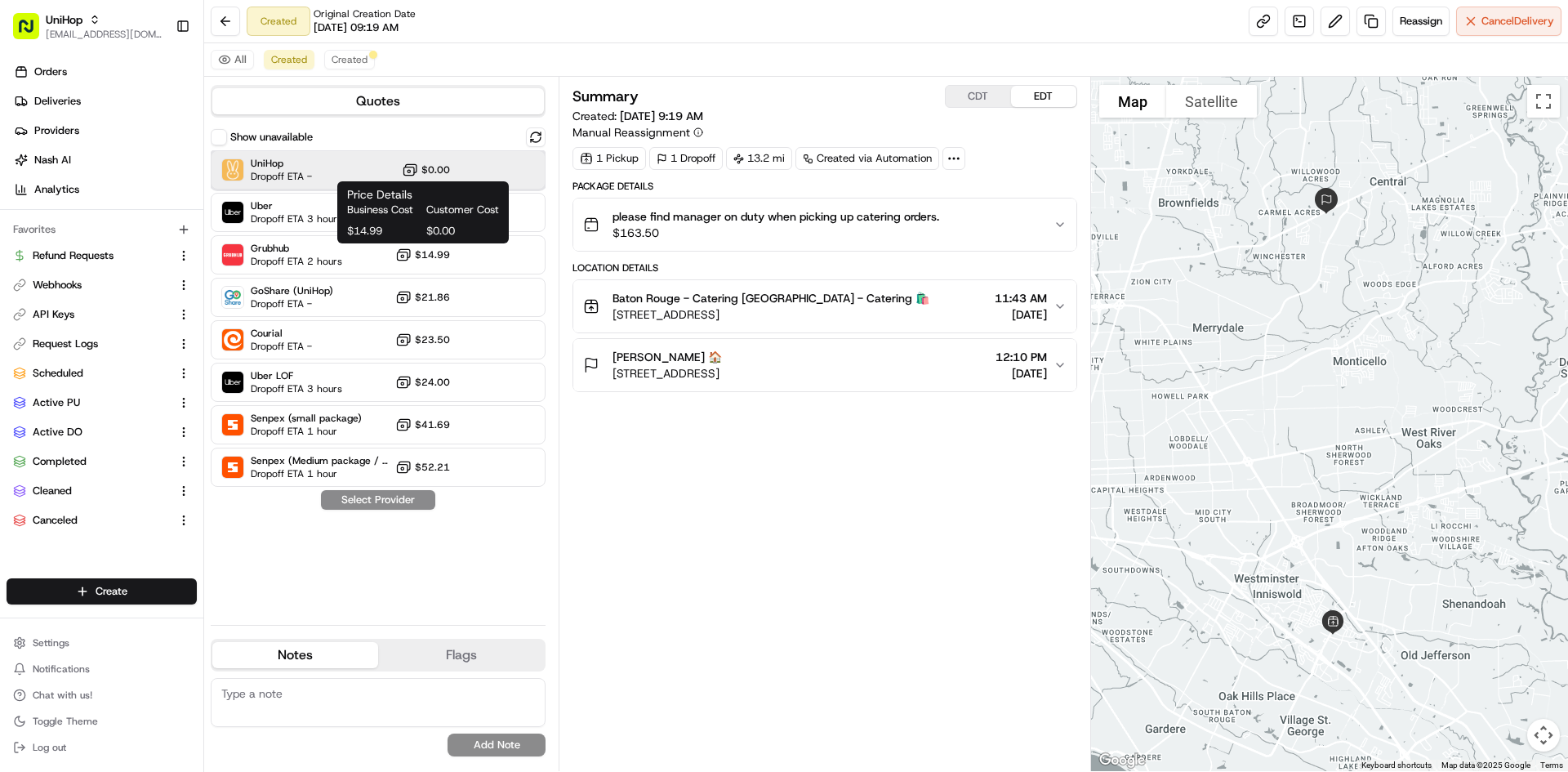
click at [517, 183] on div "UniHop Dropoff ETA - $0.00" at bounding box center [378, 170] width 335 height 39
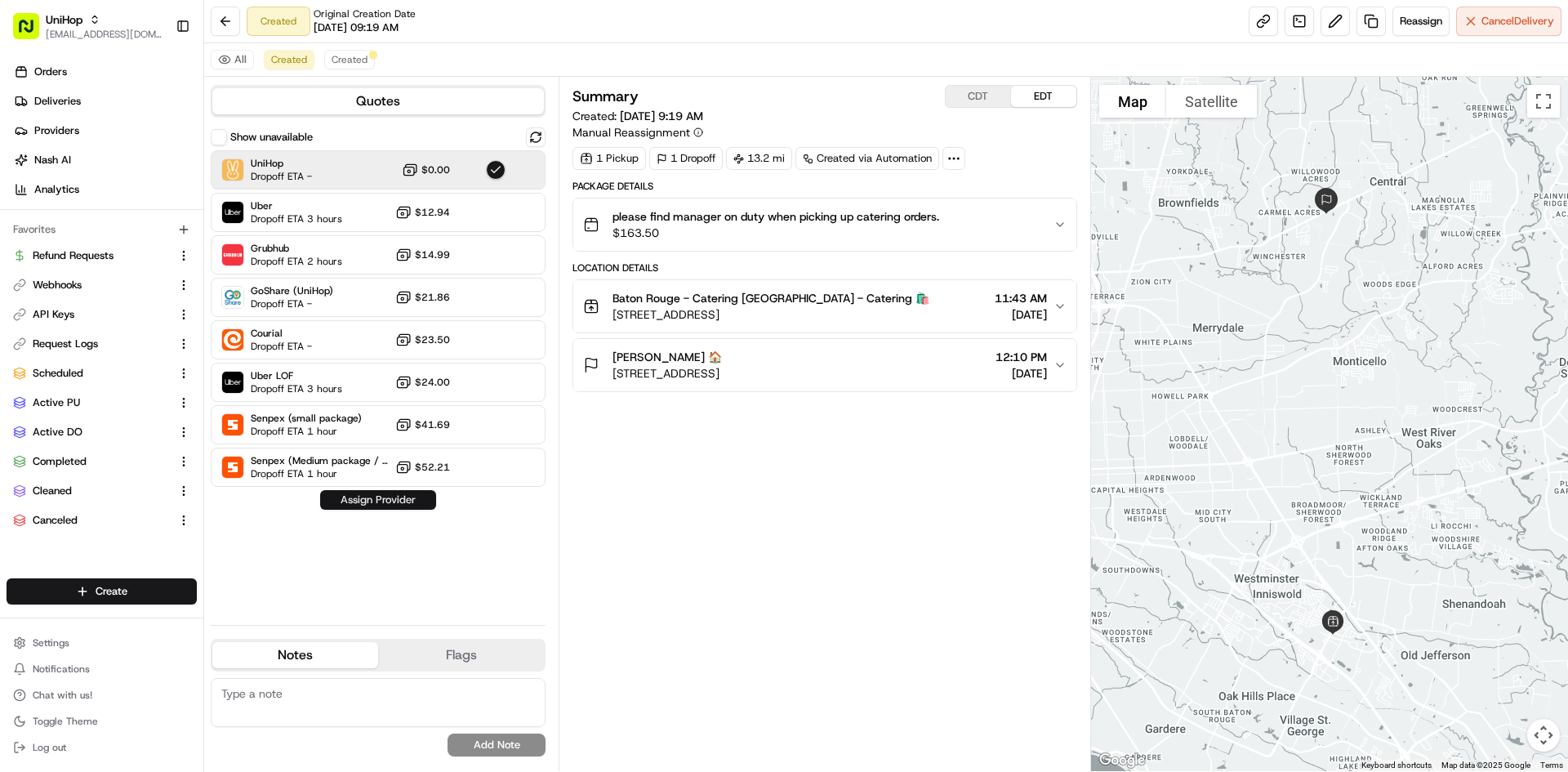
click at [407, 501] on button "Assign Provider" at bounding box center [378, 500] width 116 height 19
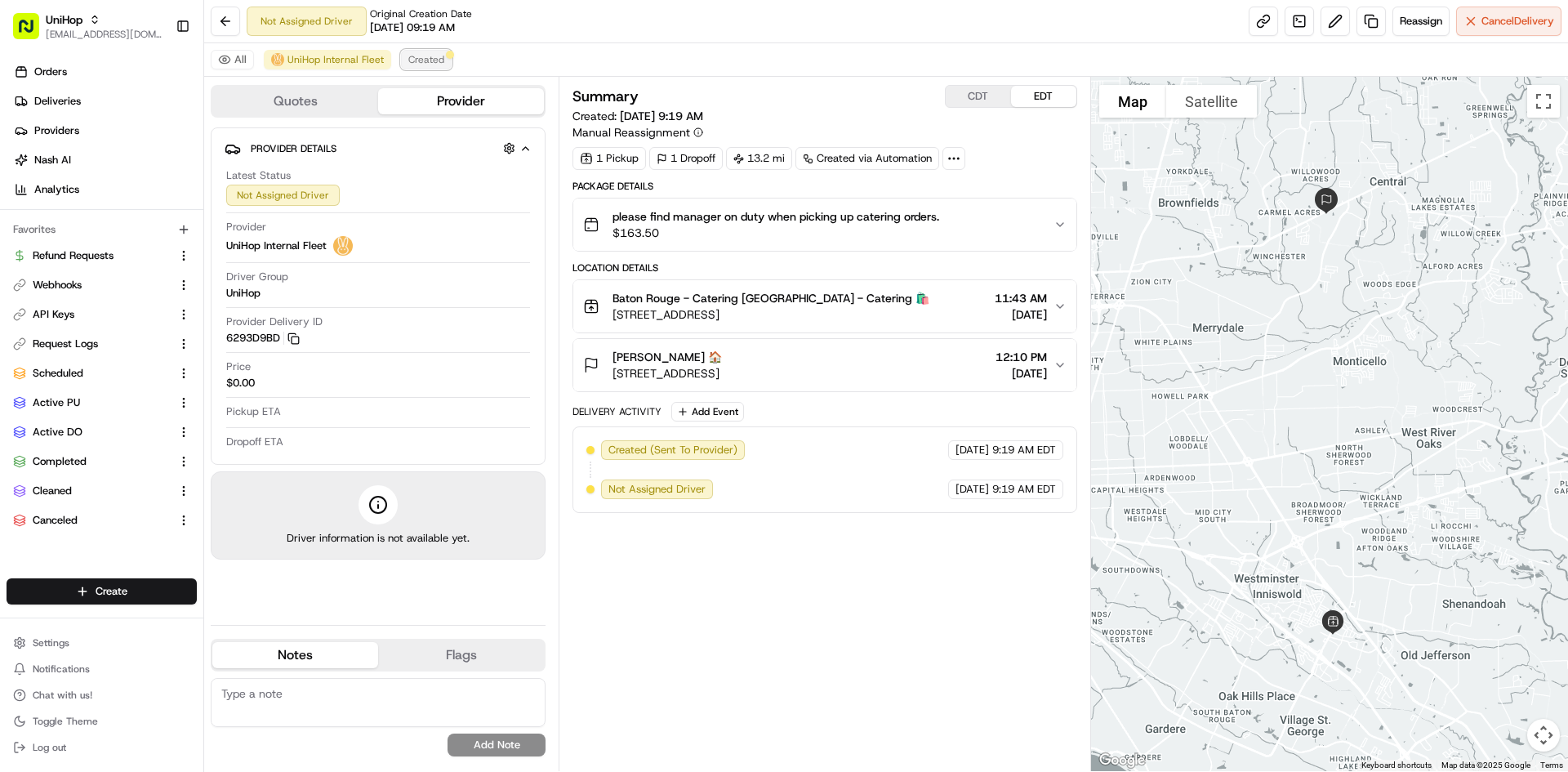
click at [418, 64] on span "Created" at bounding box center [426, 59] width 36 height 13
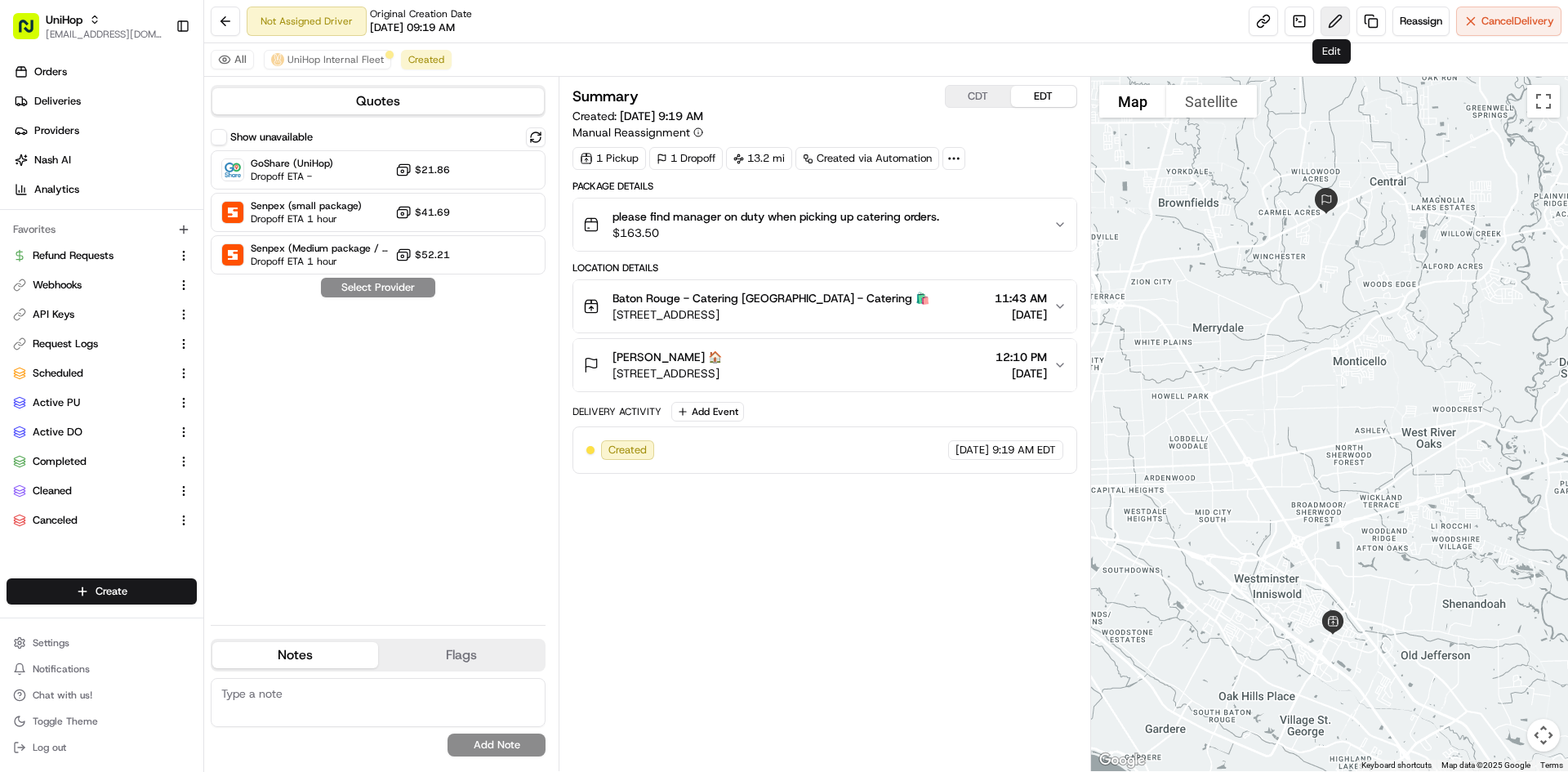
click at [1324, 18] on button at bounding box center [1335, 21] width 29 height 29
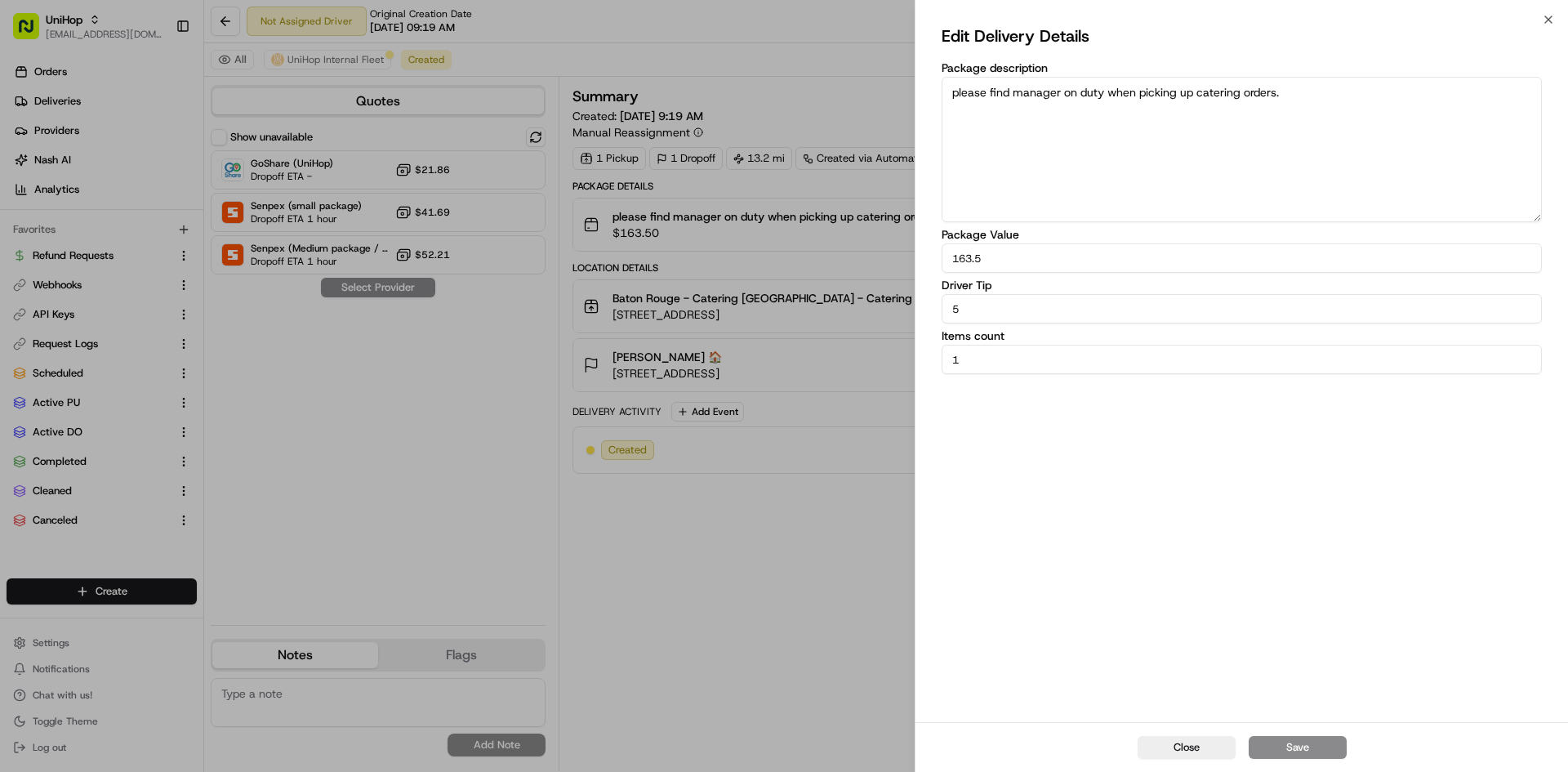
click at [951, 312] on input "5" at bounding box center [1242, 309] width 600 height 29
type input "15"
click at [1287, 738] on button "Save" at bounding box center [1297, 748] width 98 height 23
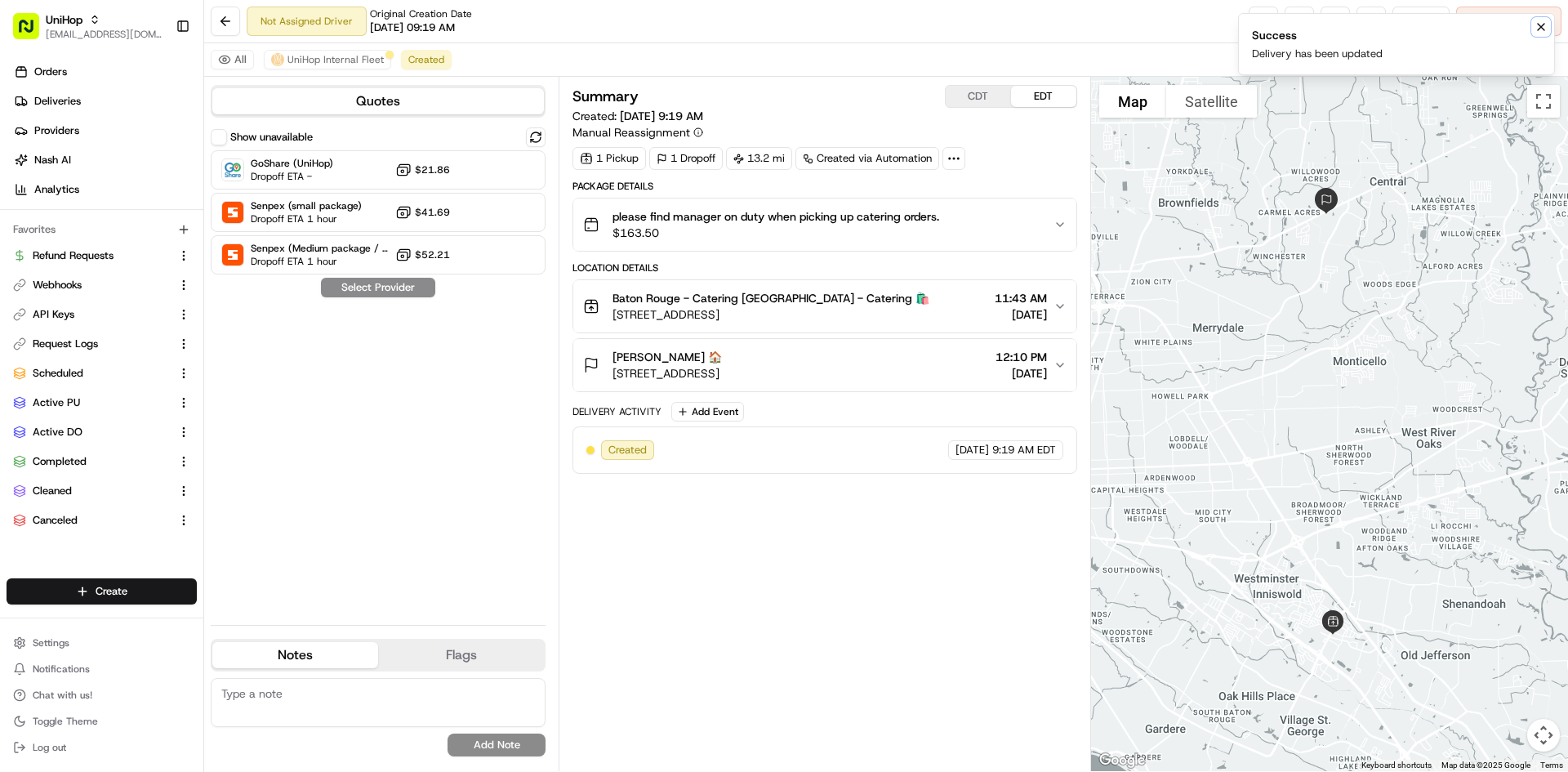
click at [1532, 28] on button "Notifications (F8)" at bounding box center [1541, 27] width 19 height 19
click at [1325, 15] on button at bounding box center [1335, 21] width 29 height 29
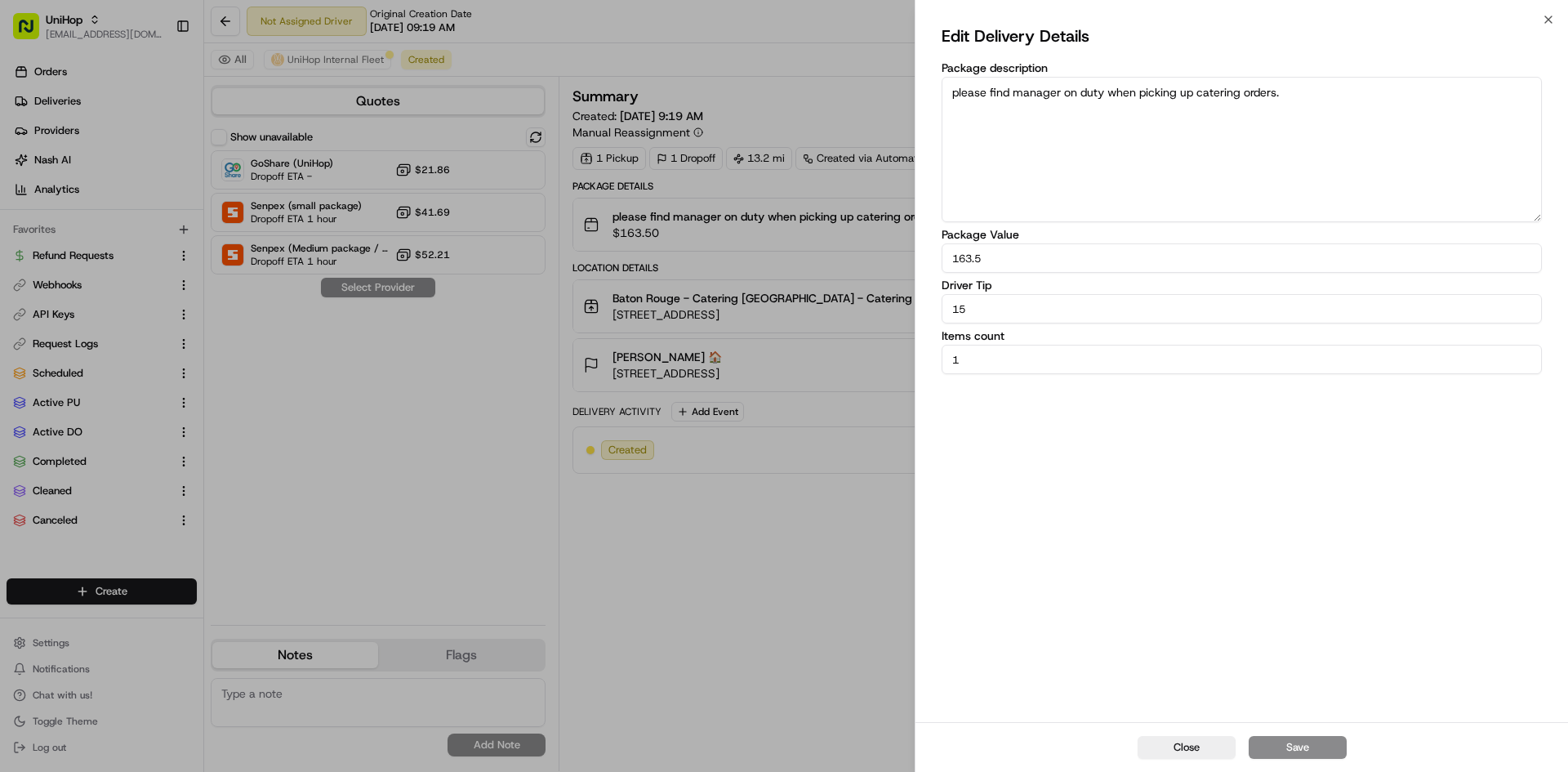
click at [953, 98] on textarea "please find manager on duty when picking up catering orders." at bounding box center [1242, 150] width 600 height 146
type textarea "BRING YOUR OWN CATERING BAGS. please find manager on duty when picking up cater…"
click at [1287, 754] on button "Save" at bounding box center [1297, 748] width 98 height 23
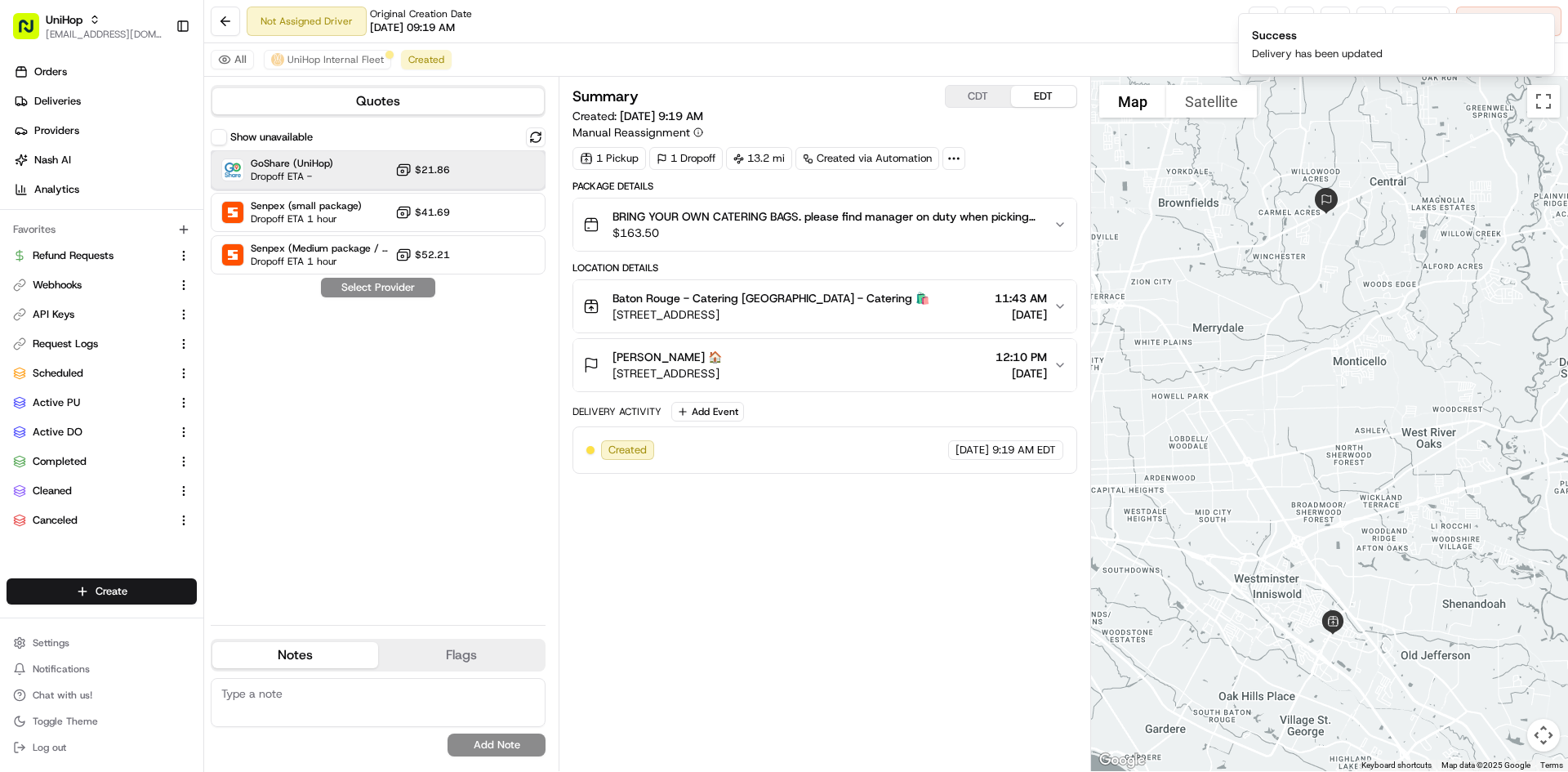
click at [455, 168] on div "GoShare (UniHop) Dropoff ETA - $21.86" at bounding box center [378, 170] width 335 height 39
click at [417, 292] on button "Assign Provider" at bounding box center [378, 287] width 116 height 19
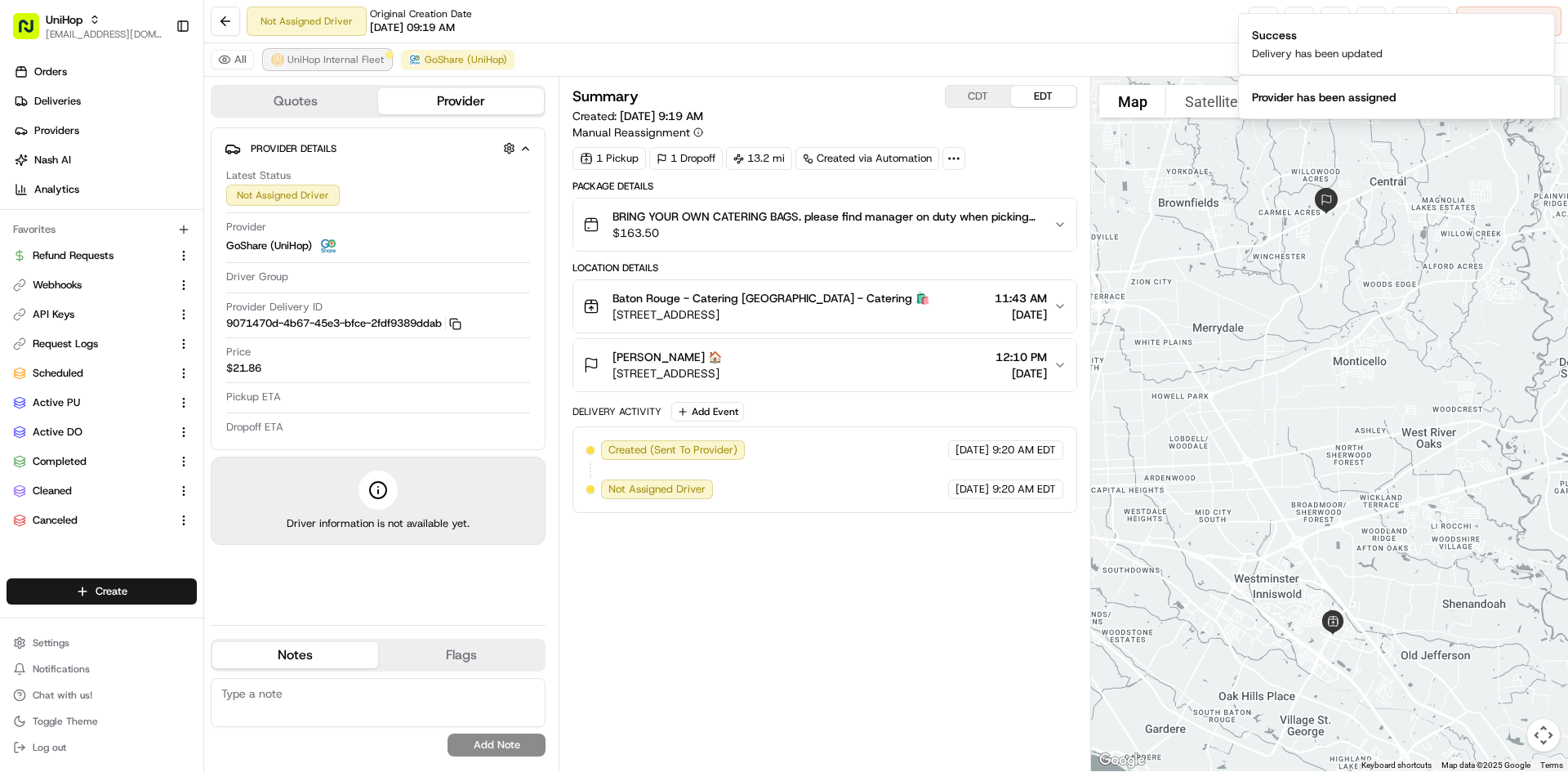
click at [349, 61] on span "UniHop Internal Fleet" at bounding box center [335, 59] width 96 height 13
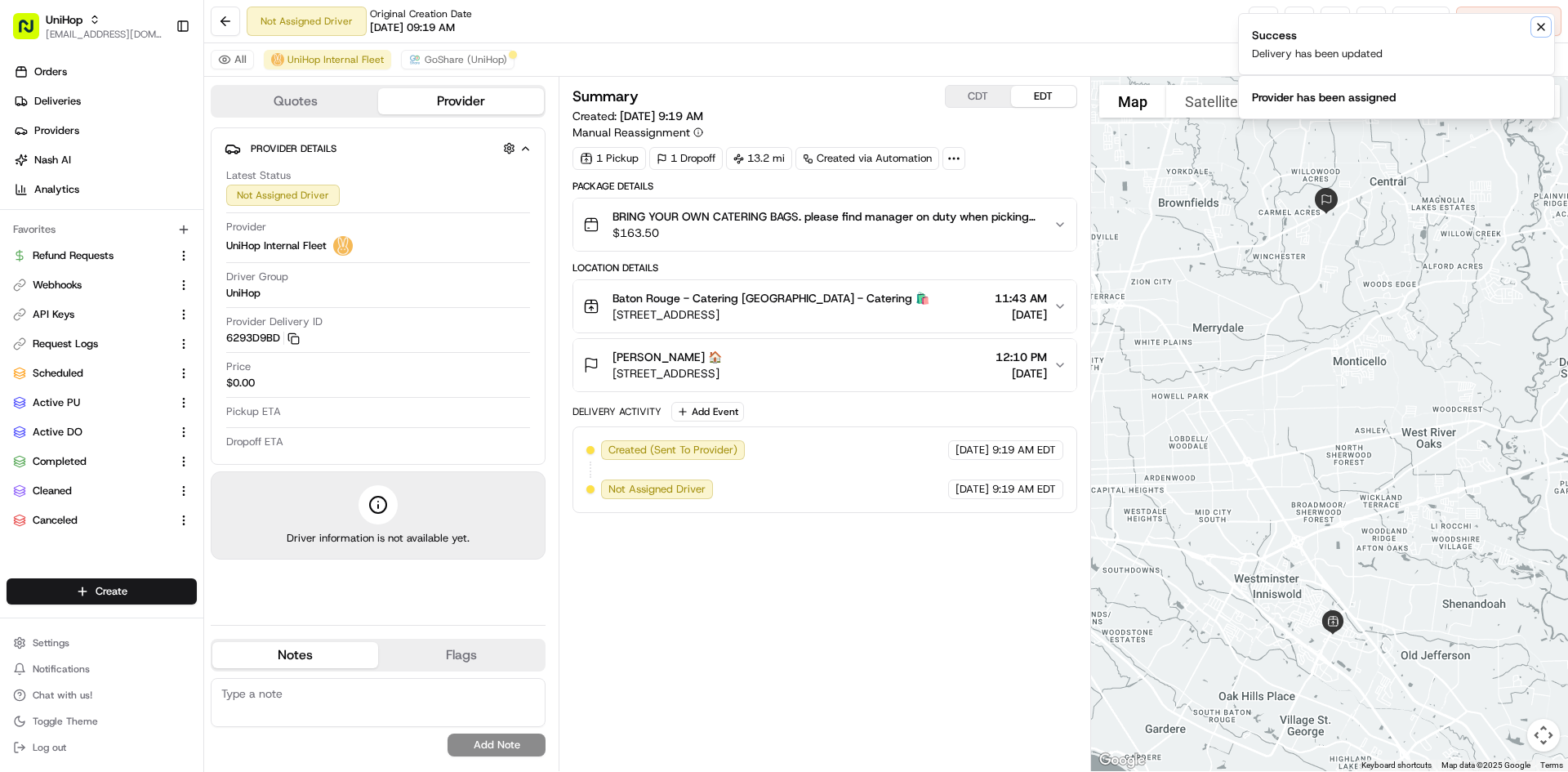
click at [1546, 21] on icon "Notifications (F8)" at bounding box center [1540, 26] width 13 height 13
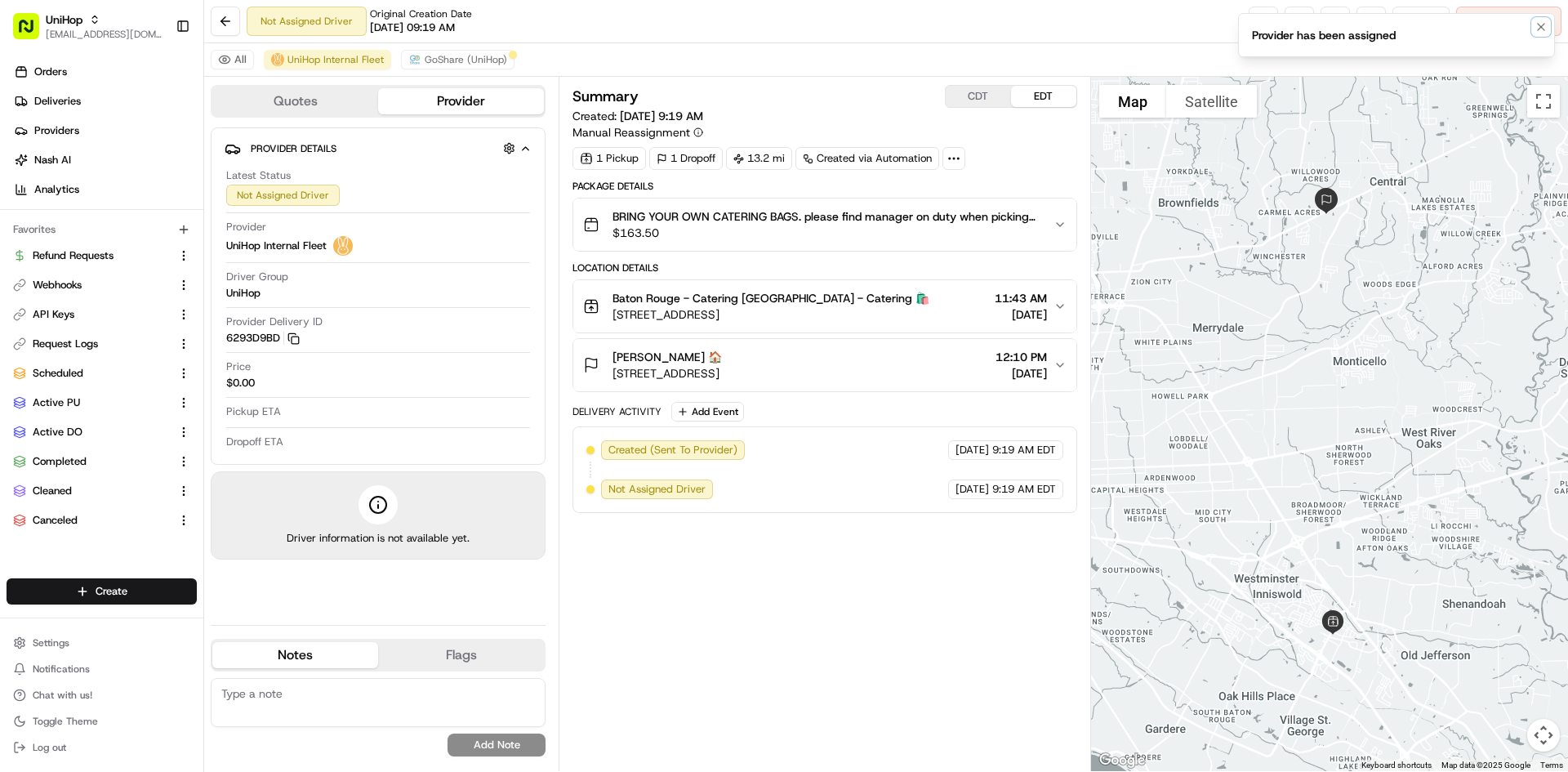
click at [1546, 21] on icon "Notifications (F8)" at bounding box center [1540, 26] width 13 height 13
click at [1545, 21] on span "Cancel Delivery" at bounding box center [1518, 20] width 73 height 15
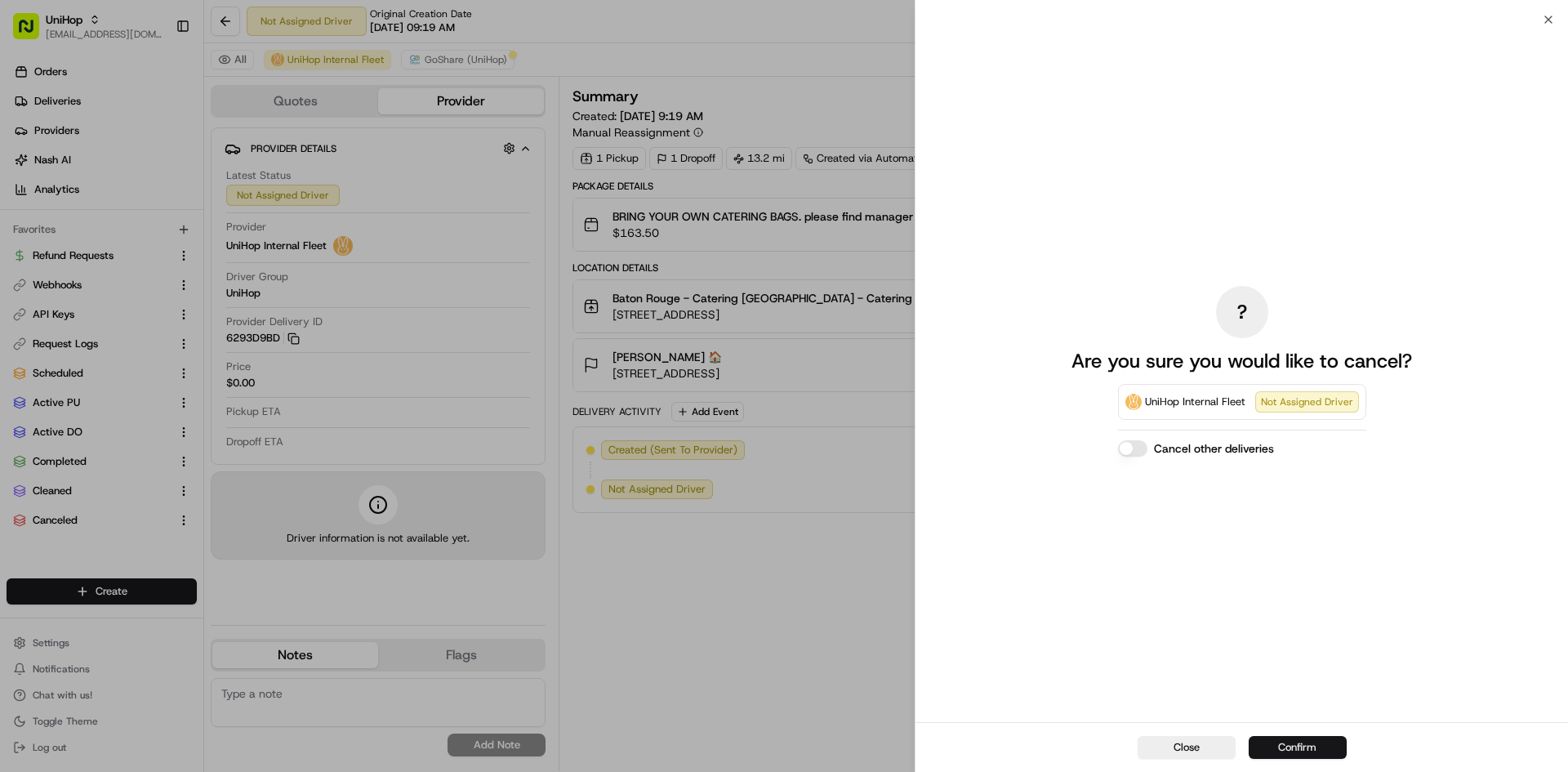
click at [1308, 758] on button "Confirm" at bounding box center [1297, 748] width 98 height 23
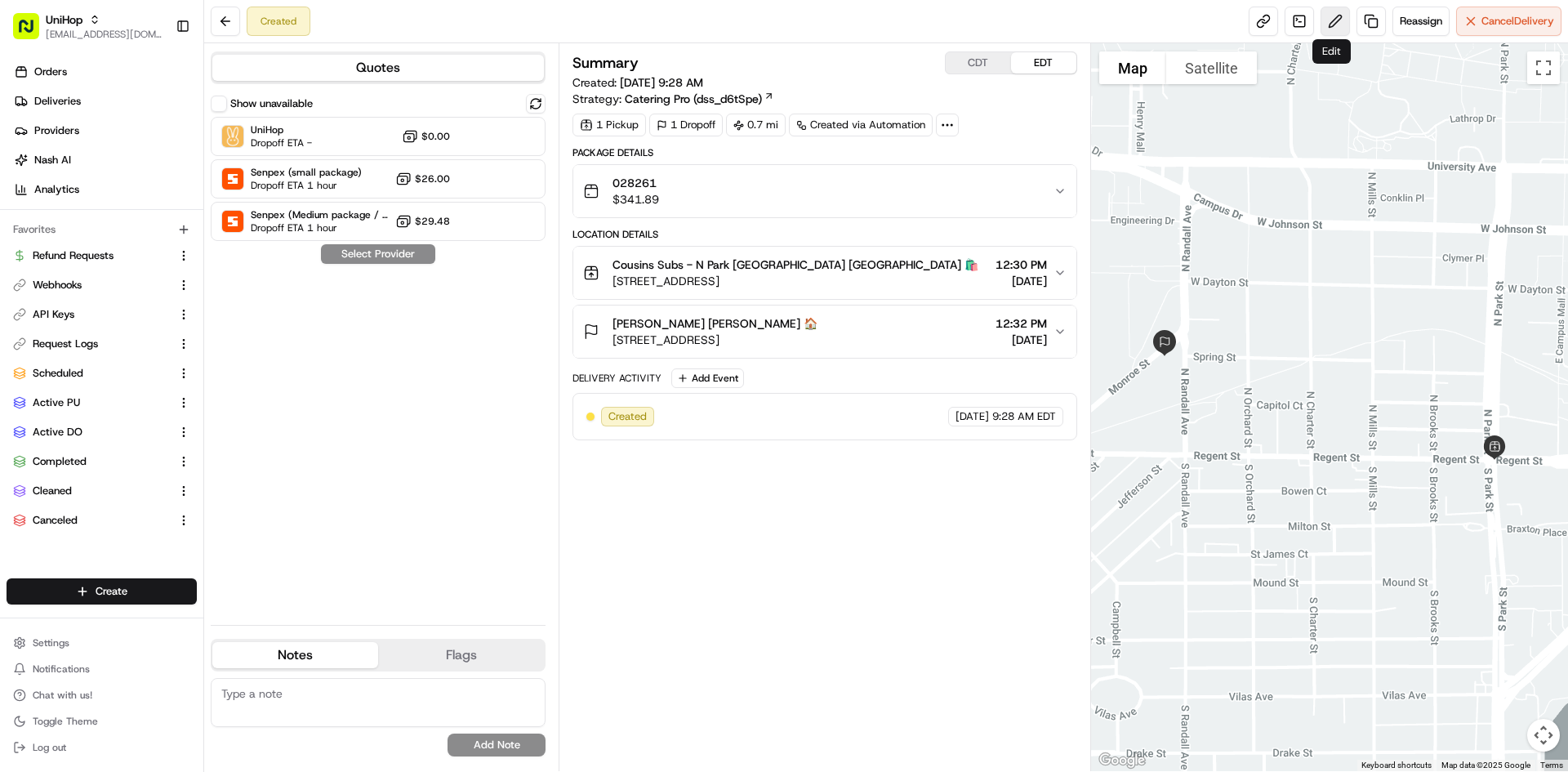
click at [1328, 18] on button at bounding box center [1335, 21] width 29 height 29
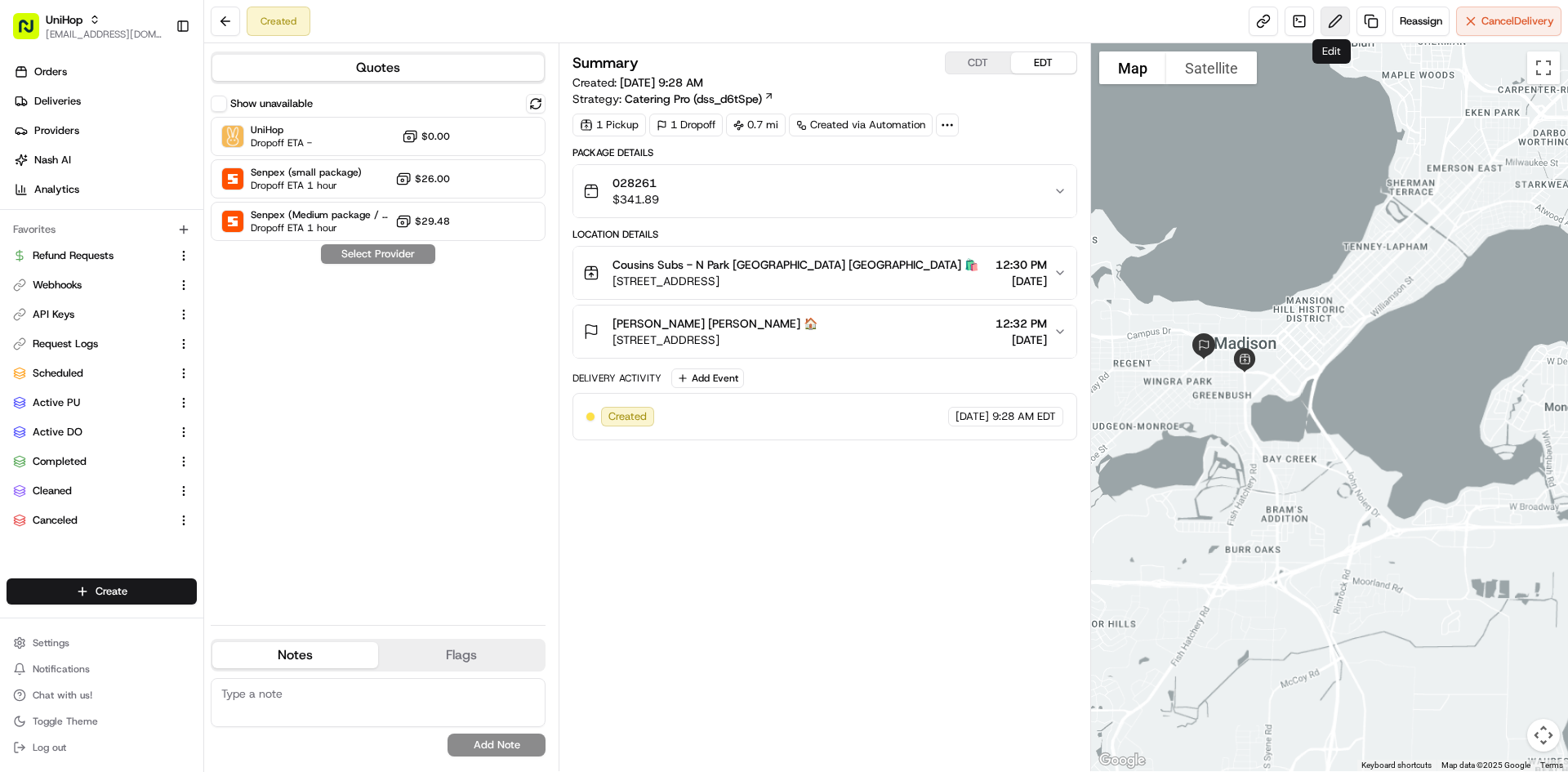
click at [1333, 13] on button at bounding box center [1335, 21] width 29 height 29
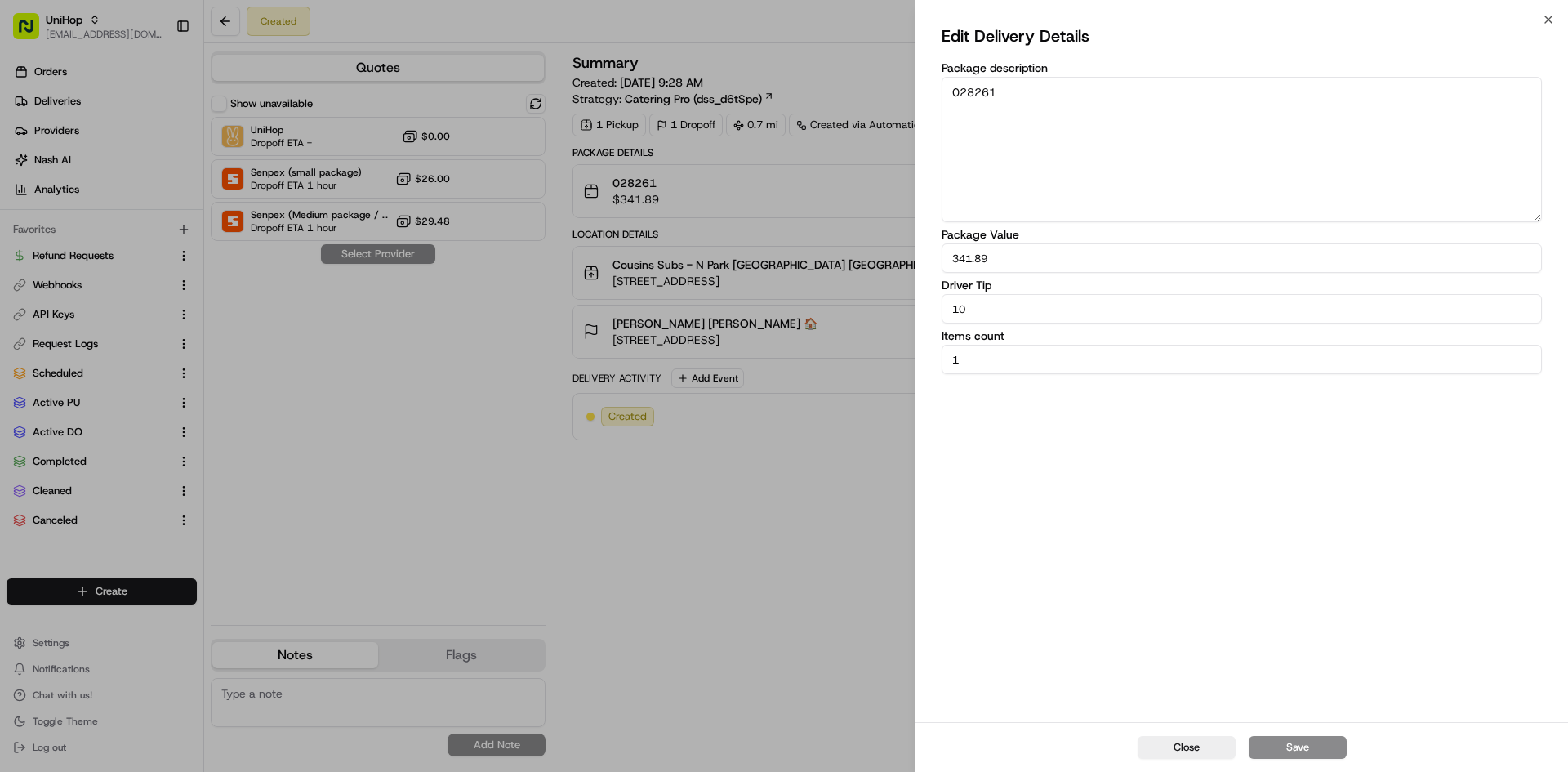
click at [1009, 308] on input "10" at bounding box center [1242, 309] width 600 height 29
type input "15"
click at [1290, 752] on button "Save" at bounding box center [1297, 748] width 98 height 23
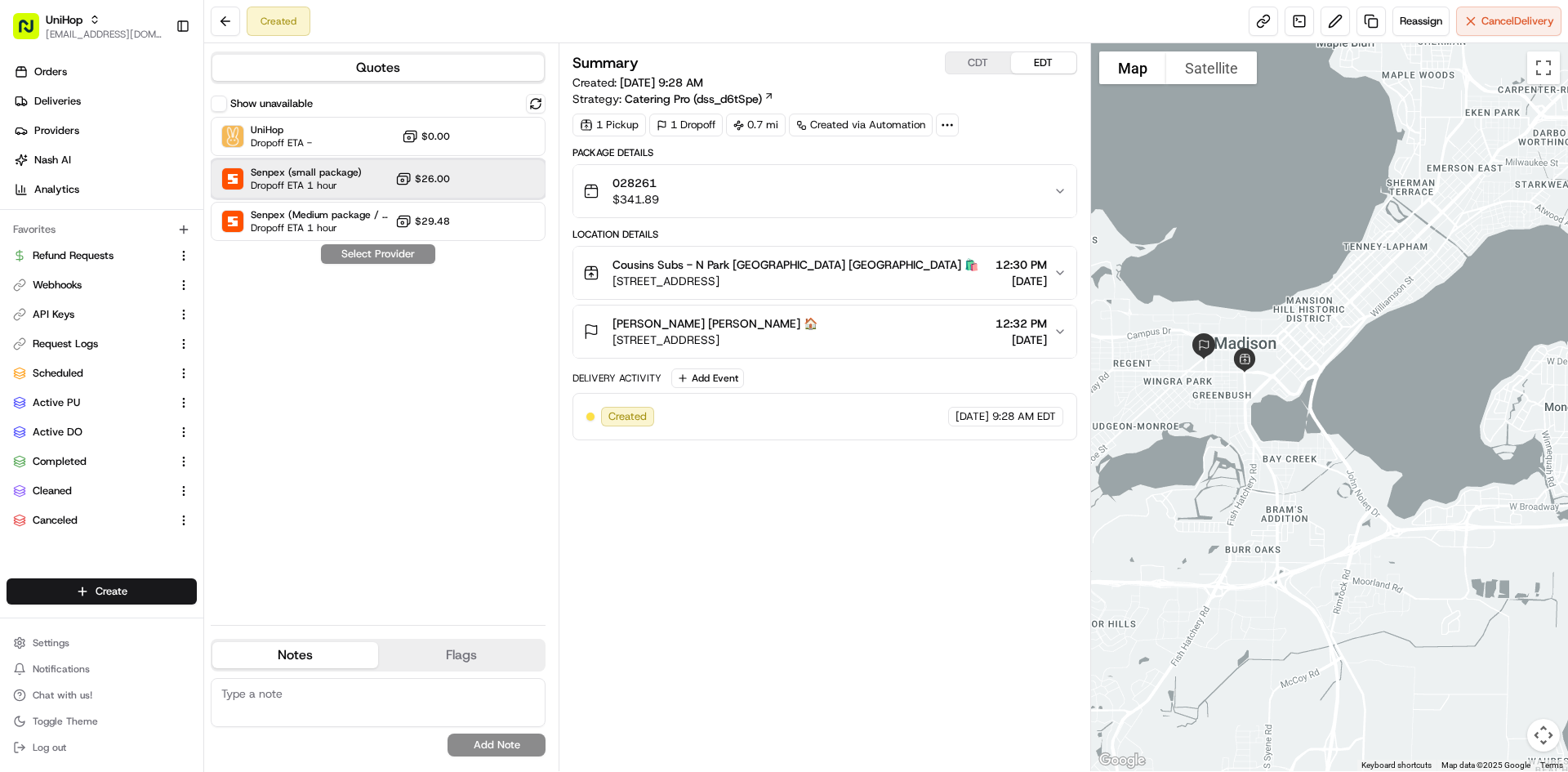
click at [509, 183] on div "Senpex (small package) Dropoff ETA 1 hour $26.00" at bounding box center [378, 179] width 335 height 39
click at [1326, 26] on button at bounding box center [1335, 21] width 29 height 29
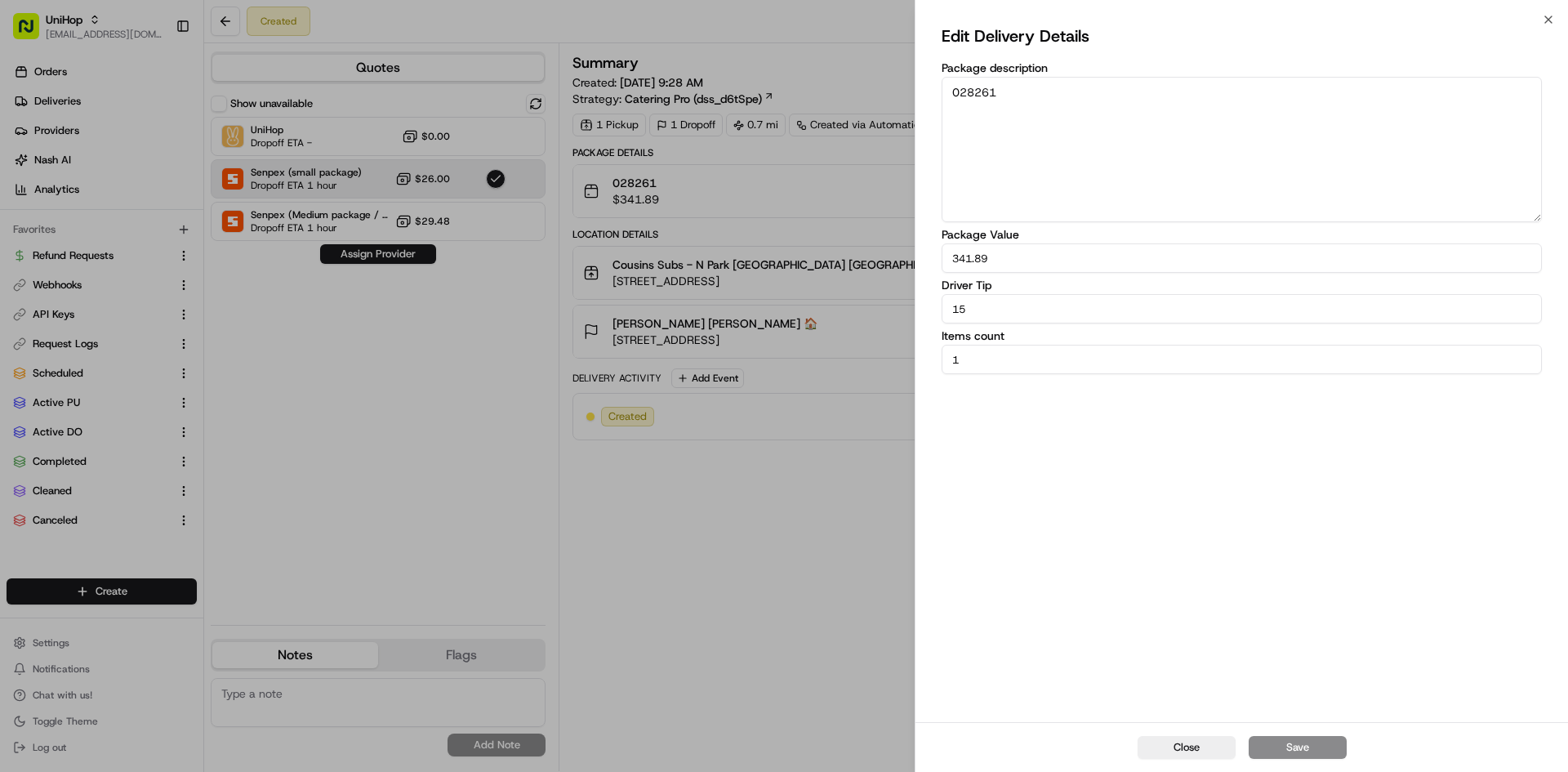
drag, startPoint x: 1016, startPoint y: 307, endPoint x: 814, endPoint y: 346, distance: 205.7
click at [814, 346] on body "UniHop contact@unihop.app Toggle Sidebar Orders Deliveries Providers Nash AI An…" at bounding box center [784, 386] width 1568 height 772
type input "20"
click at [1325, 743] on button "Save" at bounding box center [1297, 748] width 98 height 23
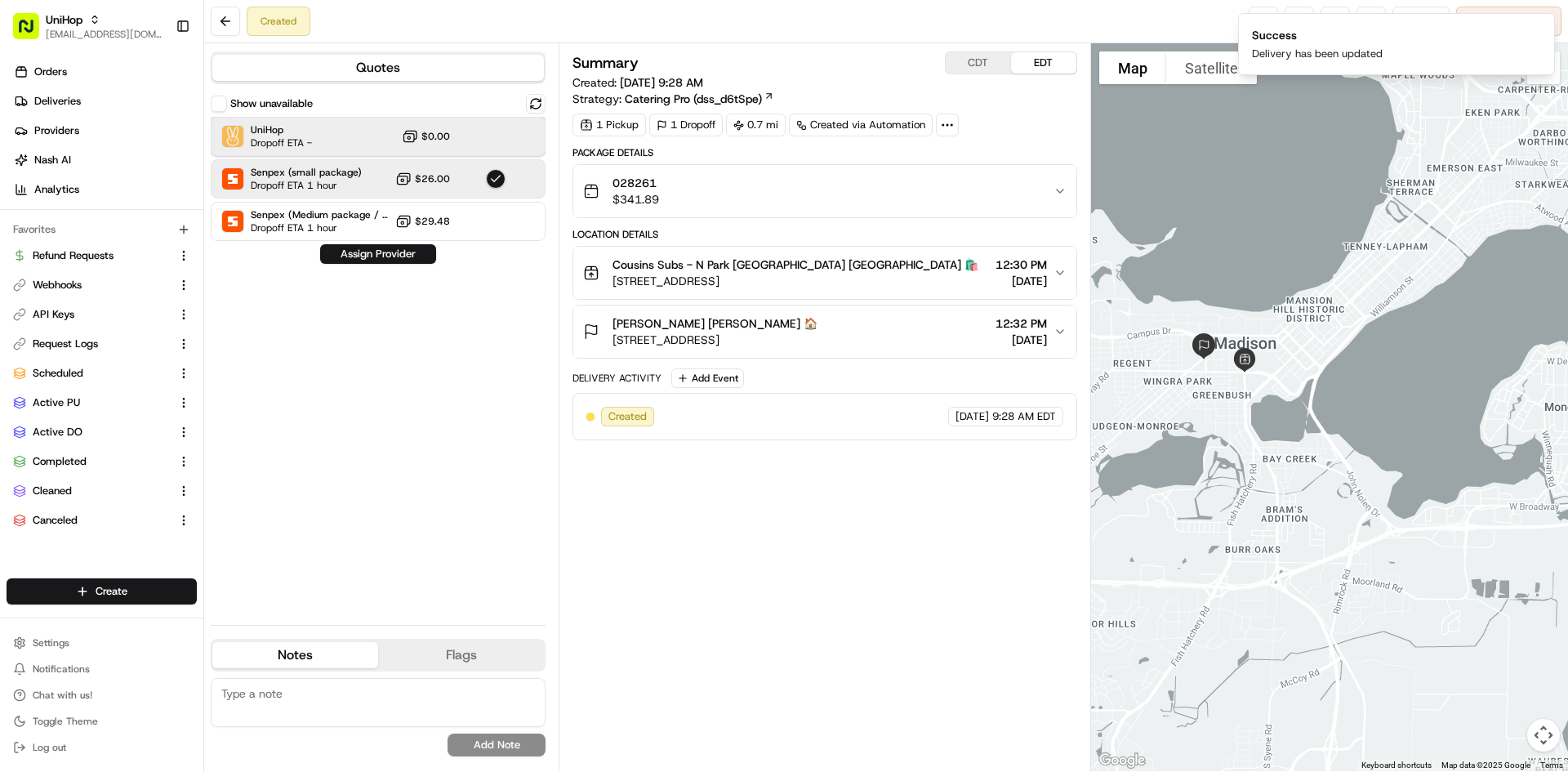
click at [512, 153] on div "UniHop Dropoff ETA - $0.00" at bounding box center [378, 136] width 335 height 39
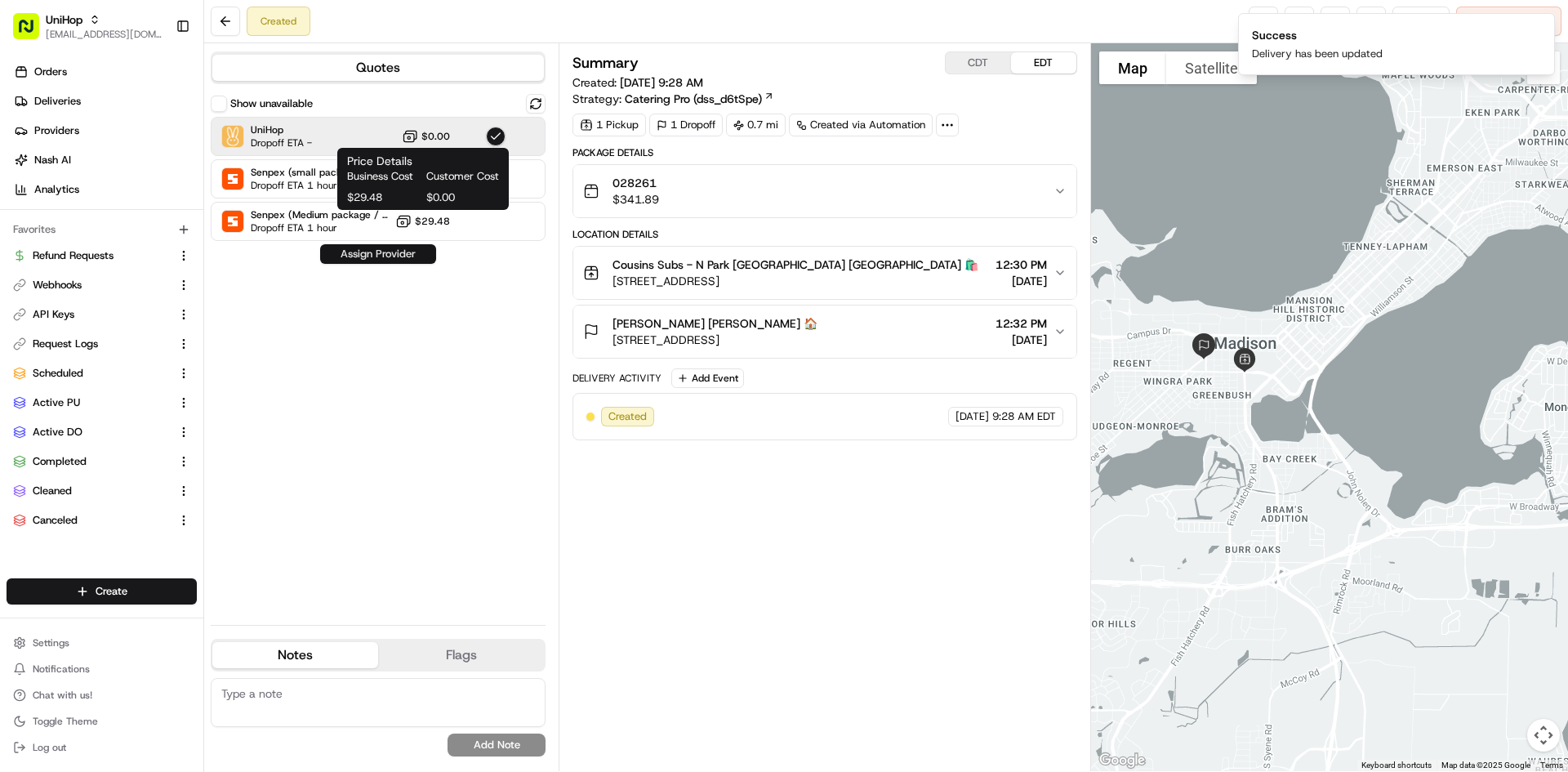
click at [405, 252] on button "Assign Provider" at bounding box center [378, 253] width 116 height 19
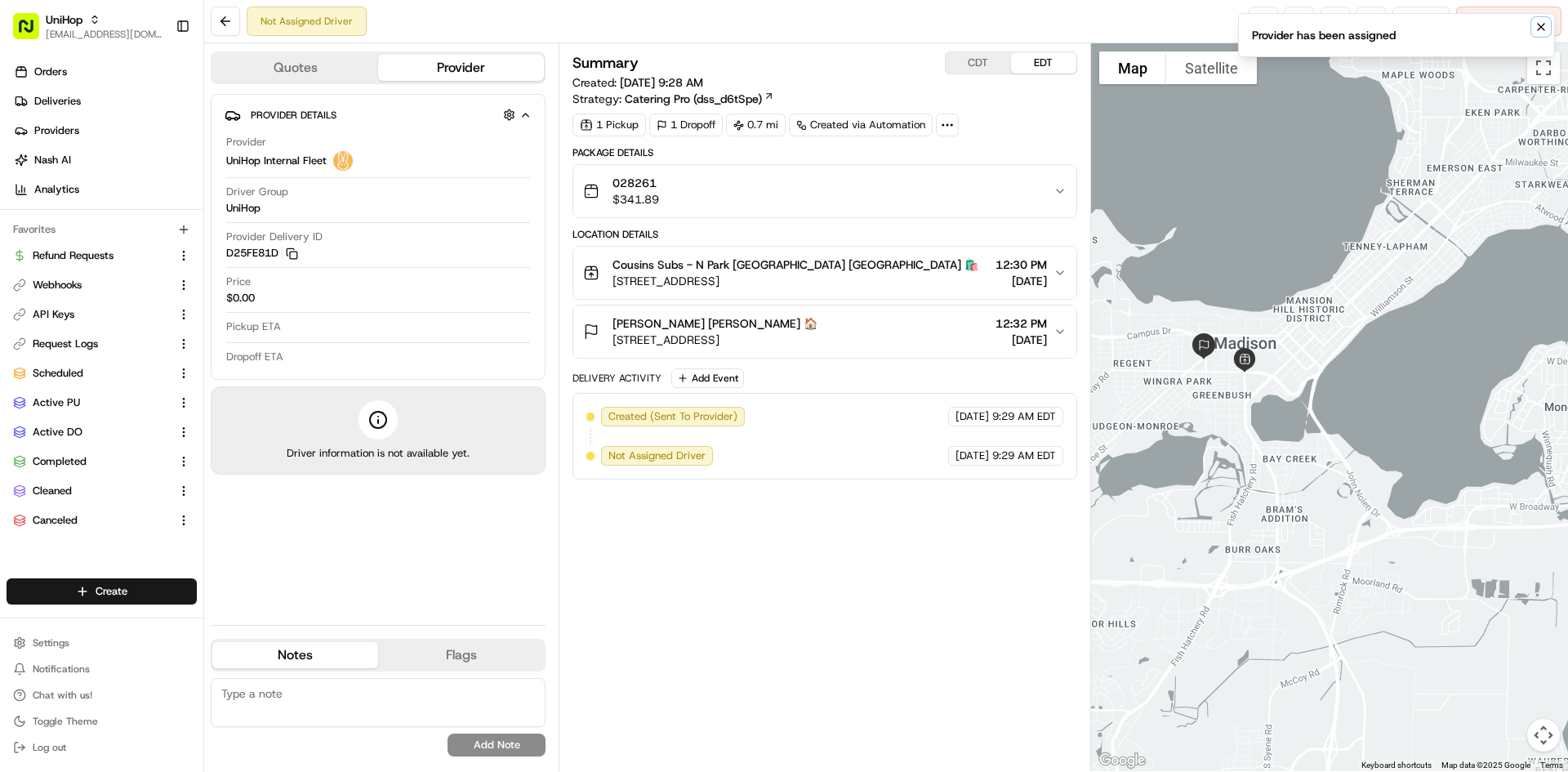
click at [1533, 28] on button "Notifications (F8)" at bounding box center [1541, 27] width 19 height 19
click at [1431, 22] on span "Reassign" at bounding box center [1421, 20] width 43 height 15
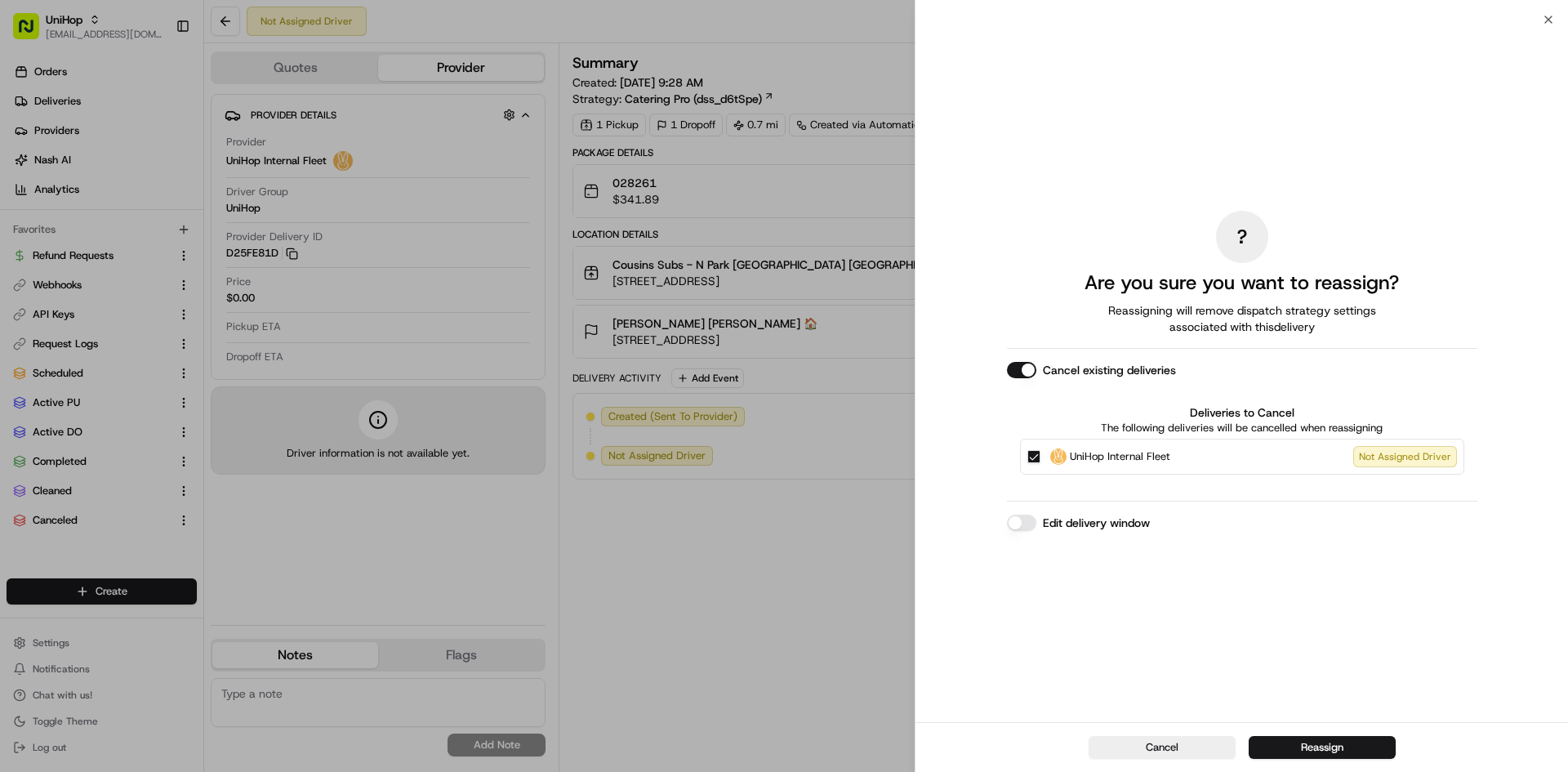
click at [1101, 467] on div "UniHop Internal Fleet Not Assigned Driver" at bounding box center [1243, 456] width 445 height 36
click at [1103, 460] on span "UniHop Internal Fleet" at bounding box center [1119, 456] width 100 height 17
click at [1041, 460] on button "UniHop Internal Fleet Not Assigned Driver" at bounding box center [1033, 455] width 13 height 13
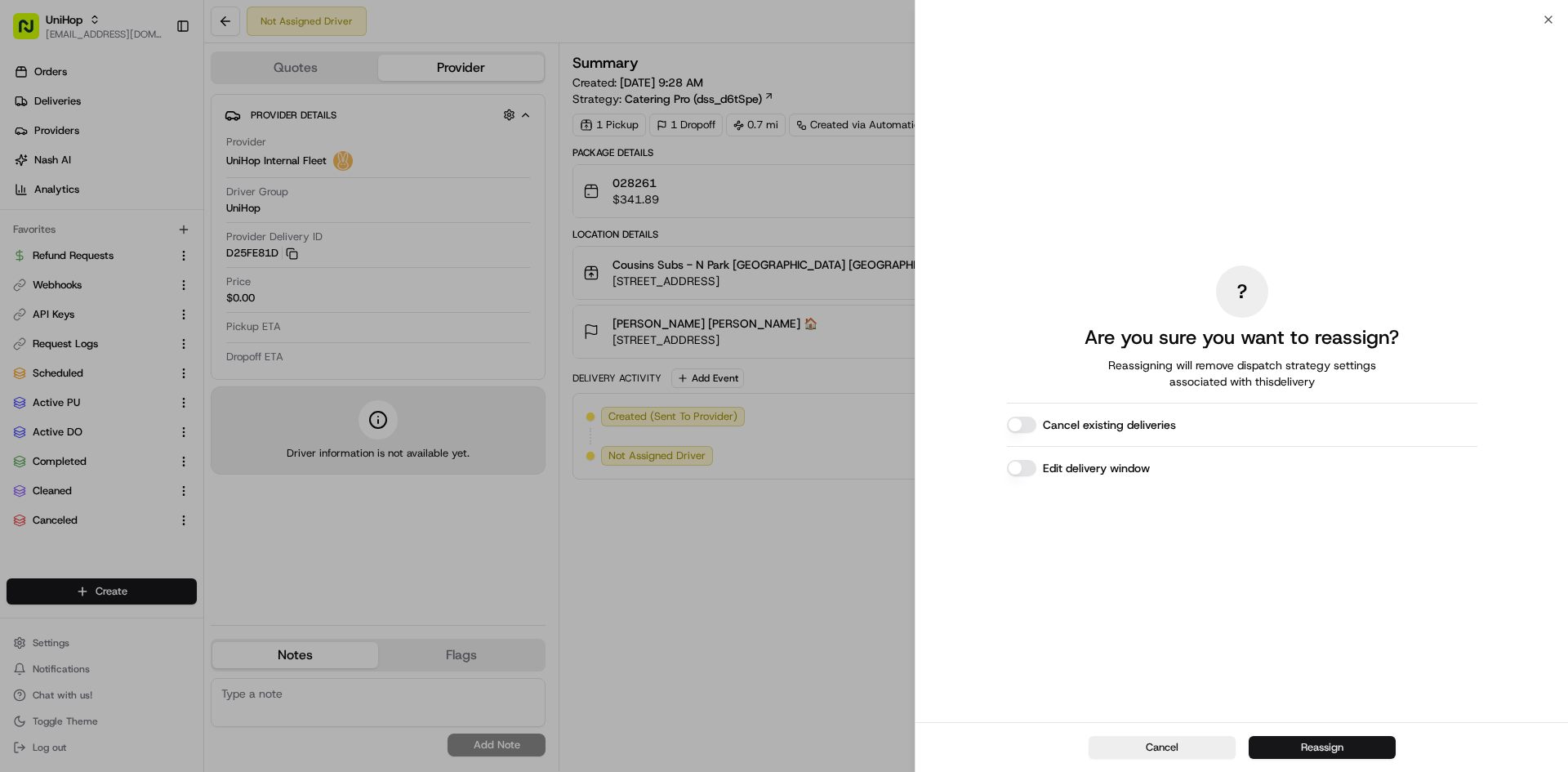
click at [1317, 746] on button "Reassign" at bounding box center [1321, 748] width 147 height 23
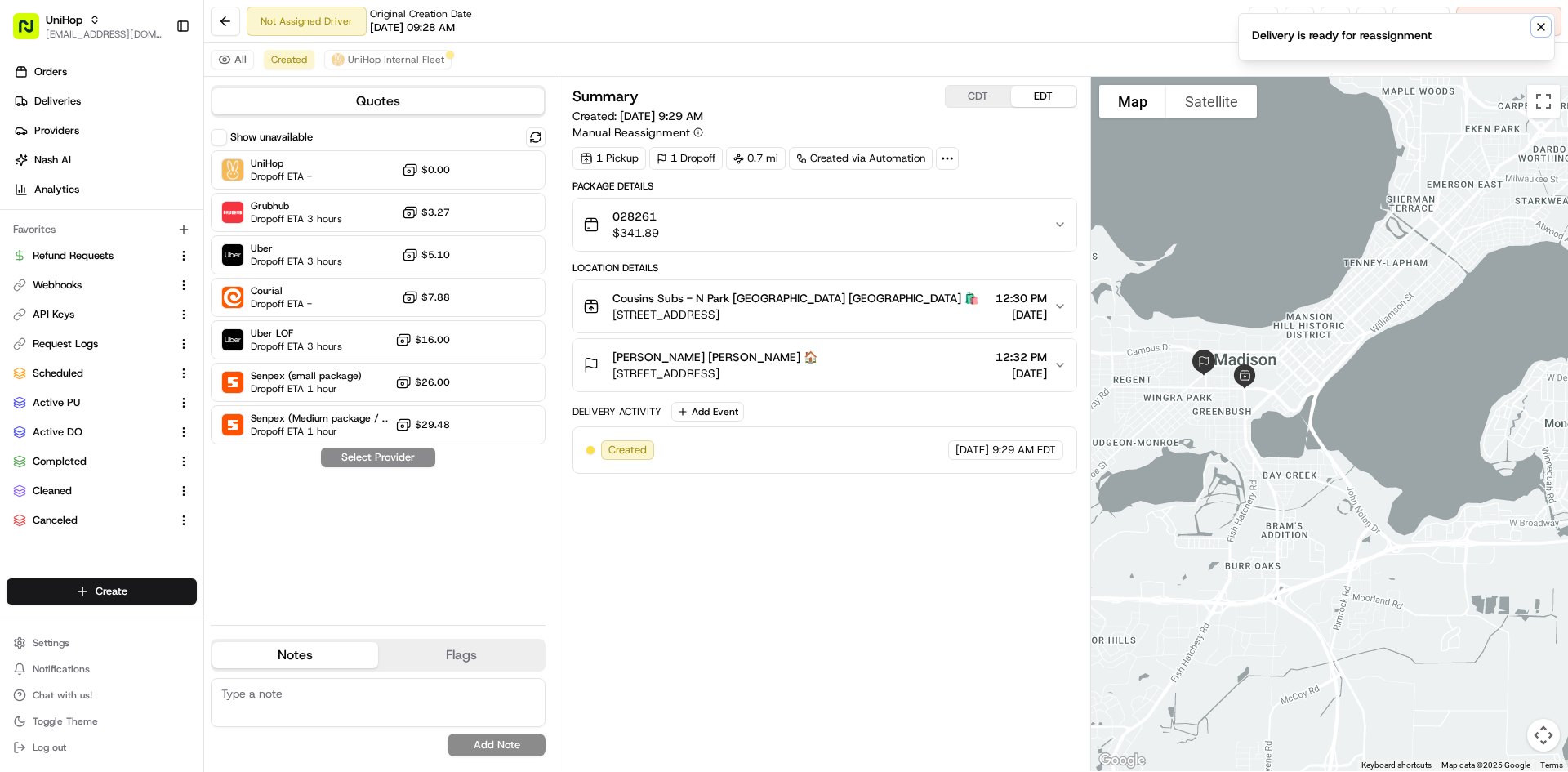
click at [1543, 31] on icon "Notifications (F8)" at bounding box center [1540, 26] width 13 height 13
click at [1335, 16] on button at bounding box center [1335, 21] width 29 height 29
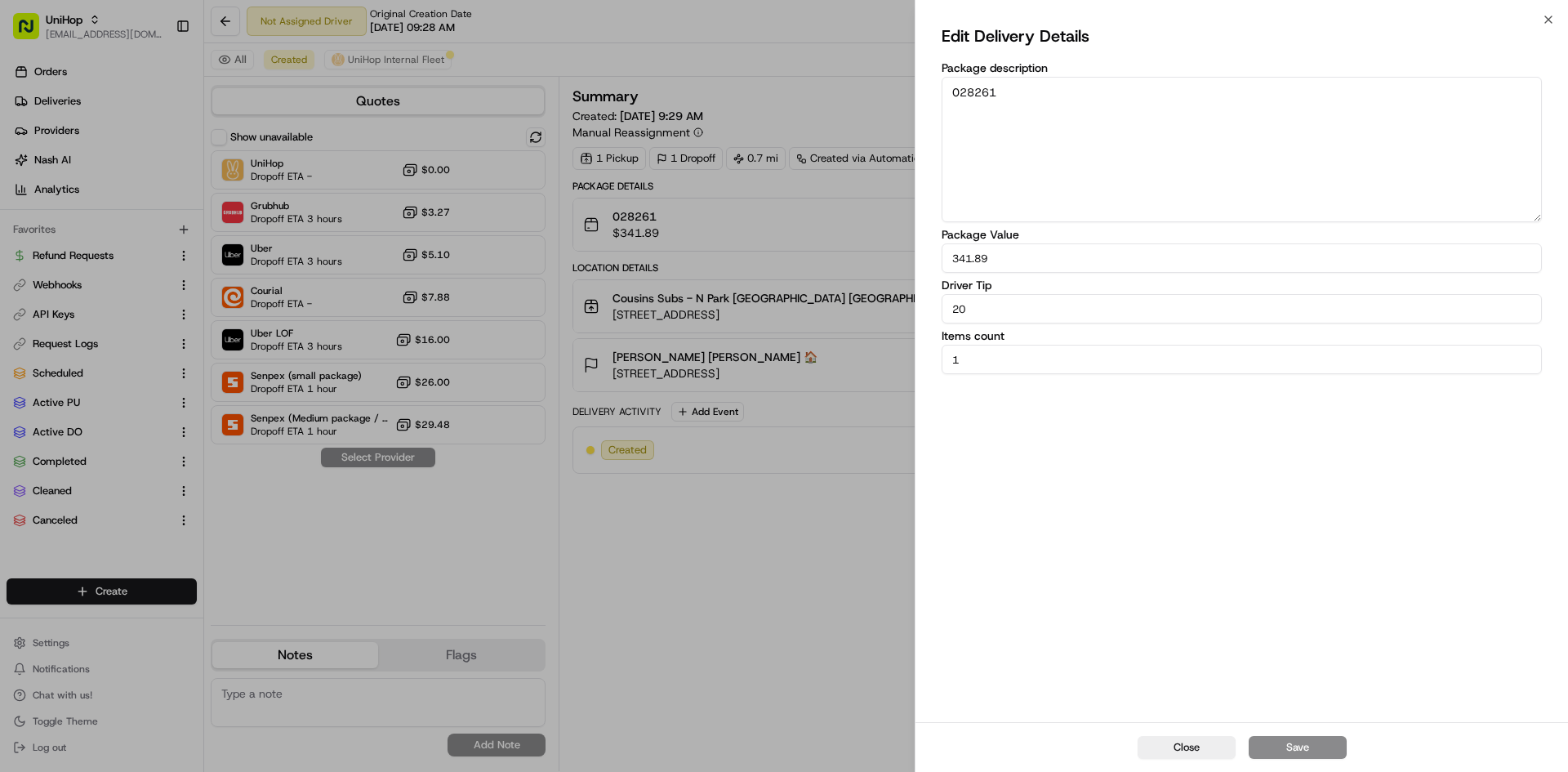
drag, startPoint x: 985, startPoint y: 308, endPoint x: 931, endPoint y: 323, distance: 56.0
click at [931, 323] on div "Edit Delivery Details Package description 028261 Package Value 341.89 Driver Ti…" at bounding box center [1242, 370] width 652 height 702
type input "15"
click at [1329, 747] on button "Save" at bounding box center [1297, 748] width 98 height 23
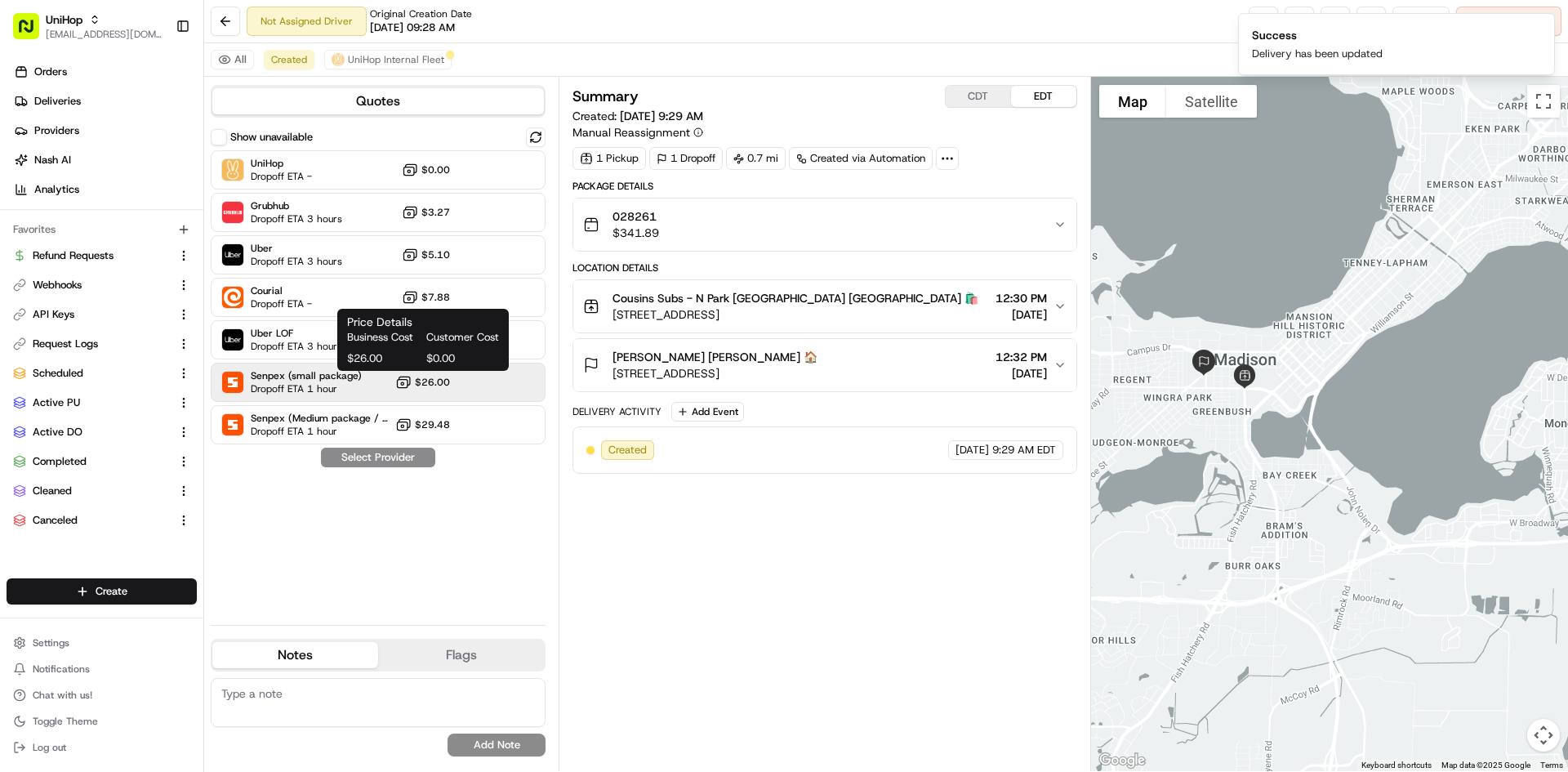
click at [418, 378] on span "$26.00" at bounding box center [432, 382] width 35 height 13
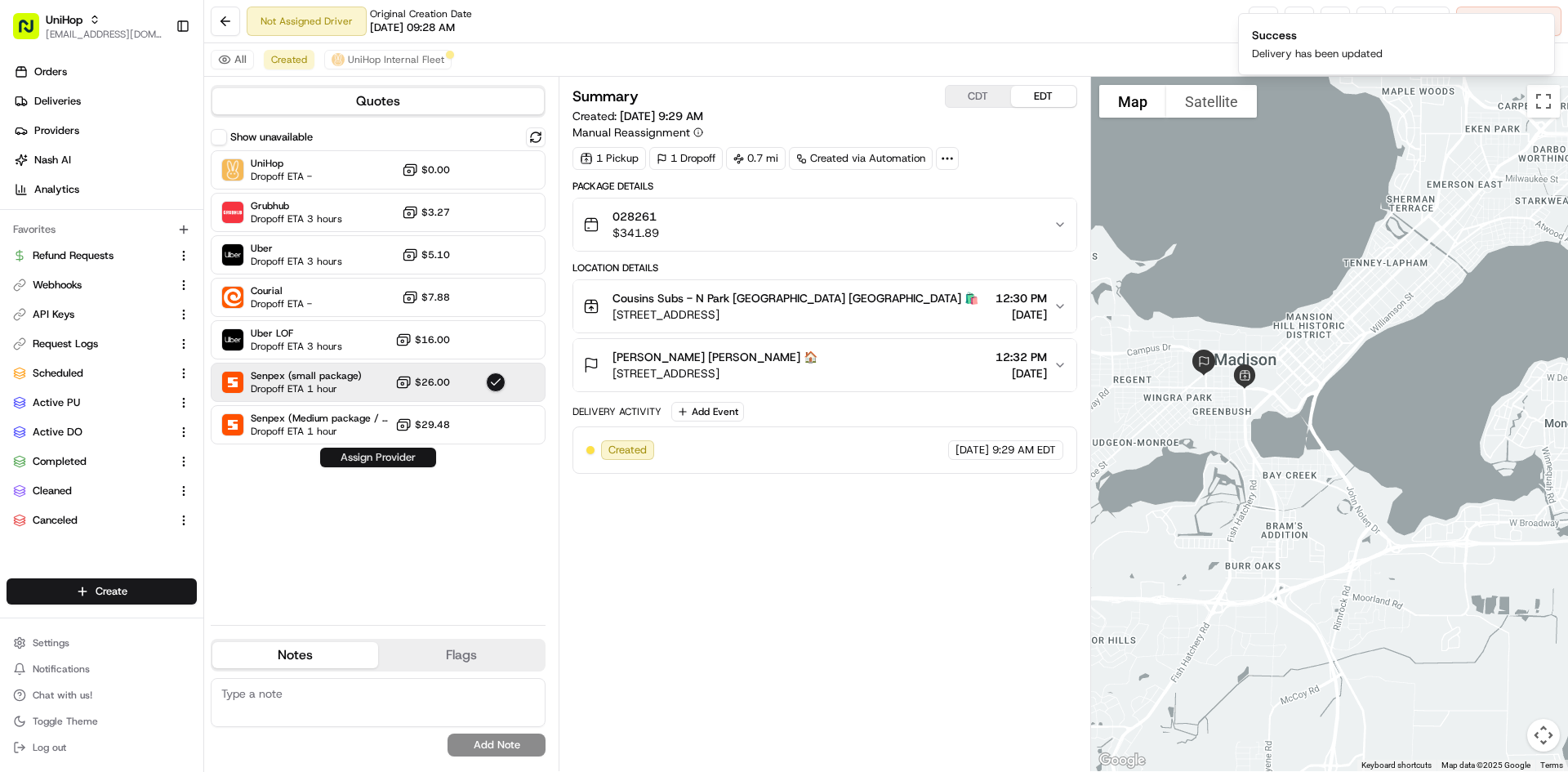
click at [387, 458] on button "Assign Provider" at bounding box center [378, 457] width 116 height 19
click at [434, 61] on span "UniHop Internal Fleet" at bounding box center [395, 59] width 96 height 13
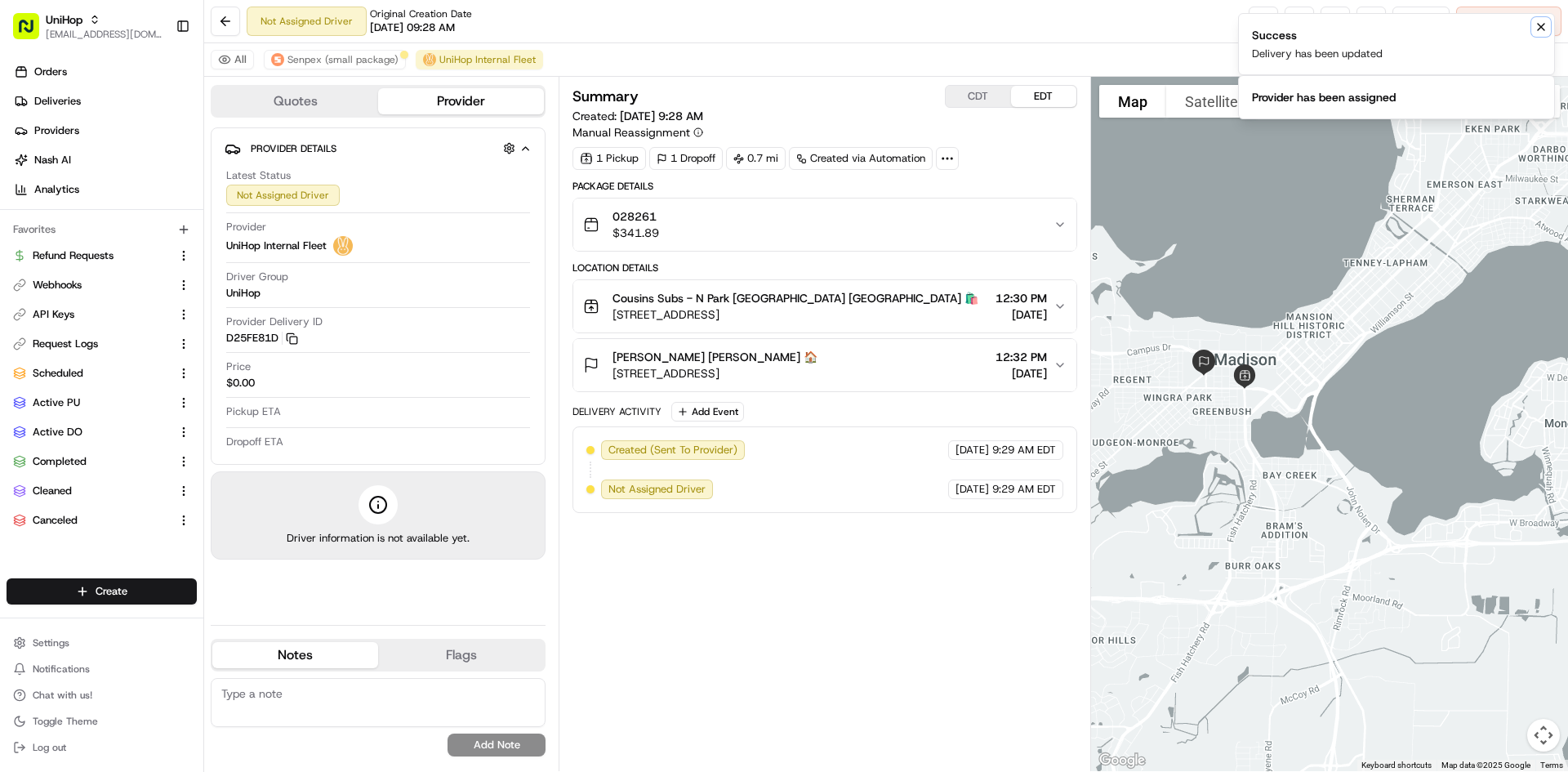
click at [1538, 18] on button "Notifications (F8)" at bounding box center [1541, 27] width 19 height 19
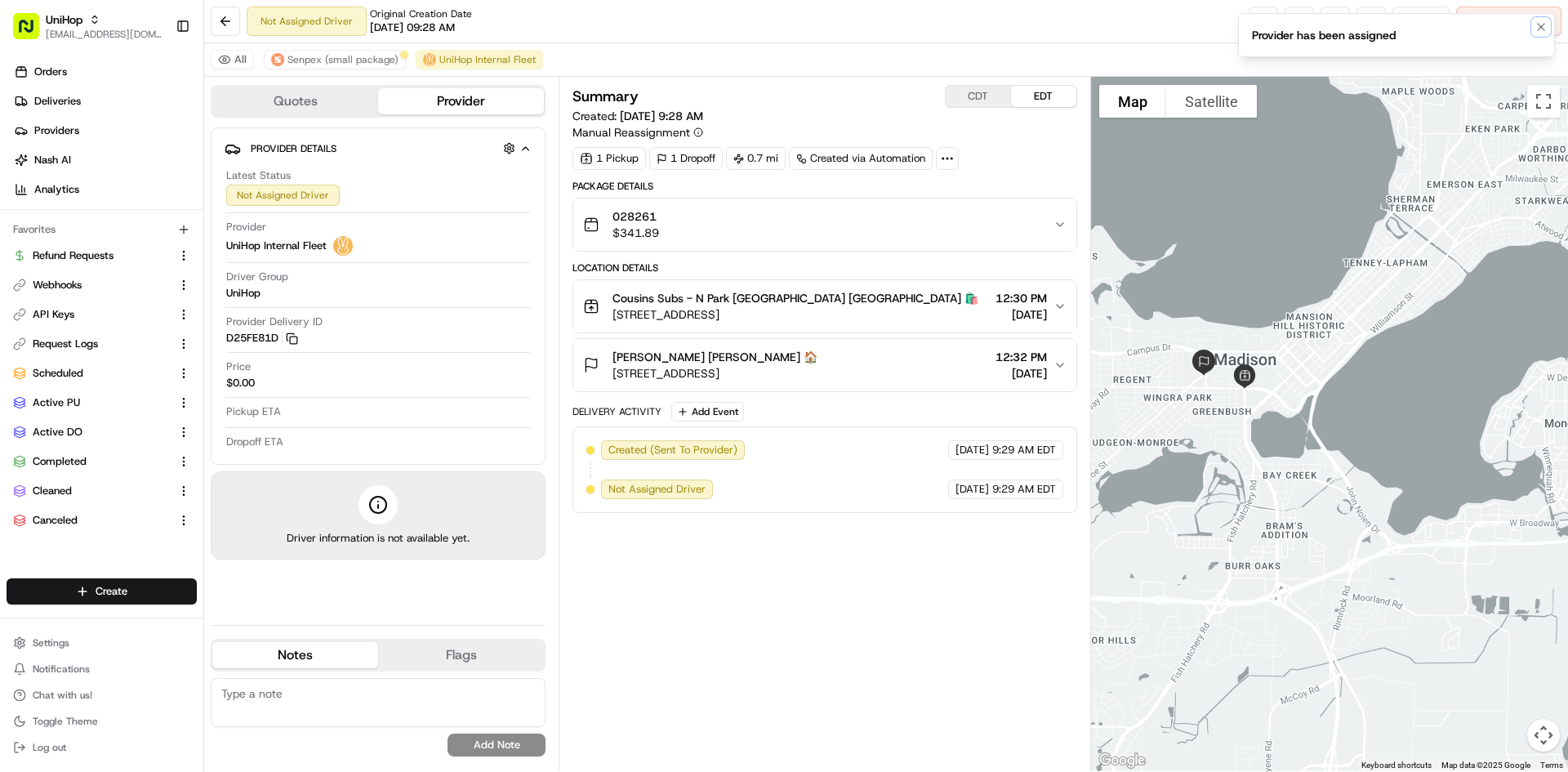
click at [1538, 18] on button "Notifications (F8)" at bounding box center [1541, 27] width 19 height 19
click at [1538, 18] on span "Cancel Delivery" at bounding box center [1518, 20] width 73 height 15
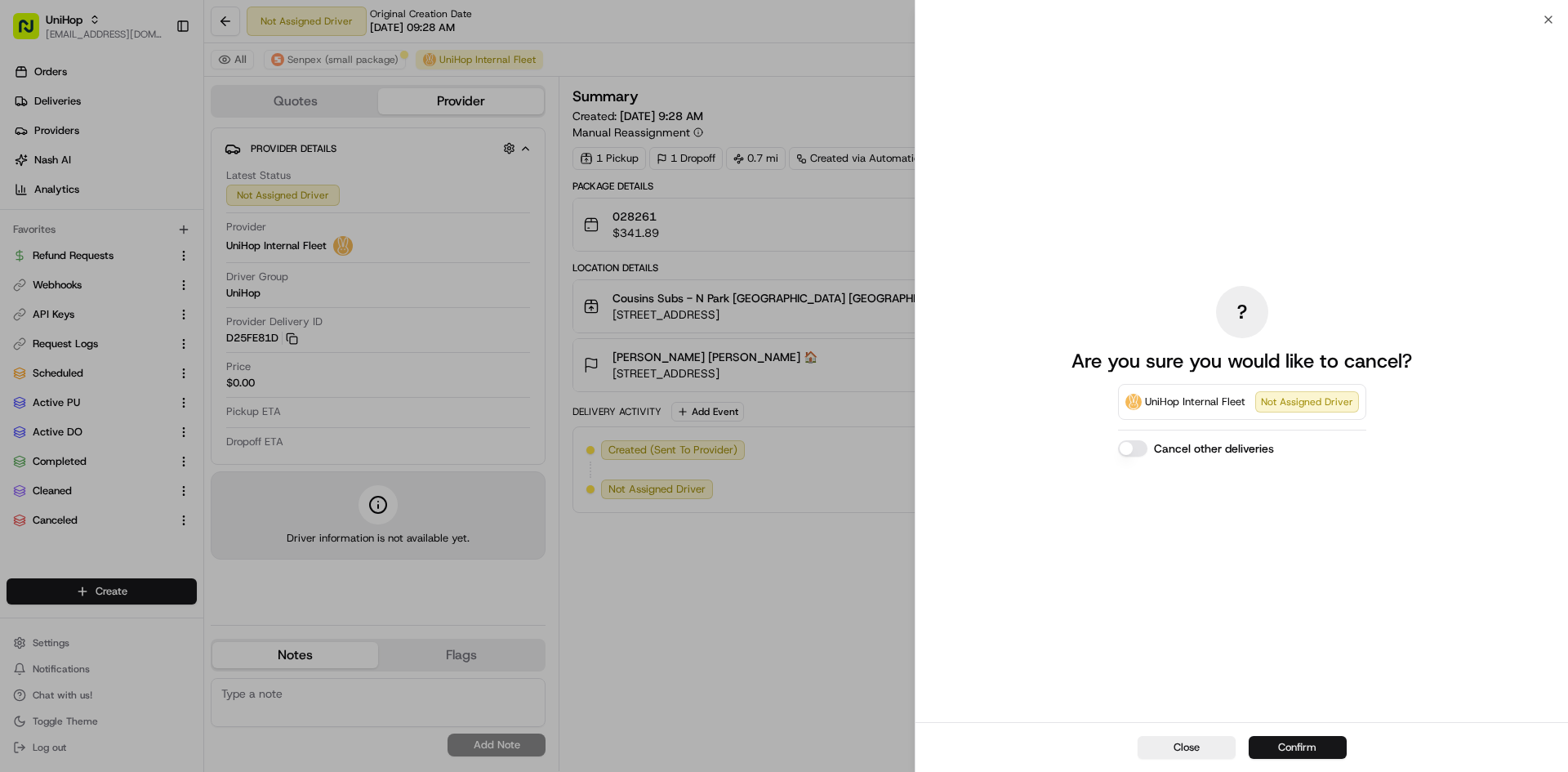
click at [1329, 752] on button "Confirm" at bounding box center [1297, 748] width 98 height 23
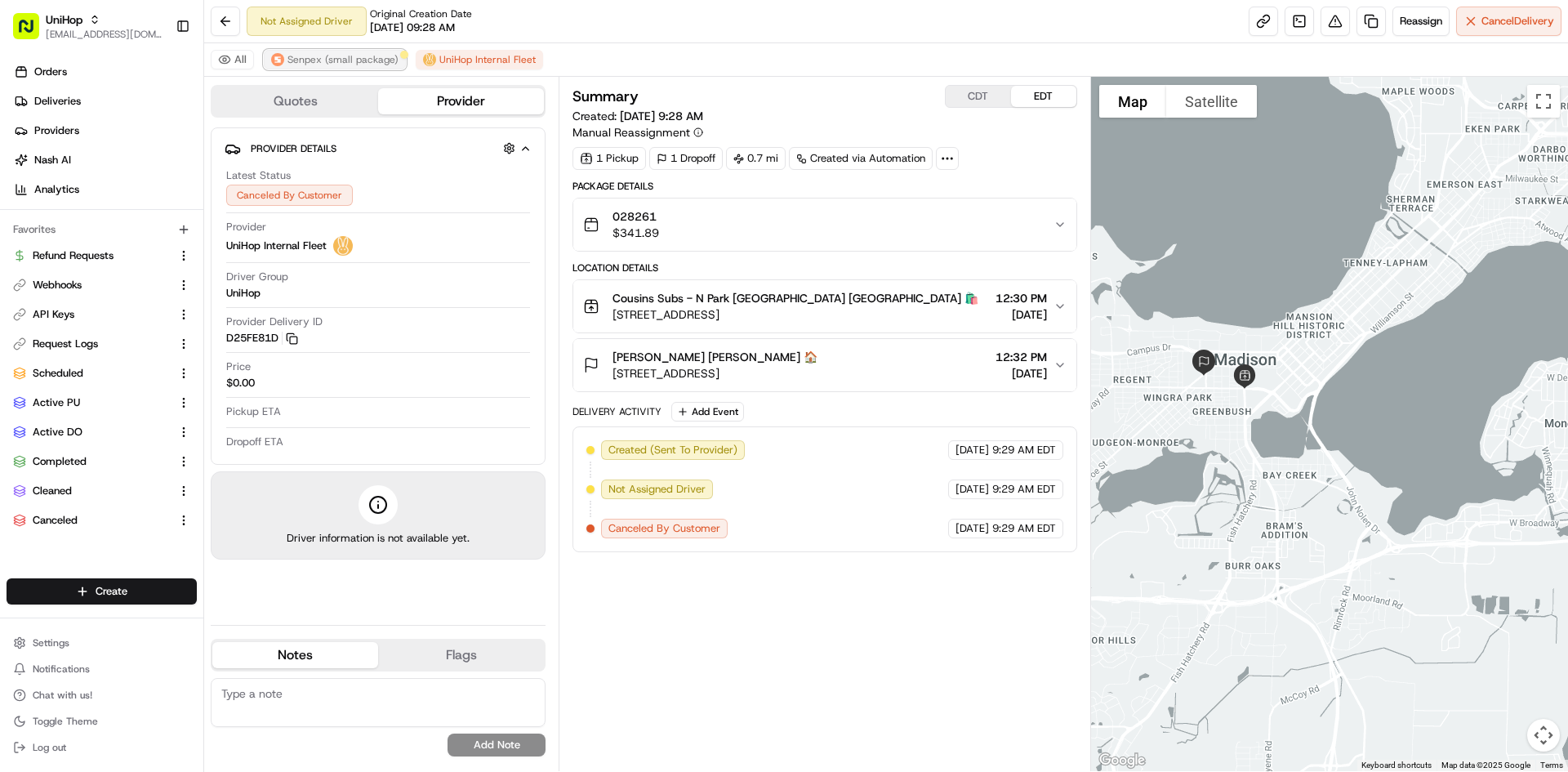
click at [360, 61] on span "Senpex (small package)" at bounding box center [343, 59] width 111 height 13
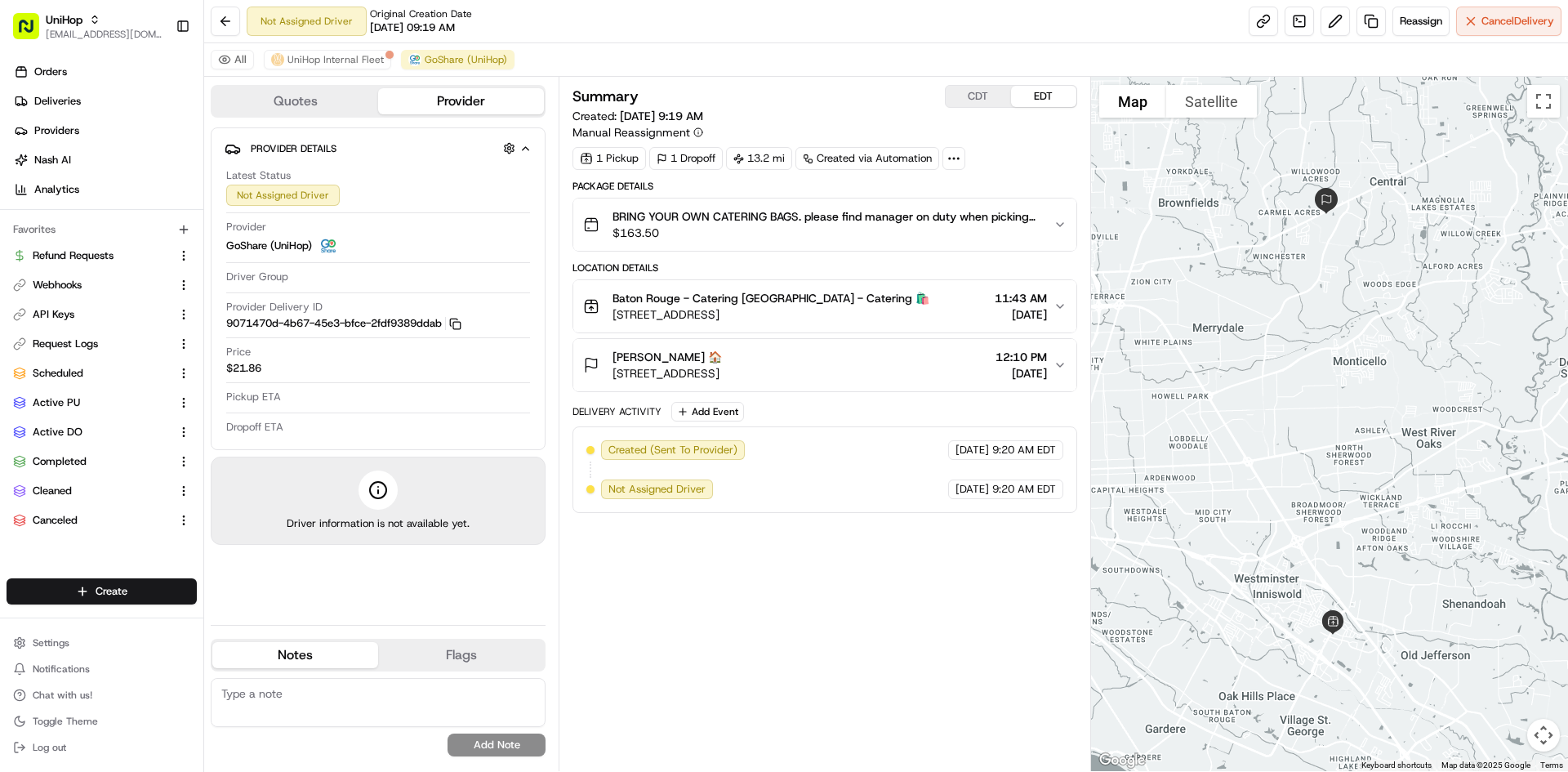
click at [342, 99] on button "Quotes" at bounding box center [295, 101] width 166 height 26
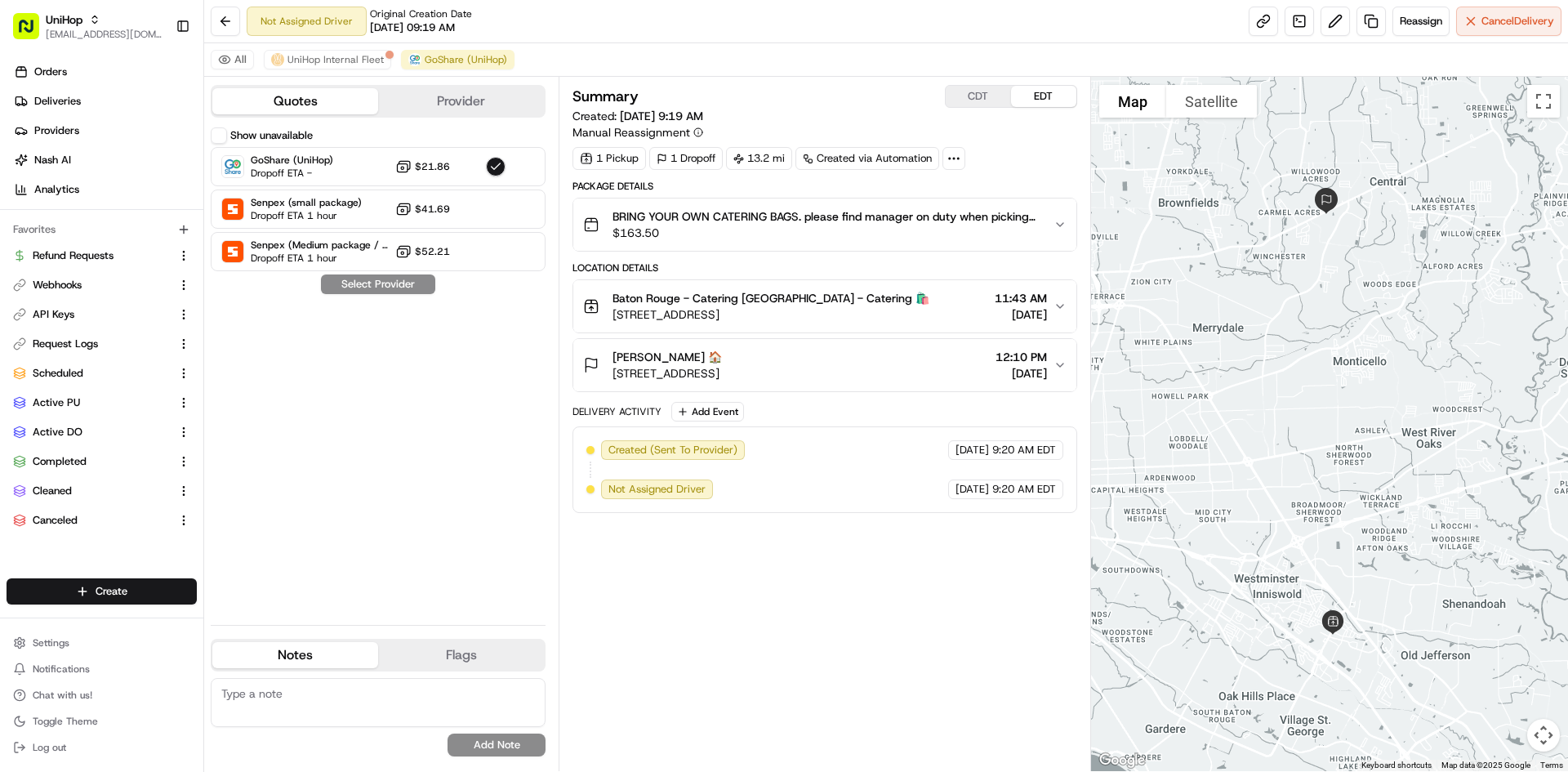
click at [456, 100] on button "Provider" at bounding box center [460, 101] width 166 height 26
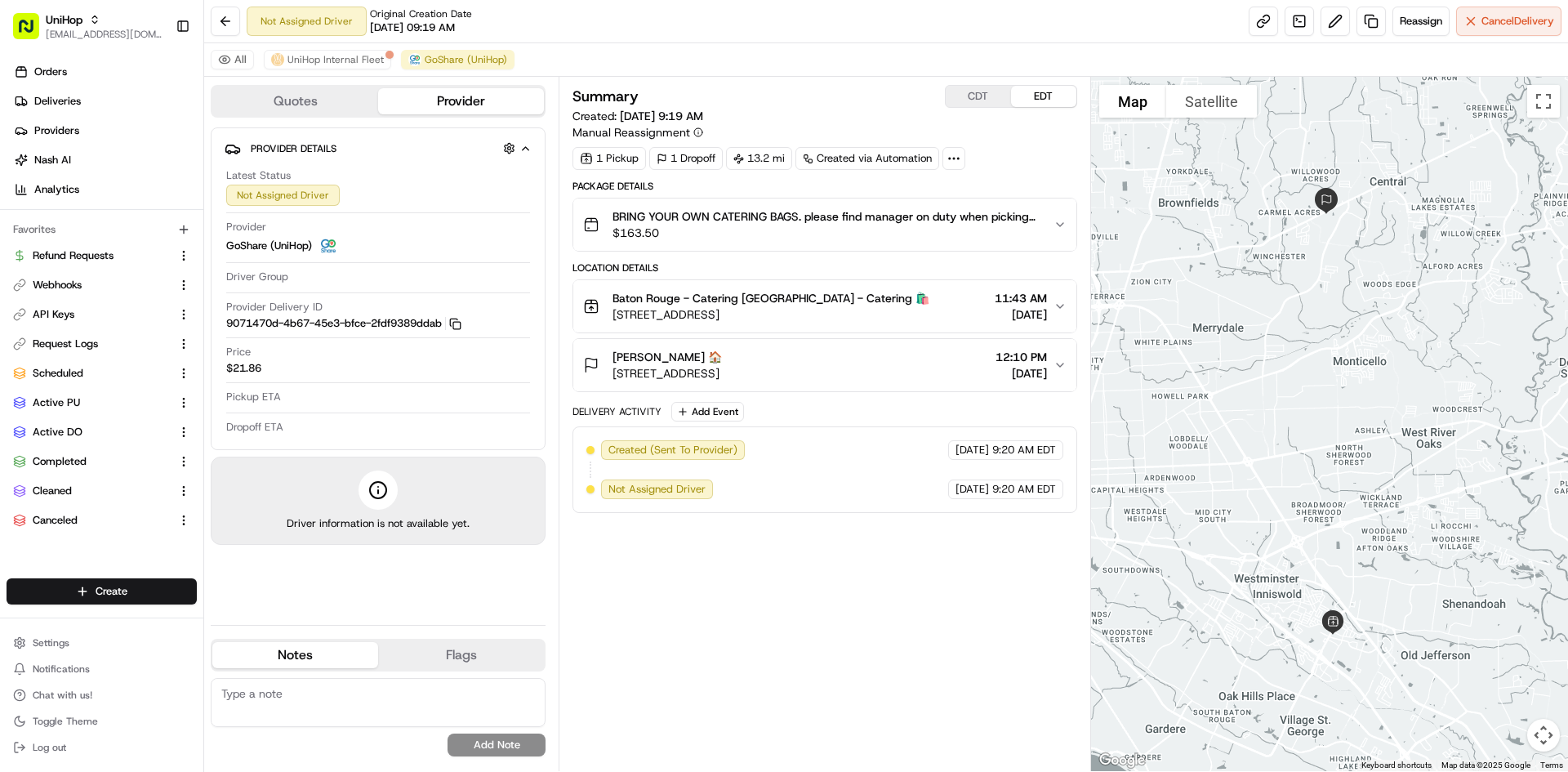
click at [324, 95] on button "Quotes" at bounding box center [295, 101] width 166 height 26
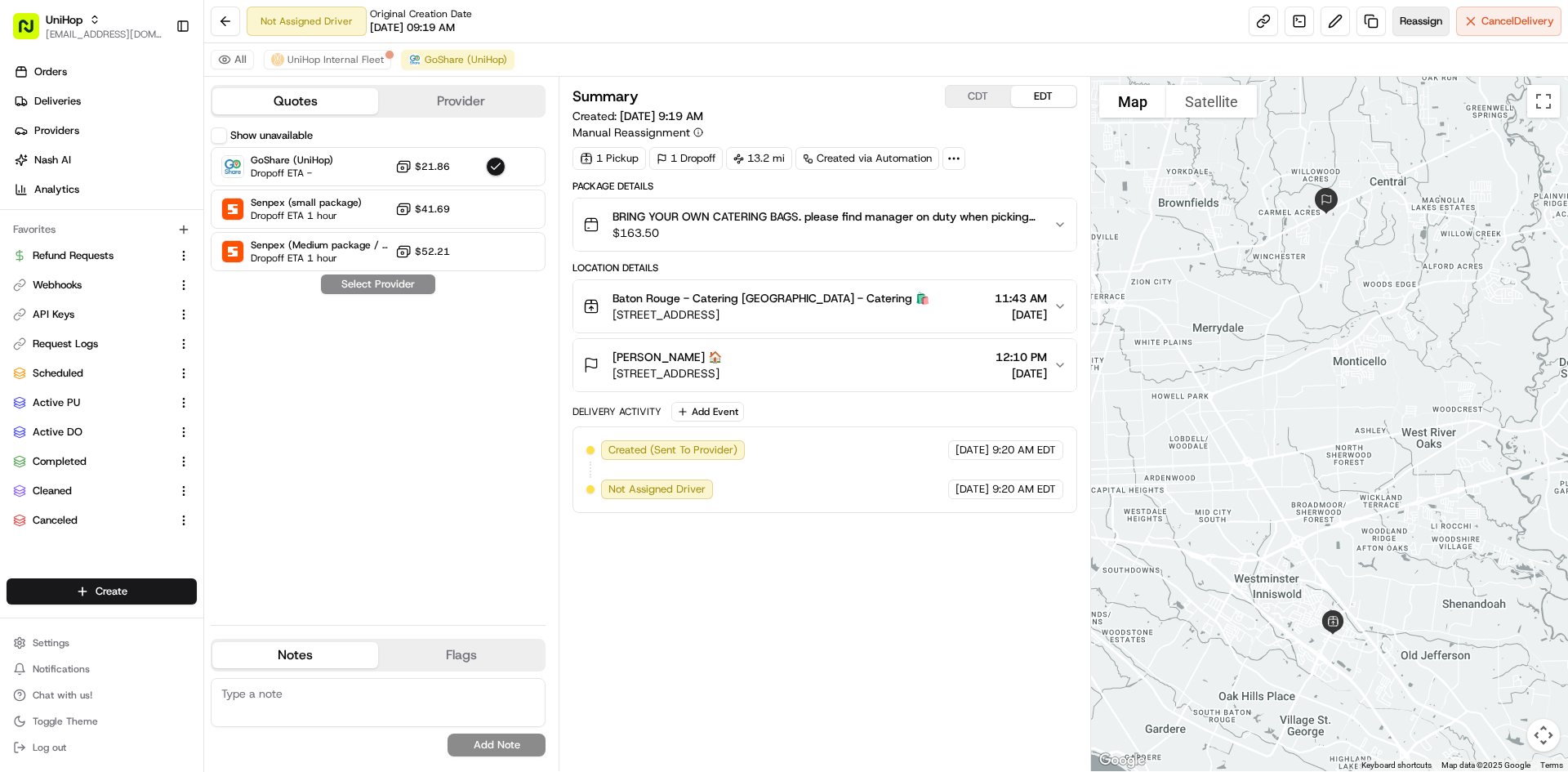
click at [1406, 23] on span "Reassign" at bounding box center [1421, 20] width 43 height 15
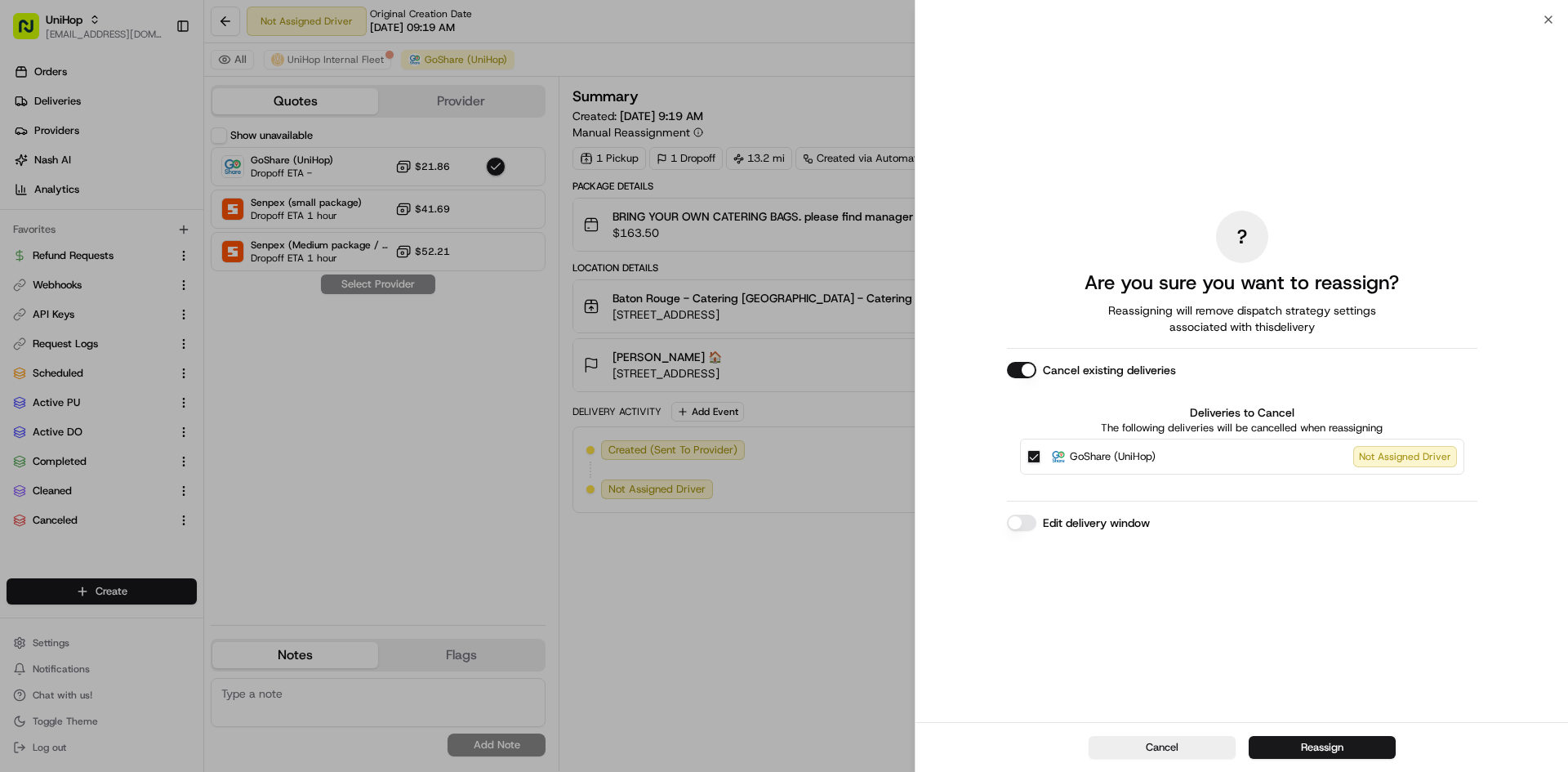
click at [1114, 457] on span "GoShare (UniHop)" at bounding box center [1113, 456] width 85 height 17
click at [1041, 457] on button "GoShare (UniHop) Not Assigned Driver" at bounding box center [1033, 455] width 13 height 13
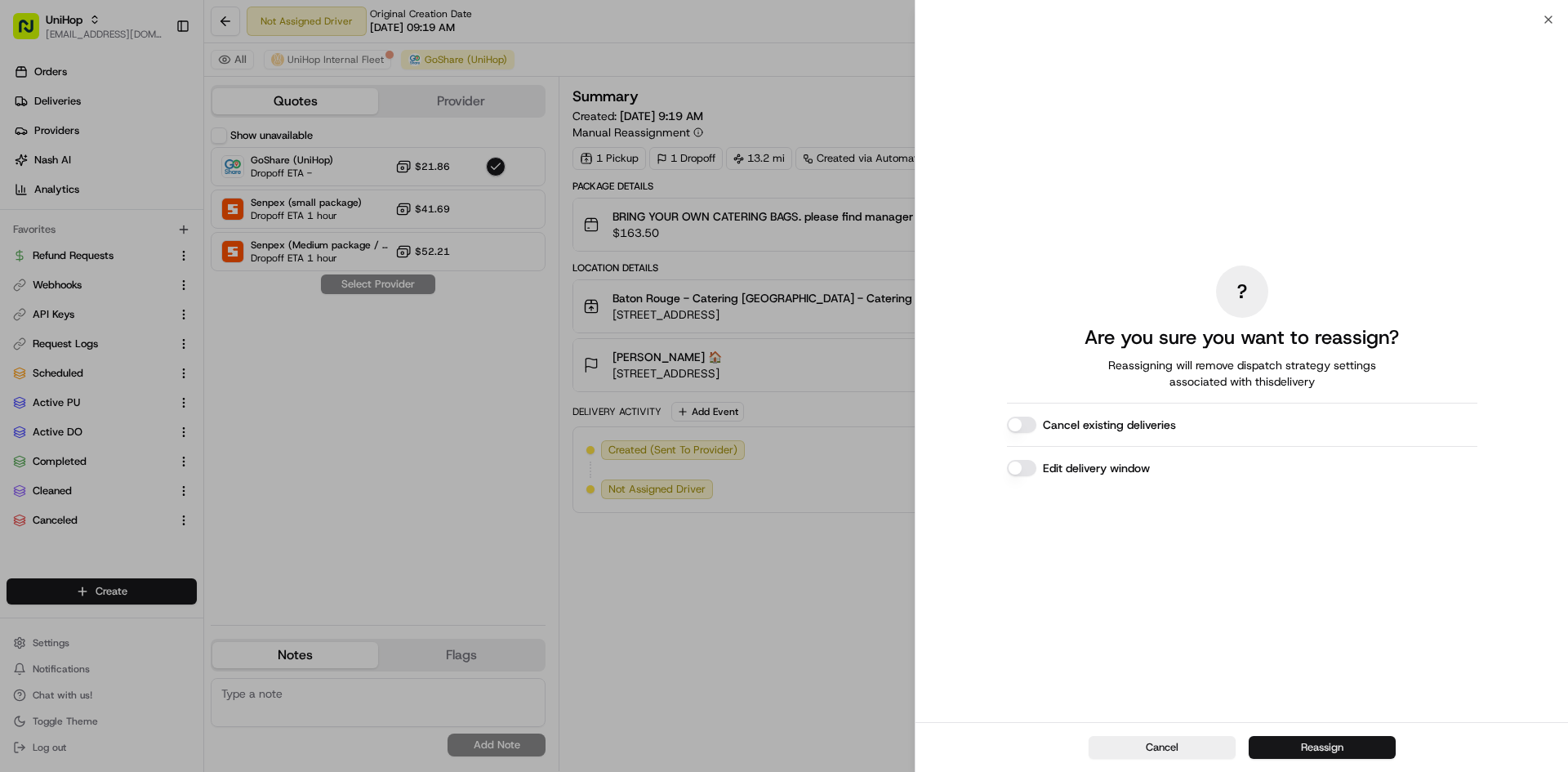
click at [1290, 740] on button "Reassign" at bounding box center [1321, 748] width 147 height 23
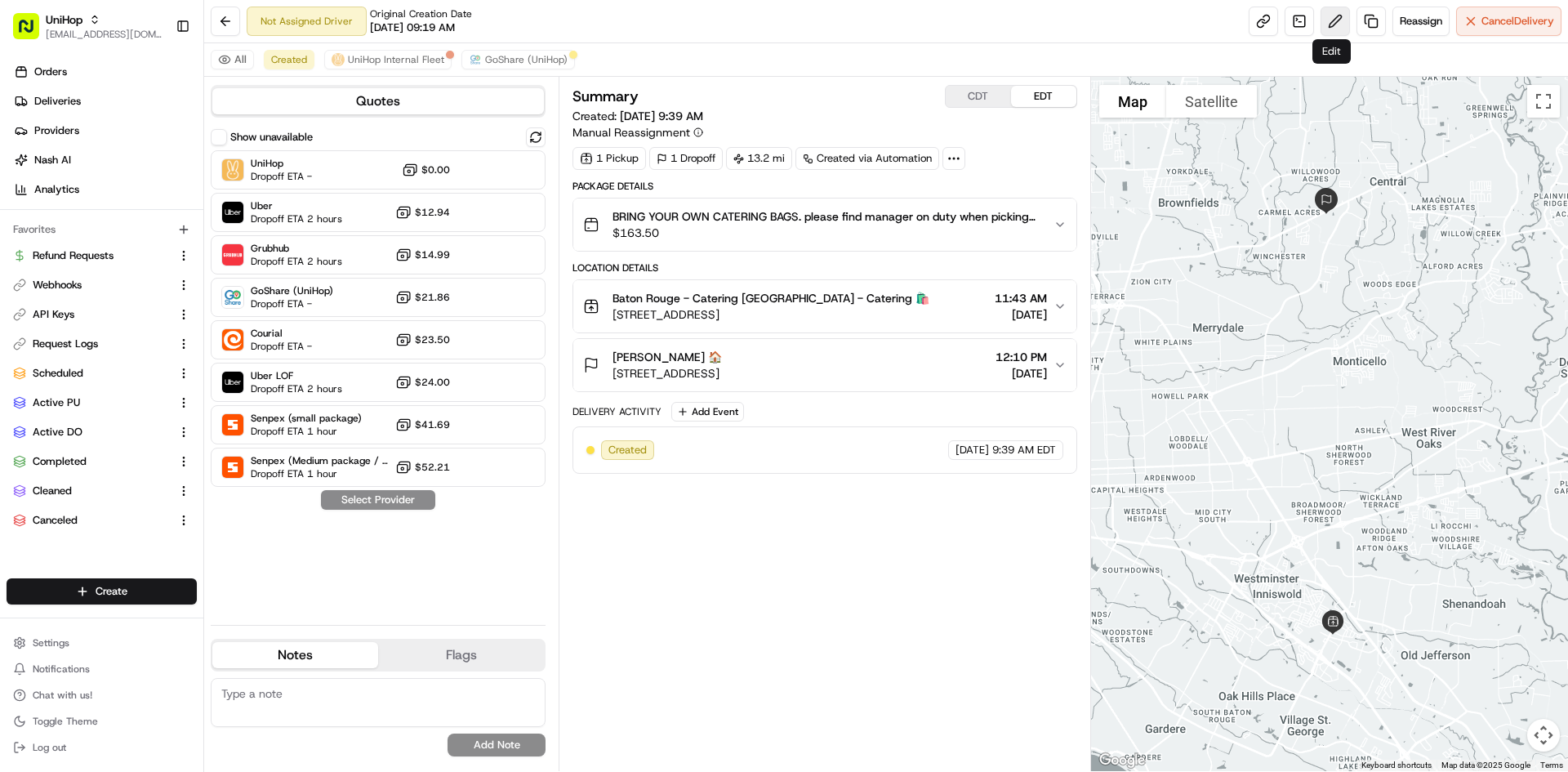
click at [1338, 24] on button at bounding box center [1335, 21] width 29 height 29
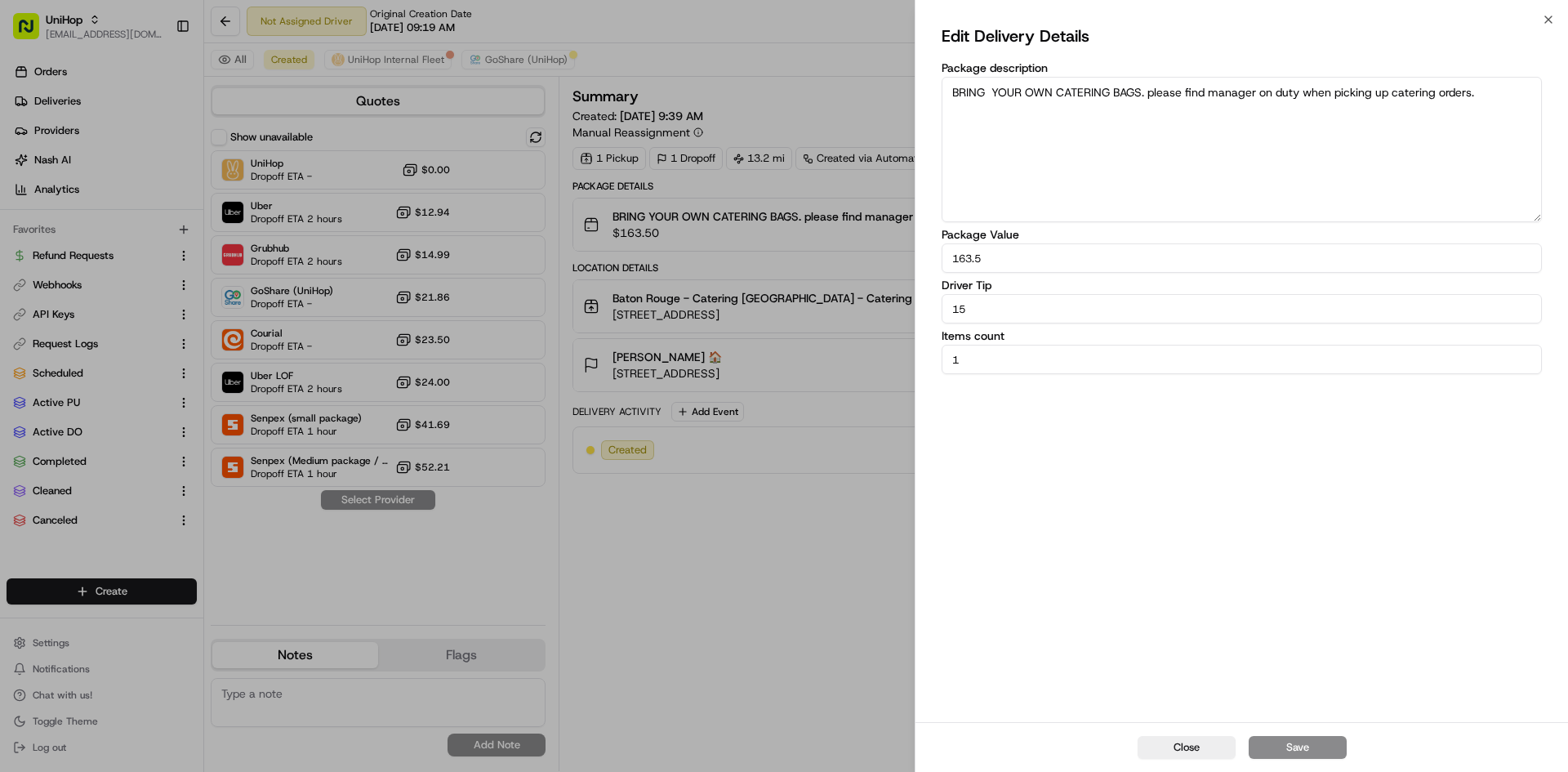
drag, startPoint x: 1010, startPoint y: 311, endPoint x: 830, endPoint y: 316, distance: 180.1
click at [830, 316] on body "UniHop contact@unihop.app Toggle Sidebar Orders Deliveries Providers Nash AI An…" at bounding box center [784, 386] width 1568 height 772
type input "0"
click at [1295, 760] on div "Close Save" at bounding box center [1242, 747] width 652 height 50
click at [1294, 757] on button "Save" at bounding box center [1297, 748] width 98 height 23
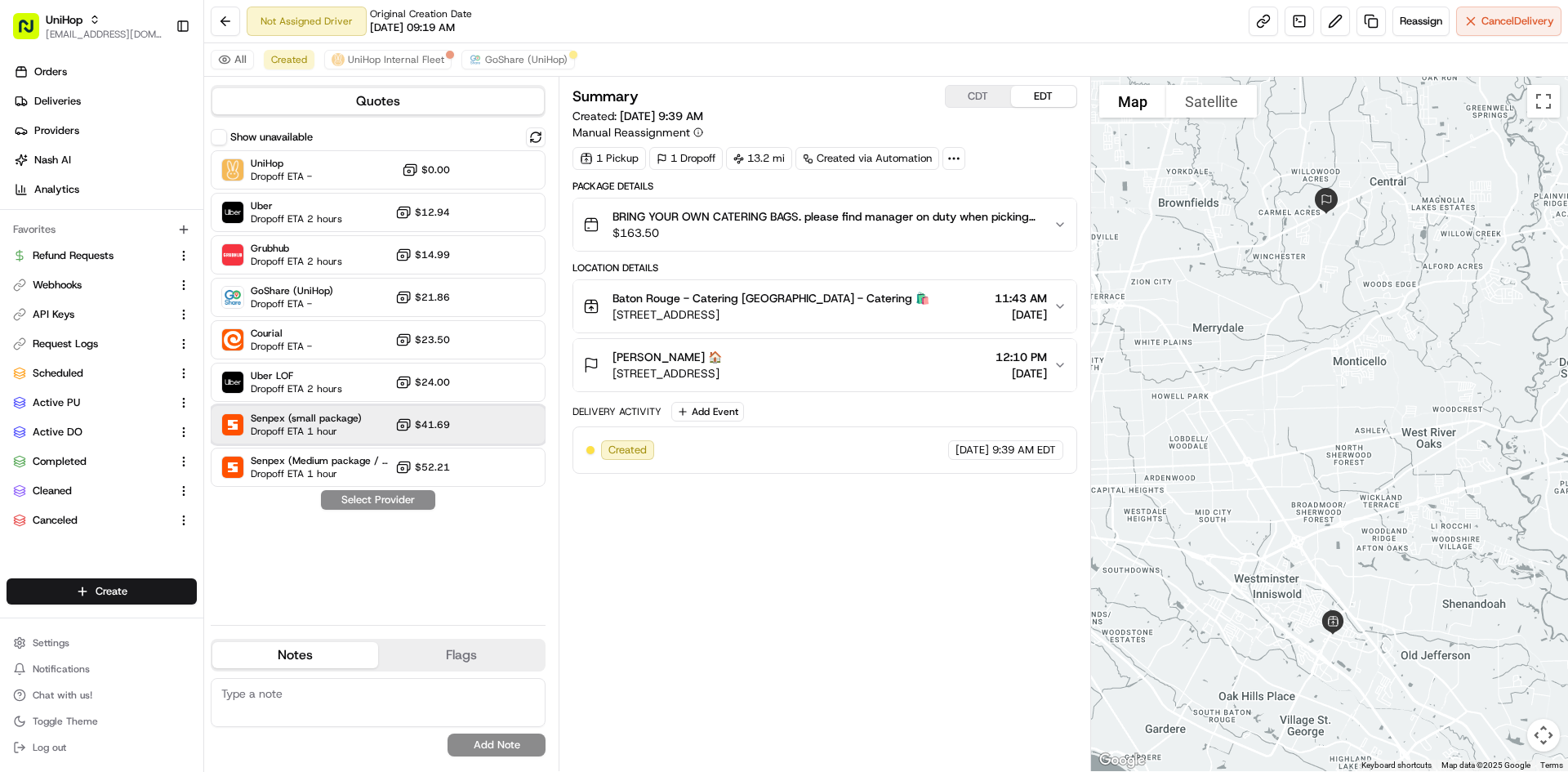
click at [325, 421] on span "Senpex (small package)" at bounding box center [306, 418] width 111 height 13
click at [342, 506] on button "Assign Provider" at bounding box center [378, 500] width 116 height 19
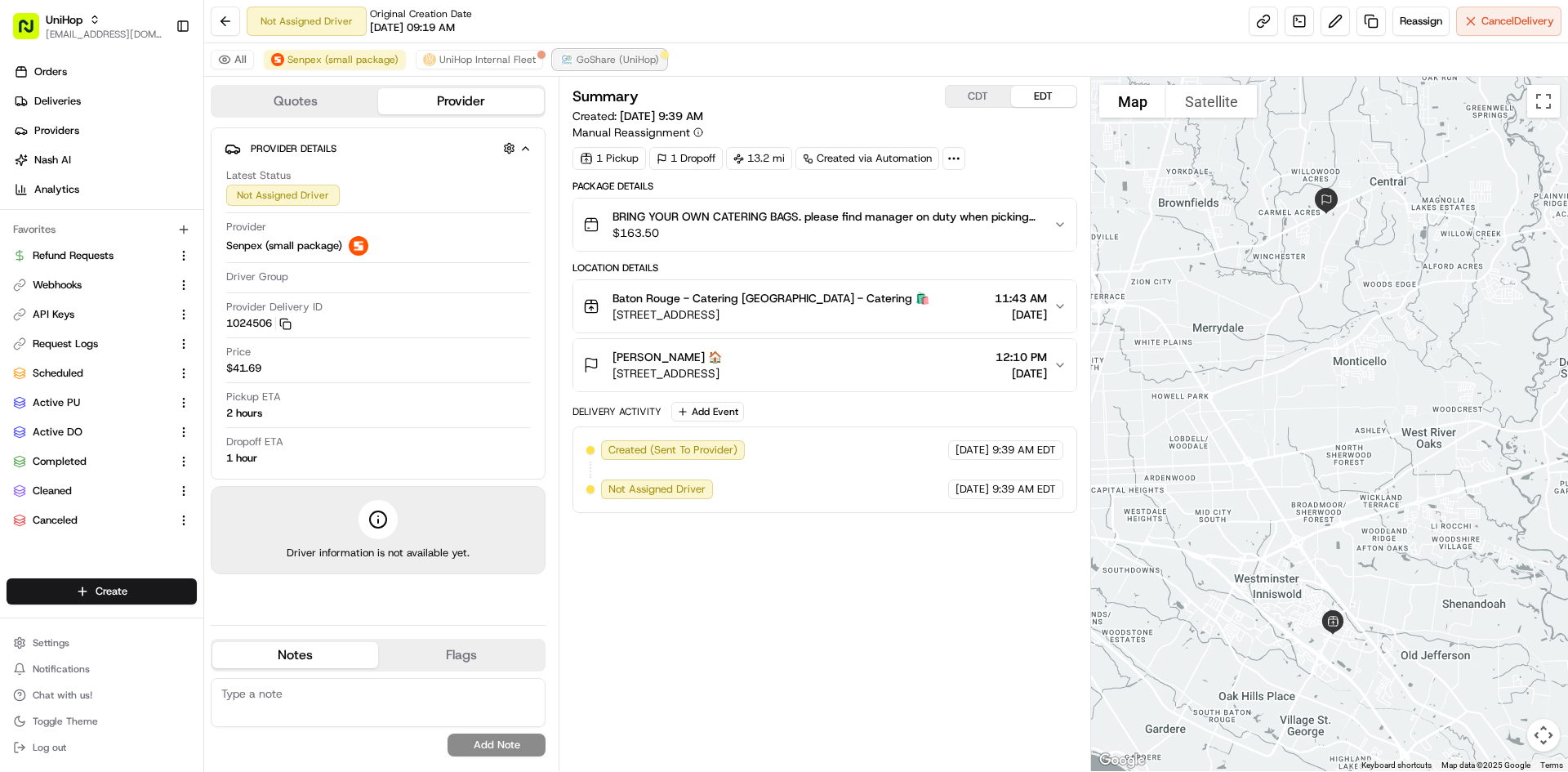
click at [640, 54] on span "GoShare (UniHop)" at bounding box center [617, 59] width 83 height 13
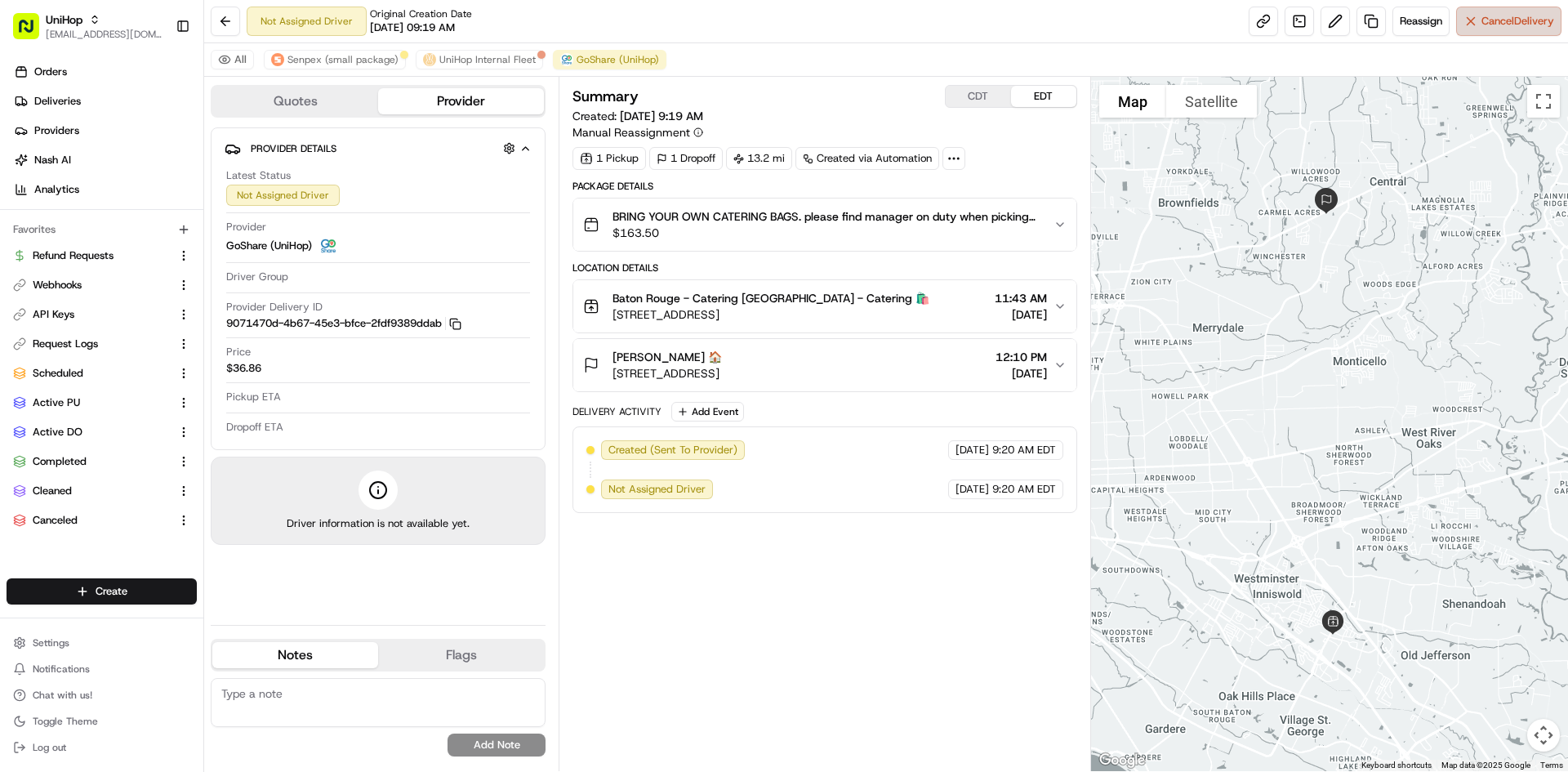
click at [1484, 23] on span "Cancel Delivery" at bounding box center [1518, 20] width 73 height 15
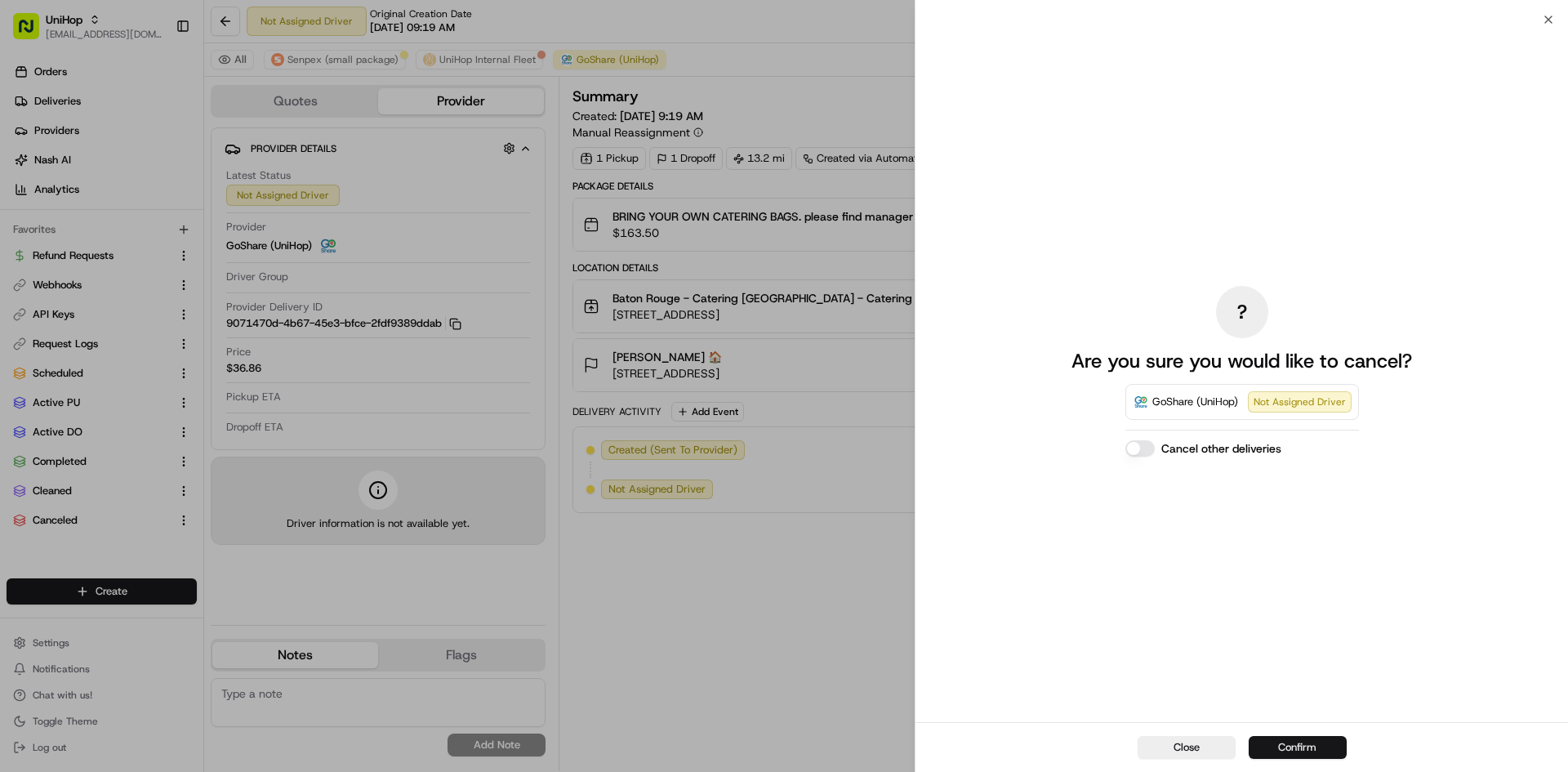
click at [1295, 753] on button "Confirm" at bounding box center [1297, 748] width 98 height 23
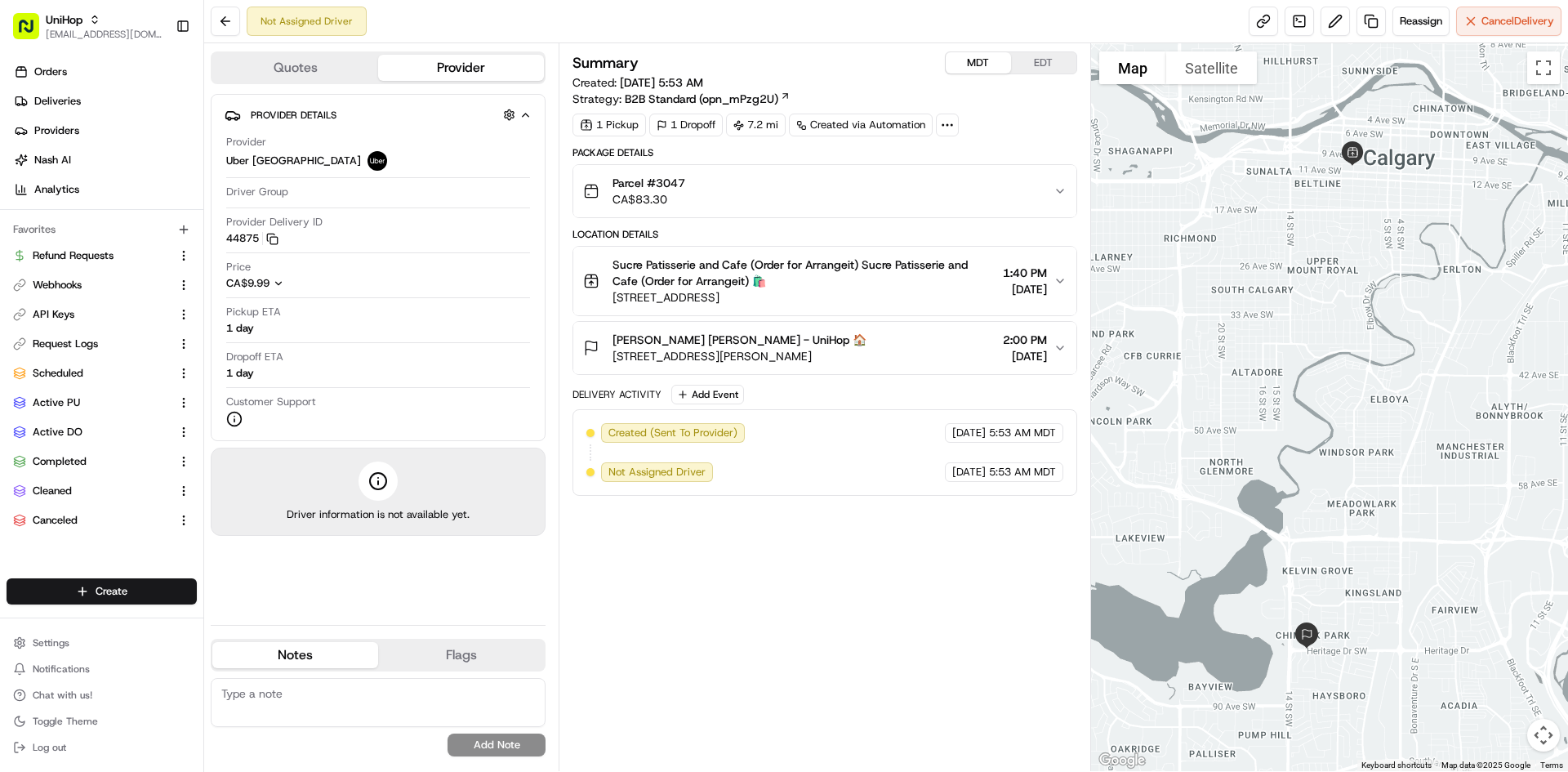
click at [966, 55] on button "MDT" at bounding box center [978, 63] width 65 height 21
click at [1038, 62] on button "EDT" at bounding box center [1043, 63] width 65 height 21
click at [983, 57] on button "MDT" at bounding box center [978, 63] width 65 height 21
click at [1411, 19] on span "Reassign" at bounding box center [1421, 20] width 43 height 15
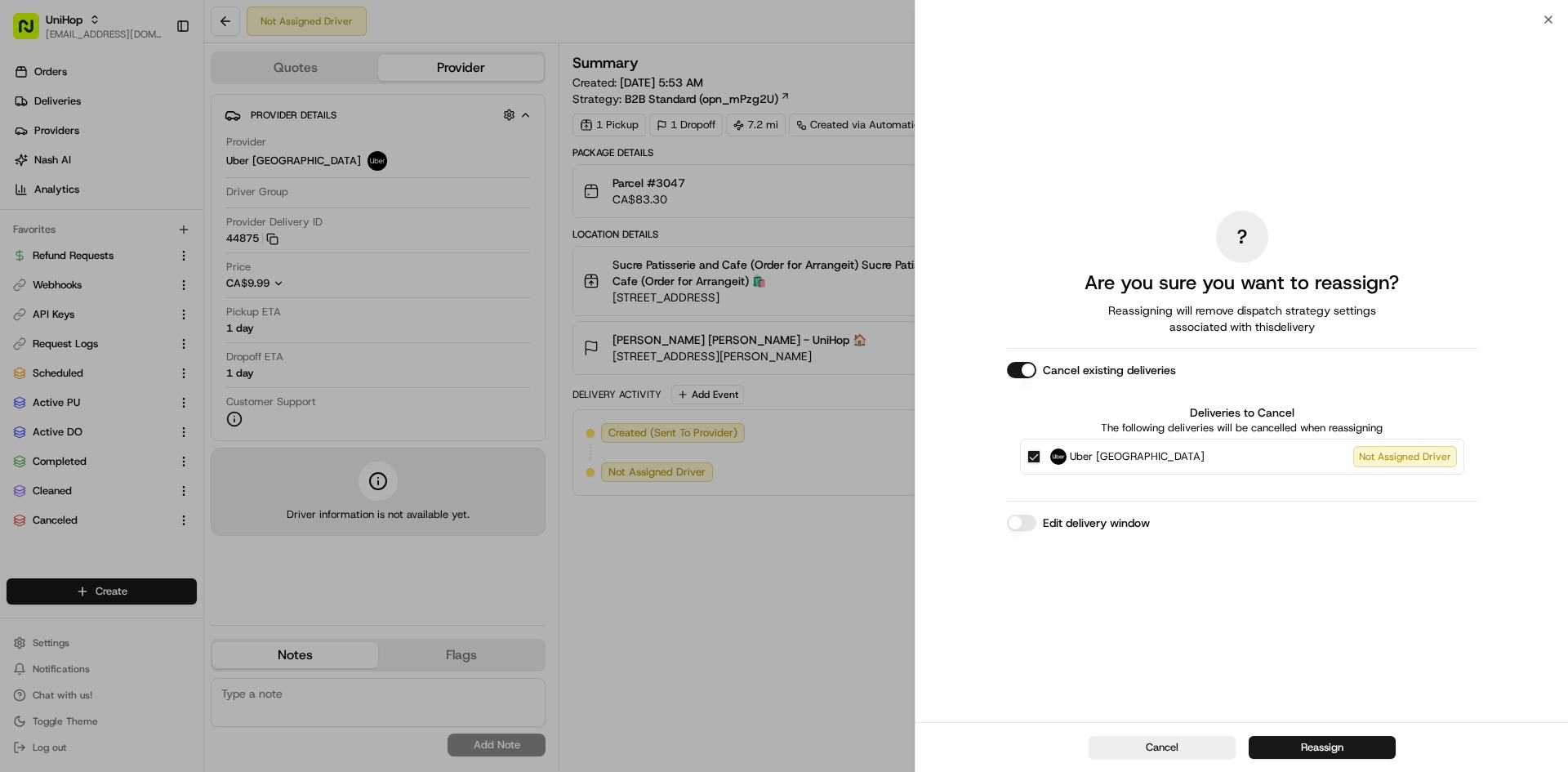
click at [1122, 460] on span "Uber [GEOGRAPHIC_DATA]" at bounding box center [1137, 456] width 135 height 17
click at [1041, 460] on button "Uber Canada Not Assigned Driver" at bounding box center [1033, 455] width 13 height 13
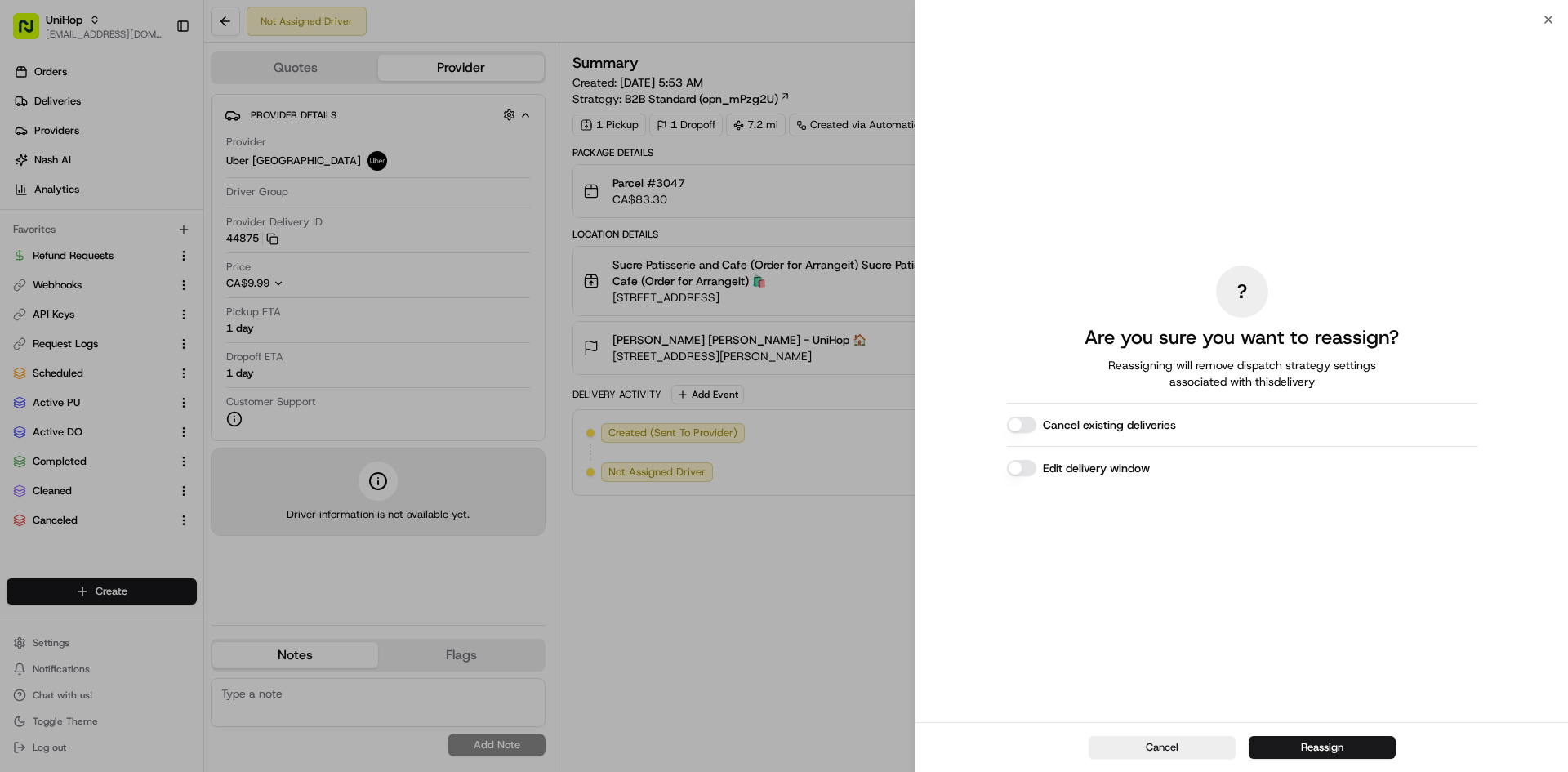
click at [1106, 468] on label "Edit delivery window" at bounding box center [1096, 468] width 107 height 17
click at [1036, 468] on button "Edit delivery window" at bounding box center [1021, 468] width 29 height 17
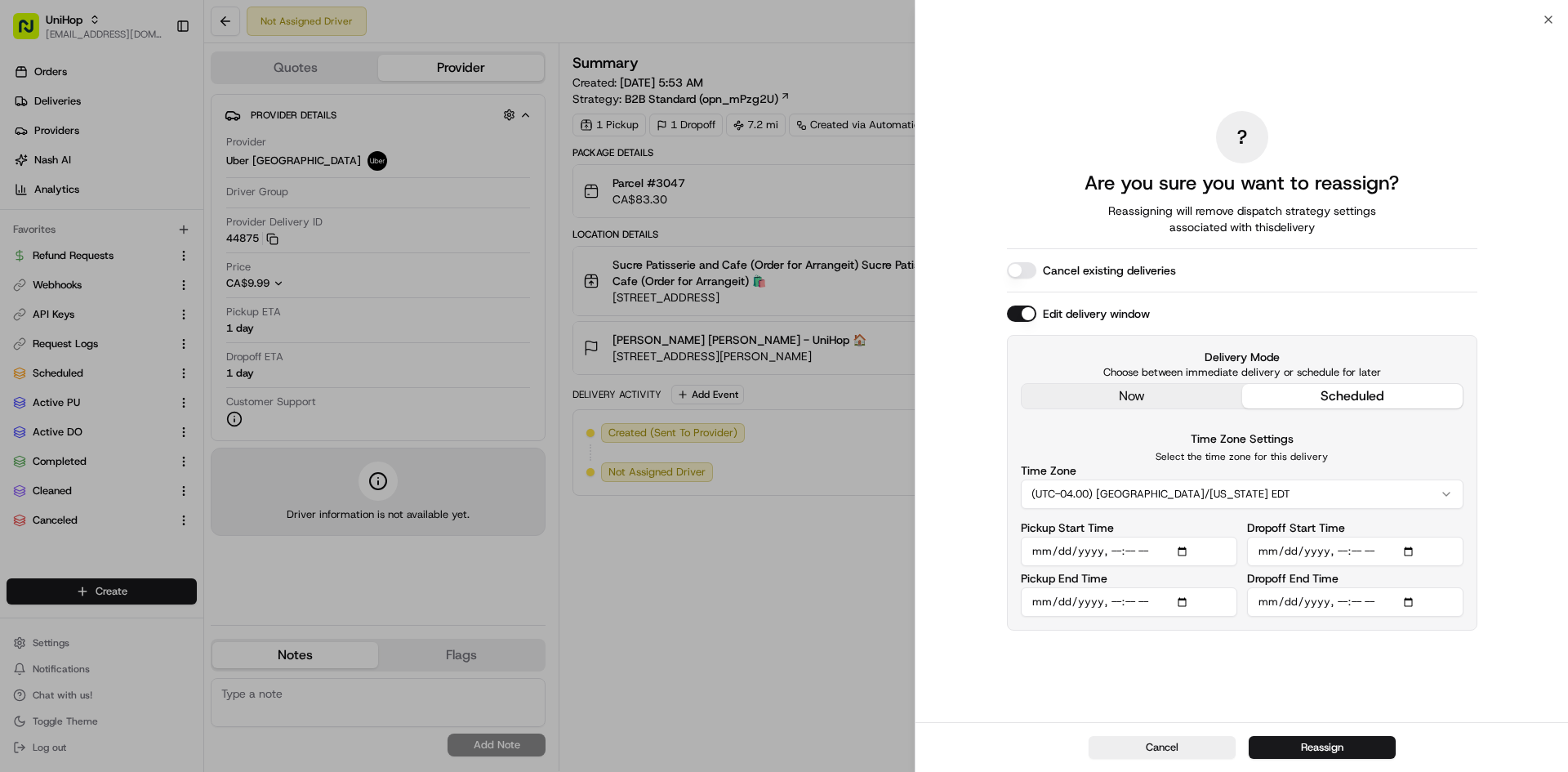
click at [1342, 556] on input "Dropoff Start Time" at bounding box center [1354, 552] width 217 height 29
type input "2025-08-19T19:00"
click at [1113, 553] on input "Pickup Start Time" at bounding box center [1128, 552] width 217 height 29
type input "2025-08-19T18:40"
click at [1127, 633] on div "? Are you sure you want to reassign? Reassigning will remove dispatch strategy …" at bounding box center [1242, 371] width 470 height 696
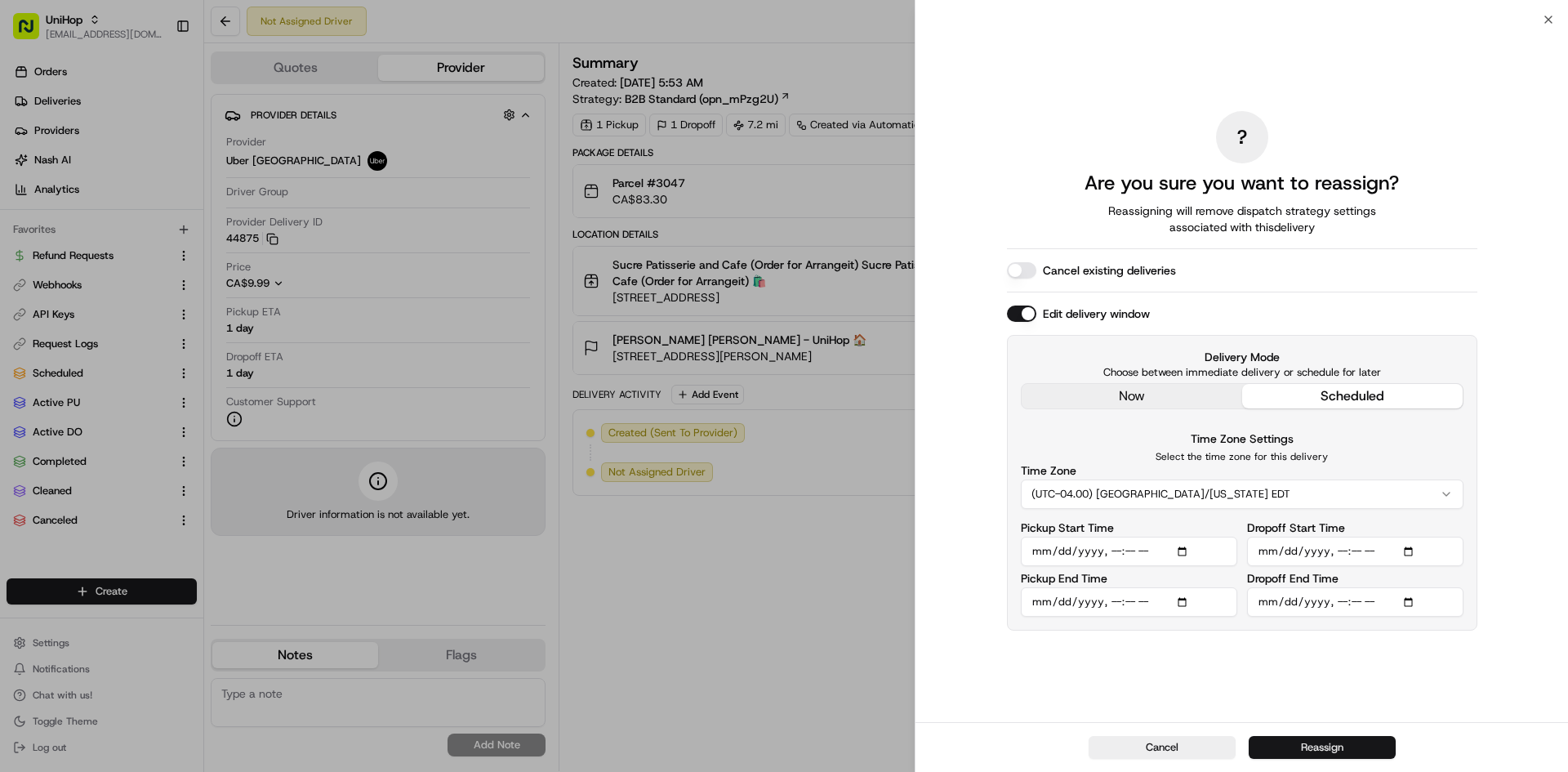
click at [1307, 748] on button "Reassign" at bounding box center [1321, 748] width 147 height 23
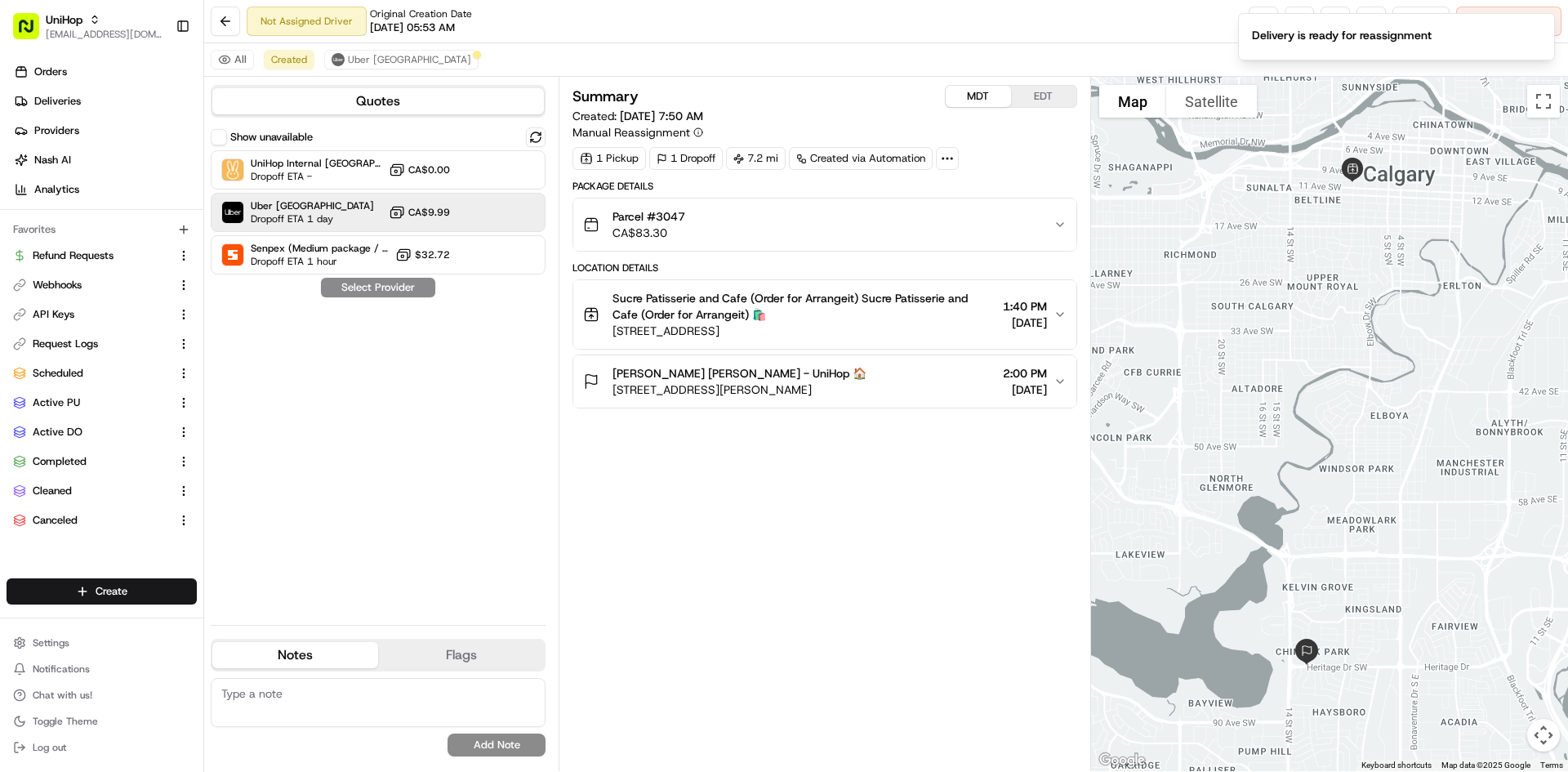
click at [448, 215] on span "CA$9.99" at bounding box center [429, 212] width 42 height 13
click at [421, 289] on button "Assign Provider" at bounding box center [378, 287] width 116 height 19
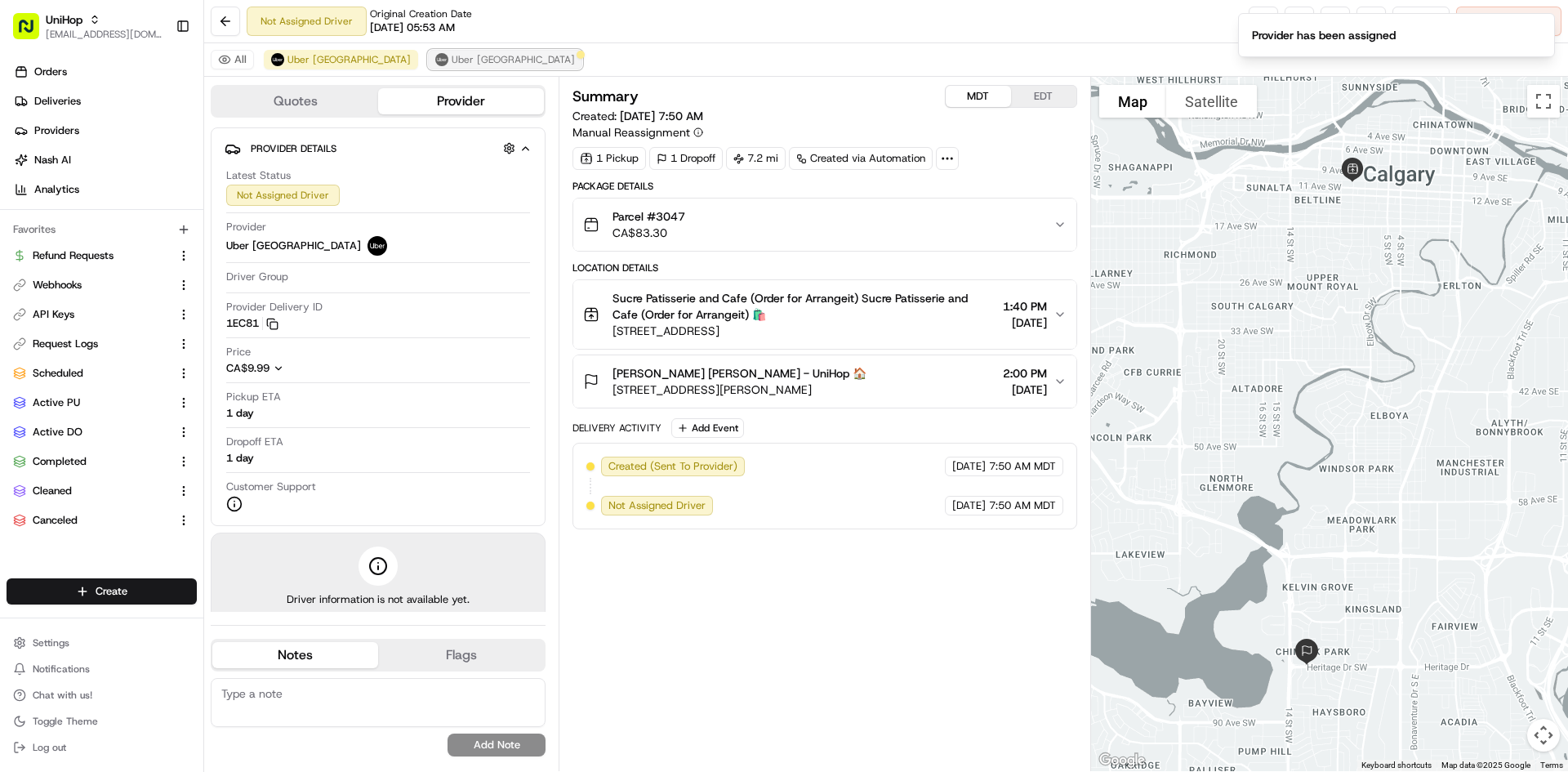
click at [451, 56] on span "Uber [GEOGRAPHIC_DATA]" at bounding box center [513, 59] width 123 height 13
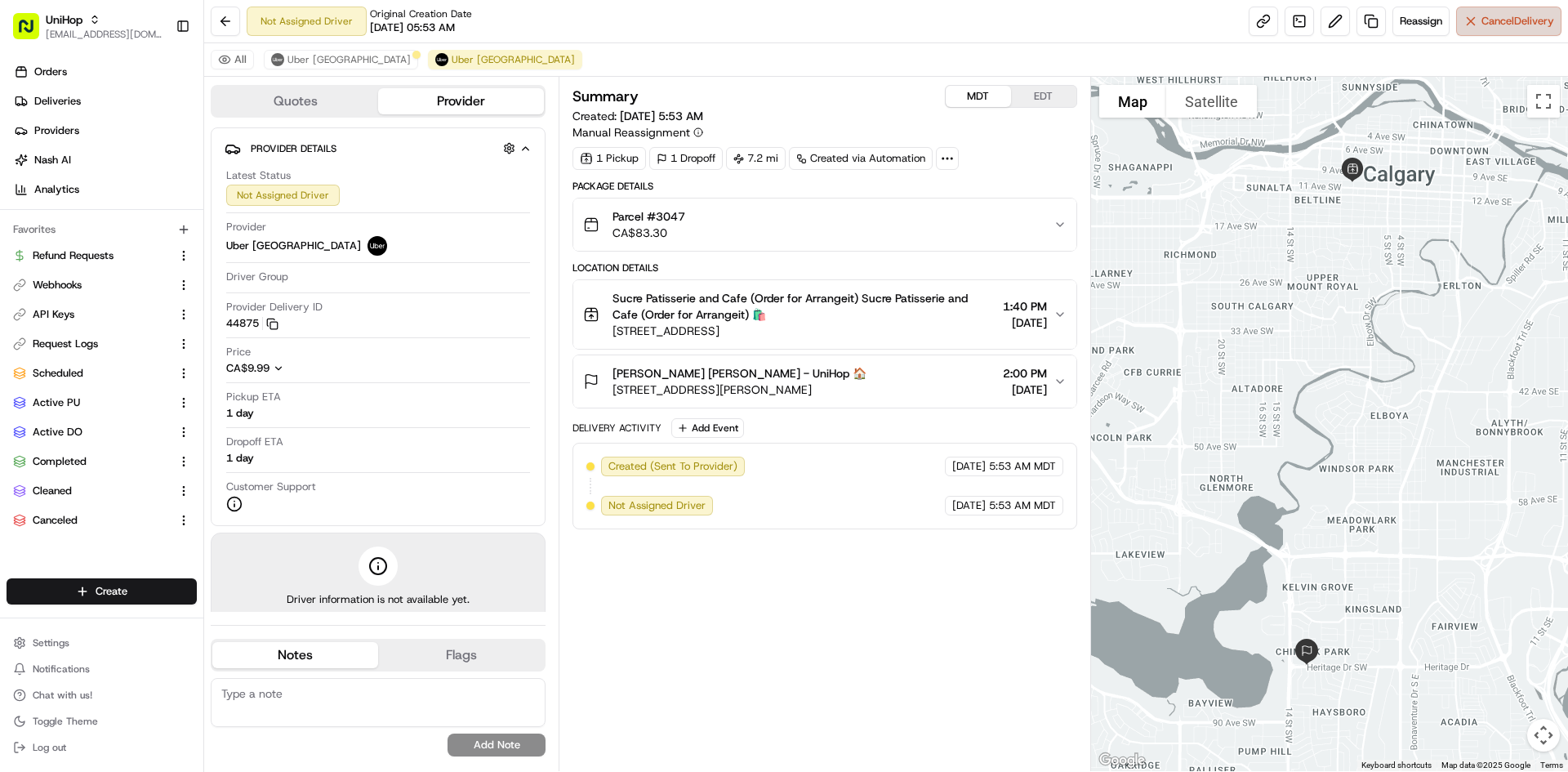
click at [1525, 25] on span "Cancel Delivery" at bounding box center [1518, 20] width 73 height 15
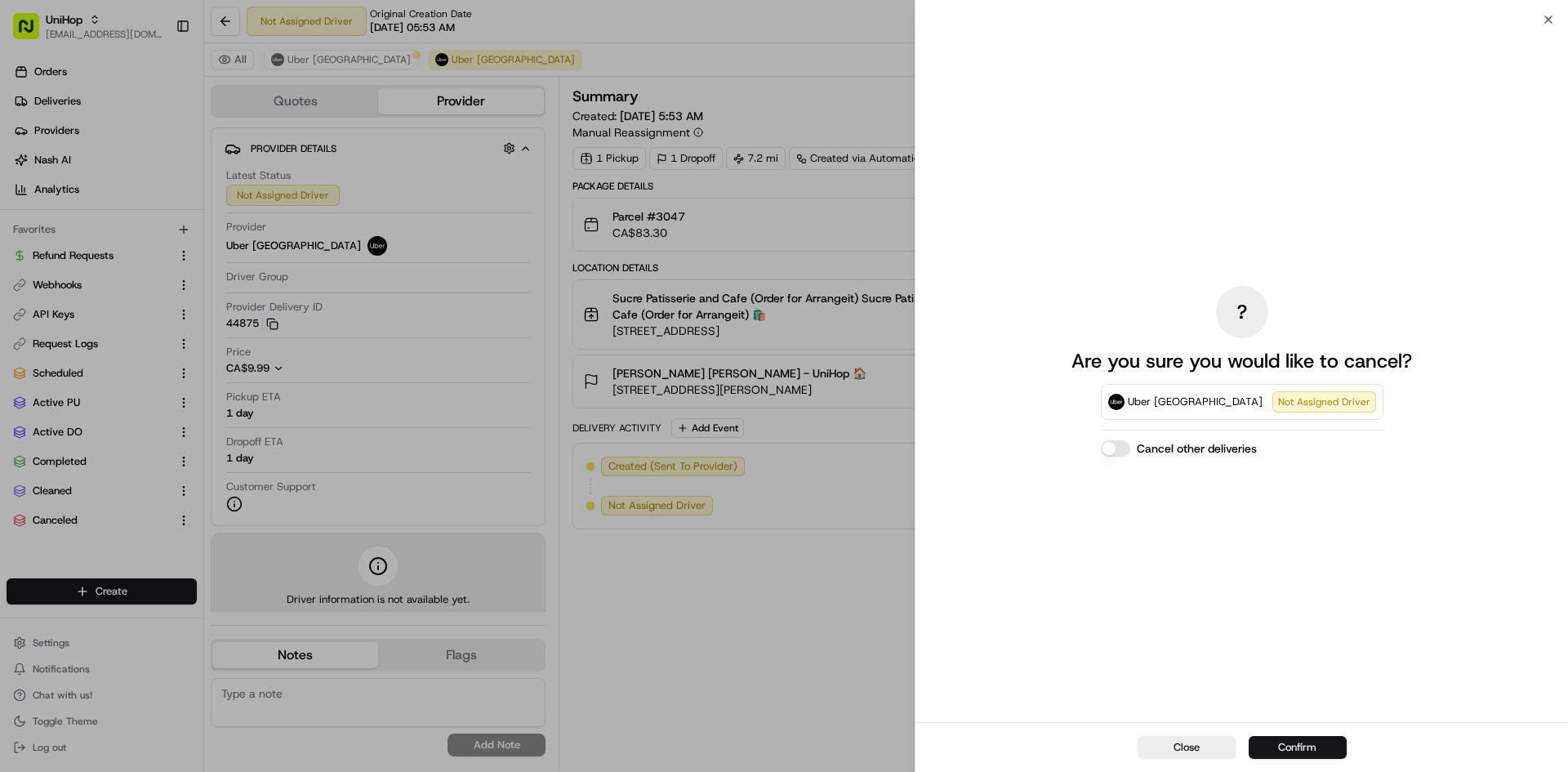
click at [1324, 751] on button "Confirm" at bounding box center [1297, 748] width 98 height 23
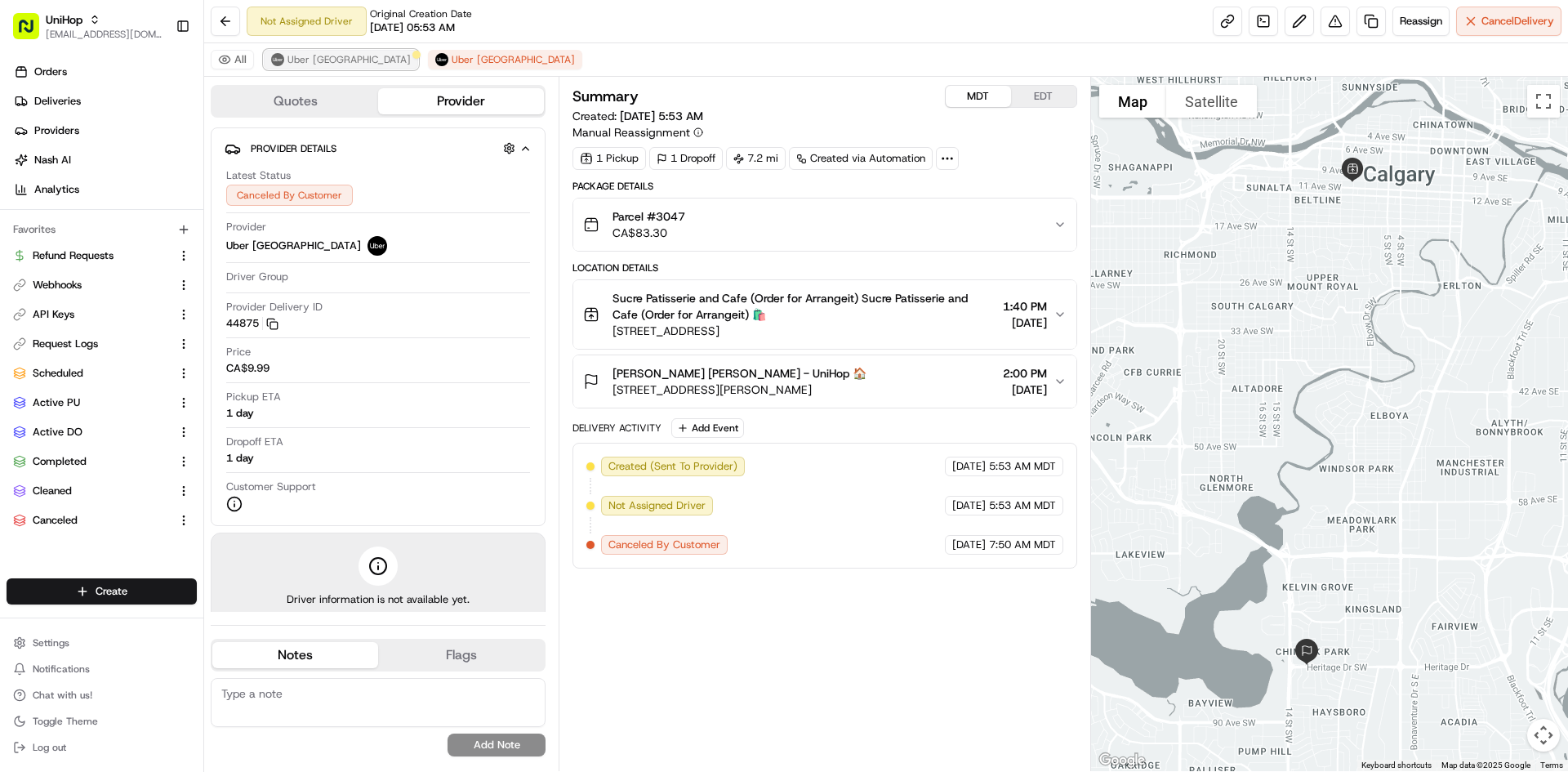
click at [295, 62] on span "Uber [GEOGRAPHIC_DATA]" at bounding box center [349, 59] width 123 height 13
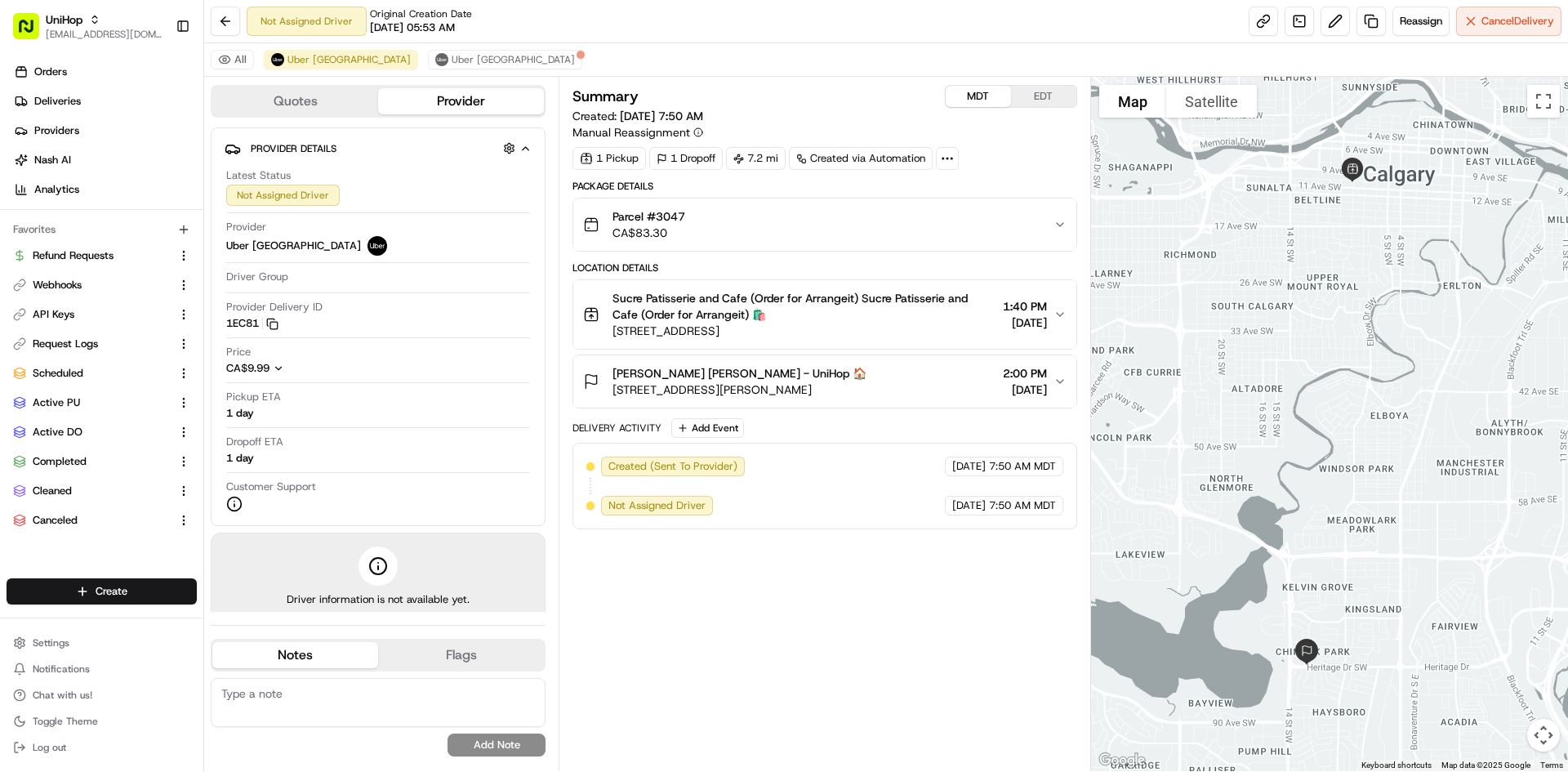
click at [827, 368] on span "[PERSON_NAME] [PERSON_NAME] - UniHop 🏠" at bounding box center [740, 373] width 254 height 17
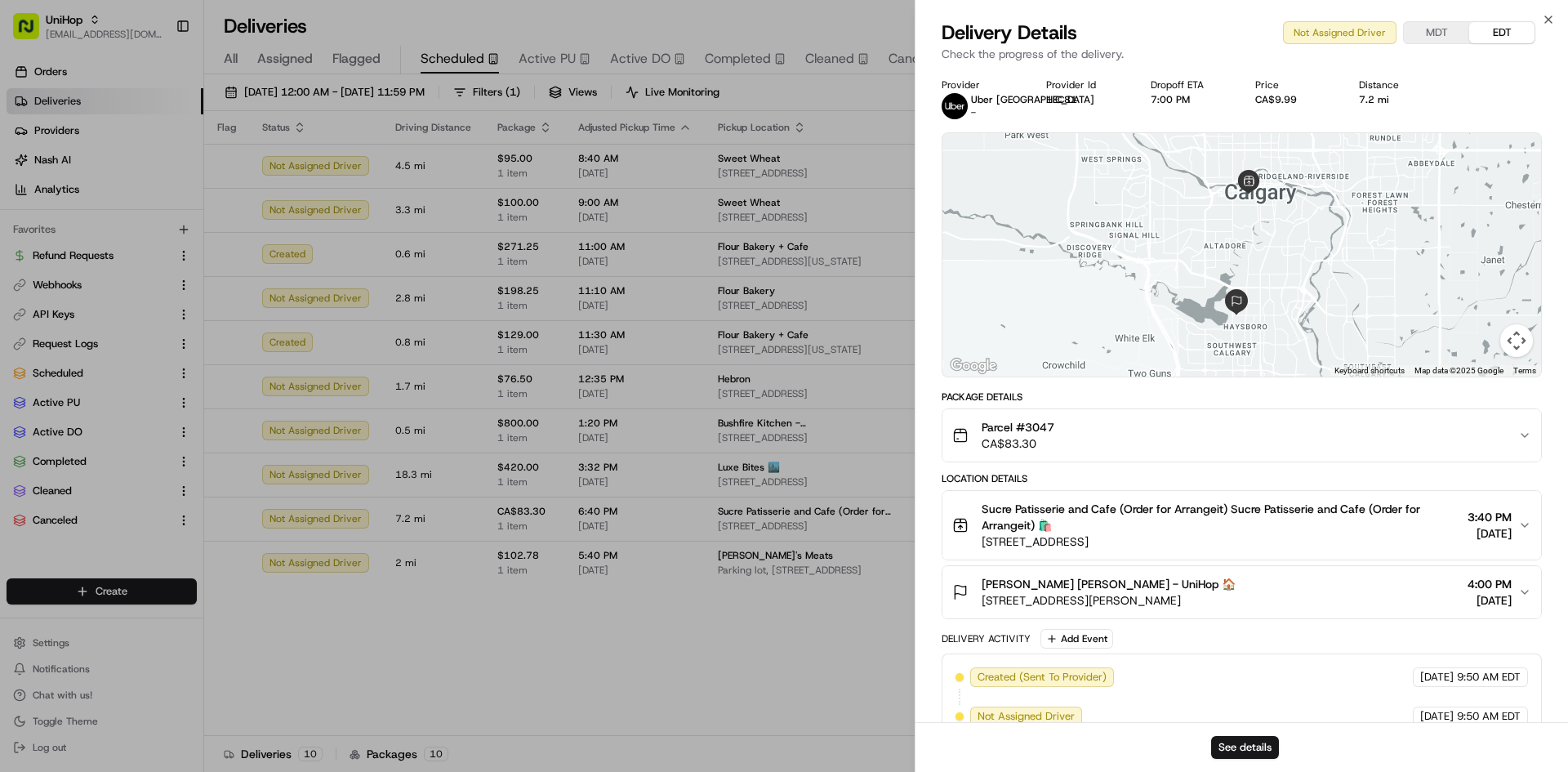
scroll to position [197, 0]
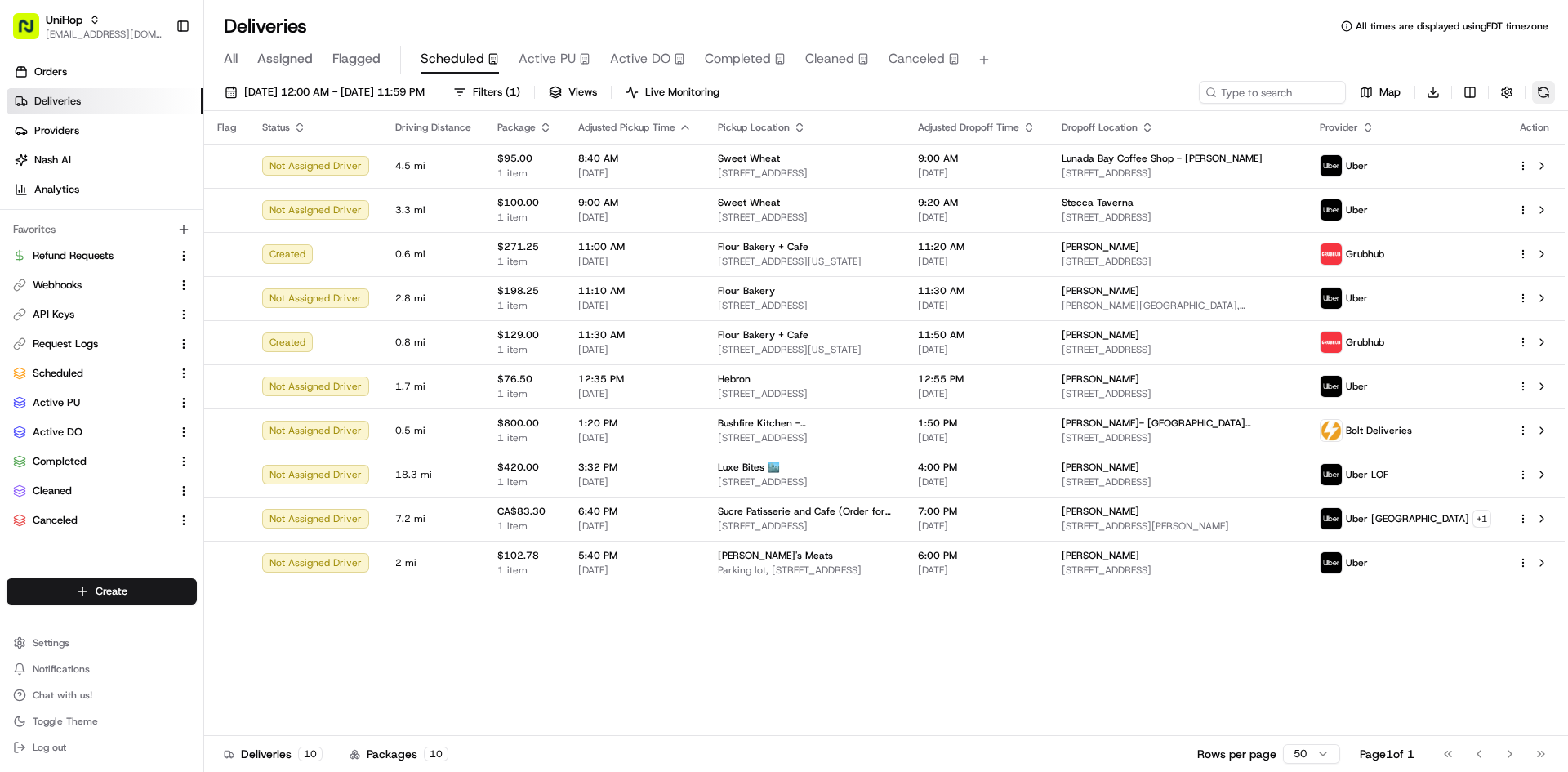
click at [1537, 99] on button at bounding box center [1544, 92] width 23 height 23
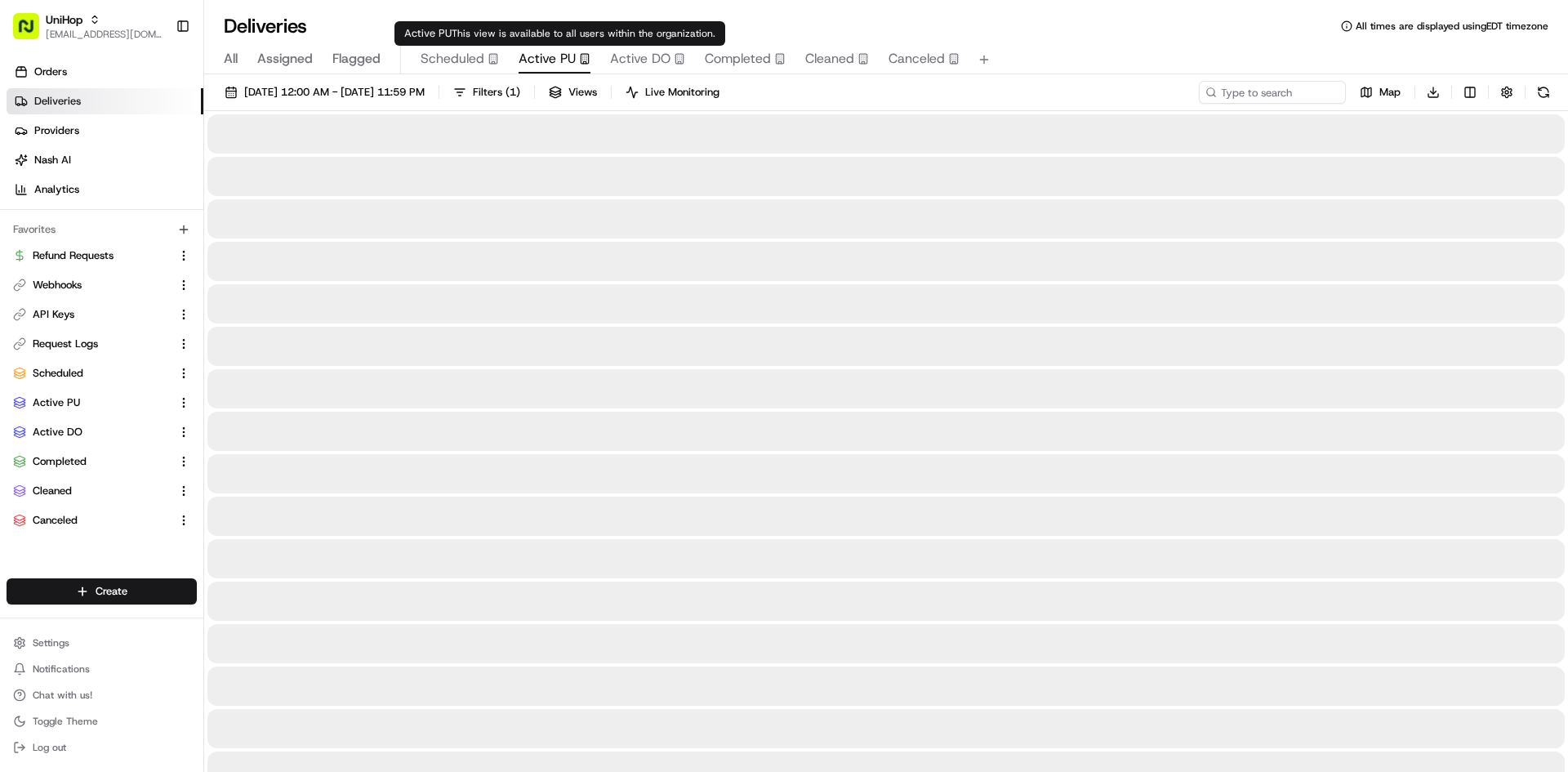
click at [559, 56] on span "Active PU" at bounding box center [547, 58] width 57 height 19
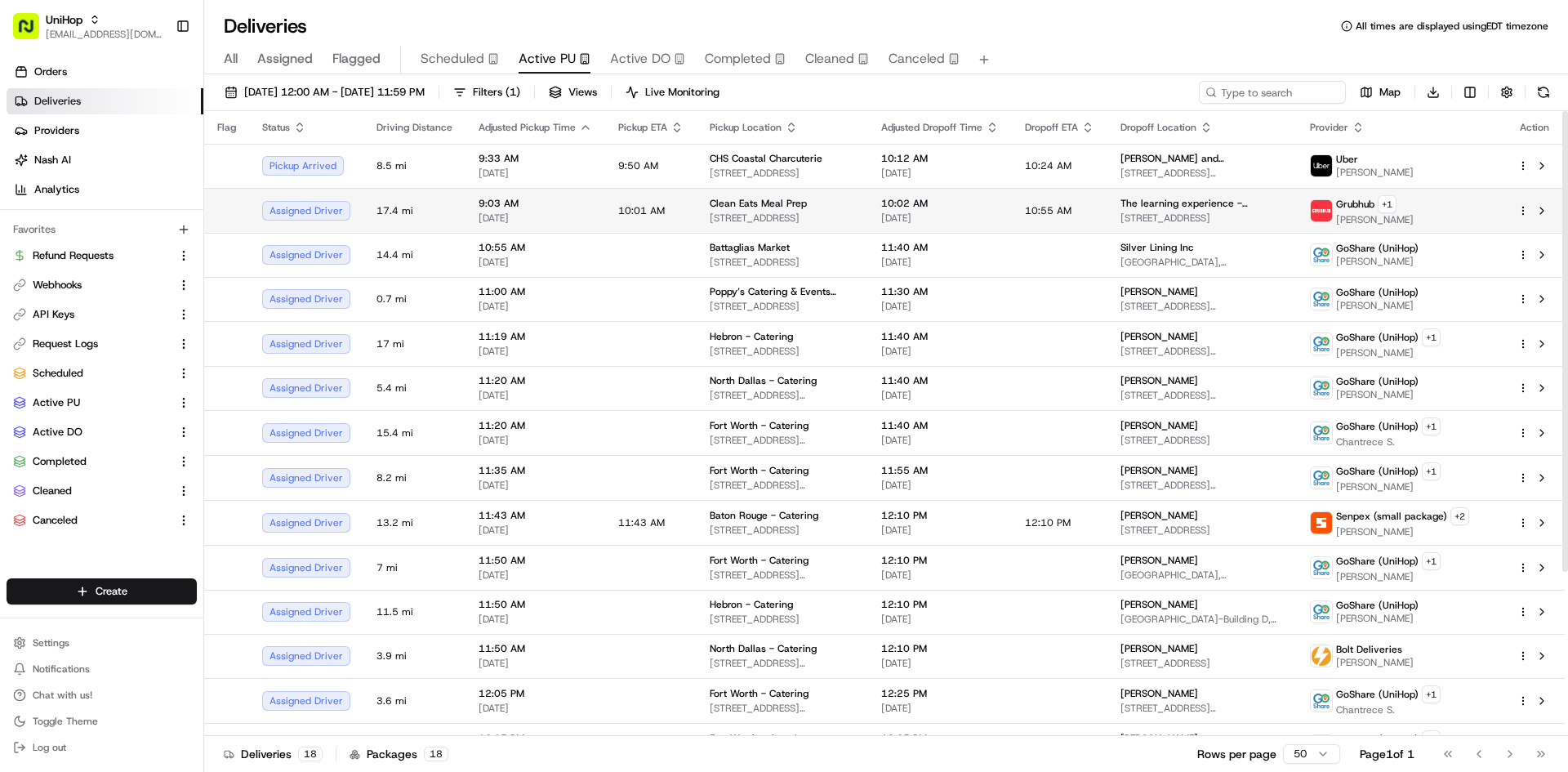
click at [645, 209] on span "10:01 AM" at bounding box center [642, 210] width 47 height 13
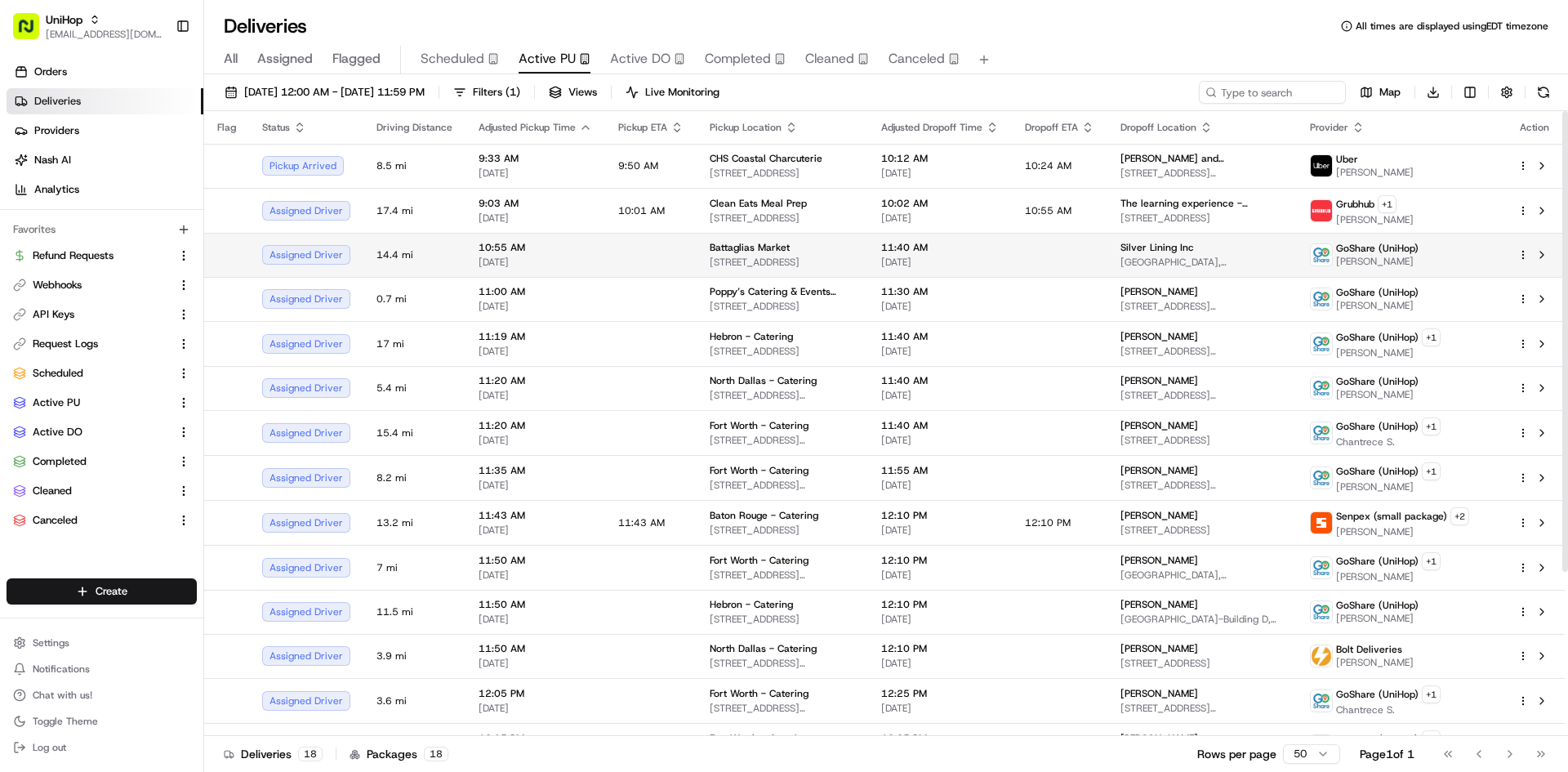
click at [671, 254] on td at bounding box center [651, 254] width 91 height 44
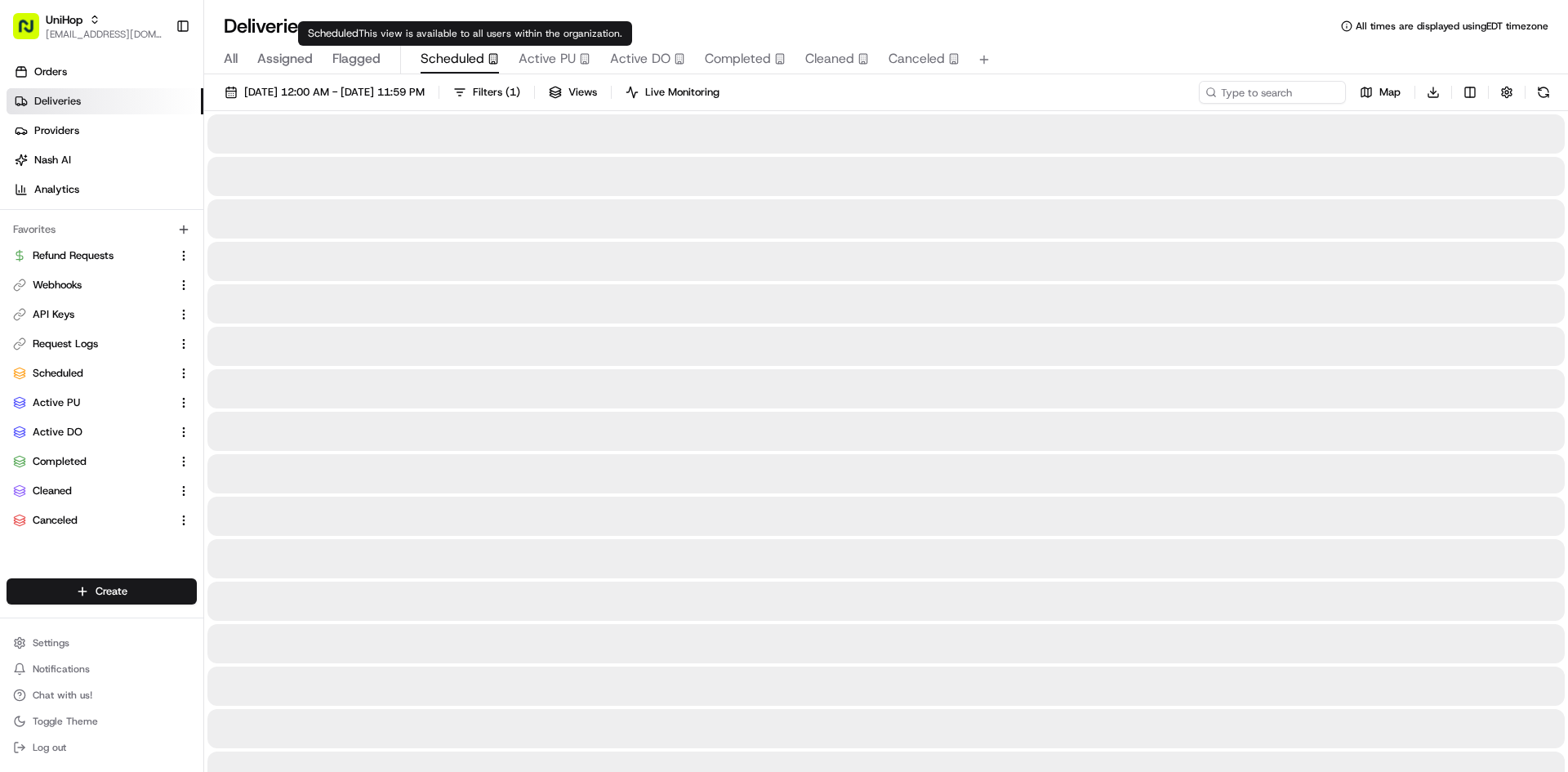
click at [487, 57] on icon "button" at bounding box center [493, 59] width 12 height 12
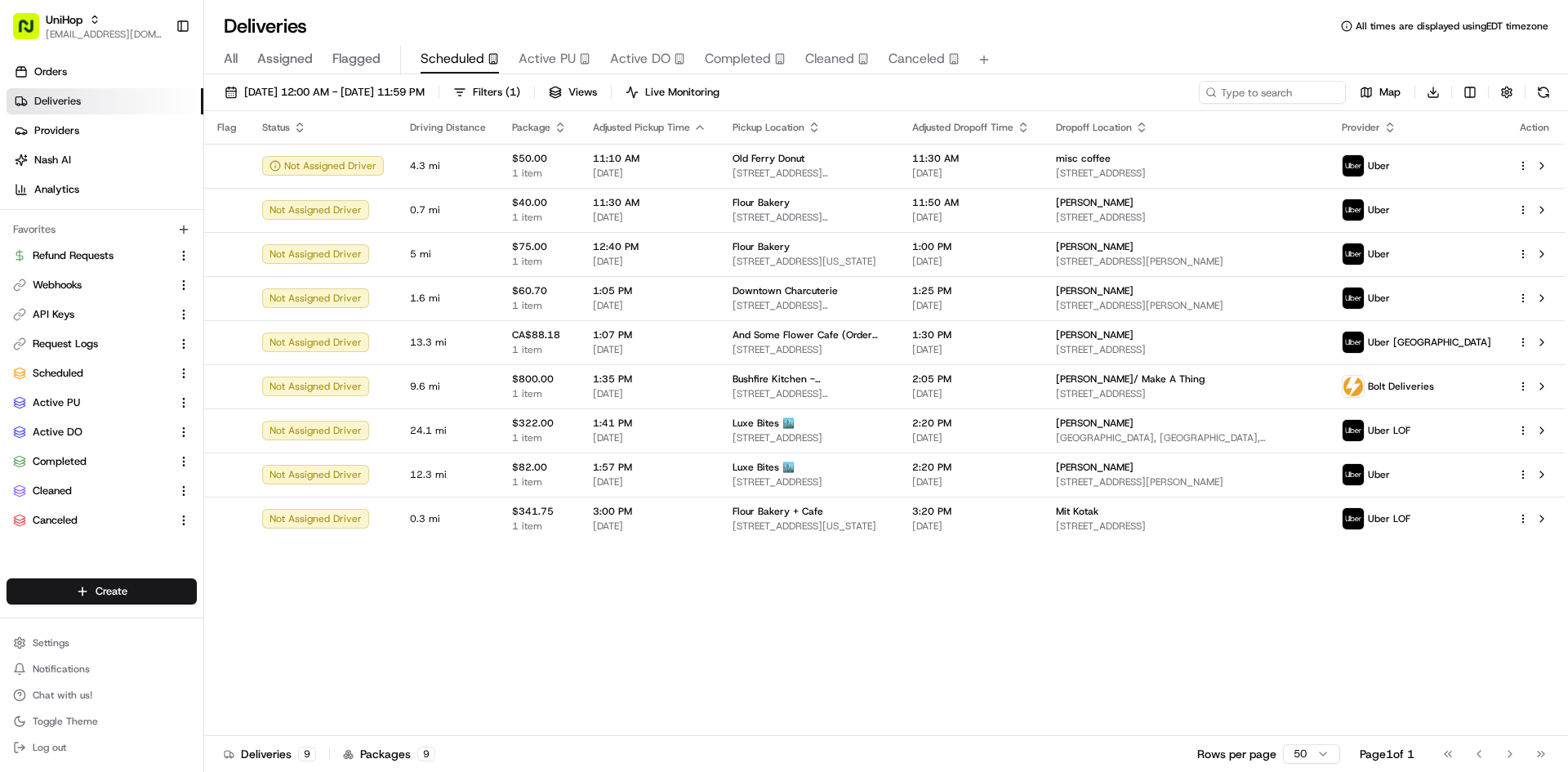
click at [577, 70] on button "Active PU" at bounding box center [554, 59] width 72 height 28
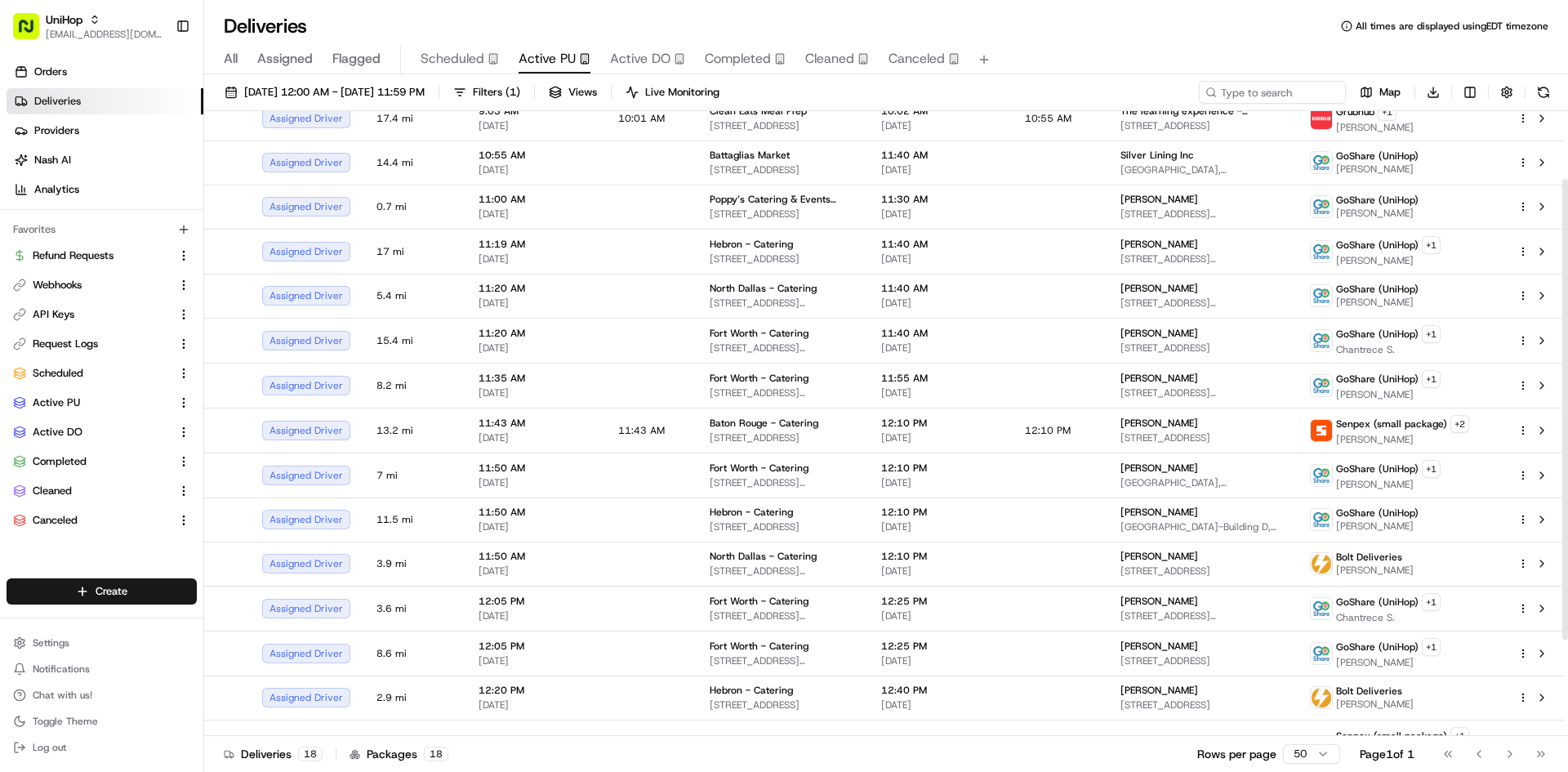
scroll to position [222, 0]
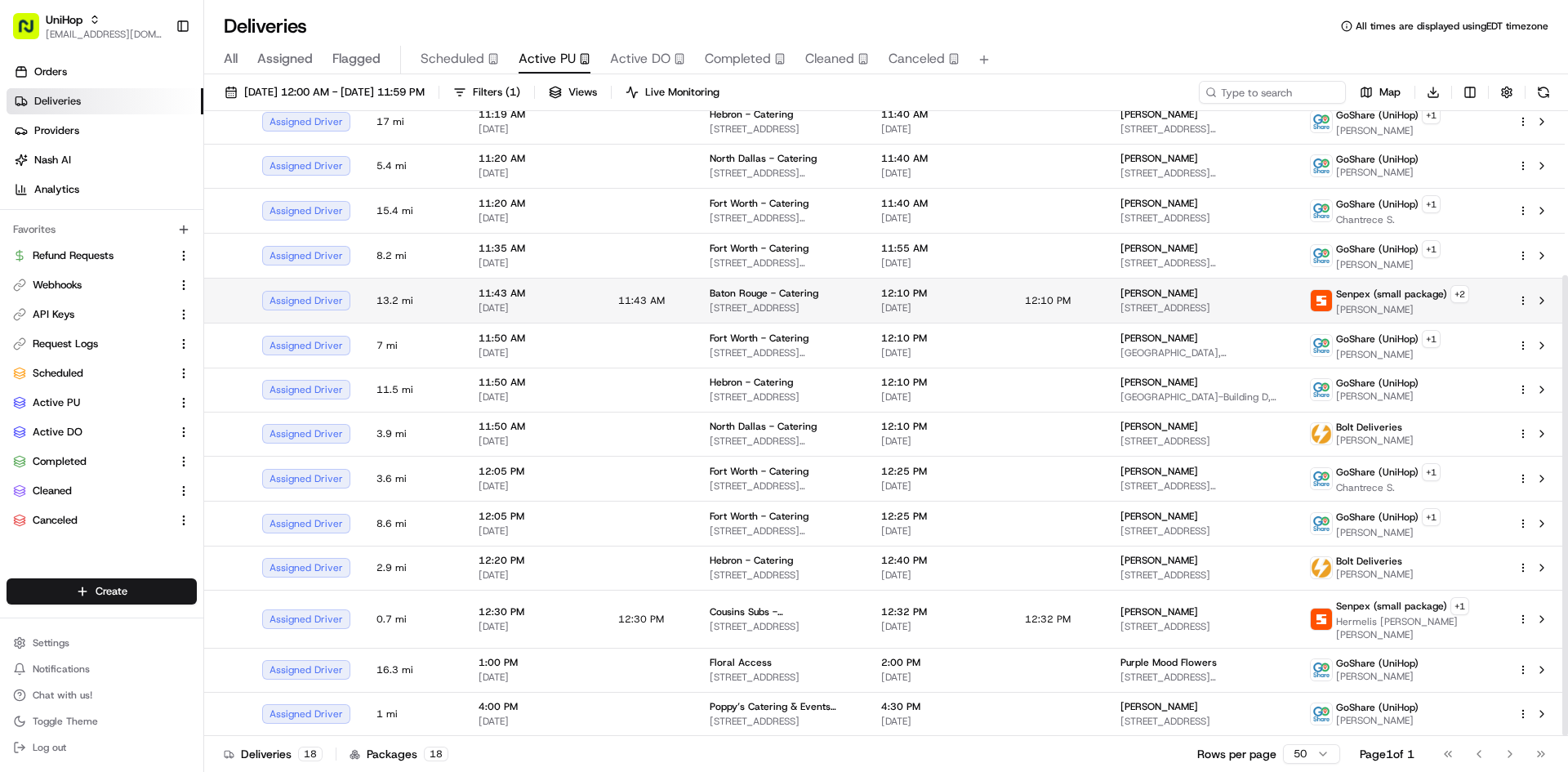
click at [905, 306] on span "[DATE]" at bounding box center [940, 307] width 117 height 13
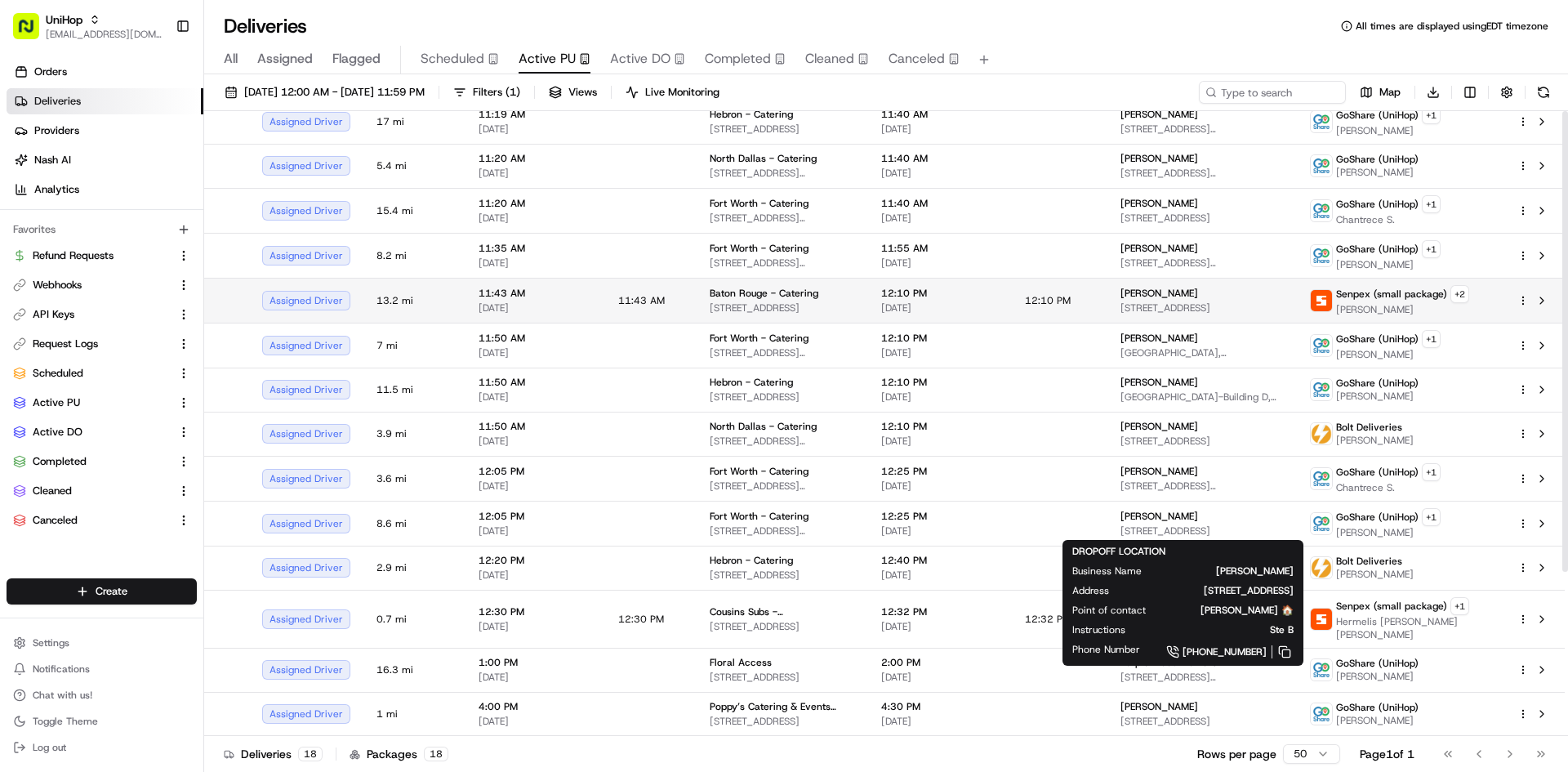
scroll to position [0, 0]
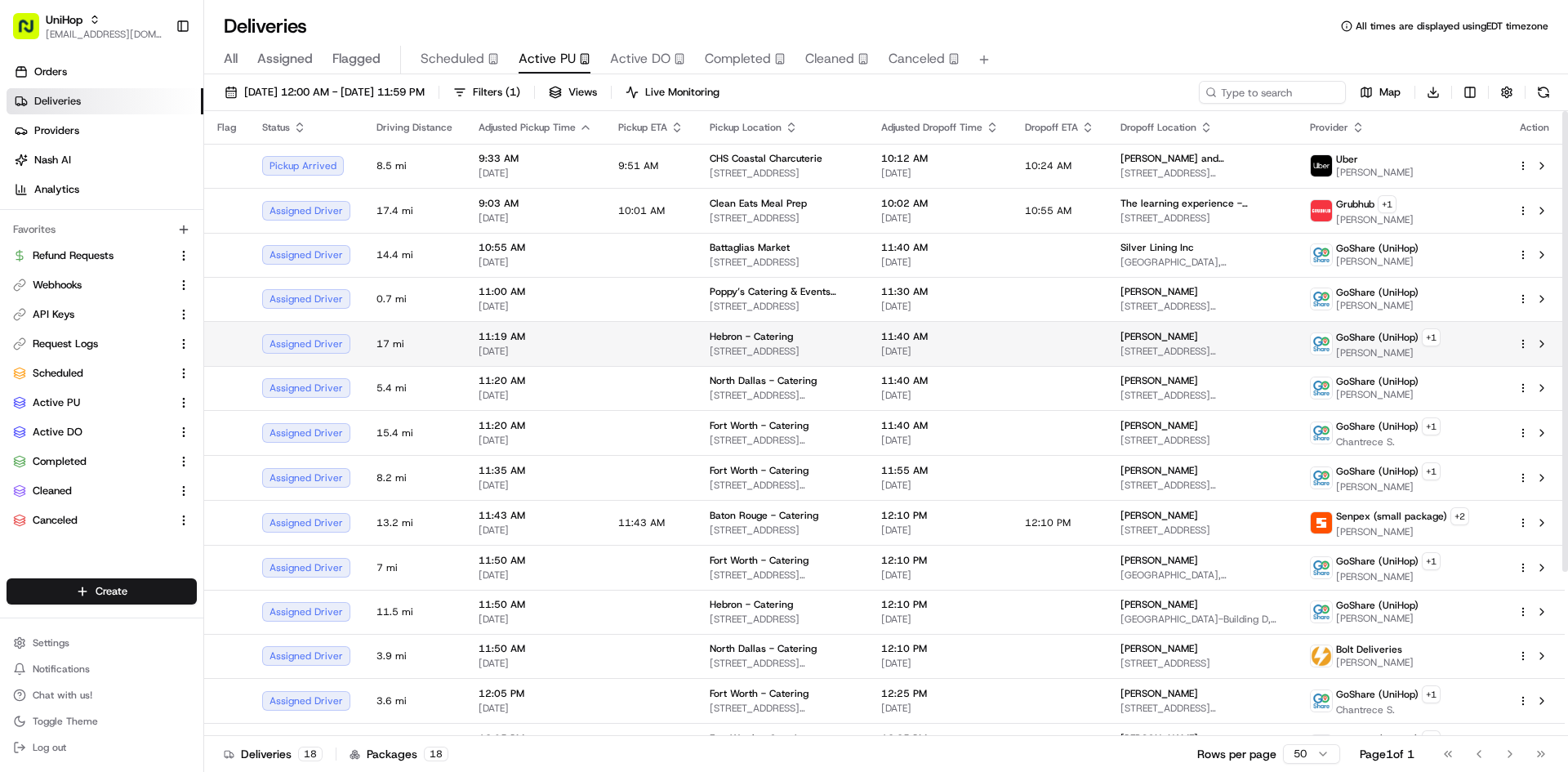
click at [1068, 344] on td at bounding box center [1059, 344] width 95 height 45
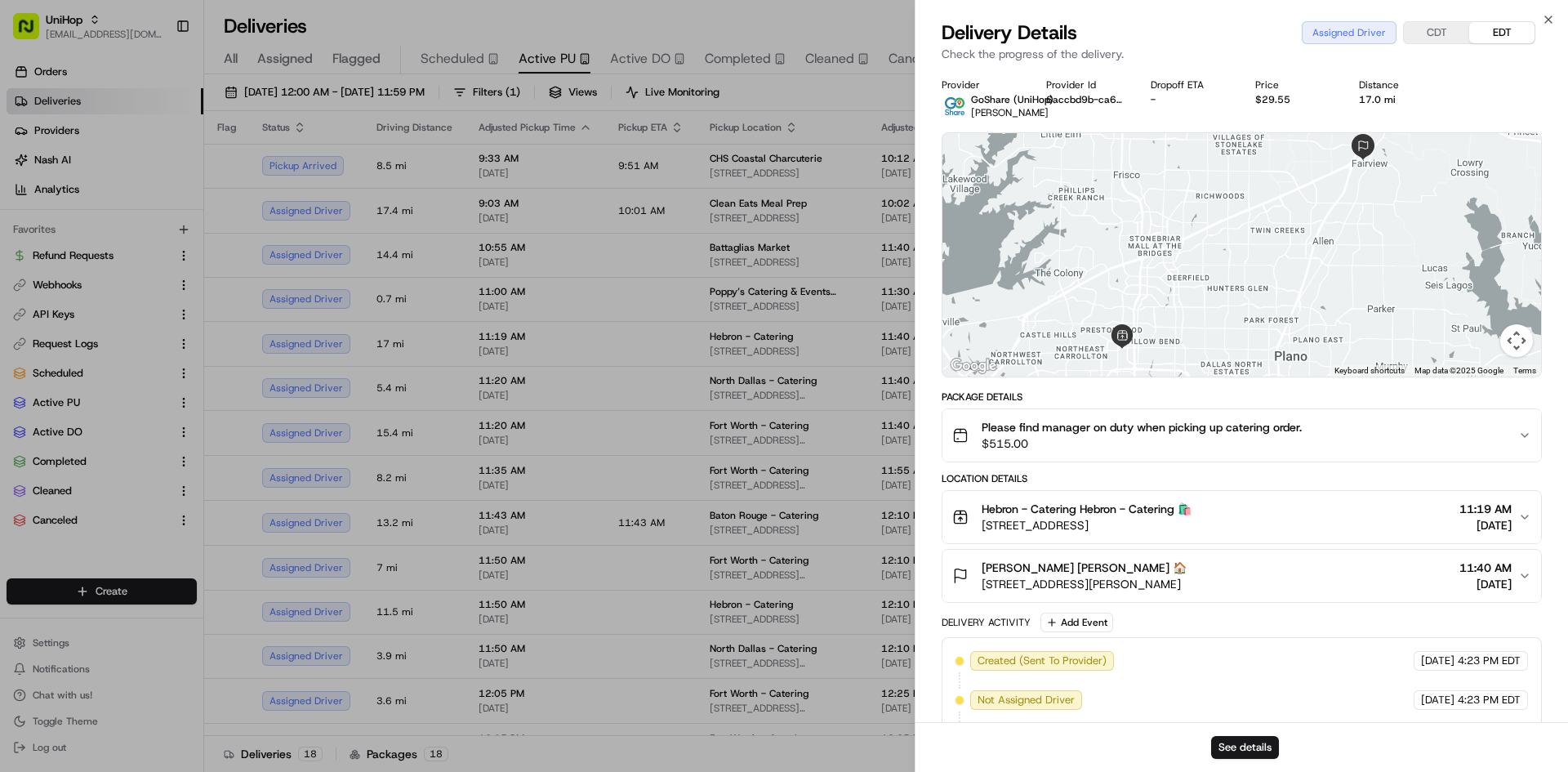
click at [1109, 434] on span "Please find manager on duty when picking up catering order." at bounding box center [1142, 426] width 320 height 17
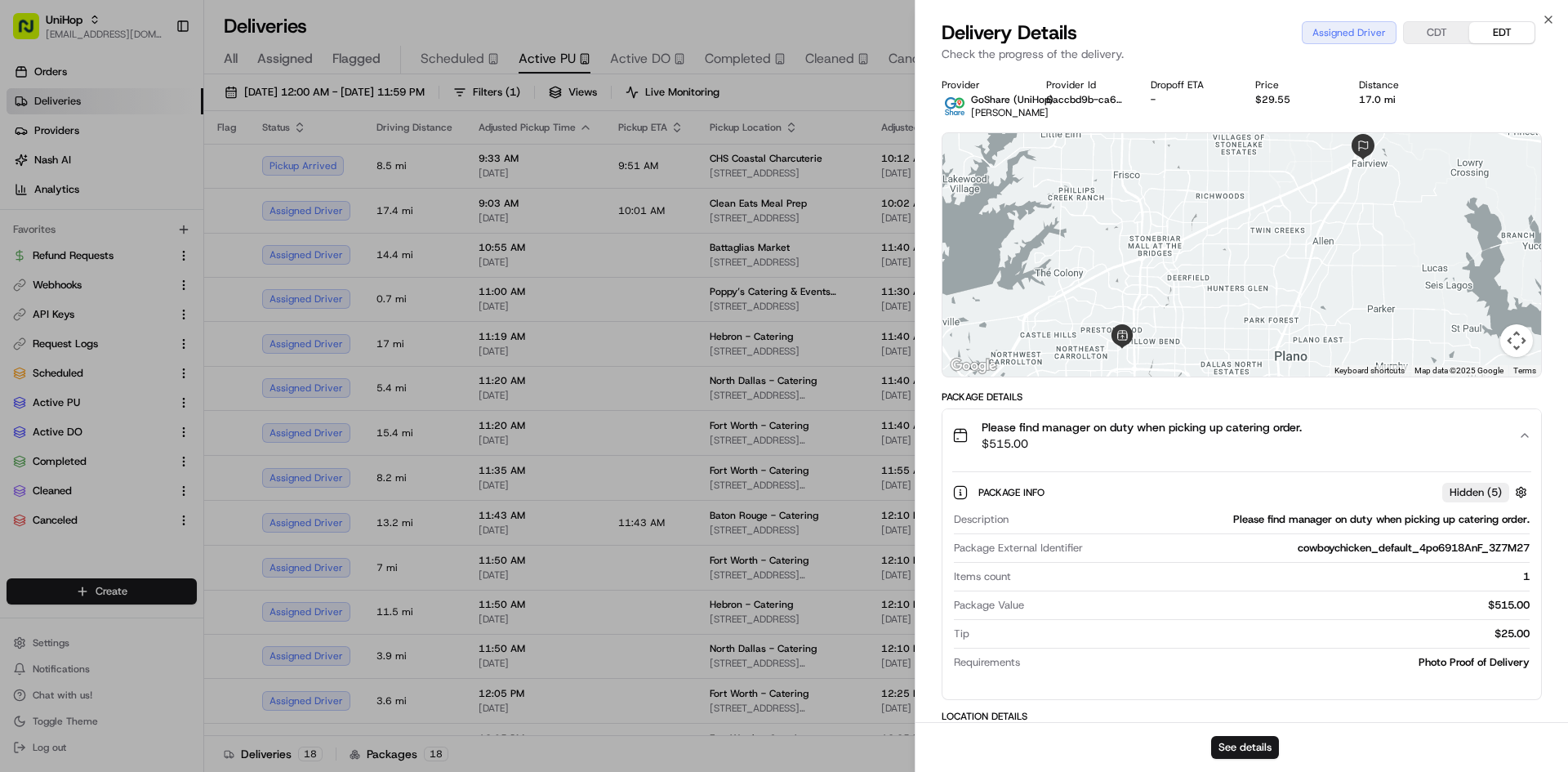
click at [1109, 434] on span "Please find manager on duty when picking up catering order." at bounding box center [1142, 426] width 320 height 17
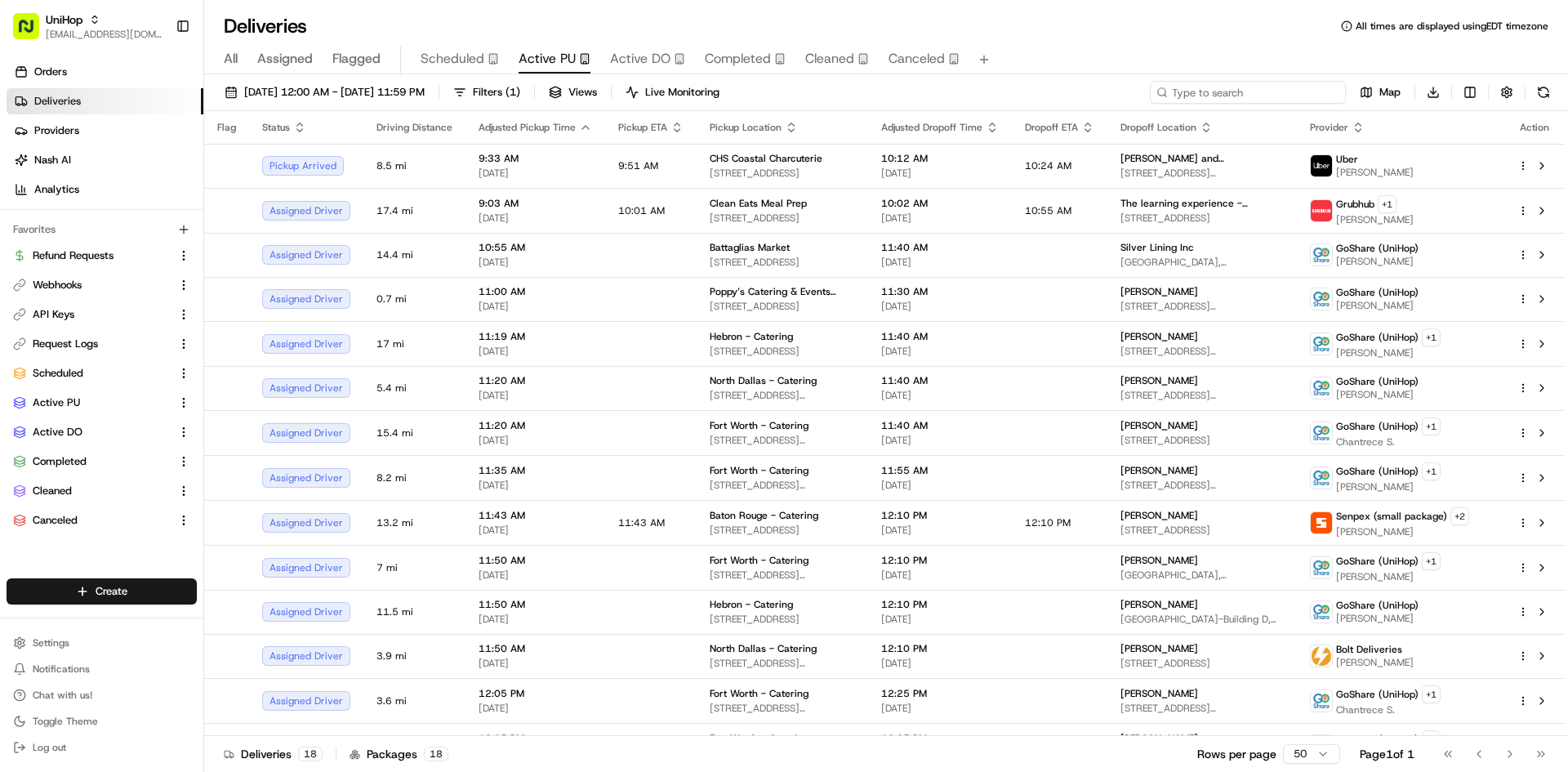
click at [1322, 99] on input at bounding box center [1248, 92] width 196 height 23
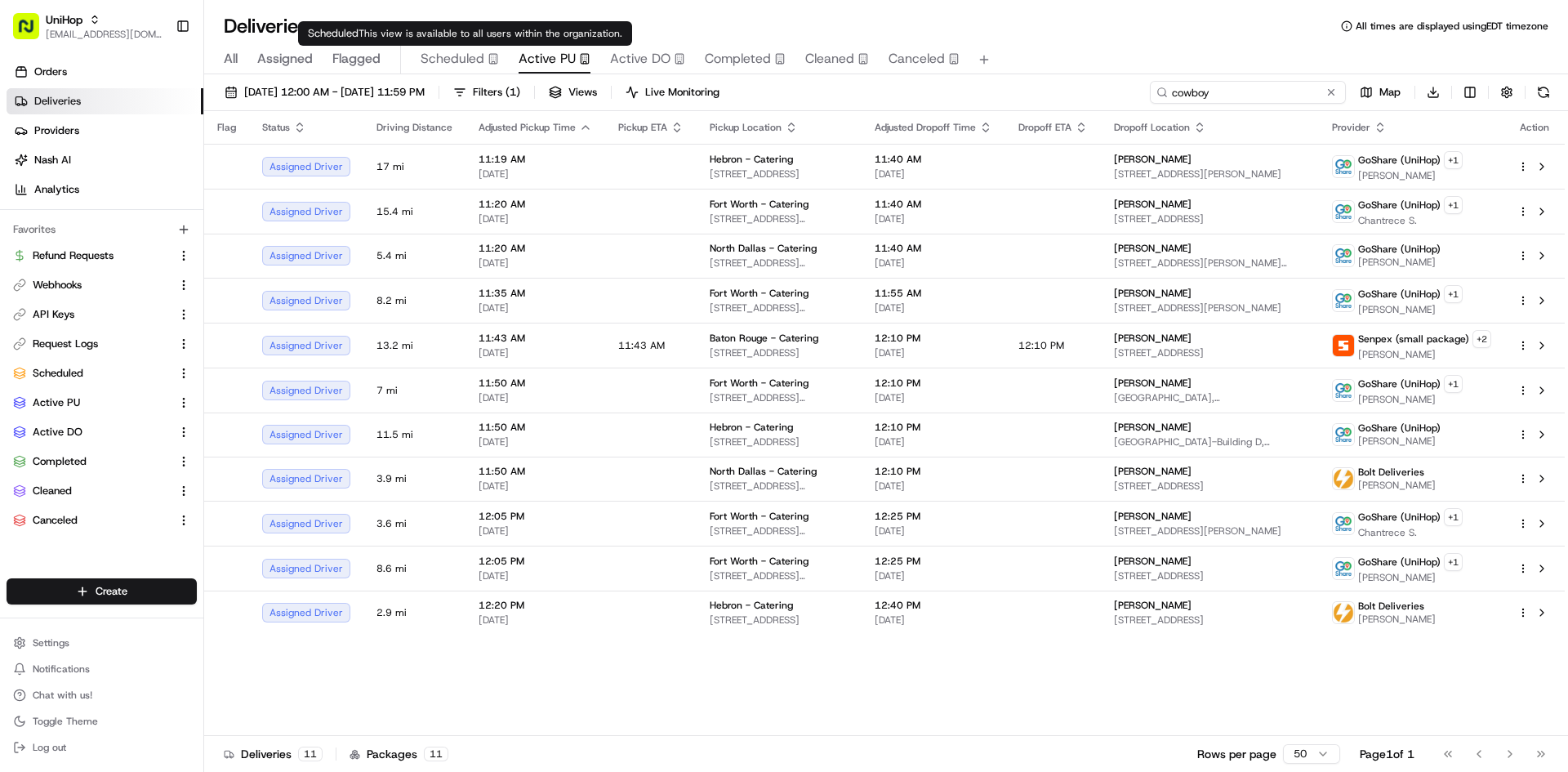
type input "cowboy"
click at [465, 54] on span "Scheduled" at bounding box center [452, 58] width 64 height 19
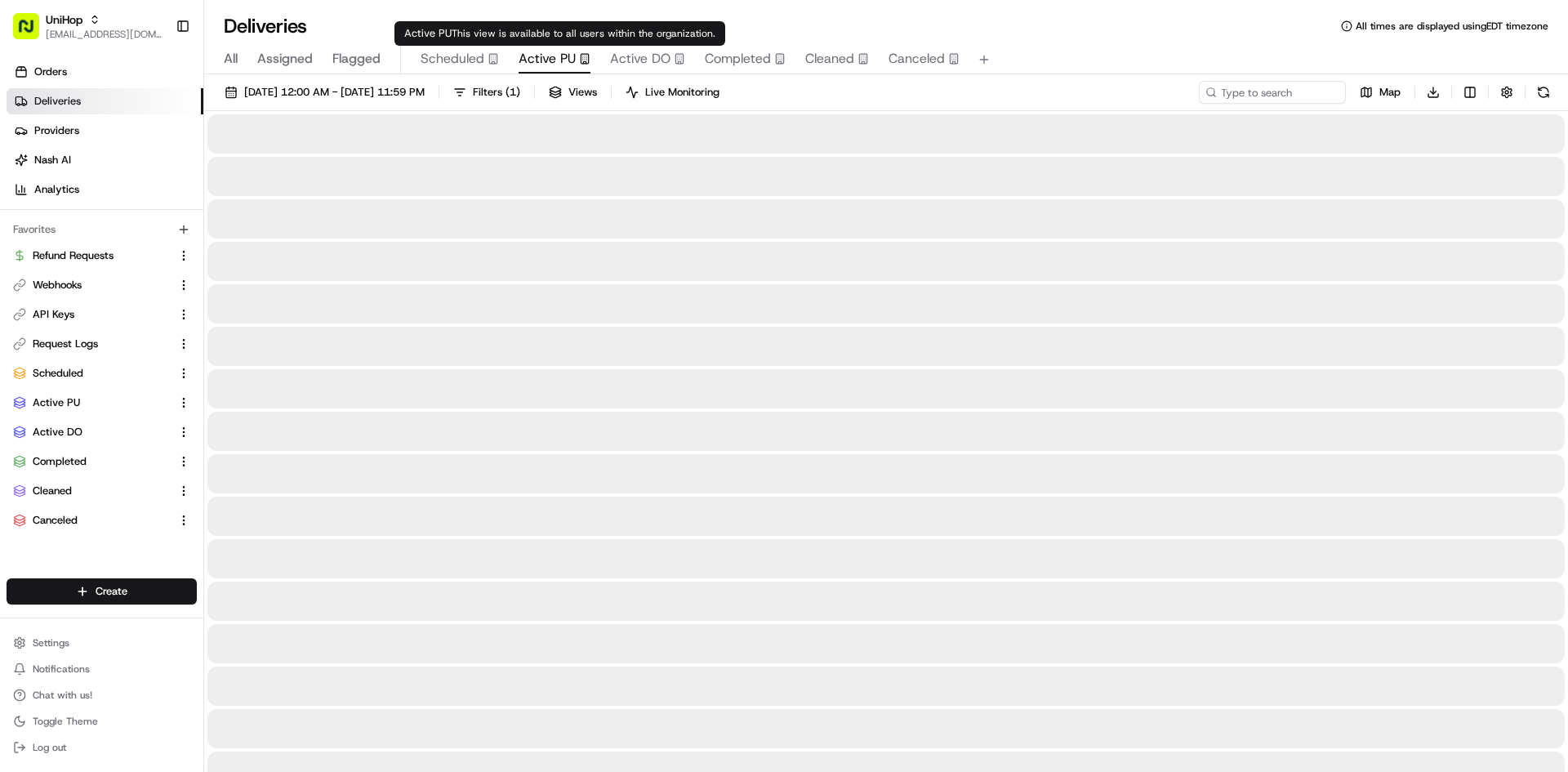
click at [548, 58] on span "Active PU" at bounding box center [547, 58] width 57 height 19
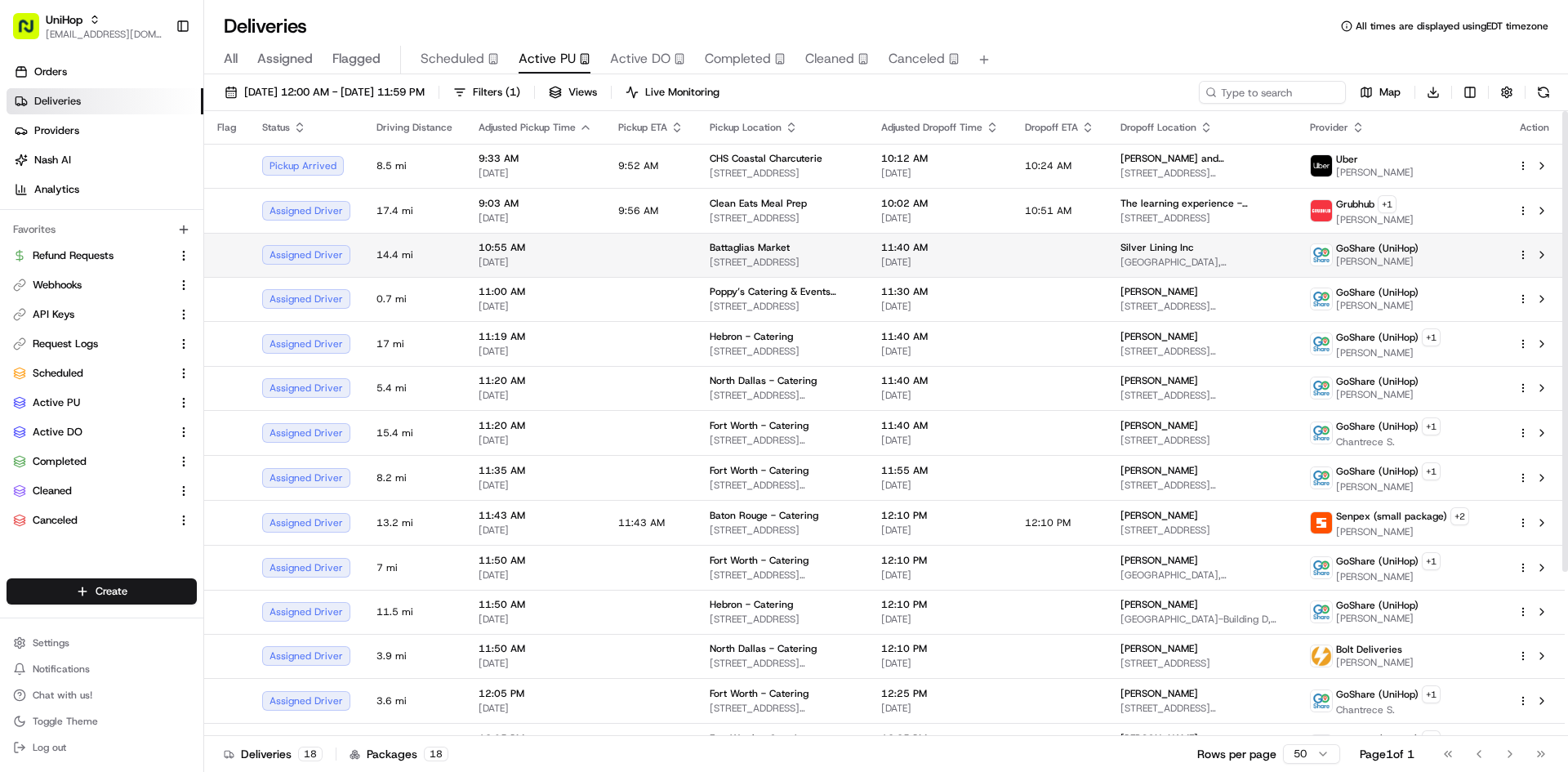
click at [654, 233] on td at bounding box center [651, 254] width 91 height 44
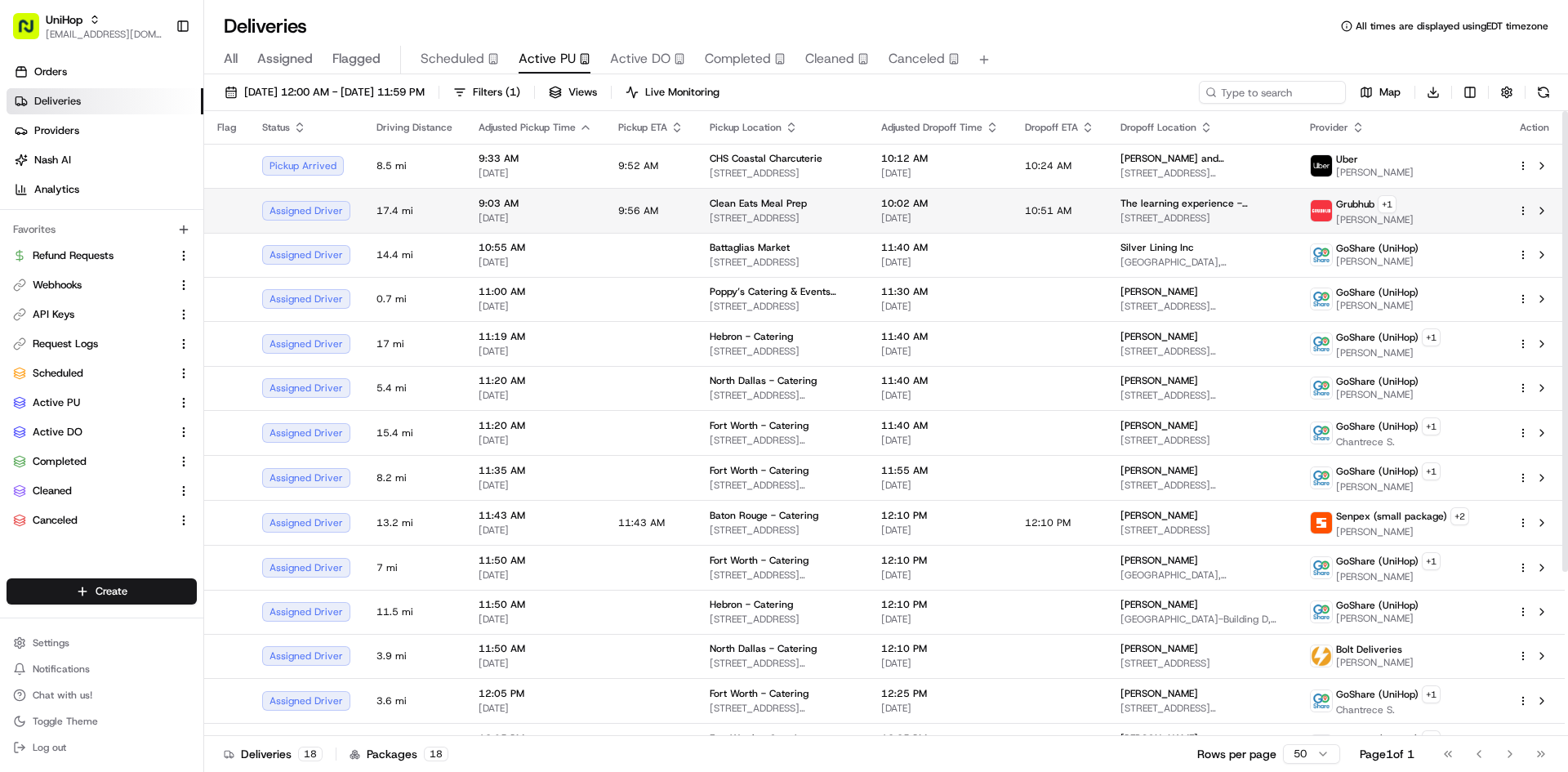
click at [667, 217] on td "9:56 AM" at bounding box center [651, 210] width 91 height 45
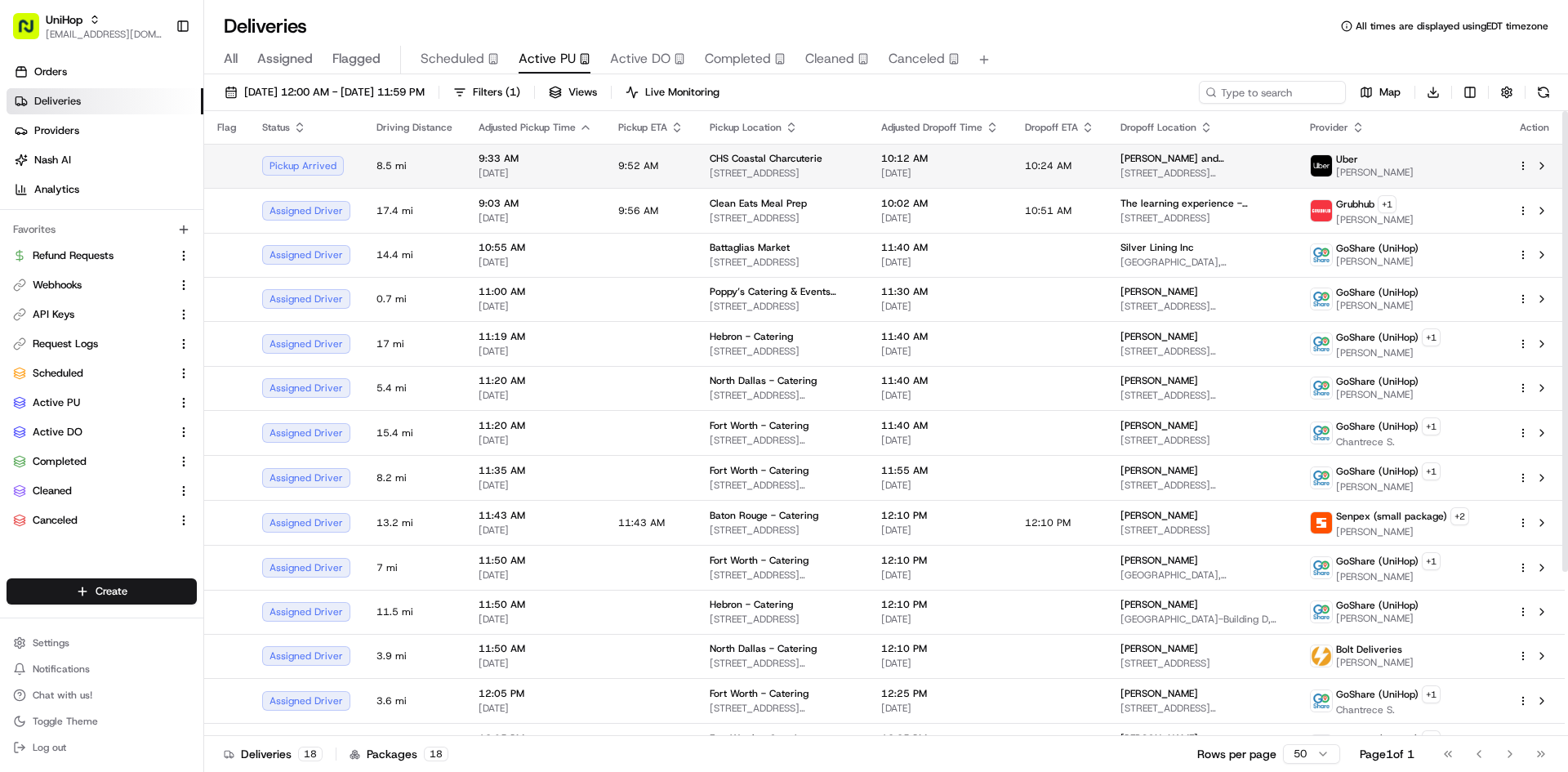
click at [622, 168] on span "9:52 AM" at bounding box center [638, 165] width 40 height 13
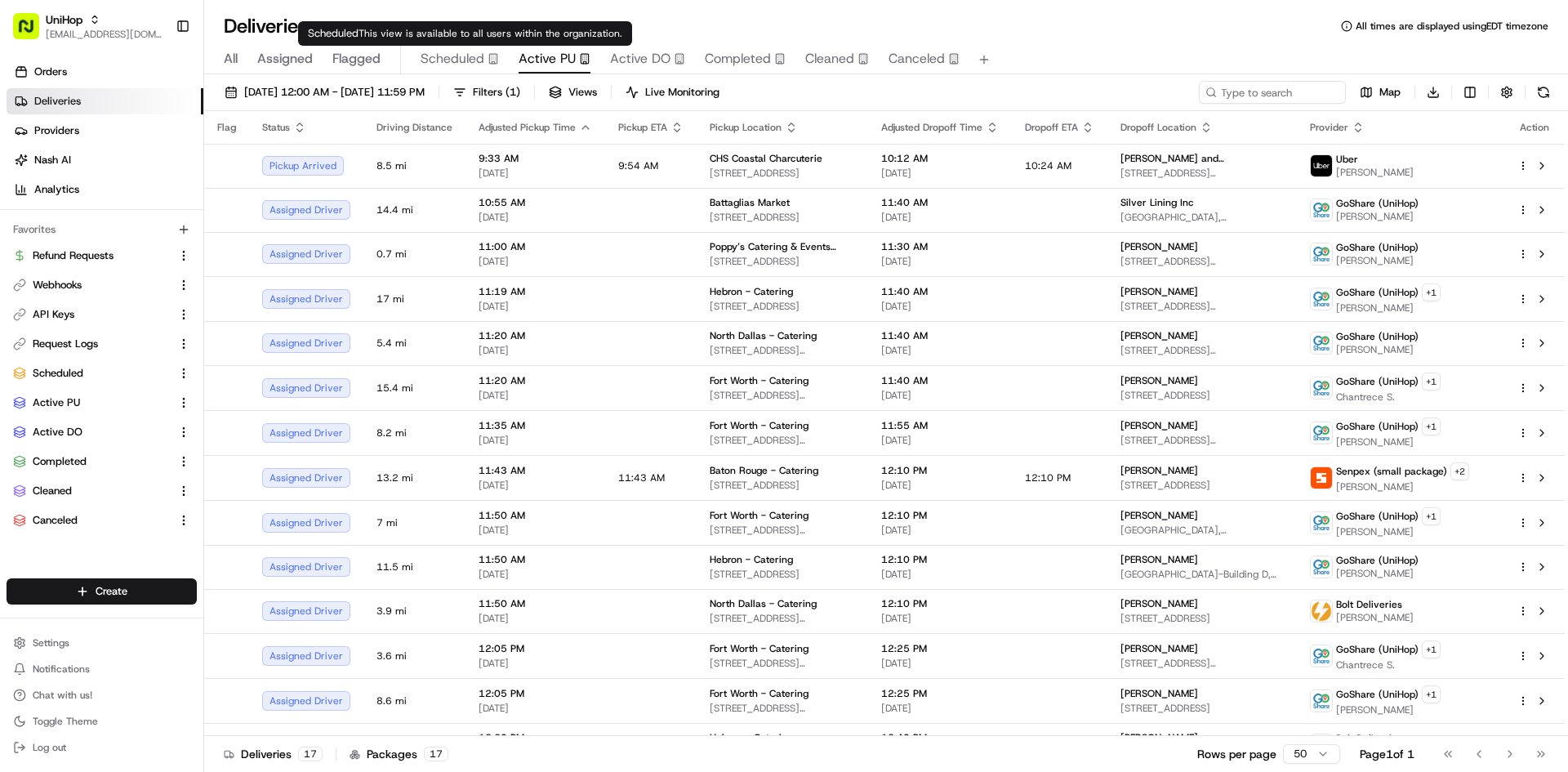
click at [465, 52] on span "Scheduled" at bounding box center [452, 58] width 64 height 19
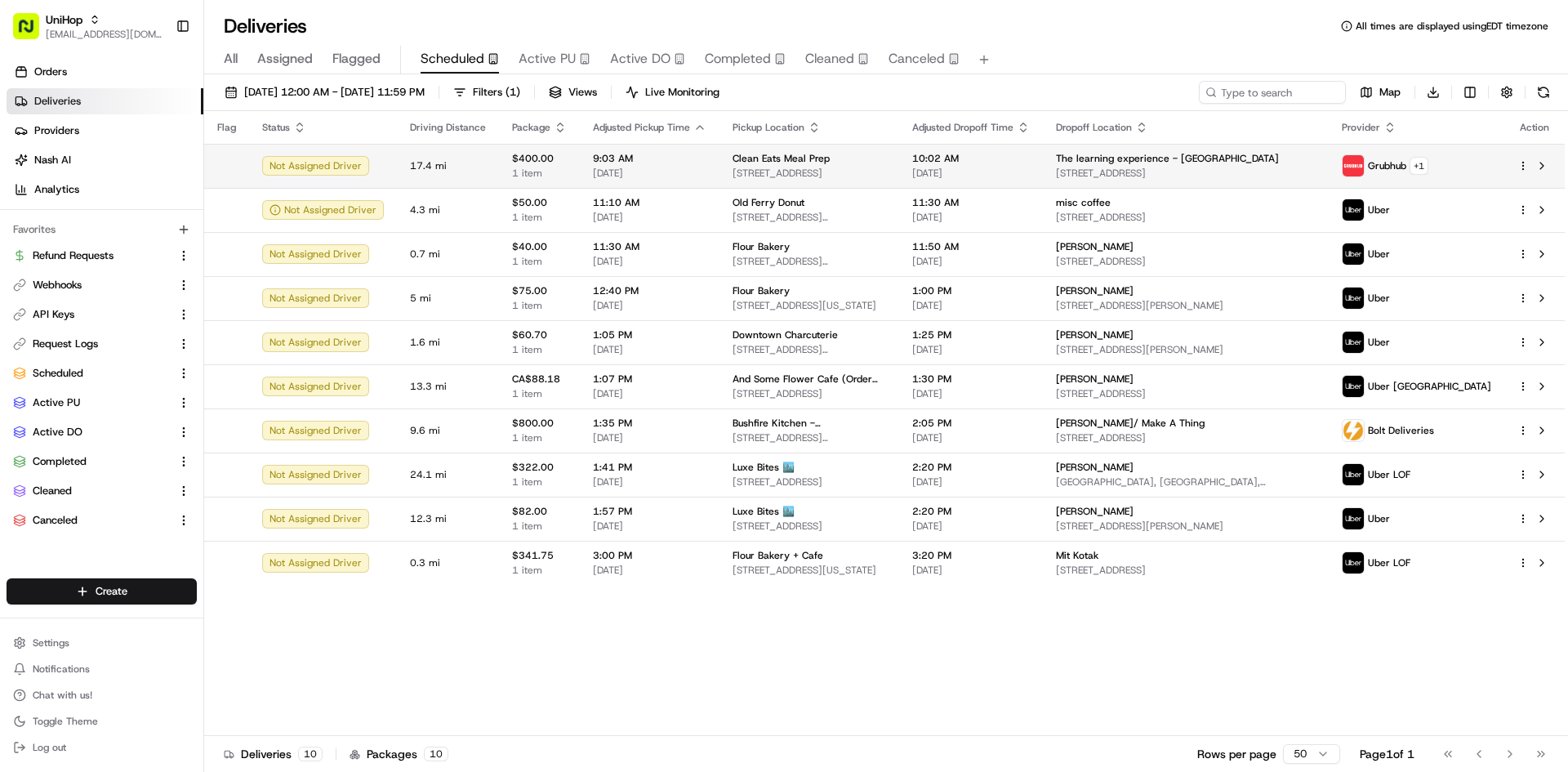
click at [755, 152] on span "Clean Eats Meal Prep" at bounding box center [781, 157] width 97 height 13
click at [697, 167] on span "[DATE]" at bounding box center [650, 173] width 114 height 13
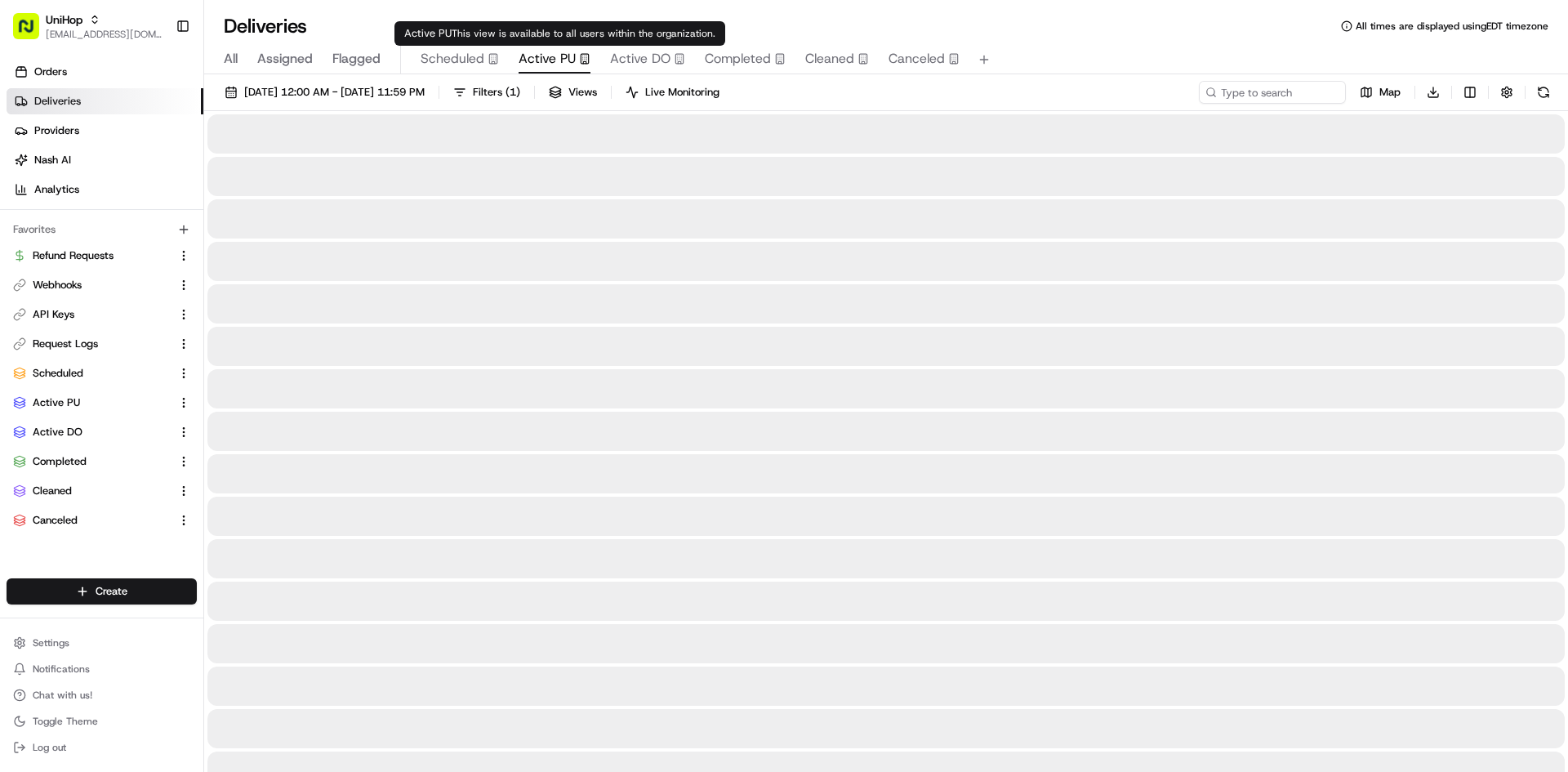
click at [562, 60] on span "Active PU" at bounding box center [547, 58] width 57 height 19
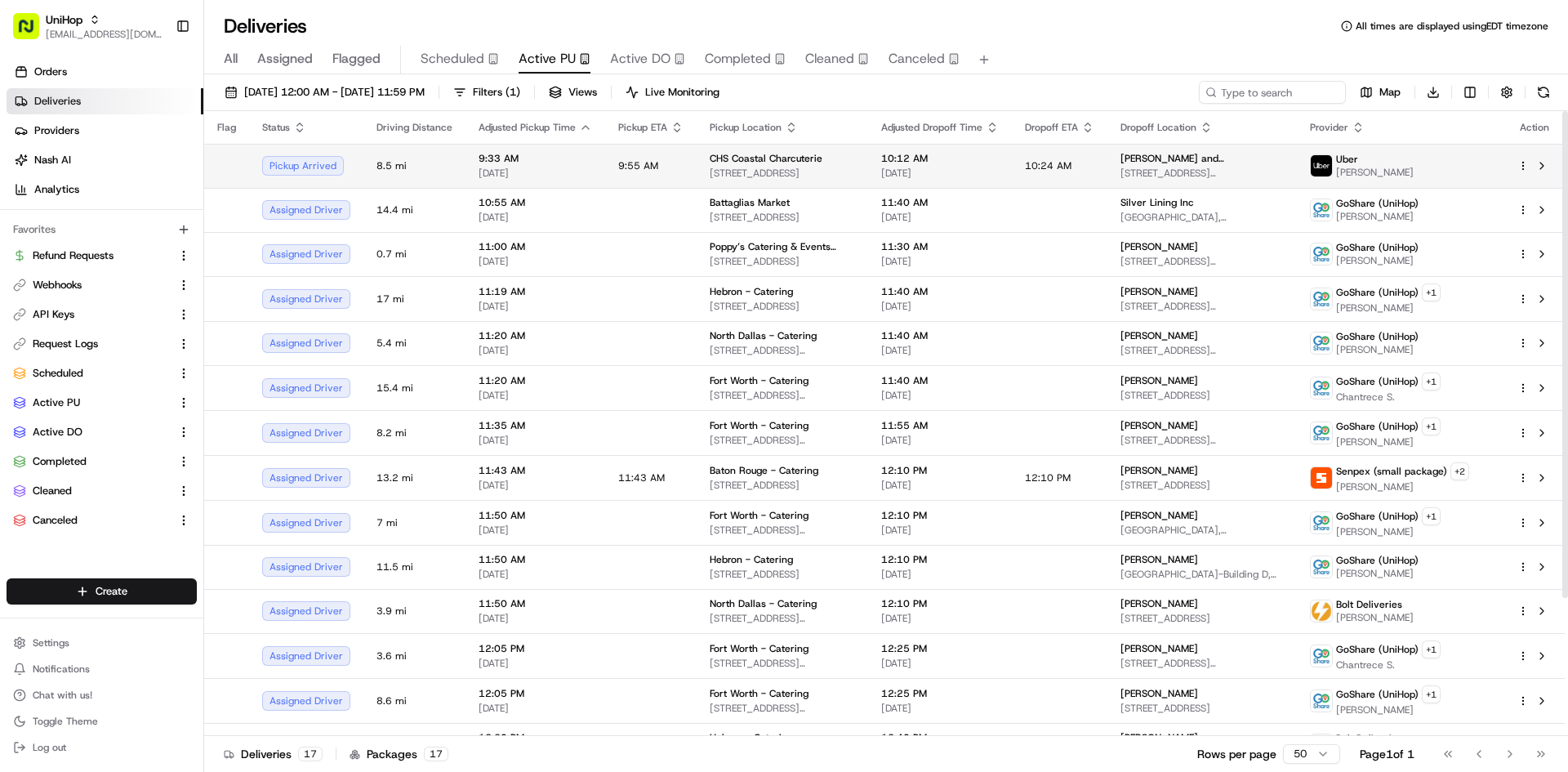
click at [618, 159] on span "9:55 AM" at bounding box center [638, 165] width 40 height 13
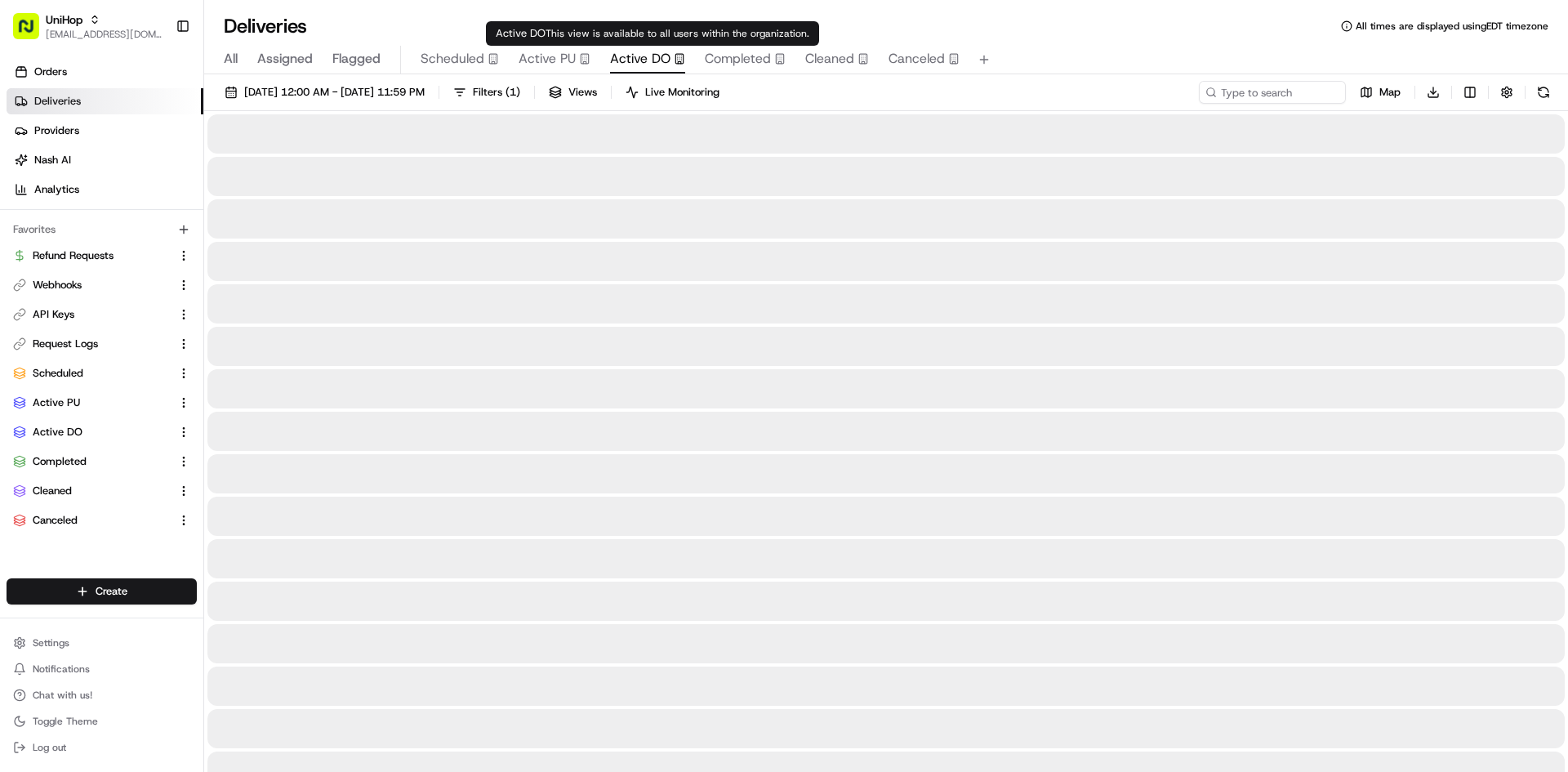
click at [655, 62] on span "Active DO" at bounding box center [640, 58] width 60 height 19
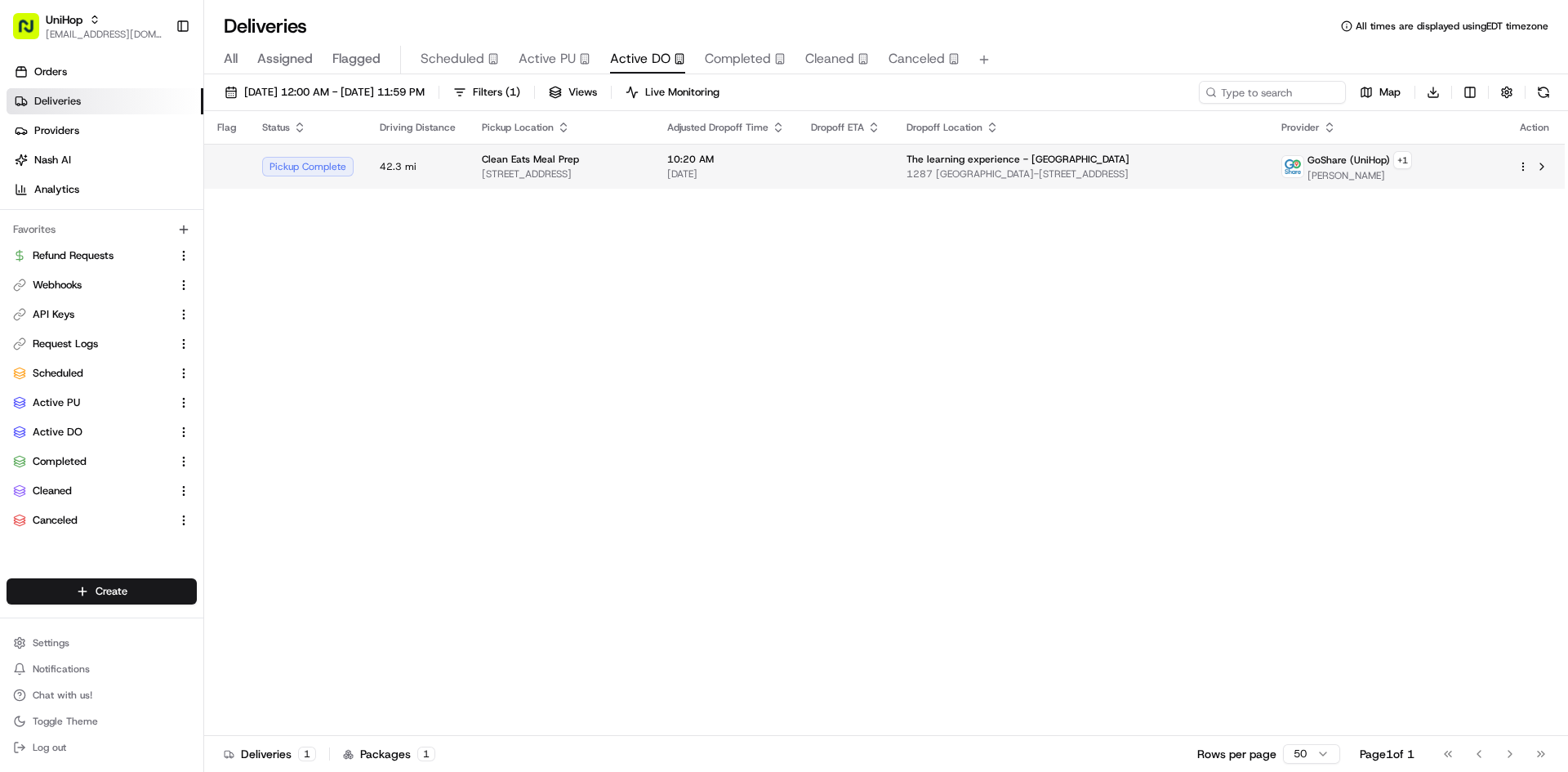
click at [654, 170] on td "Clean Eats Meal Prep 260 Secaucus Rd, Secaucus, NJ 07094, USA" at bounding box center [561, 166] width 185 height 45
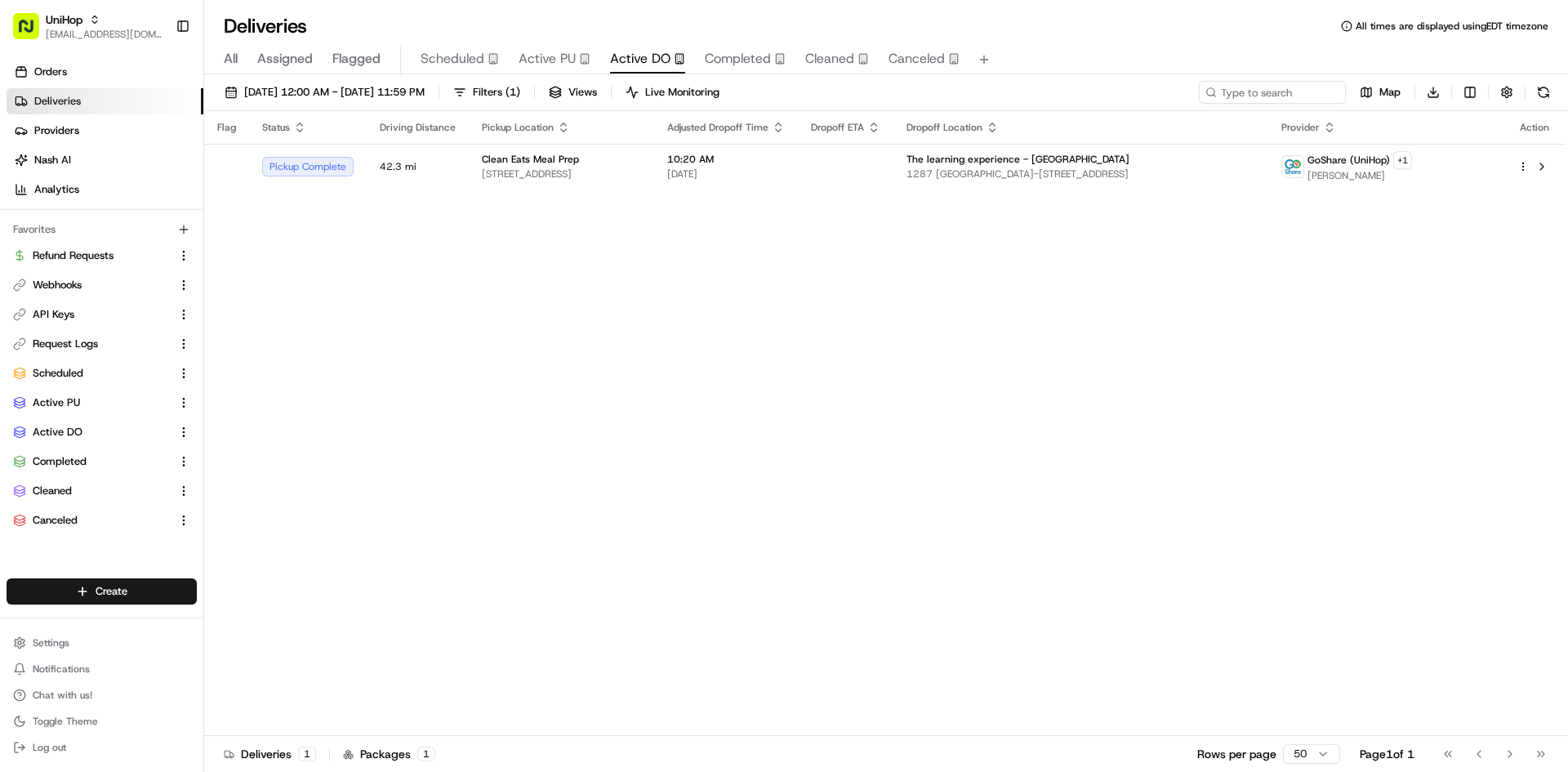
click at [465, 56] on span "Scheduled" at bounding box center [452, 58] width 64 height 19
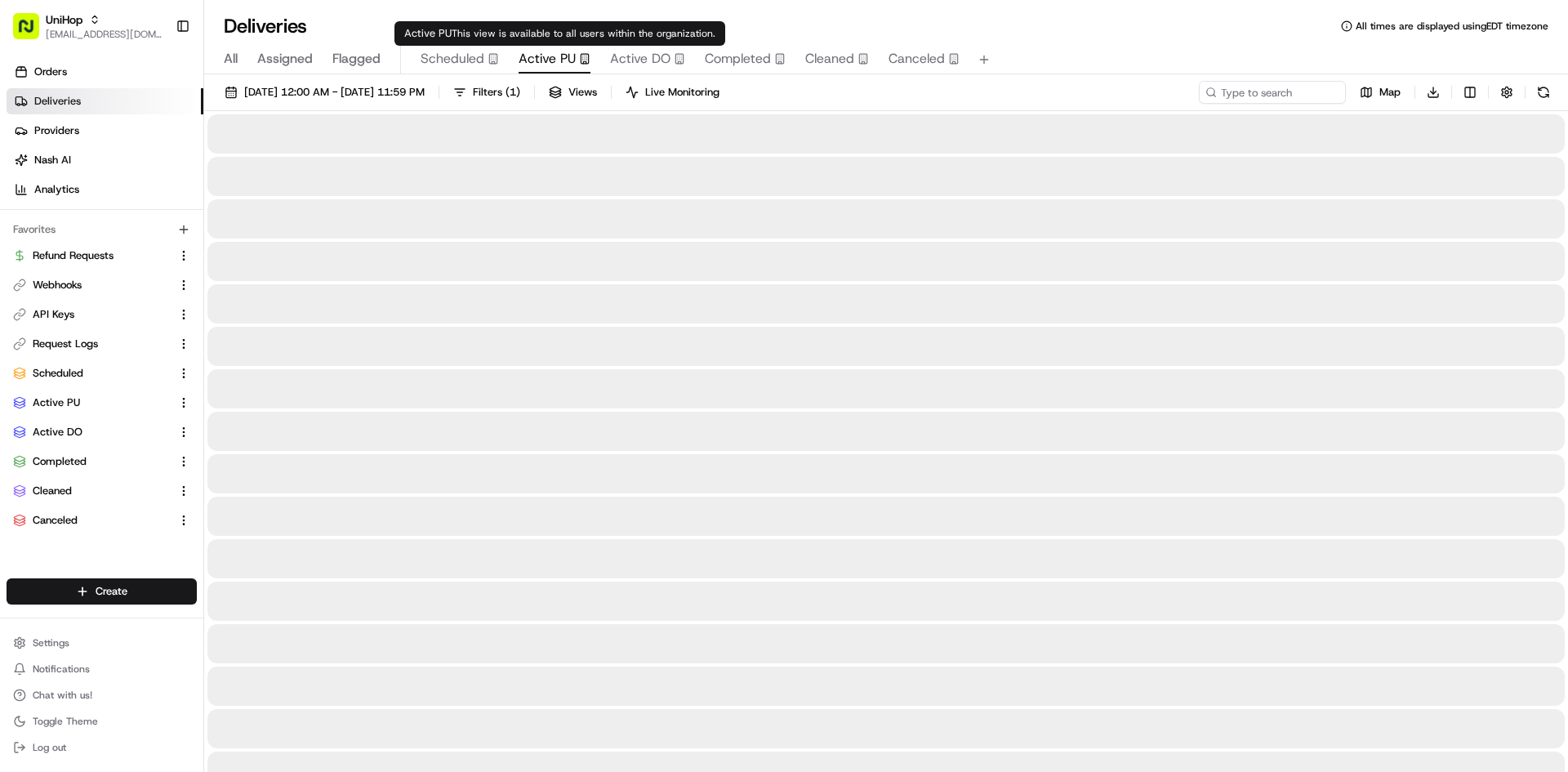
click at [550, 59] on span "Active PU" at bounding box center [547, 58] width 57 height 19
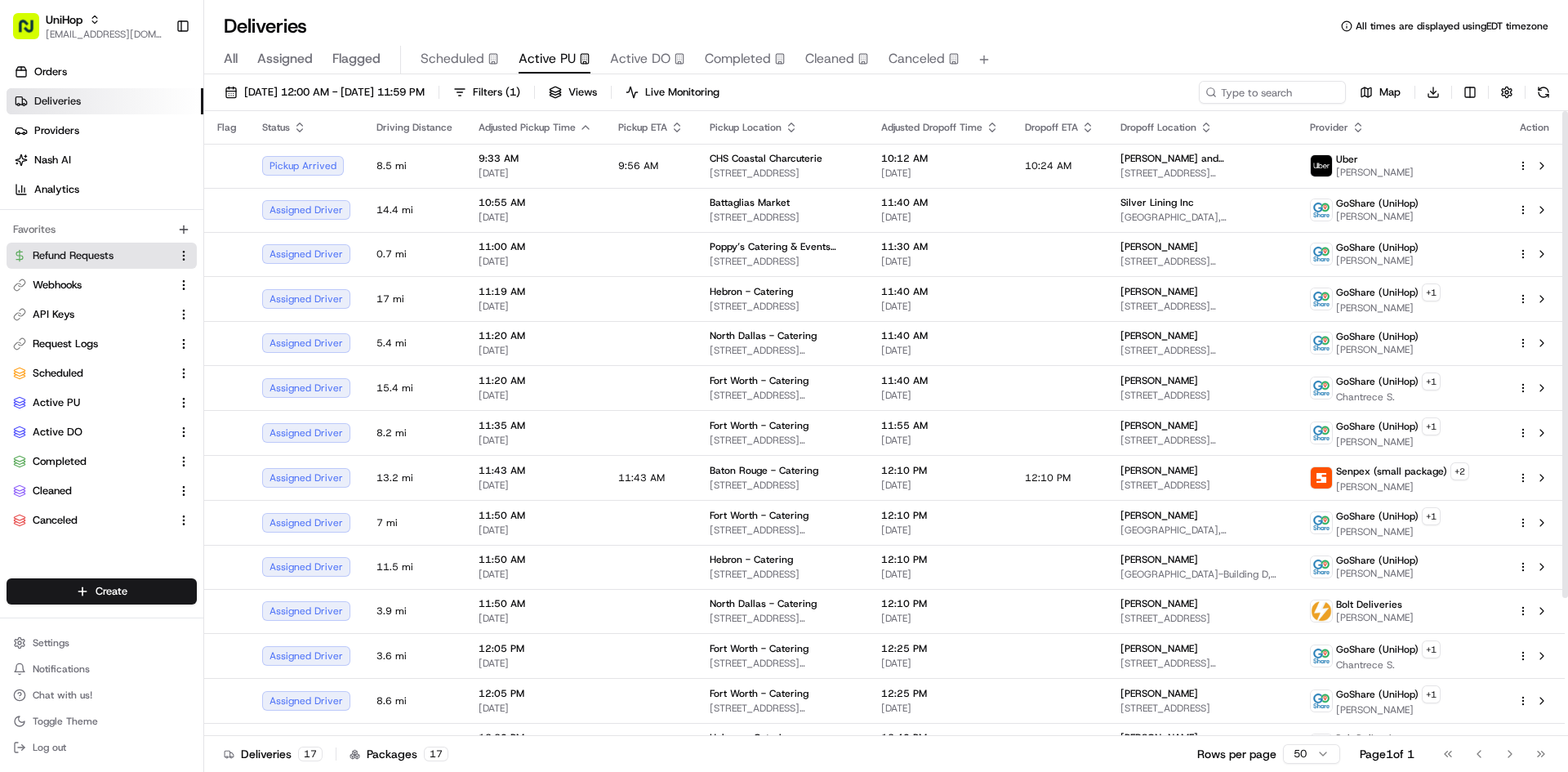
click at [99, 264] on button "Refund Requests" at bounding box center [102, 255] width 190 height 26
click at [100, 254] on span "Refund Requests" at bounding box center [73, 255] width 81 height 15
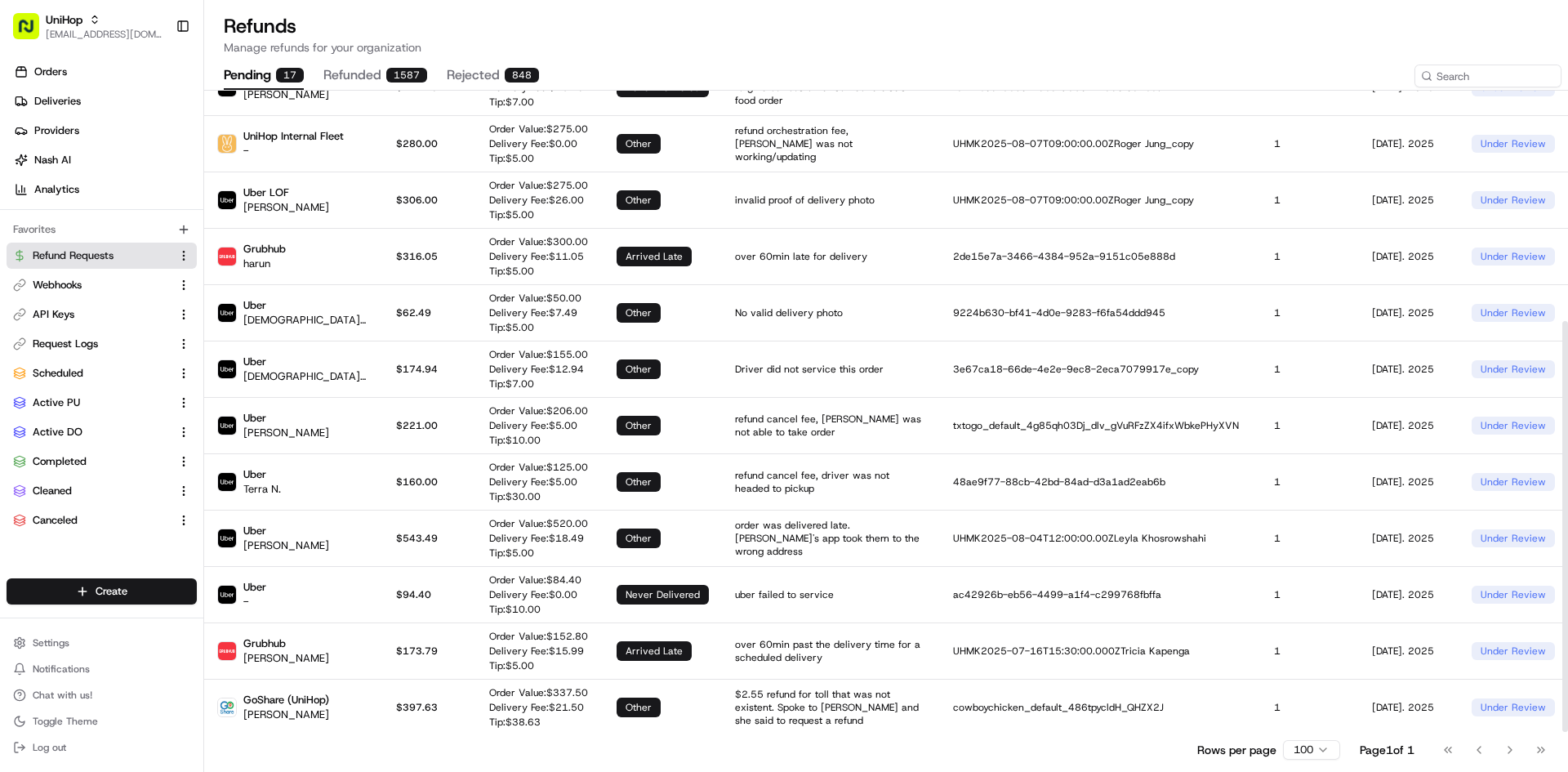
scroll to position [359, 0]
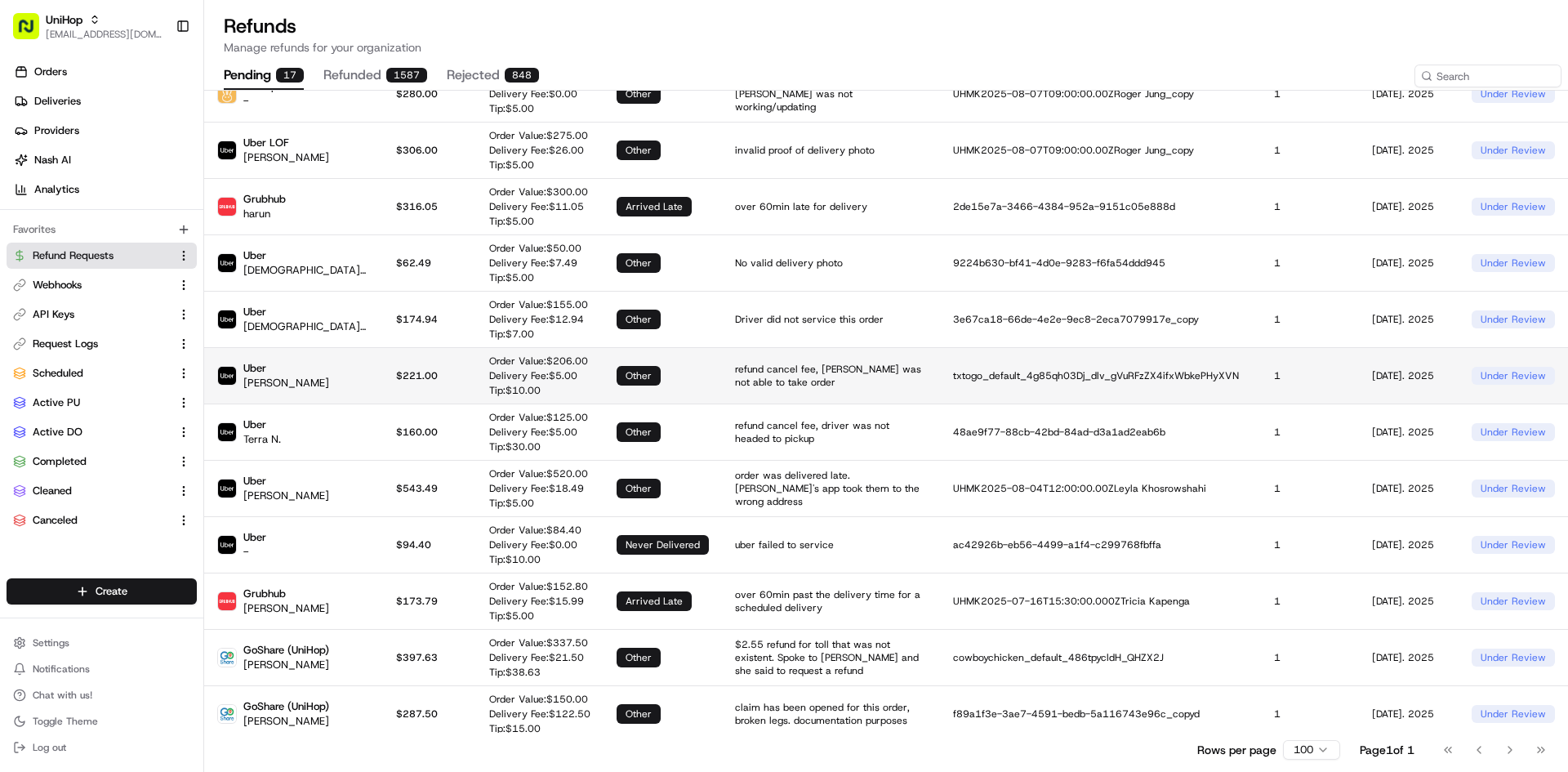
click at [388, 355] on td "$ 221.00" at bounding box center [429, 375] width 93 height 56
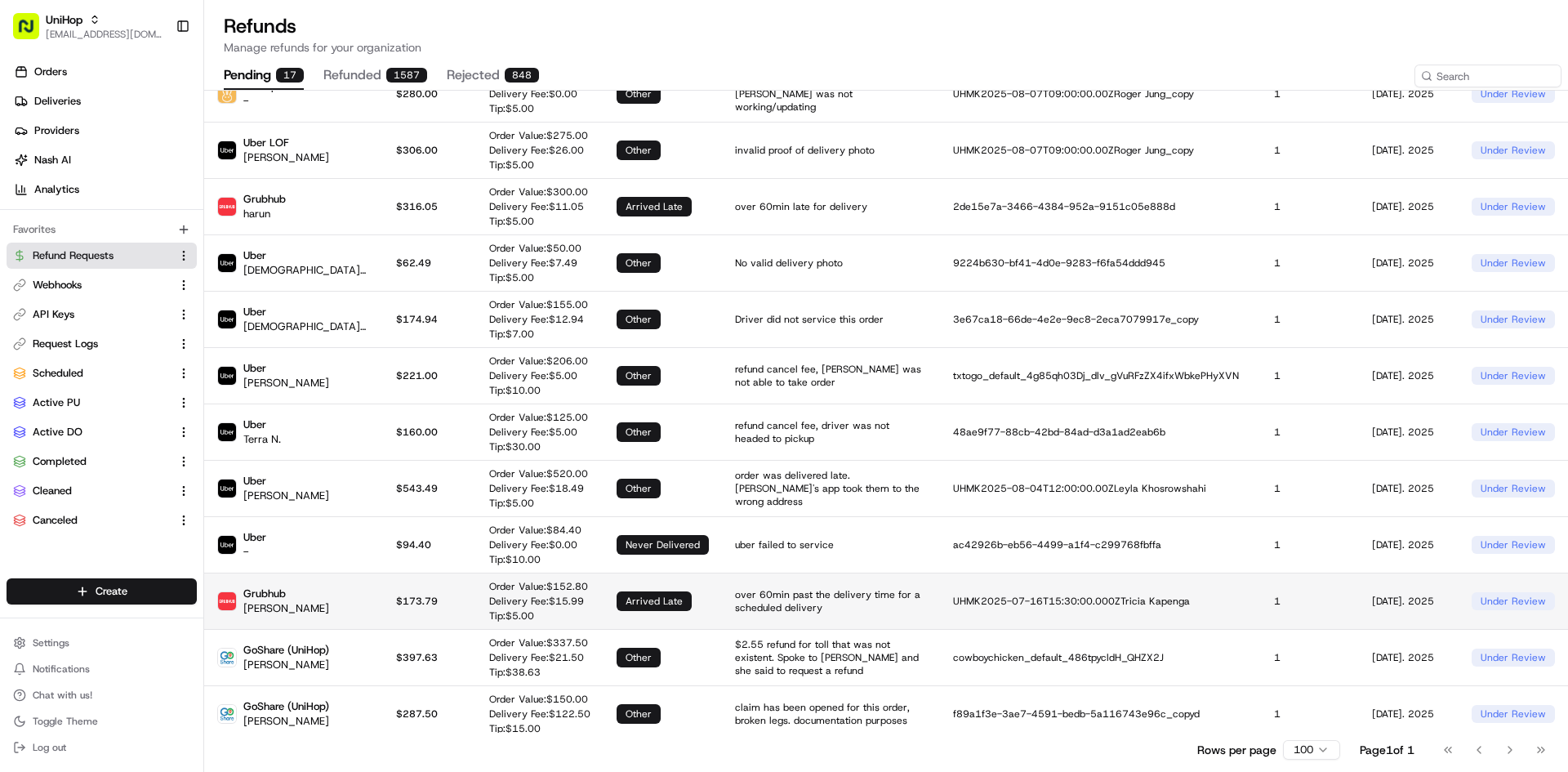
click at [722, 581] on td "over 60min past the delivery time for a scheduled delivery" at bounding box center [831, 601] width 218 height 56
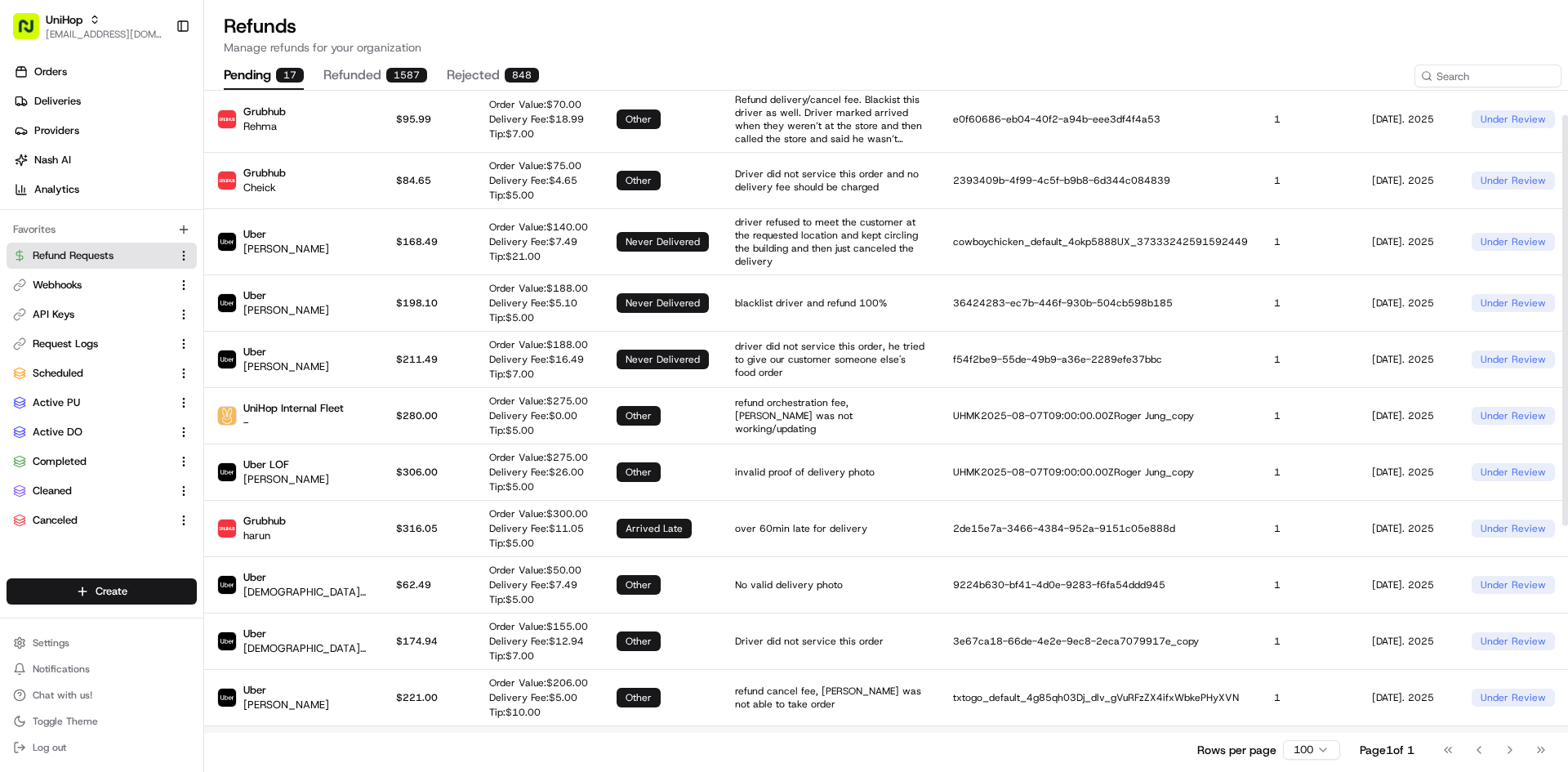
scroll to position [0, 0]
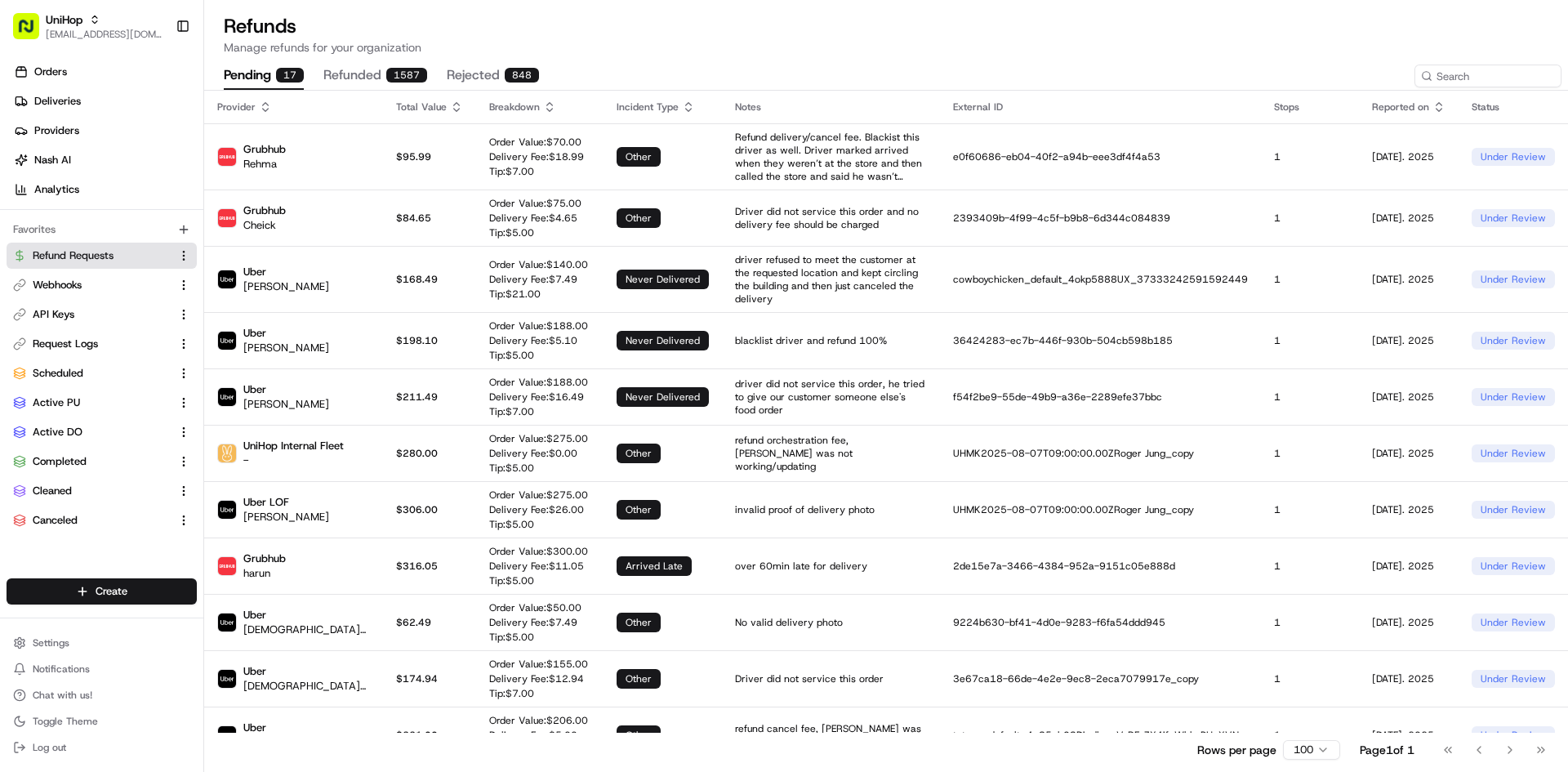
click at [397, 76] on div "1587" at bounding box center [407, 75] width 41 height 15
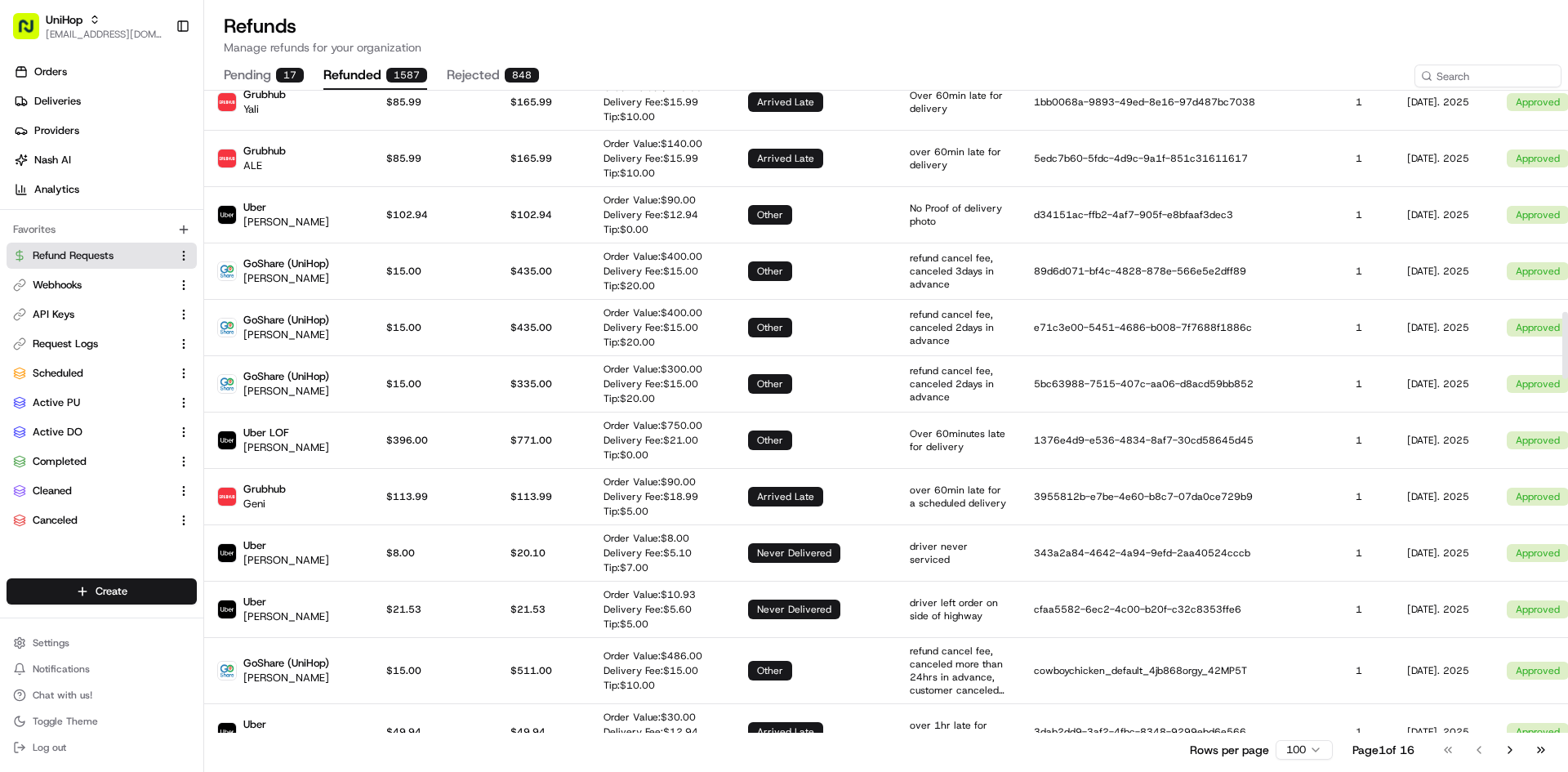
scroll to position [2107, 0]
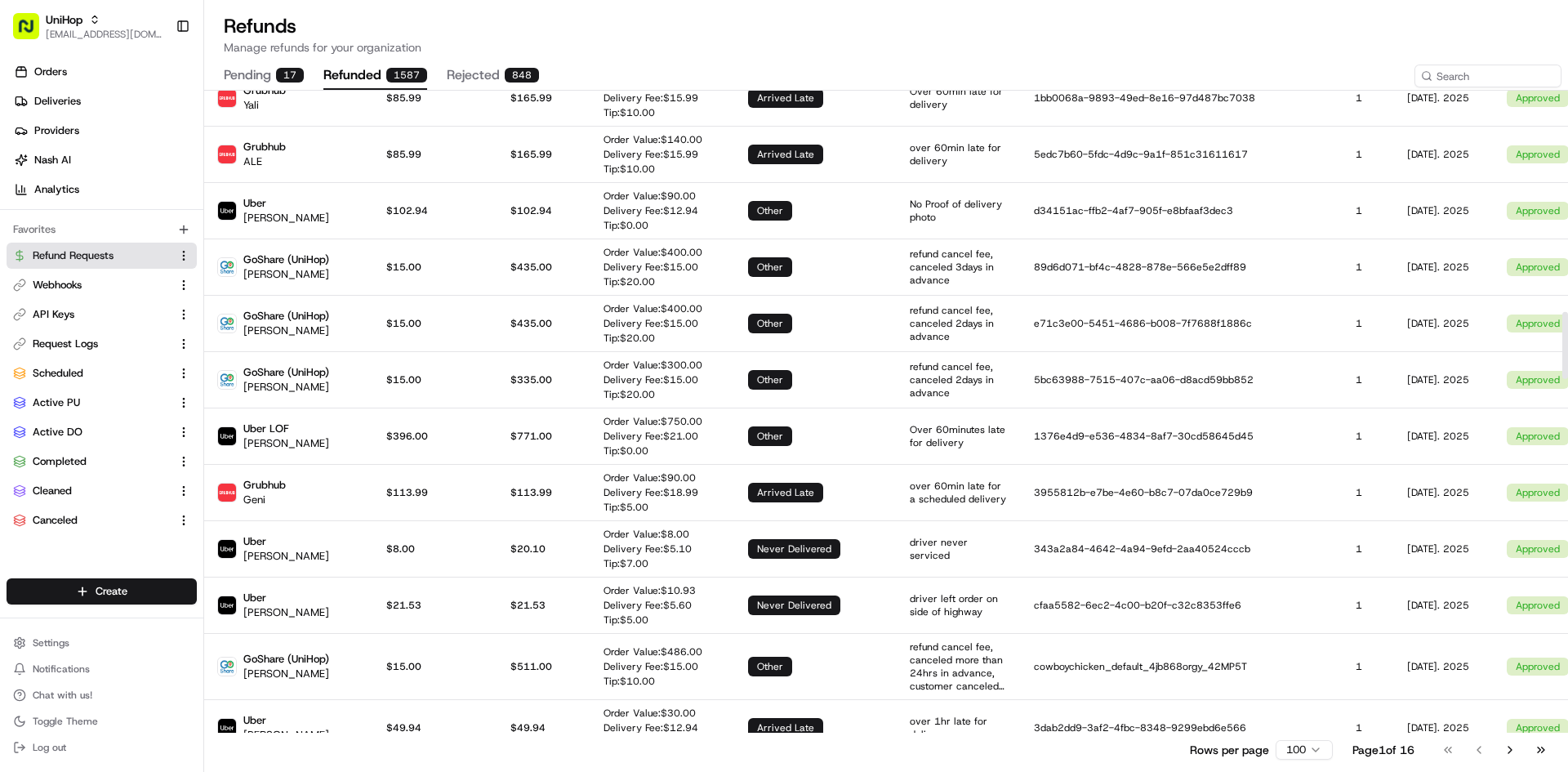
click at [520, 70] on div "848" at bounding box center [521, 75] width 34 height 15
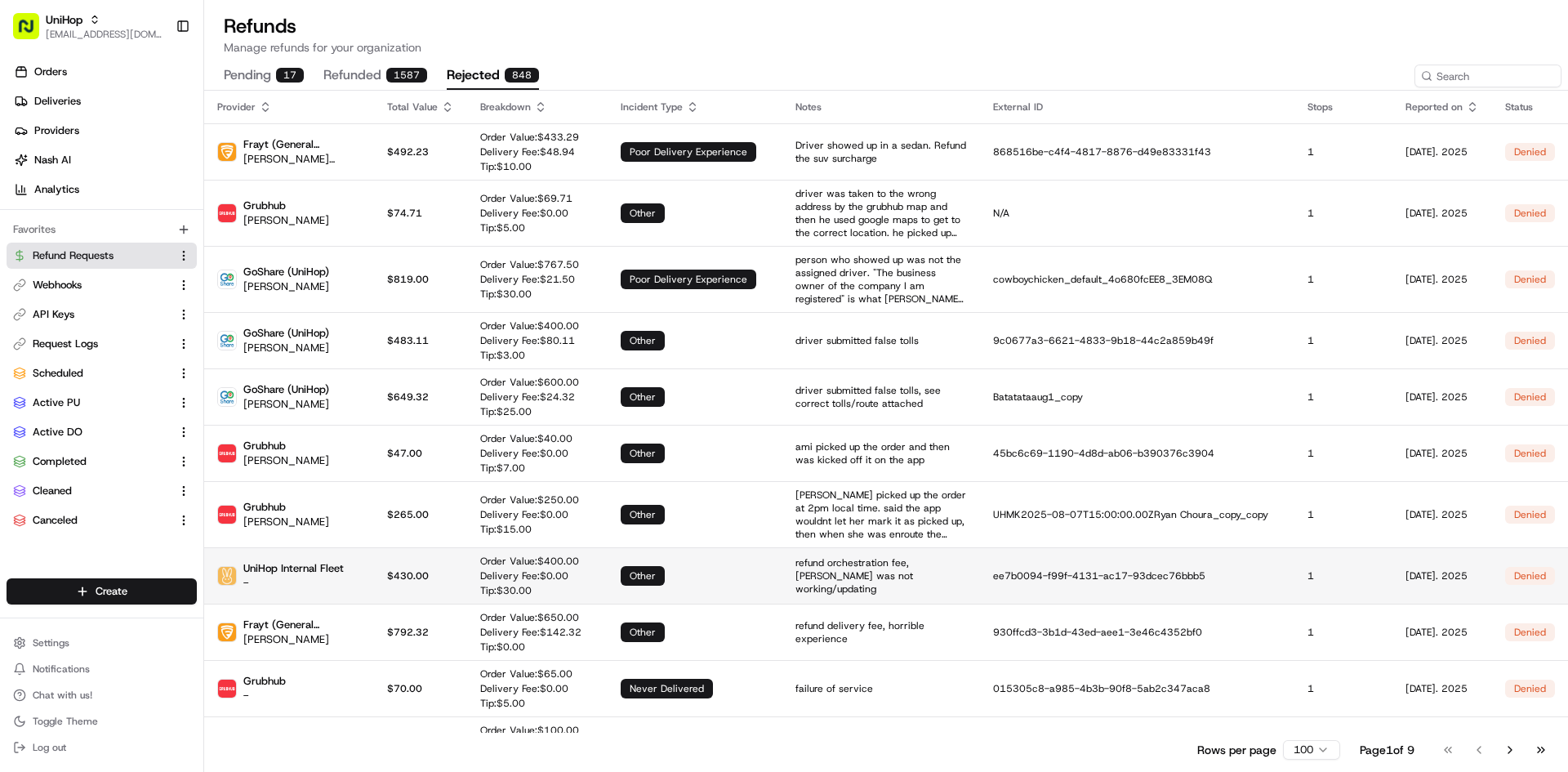
click at [484, 584] on p "Tip: $ 30.00" at bounding box center [530, 589] width 99 height 13
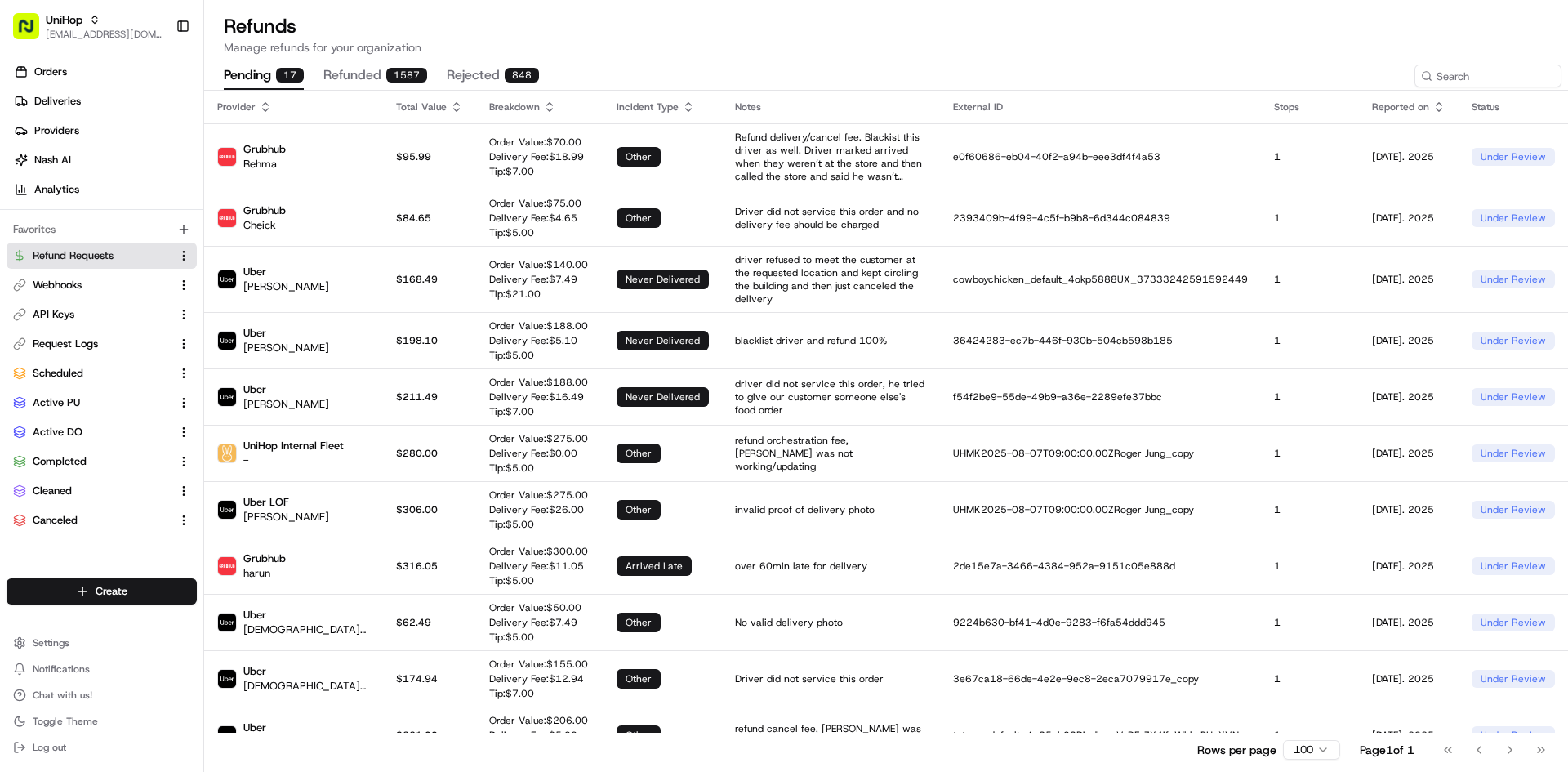
click at [284, 70] on div "17" at bounding box center [289, 75] width 28 height 15
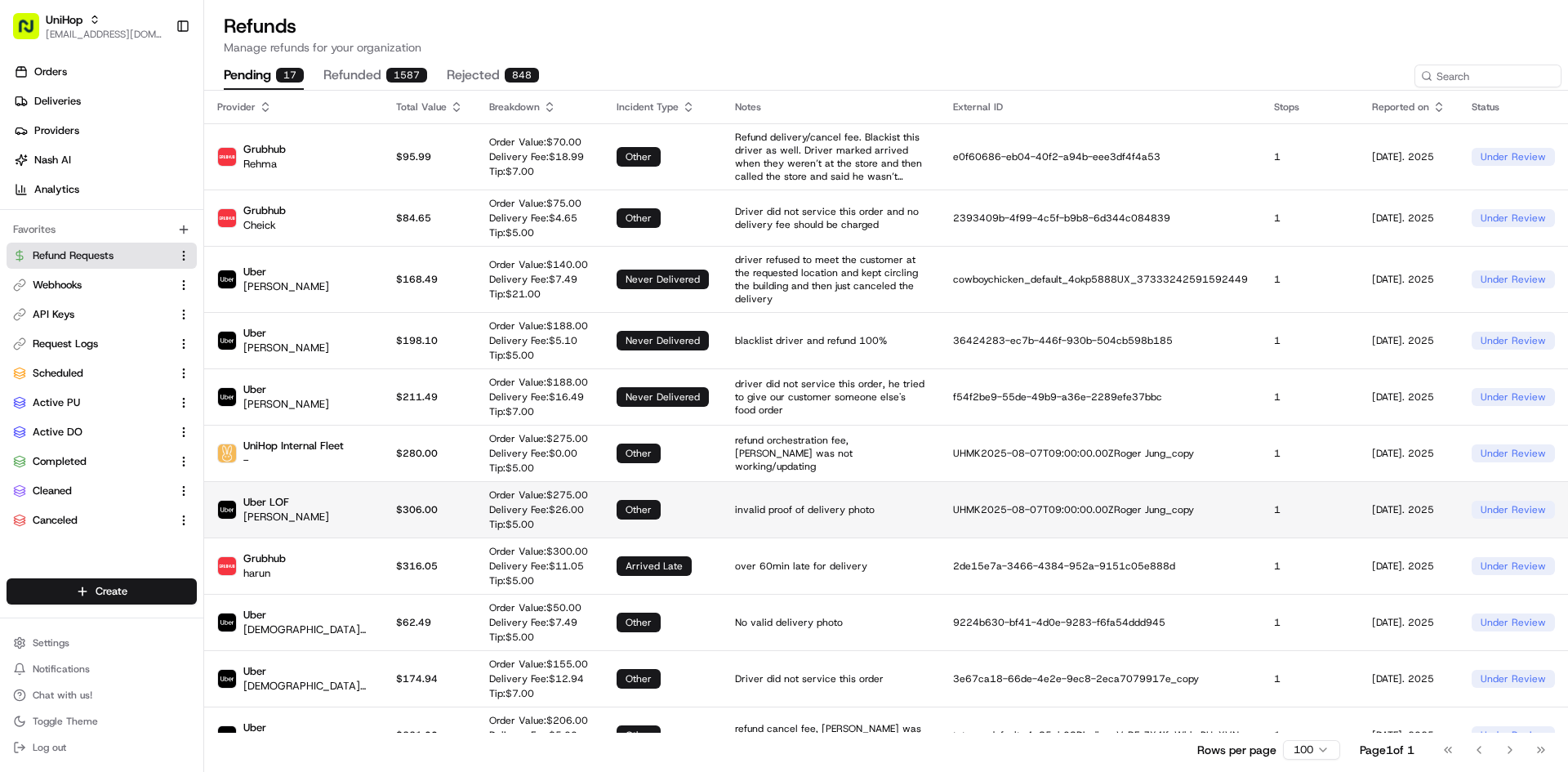
scroll to position [359, 0]
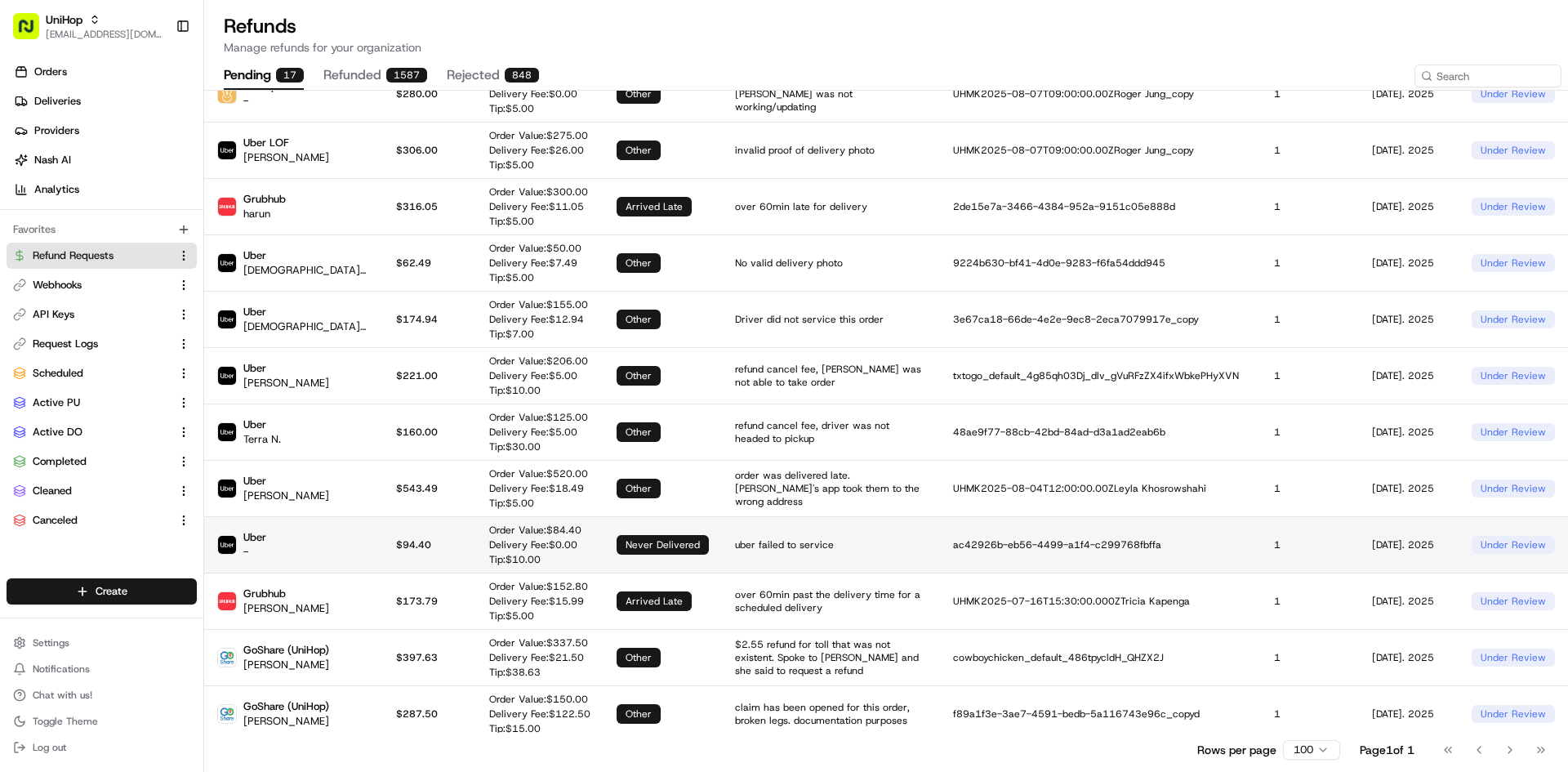
click at [489, 524] on p "Order Value: $ 84.40" at bounding box center [535, 529] width 92 height 13
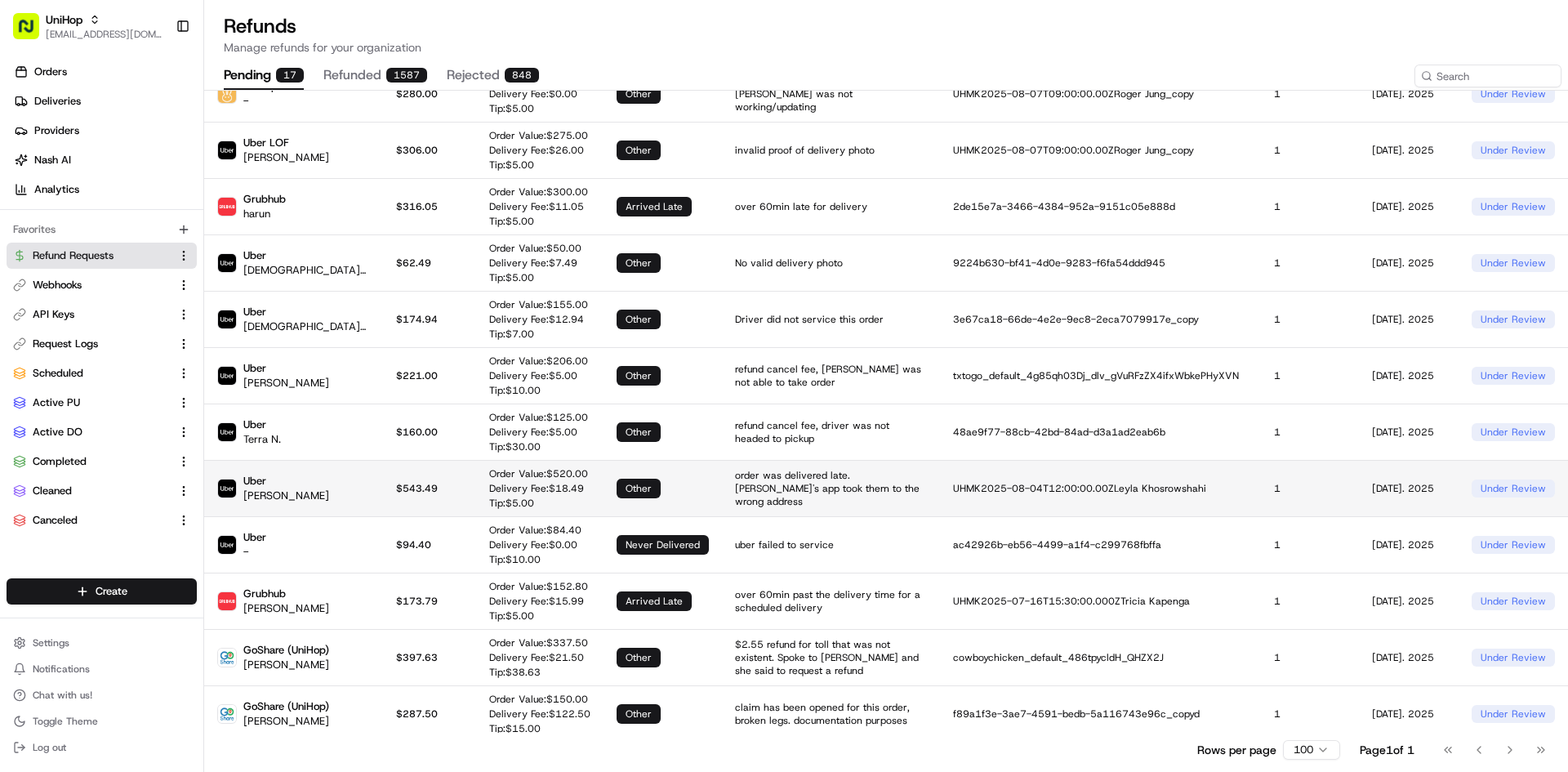
click at [489, 482] on p "Delivery Fee: $ 18.49" at bounding box center [539, 487] width 99 height 13
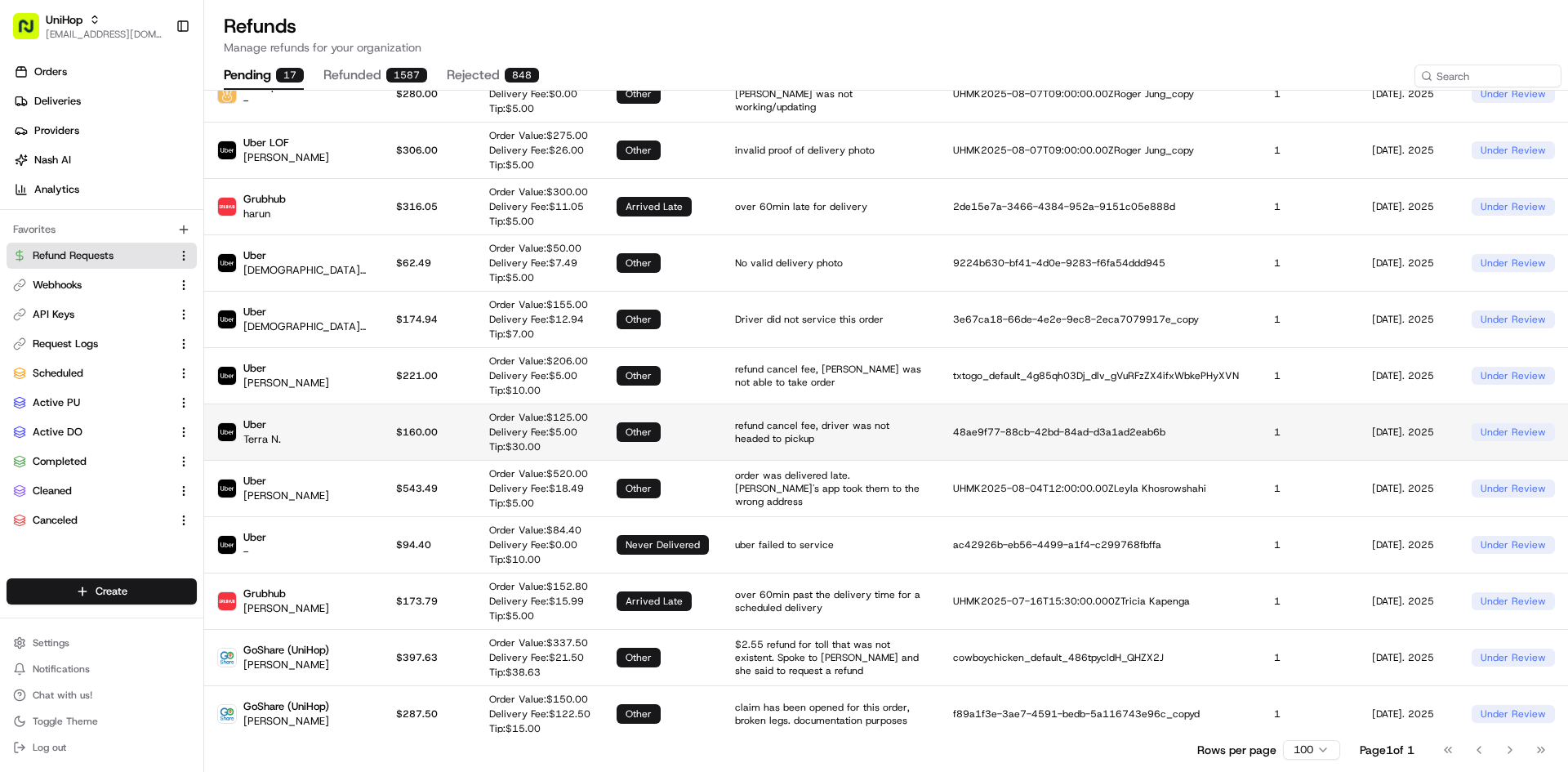
click at [393, 433] on td "$ 160.00" at bounding box center [429, 432] width 93 height 56
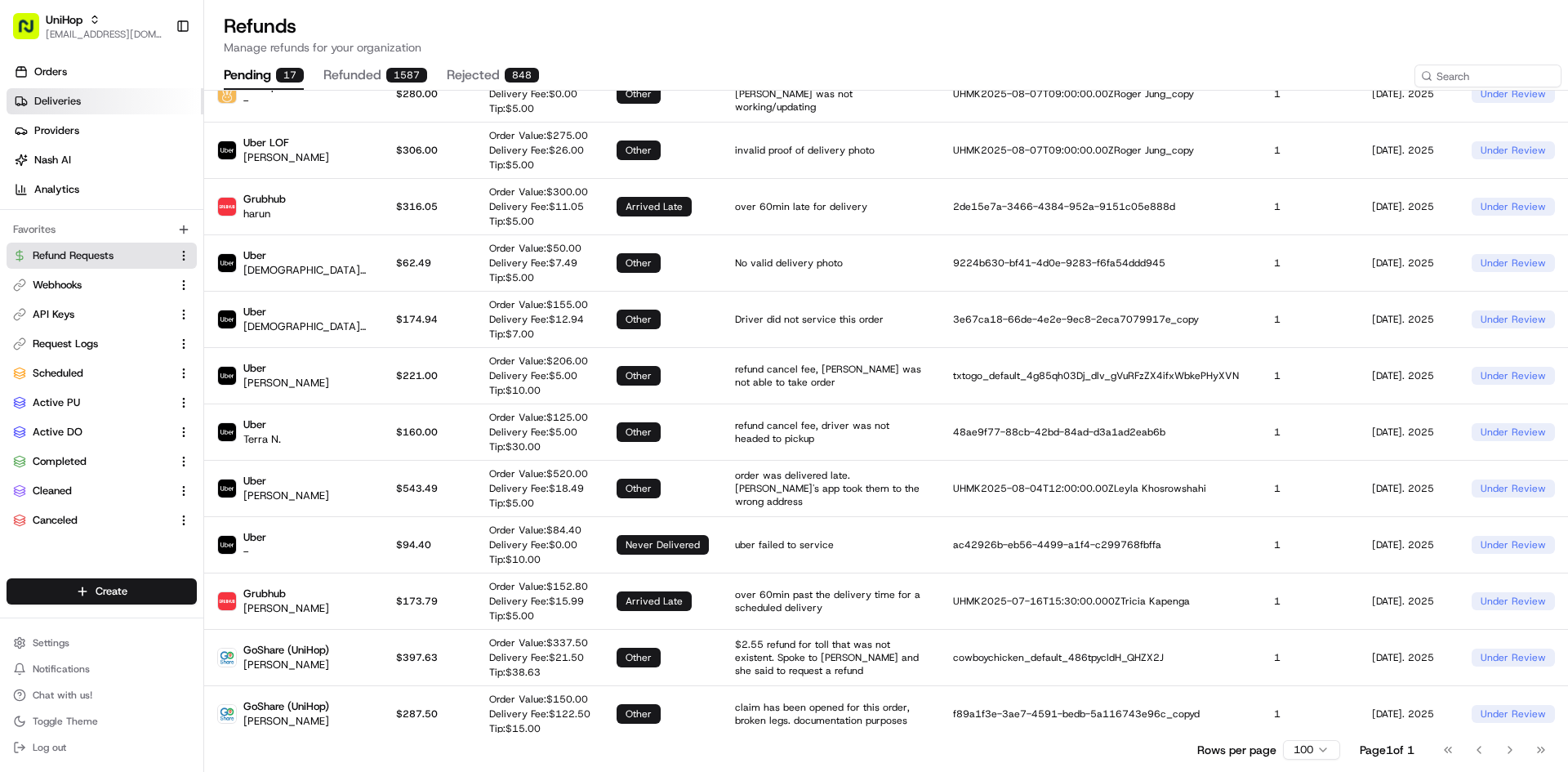
click at [120, 99] on link "Deliveries" at bounding box center [105, 101] width 197 height 26
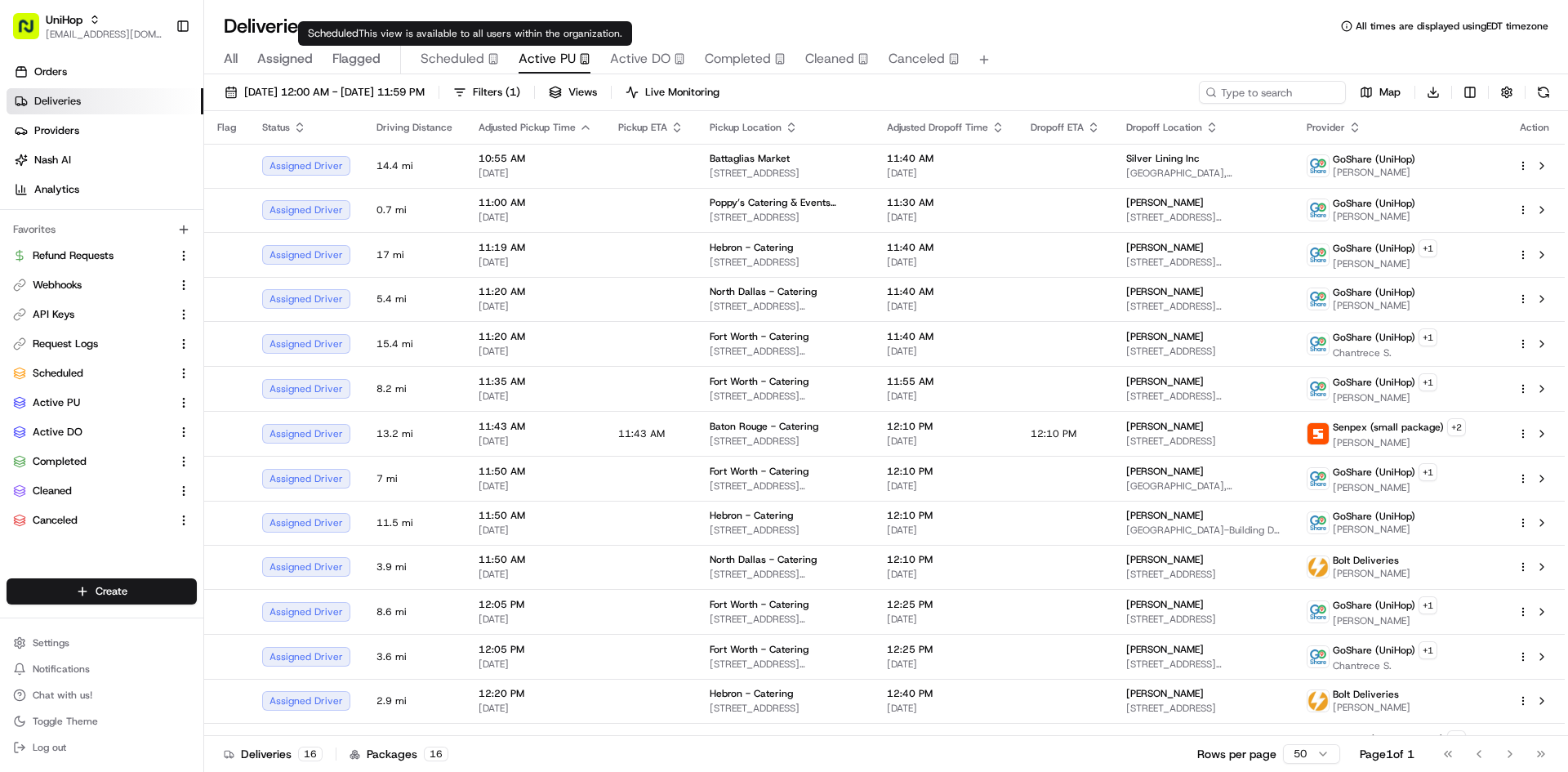
click at [447, 56] on span "Scheduled" at bounding box center [452, 58] width 64 height 19
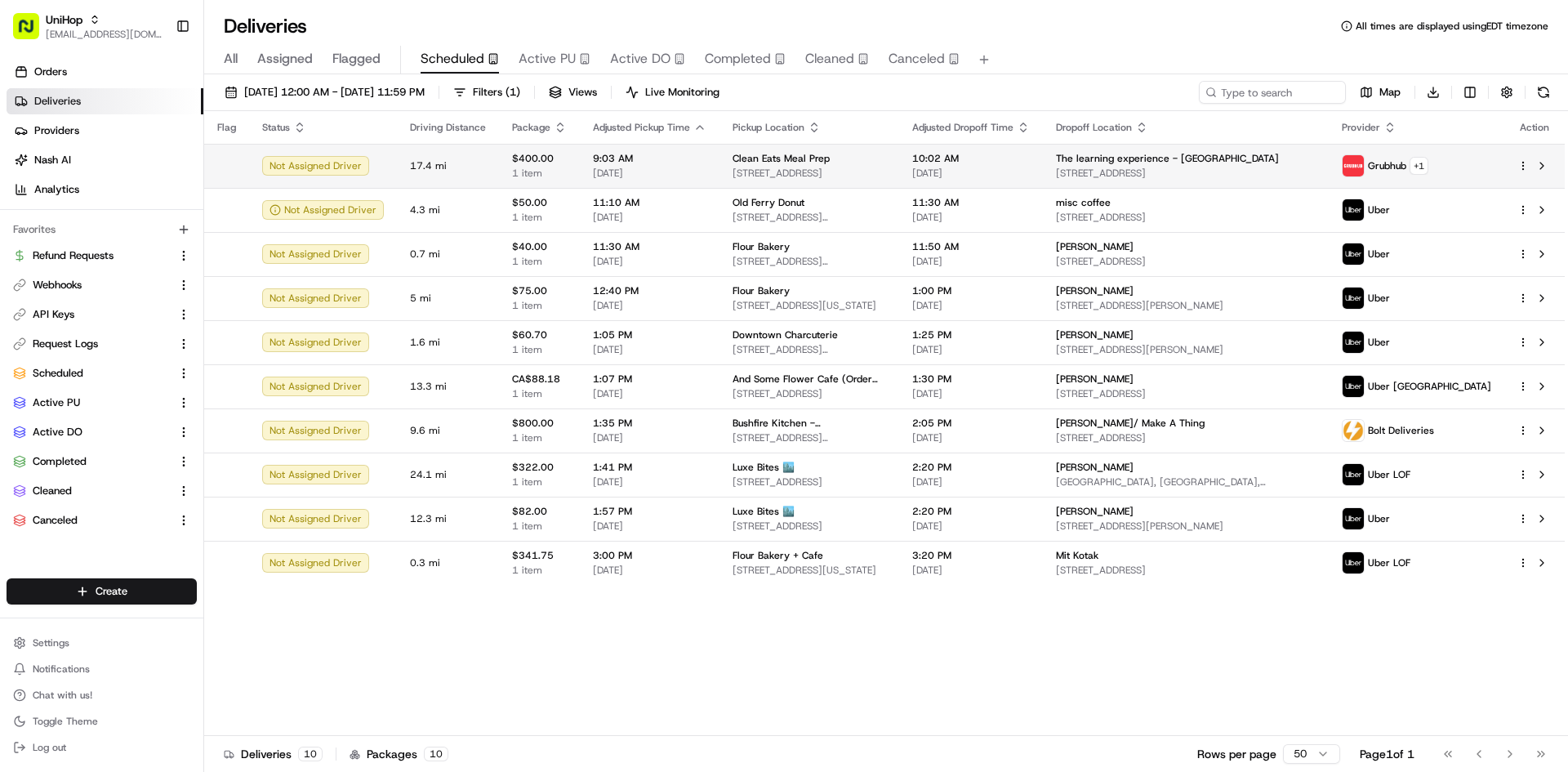
click at [521, 167] on span "1 item" at bounding box center [539, 173] width 54 height 13
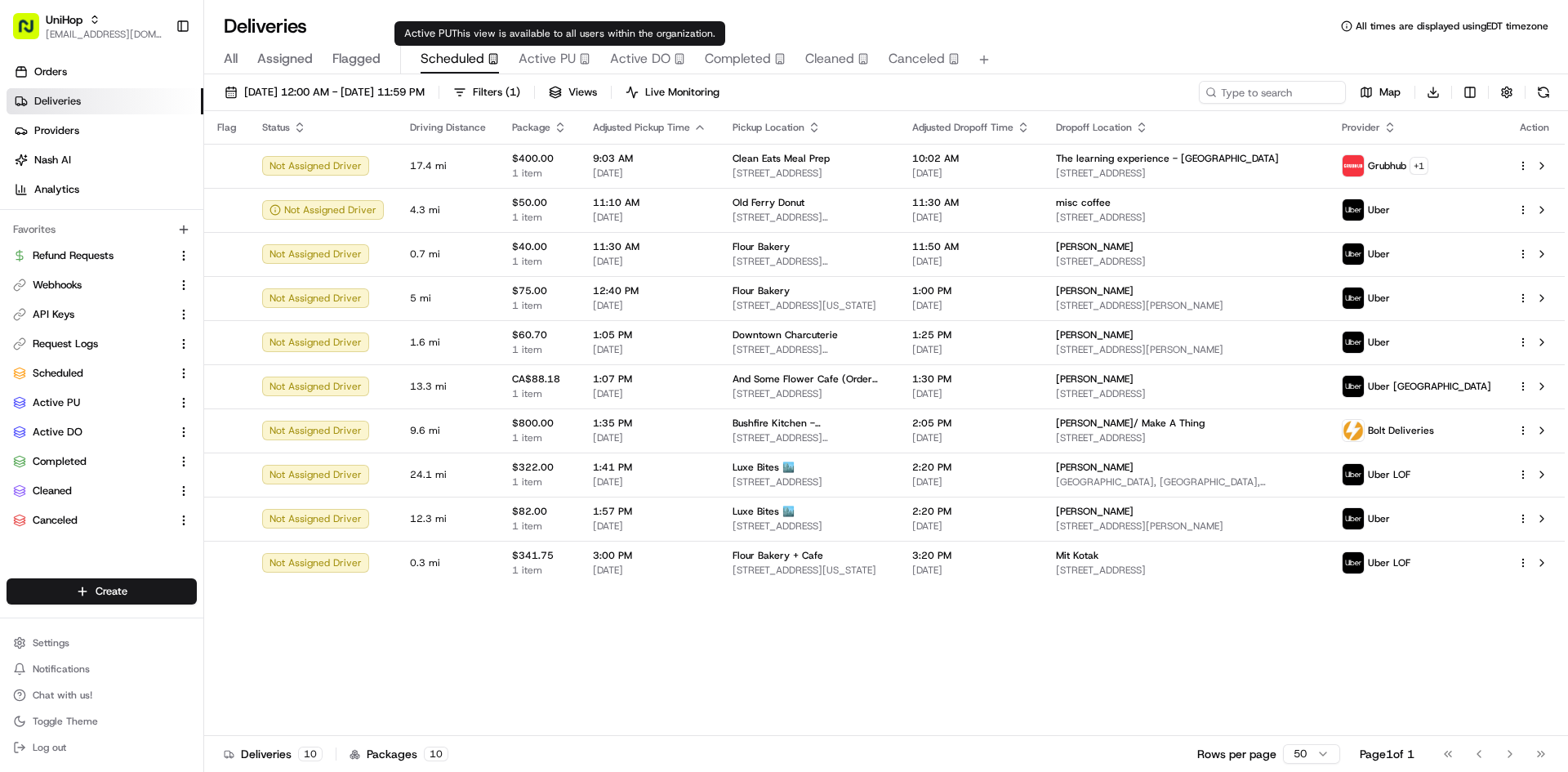
click at [548, 60] on span "Active PU" at bounding box center [547, 58] width 57 height 19
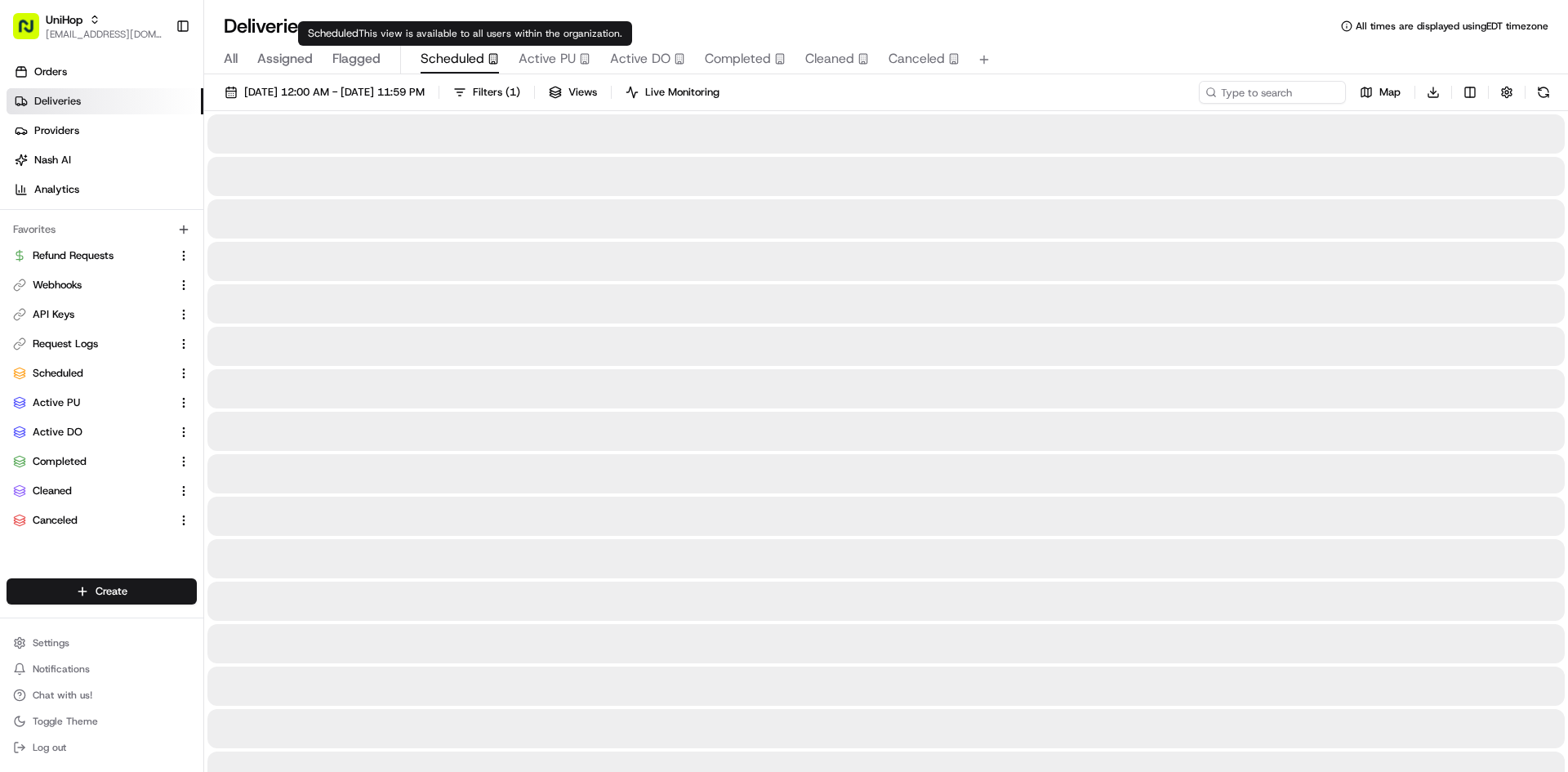
click at [487, 61] on icon "button" at bounding box center [493, 59] width 12 height 12
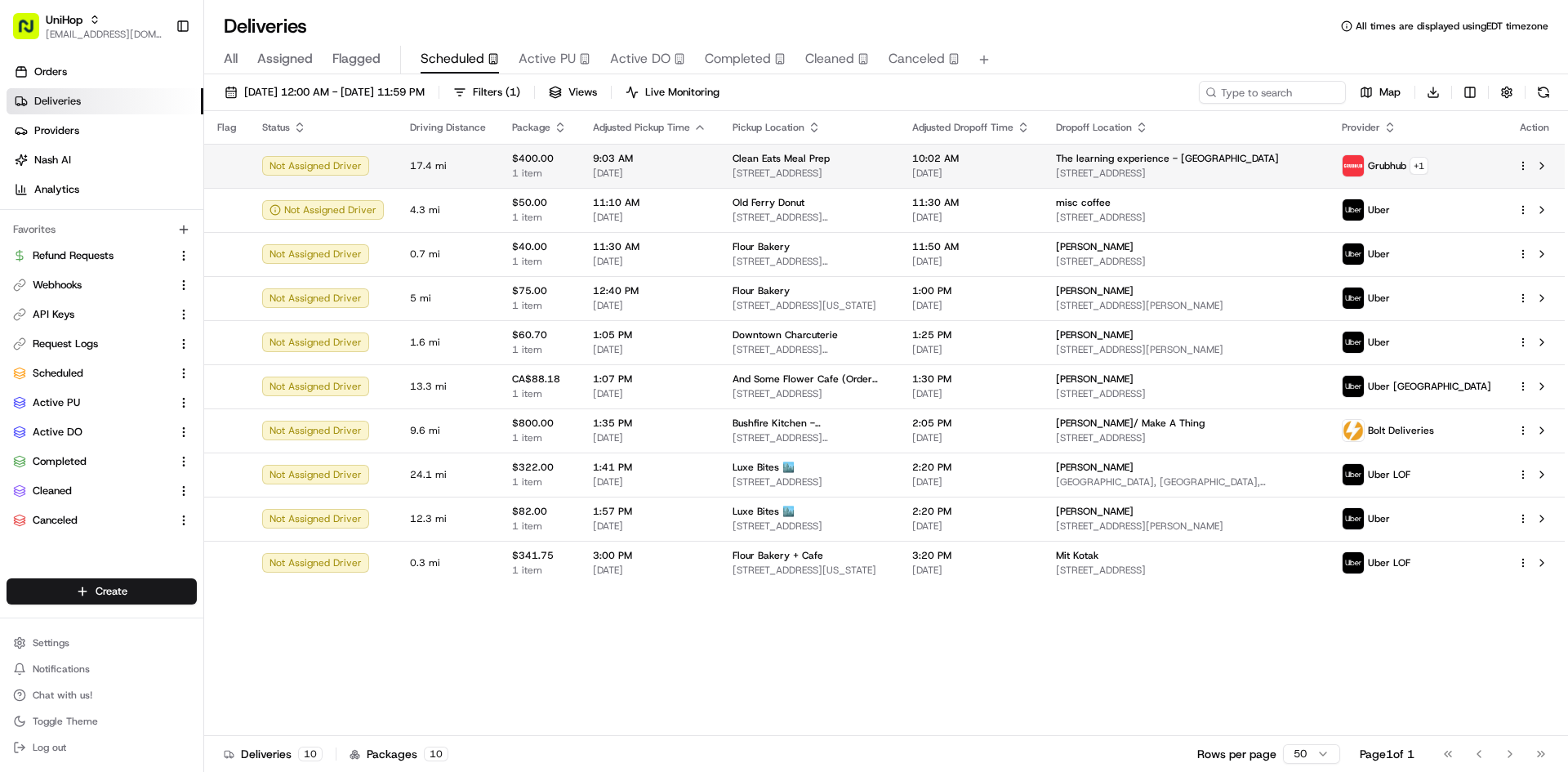
click at [621, 152] on span "9:03 AM" at bounding box center [650, 157] width 114 height 13
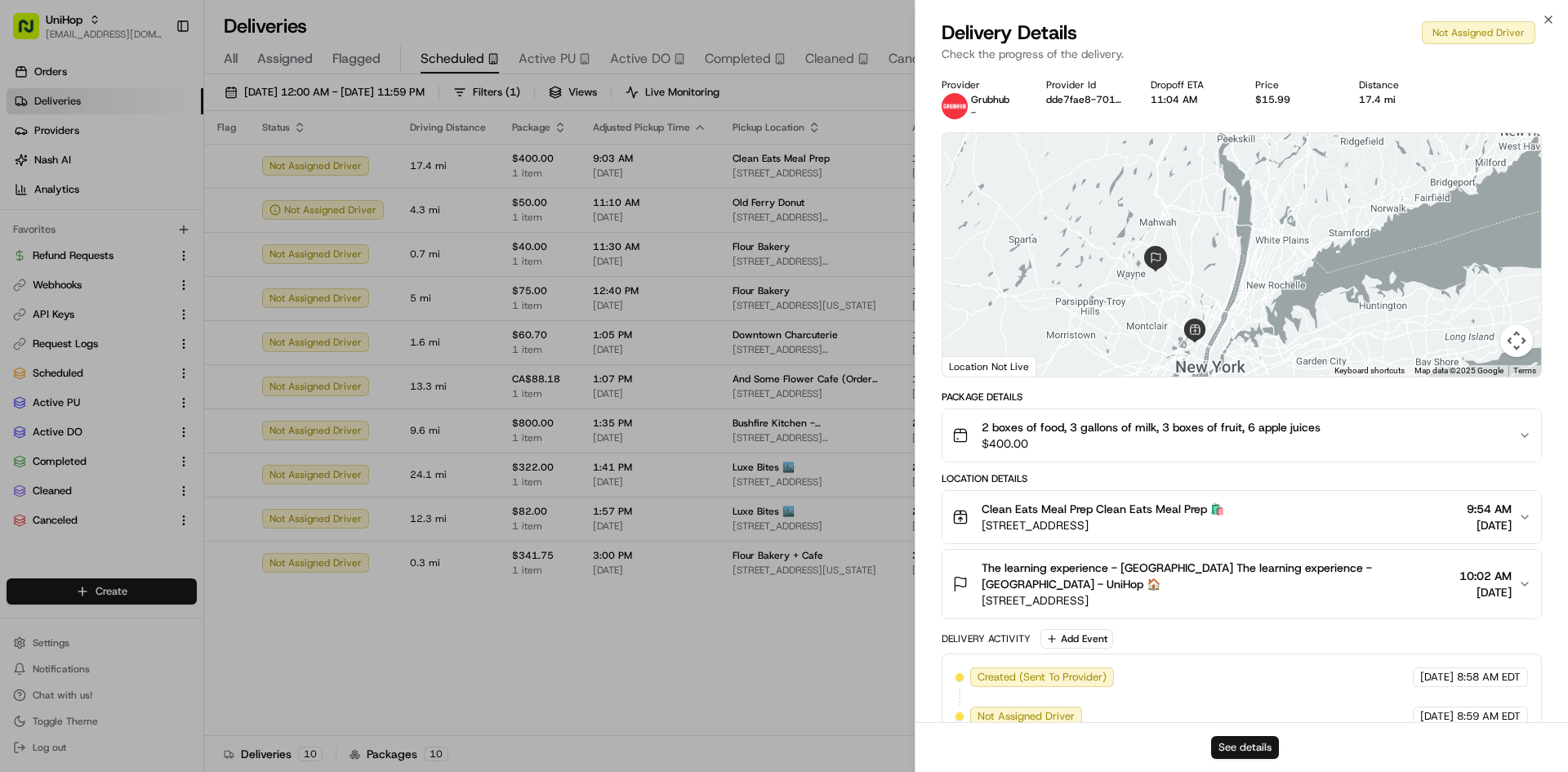
click at [1240, 746] on button "See details" at bounding box center [1245, 748] width 68 height 23
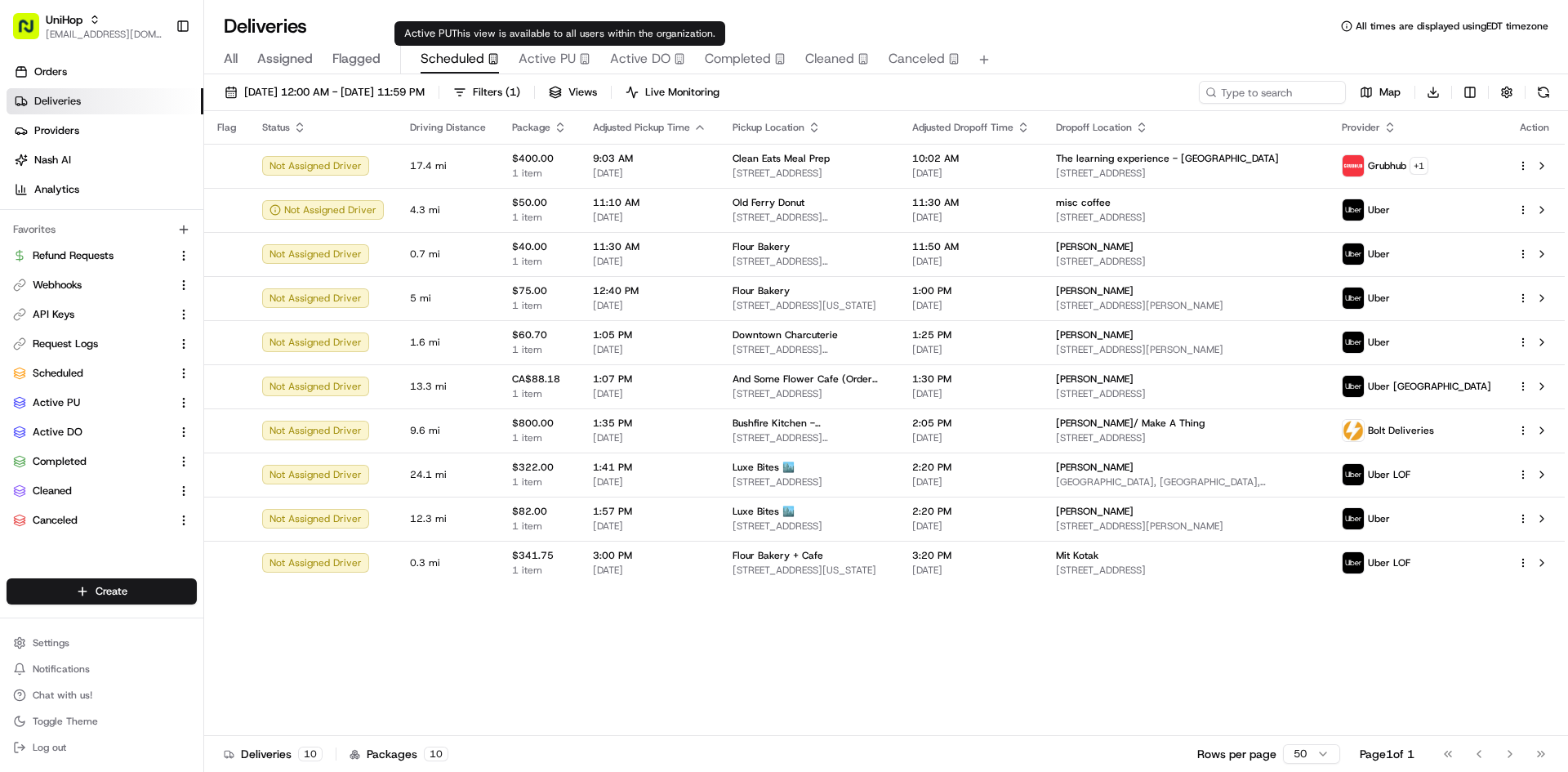
click at [552, 62] on span "Active PU" at bounding box center [547, 58] width 57 height 19
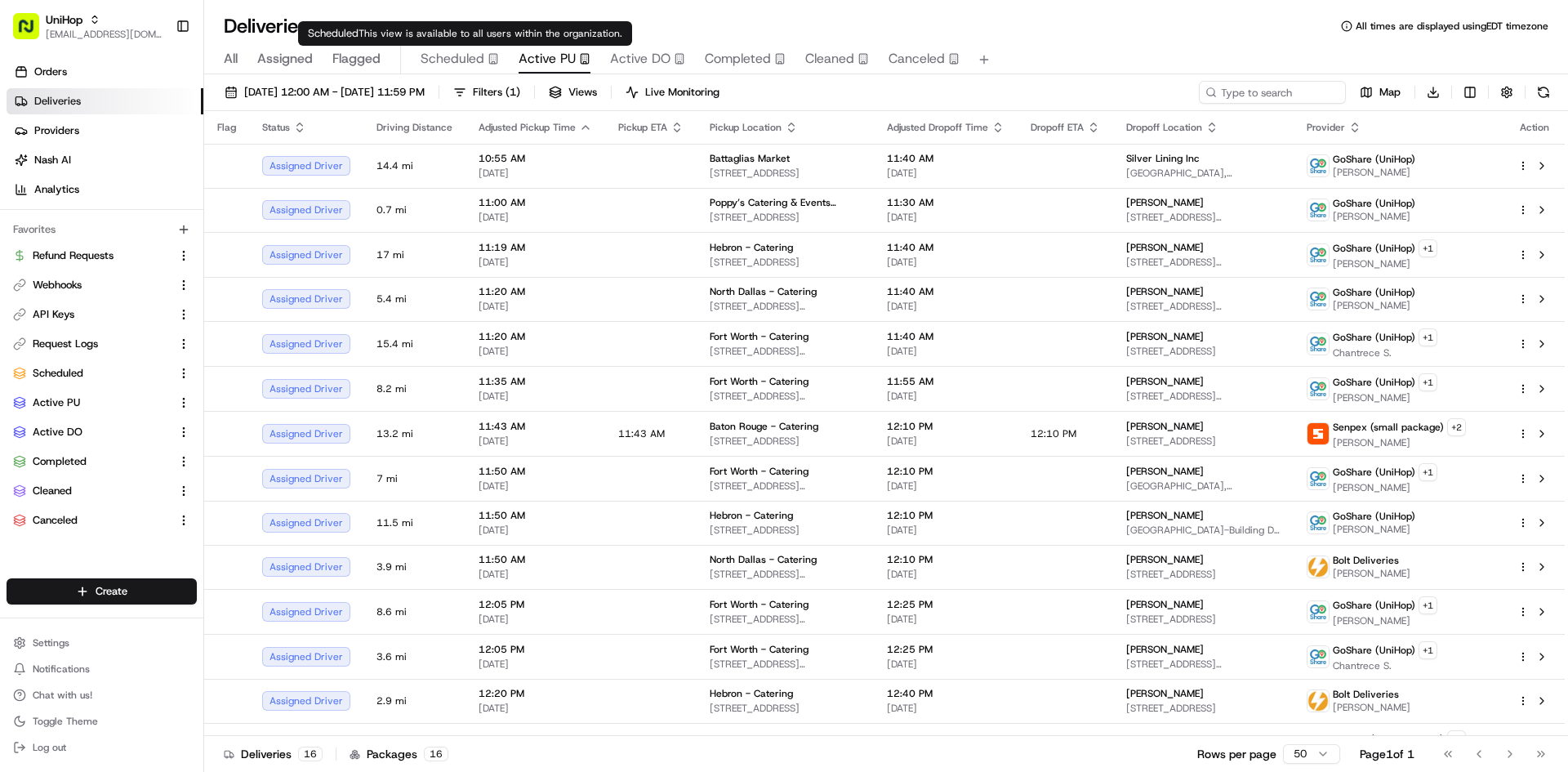
click at [459, 75] on div "Aug 18 2025 12:00 AM - Aug 18 2025 11:59 PM Filters ( 1 ) Views Live Monitoring…" at bounding box center [885, 425] width 1364 height 701
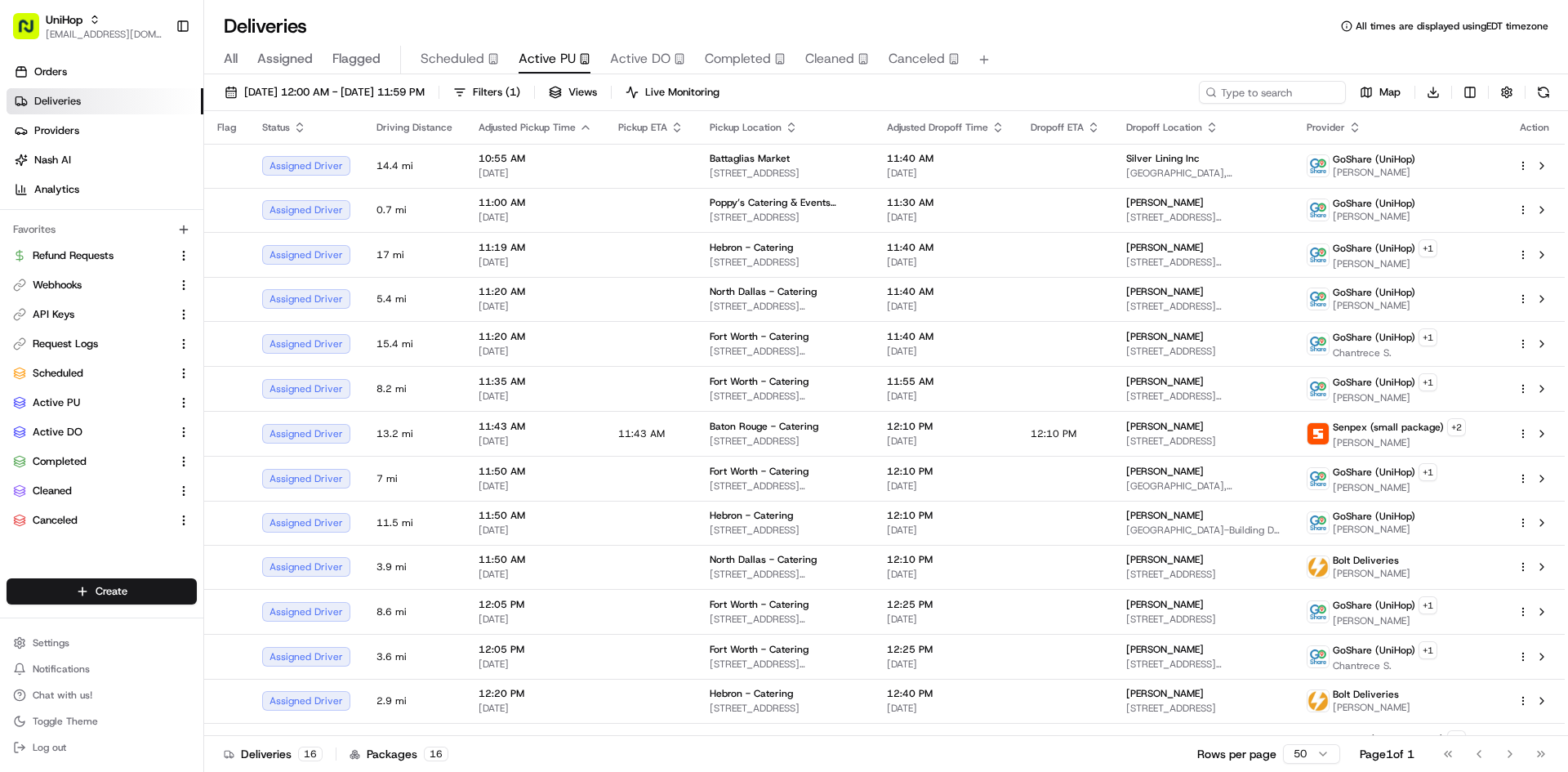
click at [476, 69] on button "Scheduled" at bounding box center [459, 59] width 79 height 28
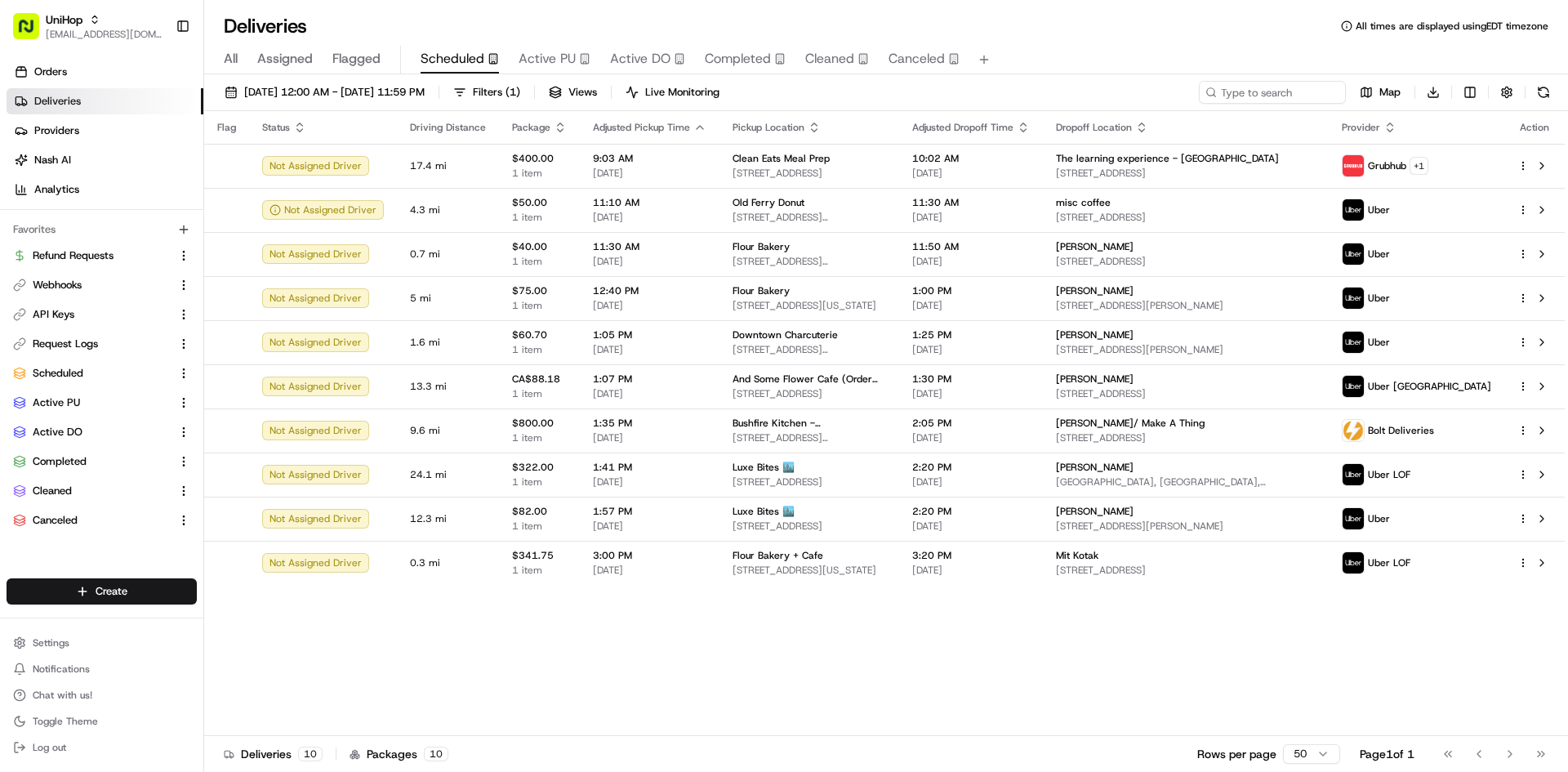
click at [557, 69] on button "Active PU" at bounding box center [554, 59] width 72 height 28
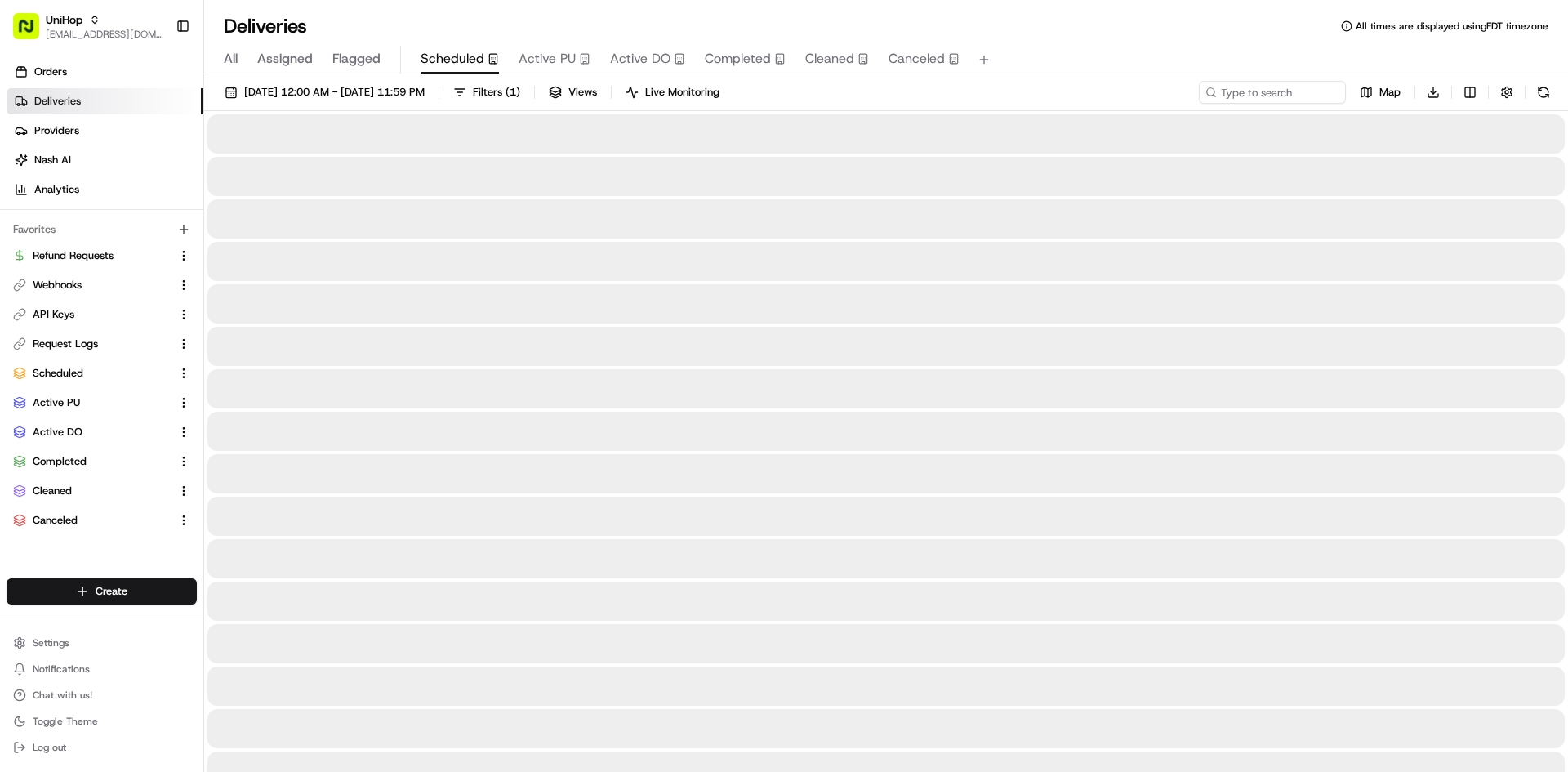
click at [475, 68] on button "Scheduled" at bounding box center [459, 59] width 79 height 28
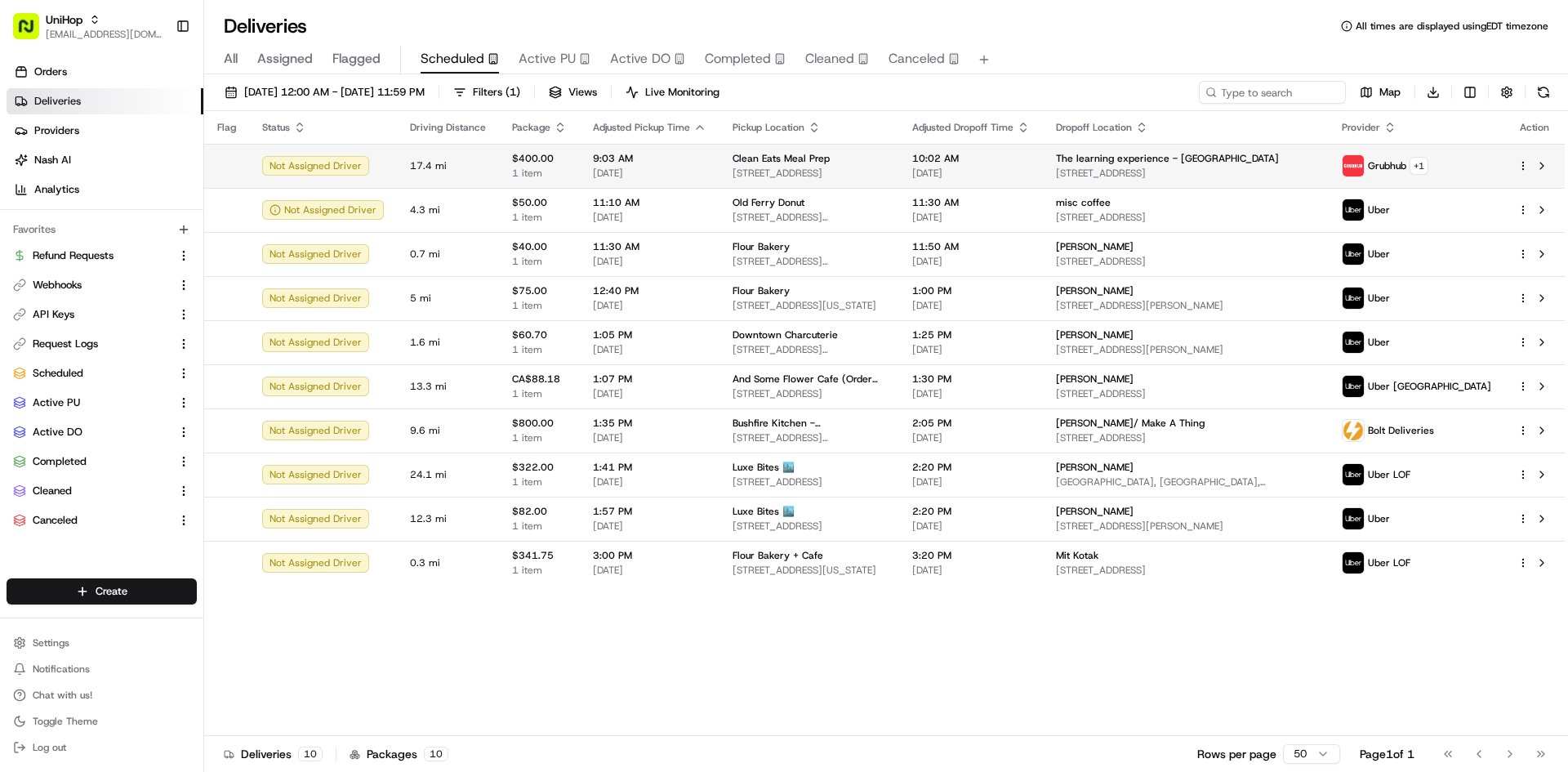
click at [712, 166] on td "9:03 AM Aug 18 2025" at bounding box center [650, 165] width 140 height 44
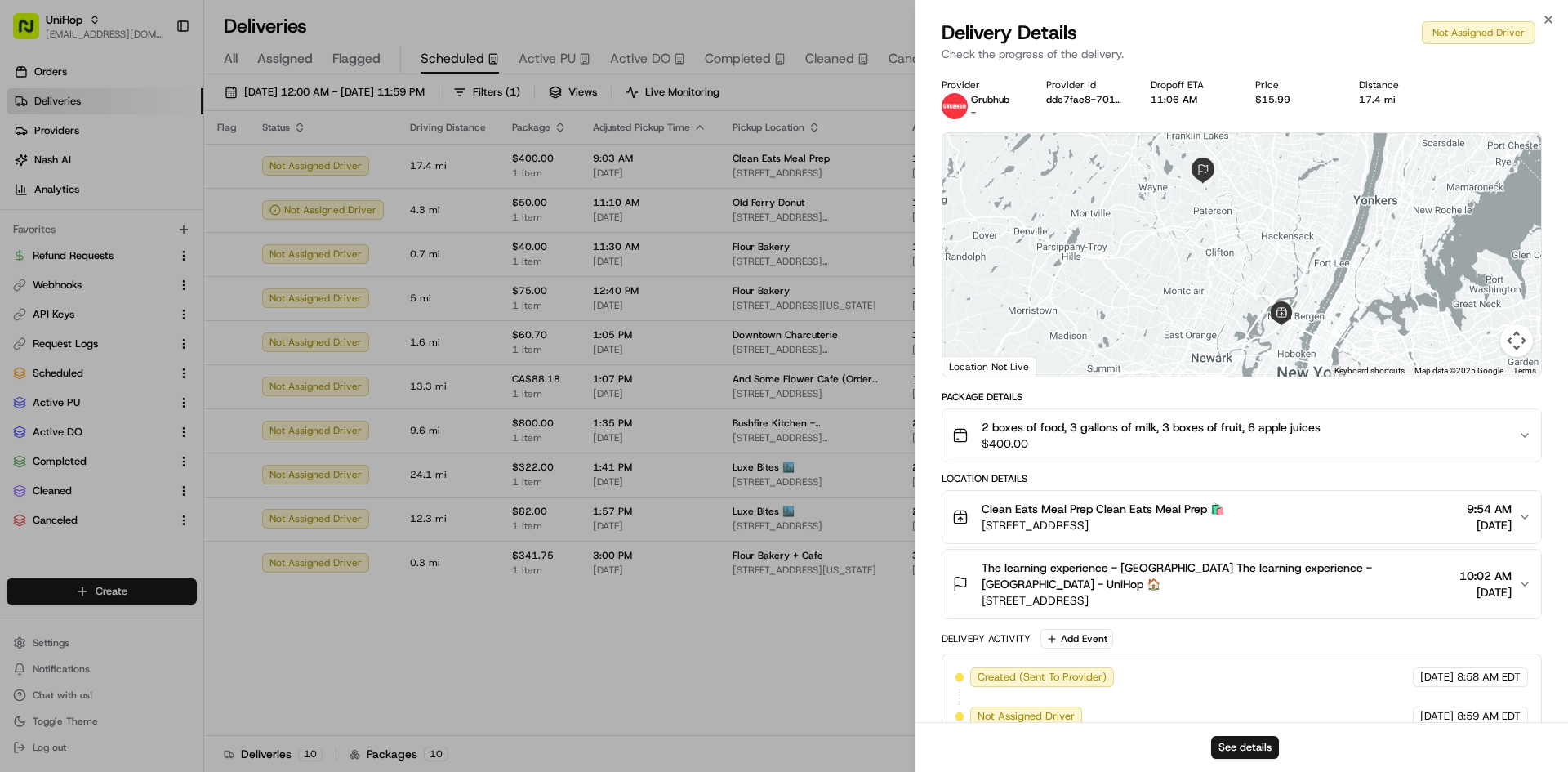
click at [1107, 437] on span "$400.00" at bounding box center [1151, 443] width 339 height 17
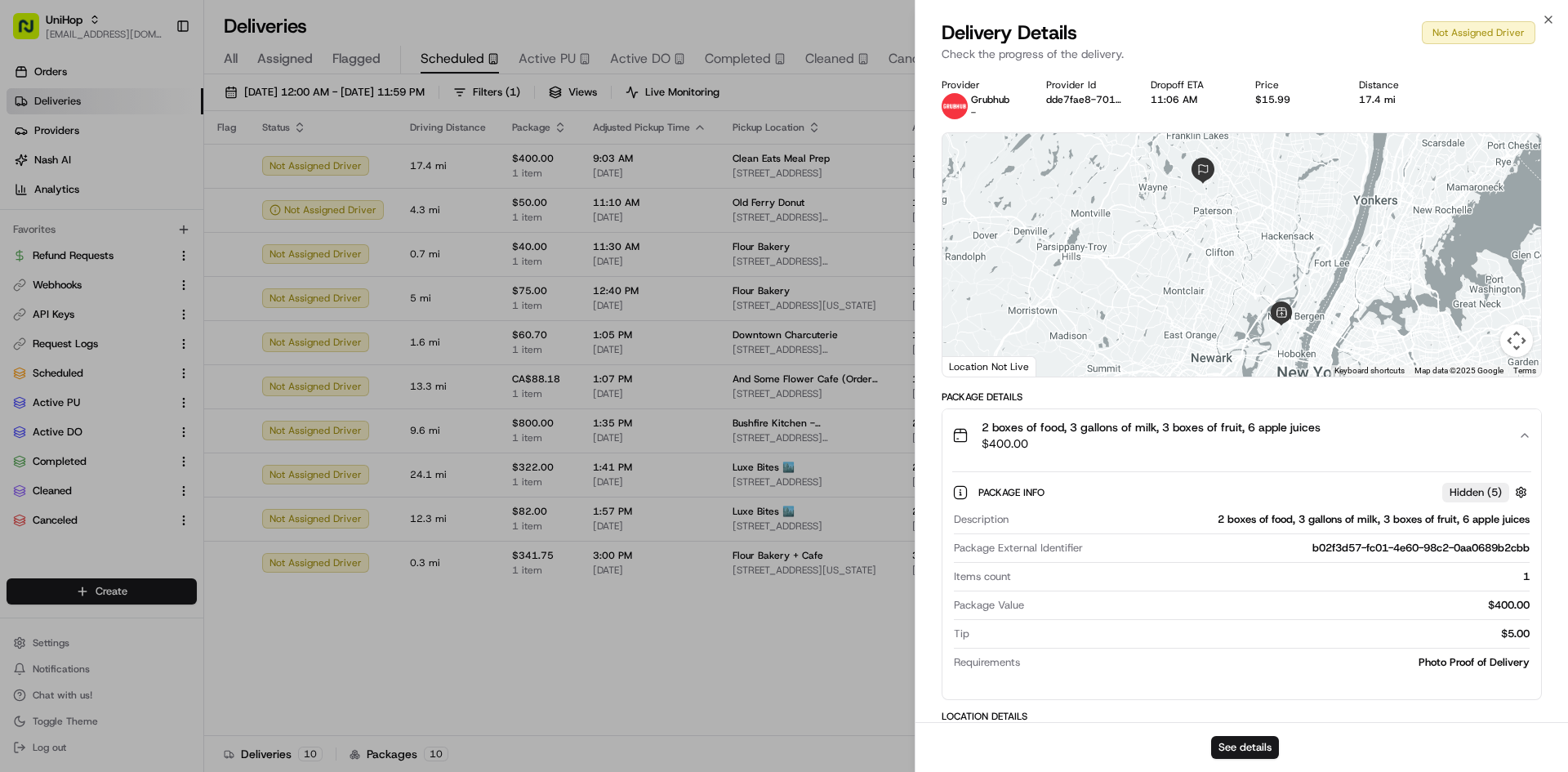
click at [1108, 437] on span "$400.00" at bounding box center [1151, 443] width 339 height 17
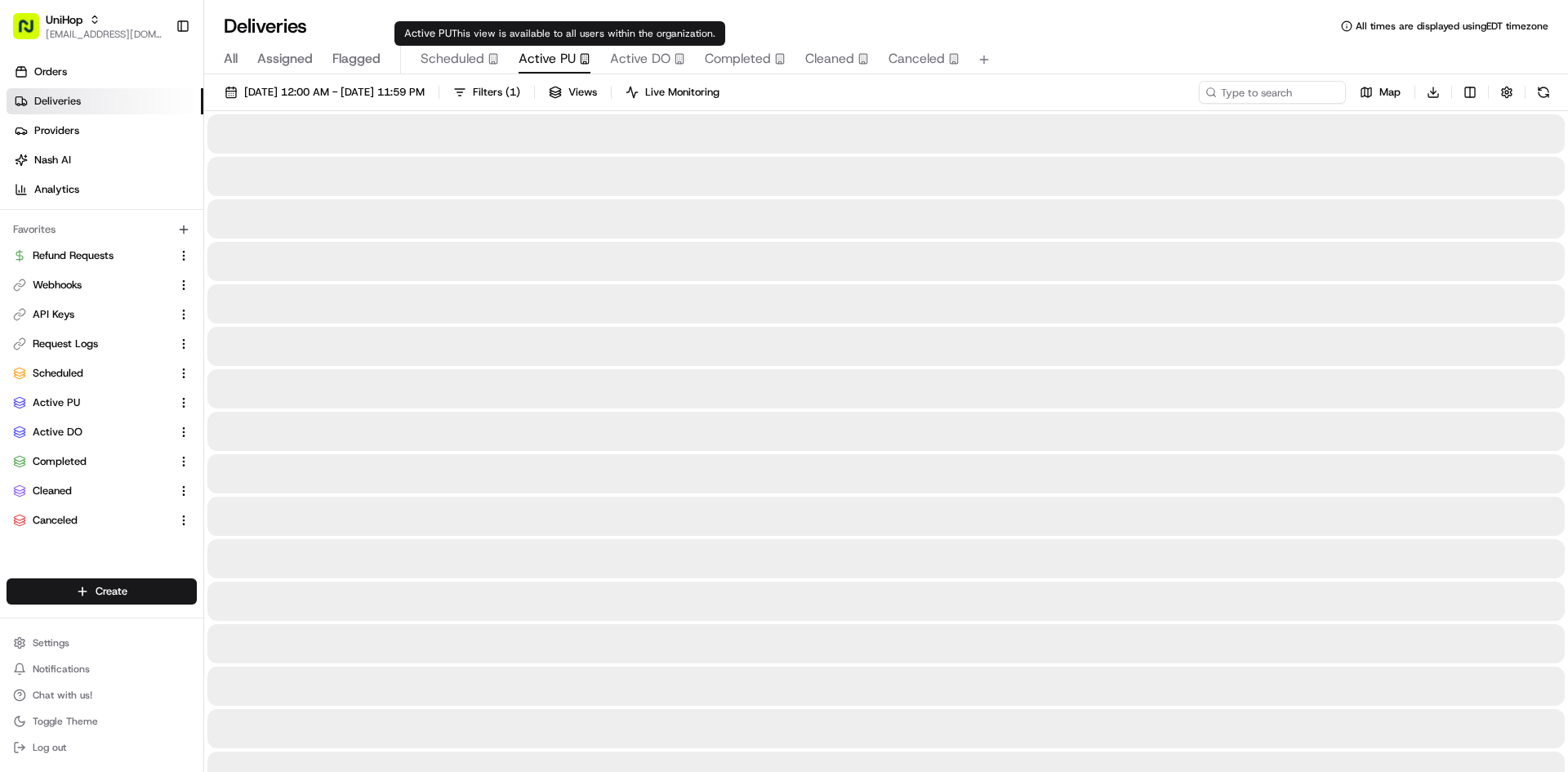
click at [578, 49] on div "Active PU" at bounding box center [554, 58] width 72 height 19
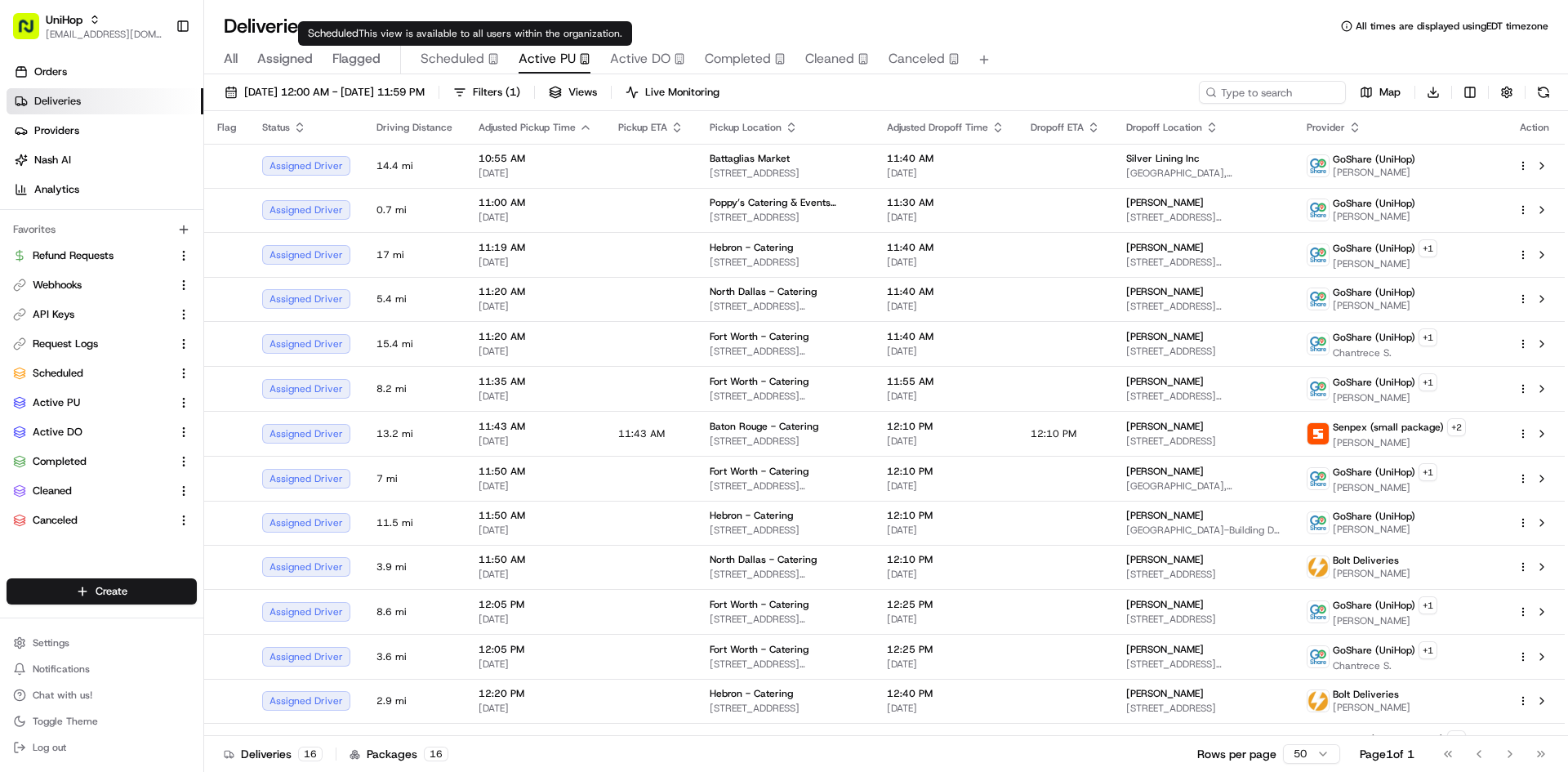
click at [460, 58] on span "Scheduled" at bounding box center [452, 58] width 64 height 19
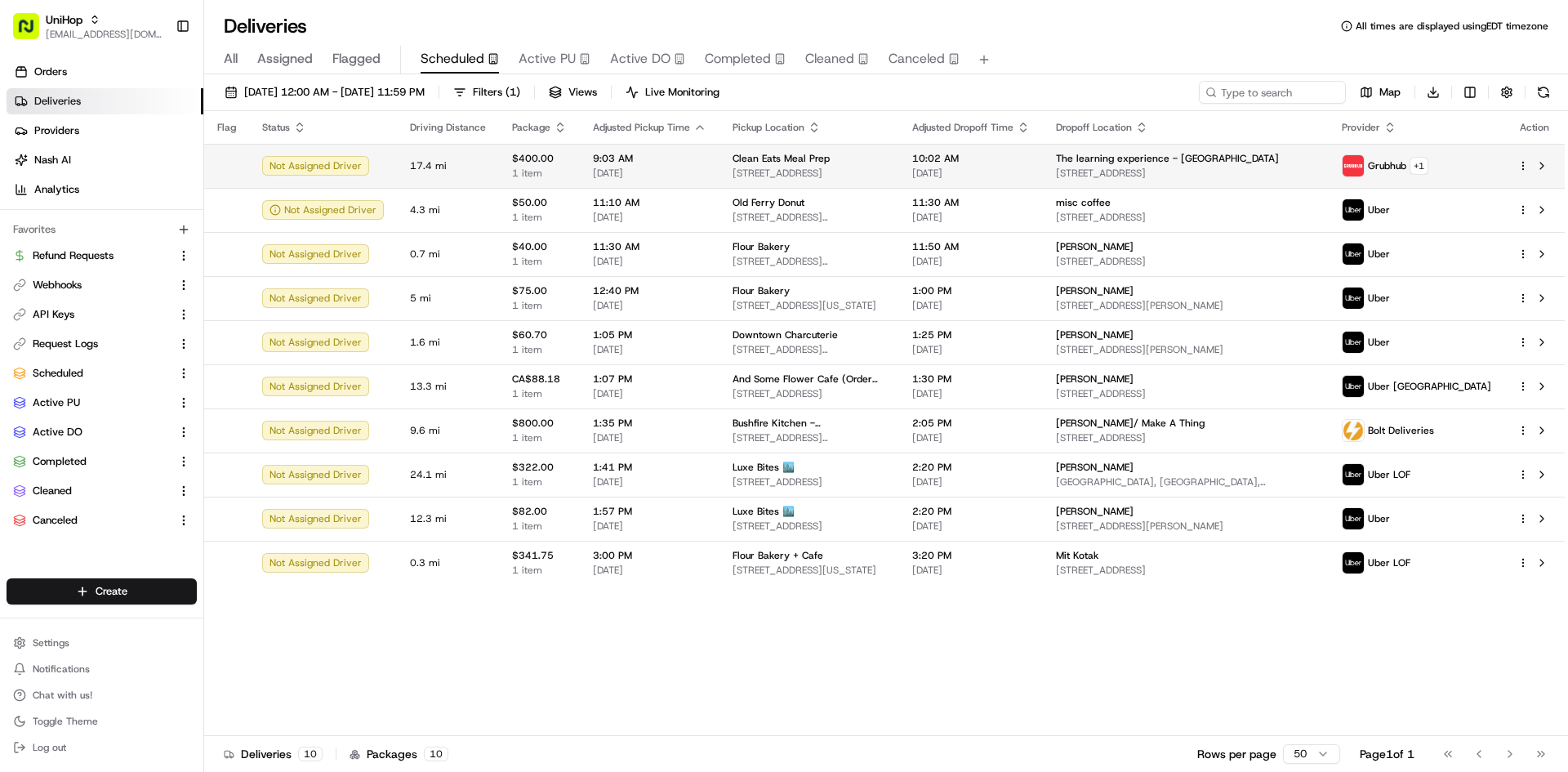
click at [834, 172] on span "[STREET_ADDRESS]" at bounding box center [809, 173] width 153 height 13
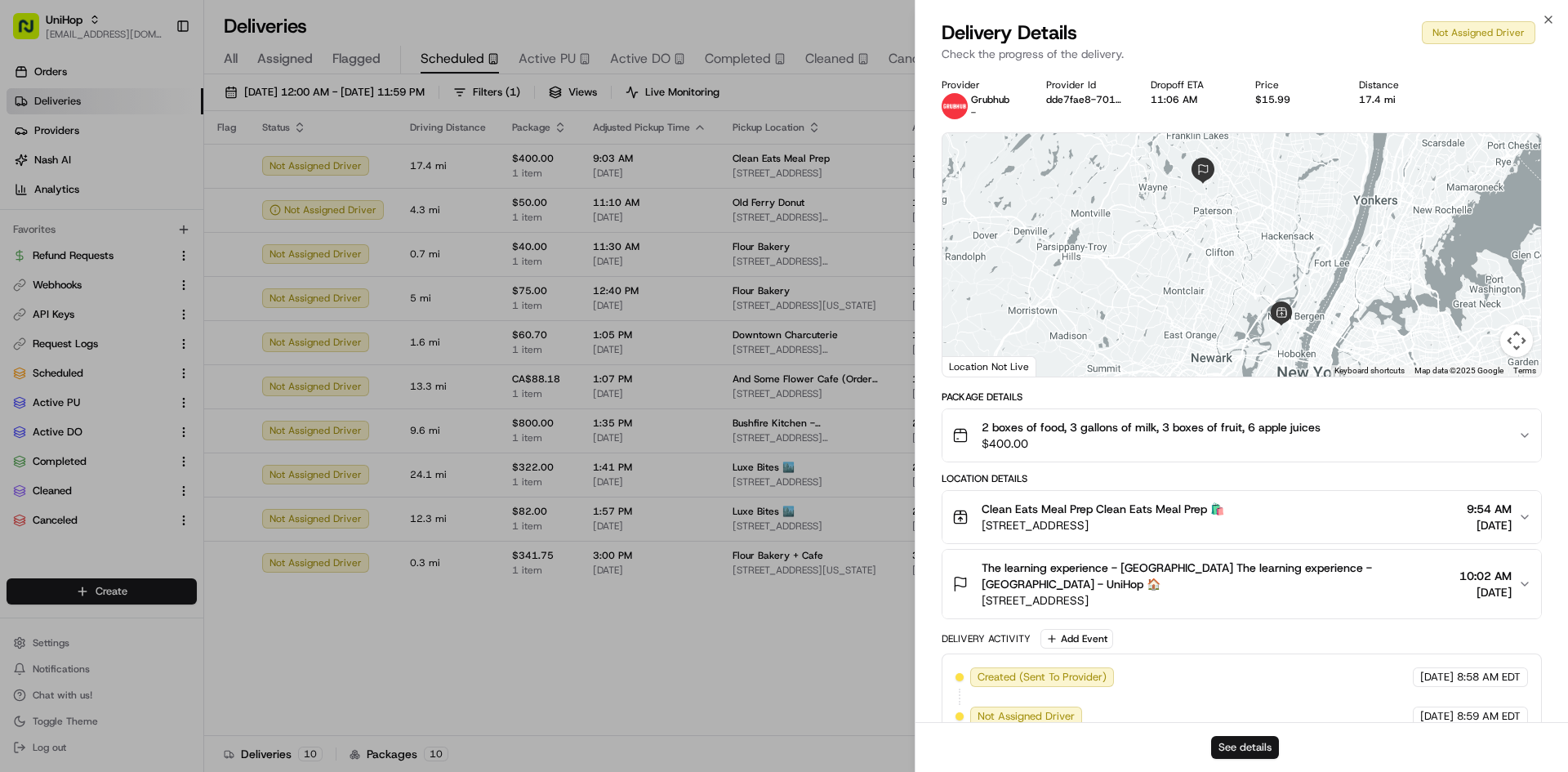
click at [1245, 744] on button "See details" at bounding box center [1245, 748] width 68 height 23
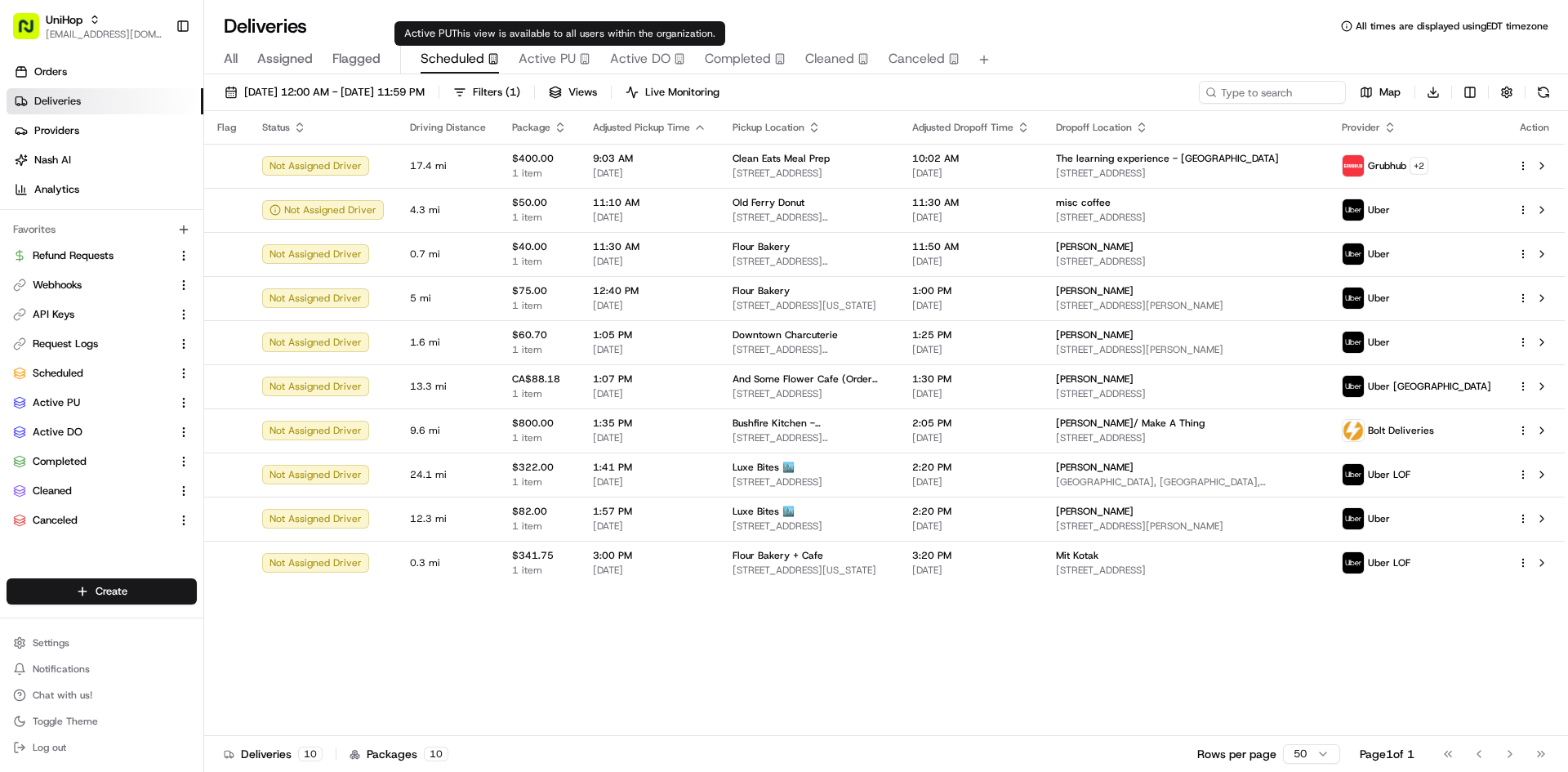
click at [554, 54] on span "Active PU" at bounding box center [547, 58] width 57 height 19
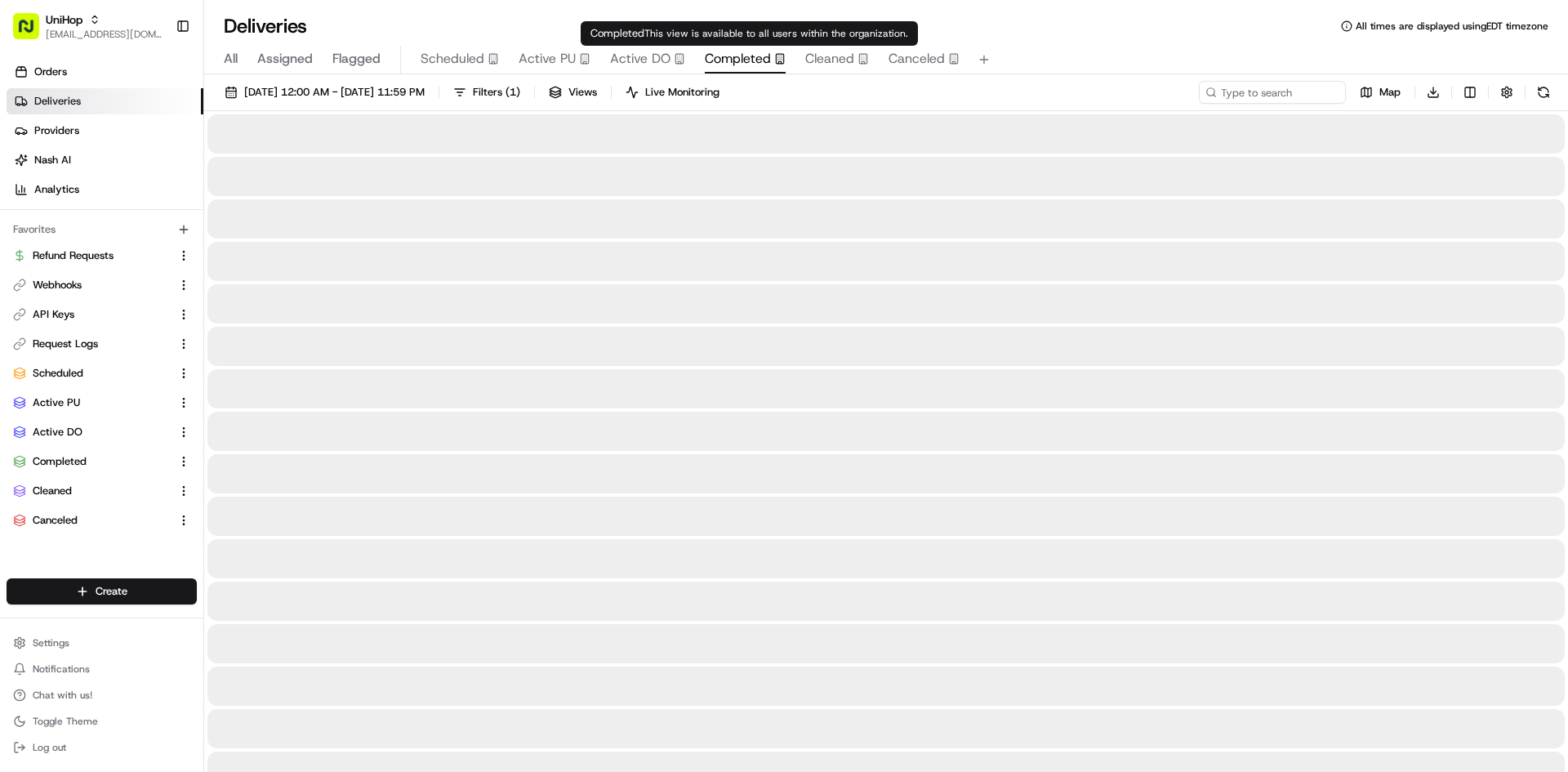
click at [751, 56] on span "Completed" at bounding box center [738, 58] width 66 height 19
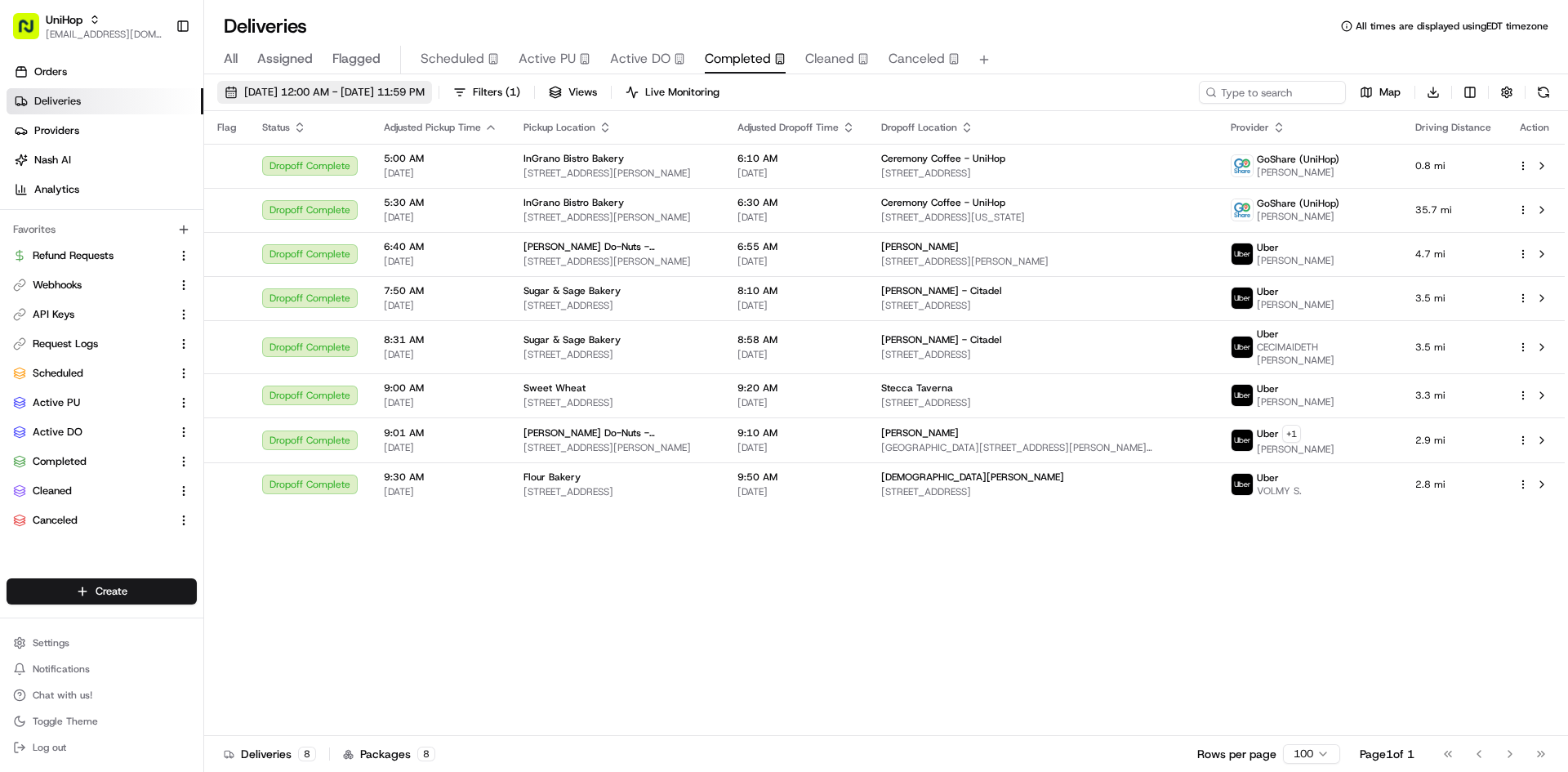
click at [335, 91] on span "Aug 18 2025 12:00 AM - Aug 18 2025 11:59 PM" at bounding box center [334, 91] width 181 height 15
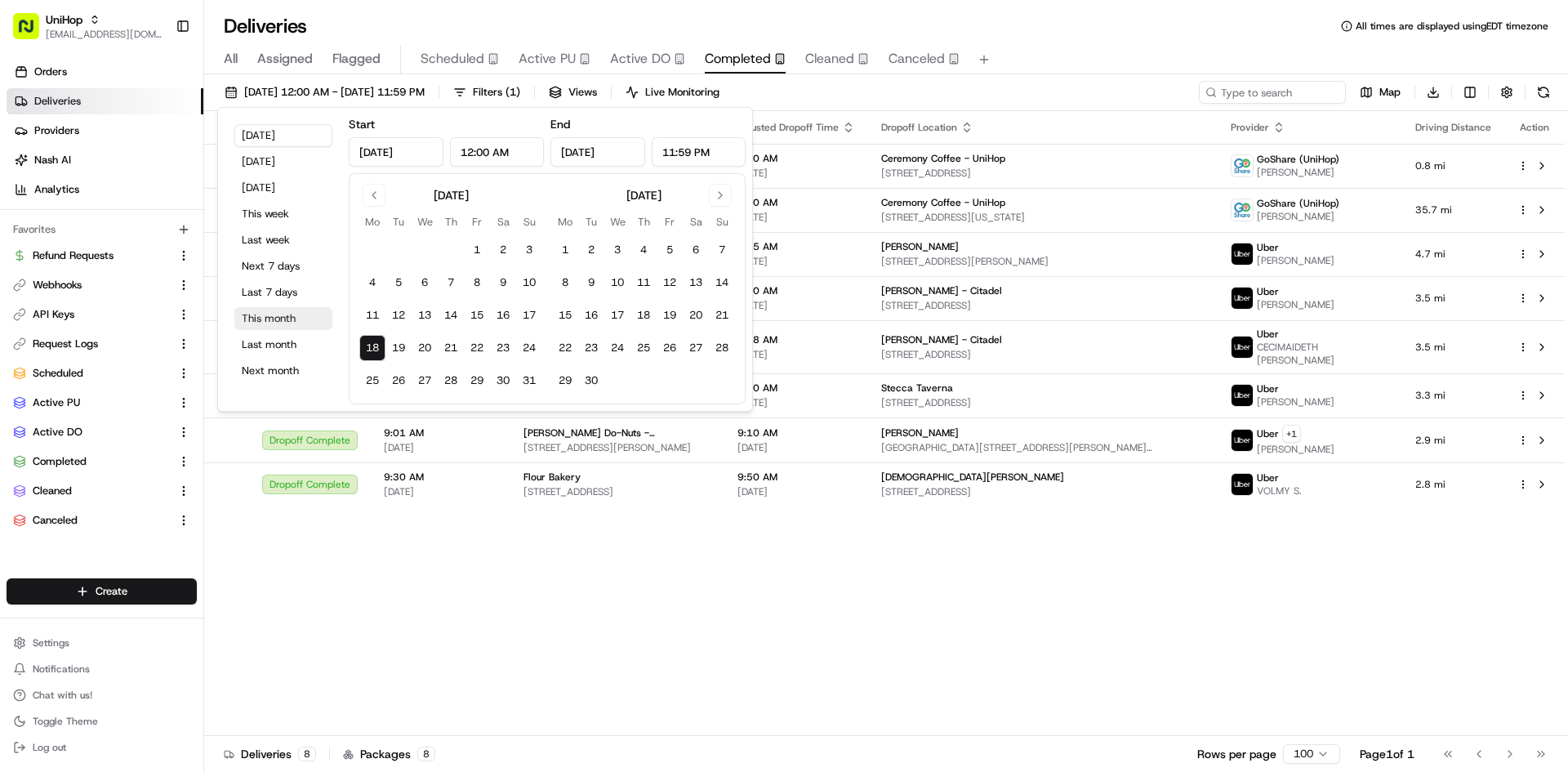
click at [299, 318] on button "This month" at bounding box center [283, 319] width 98 height 23
type input "Aug 1, 2025"
type input "Aug 31, 2025"
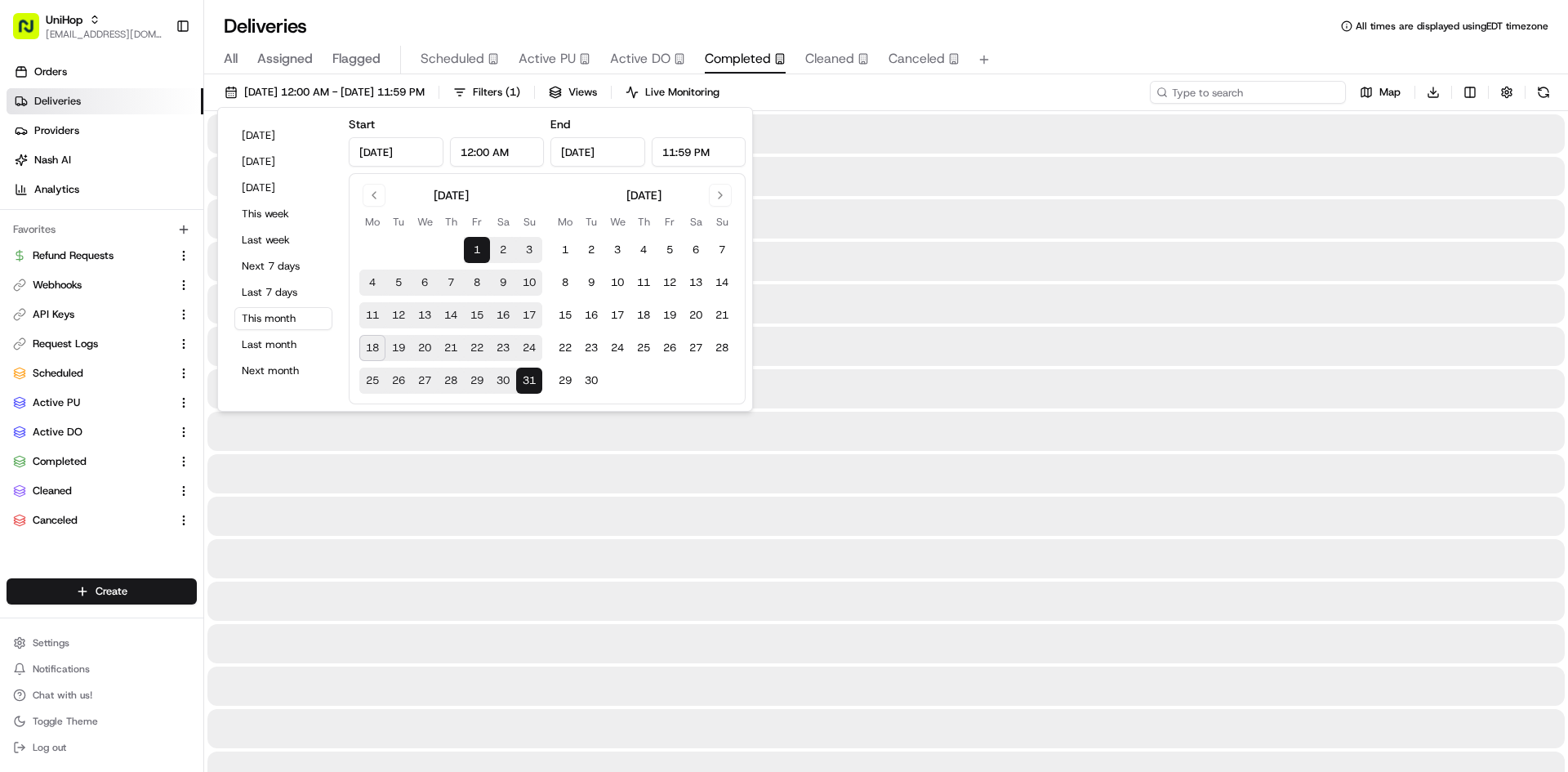
click at [1303, 84] on input at bounding box center [1248, 92] width 196 height 23
paste input "500 W 13th St, Fort Worth, TX 76102, USA"
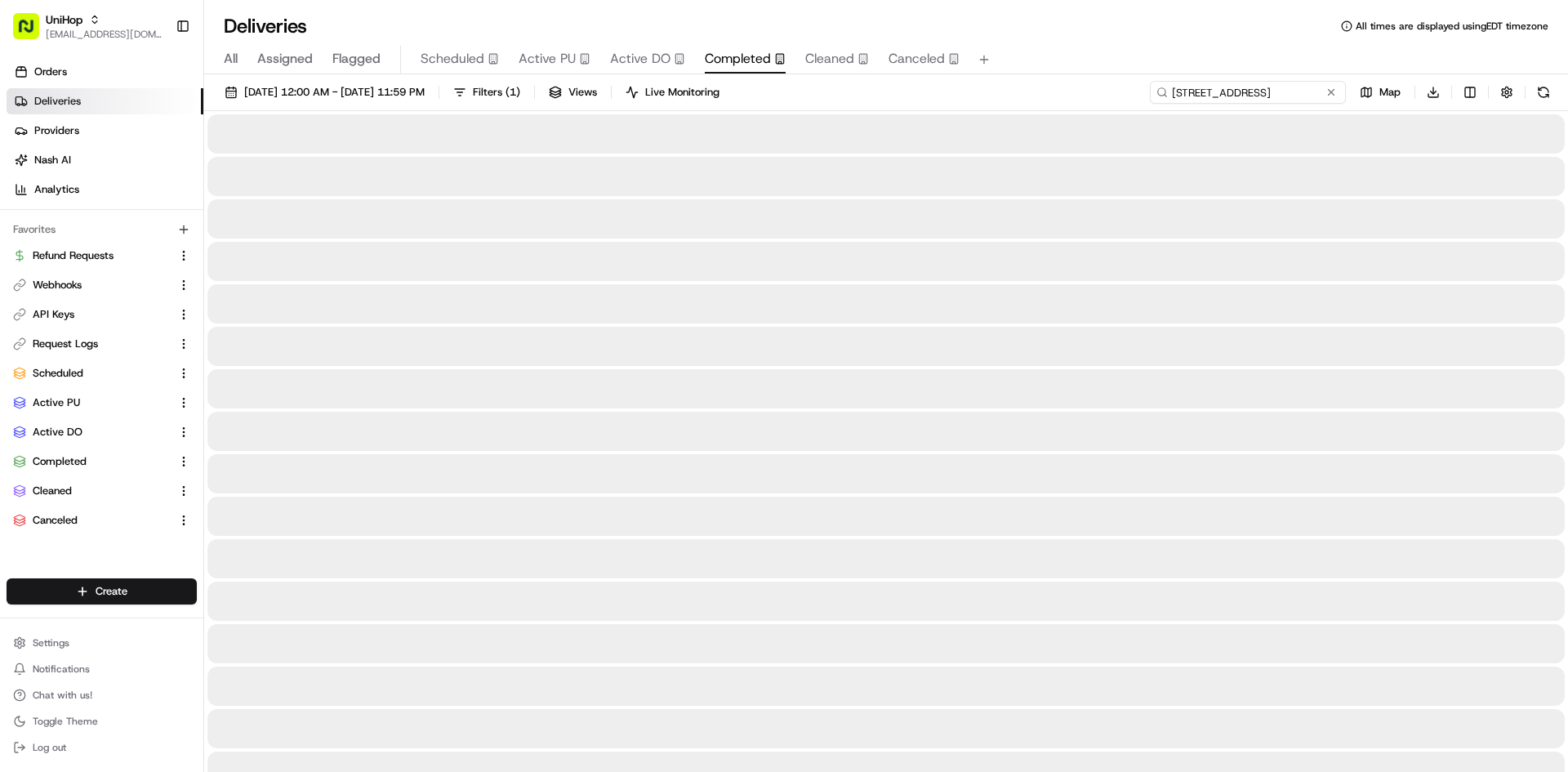
scroll to position [0, 62]
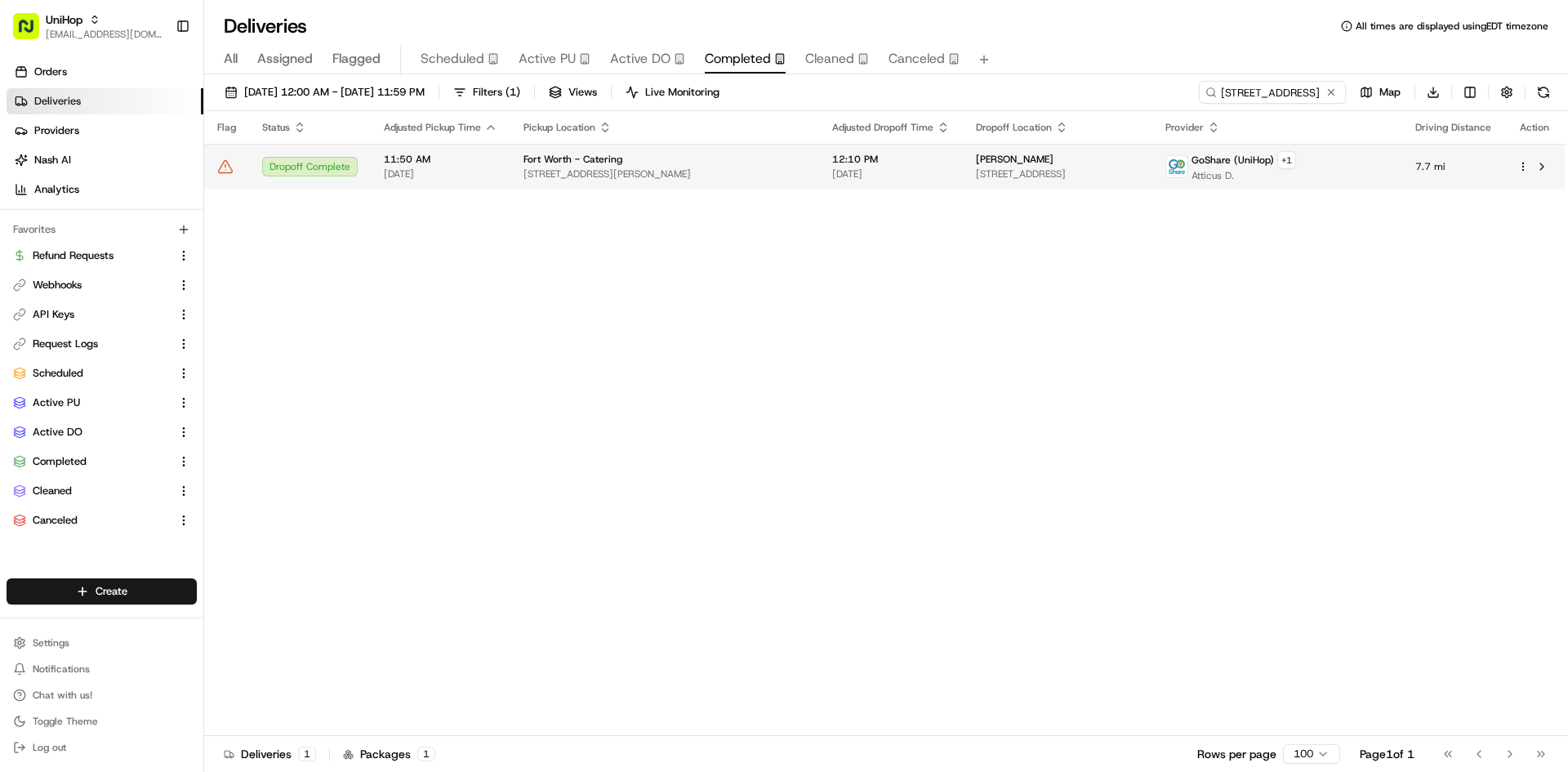
click at [1100, 156] on div "Claudia Medina" at bounding box center [1056, 158] width 162 height 13
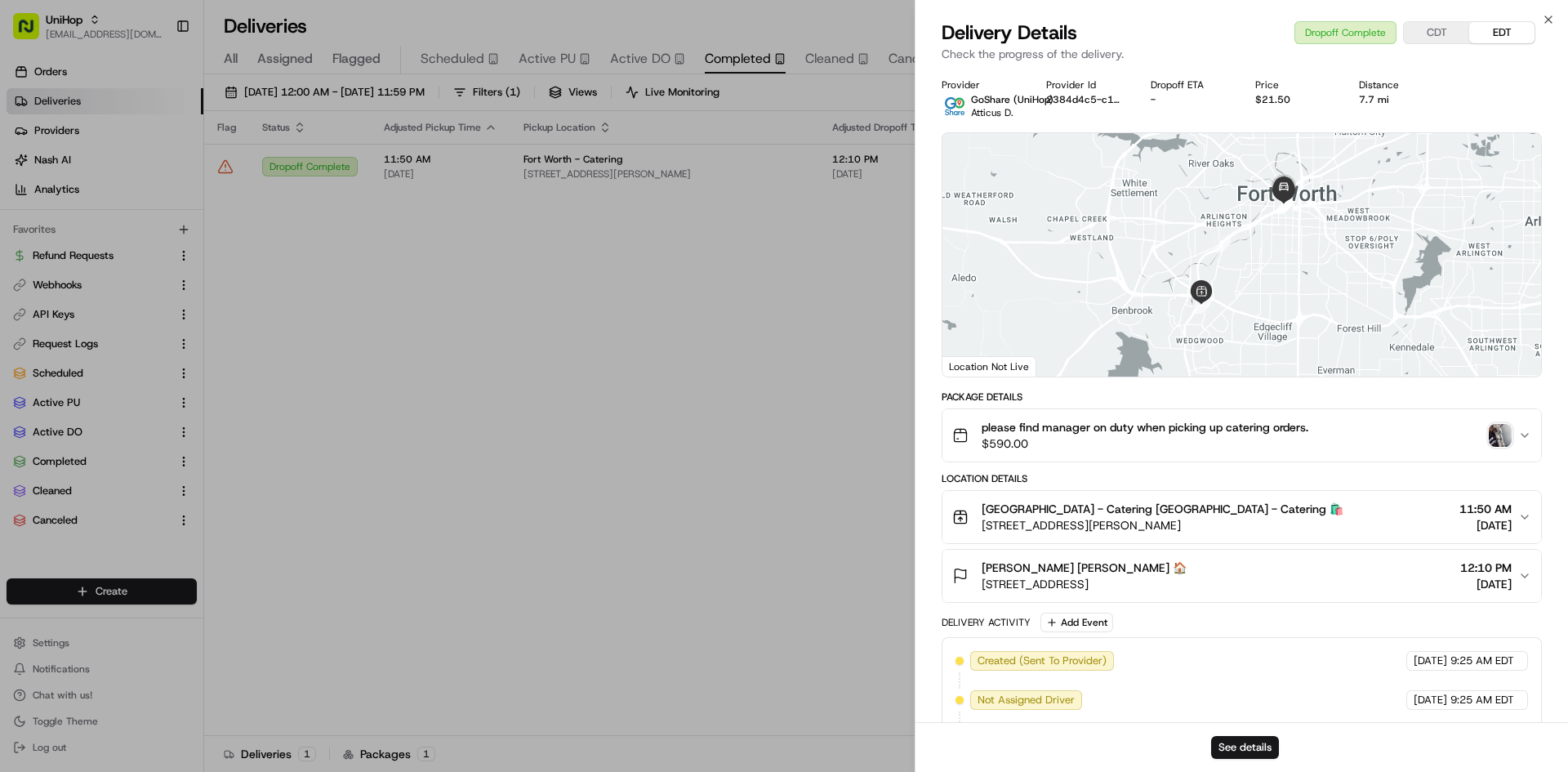
click at [1025, 435] on span "$590.00" at bounding box center [1145, 443] width 326 height 17
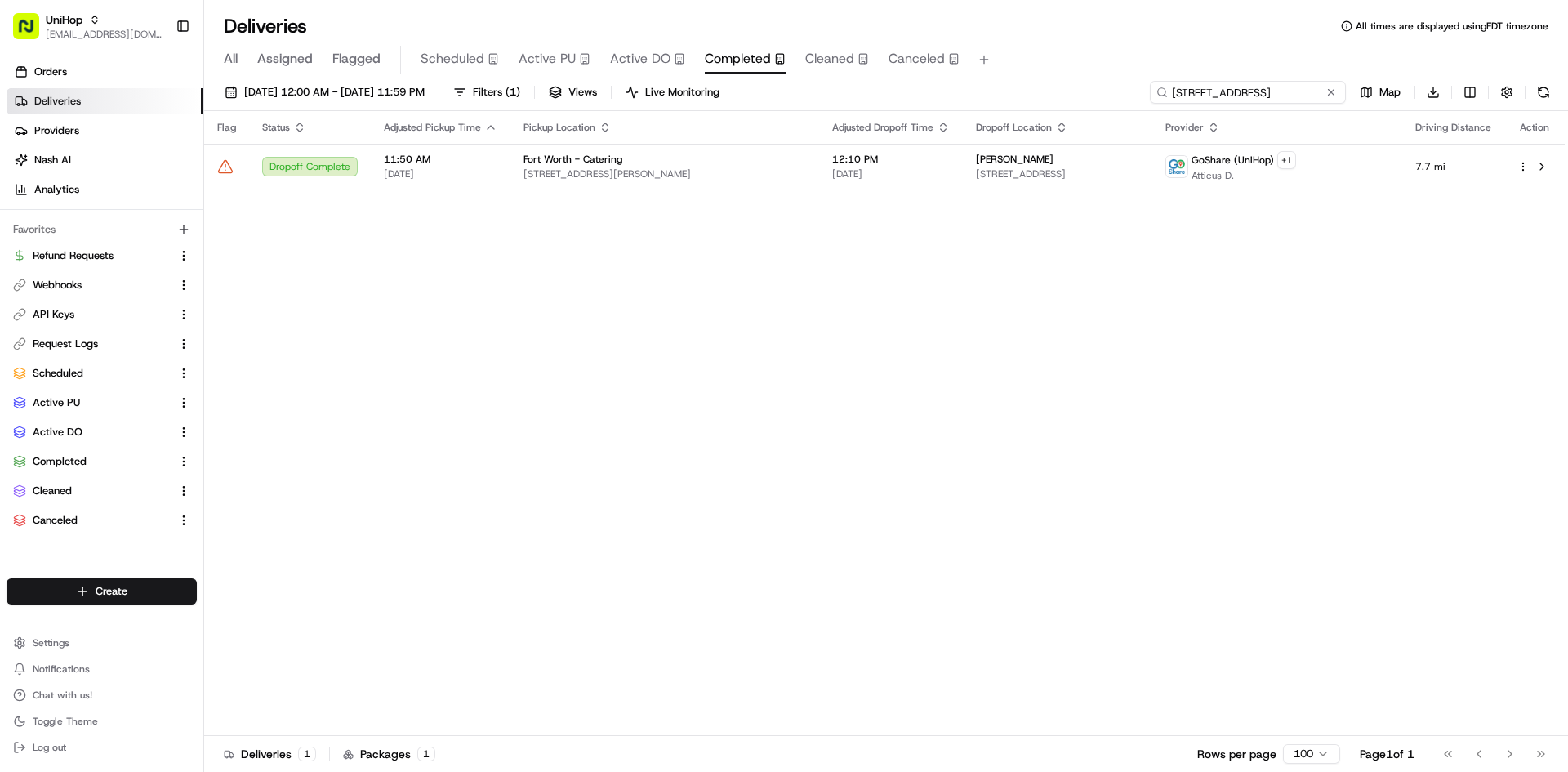
click at [1228, 100] on input "500 W 13th St, Fort Worth, TX 76102, USA" at bounding box center [1248, 92] width 196 height 23
paste input "8230 Walnut Hill Ln, Dallas, TX 75231"
type input "8230 Walnut Hill Ln, Dallas, TX 75231, USA"
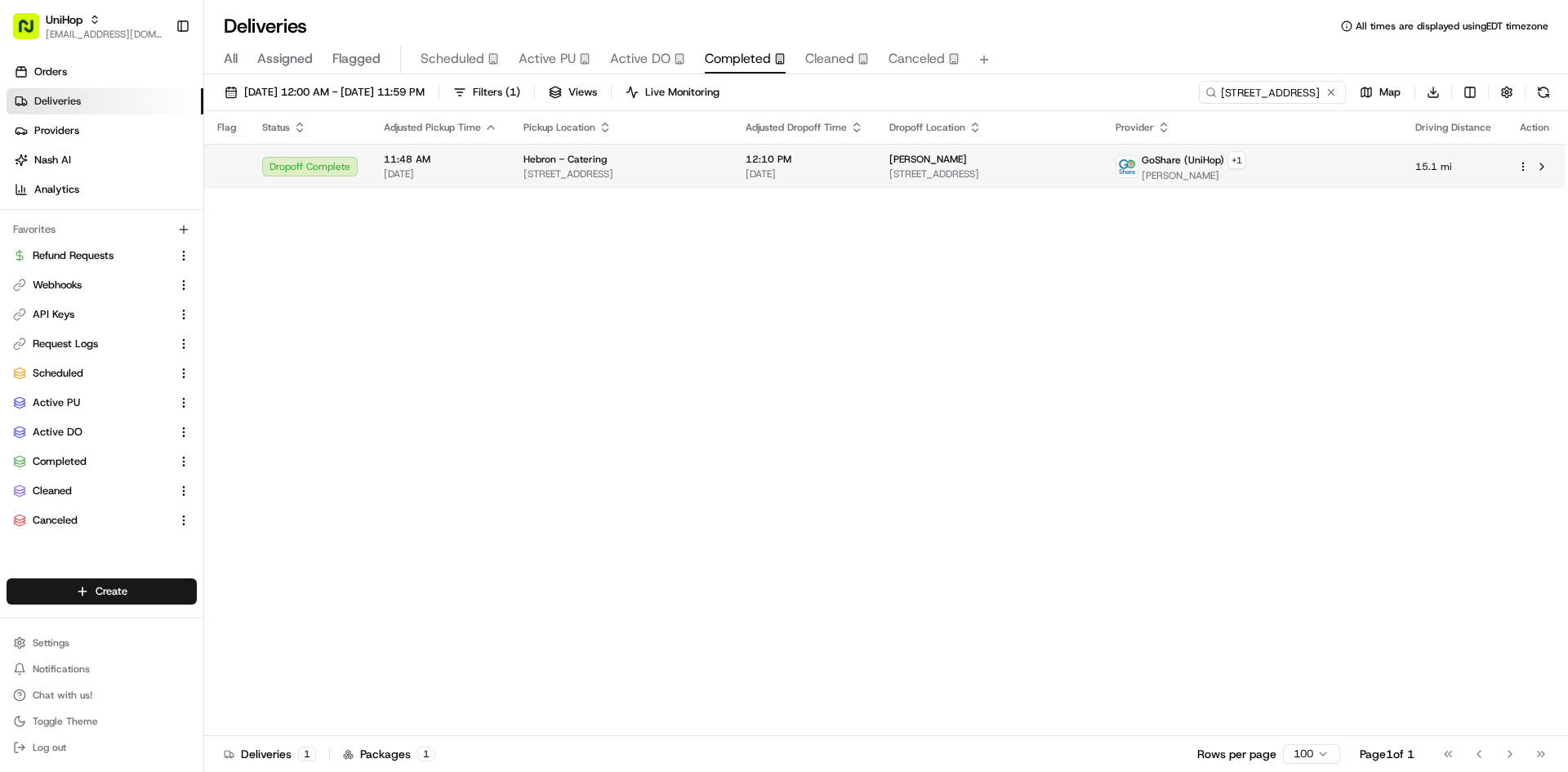
click at [1089, 165] on div "Ashley Dippel 8230 Walnut Hill Ln, Dallas, TX 75231, USA" at bounding box center [989, 166] width 200 height 28
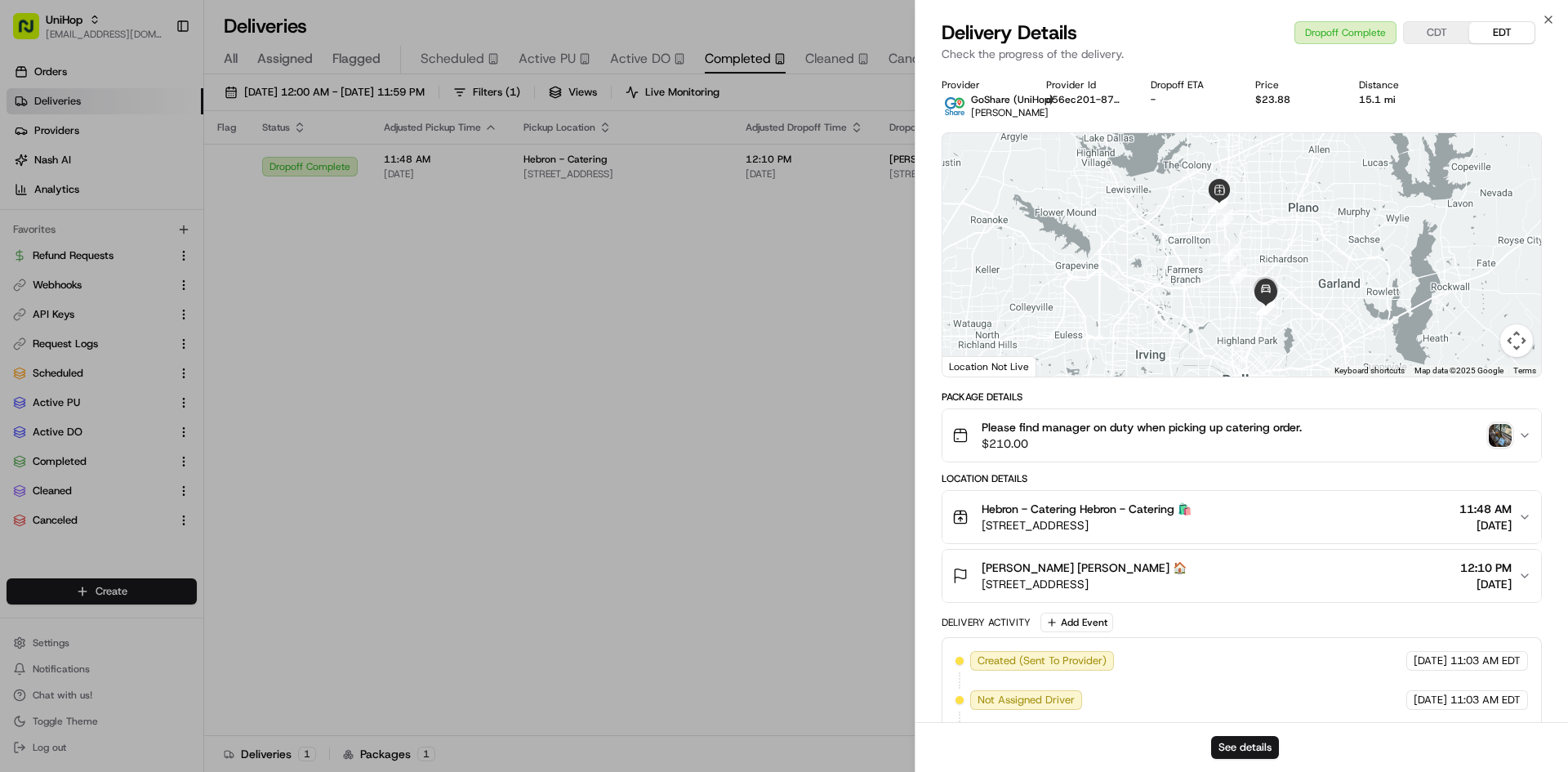
click at [1279, 436] on span "$210.00" at bounding box center [1142, 443] width 320 height 17
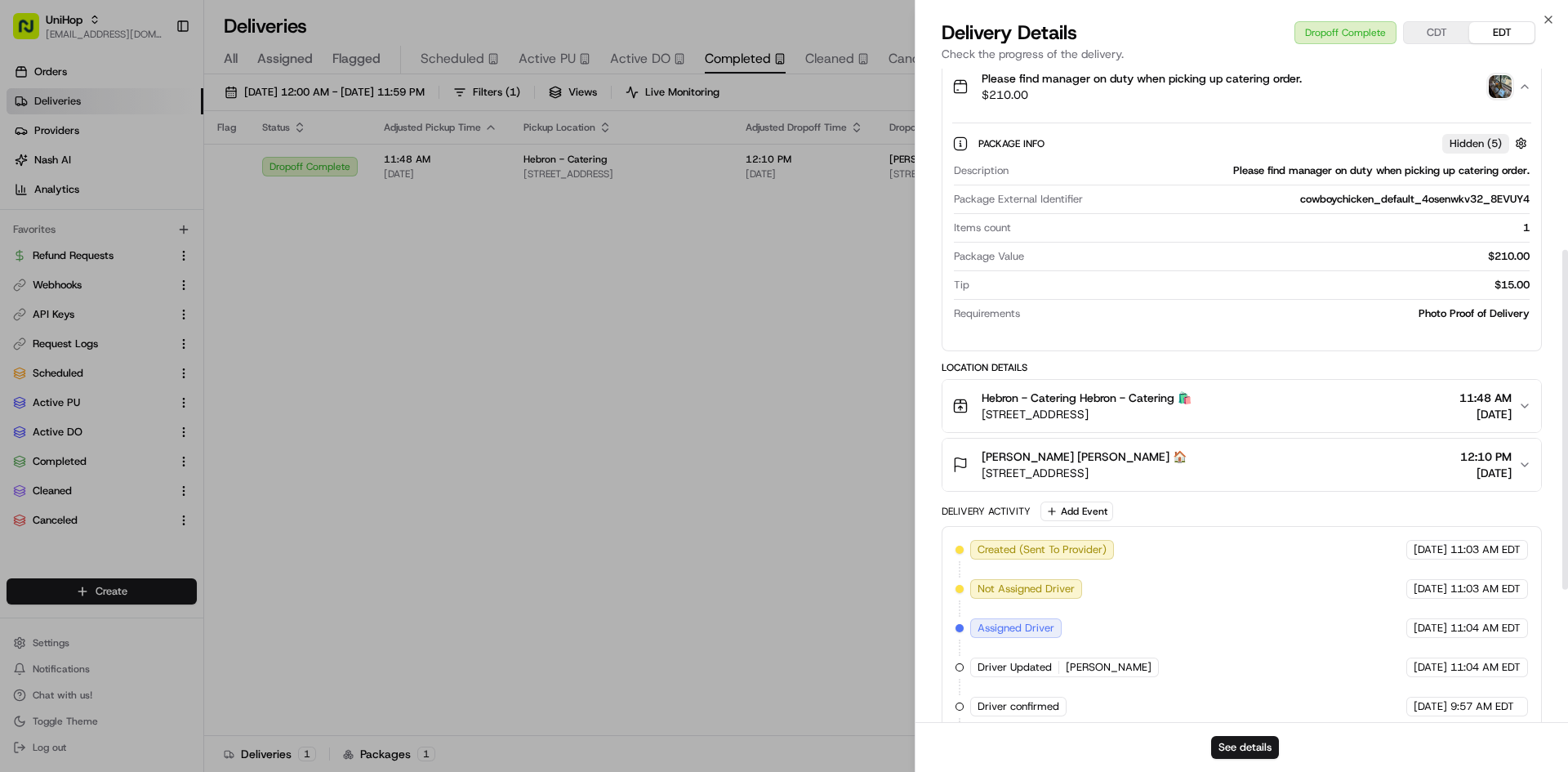
scroll to position [351, 0]
drag, startPoint x: 980, startPoint y: 467, endPoint x: 1082, endPoint y: 478, distance: 102.6
click at [1082, 478] on div "Ashley Dippel Ashley Dippel 🏠 8230 Walnut Hill Ln, Dallas, TX 75231, USA" at bounding box center [1069, 463] width 234 height 33
copy span "8230 Walnut Hill L"
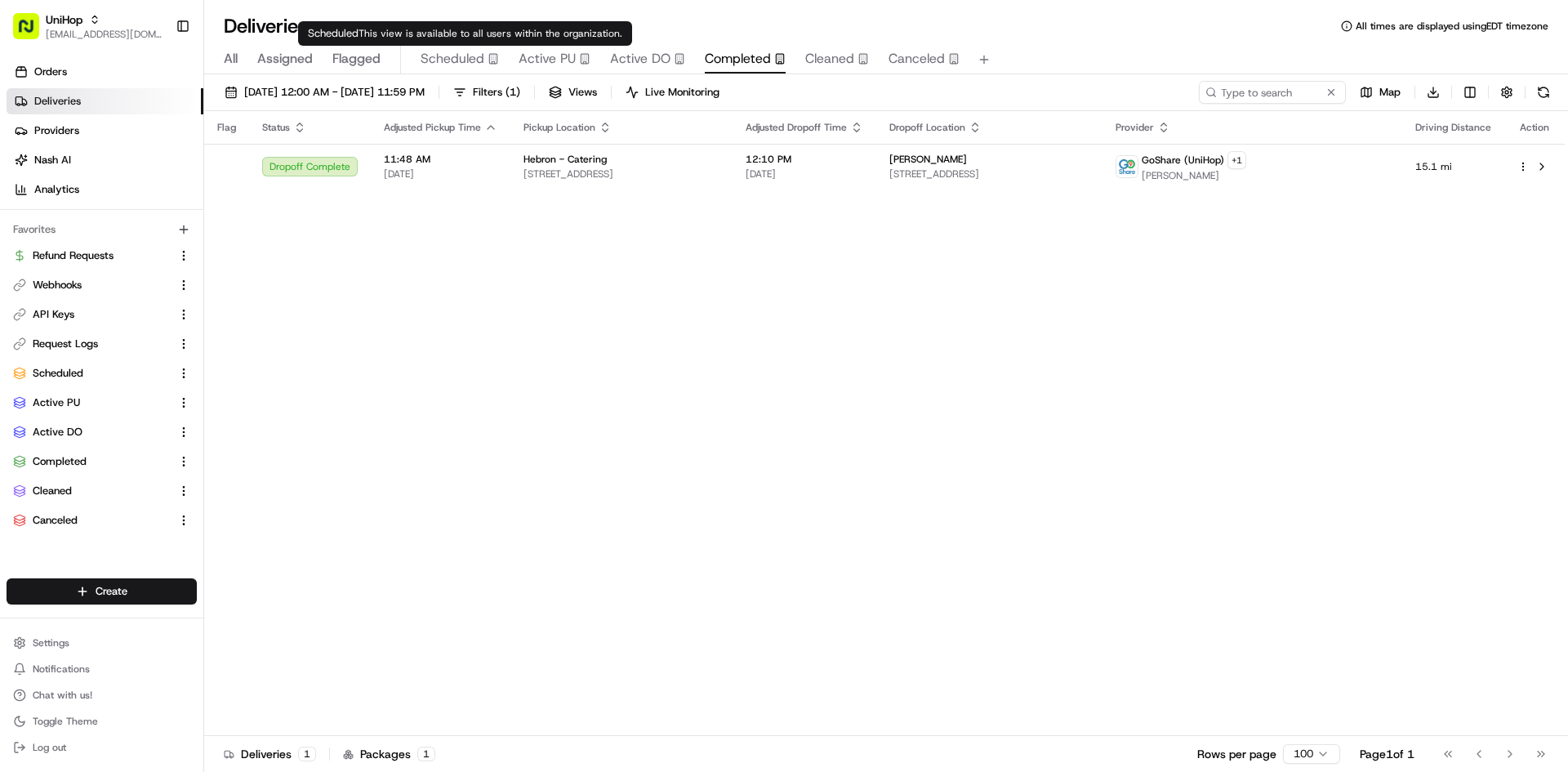
click at [453, 54] on span "Scheduled" at bounding box center [452, 58] width 64 height 19
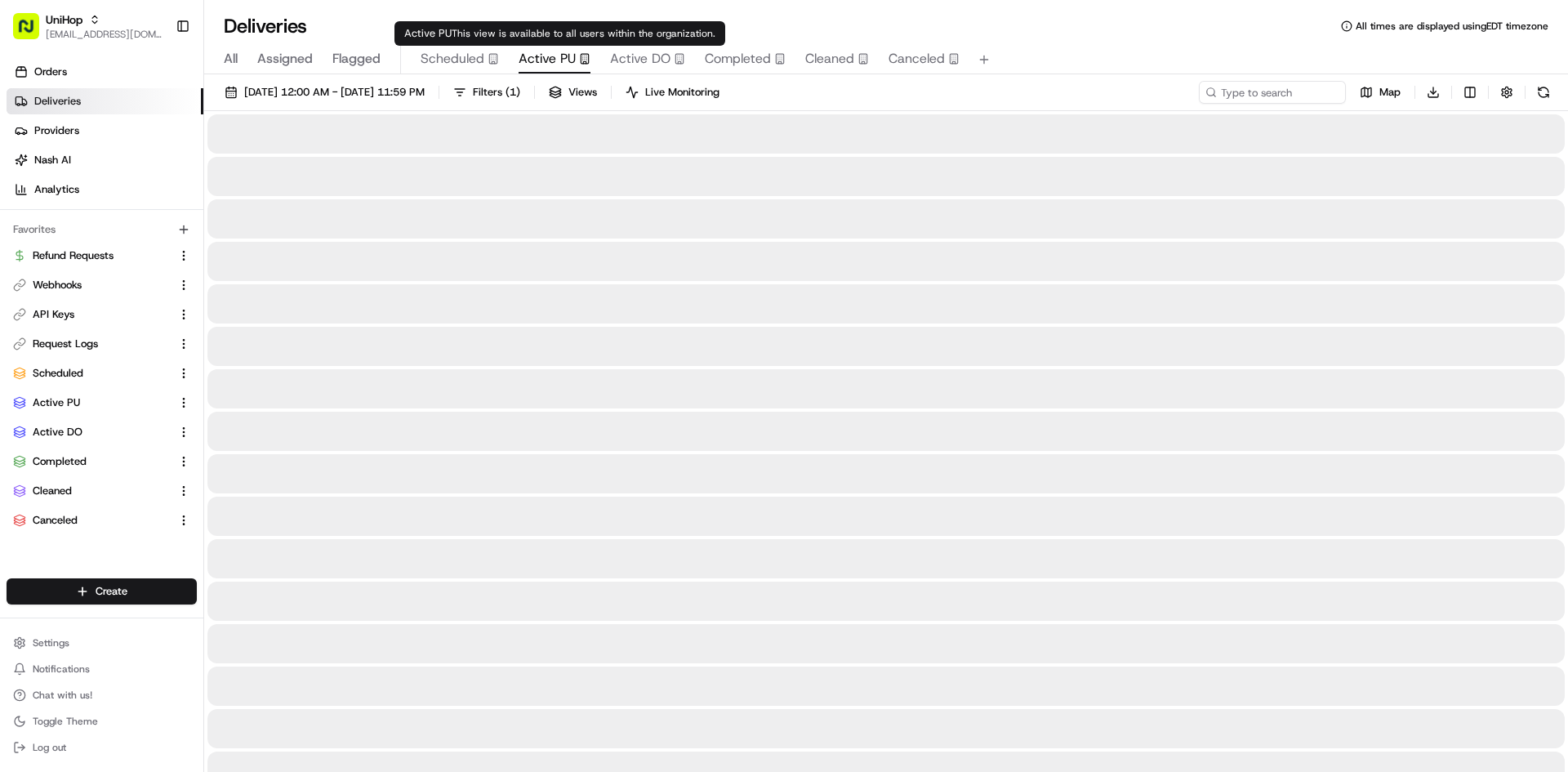
click at [559, 50] on span "Active PU" at bounding box center [547, 58] width 57 height 19
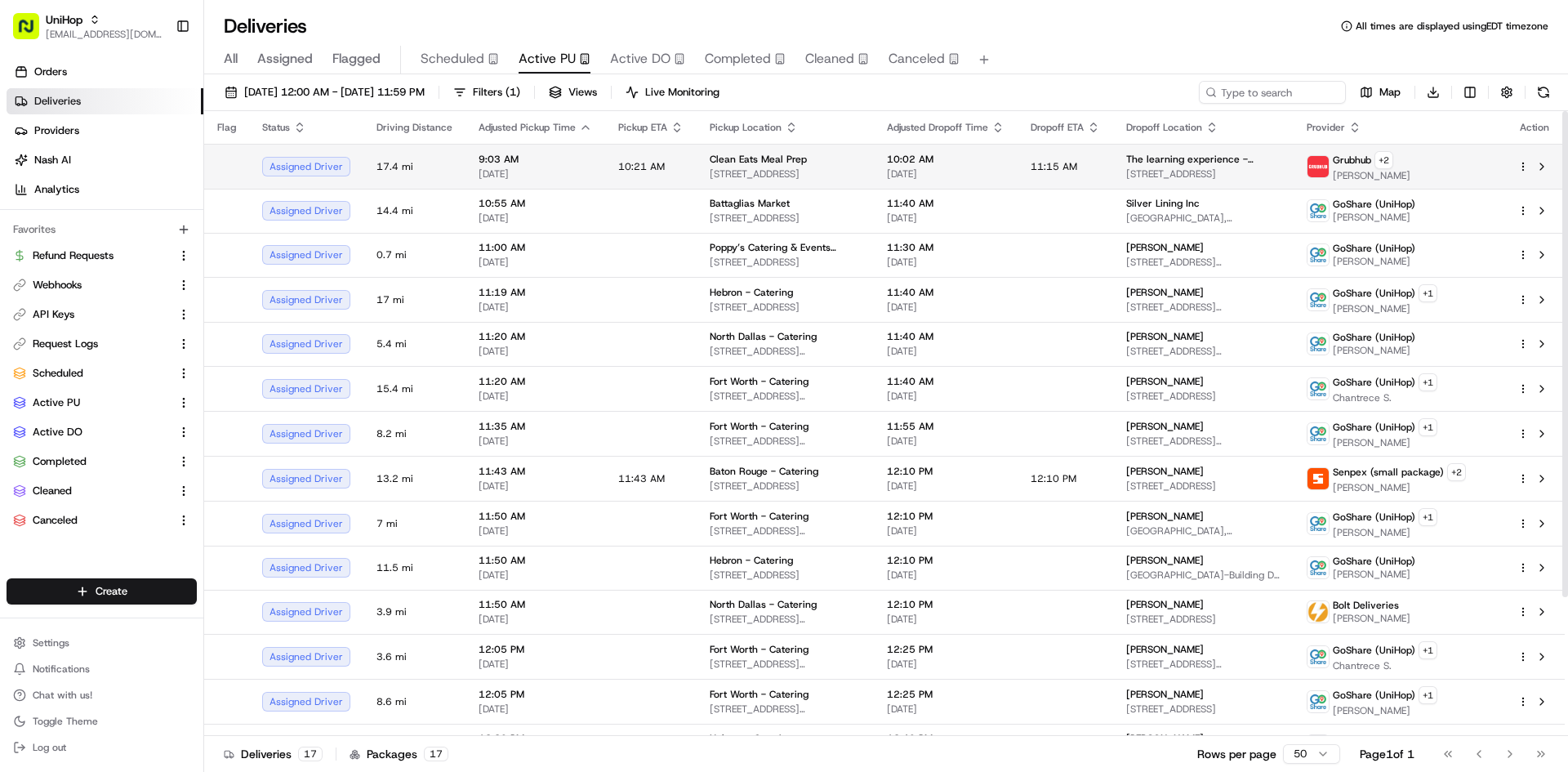
click at [647, 168] on span "10:21 AM" at bounding box center [642, 166] width 47 height 13
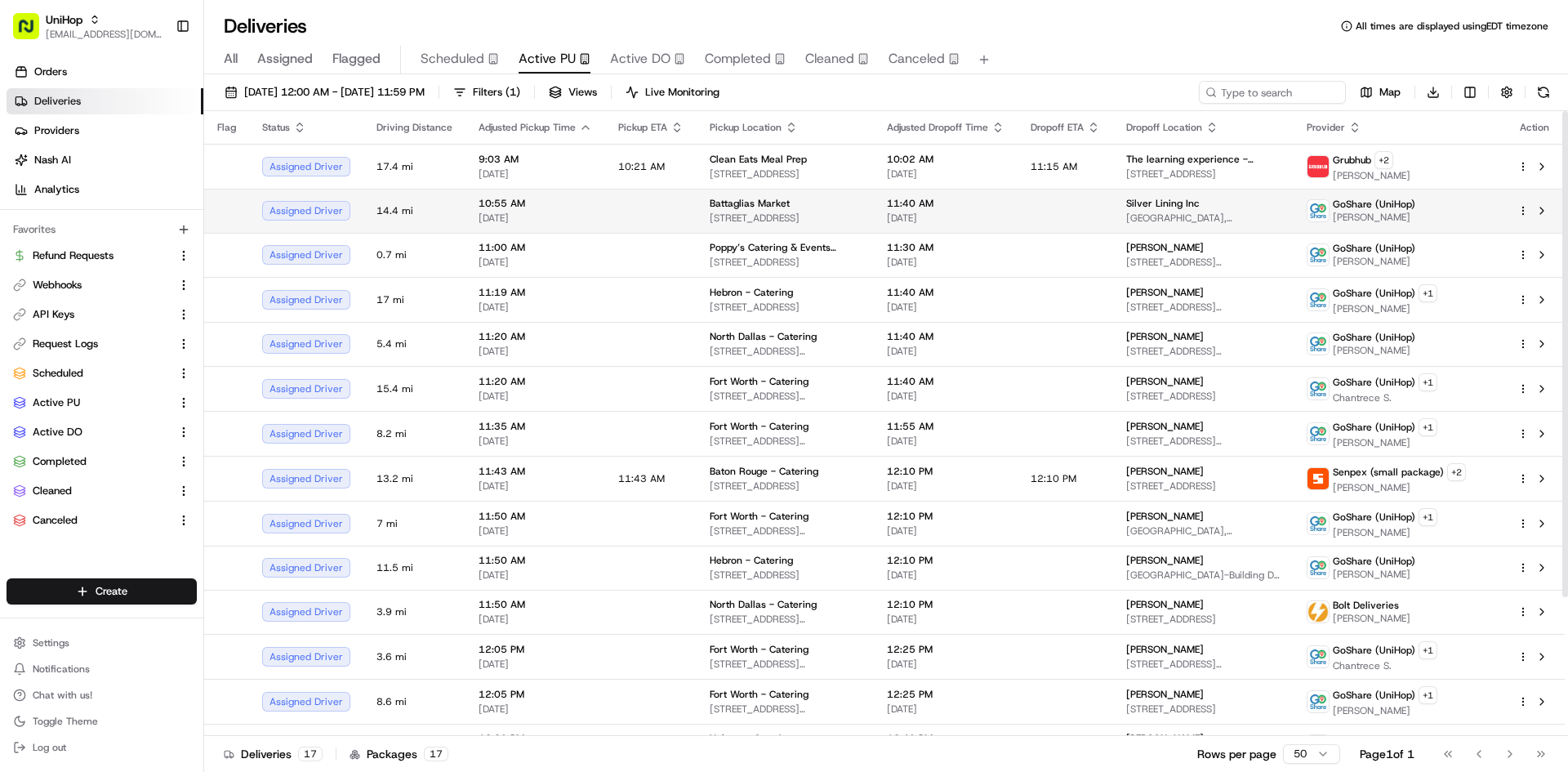
click at [696, 198] on td "Battaglias Market 2503 Eastchester Rd, Bronx, NY 10469, USA" at bounding box center [784, 210] width 178 height 44
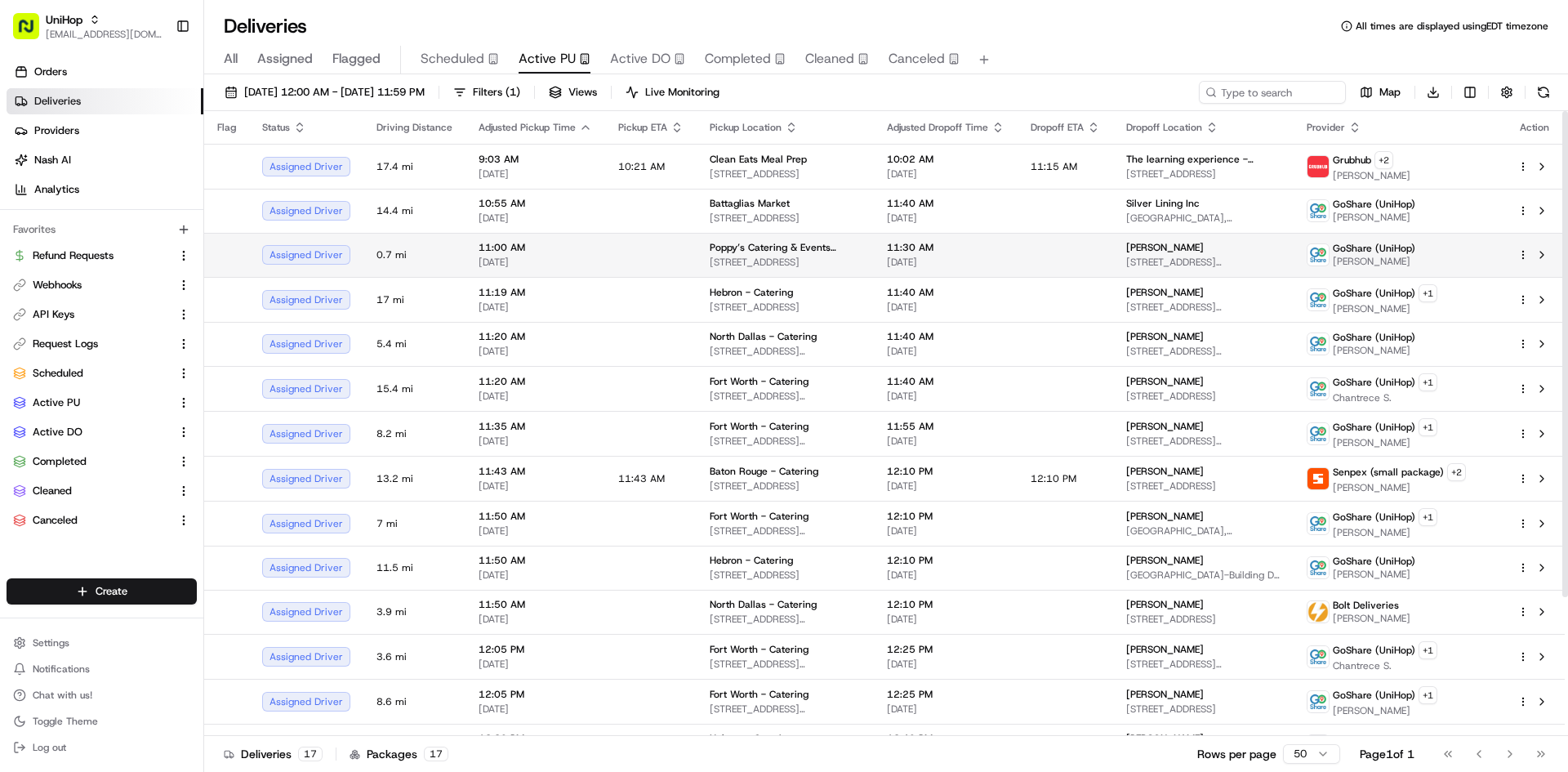
click at [731, 250] on span "Poppy’s Catering & Events (Columbia)" at bounding box center [785, 247] width 151 height 13
click at [452, 49] on body "UniHop contact@unihop.app Toggle Sidebar Orders Deliveries Providers Nash AI An…" at bounding box center [784, 386] width 1568 height 772
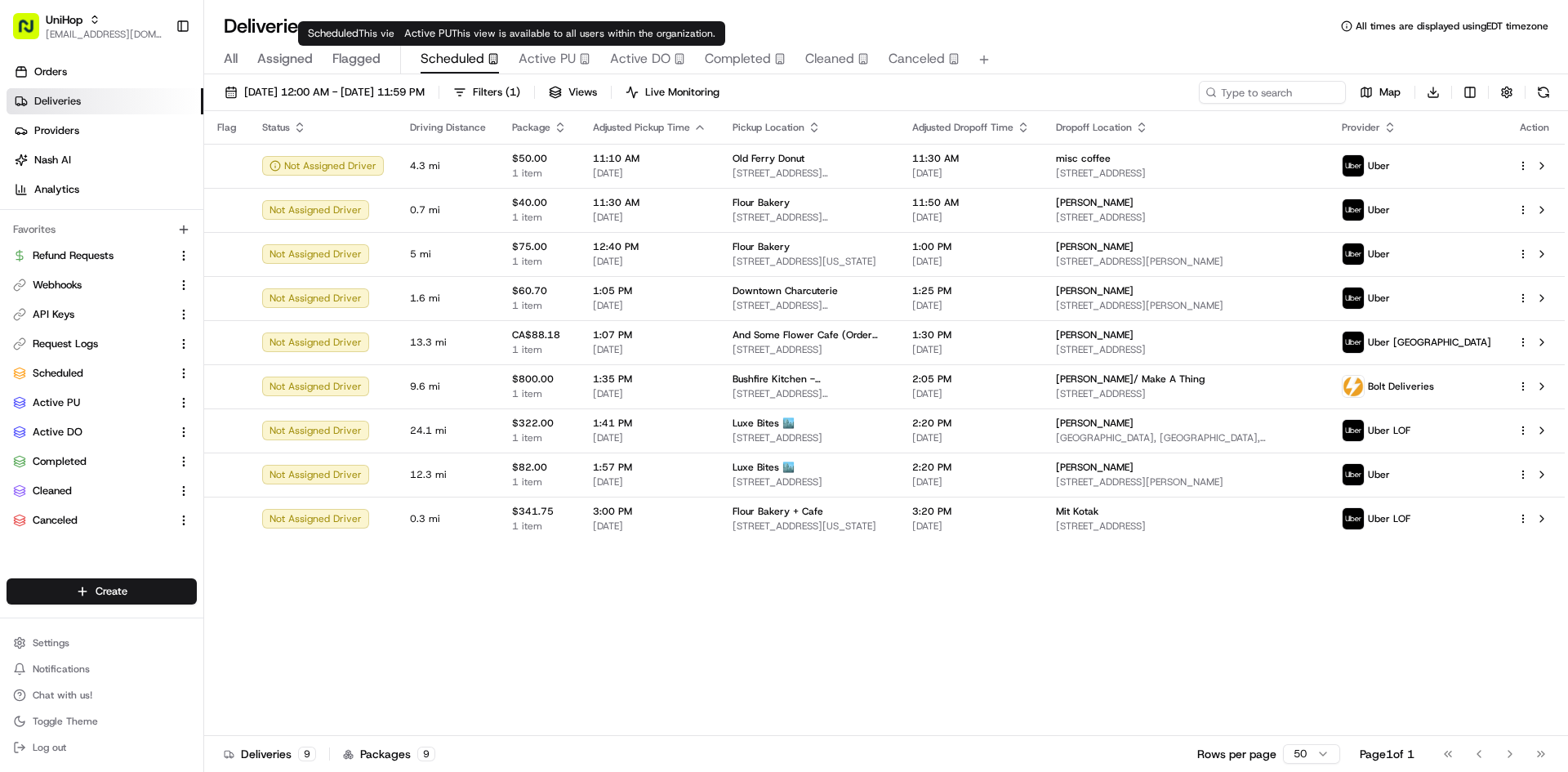
click at [544, 67] on span "Active PU" at bounding box center [547, 58] width 57 height 19
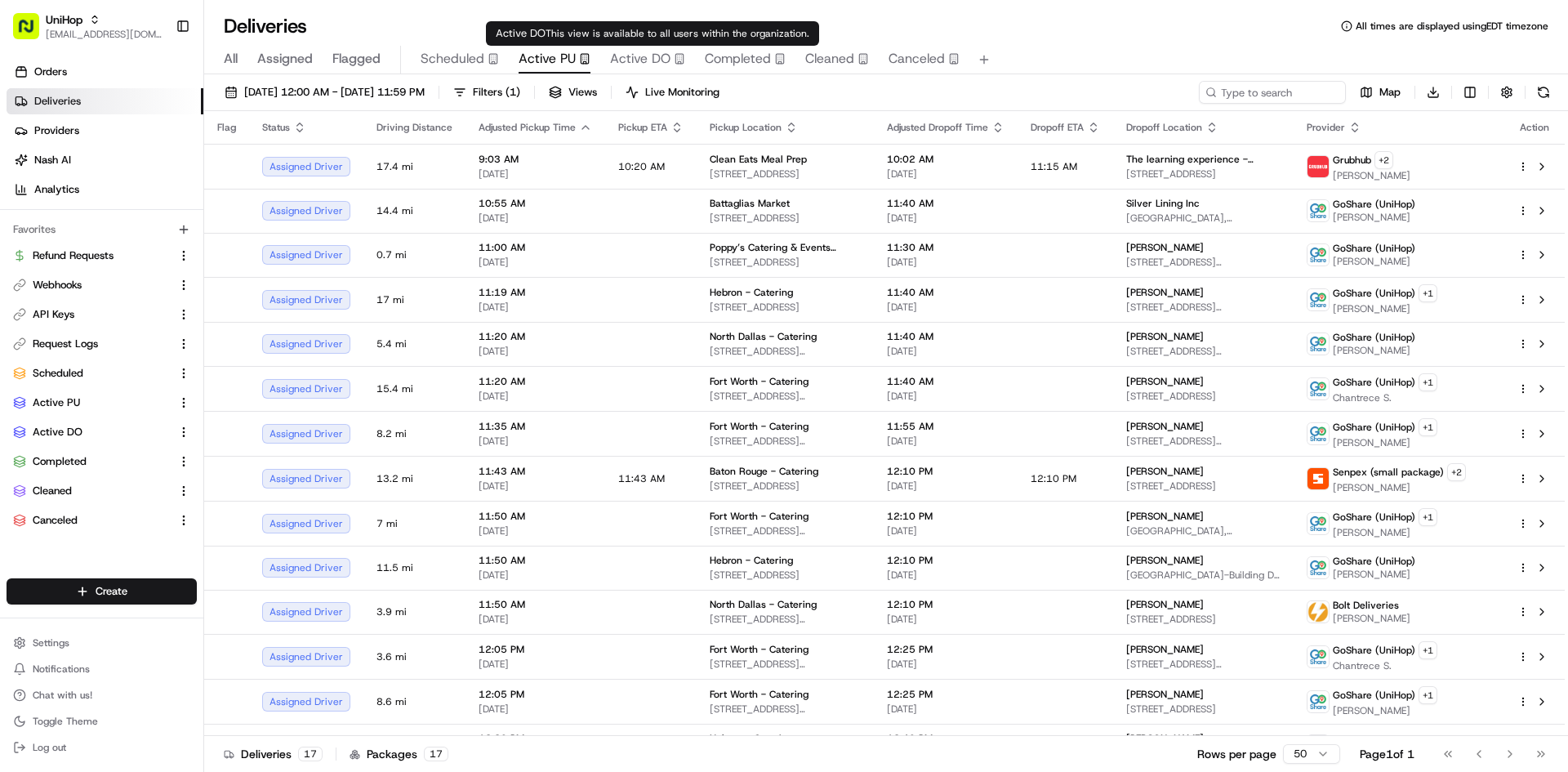
click at [635, 56] on span "Active DO" at bounding box center [640, 58] width 60 height 19
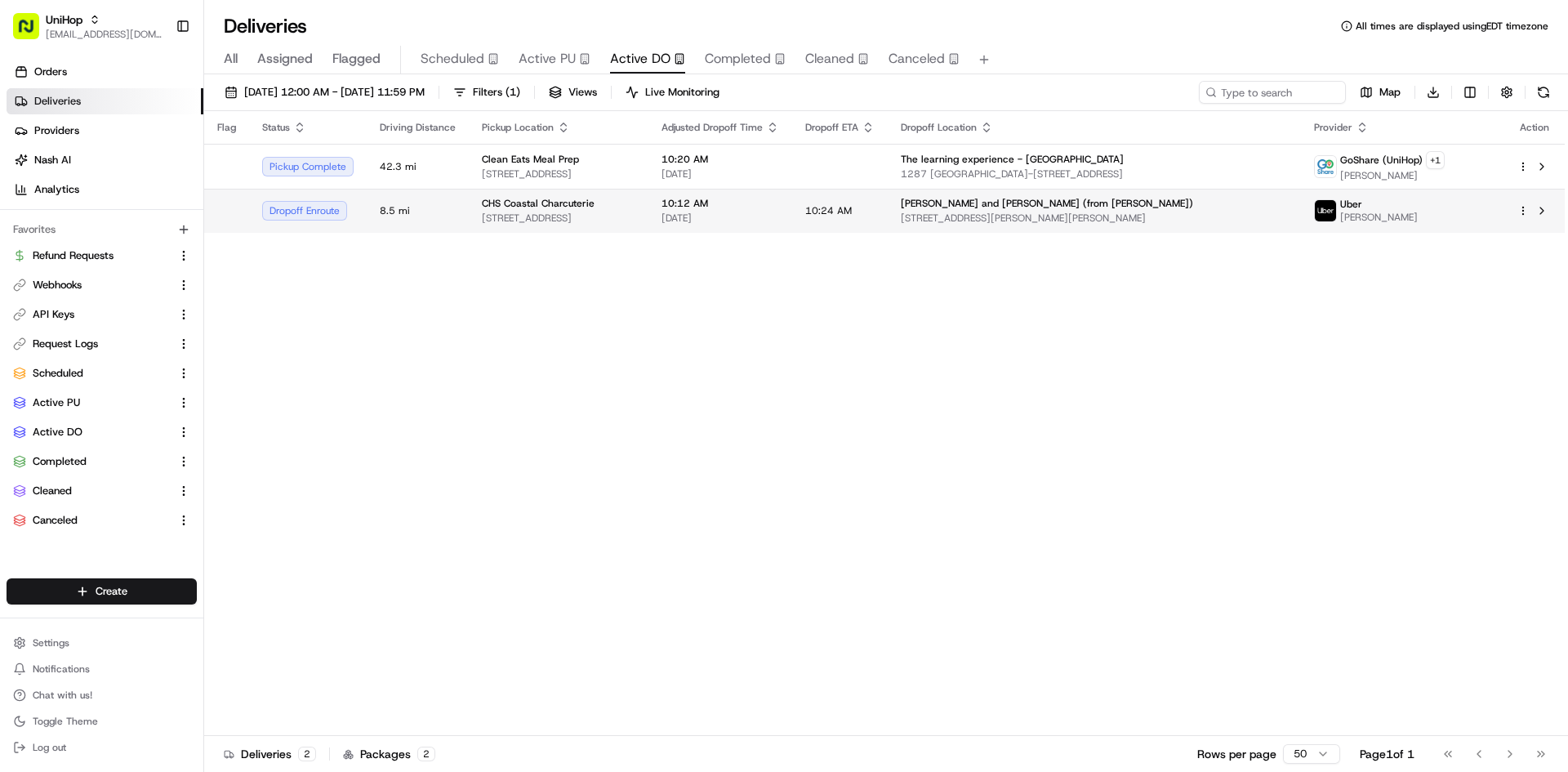
click at [635, 214] on span "27 Magnolia Rd, Charleston, SC 29407, USA" at bounding box center [558, 218] width 153 height 13
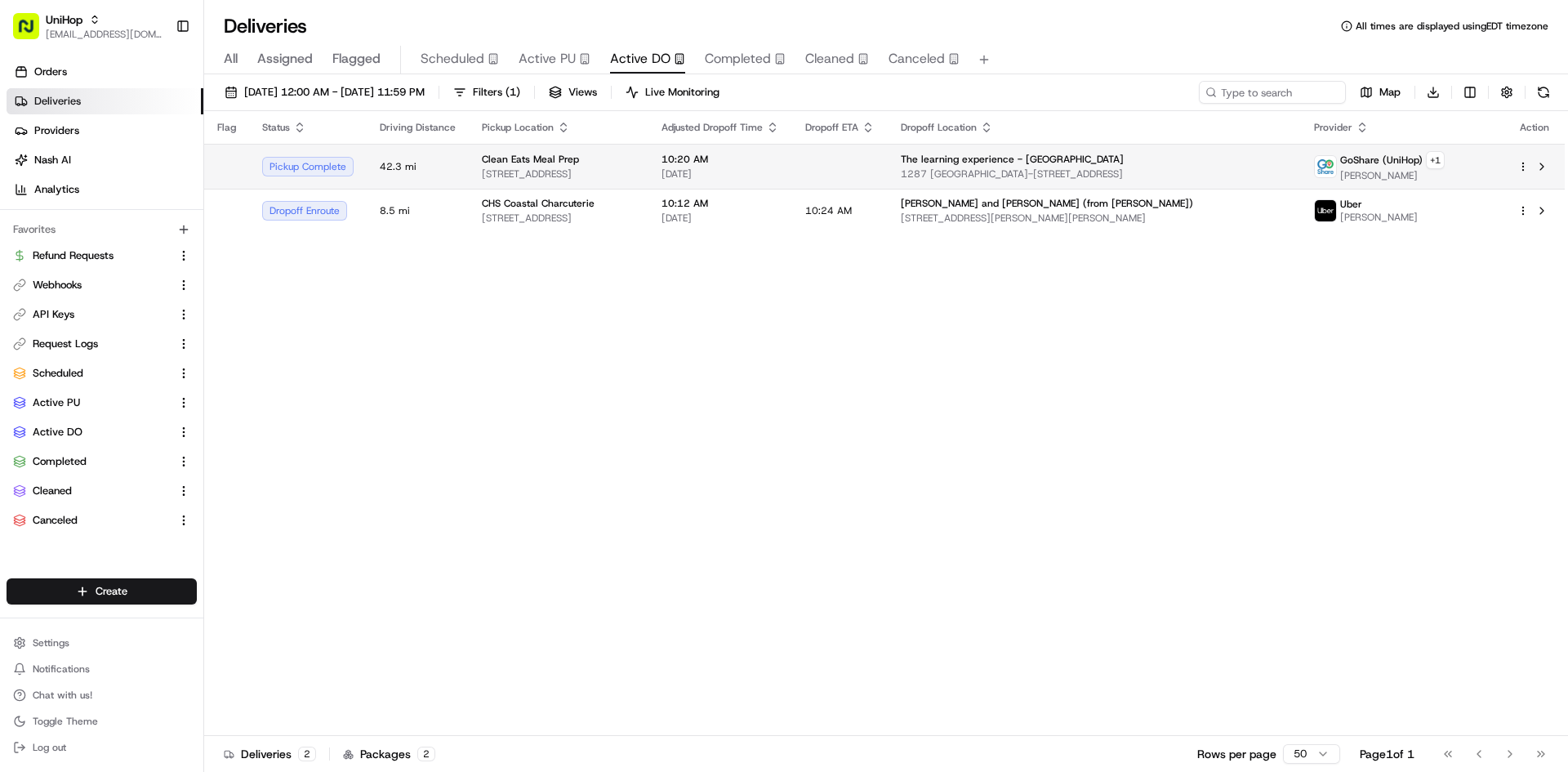
click at [635, 167] on span "[STREET_ADDRESS]" at bounding box center [558, 173] width 153 height 13
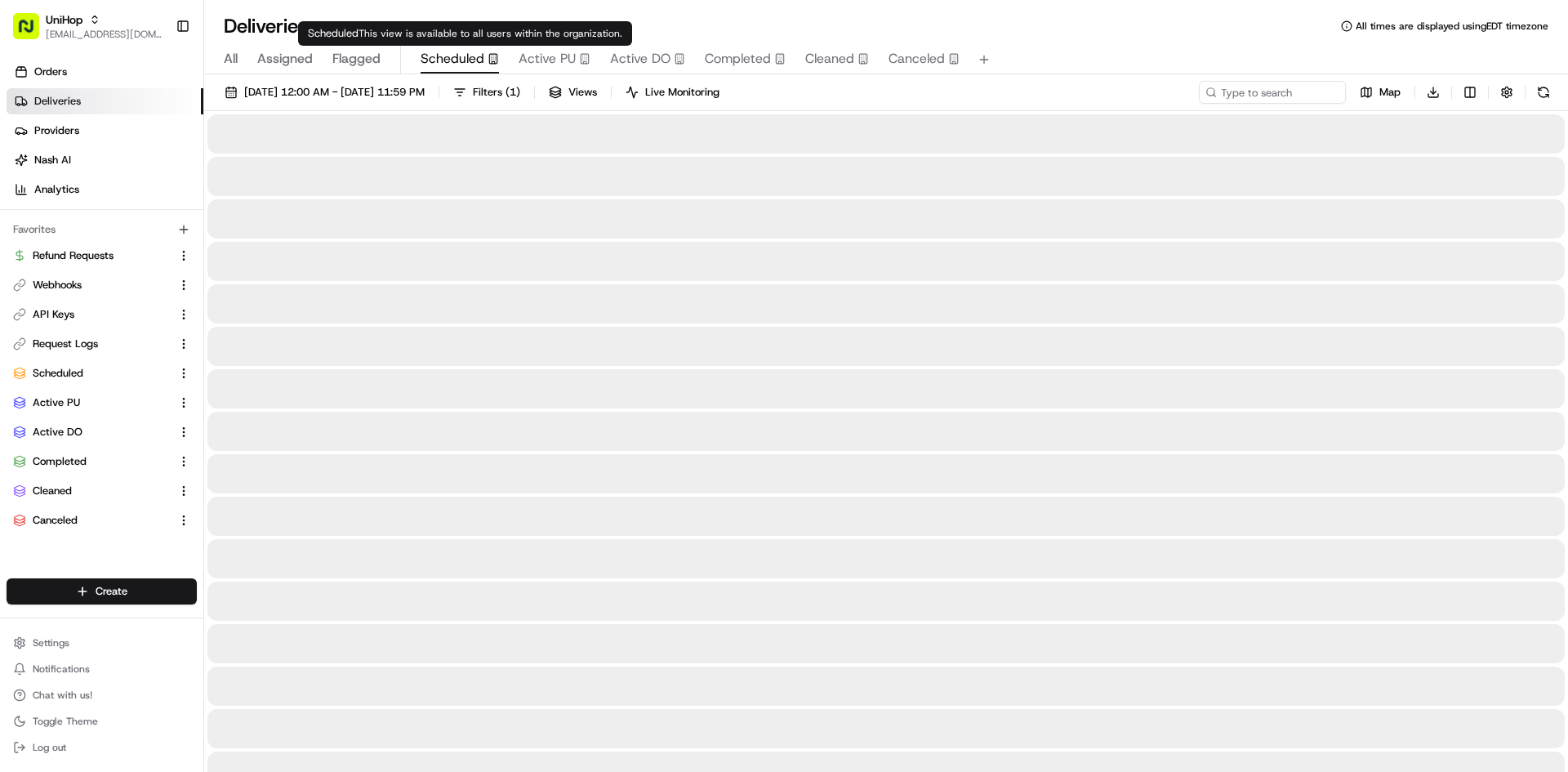
click at [440, 49] on span "Scheduled" at bounding box center [452, 58] width 64 height 19
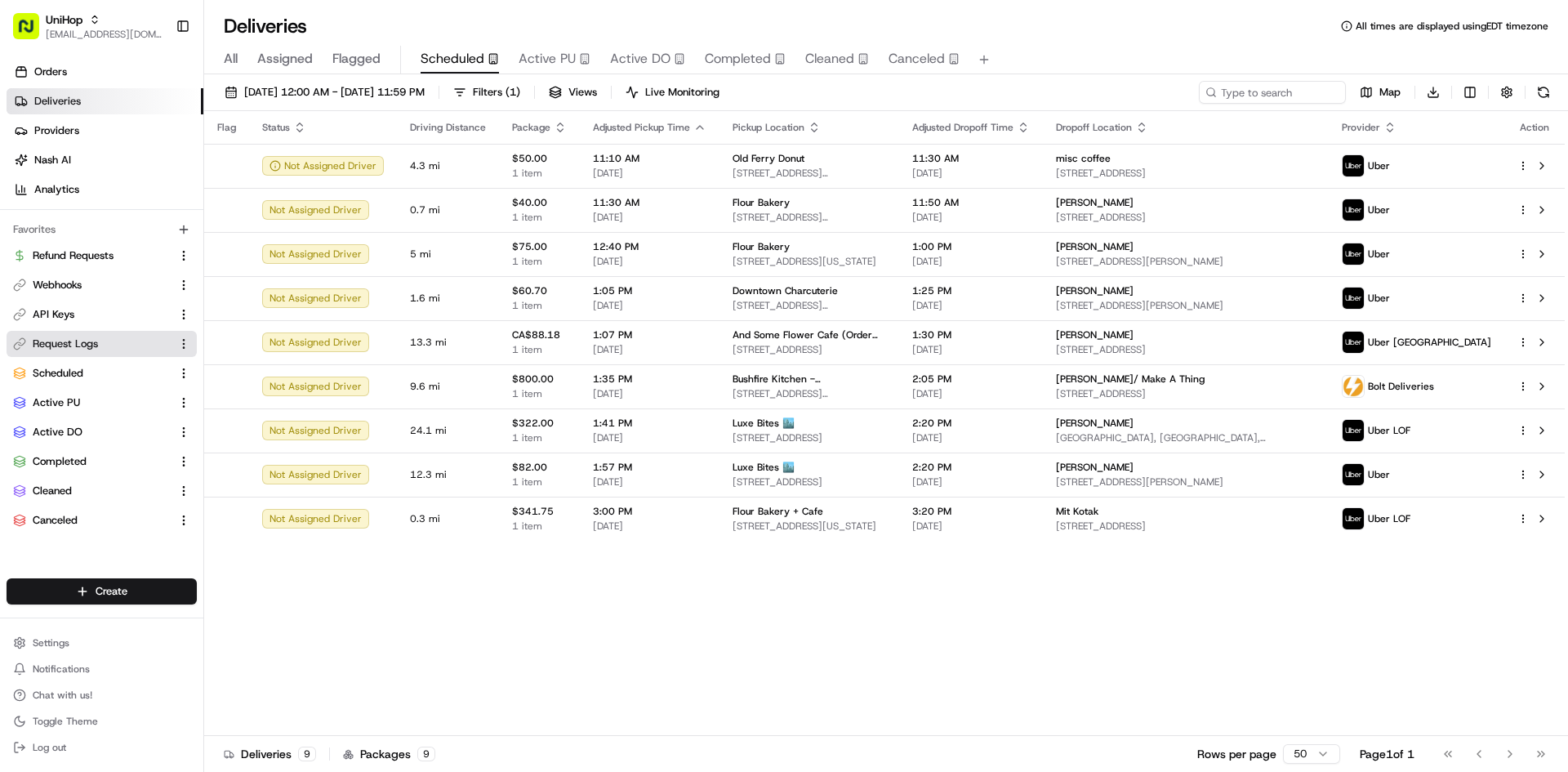
click at [120, 341] on link "Request Logs" at bounding box center [91, 344] width 157 height 15
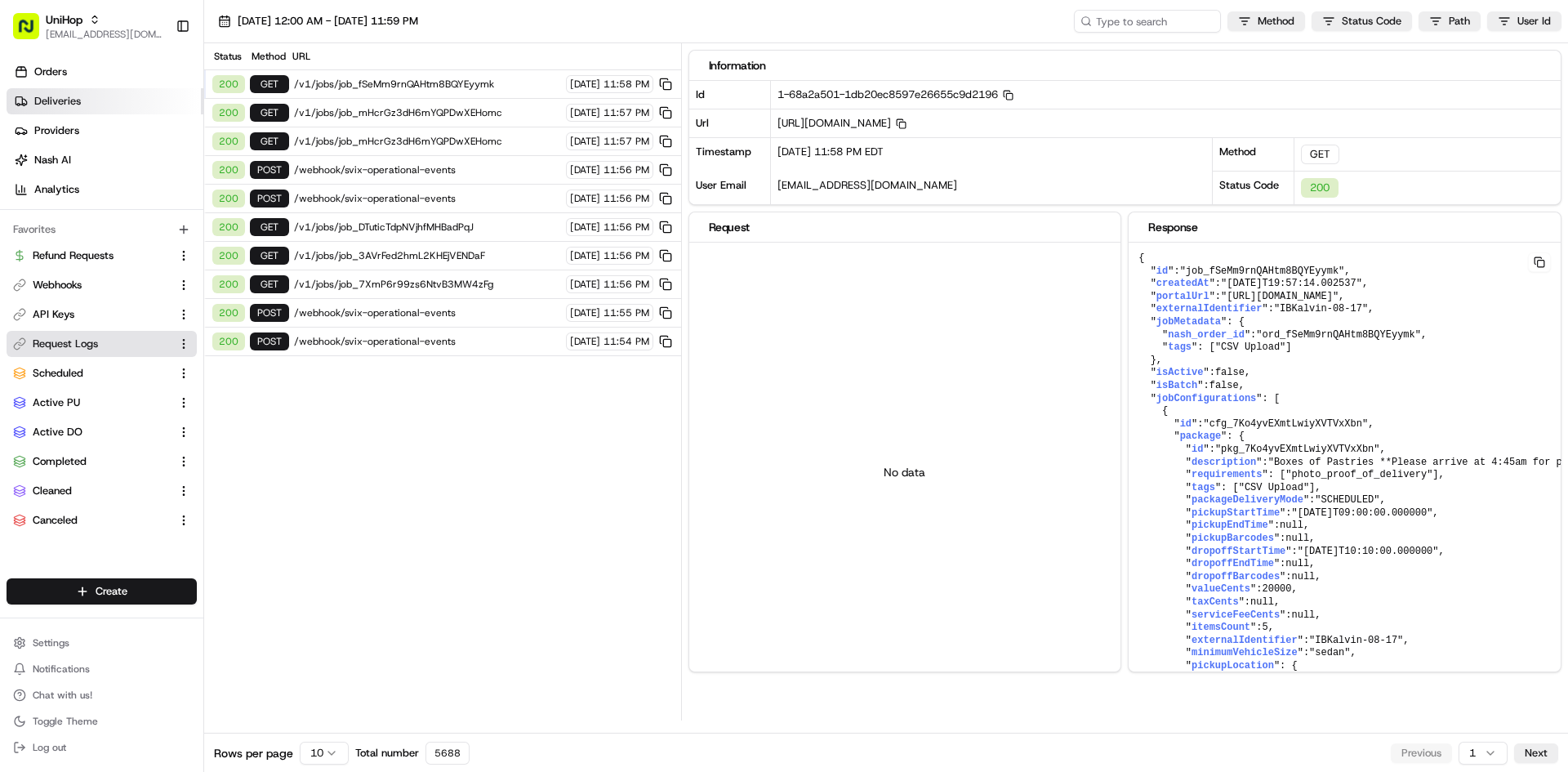
click at [116, 102] on link "Deliveries" at bounding box center [105, 101] width 197 height 26
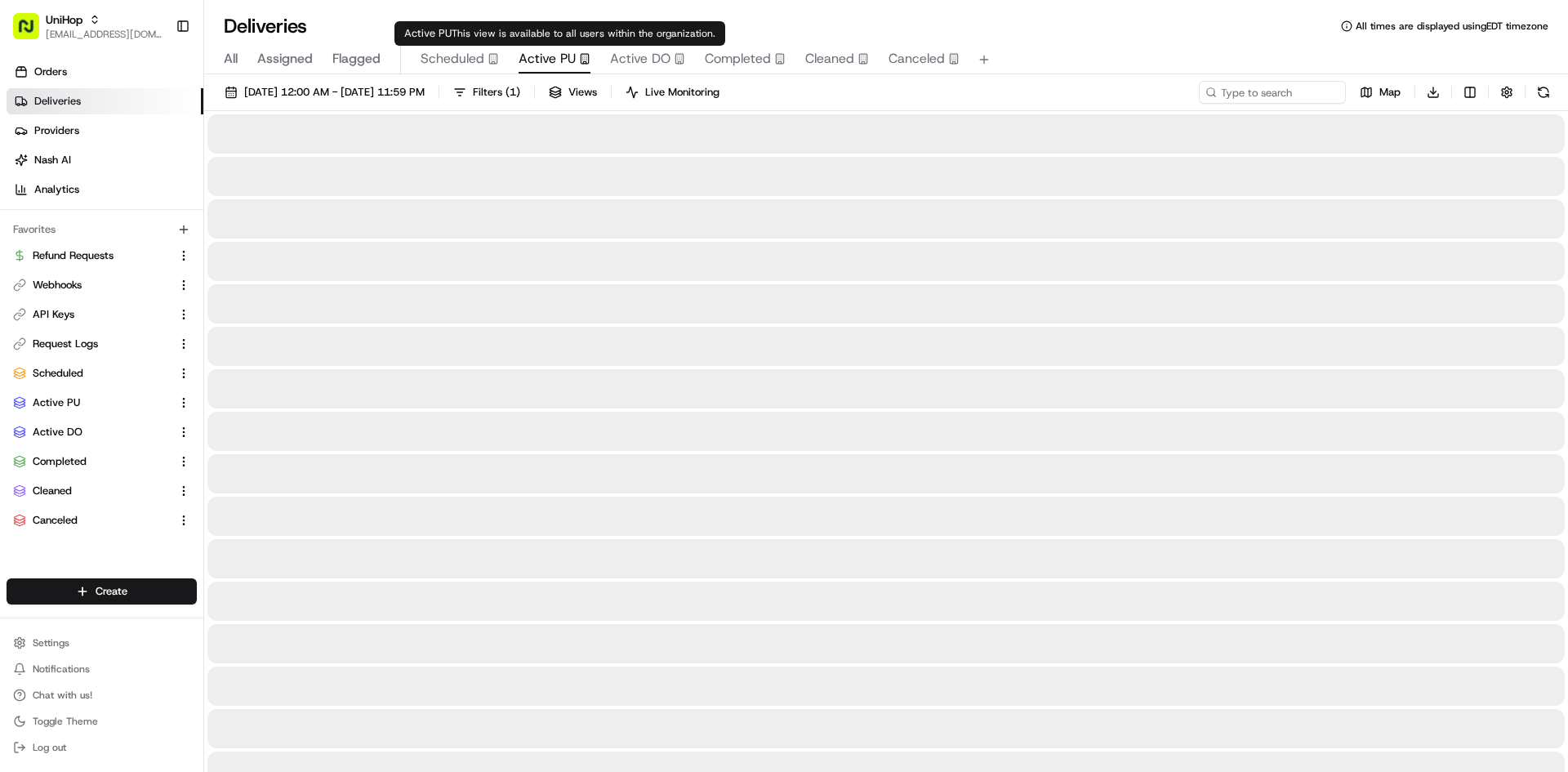
click at [531, 63] on span "Active PU" at bounding box center [547, 58] width 57 height 19
click at [615, 56] on span "Active DO" at bounding box center [640, 58] width 60 height 19
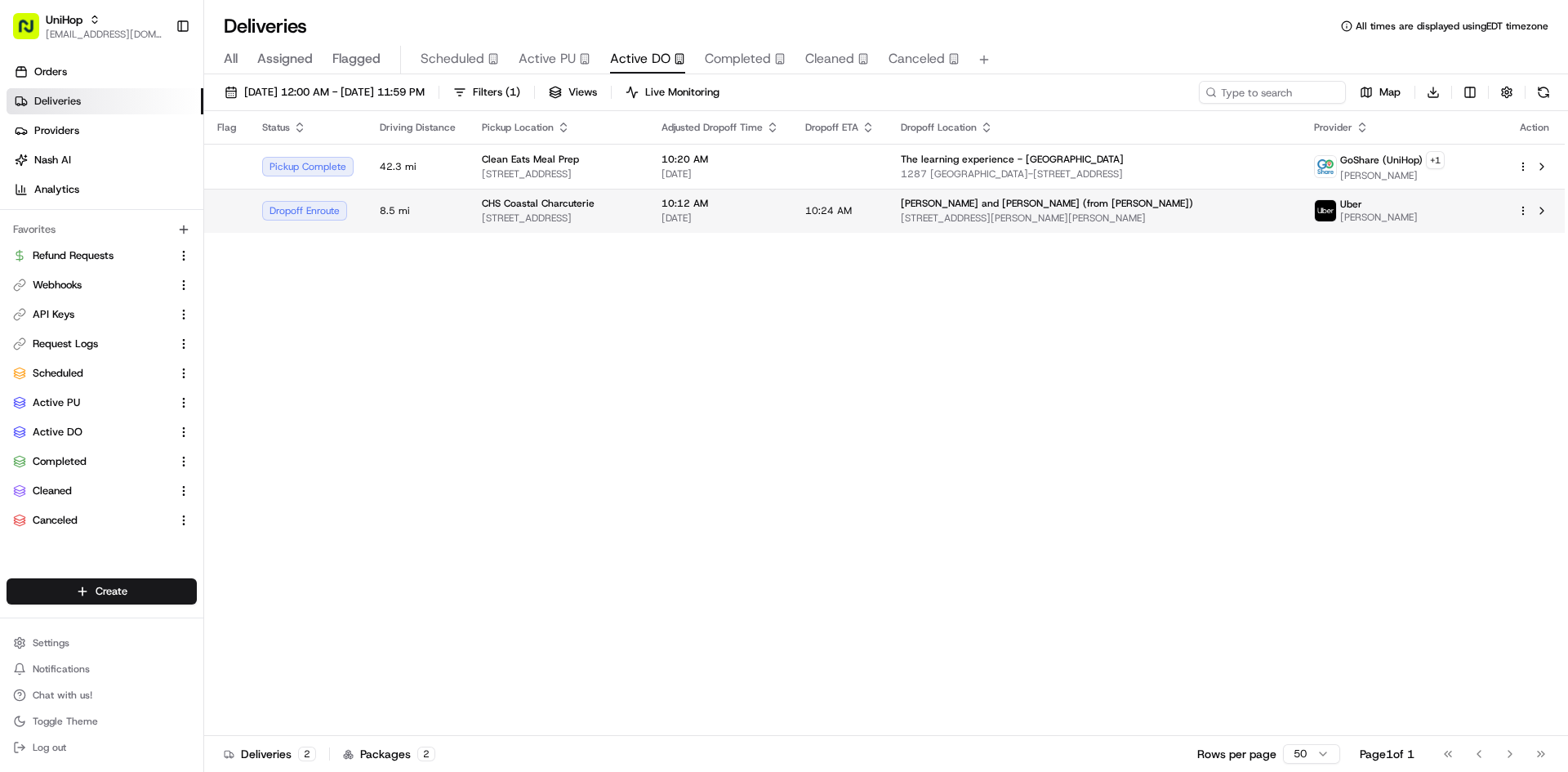
click at [584, 209] on span "CHS Coastal Charcuterie" at bounding box center [538, 203] width 113 height 13
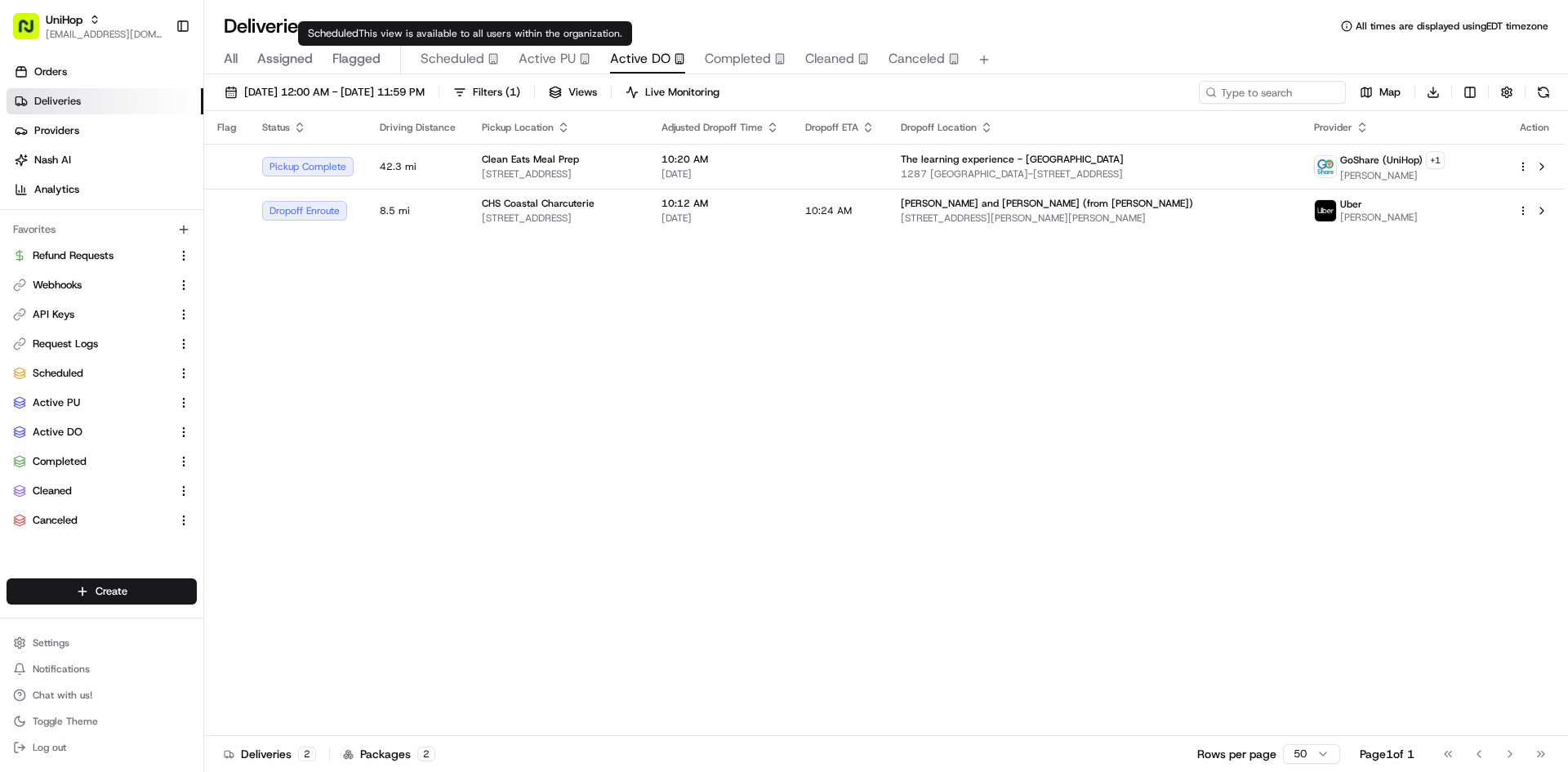
click at [449, 59] on span "Scheduled" at bounding box center [452, 58] width 64 height 19
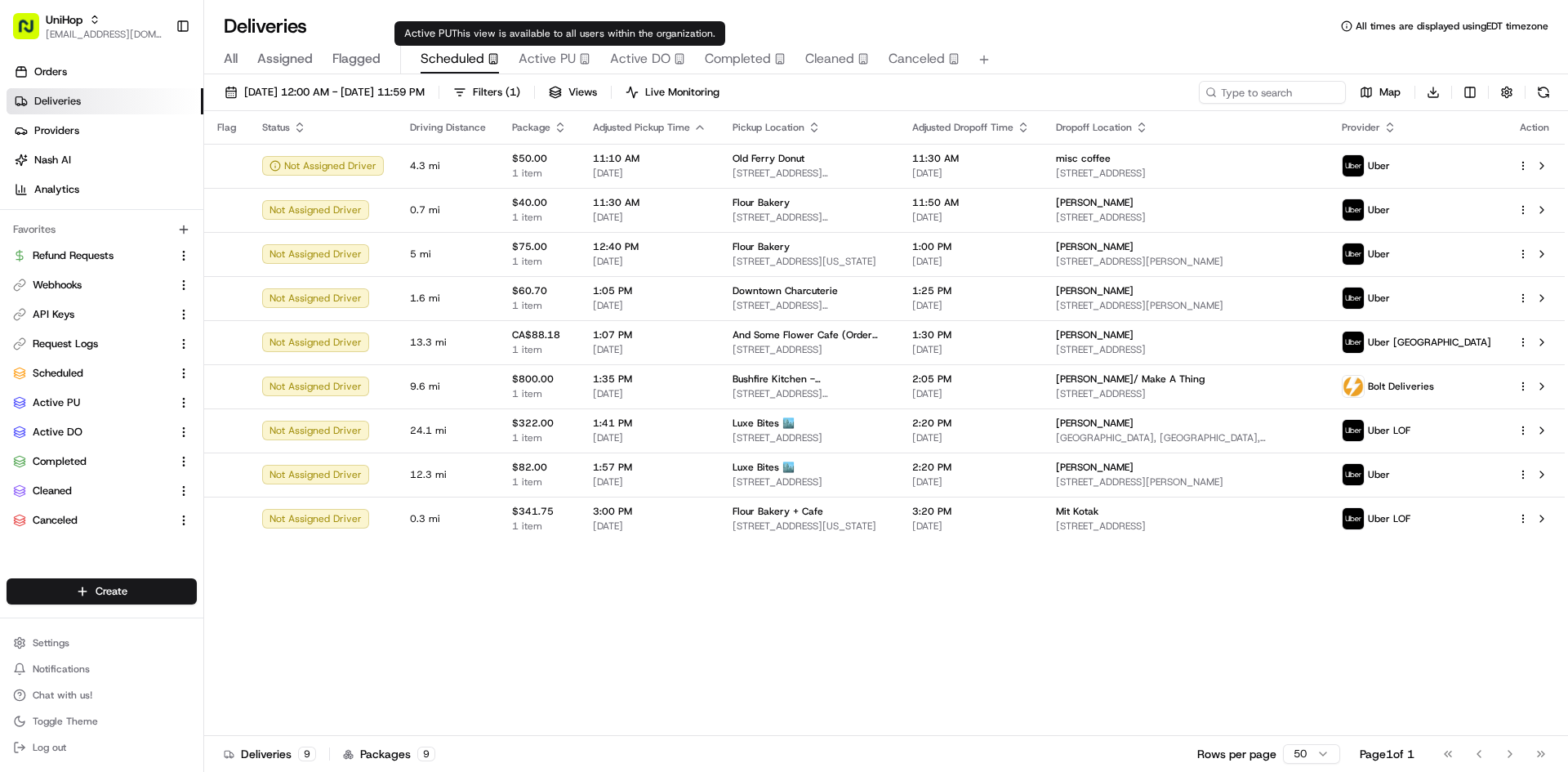
click at [563, 51] on span "Active PU" at bounding box center [547, 58] width 57 height 19
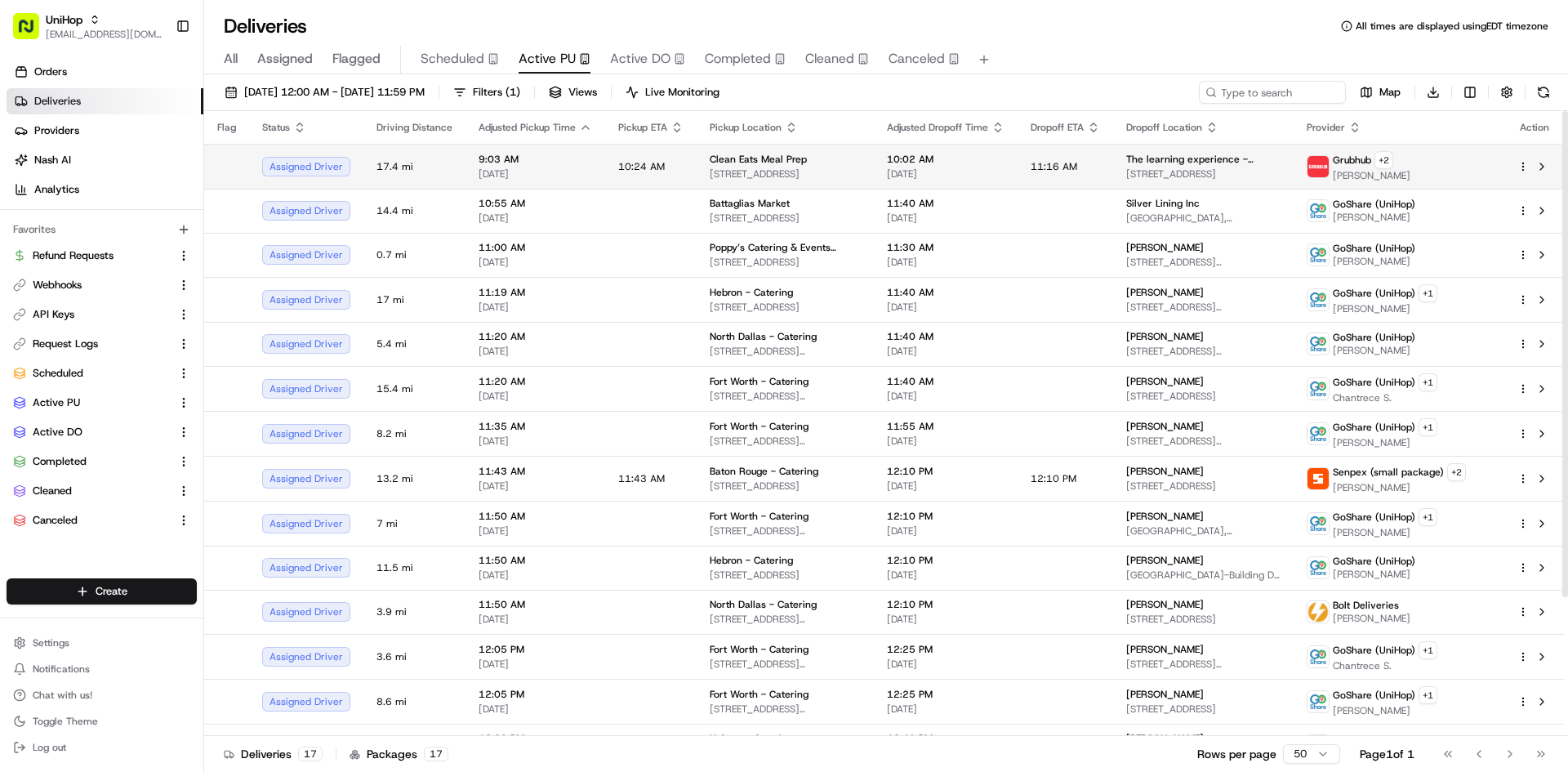
click at [650, 160] on span "10:24 AM" at bounding box center [642, 166] width 47 height 13
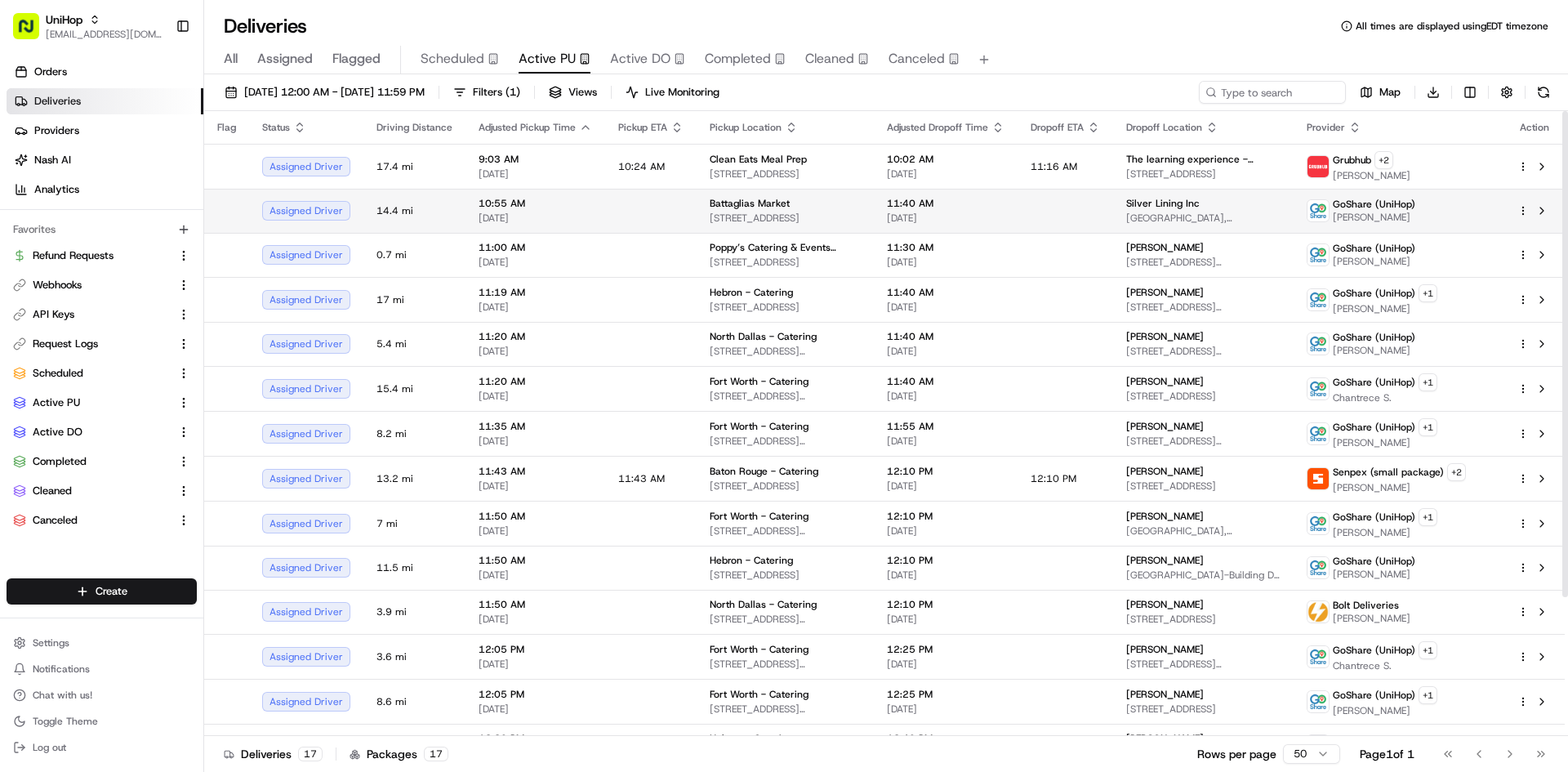
click at [674, 200] on td at bounding box center [651, 210] width 91 height 44
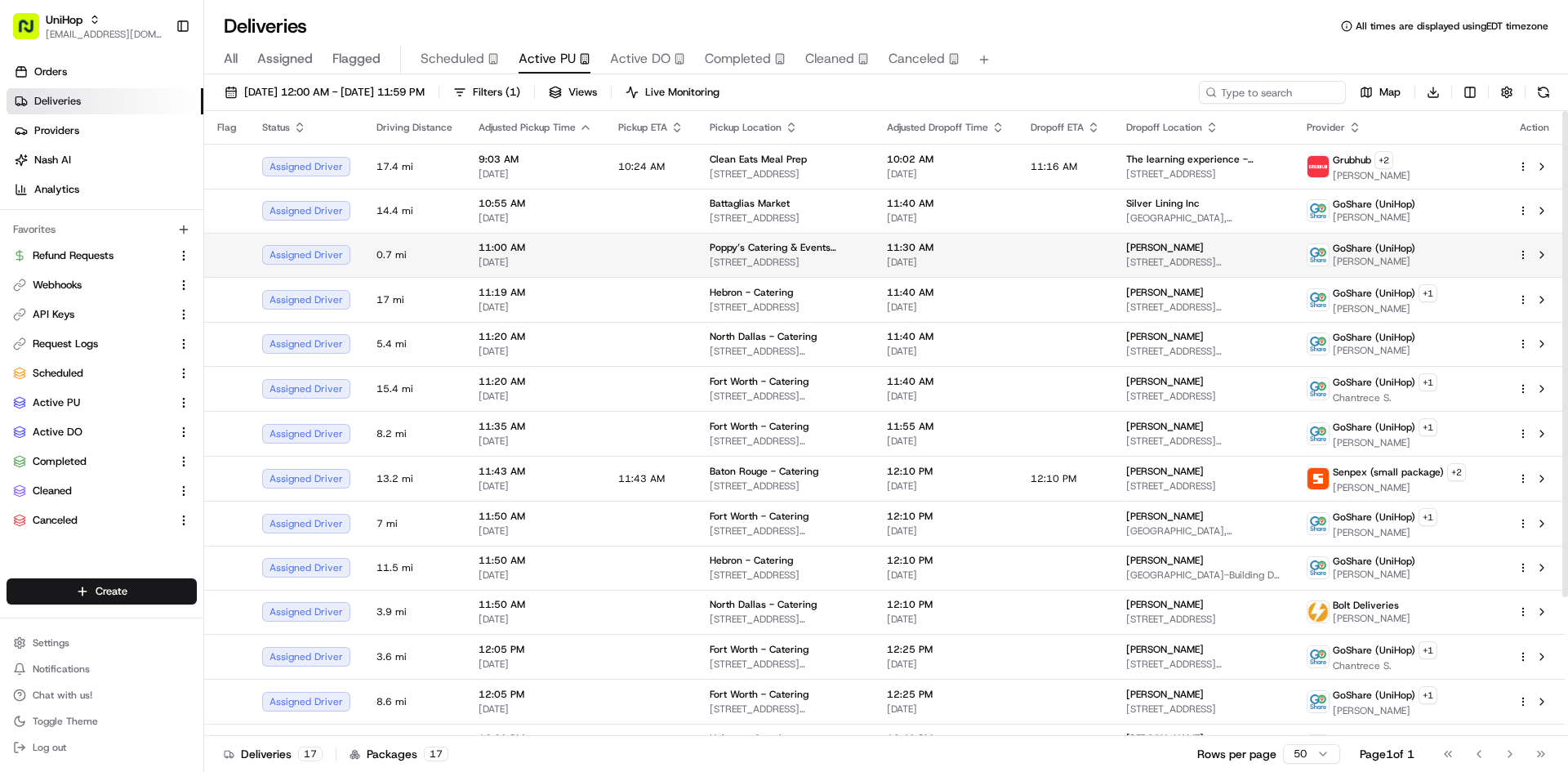
click at [686, 250] on td at bounding box center [651, 254] width 91 height 44
click at [671, 264] on td at bounding box center [651, 254] width 91 height 44
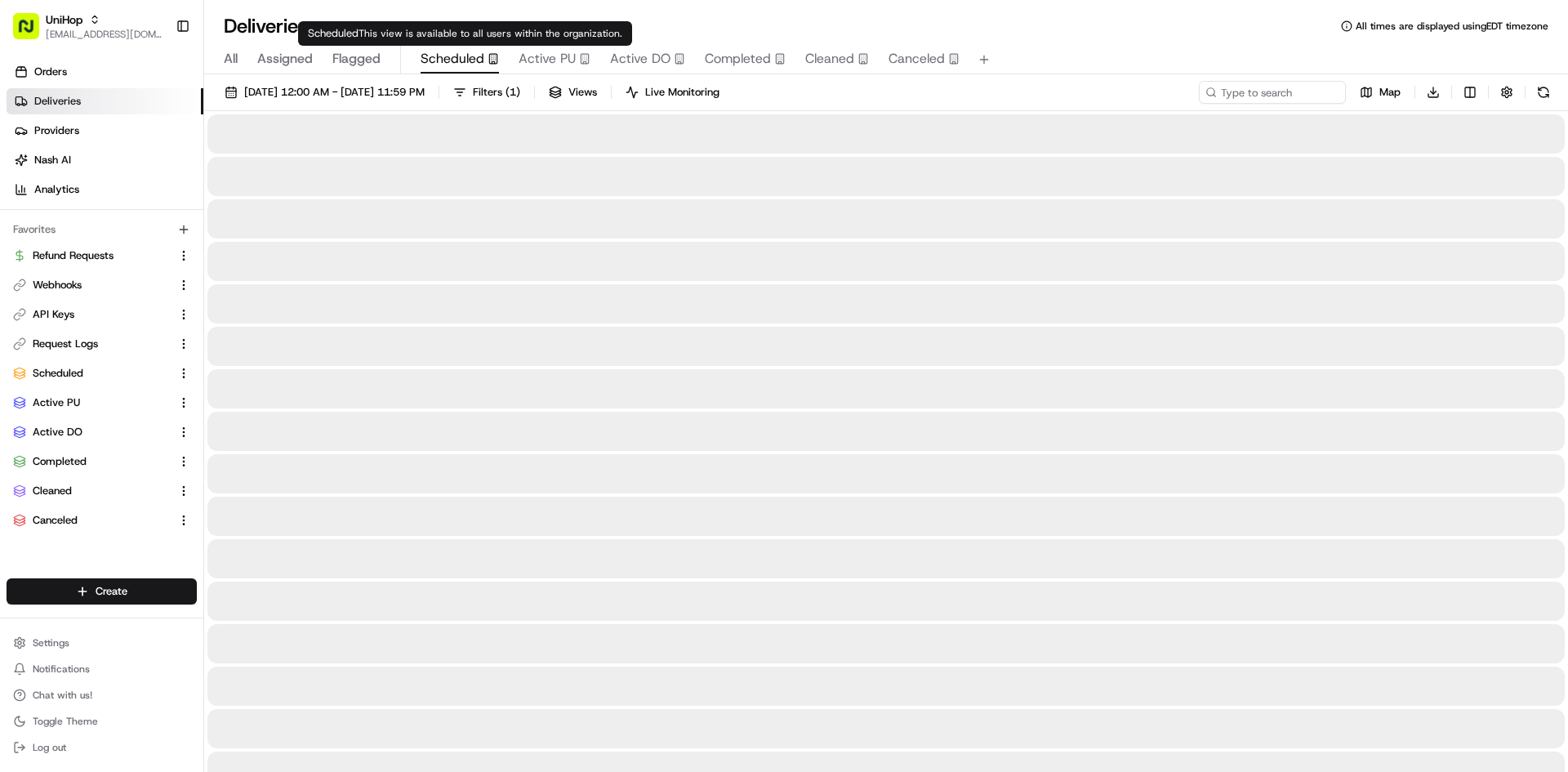
click at [444, 64] on span "Scheduled" at bounding box center [452, 58] width 64 height 19
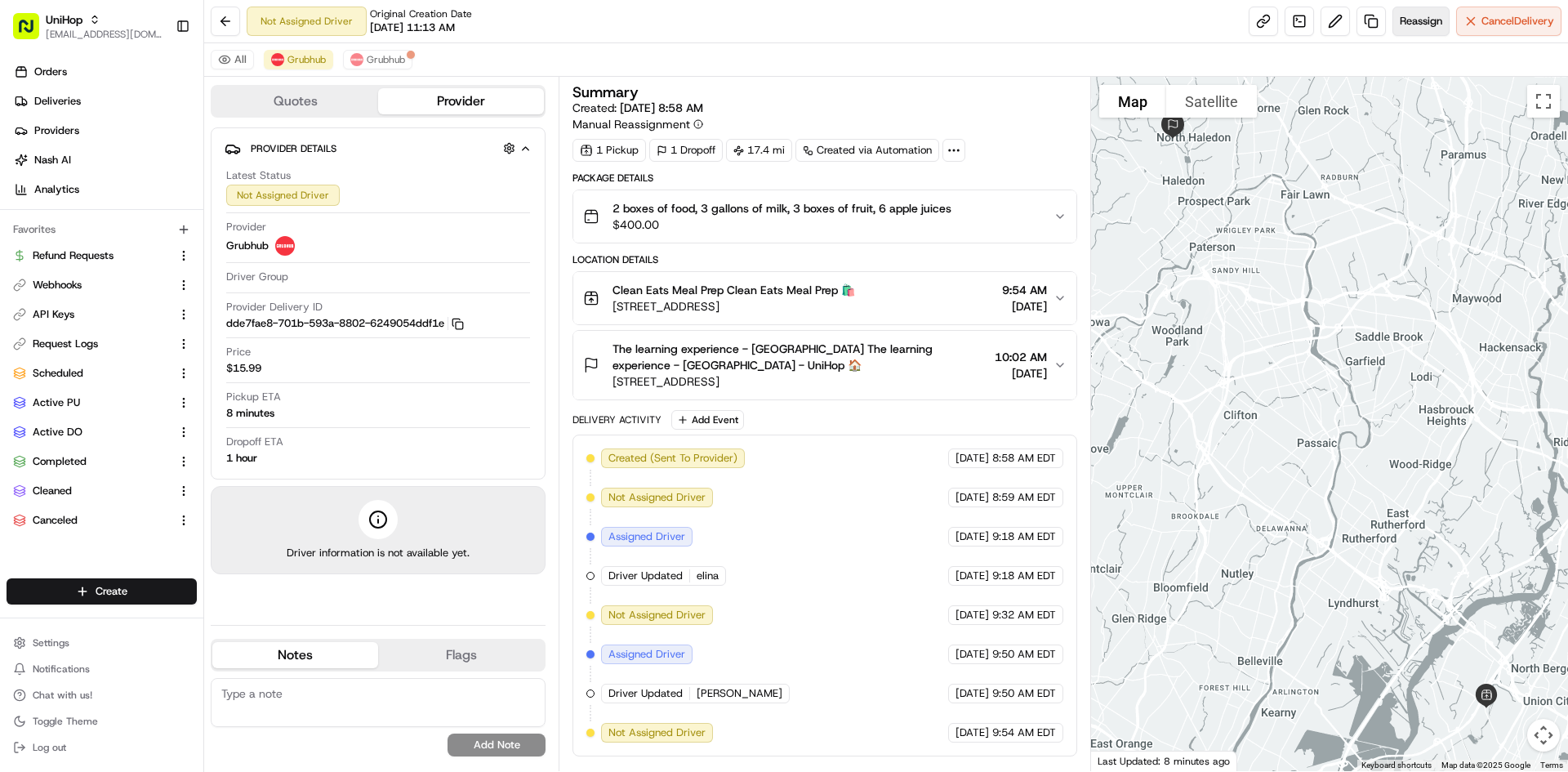
click at [1421, 22] on span "Reassign" at bounding box center [1421, 20] width 43 height 15
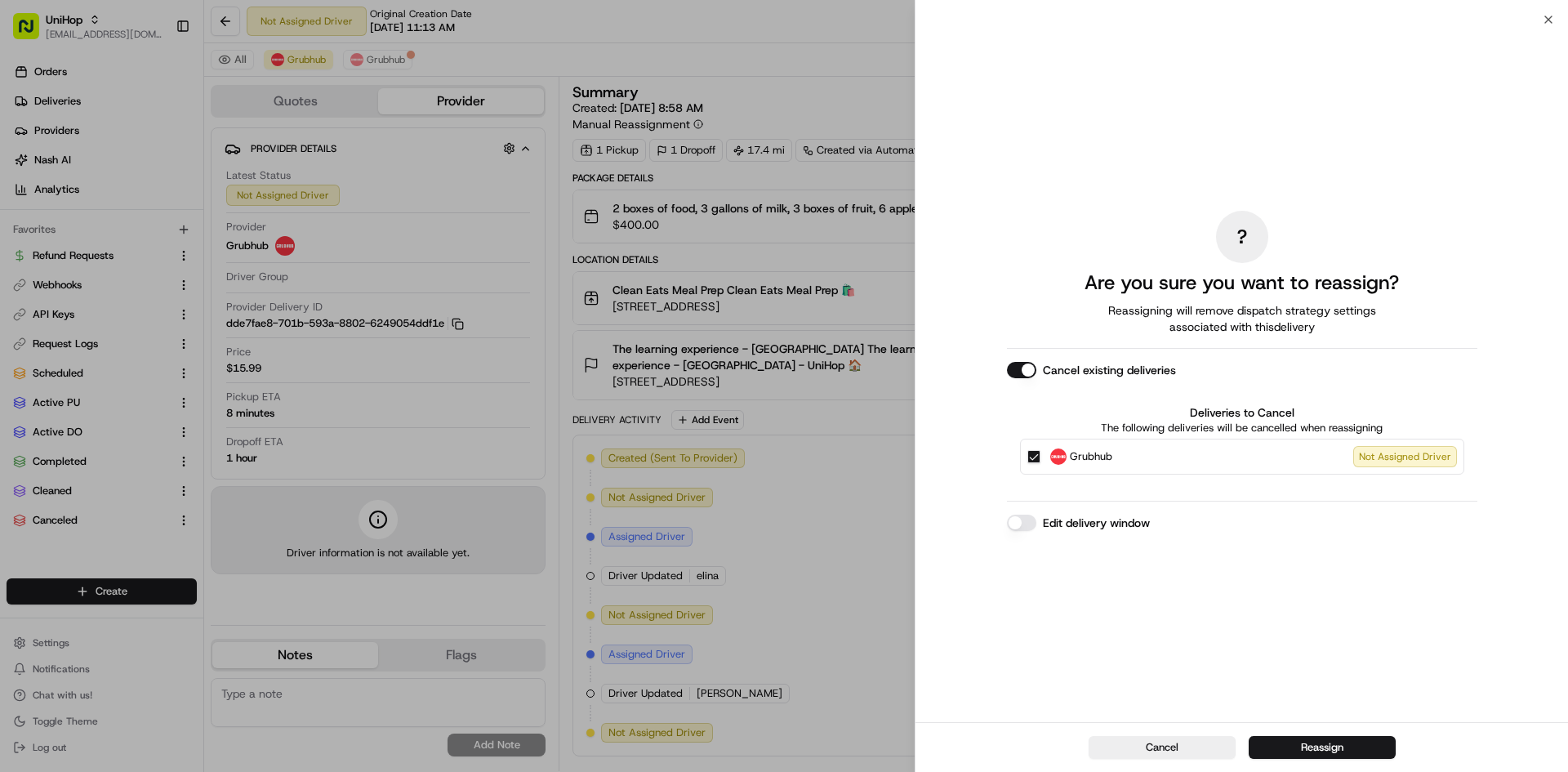
click at [1089, 453] on span "Grubhub" at bounding box center [1091, 456] width 43 height 17
click at [1041, 453] on button "Grubhub Not Assigned Driver" at bounding box center [1033, 455] width 13 height 13
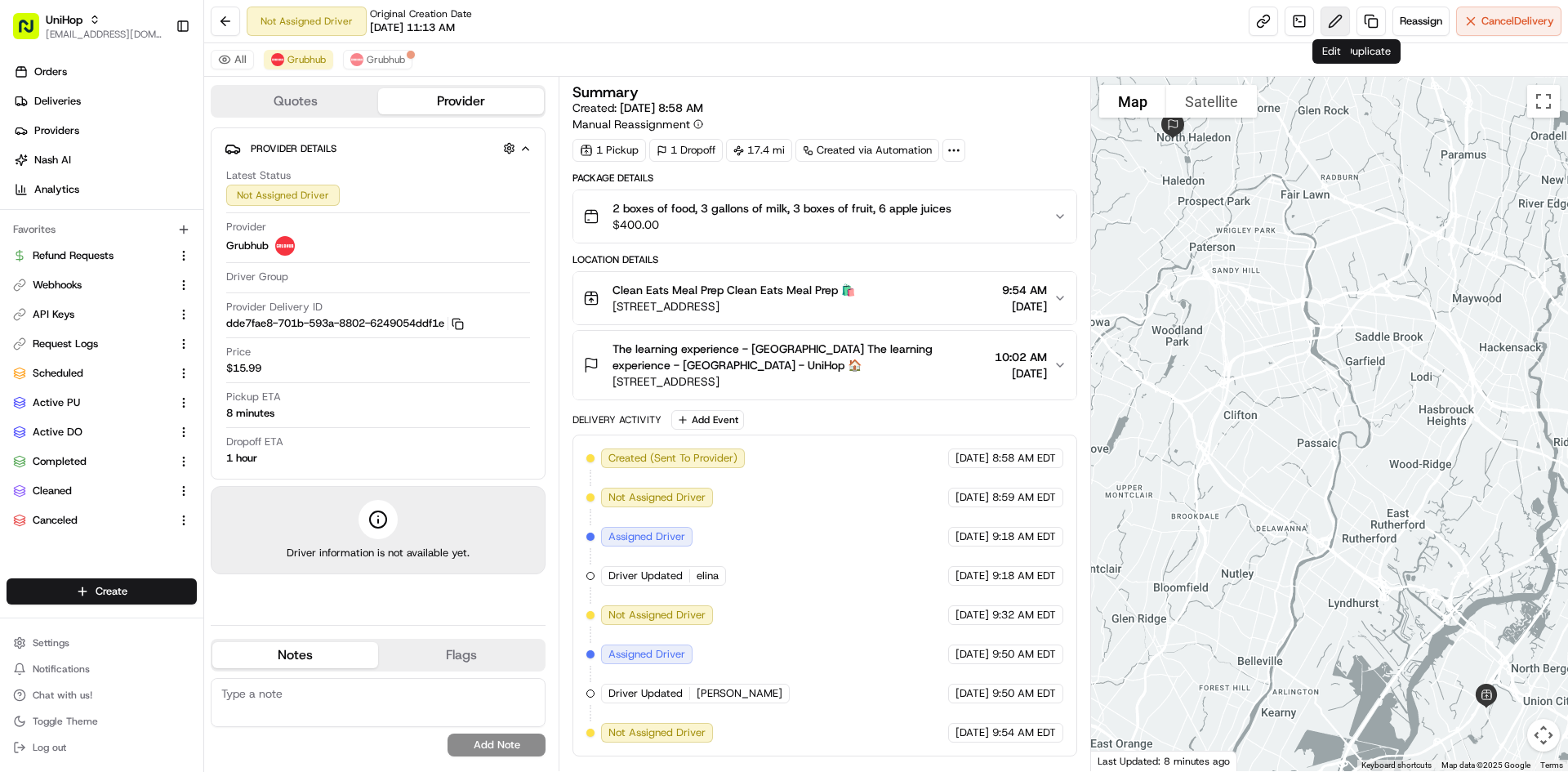
click at [1323, 28] on button at bounding box center [1335, 21] width 29 height 29
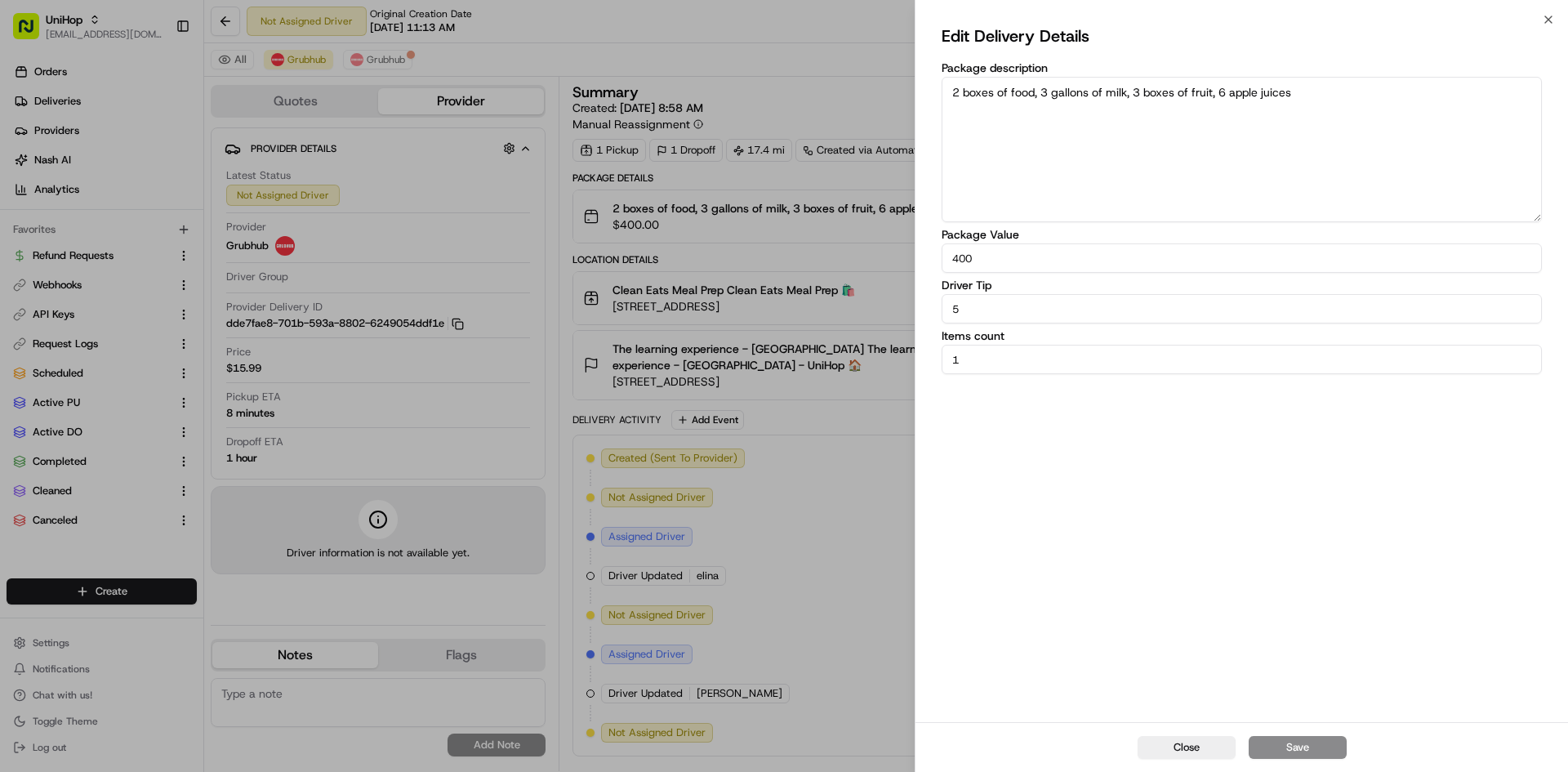
click at [945, 306] on input "5" at bounding box center [1242, 309] width 600 height 29
type input "15"
click at [1286, 748] on button "Save" at bounding box center [1297, 748] width 98 height 23
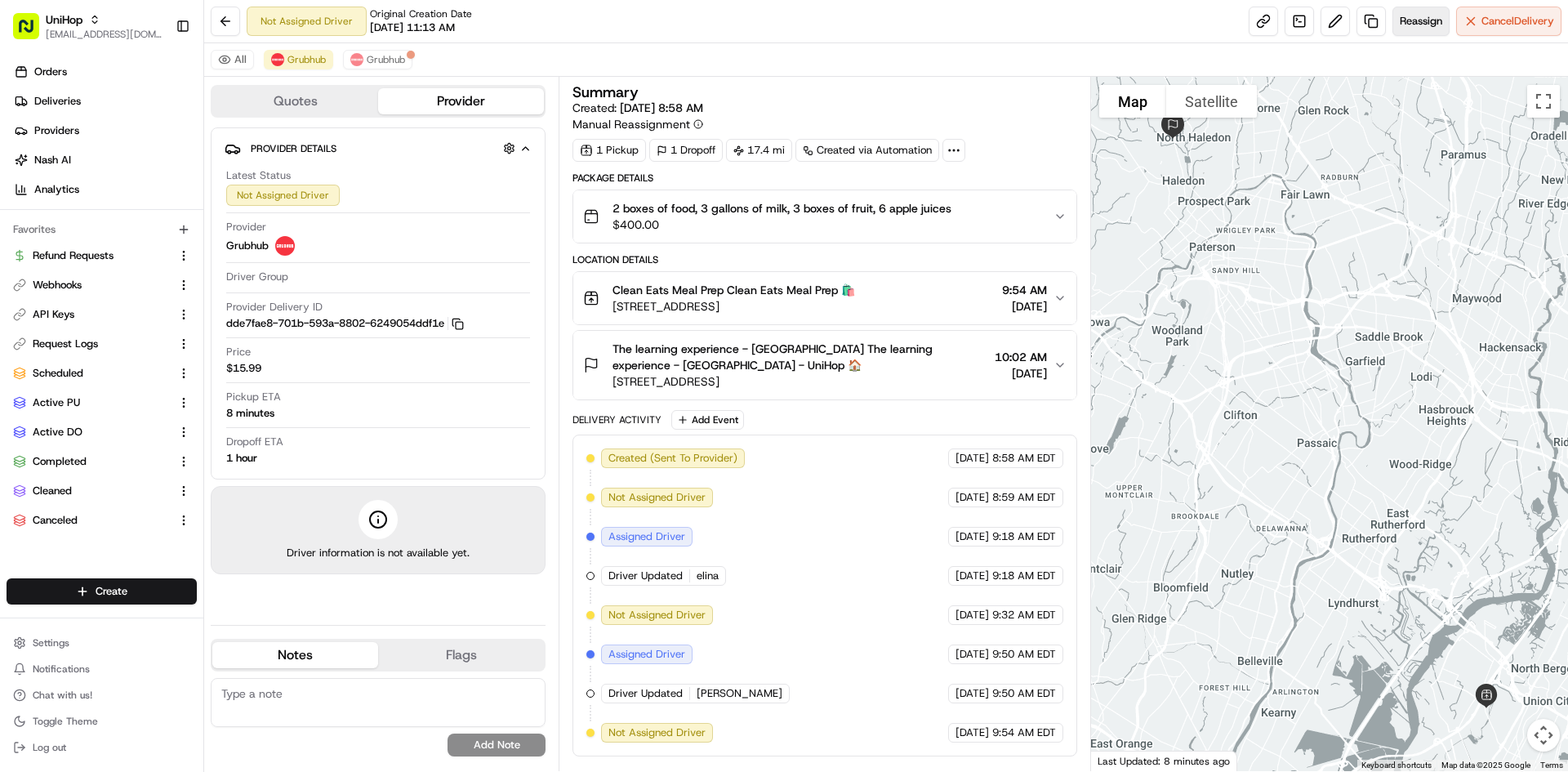
click at [1420, 29] on button "Reassign" at bounding box center [1420, 21] width 57 height 29
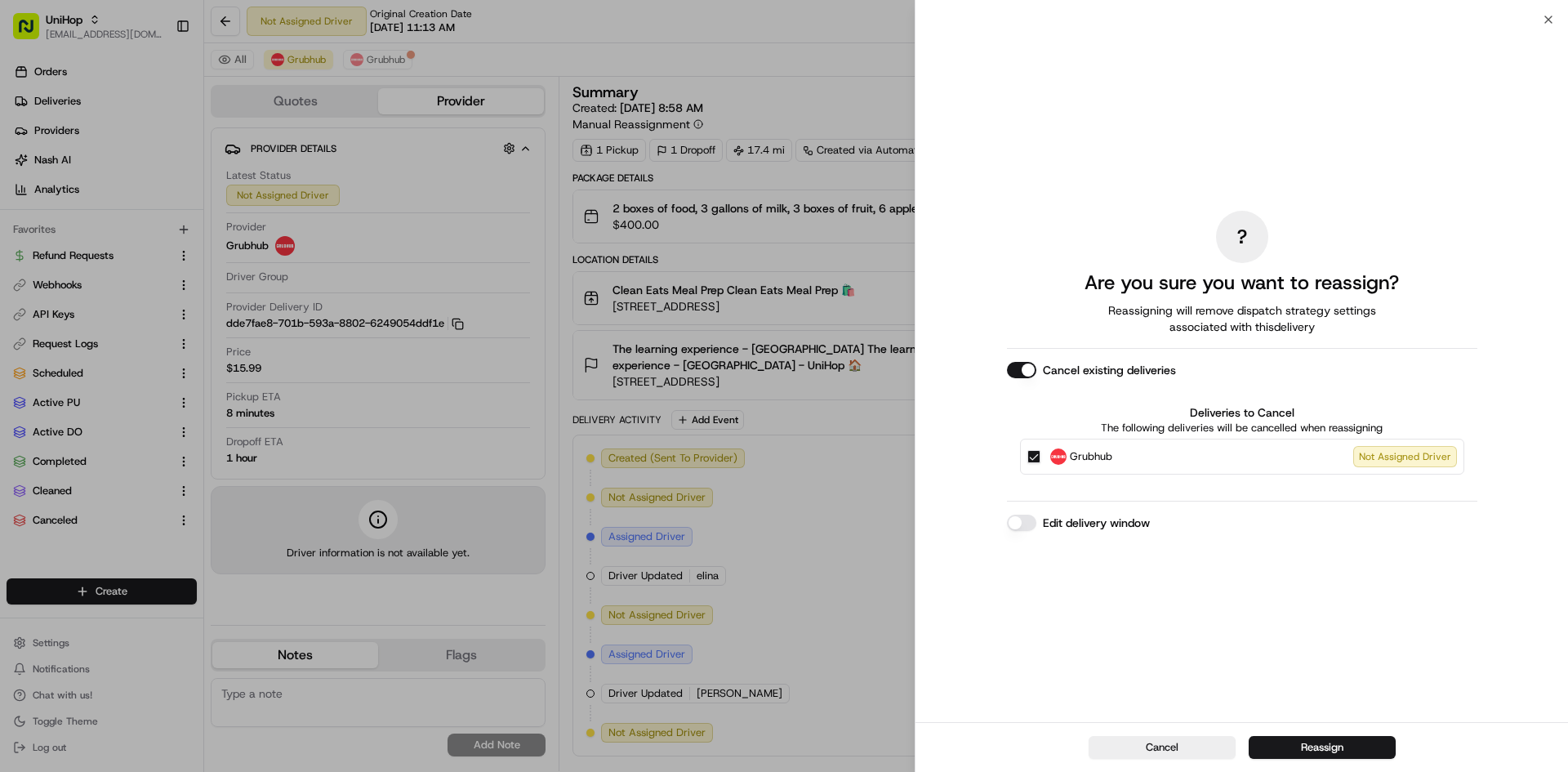
click at [1078, 459] on span "Grubhub" at bounding box center [1091, 456] width 43 height 17
click at [1041, 459] on button "Grubhub Not Assigned Driver" at bounding box center [1033, 455] width 13 height 13
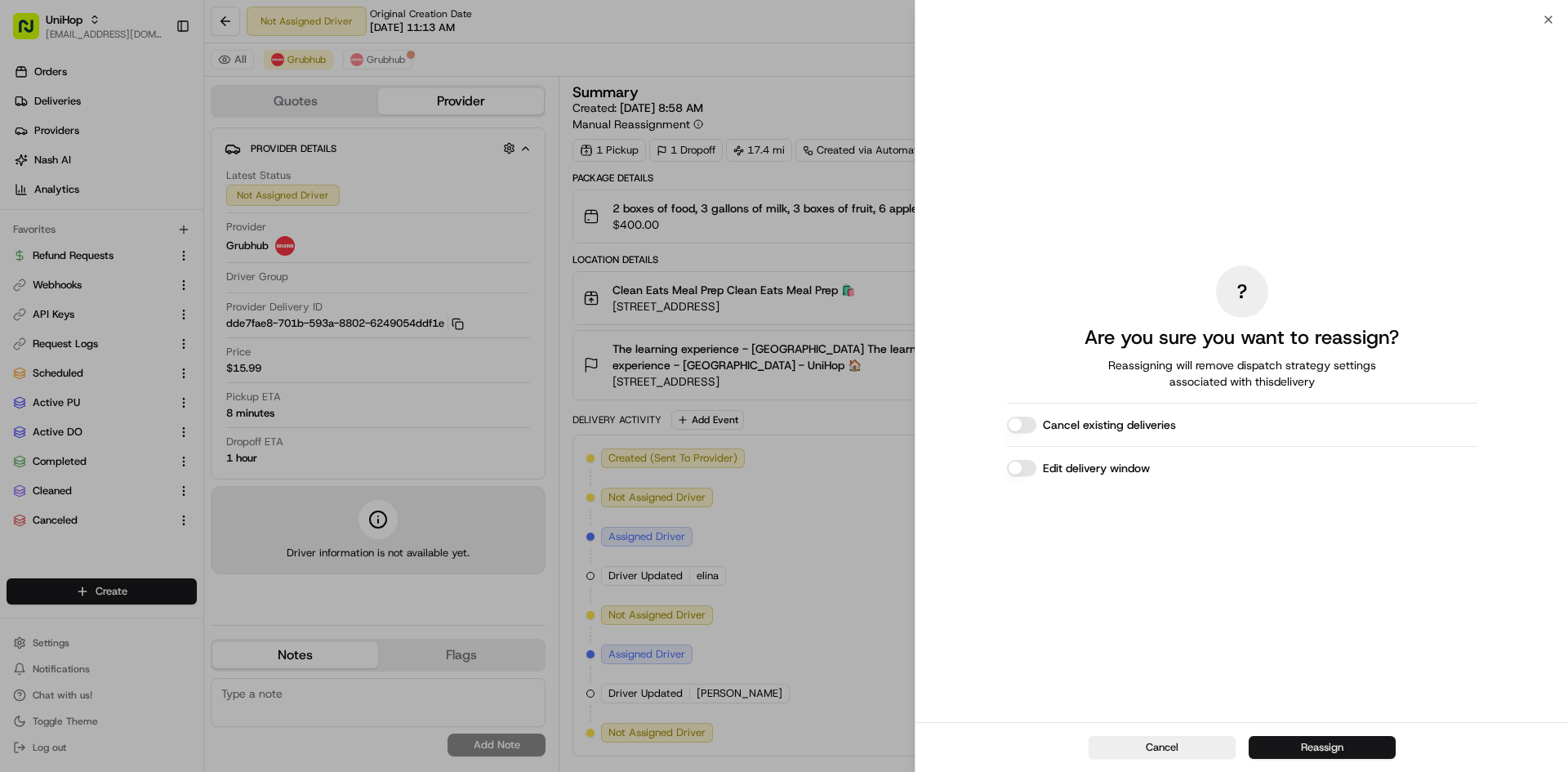
click at [1313, 738] on button "Reassign" at bounding box center [1321, 748] width 147 height 23
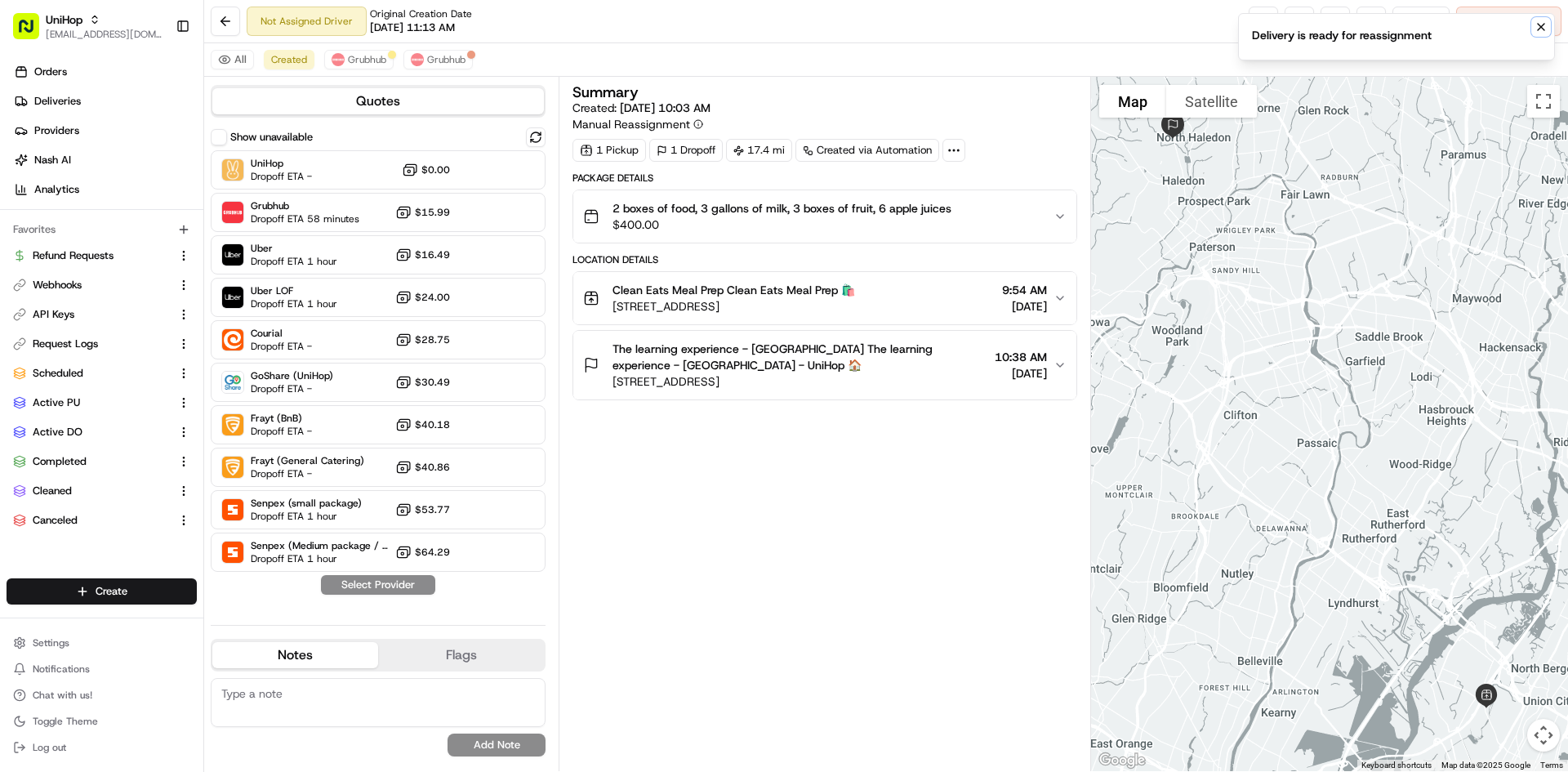
click at [1536, 28] on icon "Notifications (F8)" at bounding box center [1540, 26] width 13 height 13
click at [1336, 18] on button at bounding box center [1335, 21] width 29 height 29
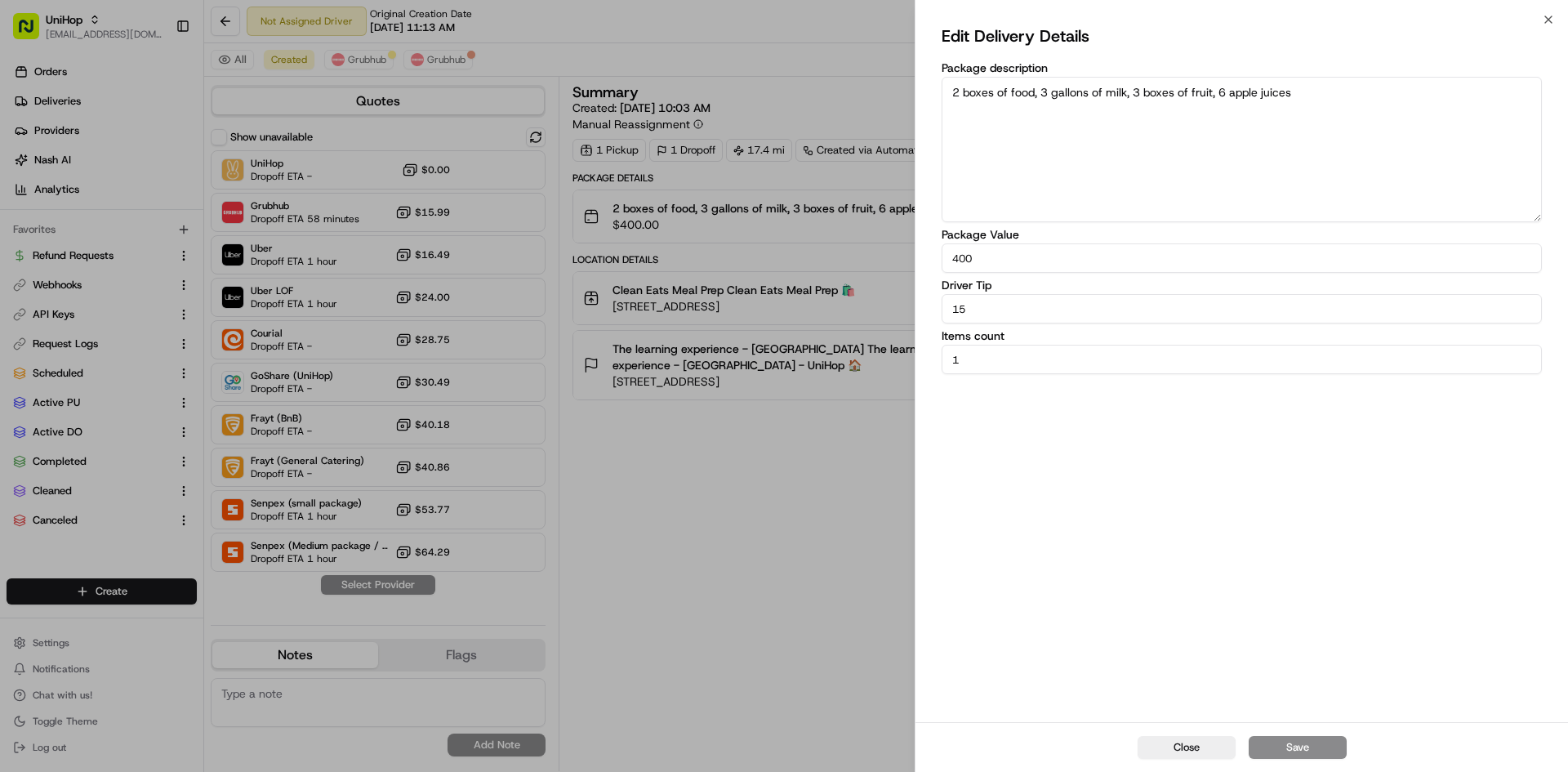
drag, startPoint x: 994, startPoint y: 315, endPoint x: 835, endPoint y: 316, distance: 159.0
click at [835, 316] on body "UniHop [EMAIL_ADDRESS][DOMAIN_NAME] Toggle Sidebar Orders Deliveries Providers …" at bounding box center [784, 386] width 1568 height 772
type input "5"
click at [1292, 743] on button "Save" at bounding box center [1297, 748] width 98 height 23
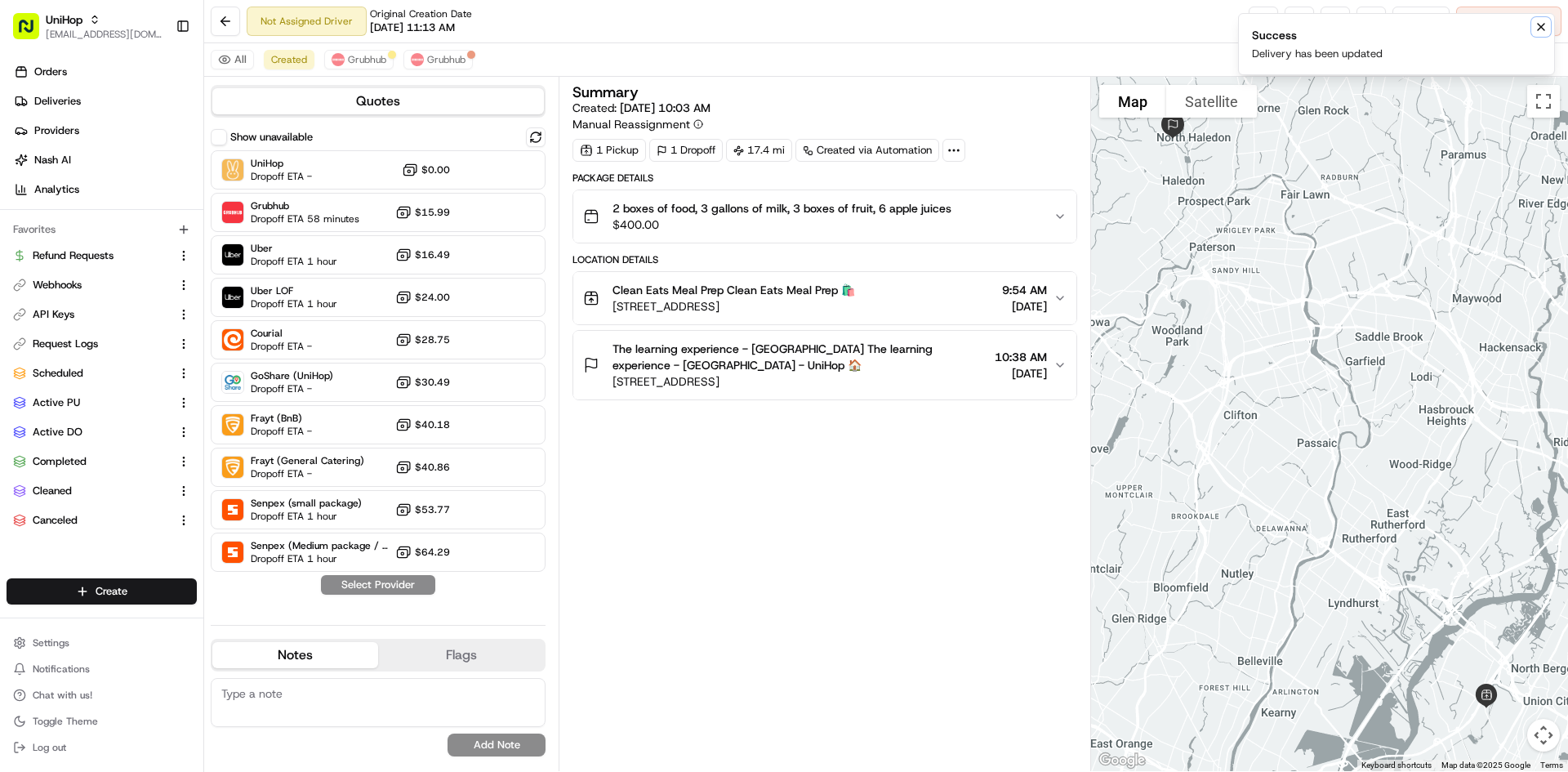
click at [1539, 30] on icon "Notifications (F8)" at bounding box center [1540, 26] width 13 height 13
click at [1538, 28] on button "Cancel Delivery" at bounding box center [1509, 21] width 106 height 29
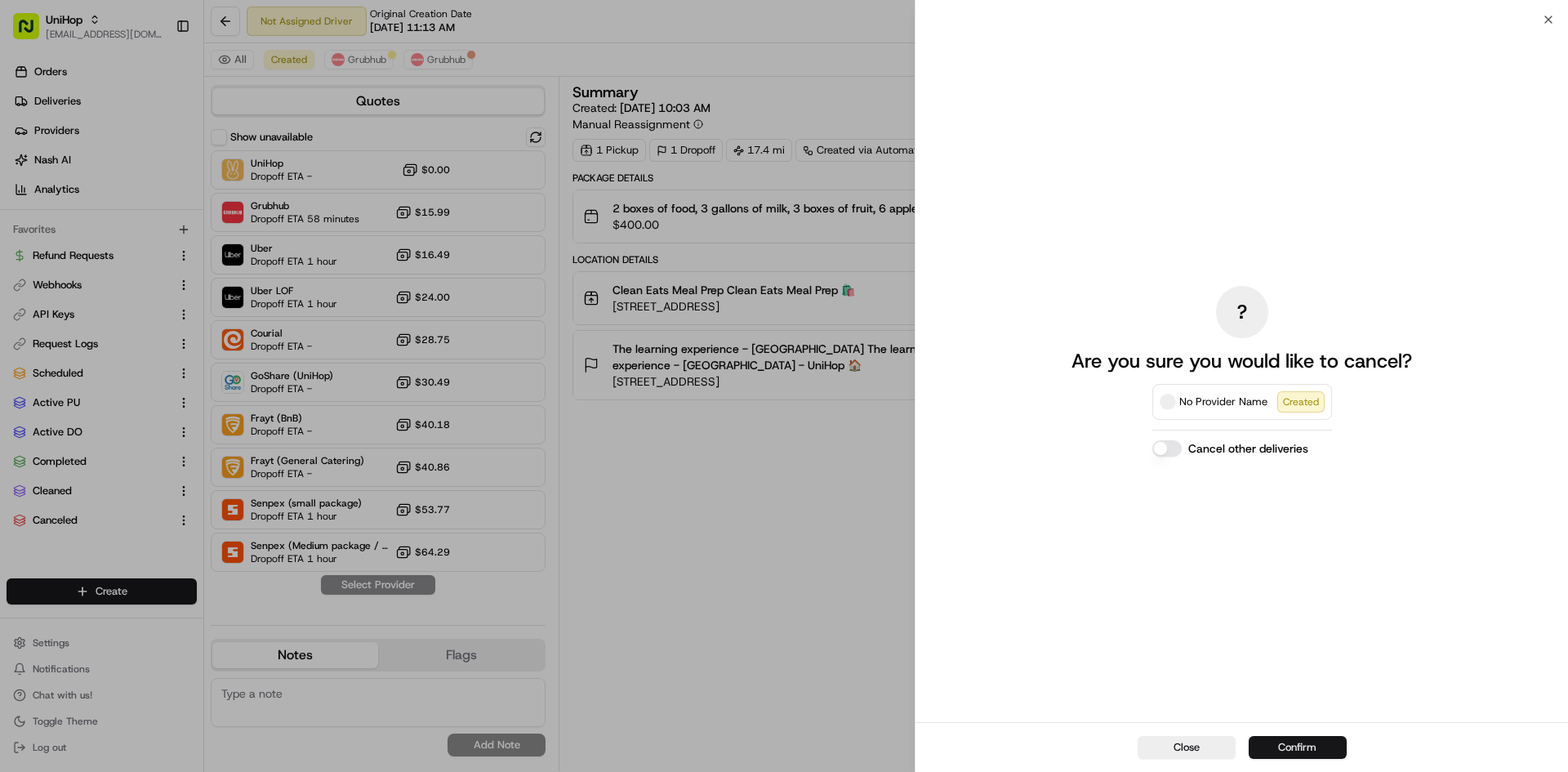
click at [1305, 756] on button "Confirm" at bounding box center [1297, 748] width 98 height 23
